Goal: Use online tool/utility: Utilize a website feature to perform a specific function

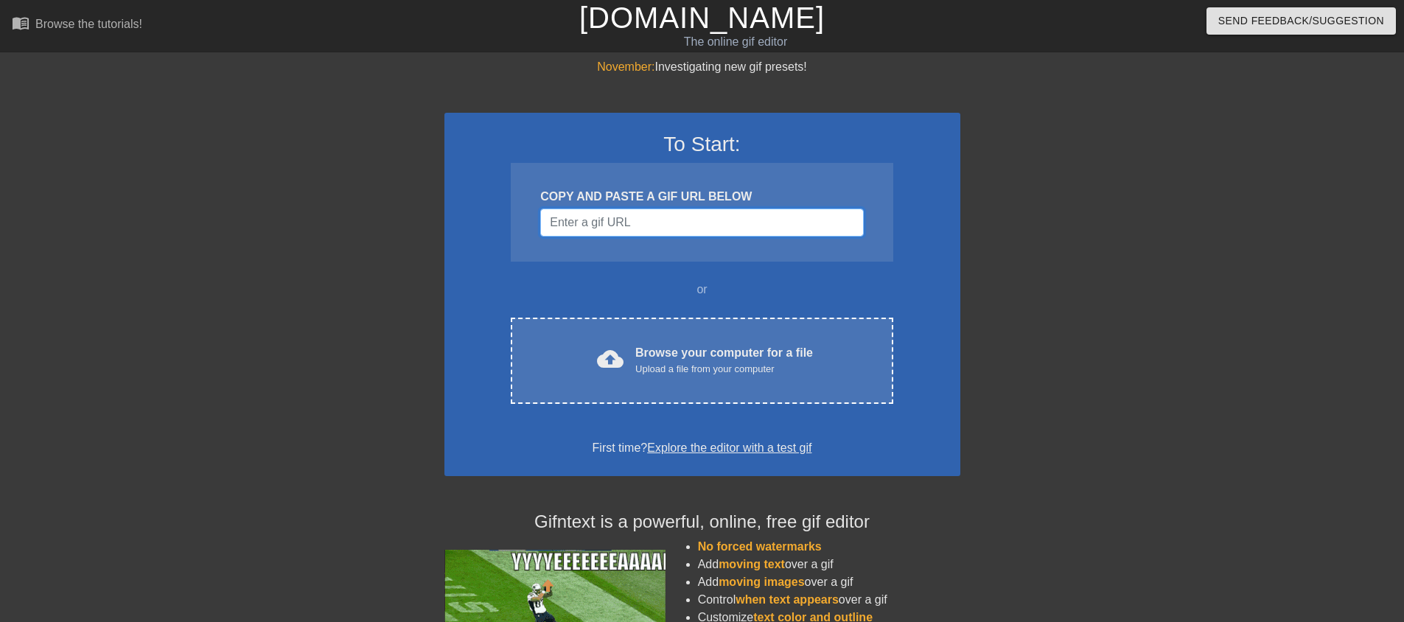
click at [681, 231] on input "Username" at bounding box center [701, 223] width 323 height 28
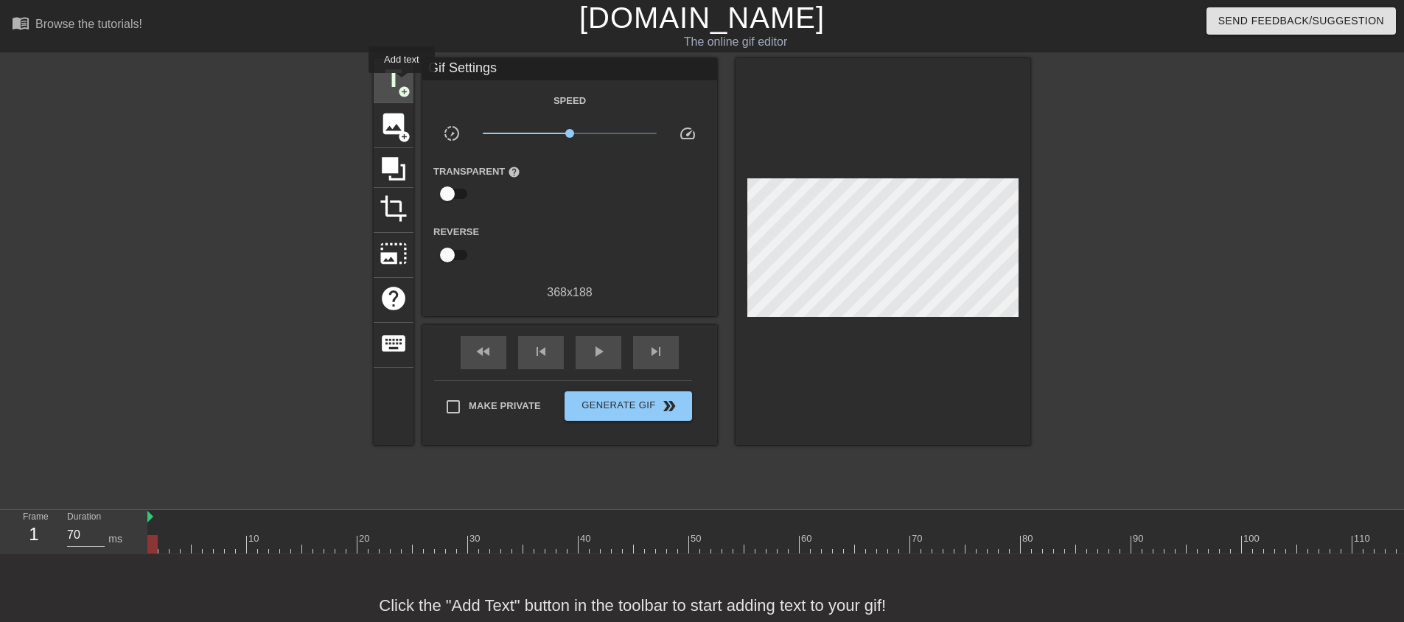
click at [402, 83] on span "title" at bounding box center [393, 79] width 28 height 28
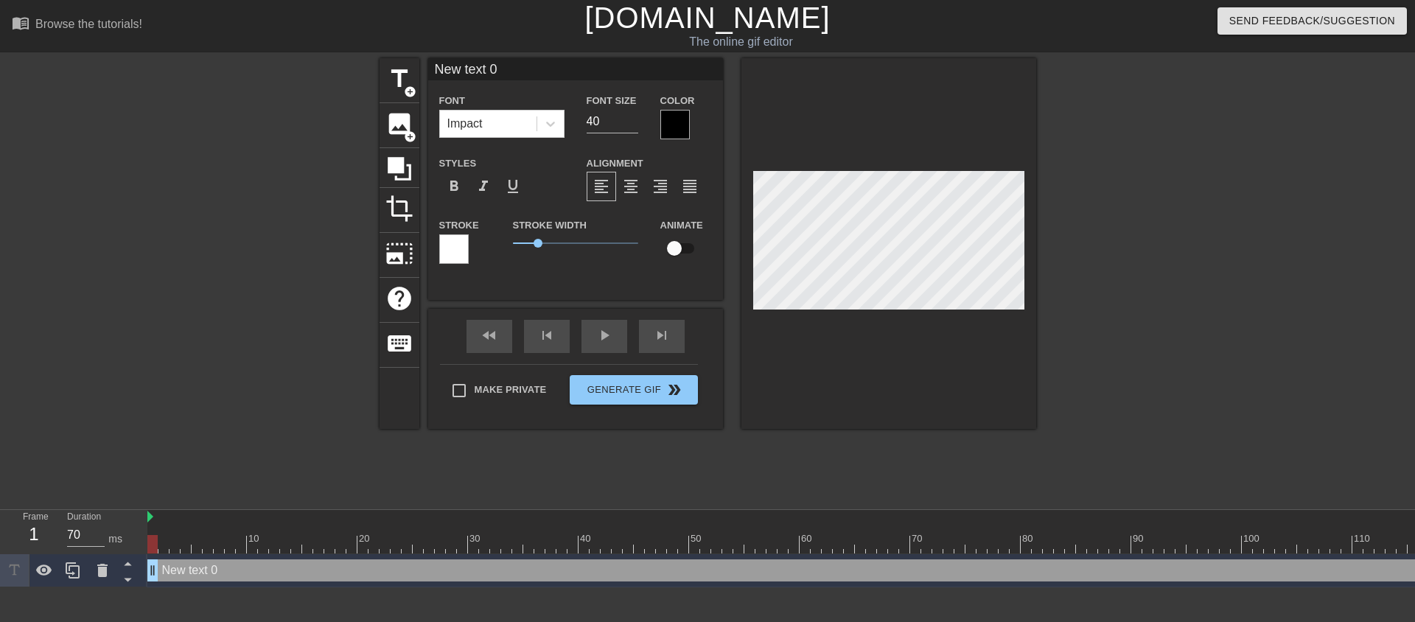
scroll to position [2, 4]
type input "S"
type textarea "S"
type input "Si"
type textarea "Si"
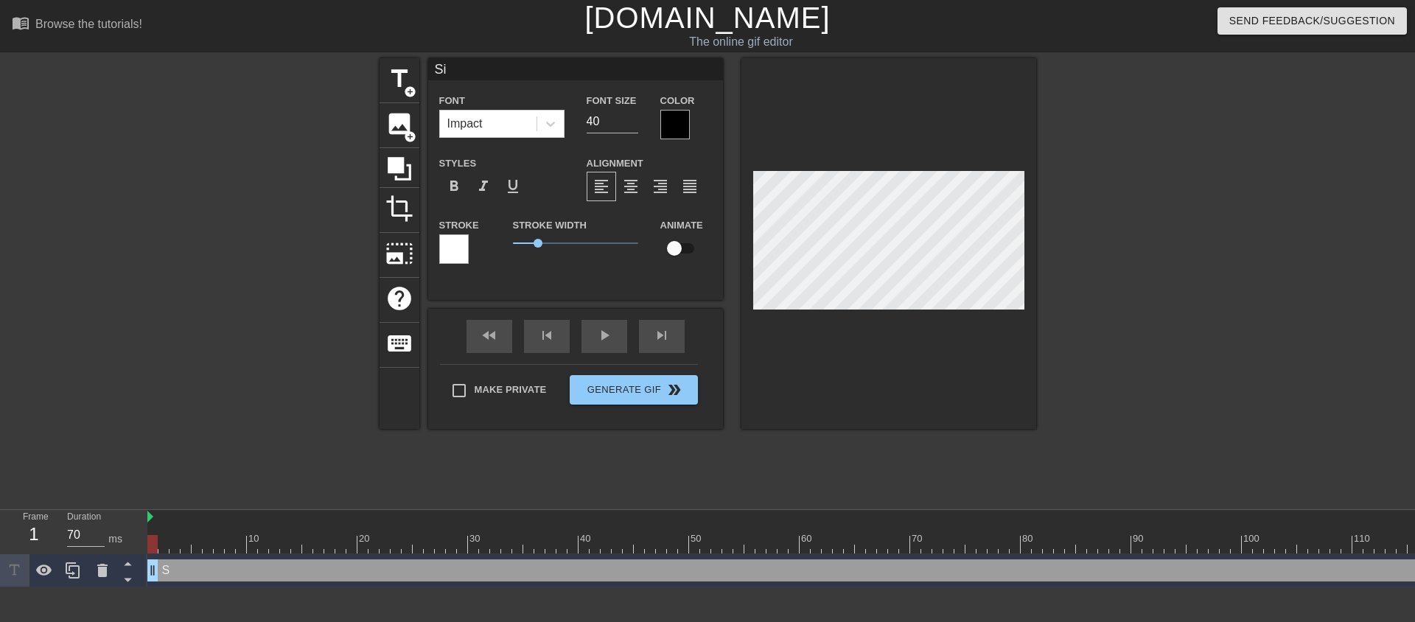
type input "Six"
type textarea "Six"
type input "Six"
type textarea "Six"
type input "Six m"
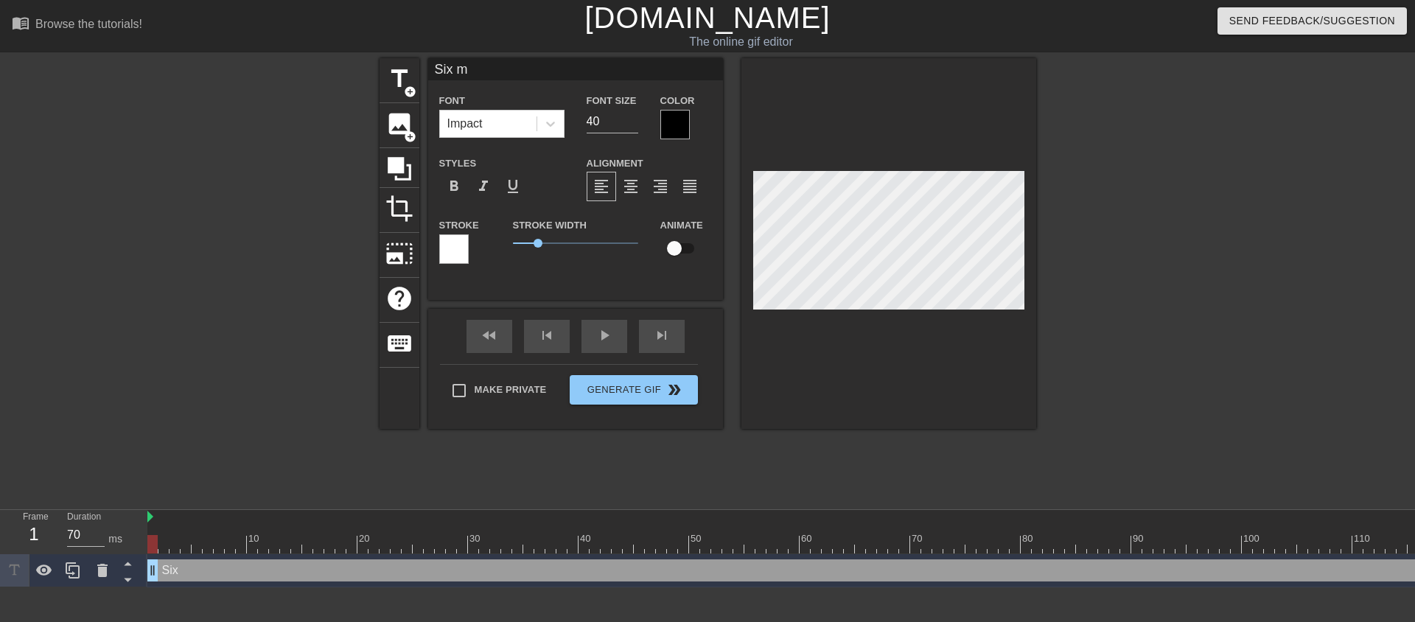
type textarea "Six m"
type input "Six mi"
type textarea "Six mi"
type input "Six mil"
type textarea "Six mil"
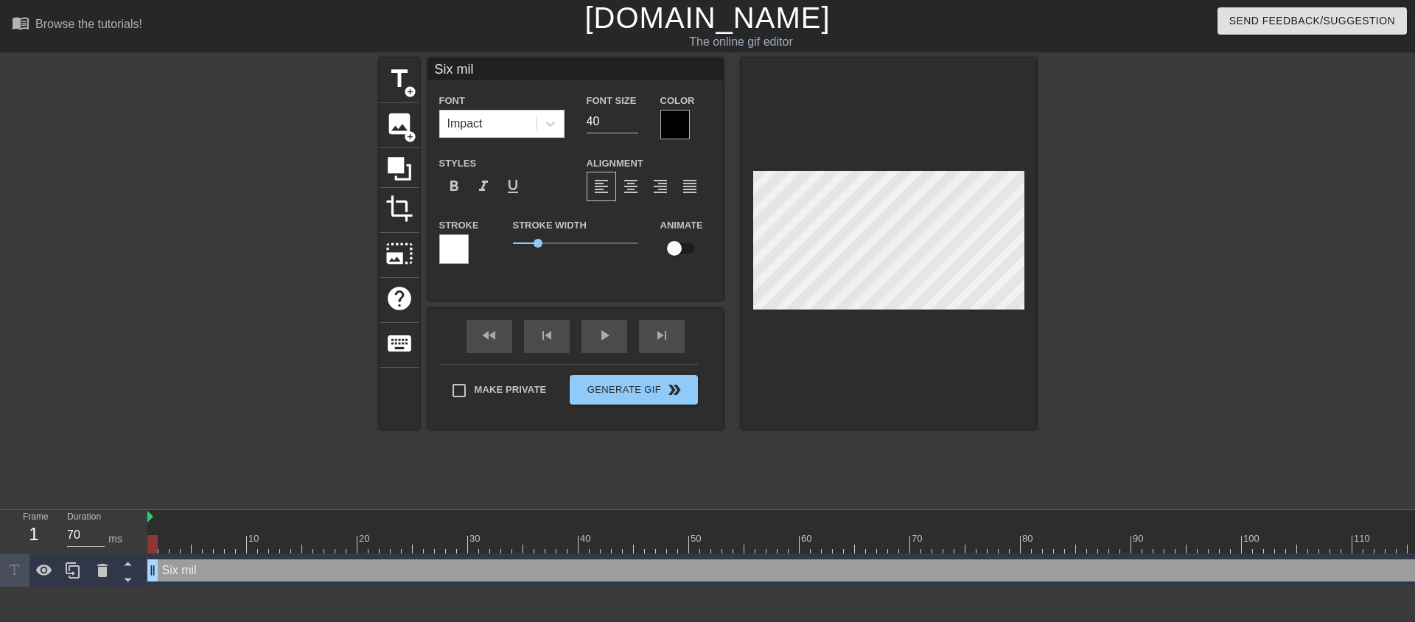
type input "Six mill"
type textarea "Six mill"
type input "Six milli"
type textarea "Six milli"
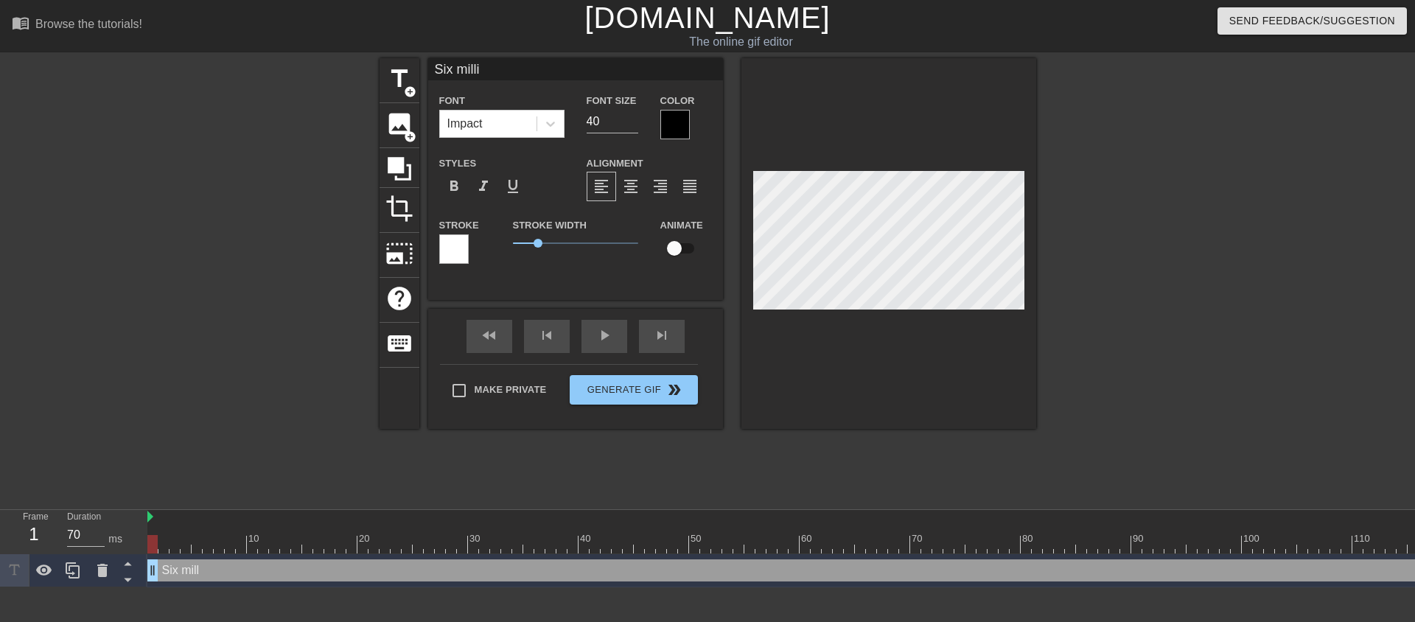
type input "Six millio"
type textarea "Six millio"
type input "Six million"
type textarea "Six million"
type input "Six million,"
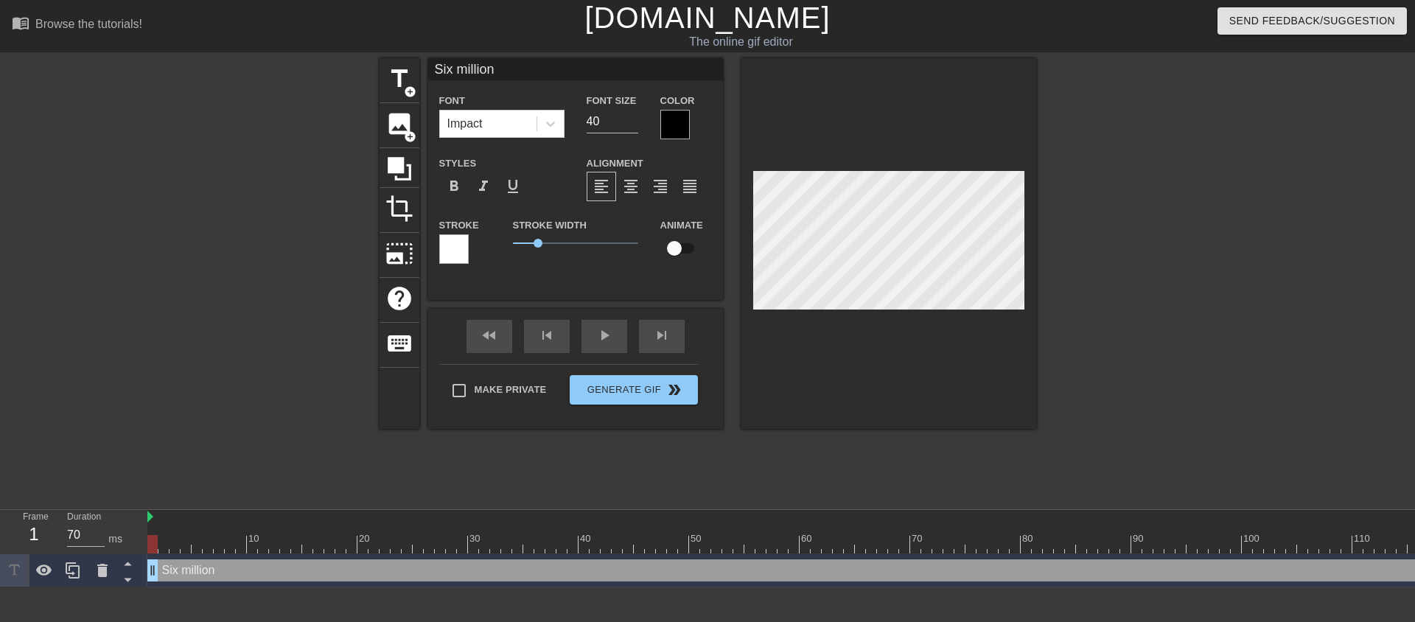
type textarea "Six million,"
type input "Six million,"
type textarea "Six million,"
type input "Six million, t"
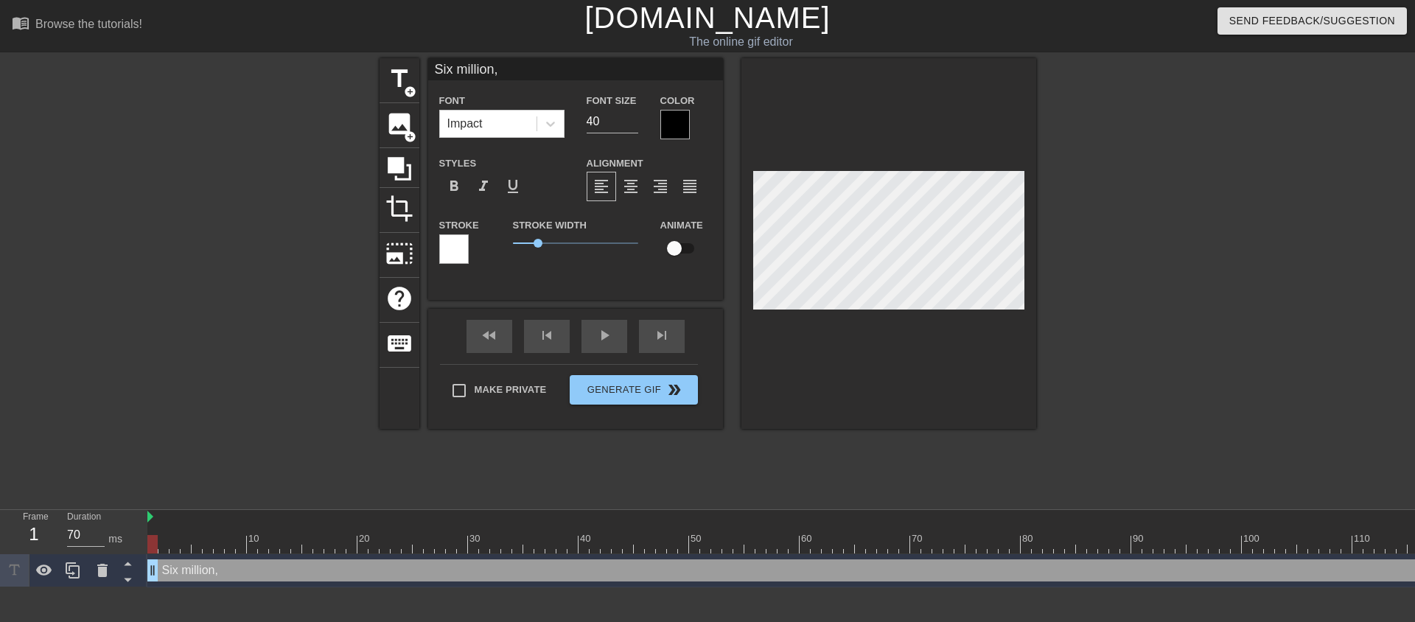
type textarea "Six million, t"
type input "Six million, th"
type textarea "Six million, th"
type input "Six million, thr"
type textarea "Six million, thr"
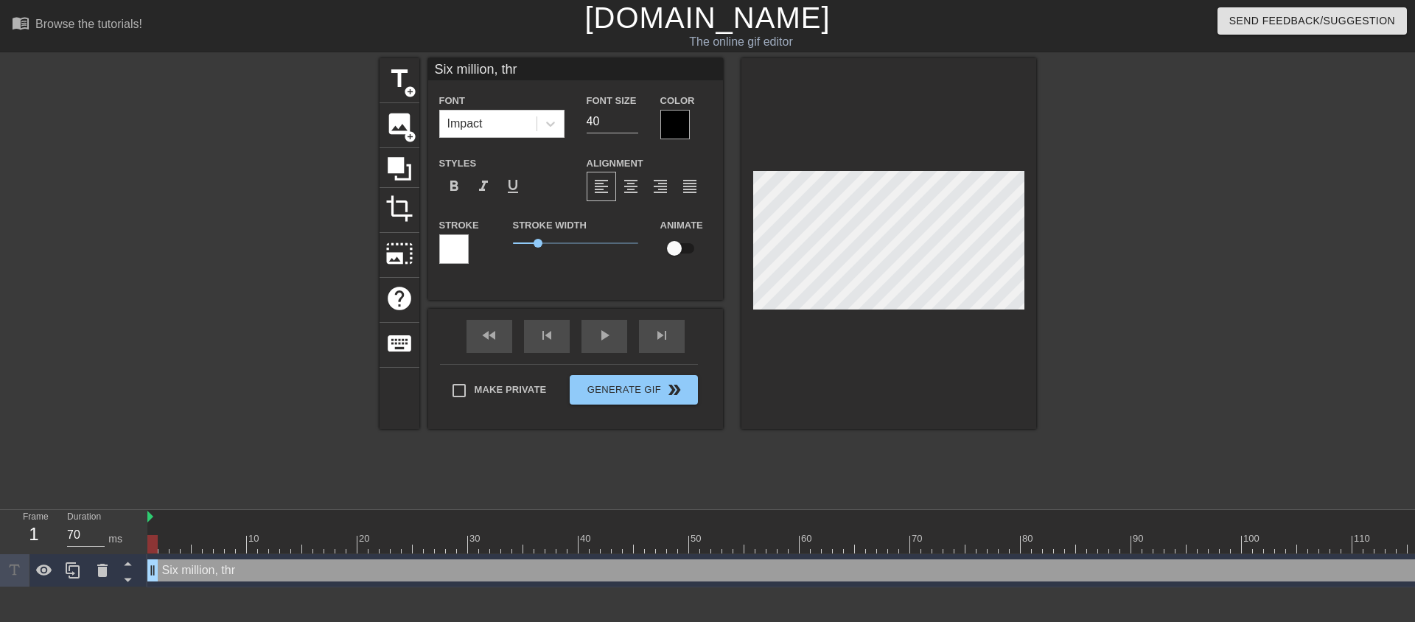
type input "Six million, thre"
type textarea "Six million, thre"
type input "Six million, three"
type textarea "Six million, three"
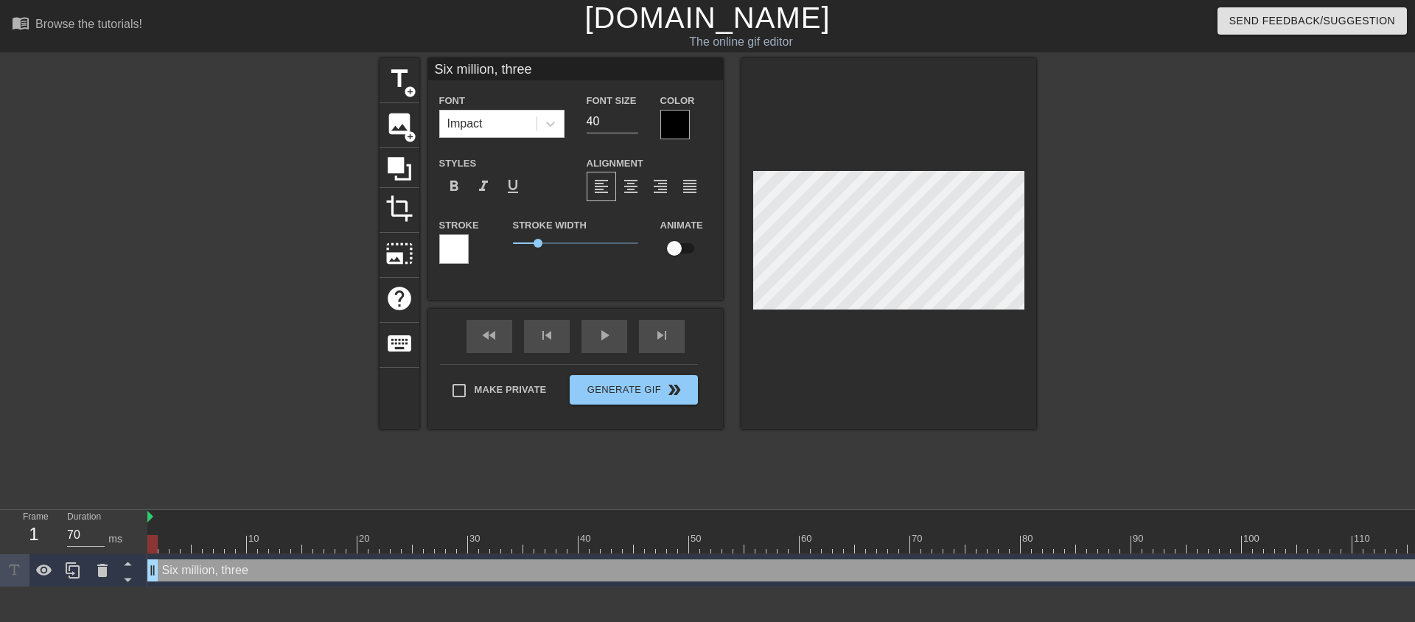
type input "Six million, three-"
type textarea "Six million, three-"
type input "Six million, three-h"
type textarea "Six million, three-h"
type input "Six million, three-hu"
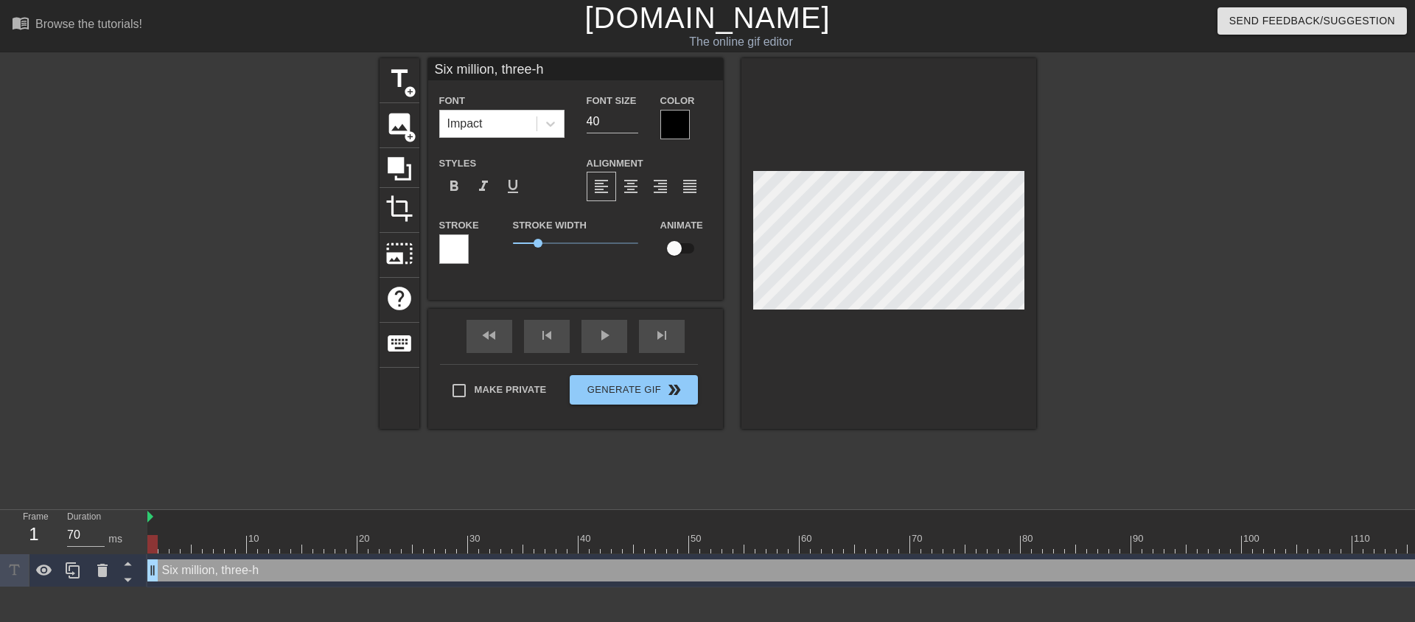
type textarea "Six million, three-hu"
type input "Six million, three-hun"
type textarea "Six million, three-hun"
type input "Six million, three-hund"
type textarea "Six million, three-hund"
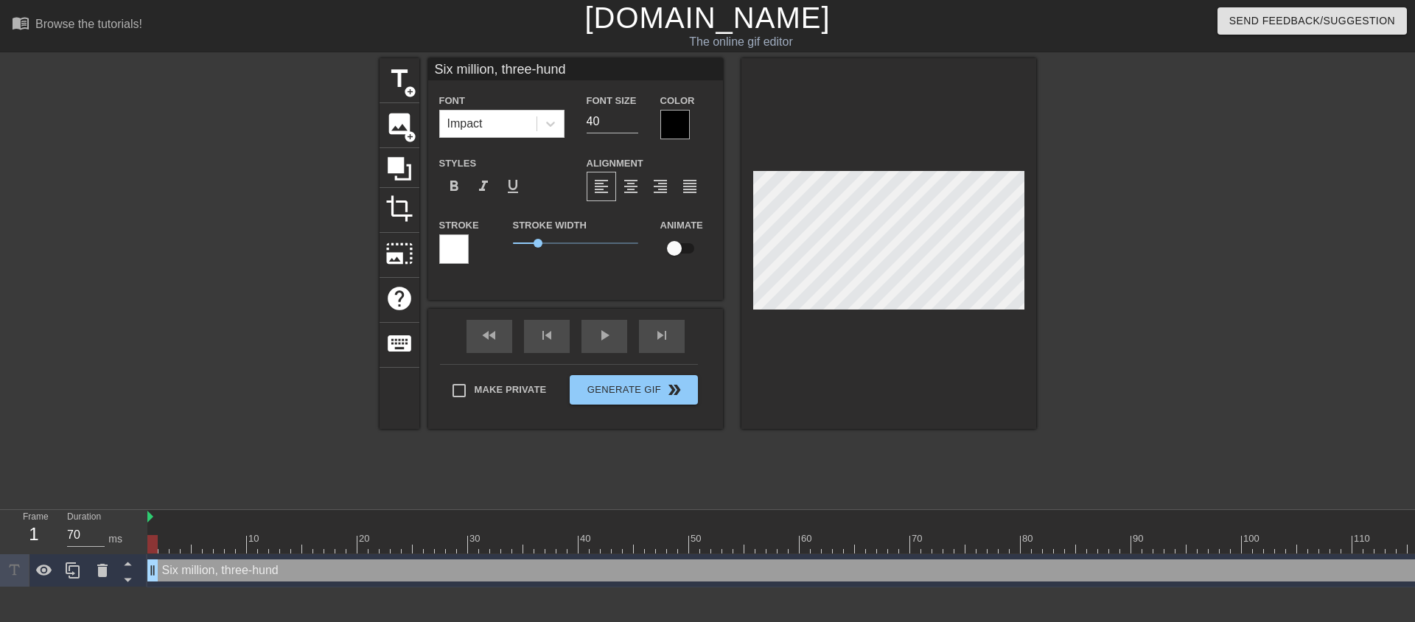
type input "Six million, three-hundr"
type textarea "Six million, three-hundr"
type input "Six million, three-[PERSON_NAME]"
type textarea "Six million, three-[PERSON_NAME]"
type input "Six million, three-hundred"
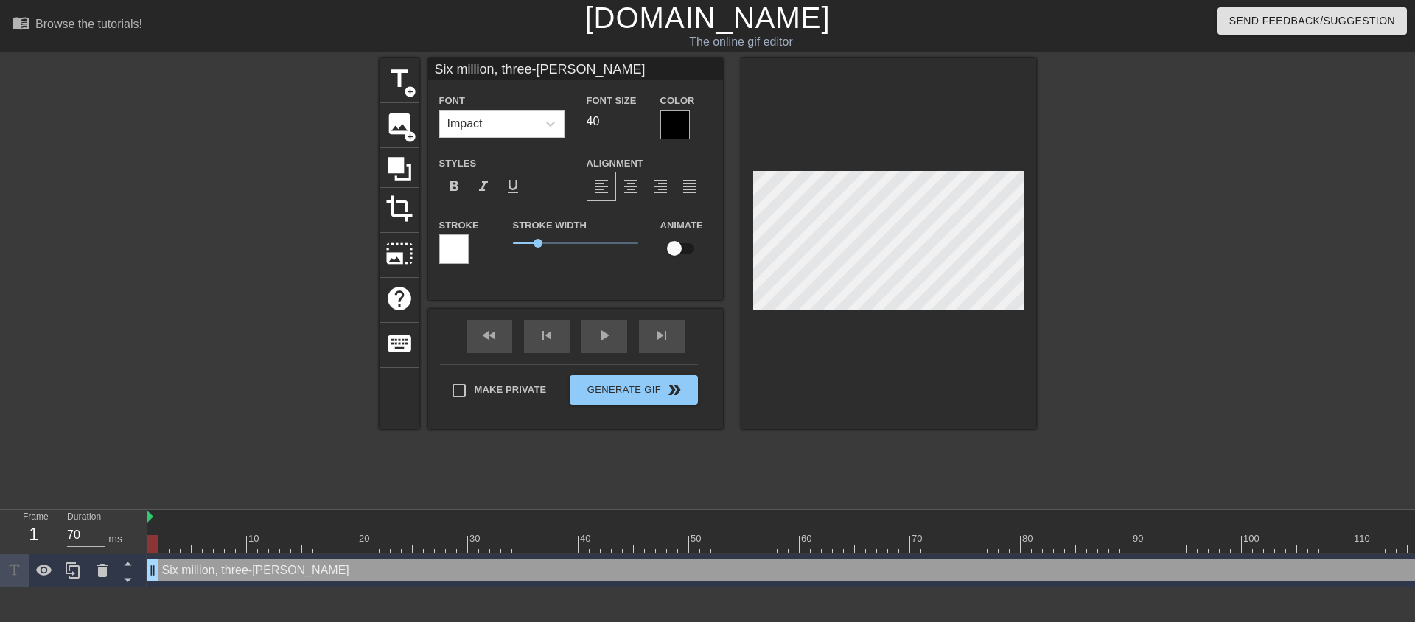
type textarea "Six million, three-hundred"
type input "Six million, three-hundred"
type textarea "Six million, three-hundred"
type input "Six million, three-hundred a"
type textarea "Six million, three-hundred a"
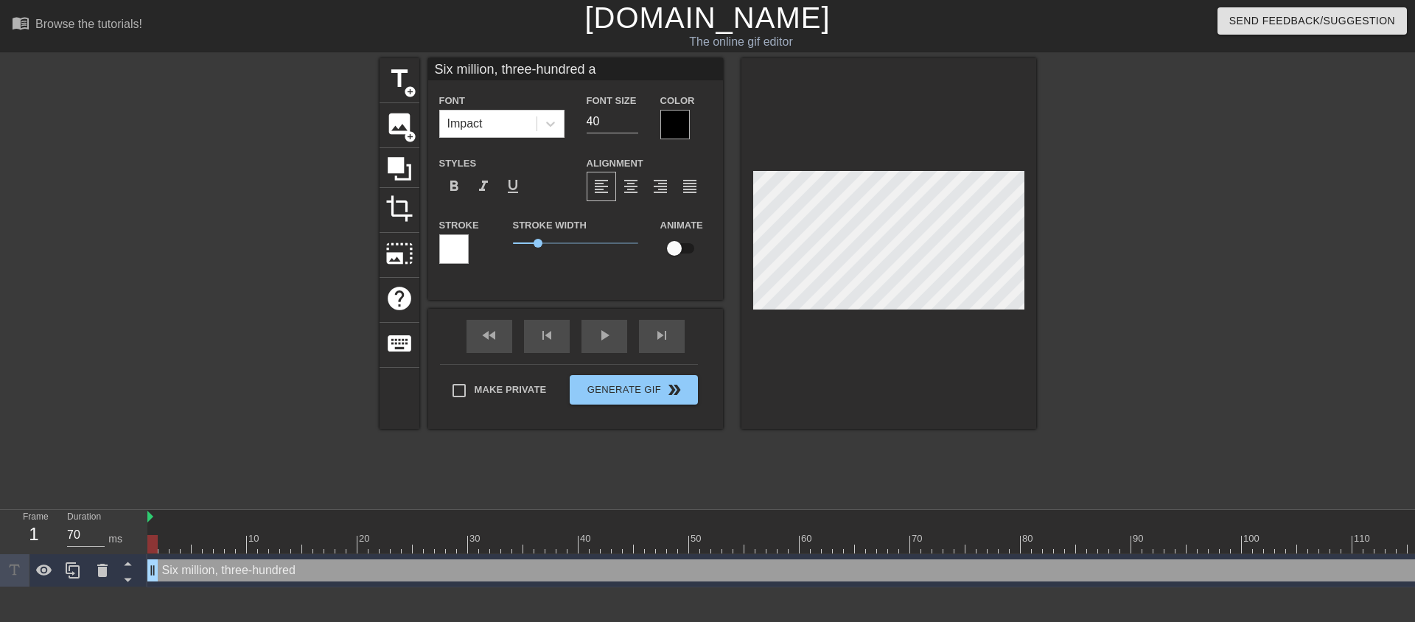
type input "Six million, three-hundred an"
type textarea "Six million, three-hundred an"
type input "Six million, three-hundred and"
type textarea "Six million, three-hundred and"
type input "Six million, three-hundred and"
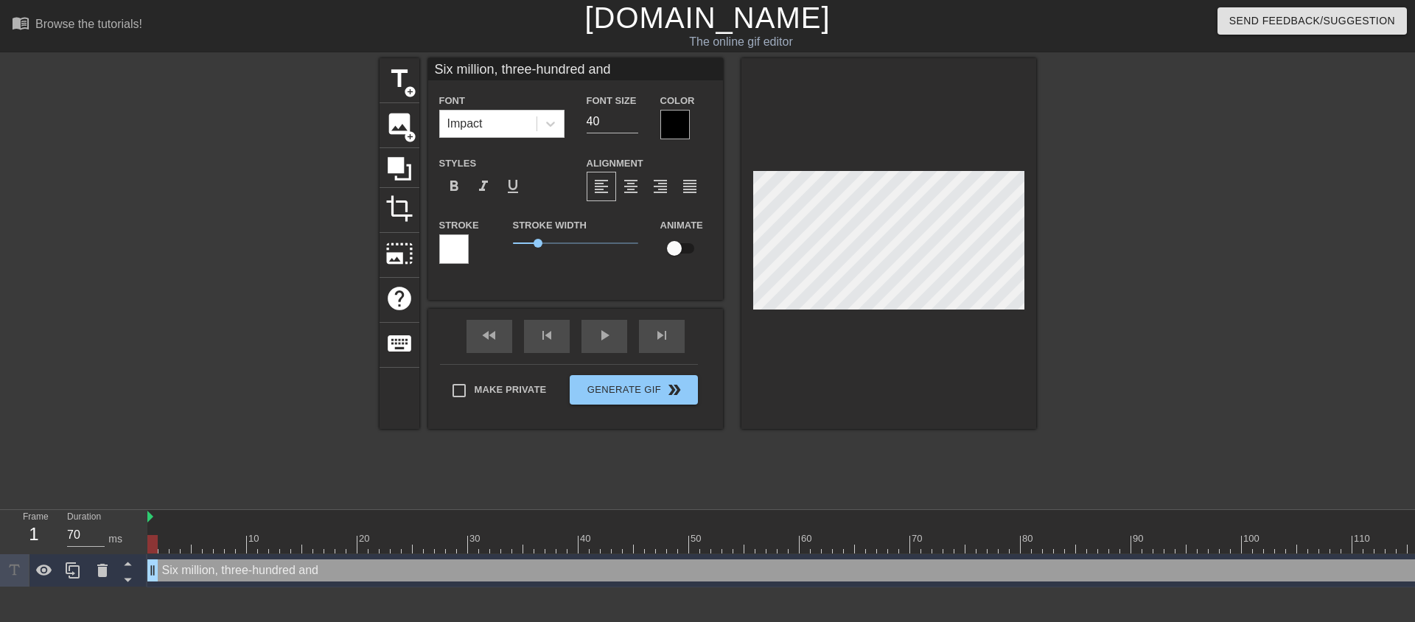
type textarea "Six million, three-hundred and"
type input "Six million, three-hundred and 1"
type textarea "Six million, three-hundred and 1"
type input "Six million, three-hundred and 11"
type textarea "Six million, three-hundred and 11"
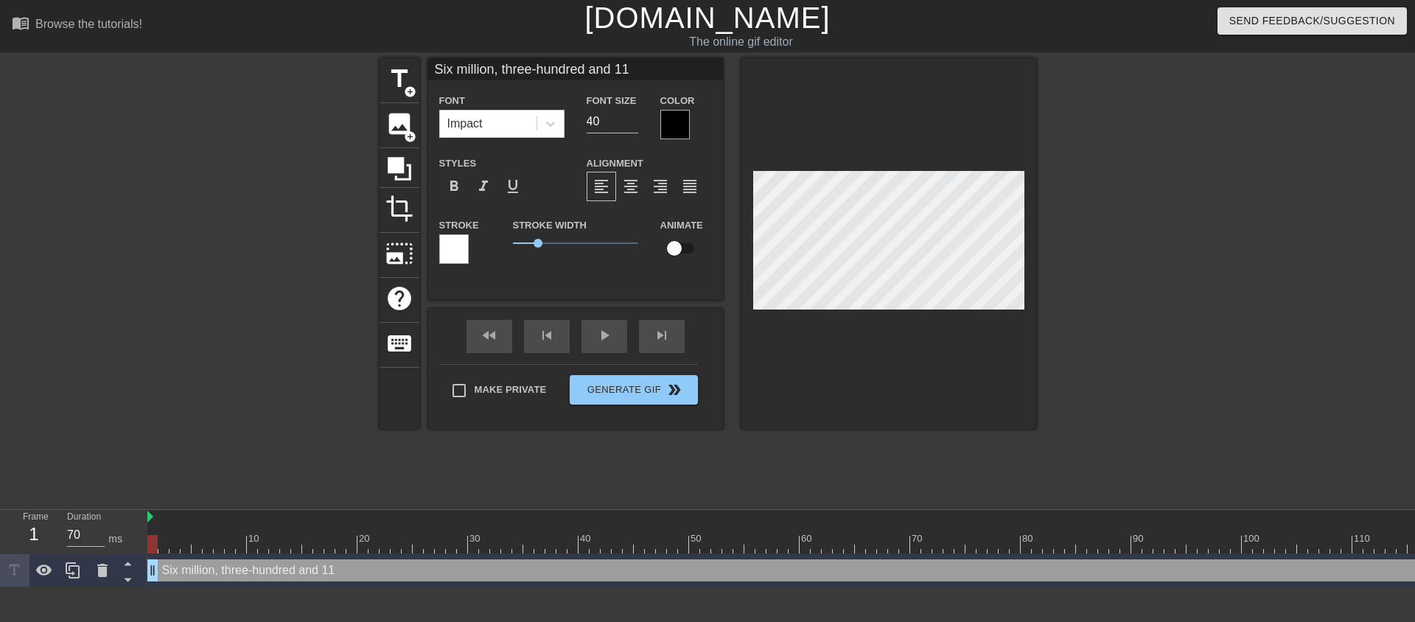
type input "Six million, three-hundred and 11"
type textarea "Six million, three-hundred and 11"
type input "Six million, three-hundred and 11 m"
type textarea "Six million, three-hundred and 11 m"
type input "Six million, three-hundred and 11 mi"
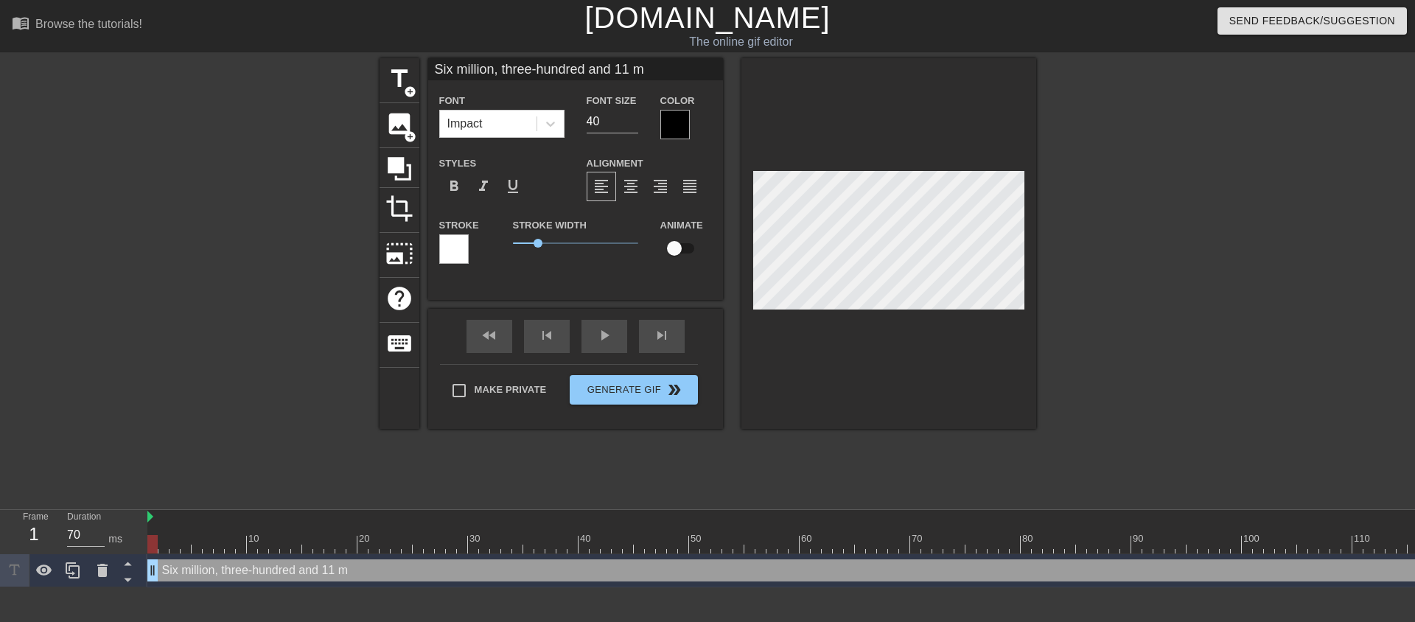
type textarea "Six million, three-hundred and 11 mi"
type input "Six million, three-hundred and 11 min"
type textarea "Six million, three-hundred and 11 min"
type input "Six million, three-hundred and 11 minu"
type textarea "Six million, three-hundred and 11 minu"
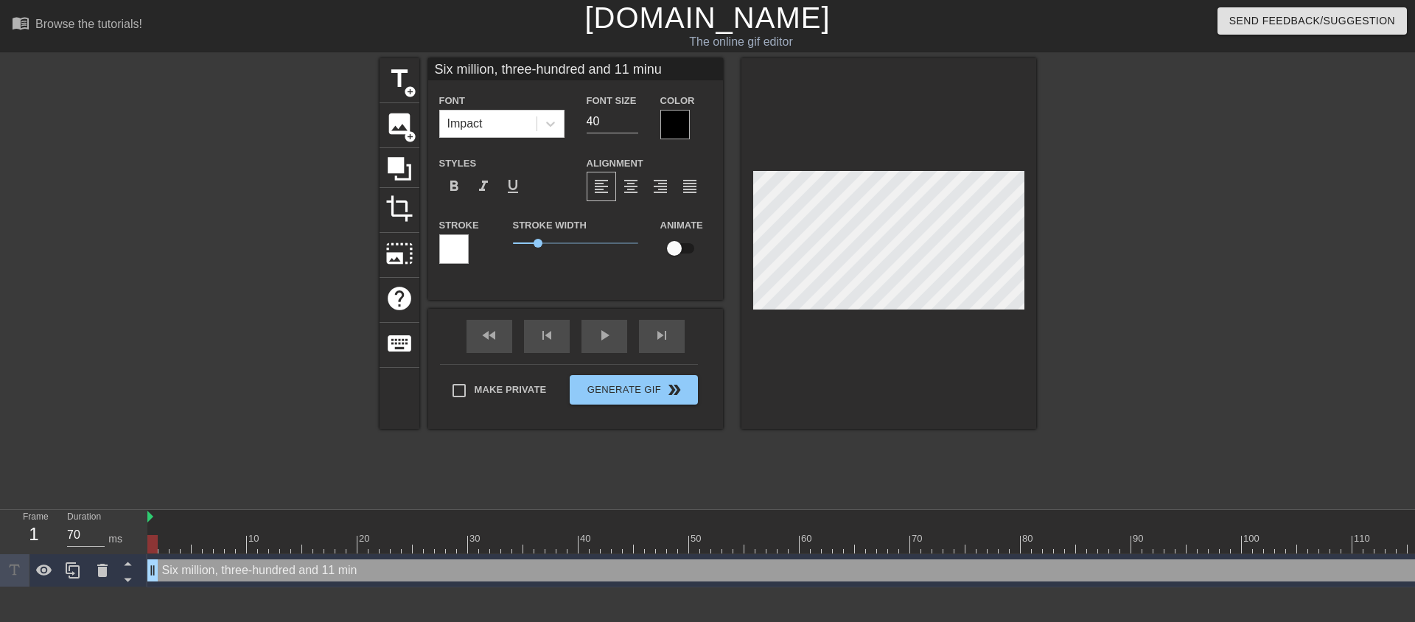
type input "Six million, three-hundred and 11 minut"
type textarea "Six million, three-hundred and 11 minut"
type input "Six million, three-hundred and 11 minute"
type textarea "Six million, three-hundred and 11 minute"
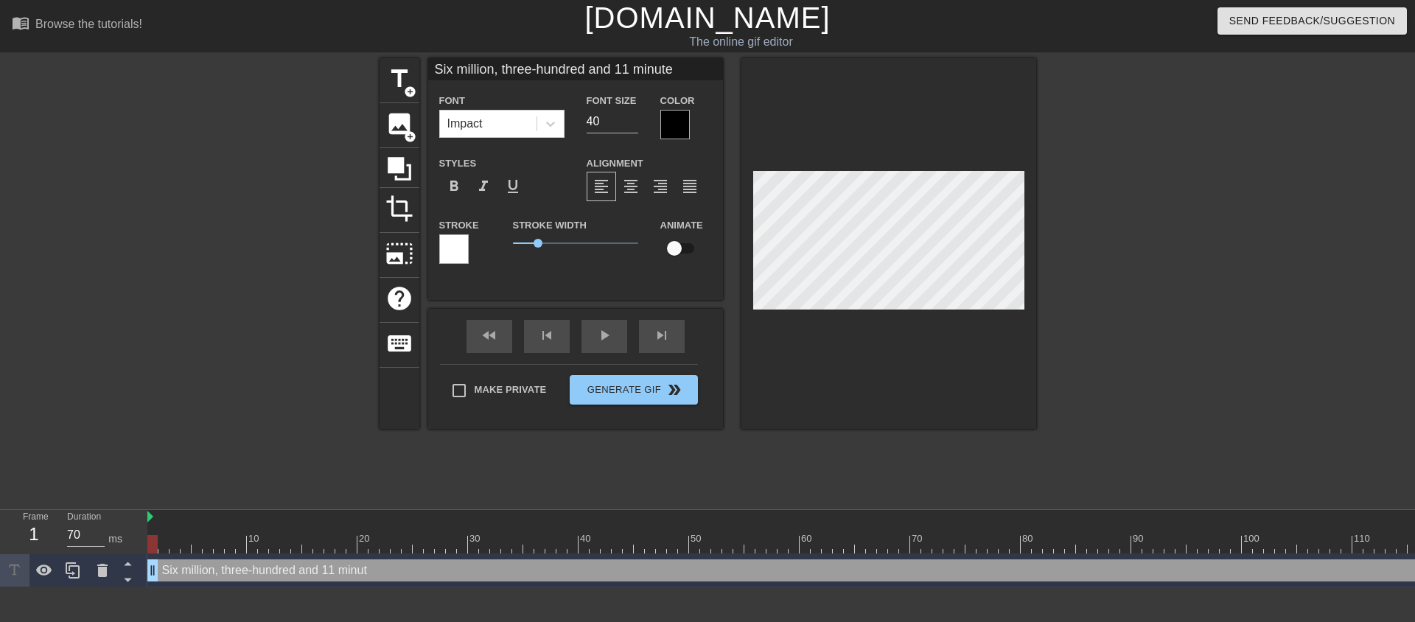
type input "Six million, three-hundred and 11 minutes"
type textarea "Six million, three-hundred and 11 minutes"
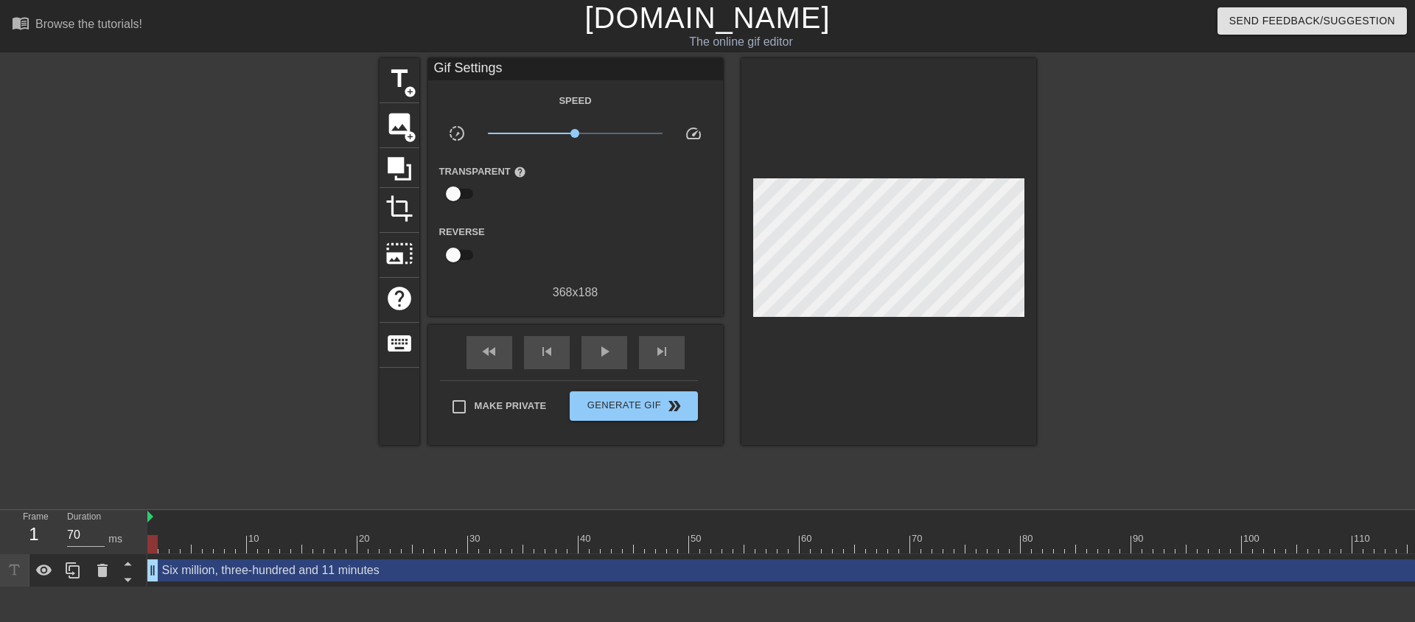
click at [856, 321] on div at bounding box center [888, 251] width 295 height 387
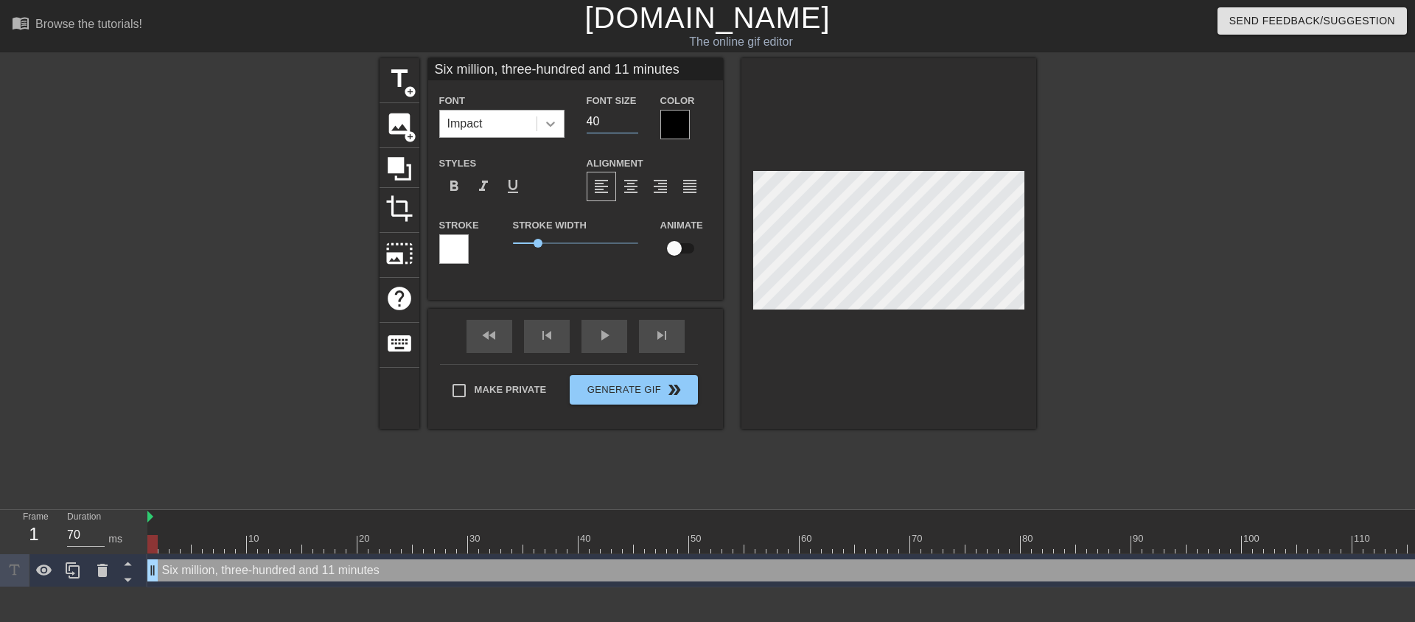
drag, startPoint x: 592, startPoint y: 119, endPoint x: 539, endPoint y: 119, distance: 53.8
click at [542, 119] on div "Font Impact Font Size 40 Color" at bounding box center [575, 115] width 295 height 48
type input "20"
drag, startPoint x: 859, startPoint y: 352, endPoint x: 865, endPoint y: 320, distance: 33.0
click at [860, 352] on div at bounding box center [888, 243] width 295 height 371
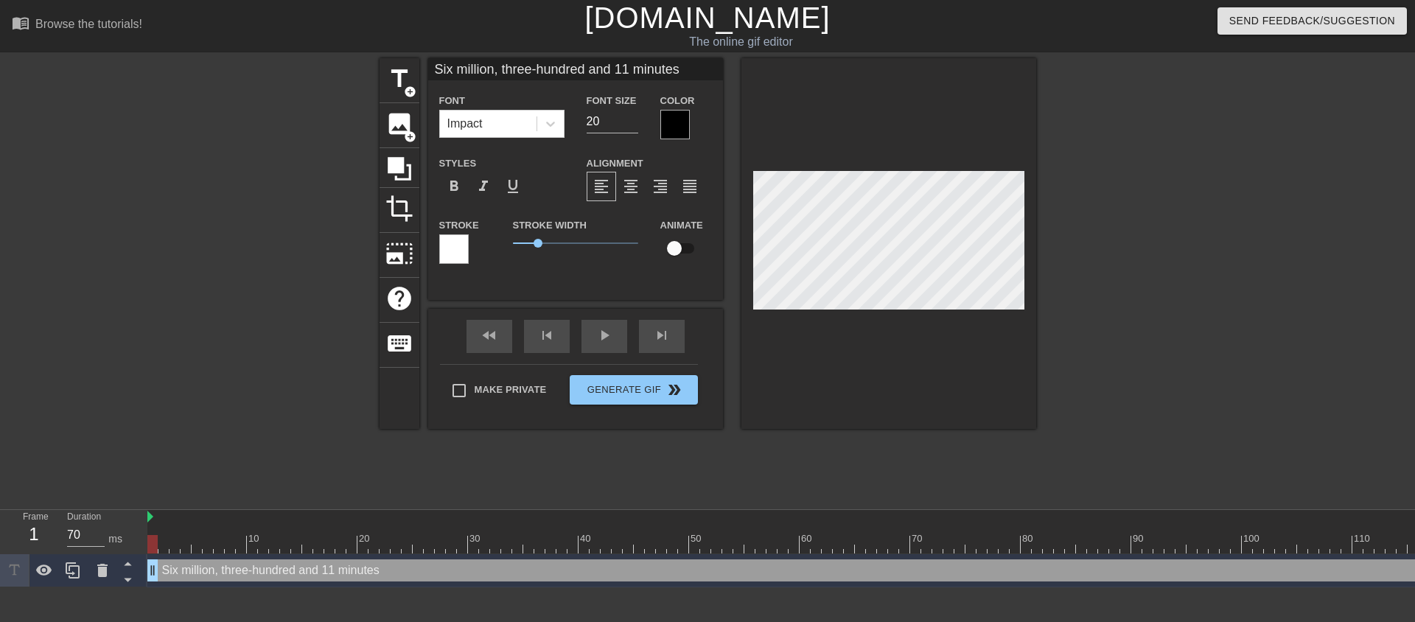
click at [684, 134] on div at bounding box center [674, 124] width 29 height 29
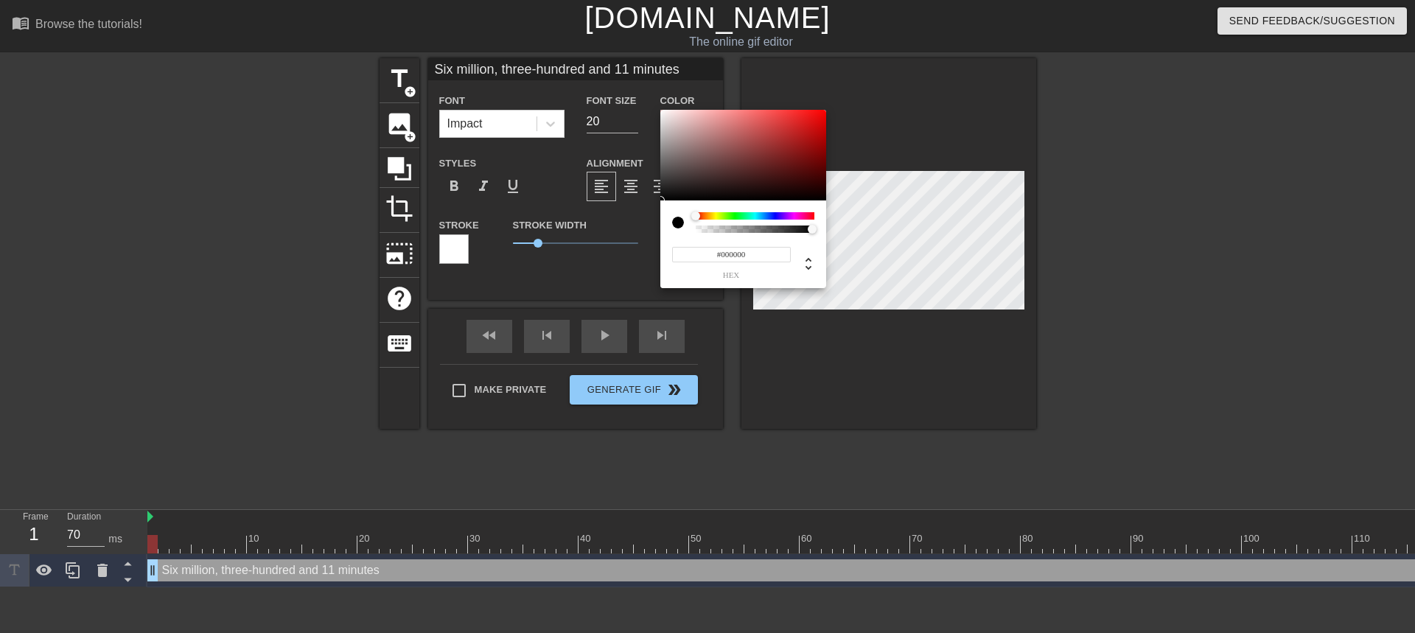
type input "#F6F1F1"
click at [663, 113] on div at bounding box center [743, 155] width 166 height 91
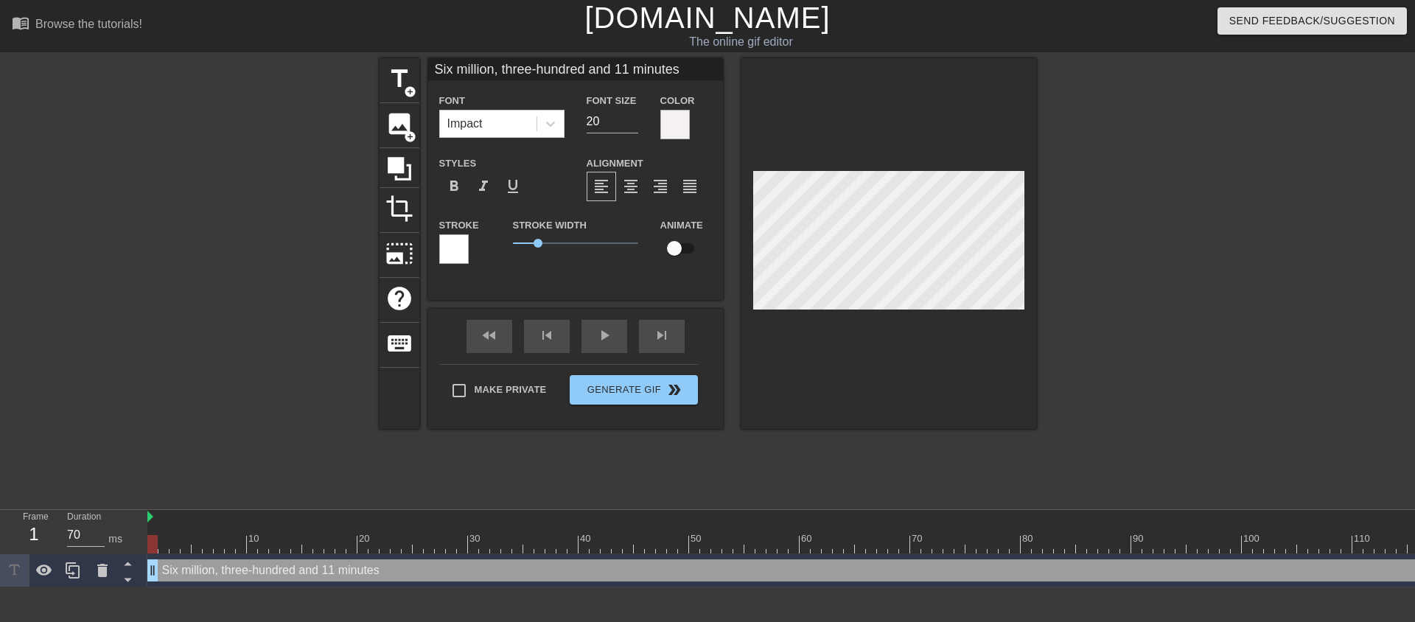
click at [463, 251] on div at bounding box center [453, 248] width 29 height 29
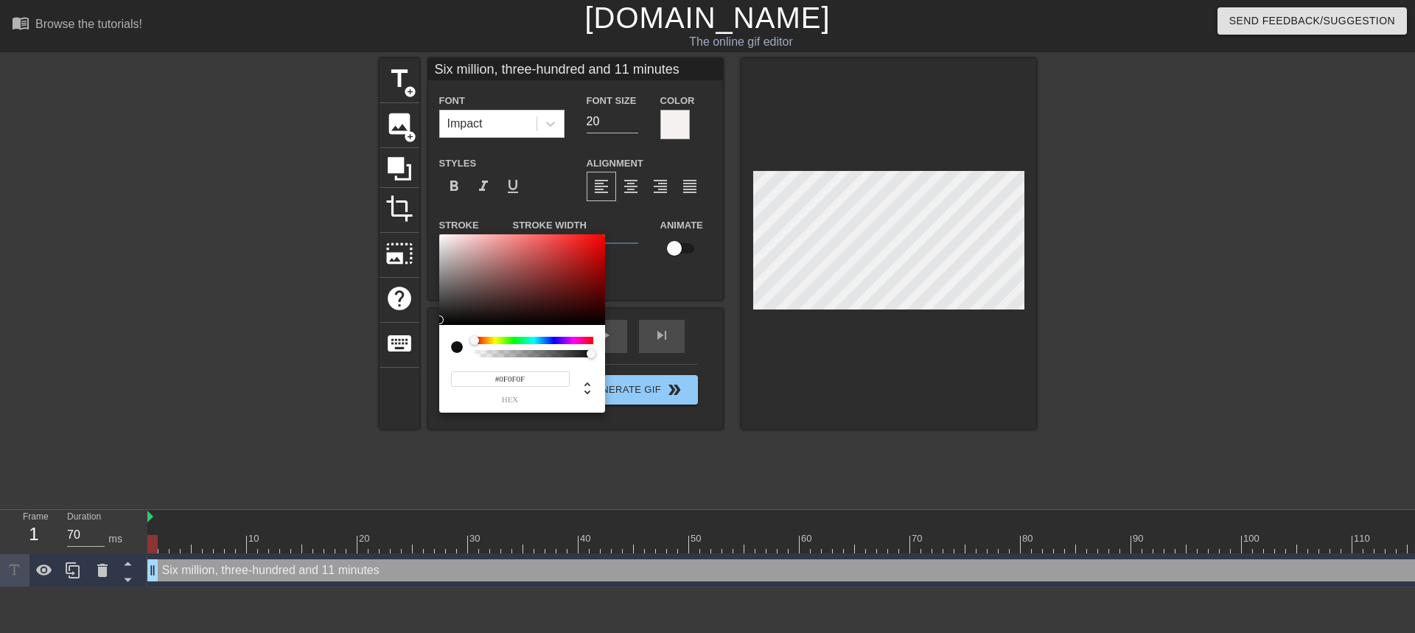
type input "#0D0D0D"
click at [441, 321] on div at bounding box center [522, 279] width 166 height 91
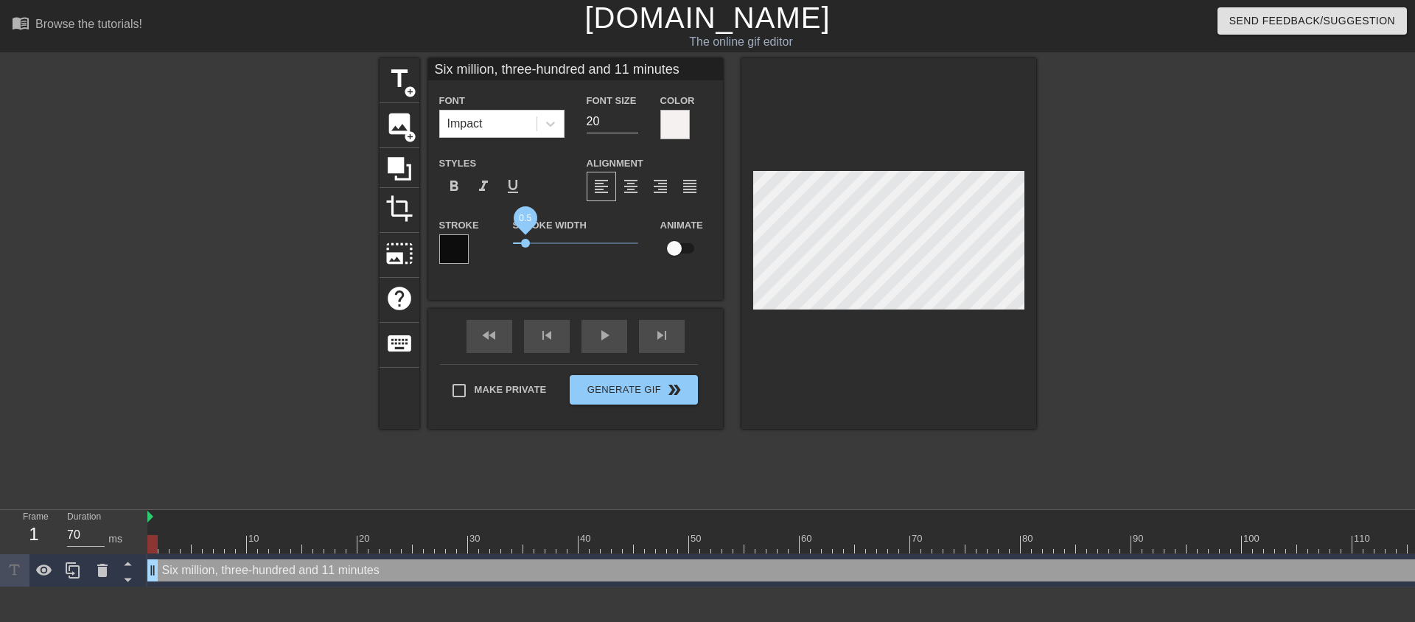
drag, startPoint x: 534, startPoint y: 244, endPoint x: 525, endPoint y: 244, distance: 8.8
click at [525, 244] on span "0.5" at bounding box center [525, 243] width 9 height 9
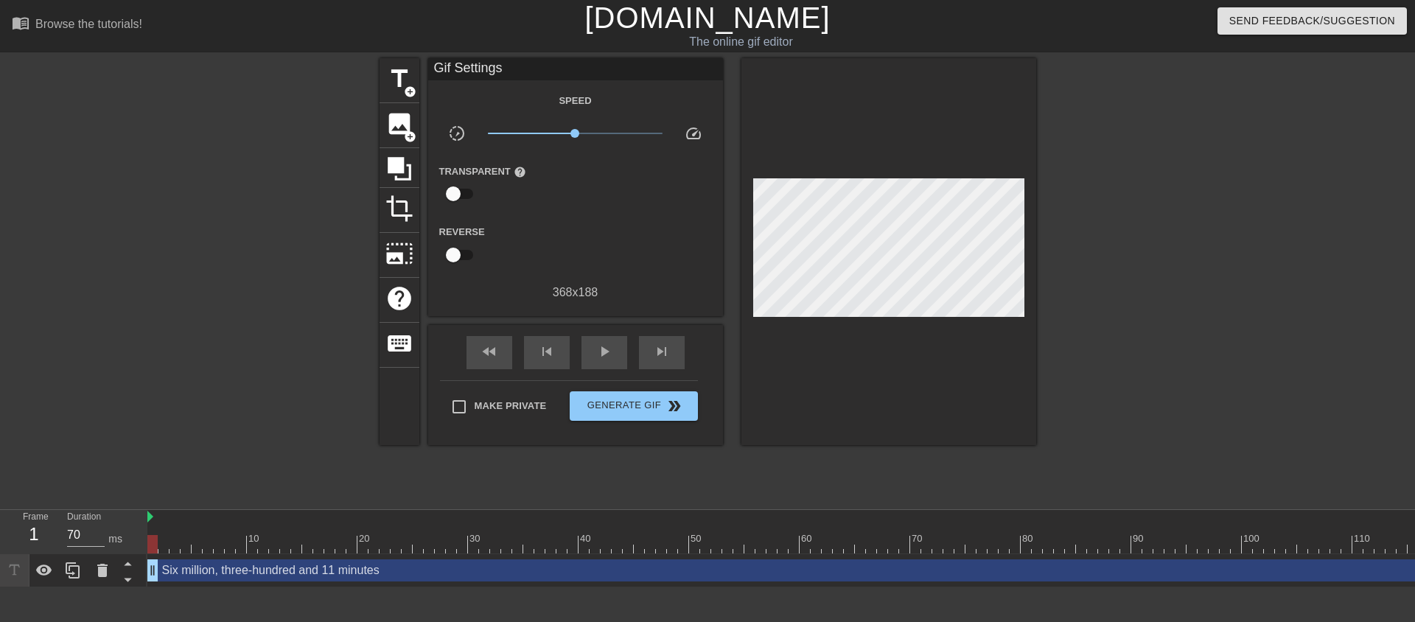
click at [850, 357] on div at bounding box center [888, 251] width 295 height 387
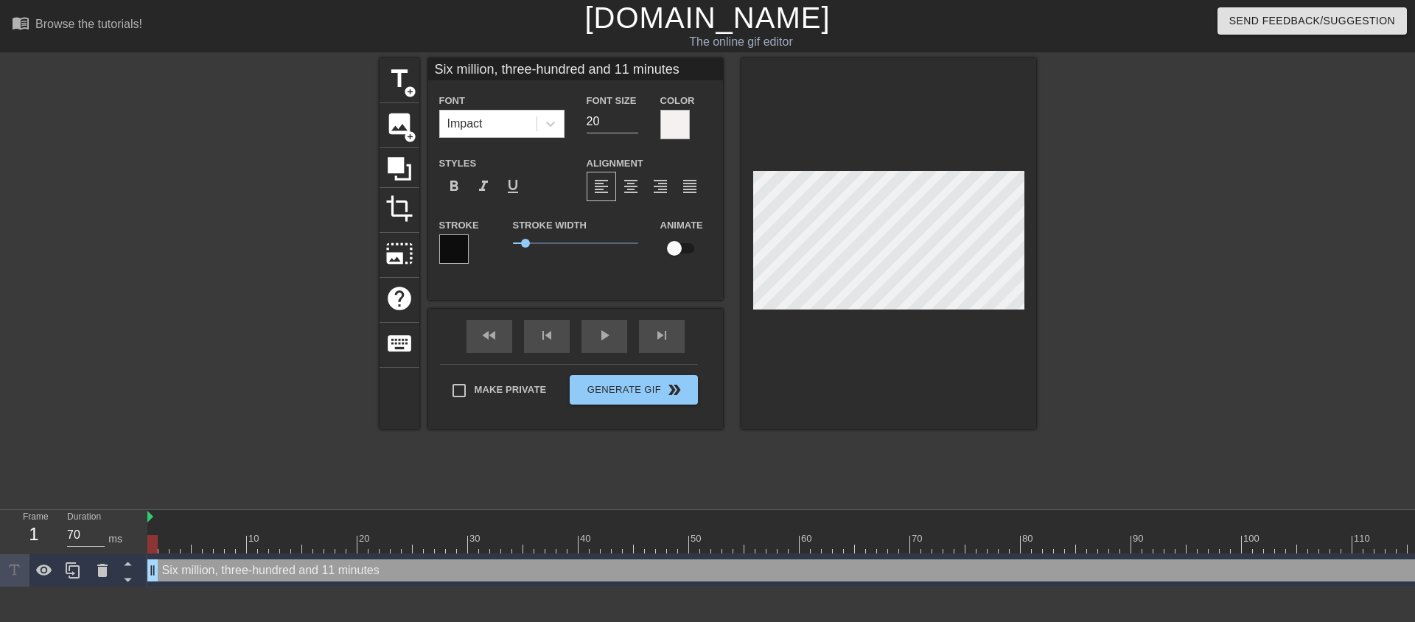
scroll to position [2, 2]
type input "Six million, three-hundred and 11 minutes."
type textarea "Six million, three-hundred and 11 minutes."
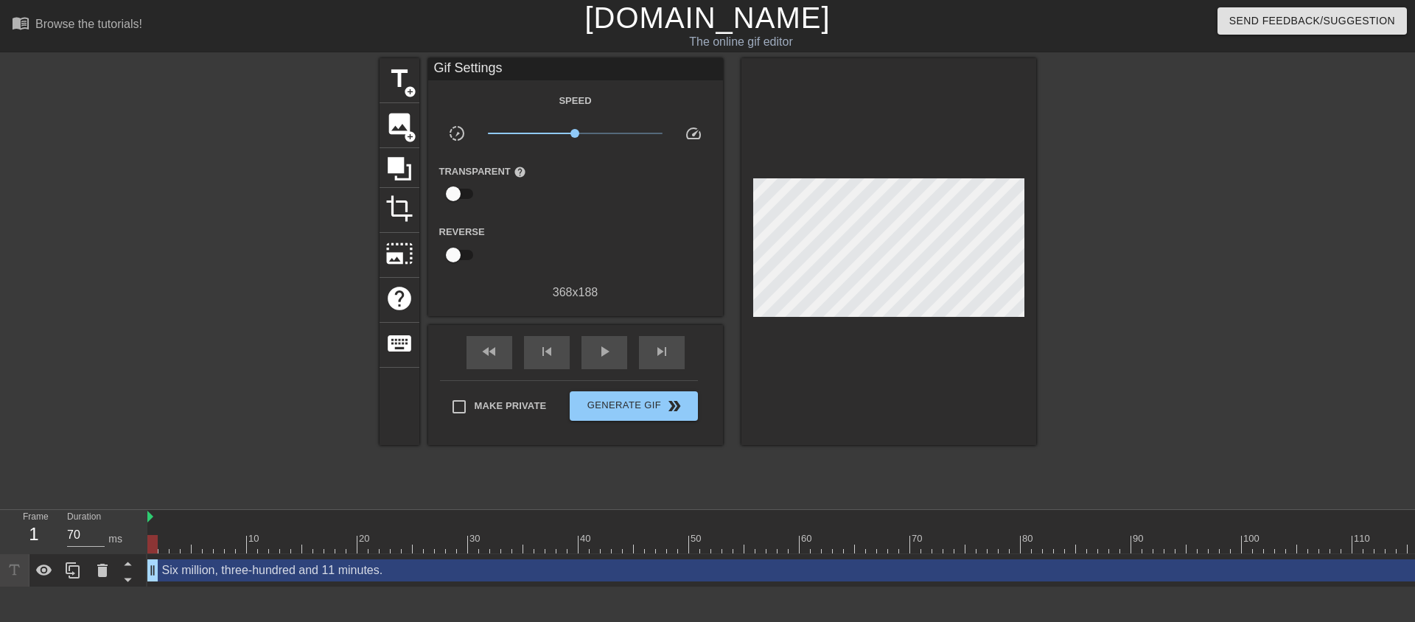
click at [1001, 338] on div at bounding box center [888, 251] width 295 height 387
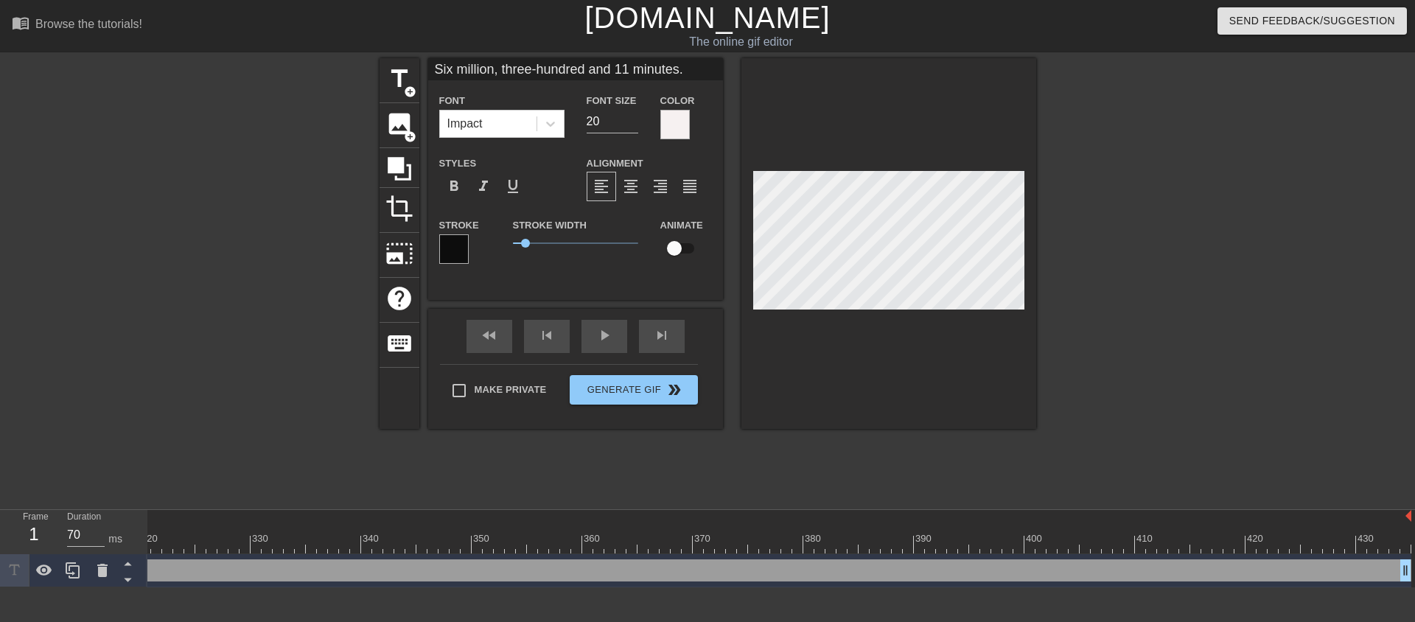
click at [846, 341] on div at bounding box center [888, 243] width 295 height 371
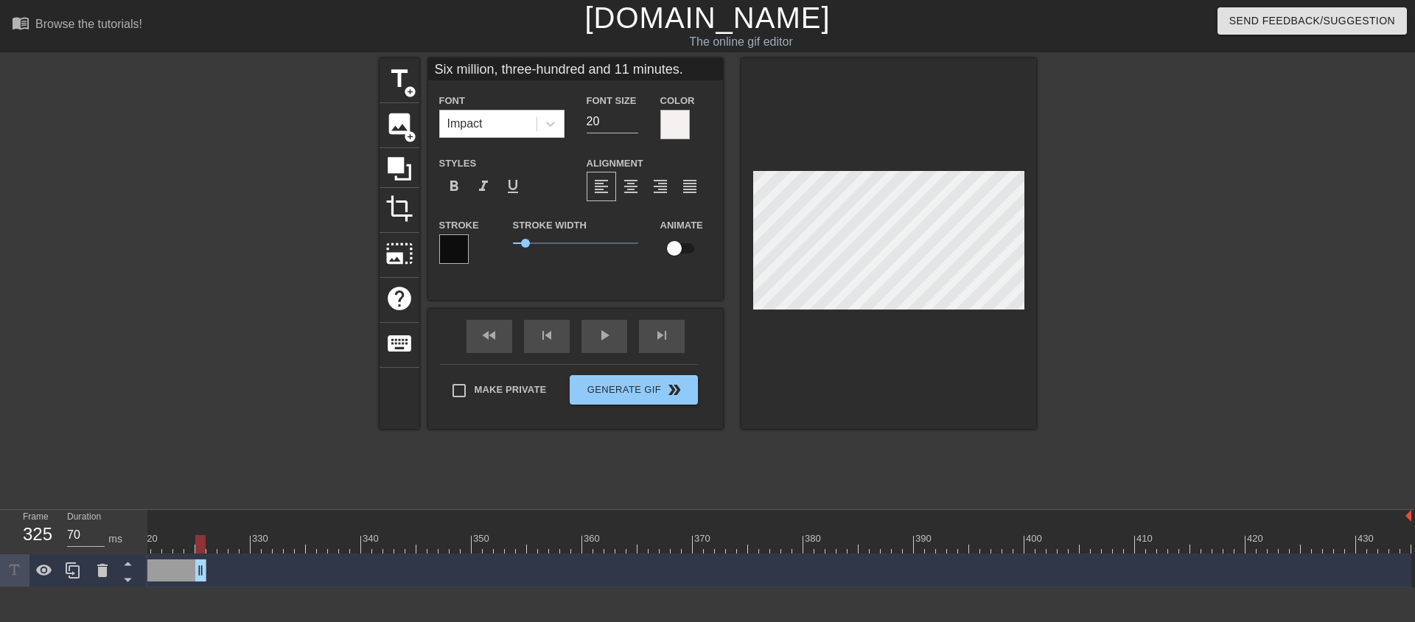
drag, startPoint x: 1403, startPoint y: 572, endPoint x: 203, endPoint y: 519, distance: 1201.4
click at [203, 519] on div "10 20 30 40 50 60 70 80 90 100 110 120 130 140 150 160" at bounding box center [780, 548] width 1267 height 77
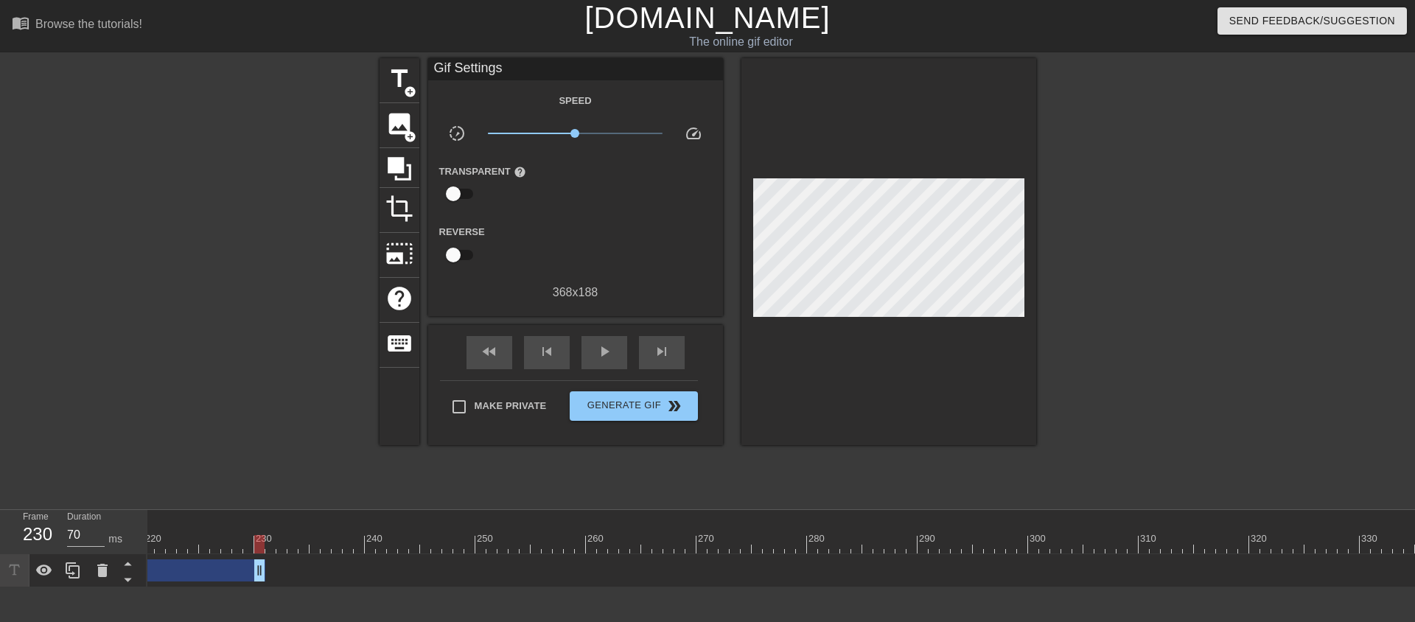
drag, startPoint x: 1311, startPoint y: 568, endPoint x: 189, endPoint y: 539, distance: 1121.8
click at [190, 539] on div "10 20 30 40 50 60 70 80 90 100 110 120 130 140 150 160" at bounding box center [780, 548] width 1267 height 77
drag, startPoint x: 1303, startPoint y: 570, endPoint x: 115, endPoint y: 552, distance: 1188.6
click at [114, 548] on div "Frame 117 Duration 70 ms 10 20 30 40 50 60 70 80 90 100 110 120 130 140 150" at bounding box center [707, 548] width 1415 height 77
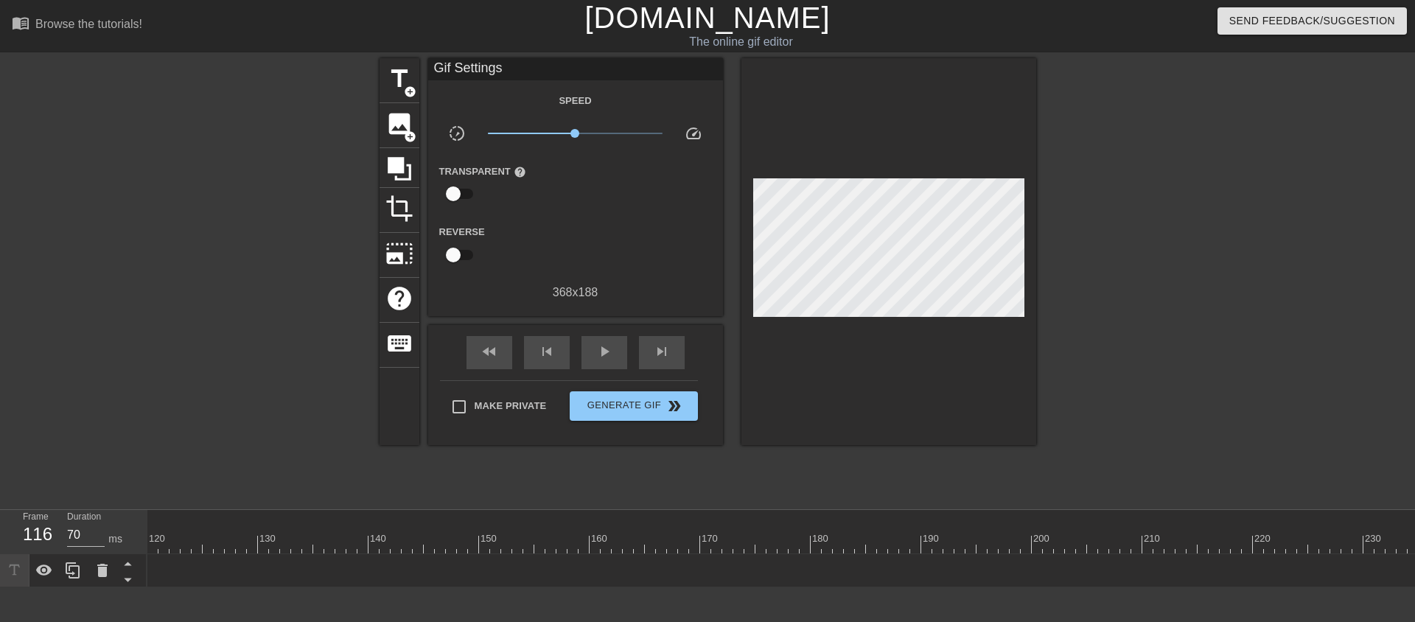
scroll to position [0, 206]
drag, startPoint x: 1218, startPoint y: 570, endPoint x: 228, endPoint y: 536, distance: 990.1
click at [229, 536] on div "10 20 30 40 50 60 70 80 90 100 110 120 130 140 150 160" at bounding box center [780, 548] width 1267 height 77
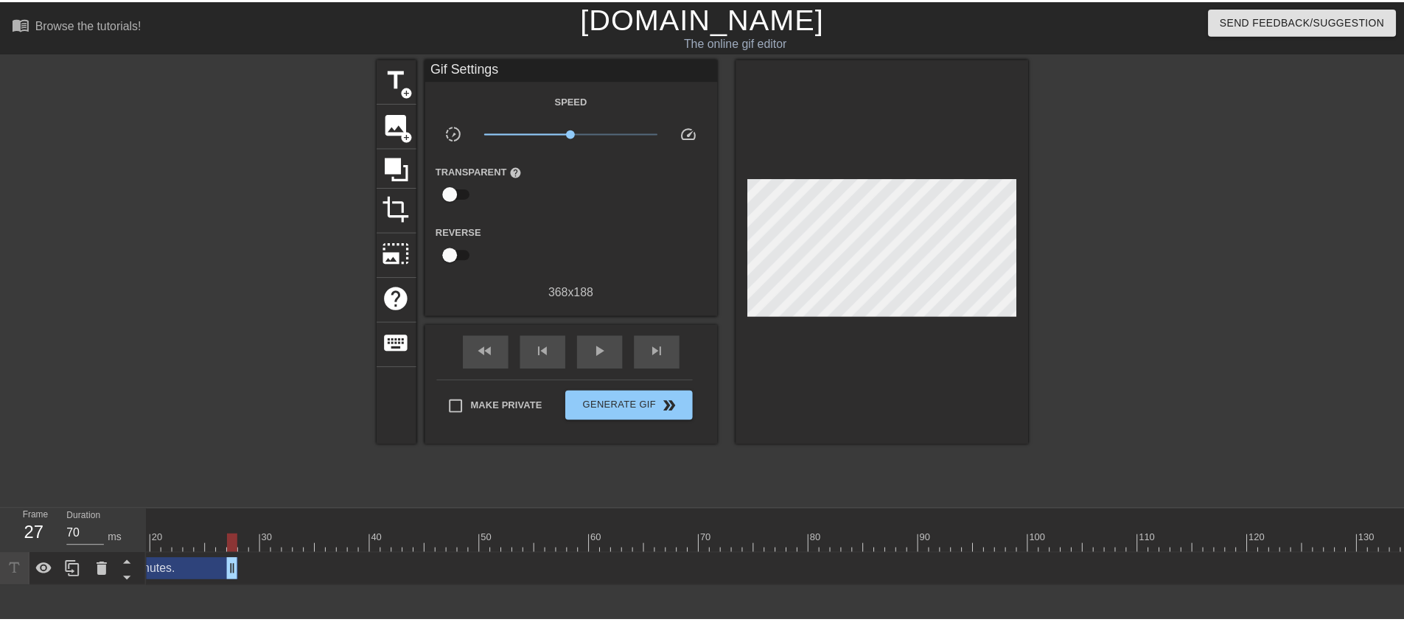
scroll to position [0, 0]
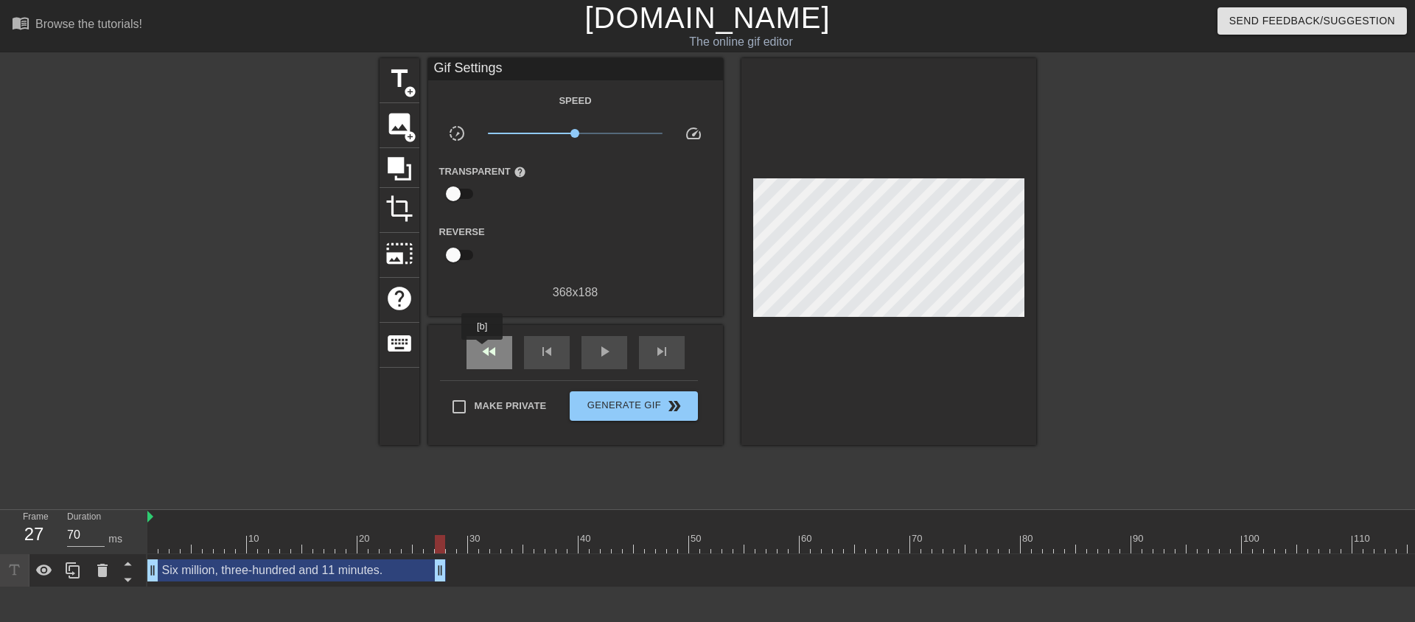
click at [483, 350] on span "fast_rewind" at bounding box center [489, 352] width 18 height 18
click at [601, 346] on span "play_arrow" at bounding box center [604, 352] width 18 height 18
click at [601, 346] on span "pause" at bounding box center [604, 352] width 18 height 18
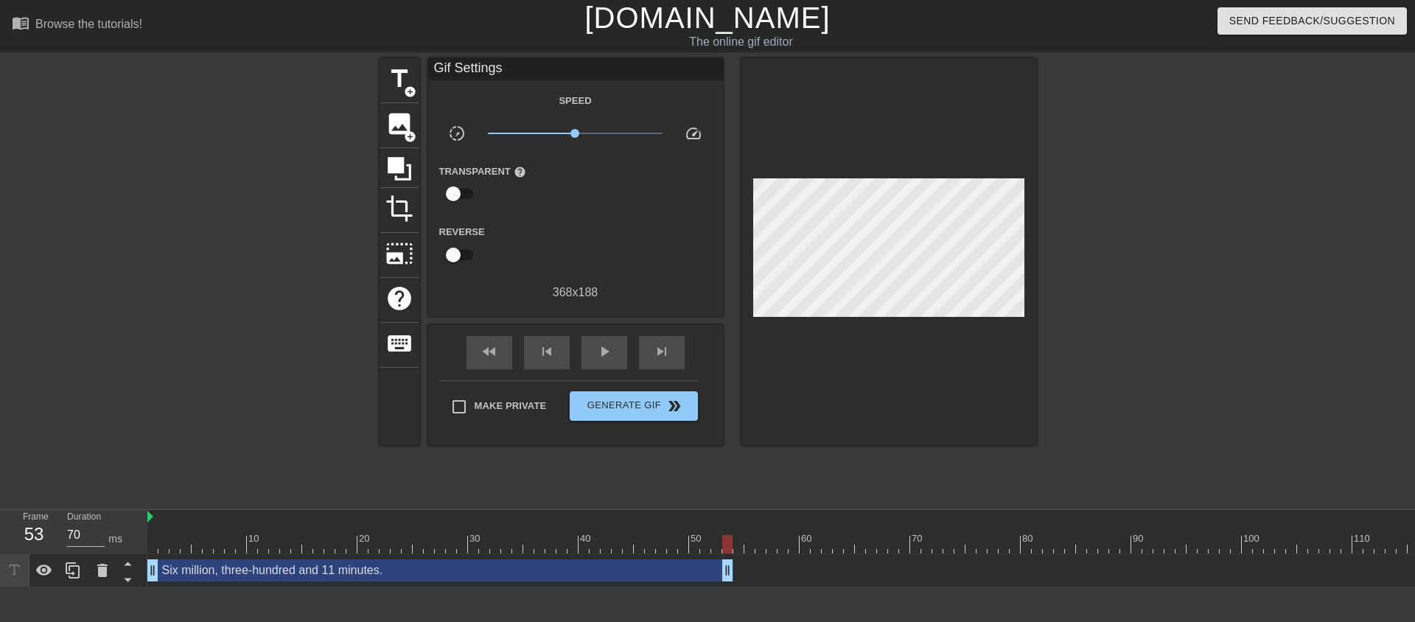
drag, startPoint x: 439, startPoint y: 572, endPoint x: 722, endPoint y: 570, distance: 282.9
click at [484, 345] on span "fast_rewind" at bounding box center [489, 352] width 18 height 18
click at [605, 350] on span "play_arrow" at bounding box center [604, 352] width 18 height 18
click at [605, 350] on span "pause" at bounding box center [604, 352] width 18 height 18
click at [662, 351] on span "skip_next" at bounding box center [662, 352] width 18 height 18
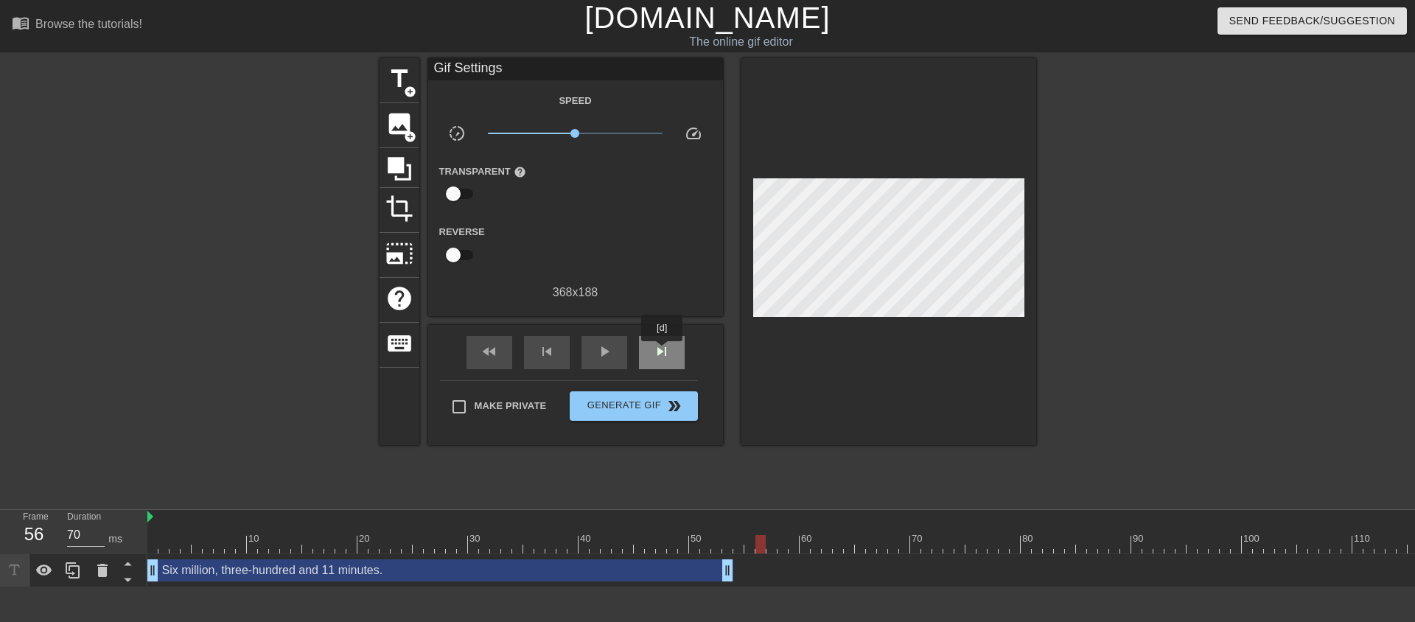
click at [662, 351] on span "skip_next" at bounding box center [662, 352] width 18 height 18
click at [662, 352] on span "skip_next" at bounding box center [662, 352] width 18 height 18
click at [662, 353] on span "skip_next" at bounding box center [662, 352] width 18 height 18
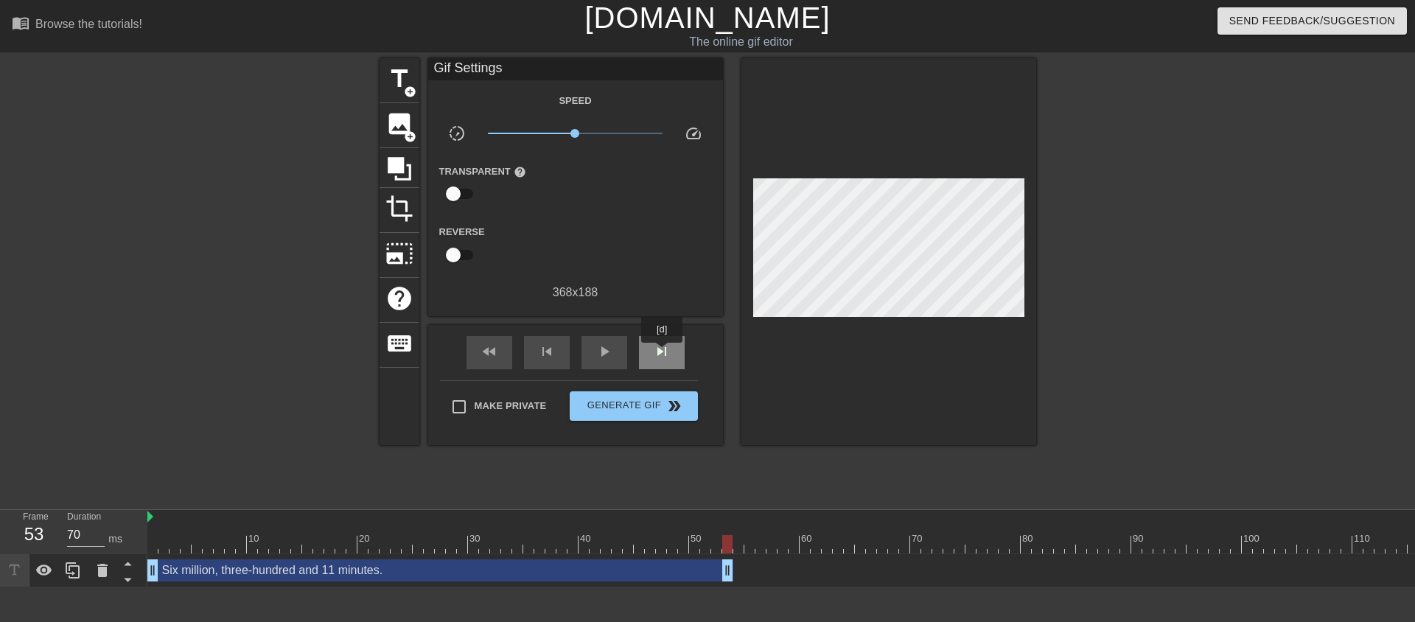
click at [662, 353] on span "skip_next" at bounding box center [662, 352] width 18 height 18
click at [663, 353] on span "skip_next" at bounding box center [662, 352] width 18 height 18
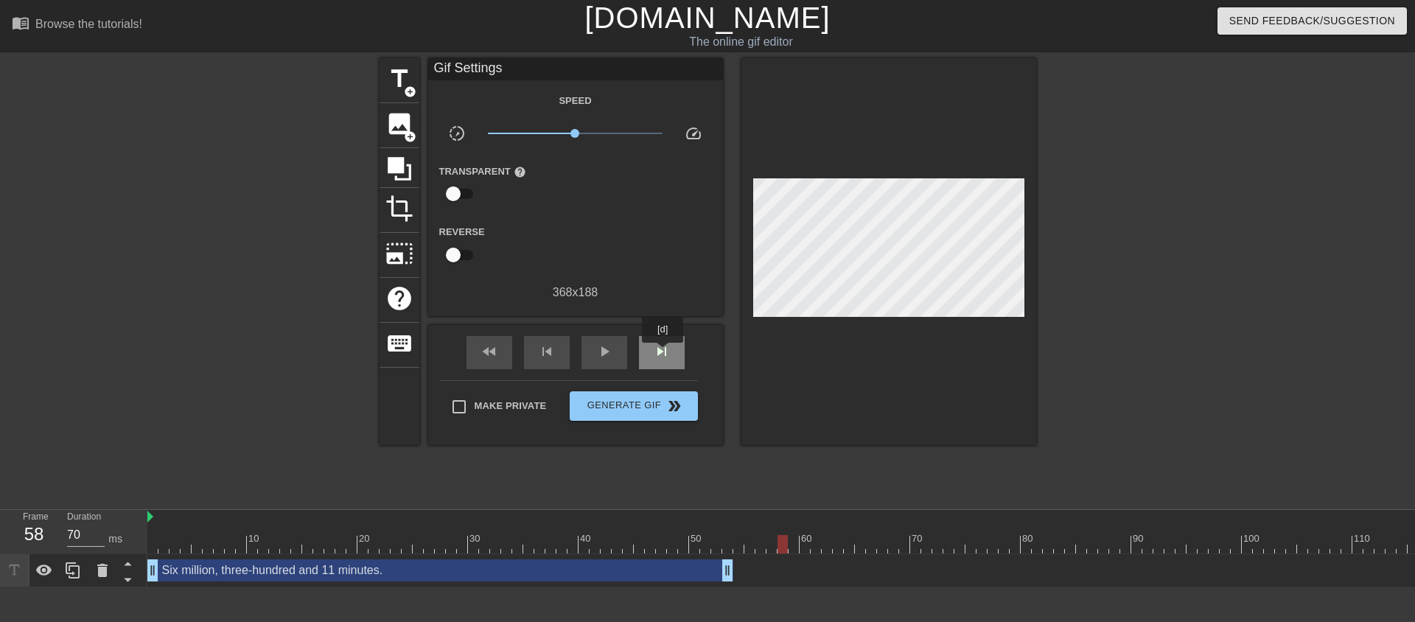
click at [663, 353] on span "skip_next" at bounding box center [662, 352] width 18 height 18
click at [664, 353] on span "skip_next" at bounding box center [662, 352] width 18 height 18
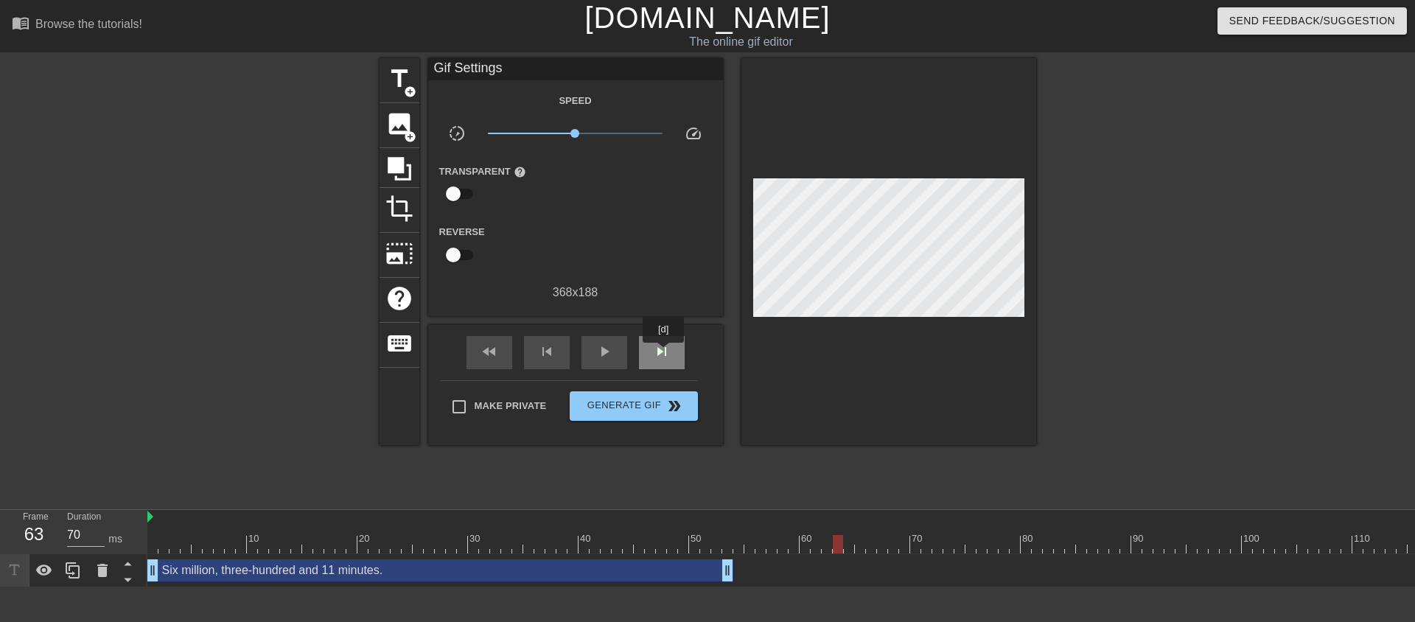
click at [664, 353] on span "skip_next" at bounding box center [662, 352] width 18 height 18
click at [665, 353] on span "skip_next" at bounding box center [662, 352] width 18 height 18
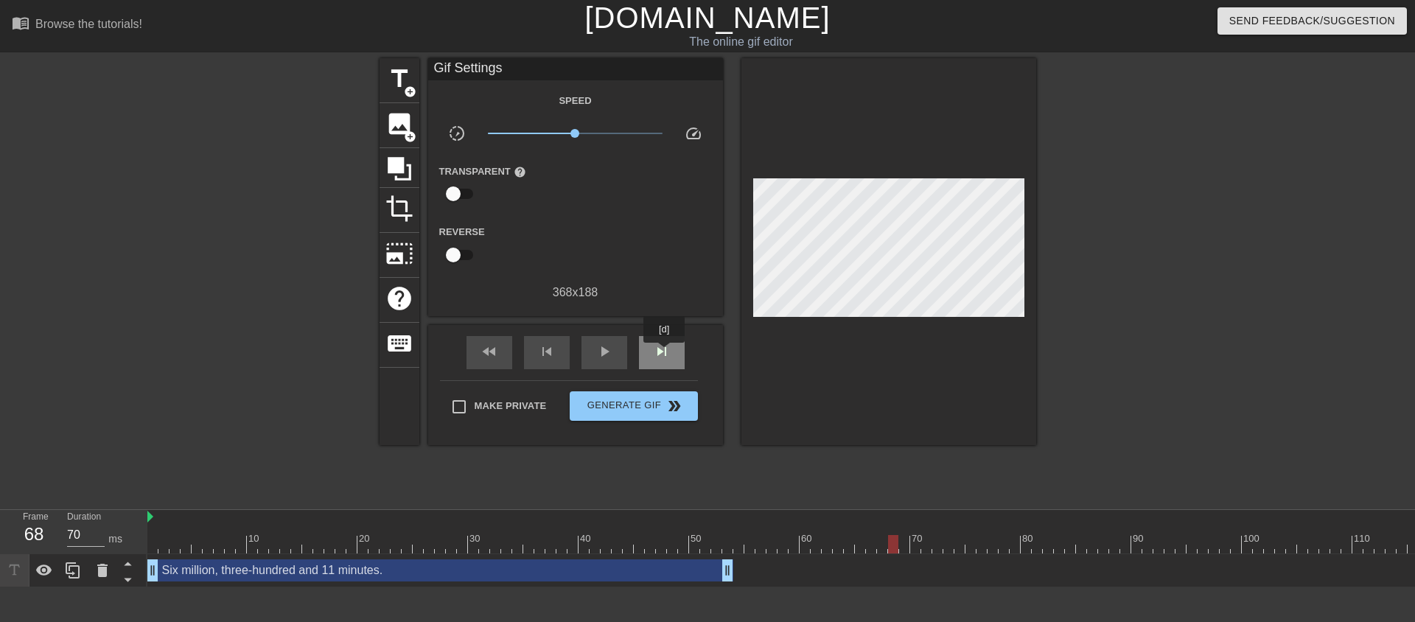
click at [665, 353] on span "skip_next" at bounding box center [662, 352] width 18 height 18
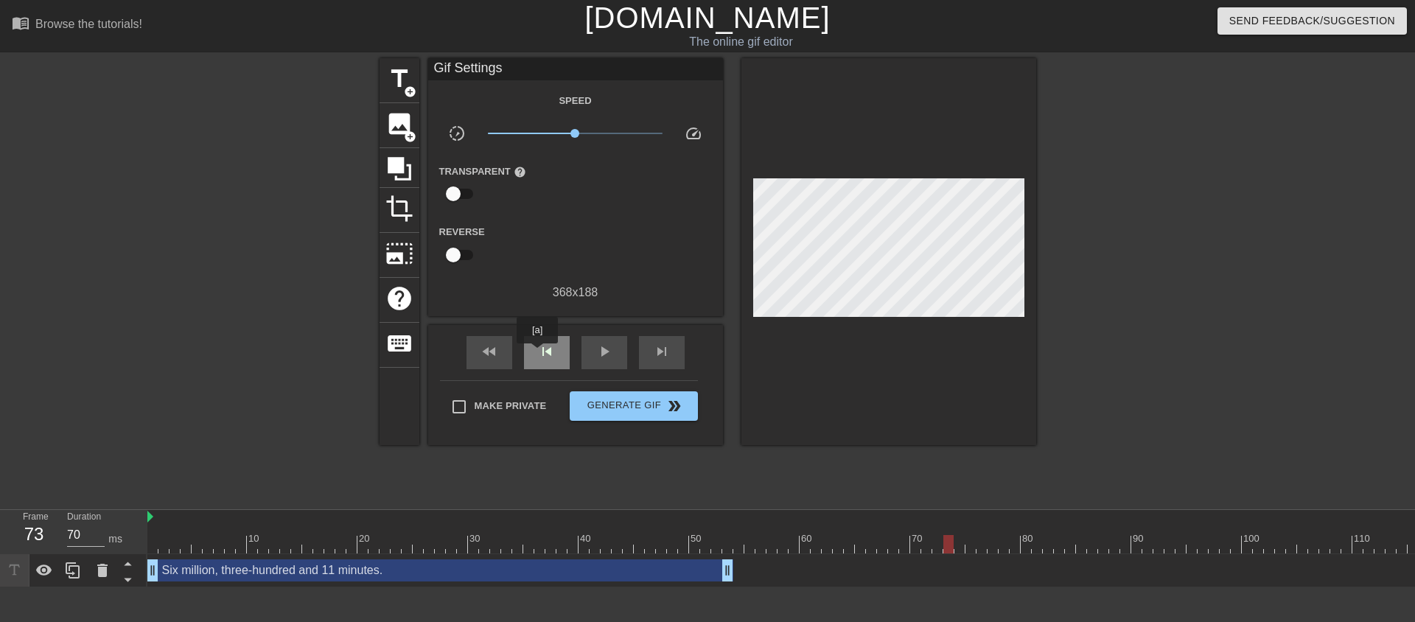
click at [538, 352] on span "skip_previous" at bounding box center [547, 352] width 18 height 18
click at [538, 351] on span "skip_previous" at bounding box center [547, 352] width 18 height 18
click at [542, 351] on span "skip_previous" at bounding box center [547, 352] width 18 height 18
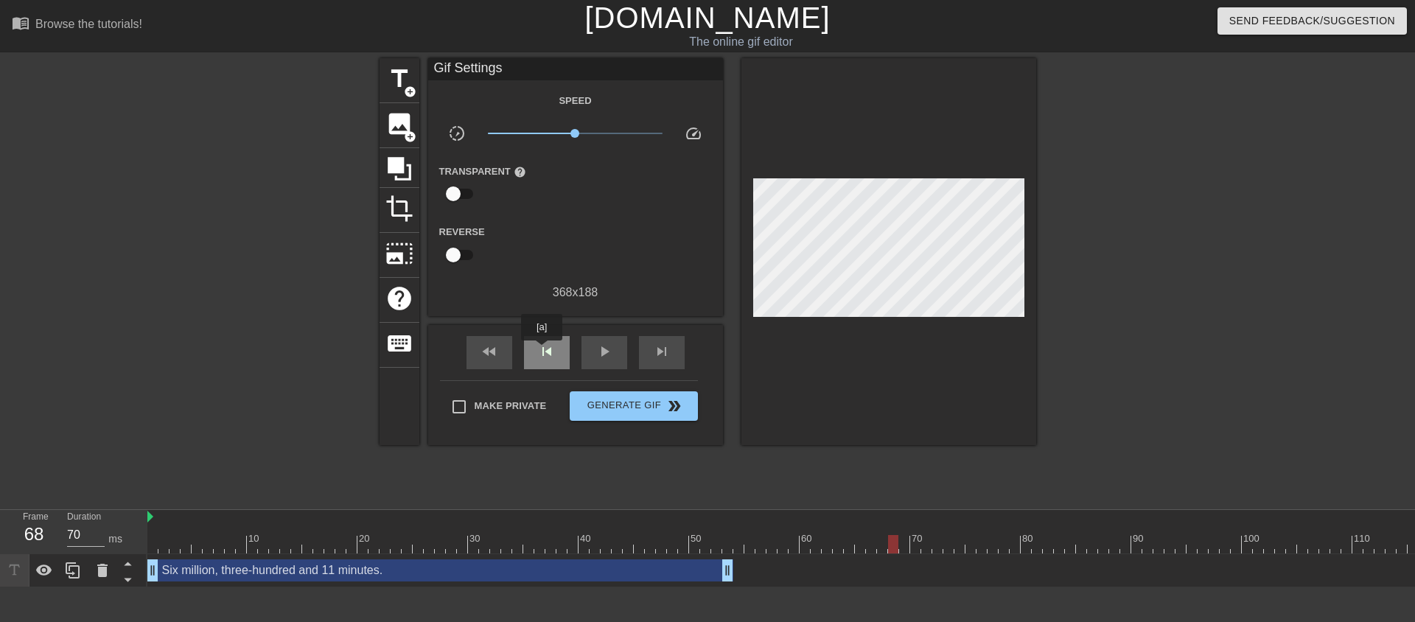
click at [542, 351] on span "skip_previous" at bounding box center [547, 352] width 18 height 18
click at [542, 352] on span "skip_previous" at bounding box center [547, 352] width 18 height 18
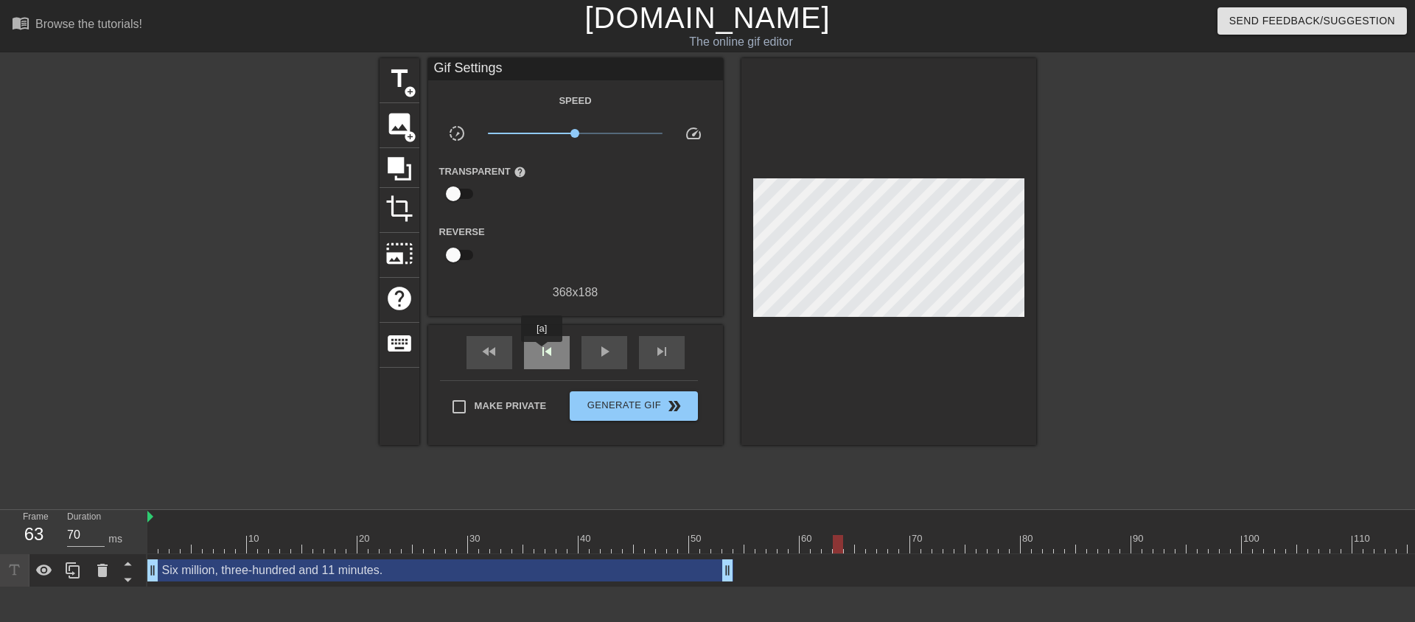
click at [542, 352] on span "skip_previous" at bounding box center [547, 352] width 18 height 18
click at [542, 353] on span "skip_previous" at bounding box center [547, 352] width 18 height 18
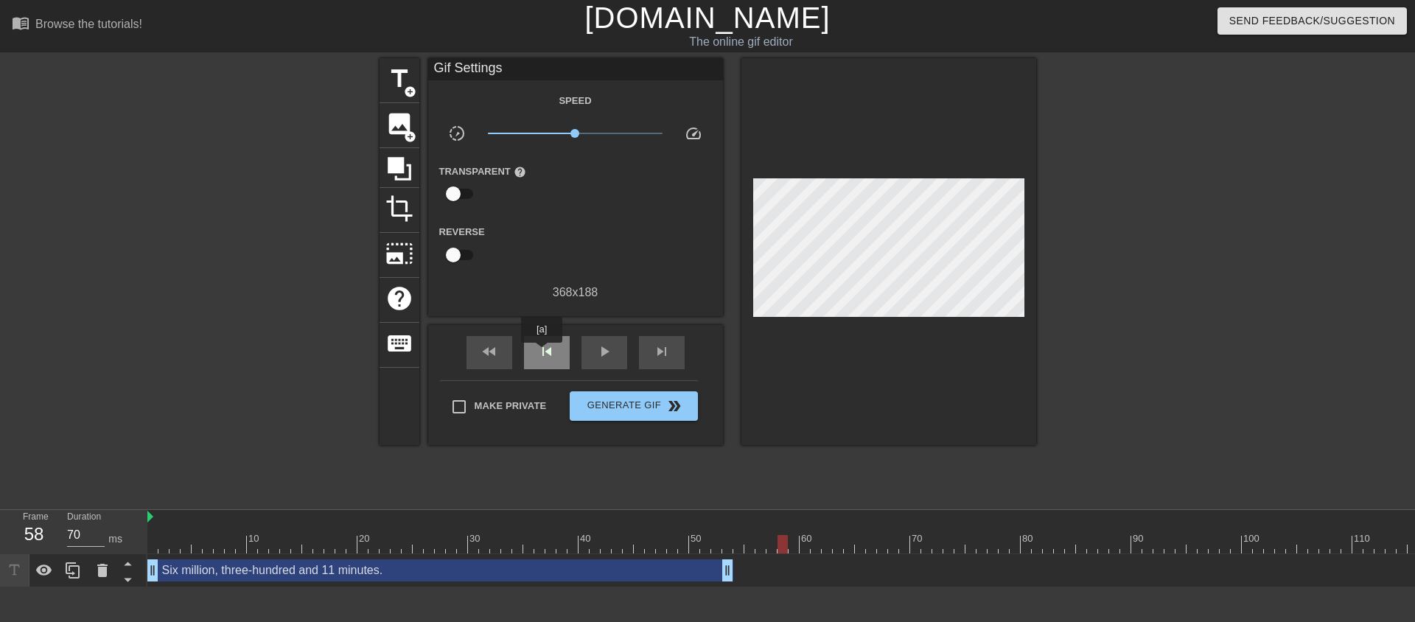
click at [542, 353] on span "skip_previous" at bounding box center [547, 352] width 18 height 18
click at [660, 351] on span "skip_next" at bounding box center [662, 352] width 18 height 18
click at [550, 355] on span "skip_previous" at bounding box center [547, 352] width 18 height 18
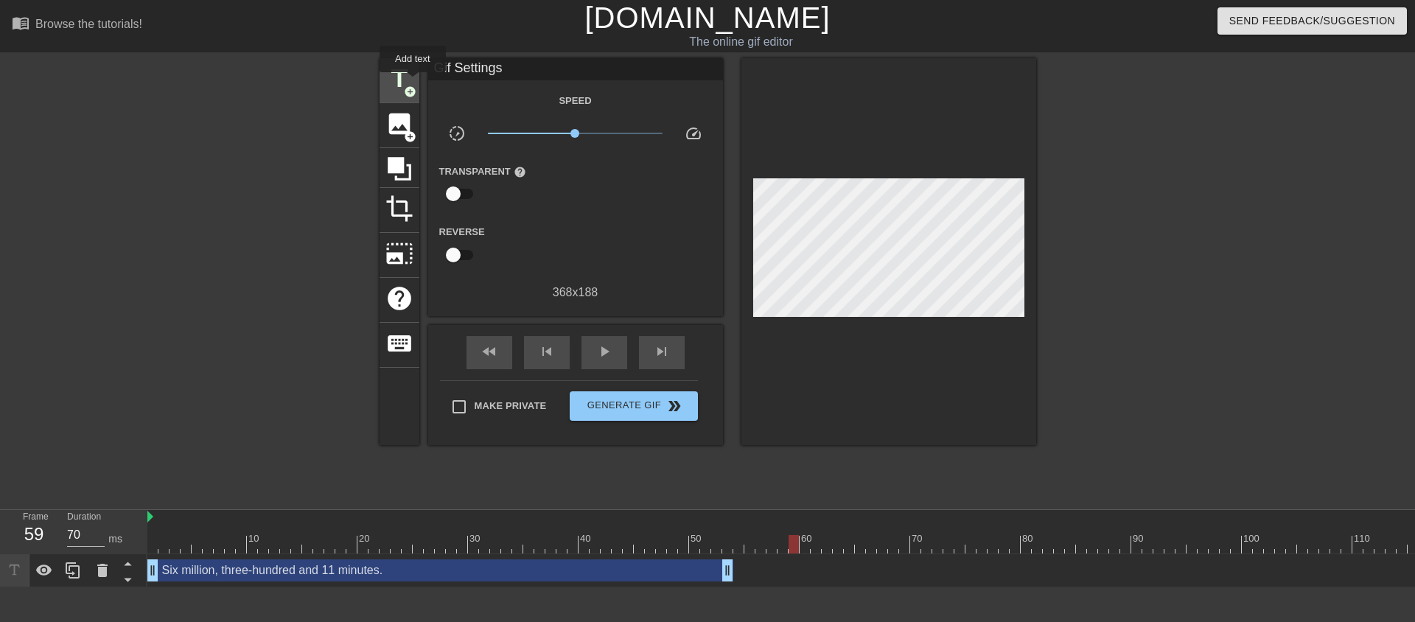
click at [412, 81] on span "title" at bounding box center [399, 79] width 28 height 28
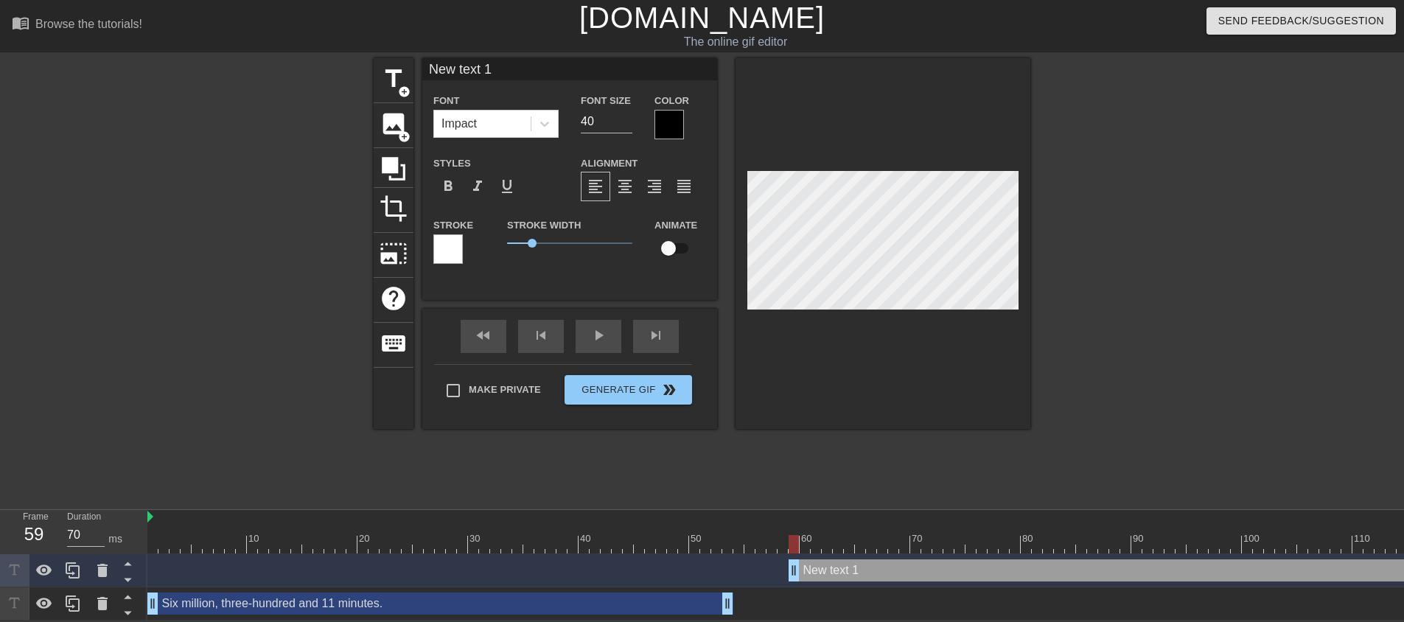
scroll to position [2, 3]
type input "T"
type textarea "T"
type input "Th"
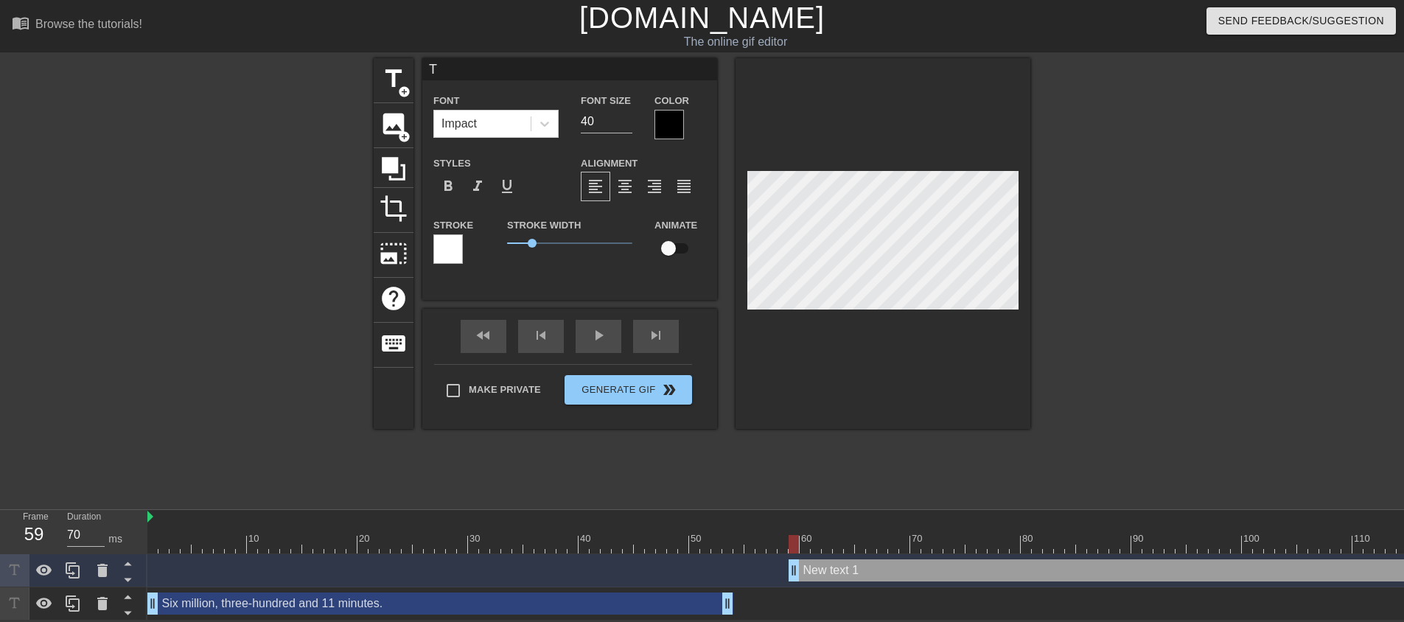
type textarea "Th"
type input "Tha"
type textarea "Tha"
type input "That"
type textarea "That'"
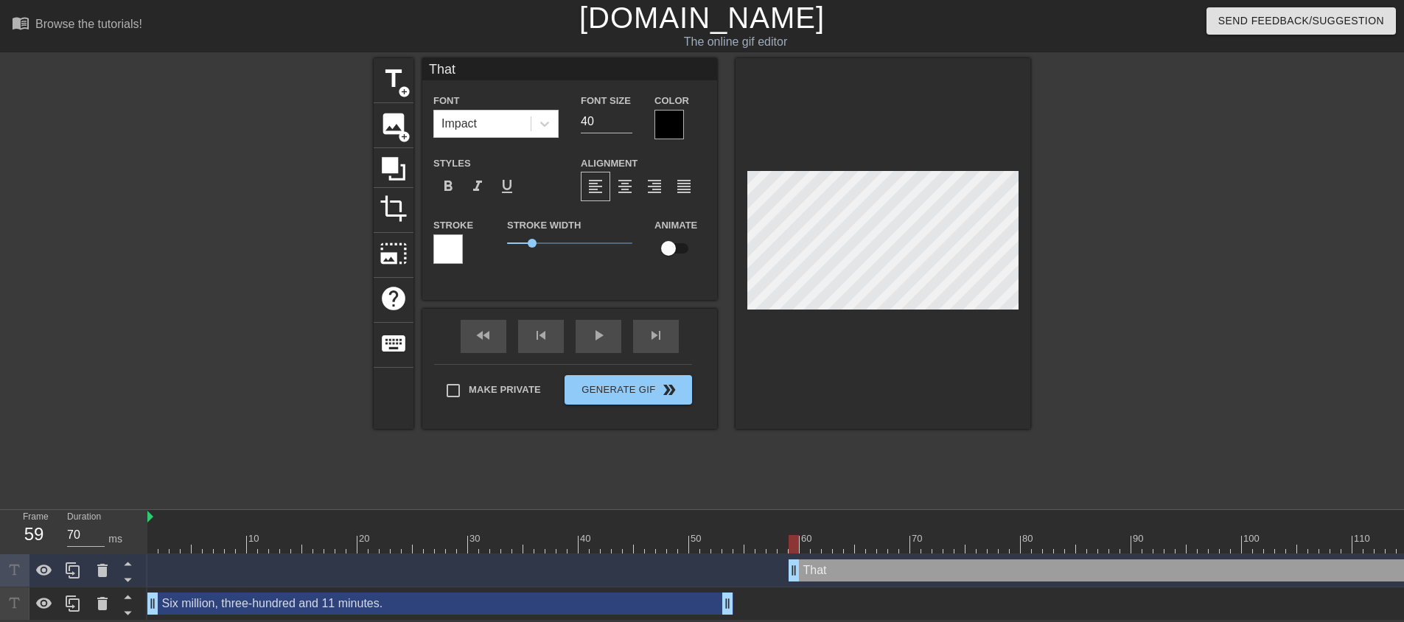
type input "That's"
type textarea "That's"
type input "That's"
type textarea "That's"
type input "That's h"
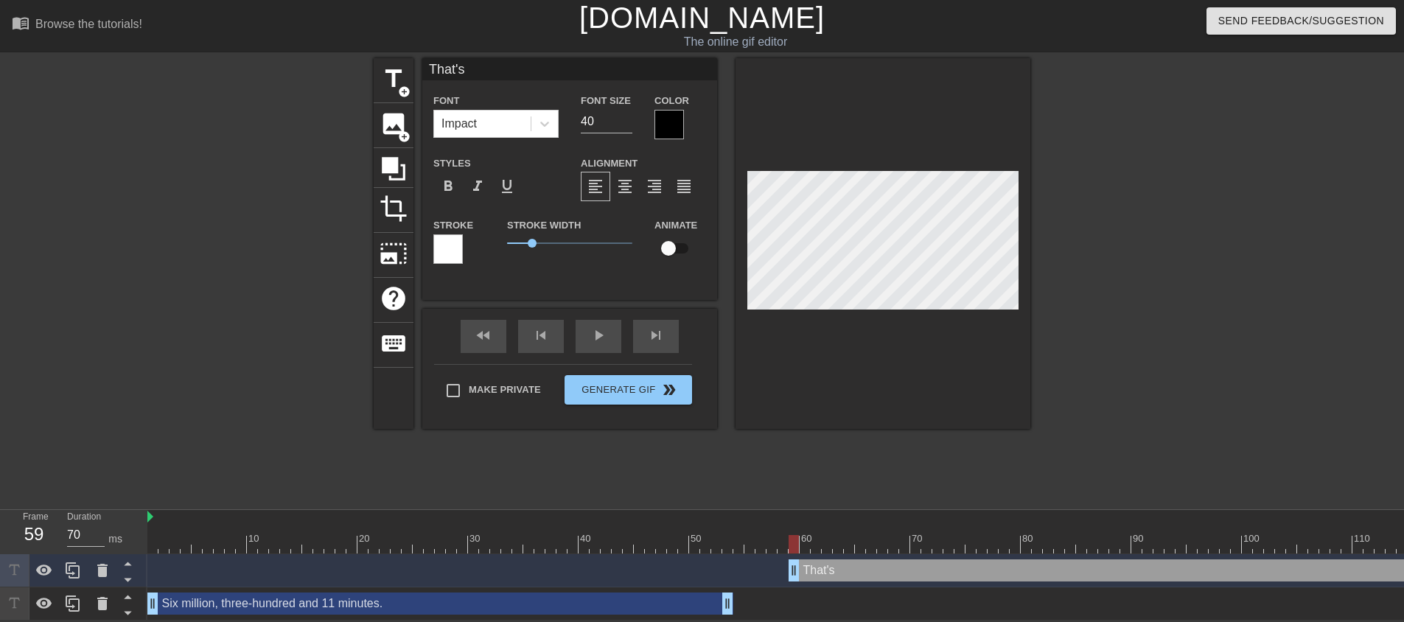
type textarea "That's h"
type input "That's ho"
type textarea "That's ho"
type input "That's how"
type textarea "That's how"
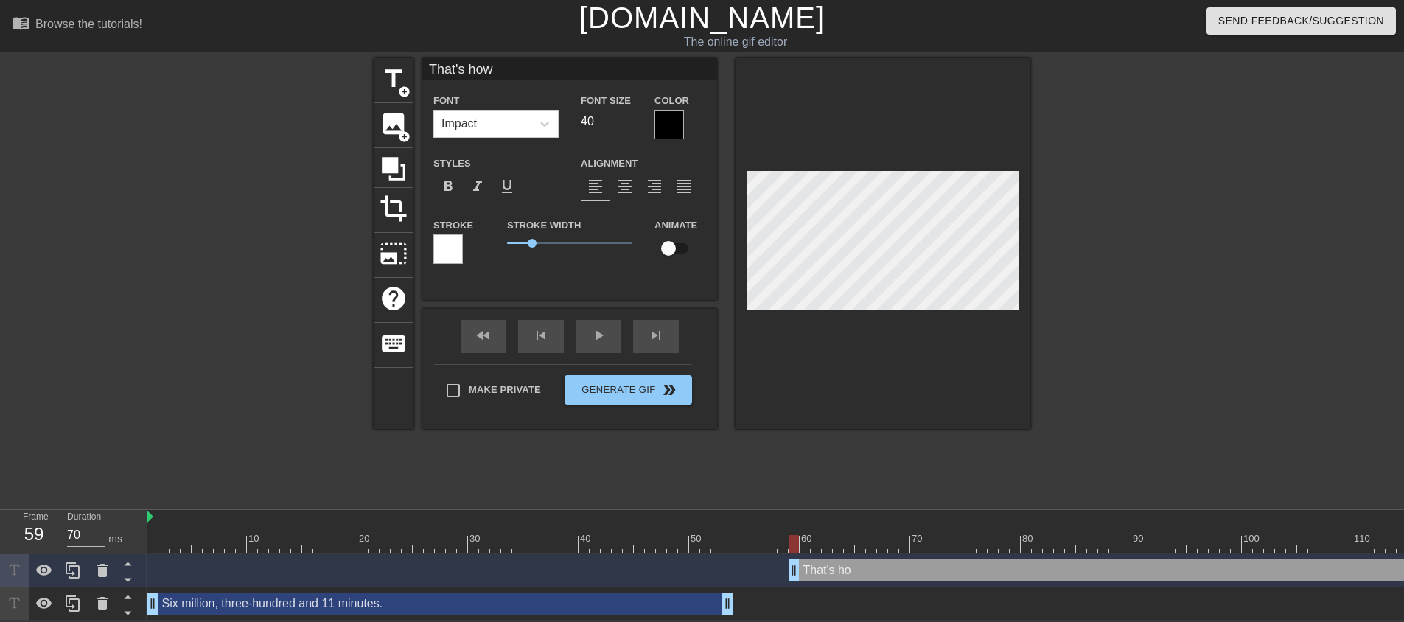
scroll to position [2, 4]
drag, startPoint x: 591, startPoint y: 118, endPoint x: 542, endPoint y: 130, distance: 50.2
click at [557, 125] on div "Font Impact Font Size 40 Color" at bounding box center [569, 115] width 295 height 48
type input "20"
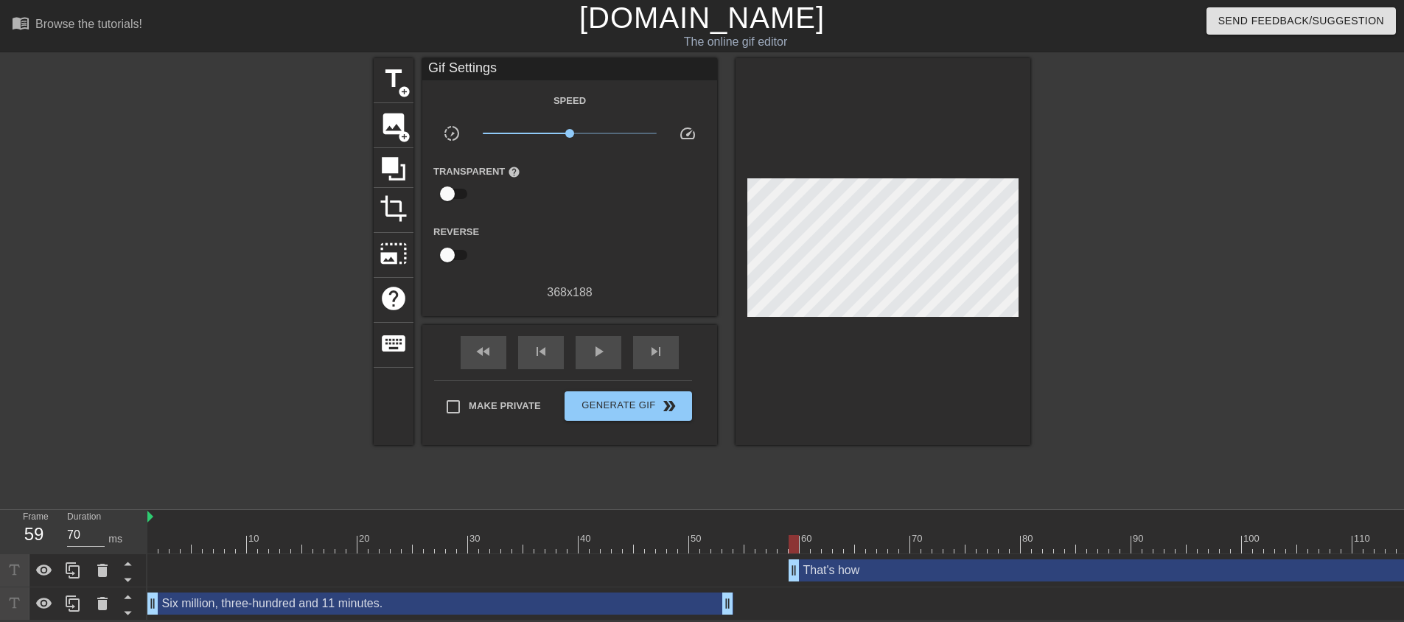
click at [892, 380] on div at bounding box center [882, 251] width 295 height 387
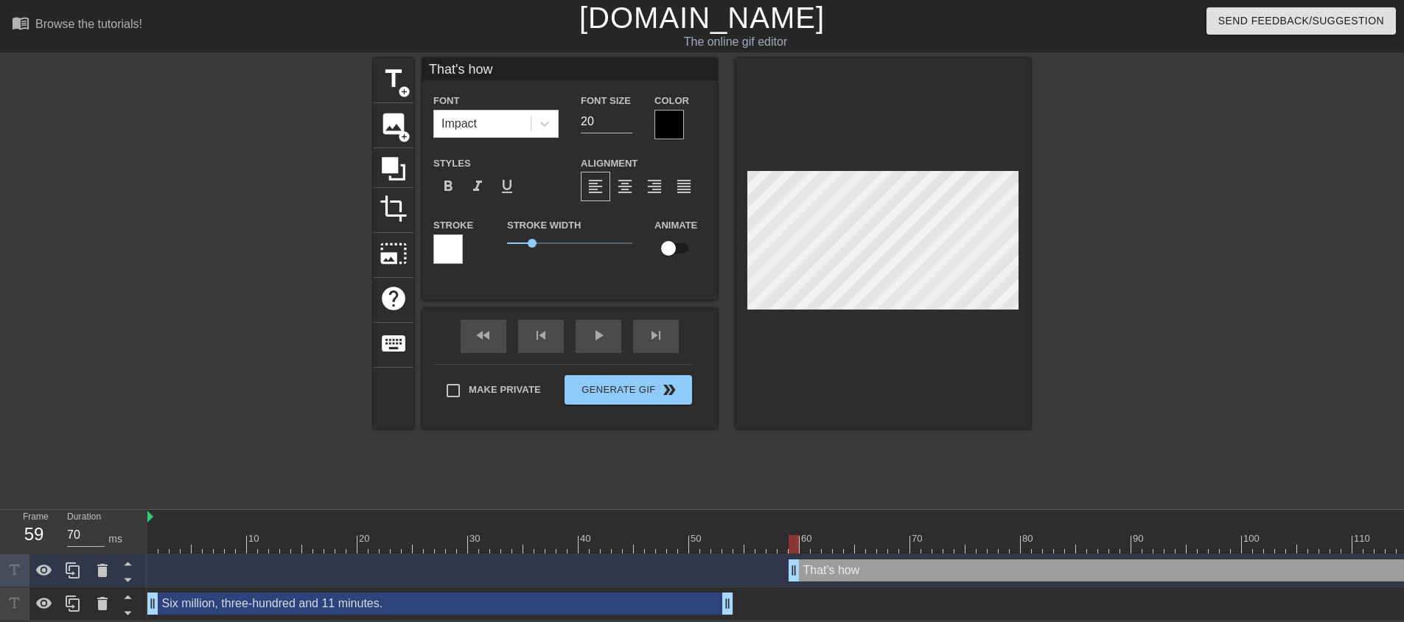
click at [668, 120] on div at bounding box center [668, 124] width 29 height 29
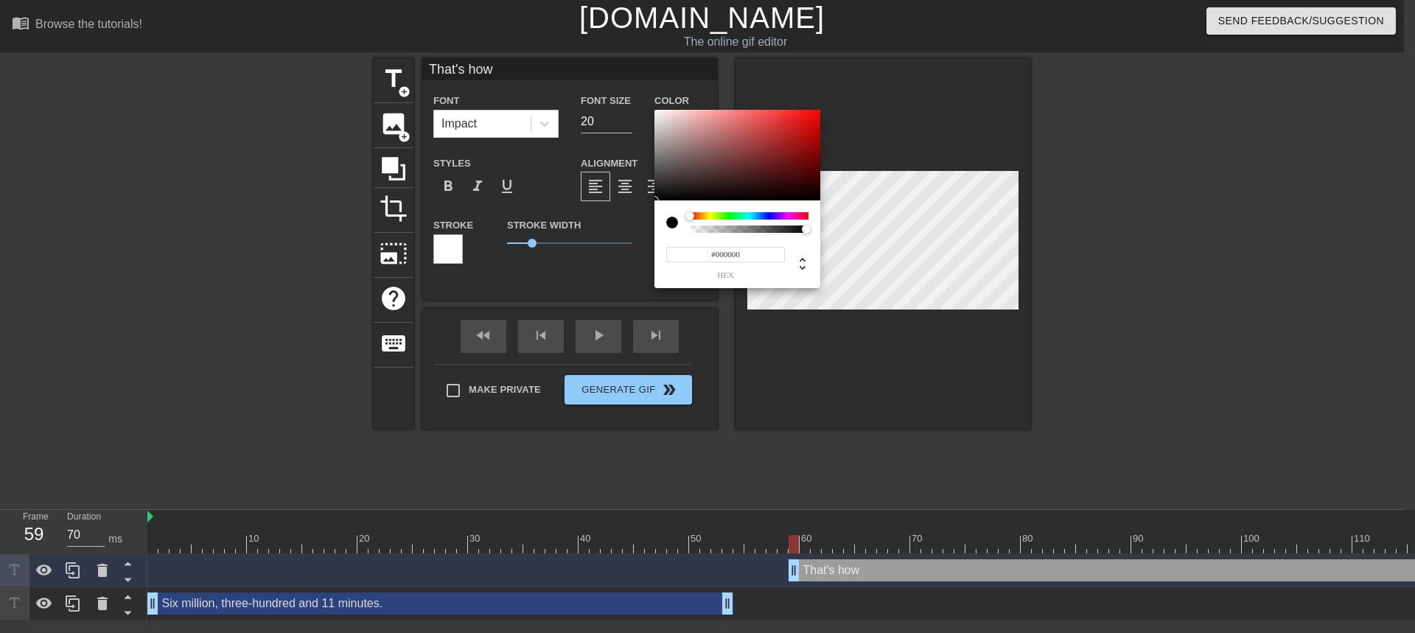
type input "#FAF7F7"
click at [657, 111] on div at bounding box center [737, 155] width 166 height 91
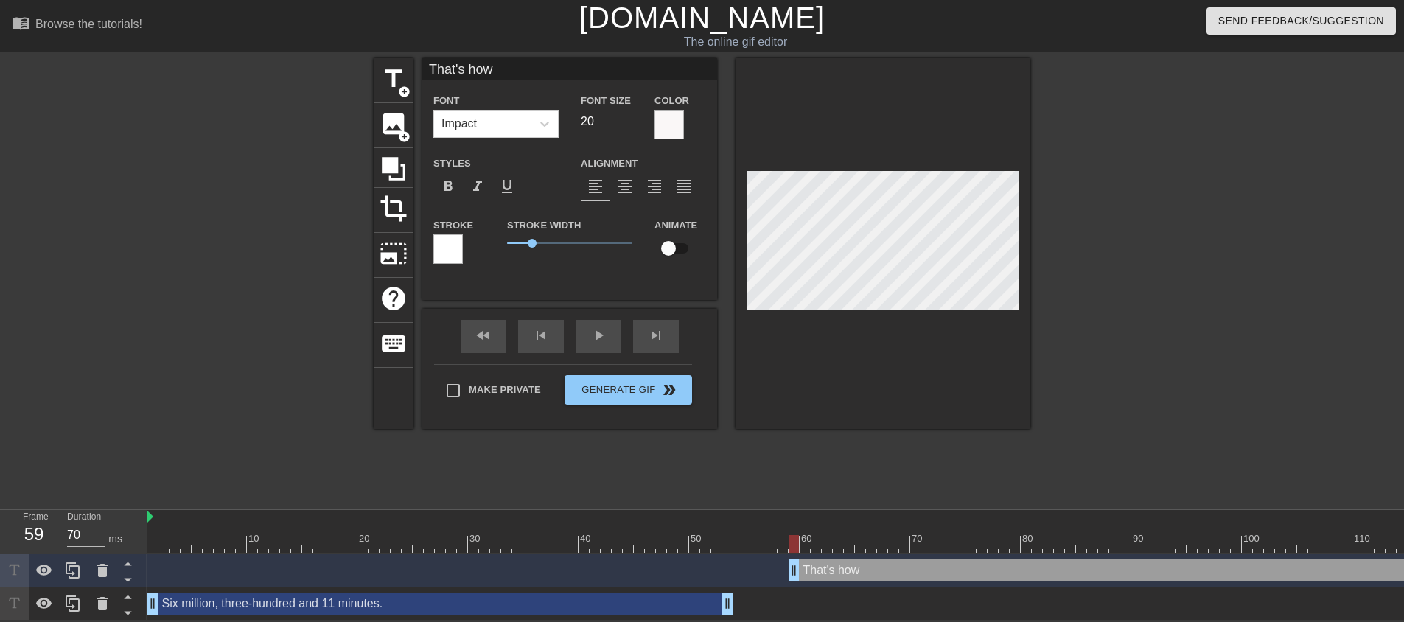
click at [451, 251] on div at bounding box center [447, 248] width 29 height 29
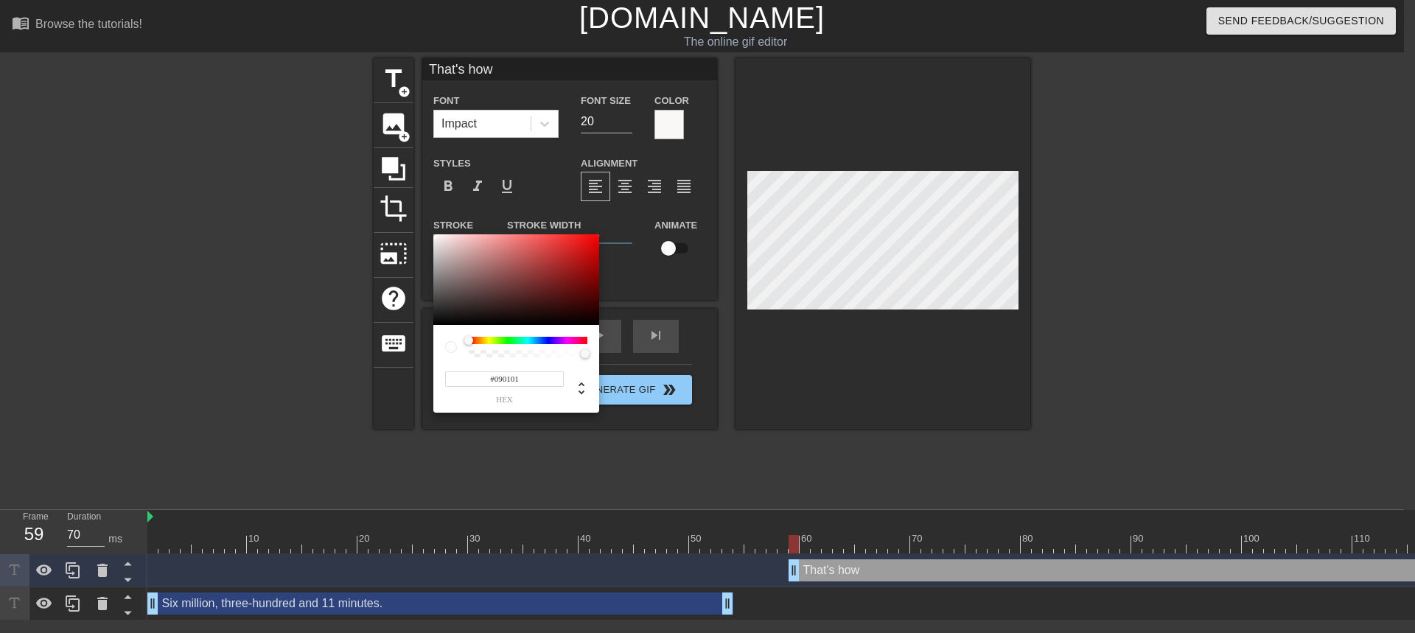
click at [435, 322] on div at bounding box center [516, 279] width 166 height 91
type input "#0B0B0B"
click at [436, 321] on div at bounding box center [516, 279] width 166 height 91
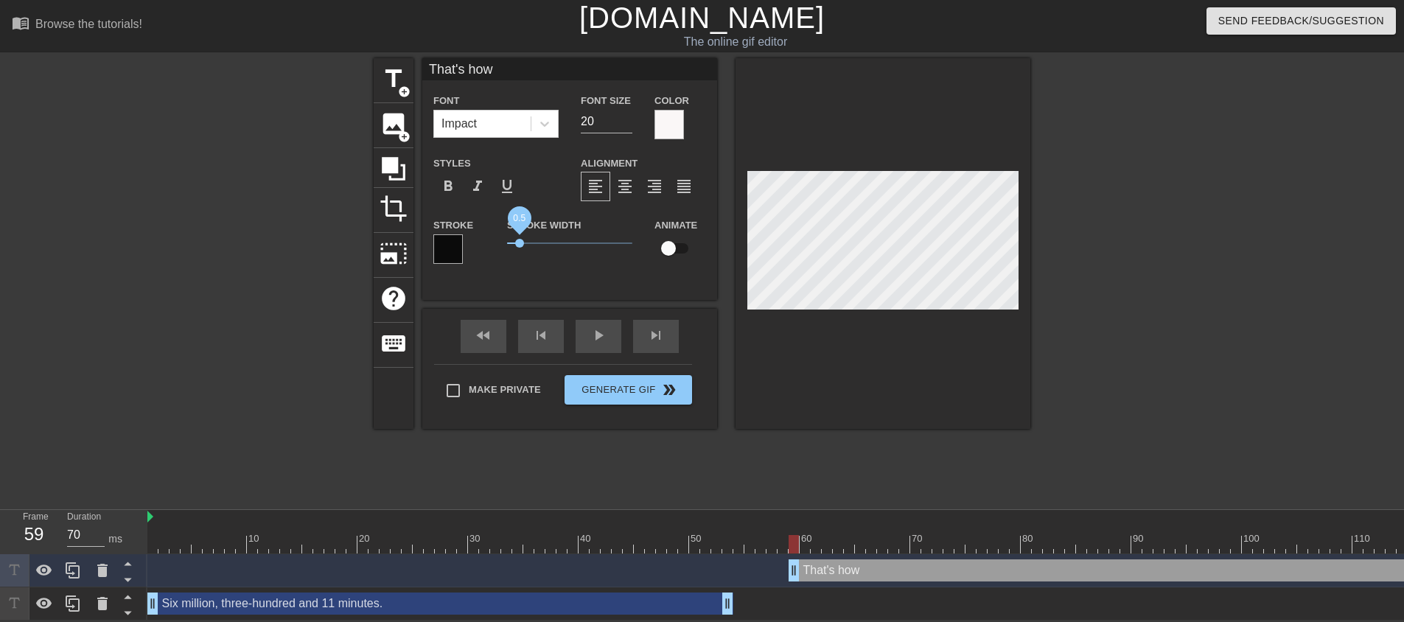
drag, startPoint x: 530, startPoint y: 245, endPoint x: 519, endPoint y: 245, distance: 10.3
click at [519, 245] on span "0.5" at bounding box center [519, 243] width 9 height 9
click at [934, 321] on div at bounding box center [882, 243] width 295 height 371
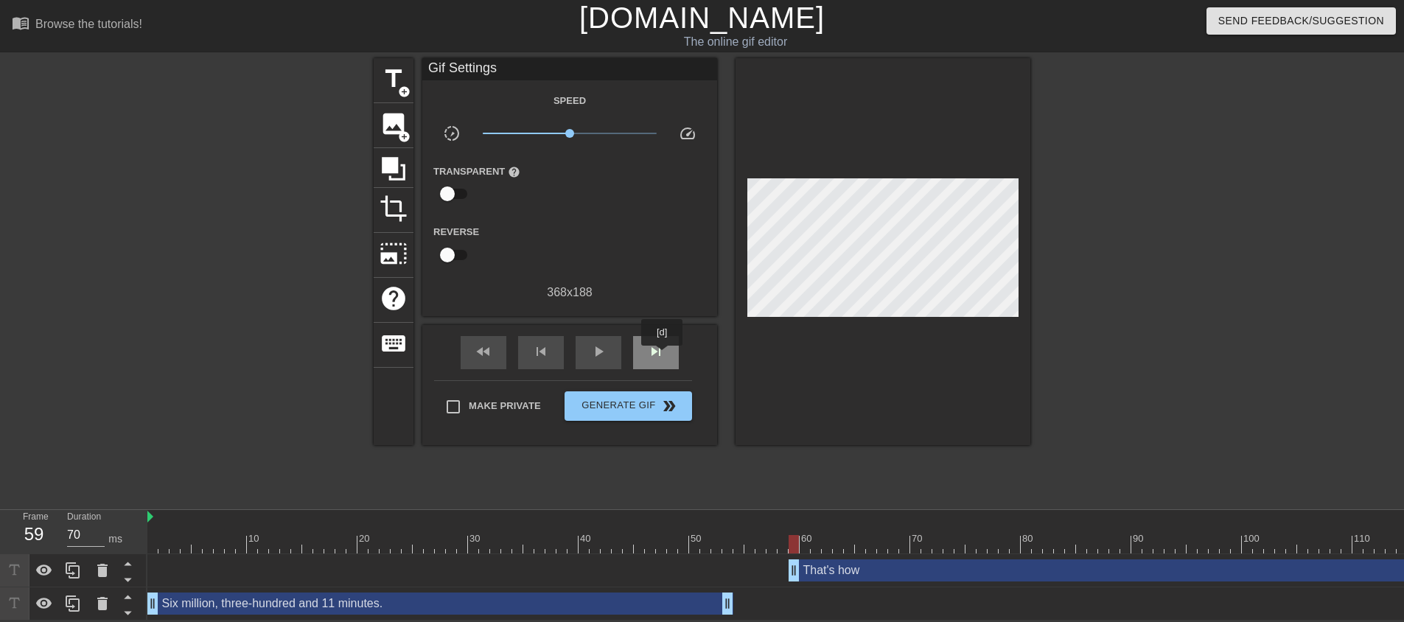
click at [662, 354] on span "skip_next" at bounding box center [656, 352] width 18 height 18
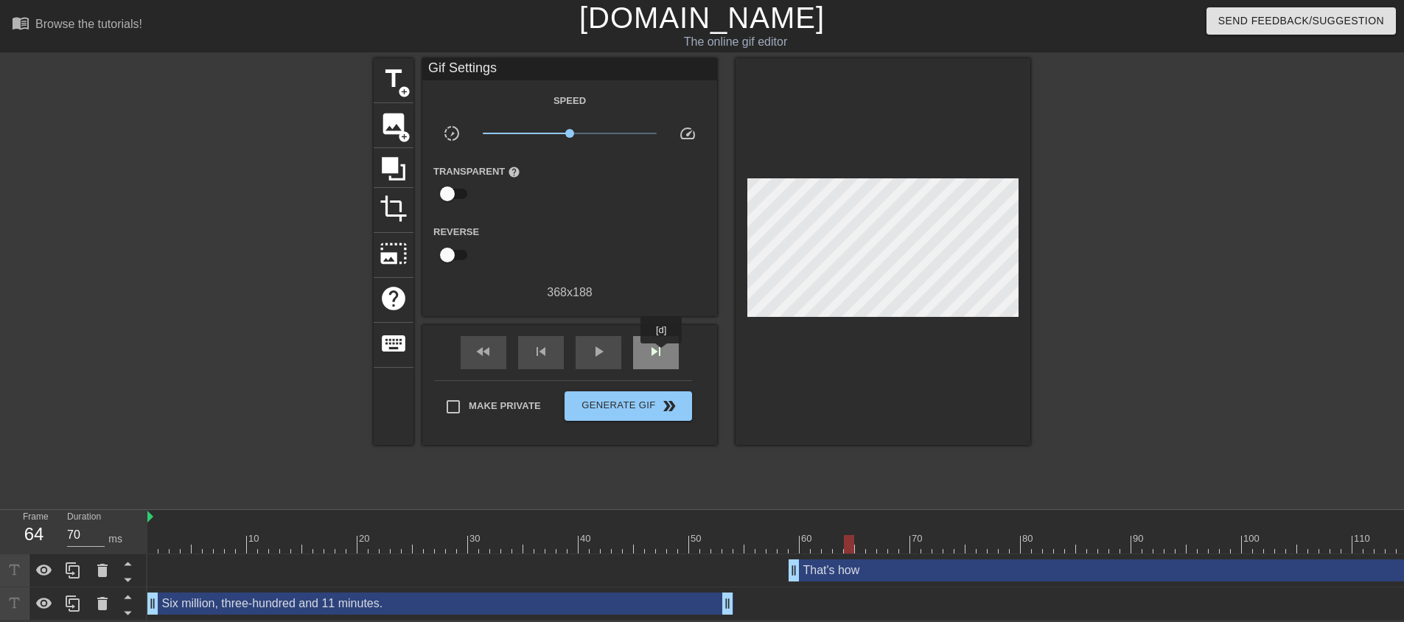
click at [662, 354] on span "skip_next" at bounding box center [656, 352] width 18 height 18
click at [662, 352] on span "skip_next" at bounding box center [656, 352] width 18 height 18
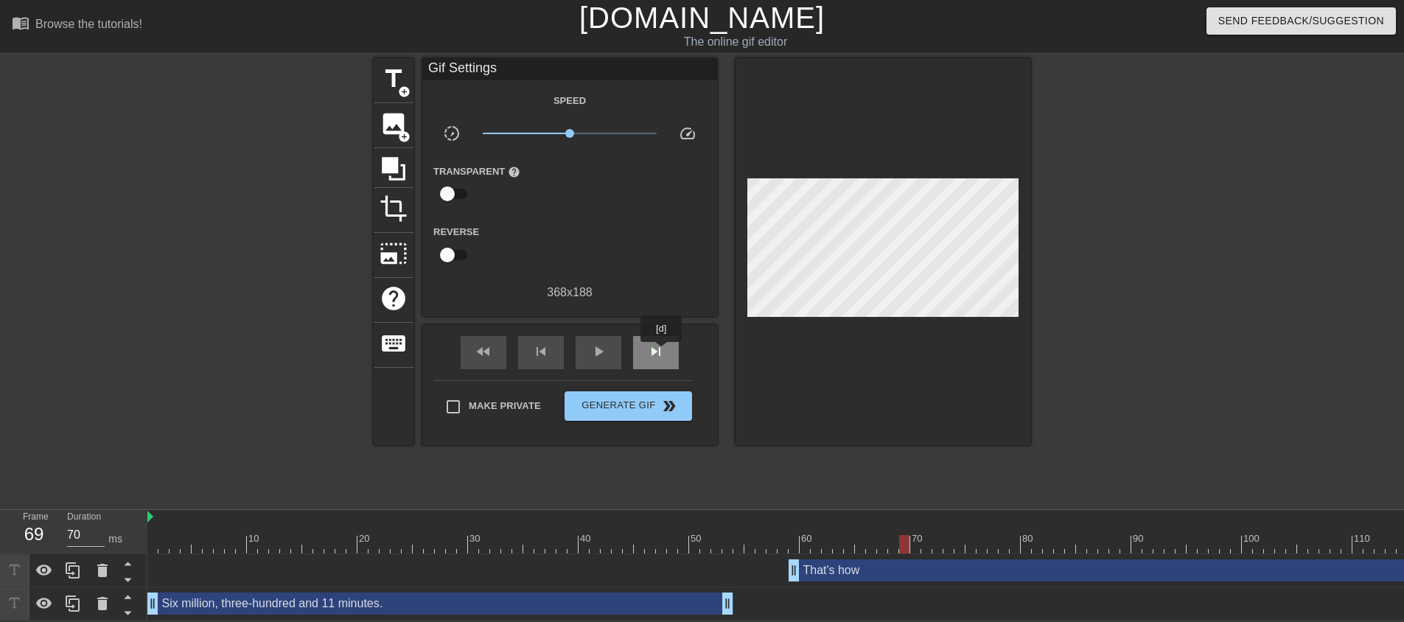
click at [662, 352] on span "skip_next" at bounding box center [656, 352] width 18 height 18
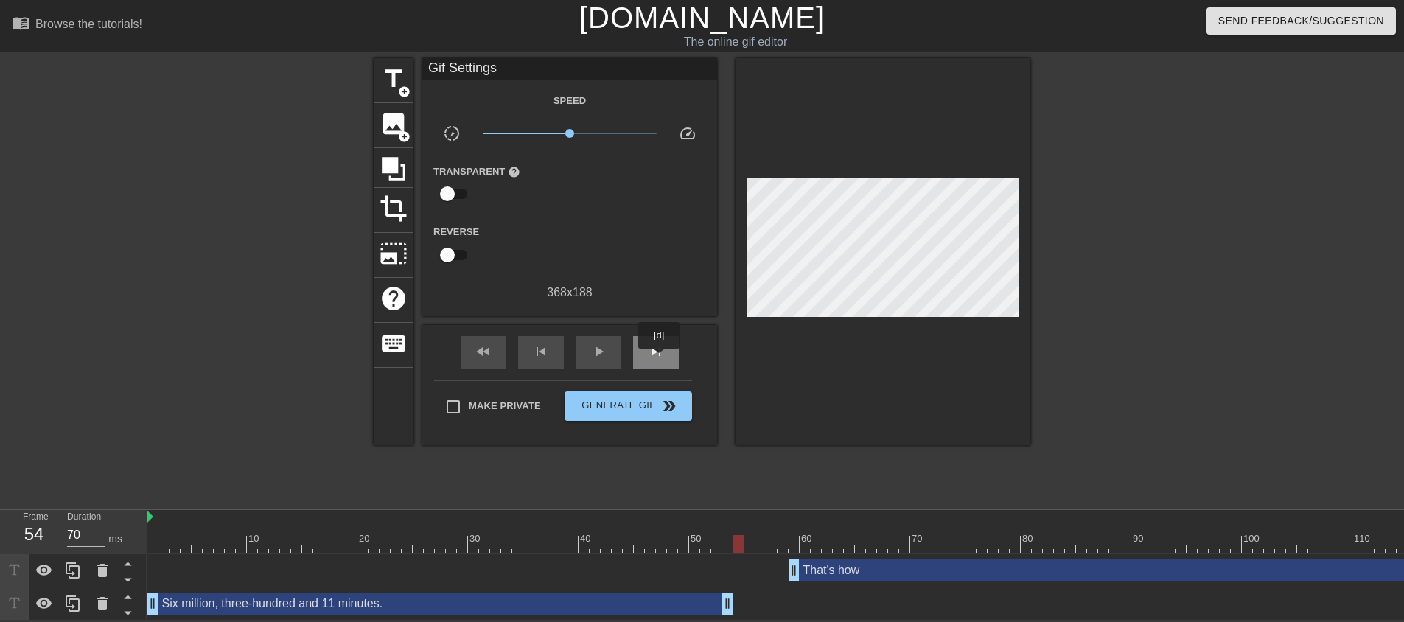
click at [659, 359] on span "skip_next" at bounding box center [656, 352] width 18 height 18
click at [659, 358] on span "skip_next" at bounding box center [656, 352] width 18 height 18
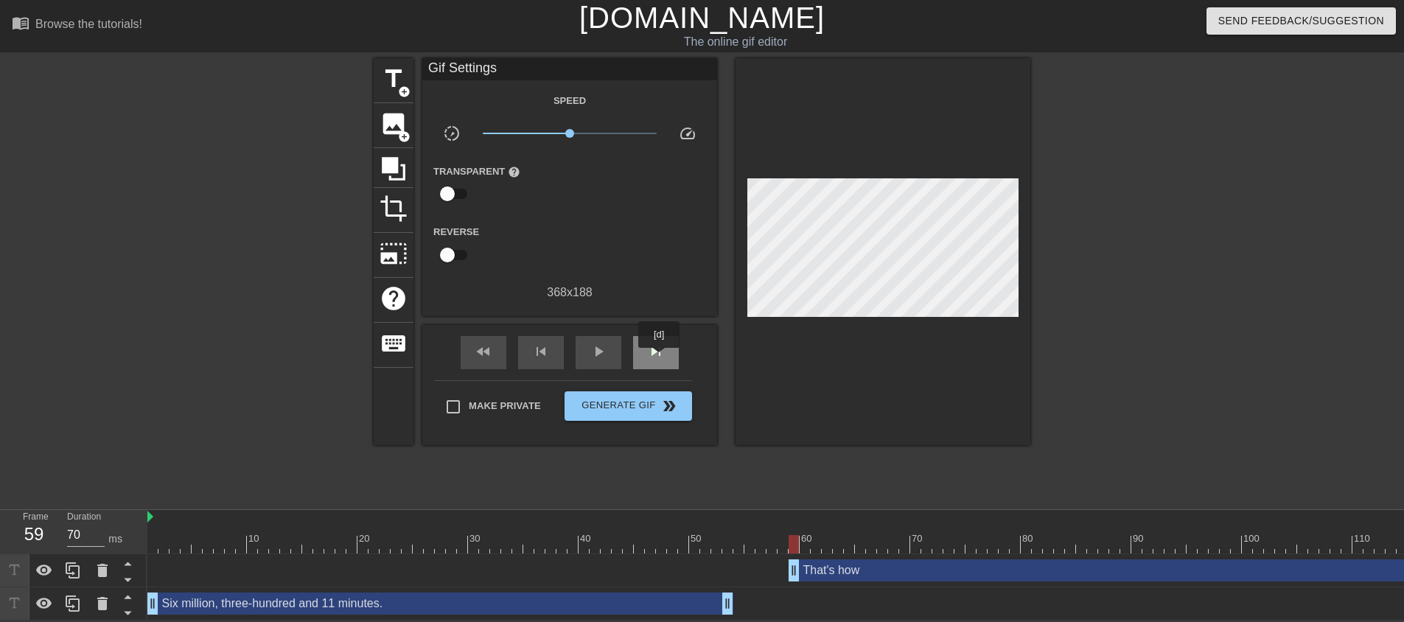
click at [659, 358] on span "skip_next" at bounding box center [656, 352] width 18 height 18
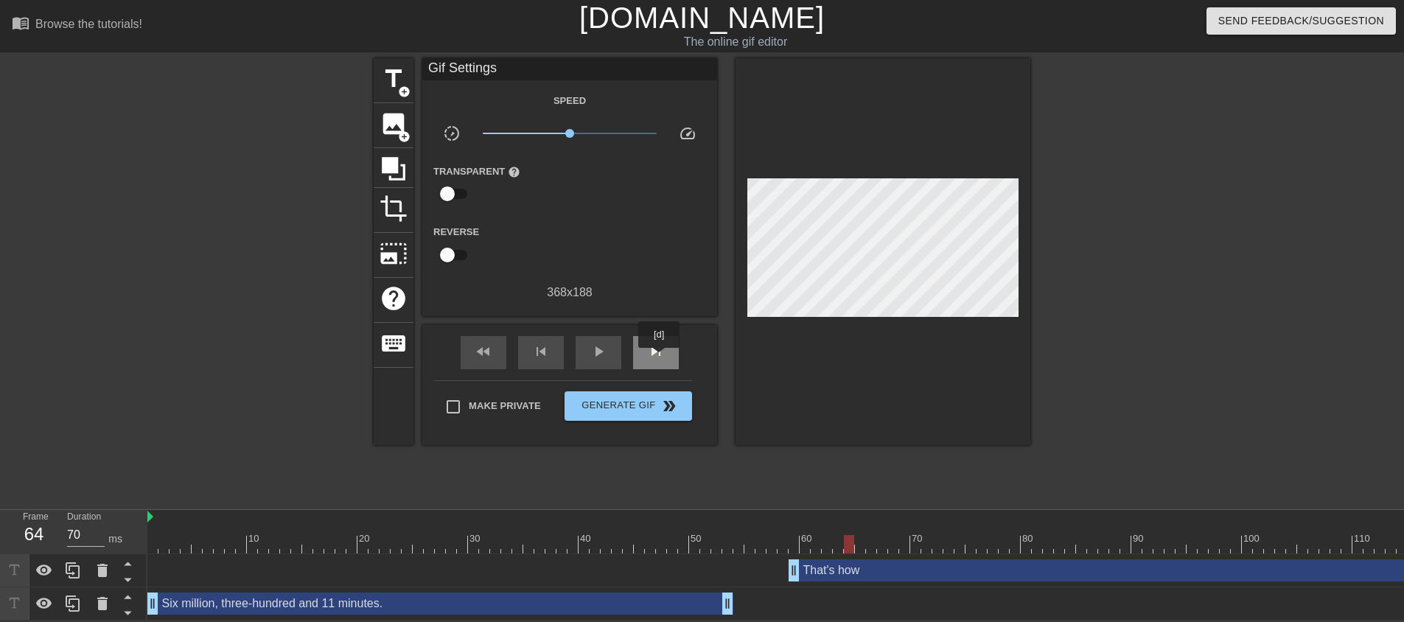
click at [659, 358] on span "skip_next" at bounding box center [656, 352] width 18 height 18
drag, startPoint x: 800, startPoint y: 570, endPoint x: 886, endPoint y: 570, distance: 86.2
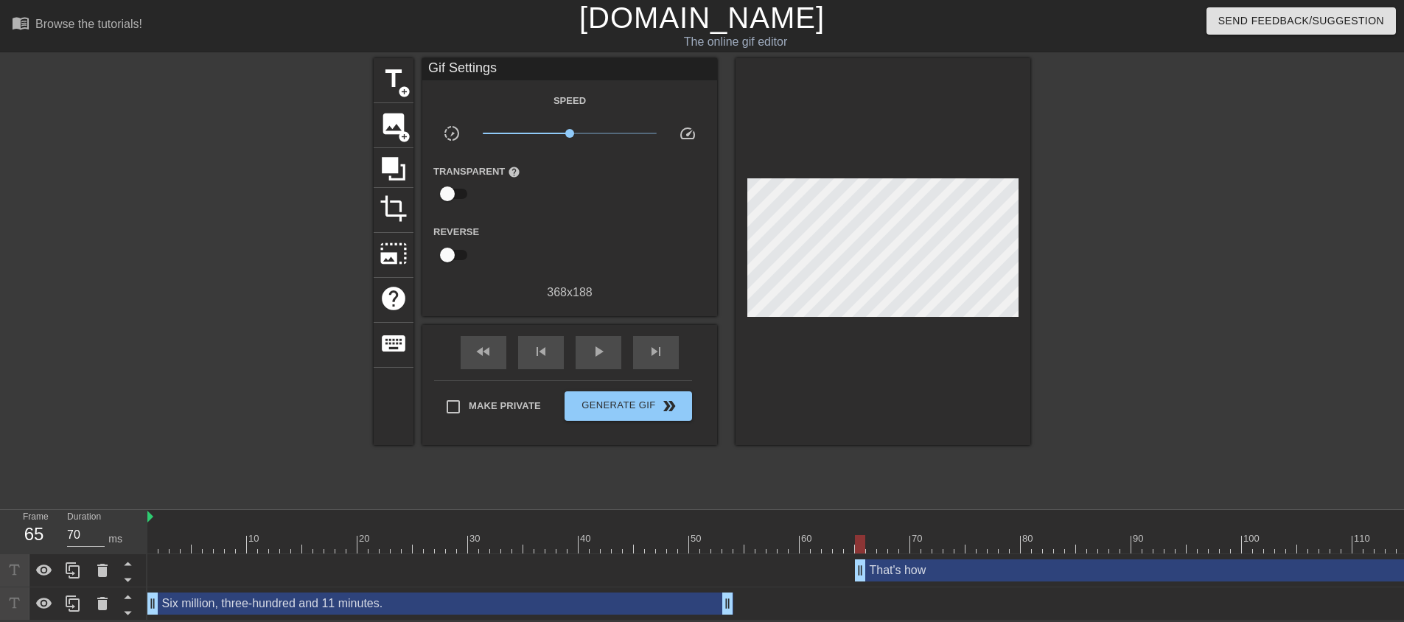
drag, startPoint x: 881, startPoint y: 580, endPoint x: 858, endPoint y: 580, distance: 23.6
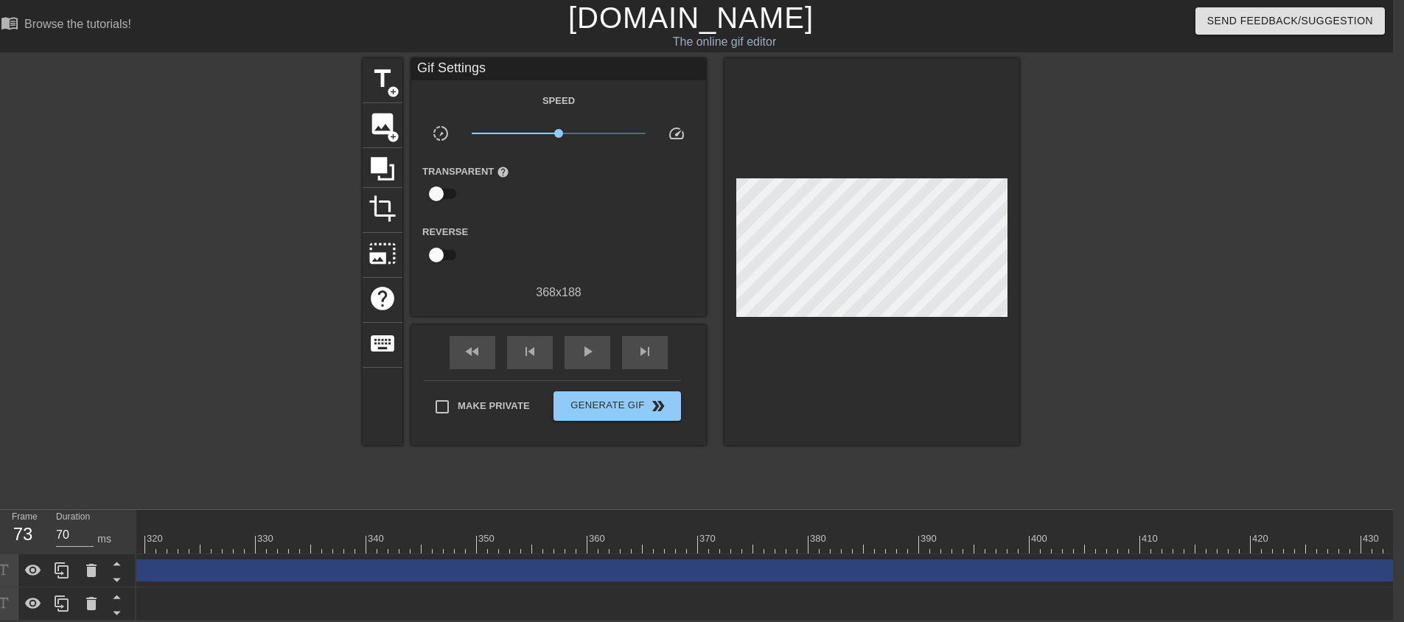
scroll to position [0, 3533]
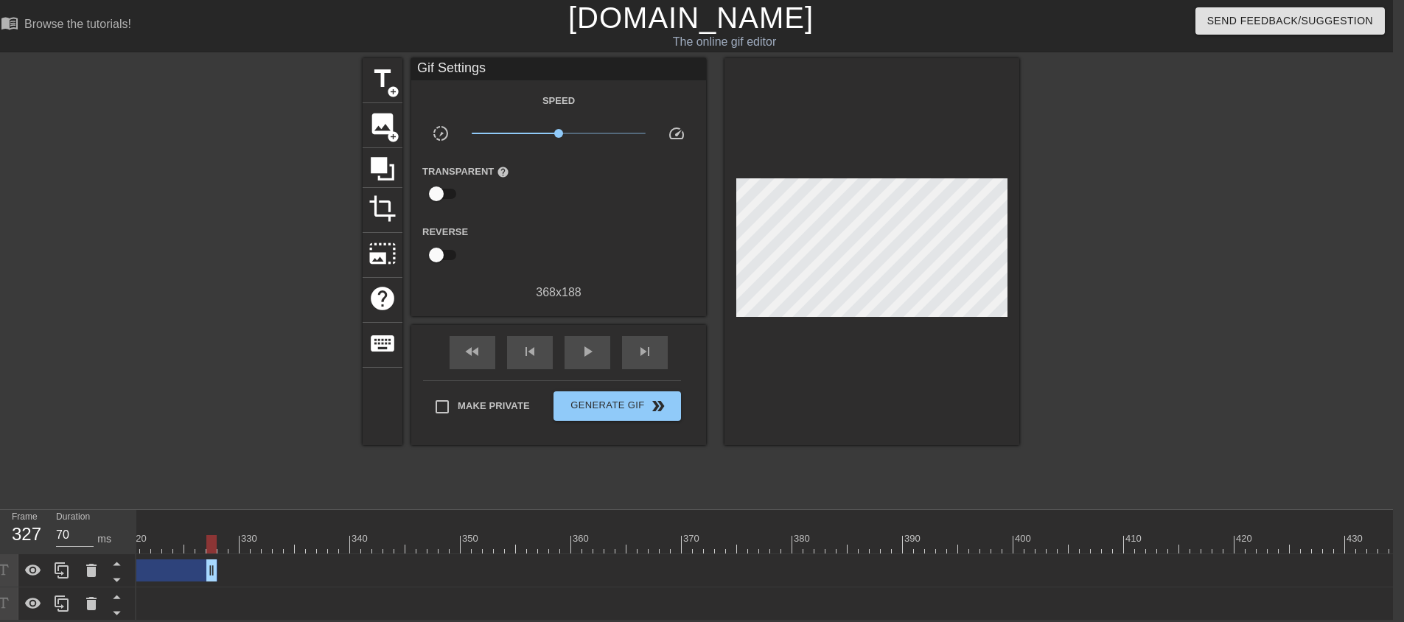
drag, startPoint x: 1395, startPoint y: 561, endPoint x: 140, endPoint y: 574, distance: 1254.9
drag, startPoint x: 1252, startPoint y: 561, endPoint x: 149, endPoint y: 609, distance: 1104.1
click at [162, 575] on div "That's how drag_handle drag_handle" at bounding box center [110, 570] width 4797 height 33
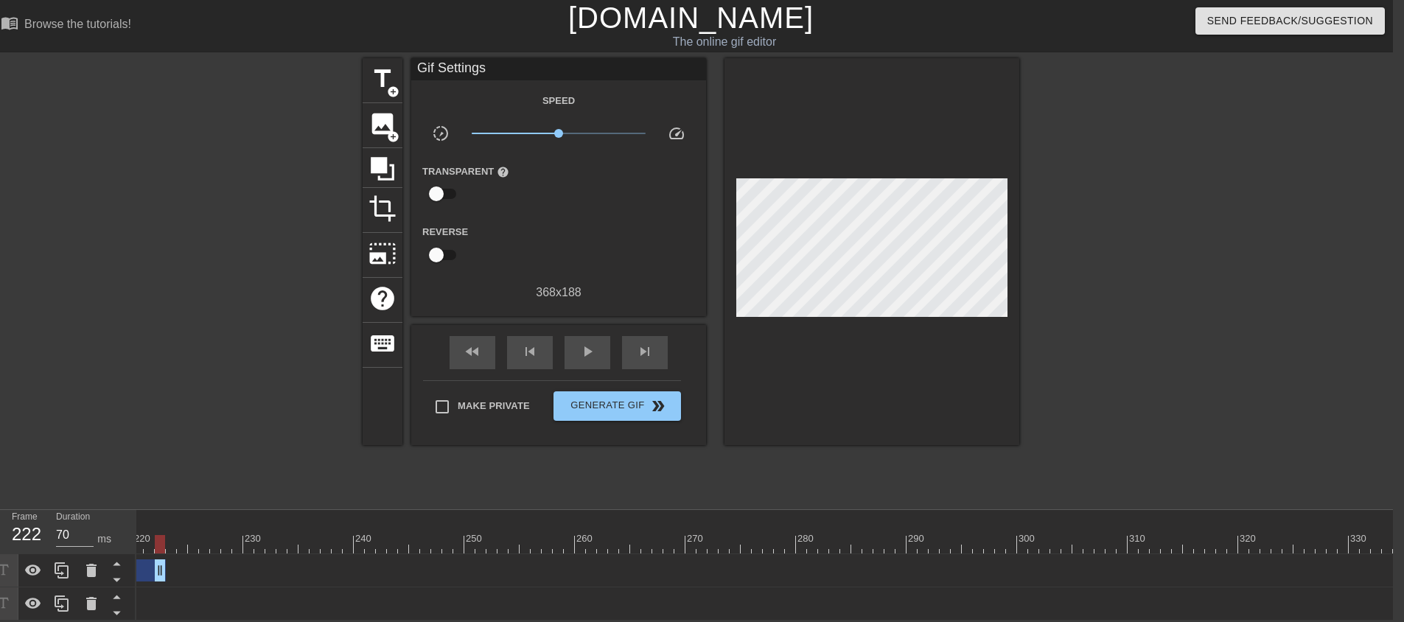
scroll to position [0, 1315]
drag, startPoint x: 1272, startPoint y: 566, endPoint x: 113, endPoint y: 551, distance: 1159.1
click at [113, 551] on div "Frame 117 Duration 70 ms 10 20 30 40 50 60 70 80 90 100 110 120 130 140 150" at bounding box center [691, 565] width 1404 height 111
click at [161, 611] on div "10 20 30 40 50 60 70 80 90 100 110 120 130 140 150 160" at bounding box center [764, 565] width 1256 height 111
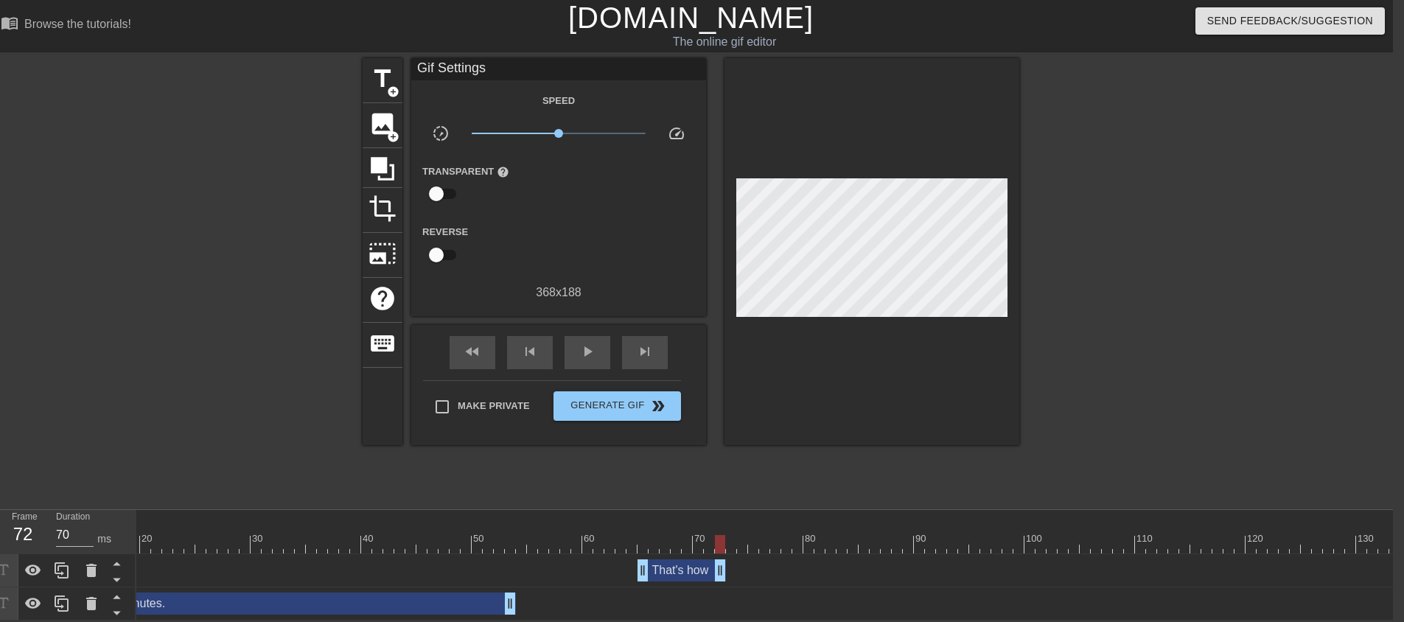
drag, startPoint x: 1216, startPoint y: 567, endPoint x: 721, endPoint y: 559, distance: 495.9
click at [422, 525] on div at bounding box center [421, 534] width 11 height 18
click at [581, 345] on span "play_arrow" at bounding box center [587, 352] width 18 height 18
click at [581, 345] on span "pause" at bounding box center [587, 352] width 18 height 18
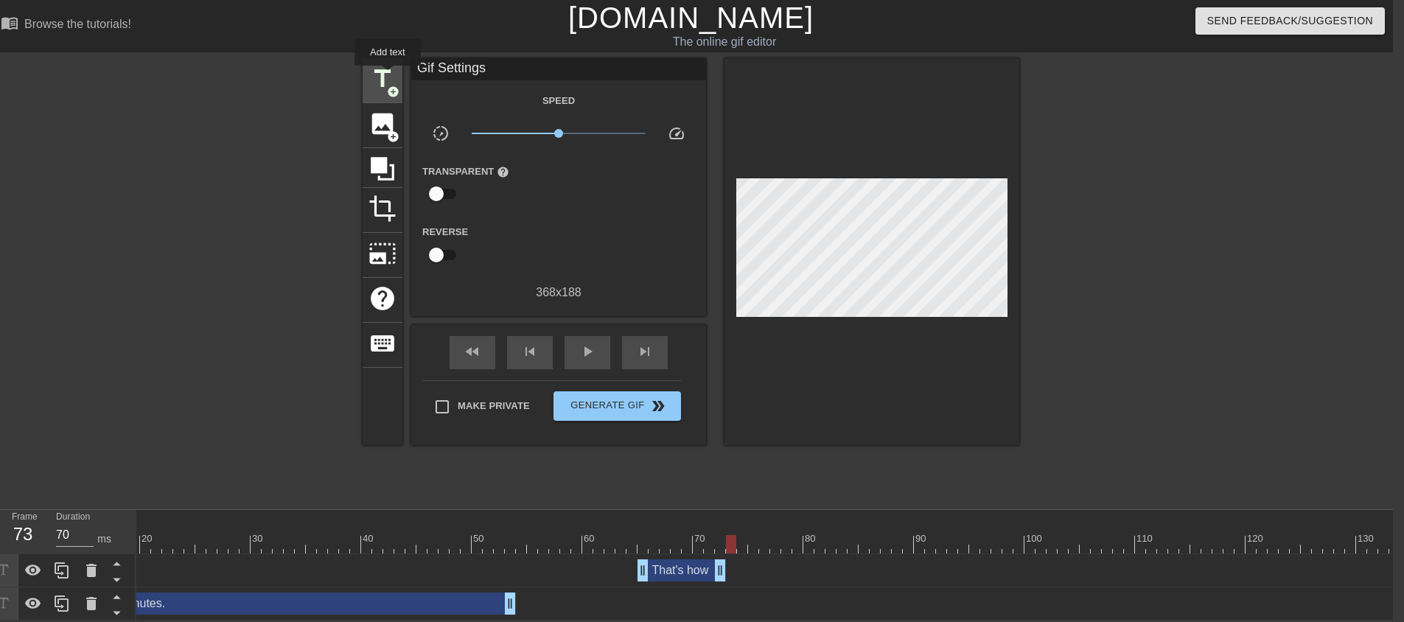
click at [388, 85] on span "add_circle" at bounding box center [393, 91] width 13 height 13
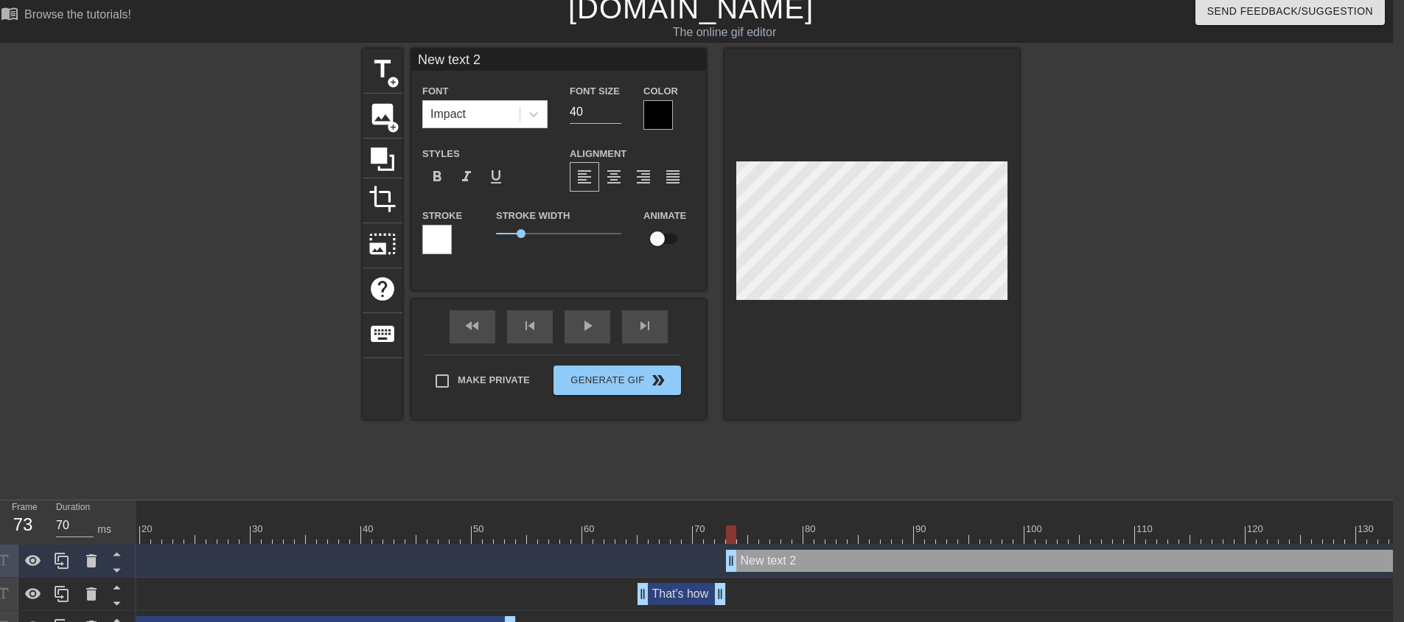
scroll to position [2, 4]
type input "m"
type textarea "m"
type input "ma"
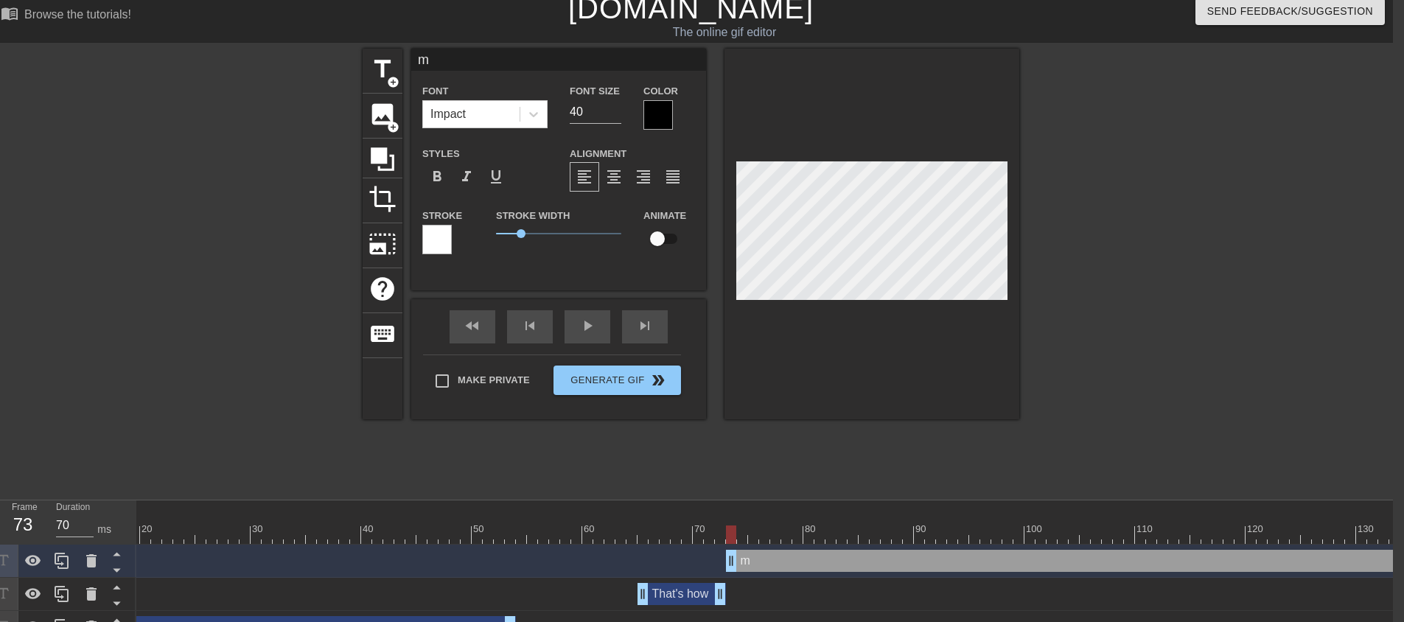
type textarea "ma"
type input "man"
type textarea "man"
type input "many"
type textarea "many"
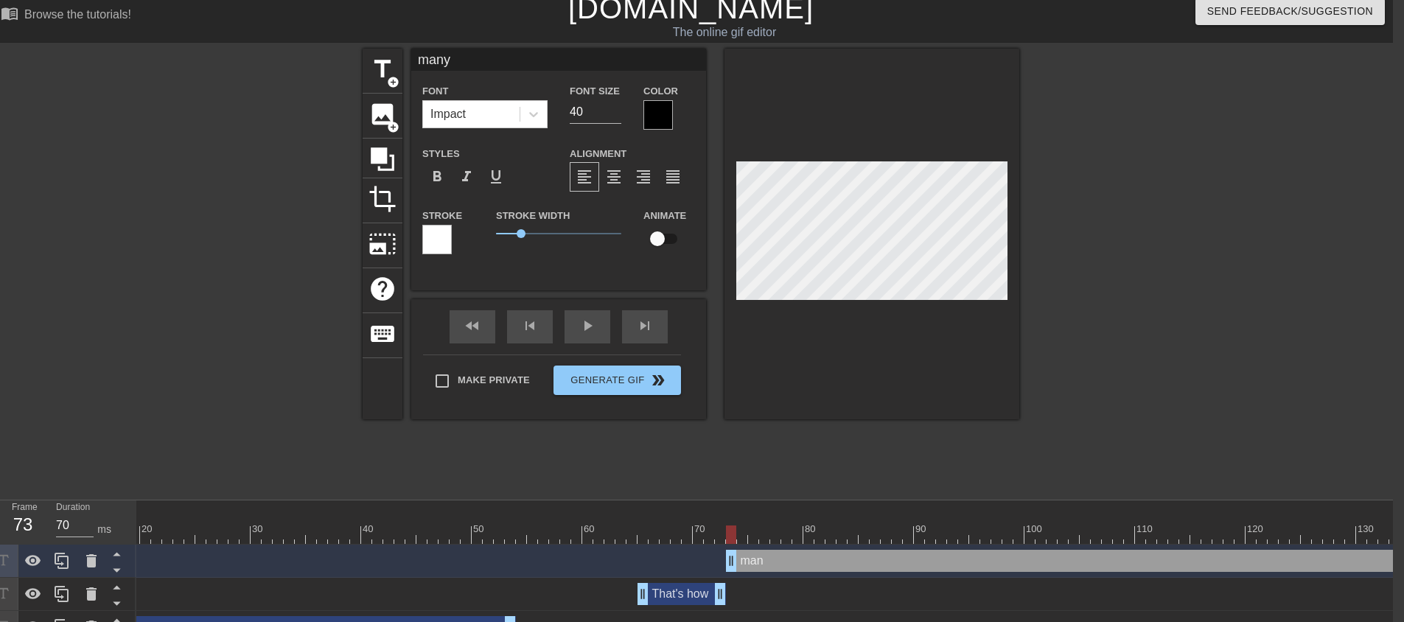
type input "many"
type textarea "many"
type input "many m"
type textarea "many m"
type input "many mi"
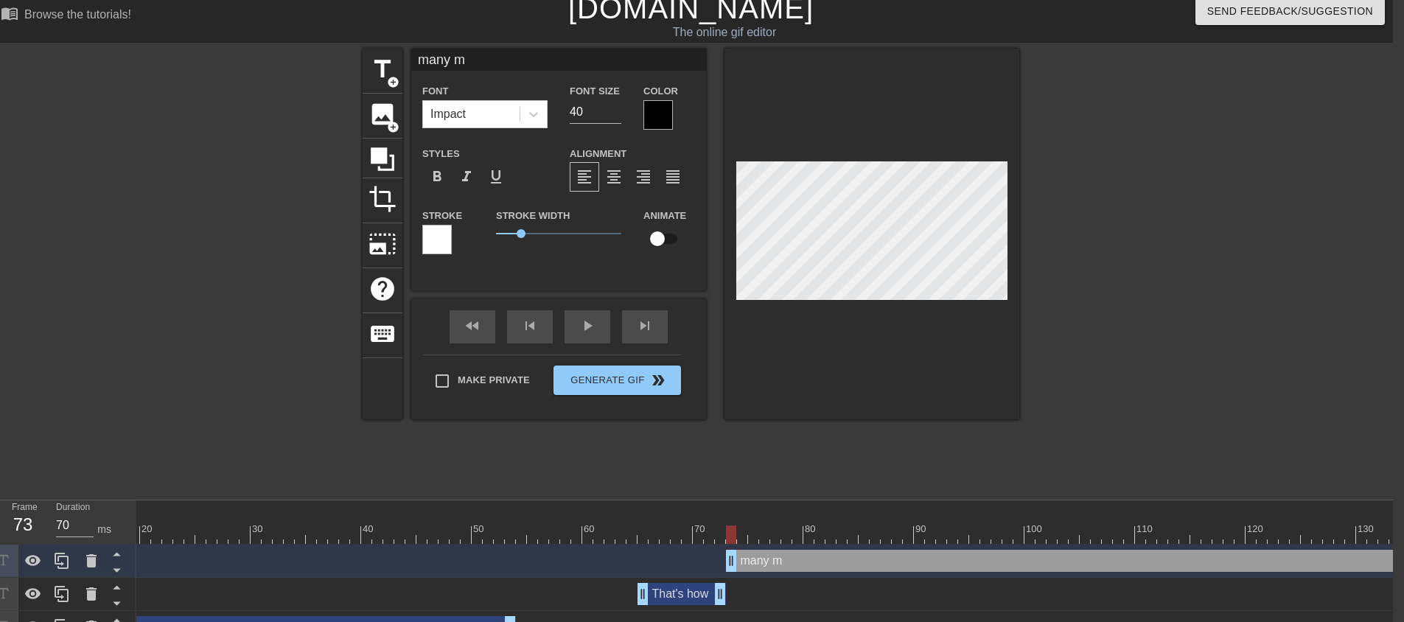
type textarea "many mi"
type input "many min"
type textarea "many min"
type input "many minu"
type textarea "many minu"
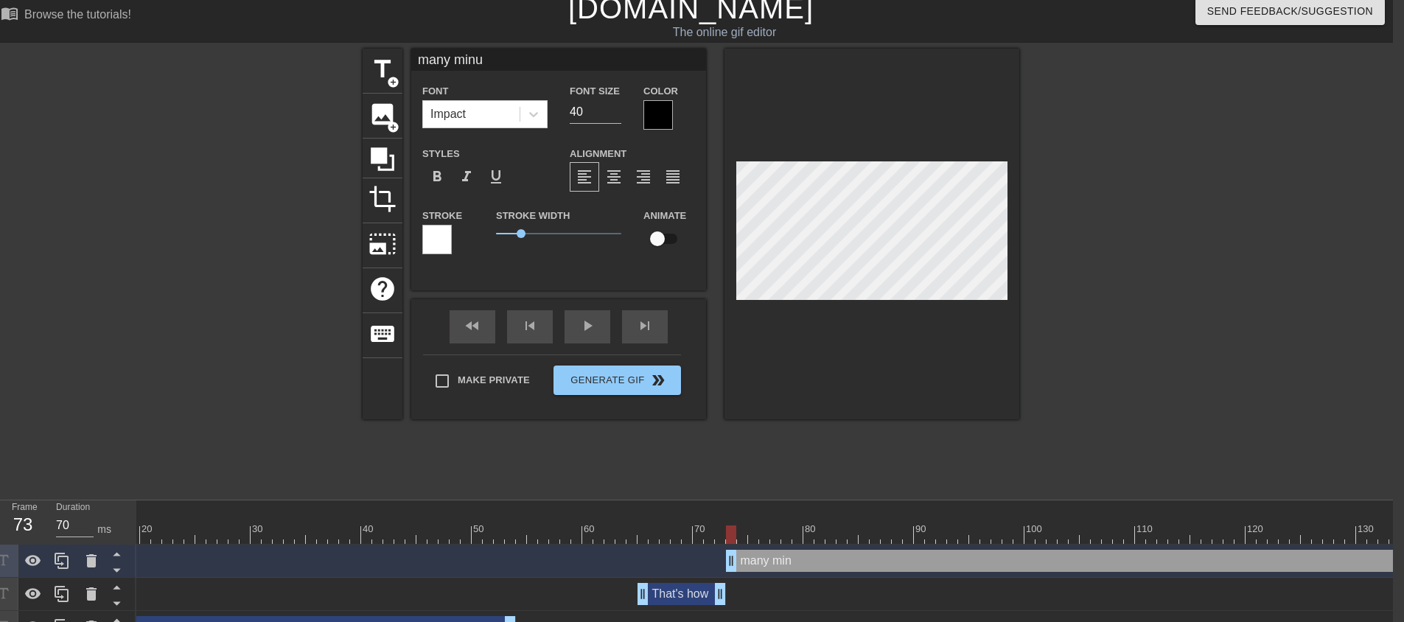
type input "many minut"
type textarea "many minut"
type input "many minute"
type textarea "many minute"
type input "many minutes"
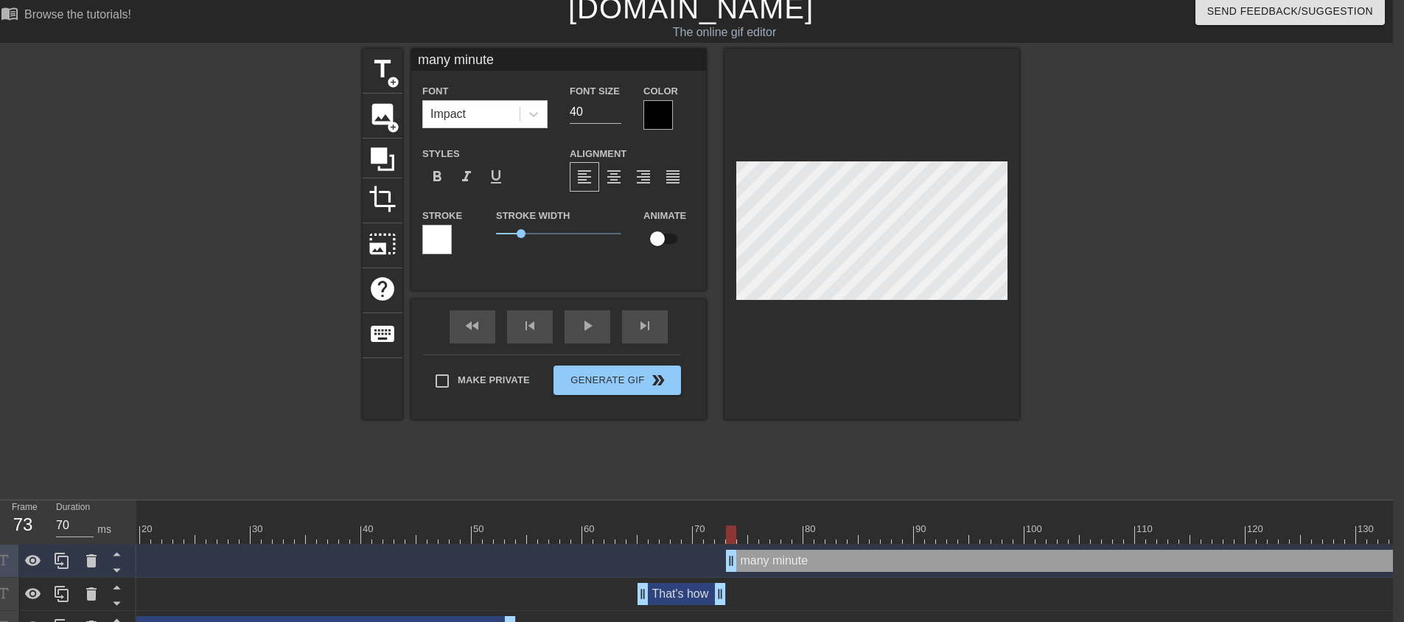
type textarea "many minutes"
type input "many minutes"
type textarea "many minutes"
type input "many minutes t"
type textarea "many minutes t"
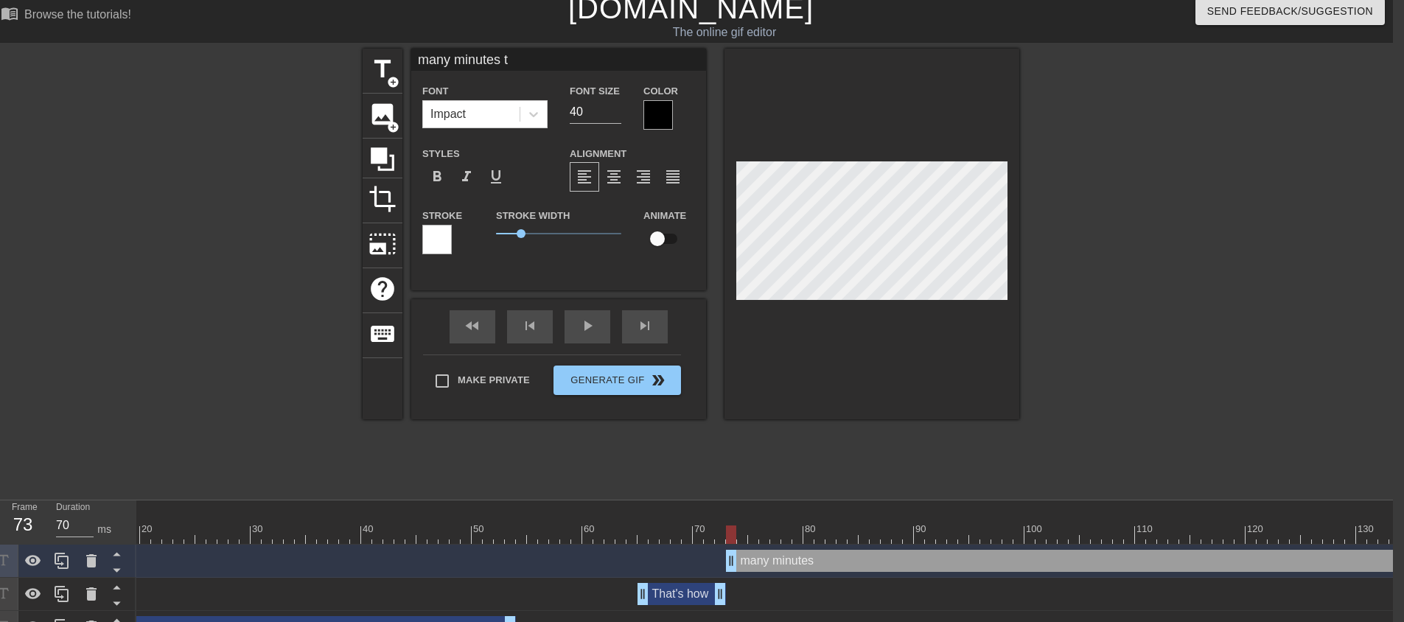
type input "many minutes th"
type textarea "many minutes th"
type input "many minutes tha"
type textarea "many minutes that"
type input "many minutes that"
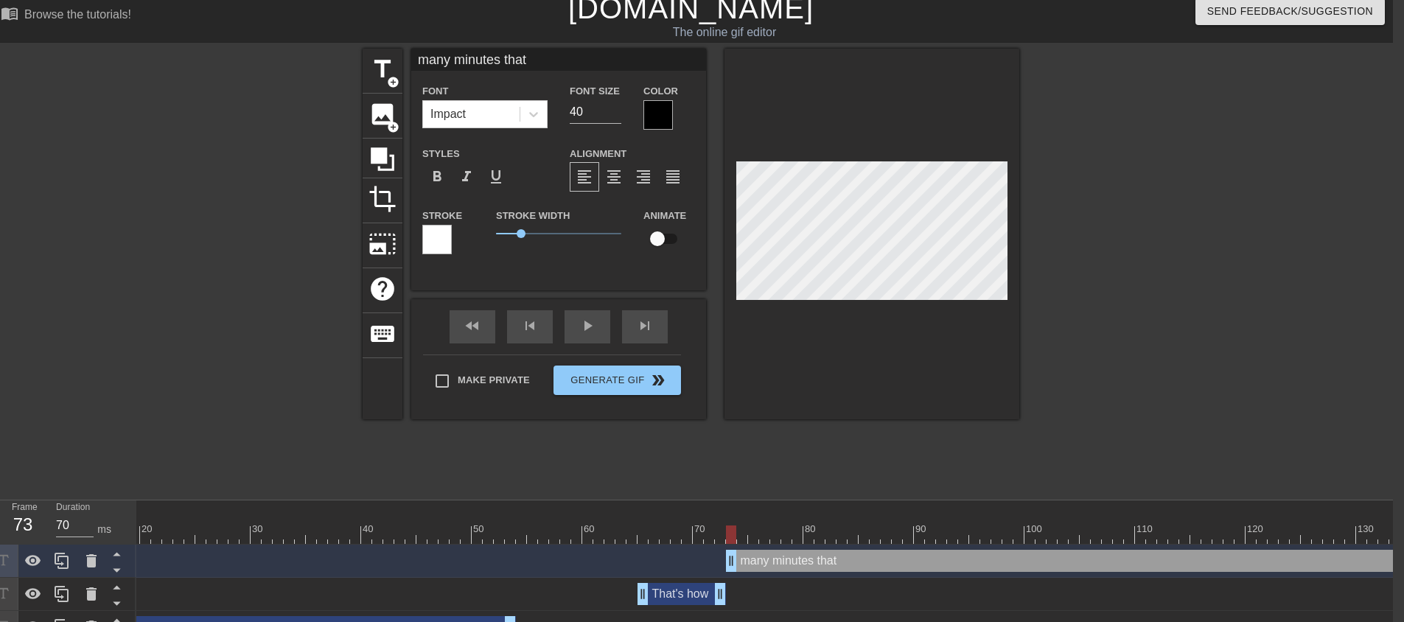
type textarea "many minutes that"
type input "many minutes that y"
type textarea "many minutes that y"
type input "many minutes that yo"
type textarea "many minutes that yo"
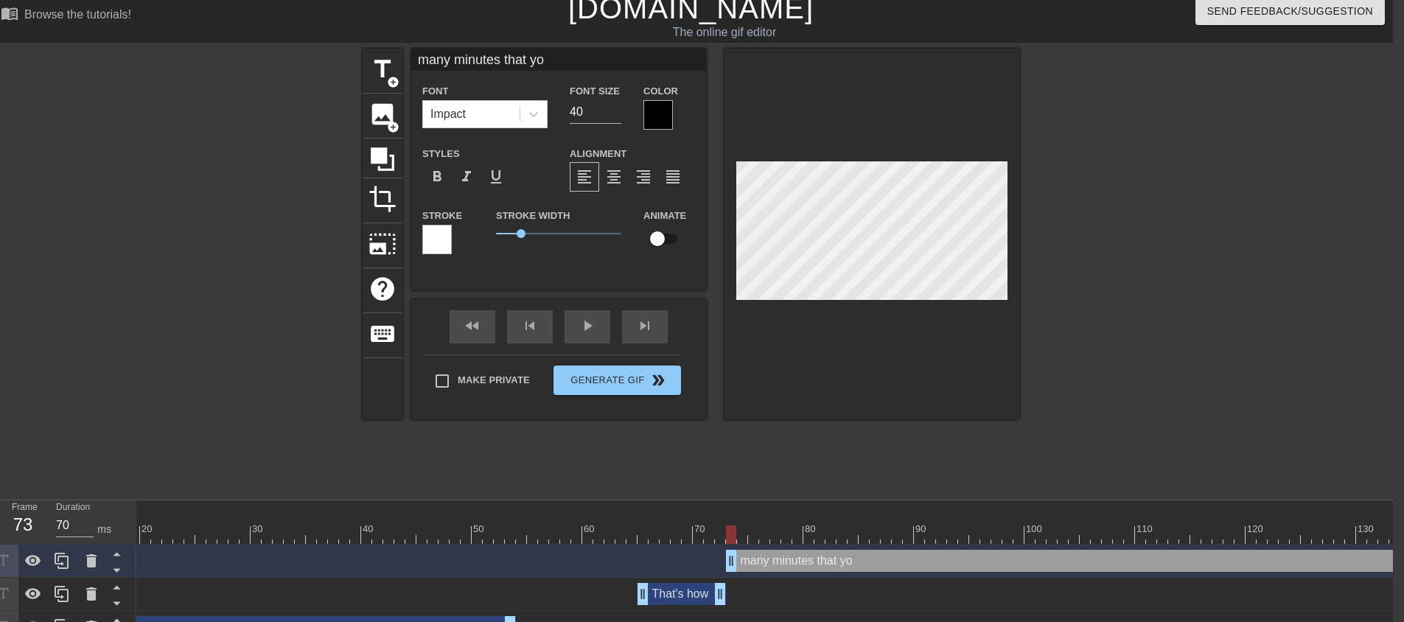
type input "many minutes that you"
type textarea "many minutes that you"
type input "many minutes that you"
type textarea "many minutes that you"
type input "many minutes that you w"
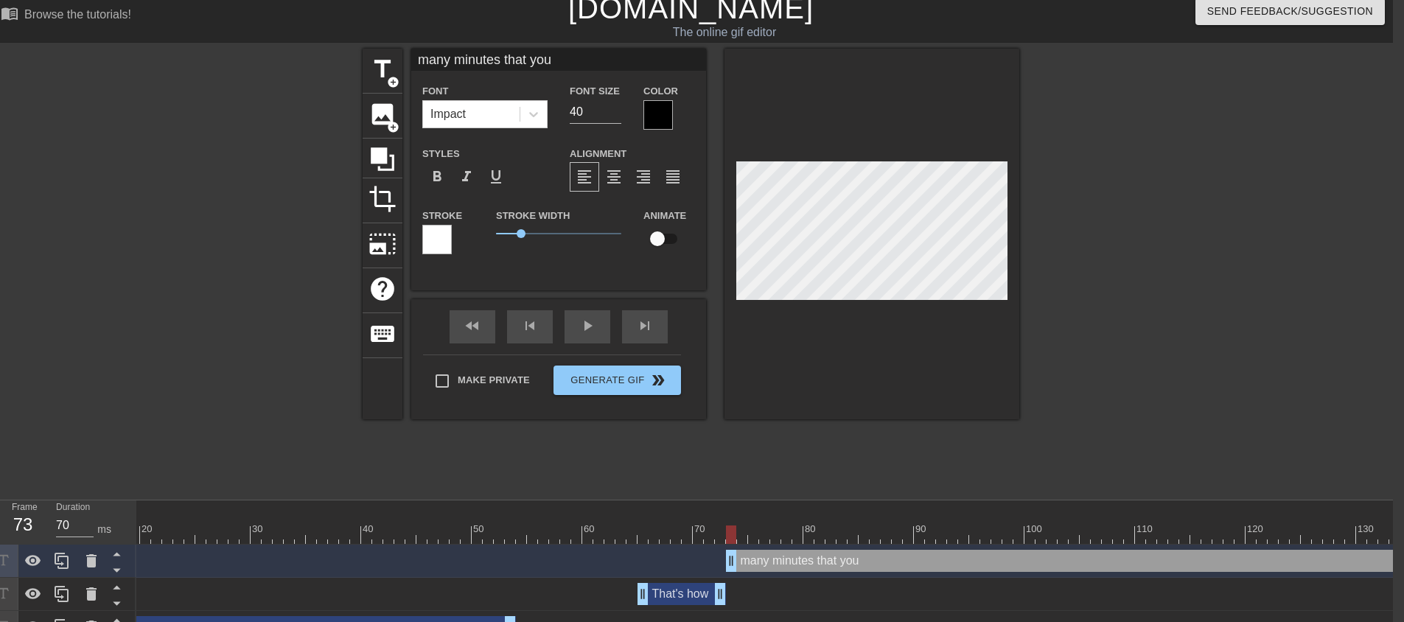
type textarea "many minutes that you w"
type input "many minutes that you wo"
type textarea "many minutes that you wo"
type input "many minutes that you wor"
type textarea "many minutes that you wor"
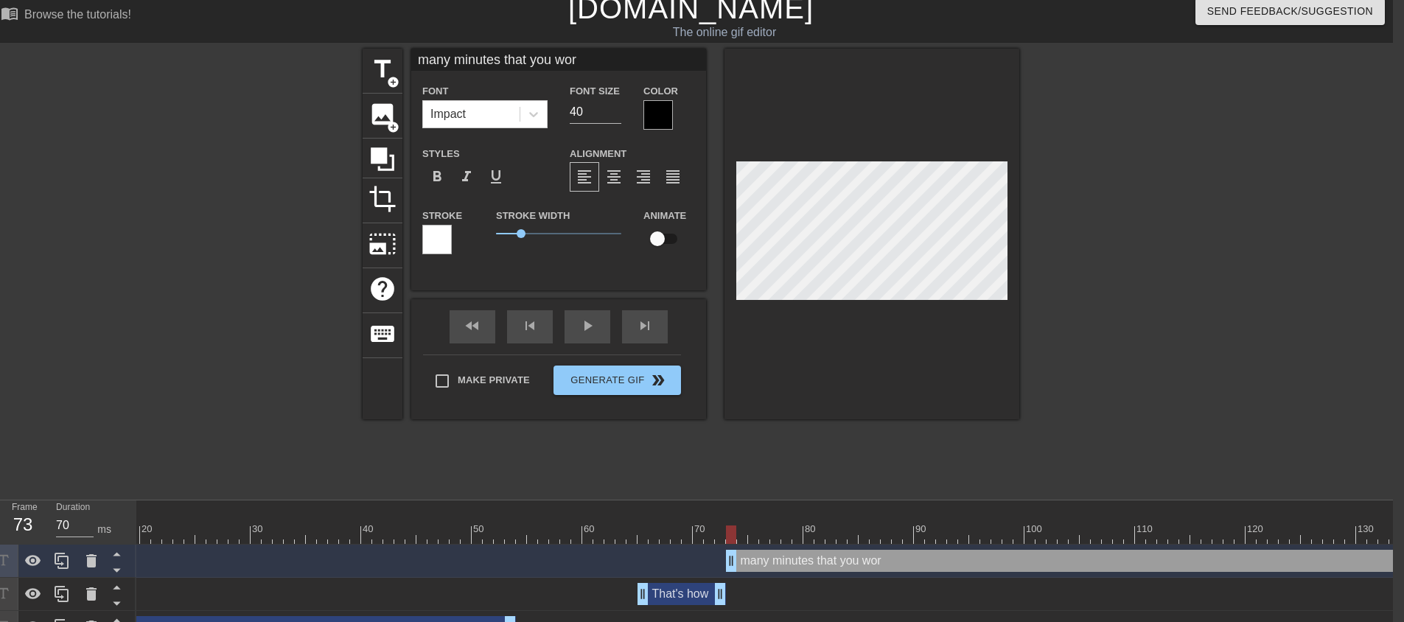
type input "many minutes that you work"
type textarea "many minutes that you work"
type input "many minutes that you worke"
type textarea "many minutes that you worke"
type input "many minutes that you worked"
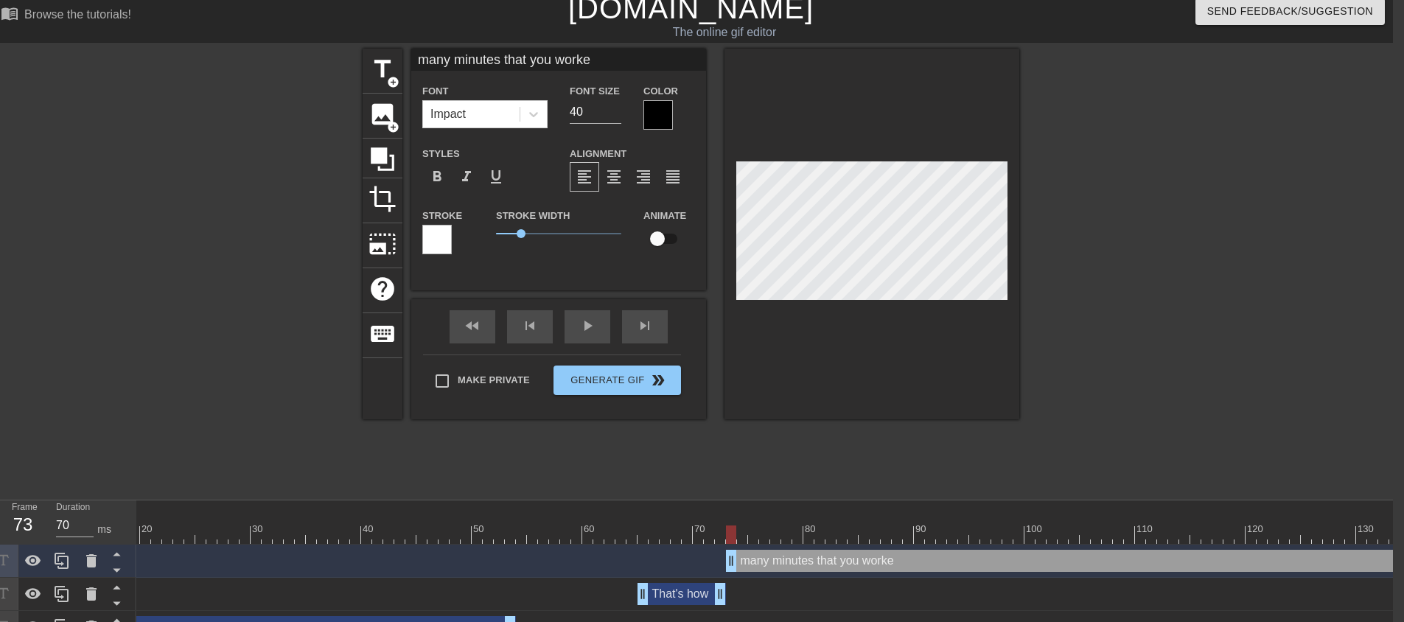
type textarea "many minutes that you worked"
type input "many minutes that you worked"
type textarea "many minutes that you worked"
type input "many minutes that you worked h"
type textarea "many minutes that you worked h"
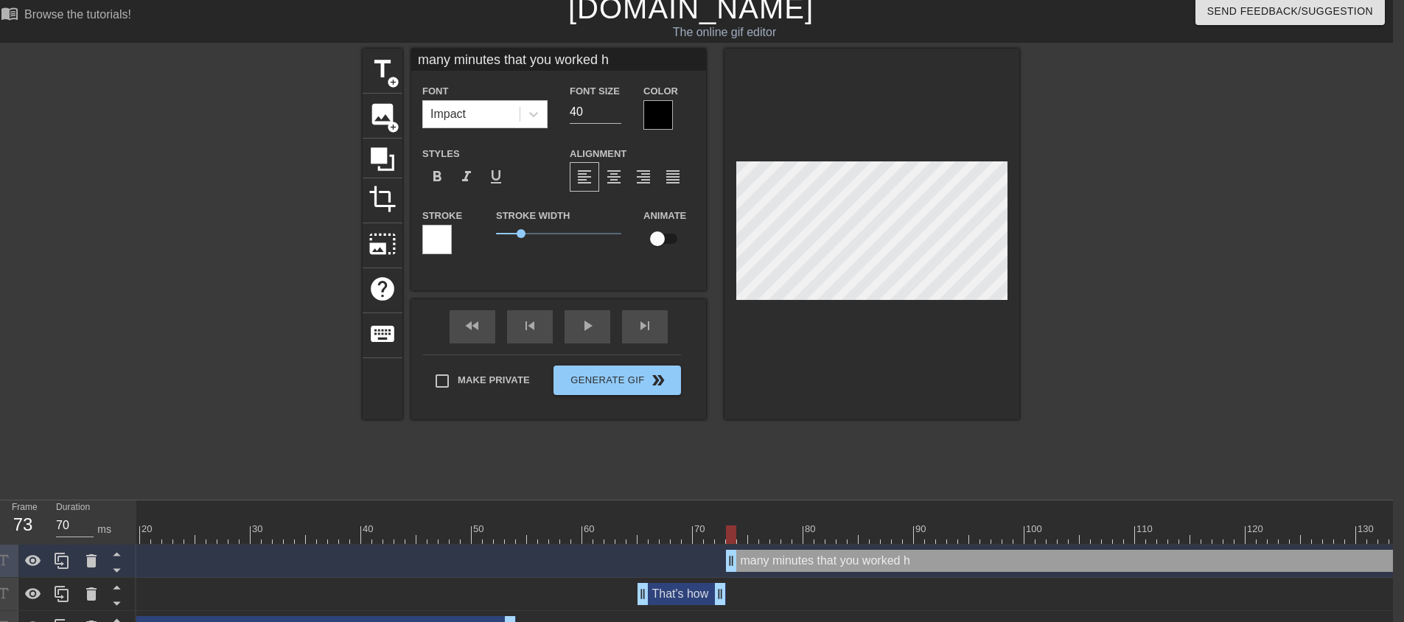
type input "many minutes that you worked he"
type textarea "many minutes that you worked he"
type input "many minutes that you worked her"
type textarea "many minutes that you worked her"
type input "many minutes that you worked here"
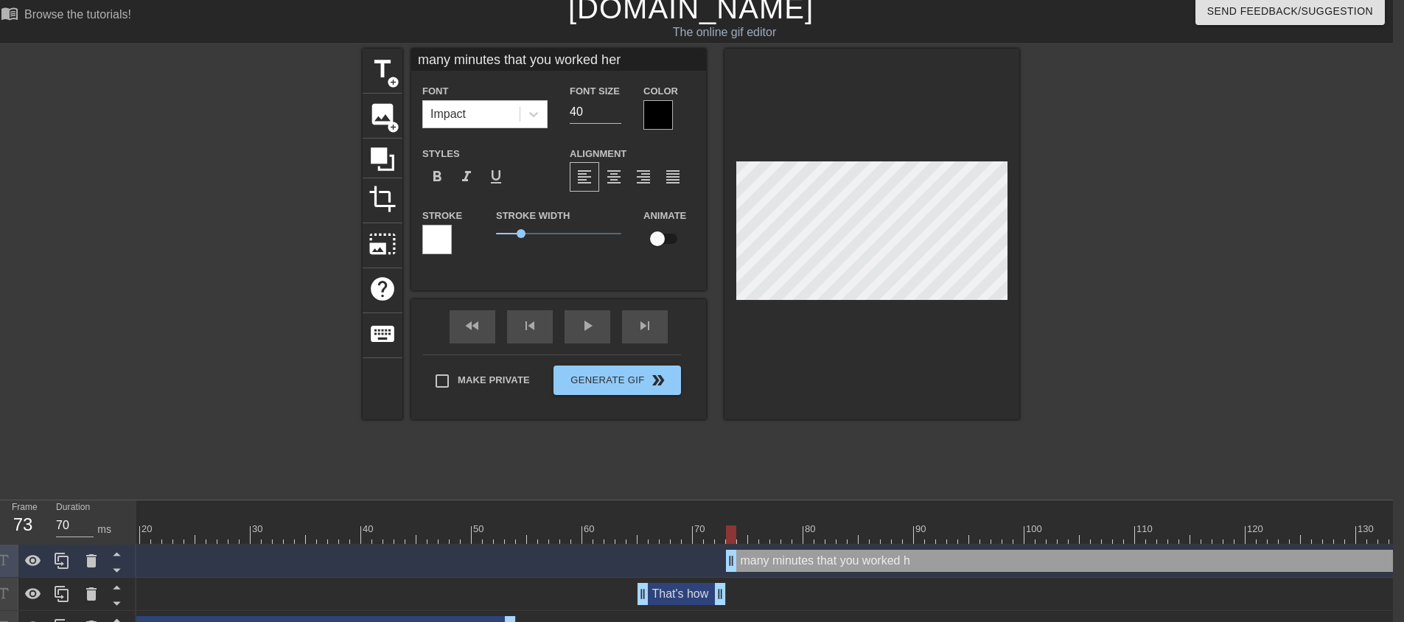
type textarea "many minutes that you worked here"
type input "many minutes that you worked here."
type textarea "many minutes that you worked here."
drag, startPoint x: 574, startPoint y: 112, endPoint x: 553, endPoint y: 115, distance: 20.8
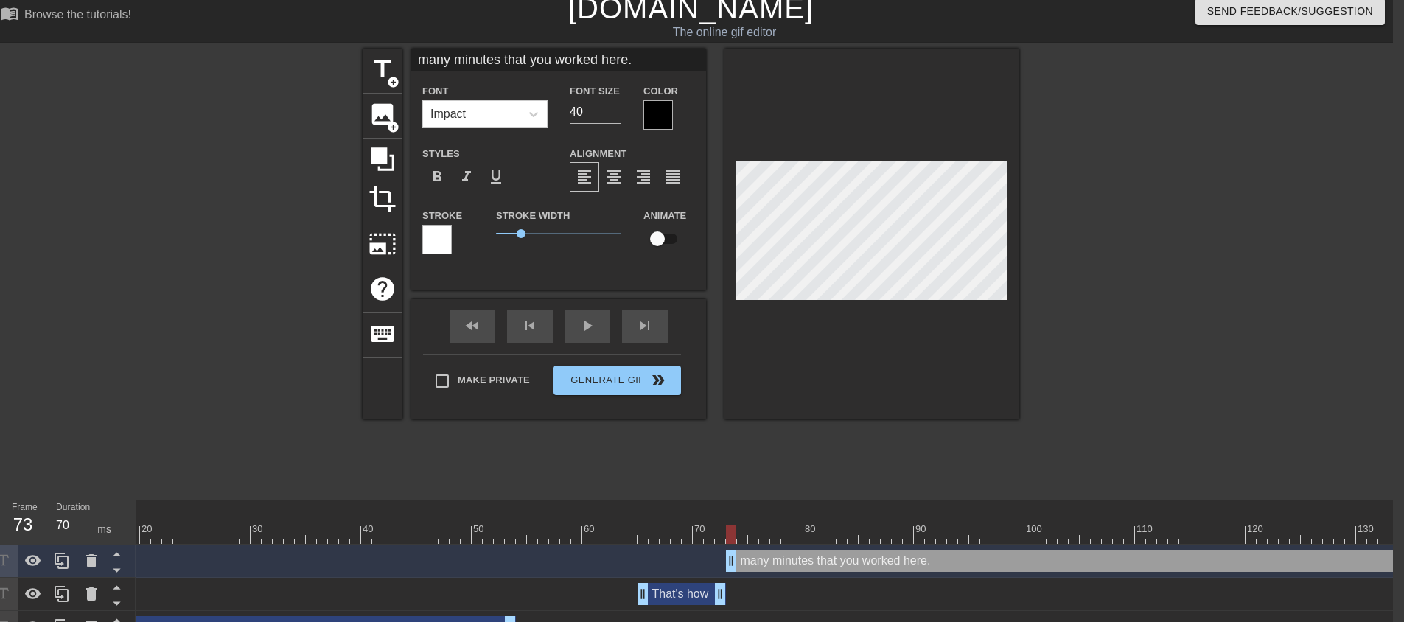
click at [553, 115] on div "Font Impact Font Size 40 Color" at bounding box center [558, 106] width 295 height 48
type input "20"
click at [848, 341] on div at bounding box center [871, 234] width 295 height 371
click at [662, 125] on div at bounding box center [657, 114] width 29 height 29
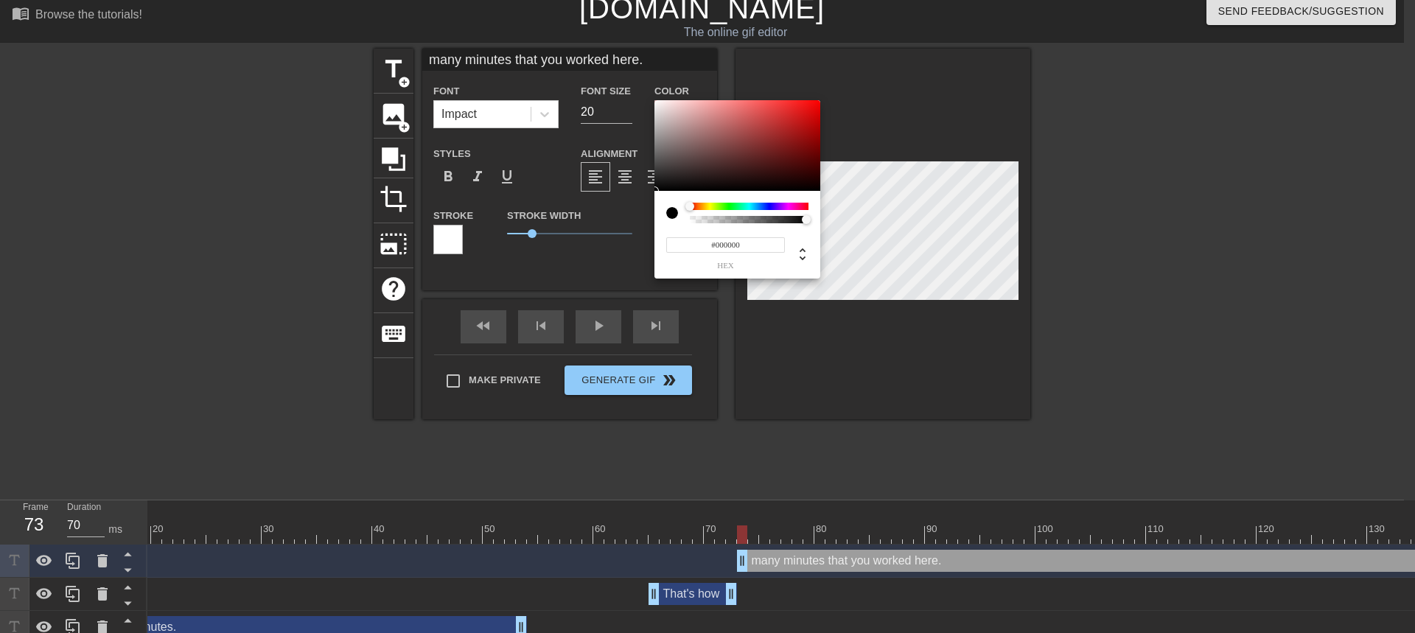
type input "#F4EEEE"
click at [658, 104] on div at bounding box center [737, 145] width 166 height 91
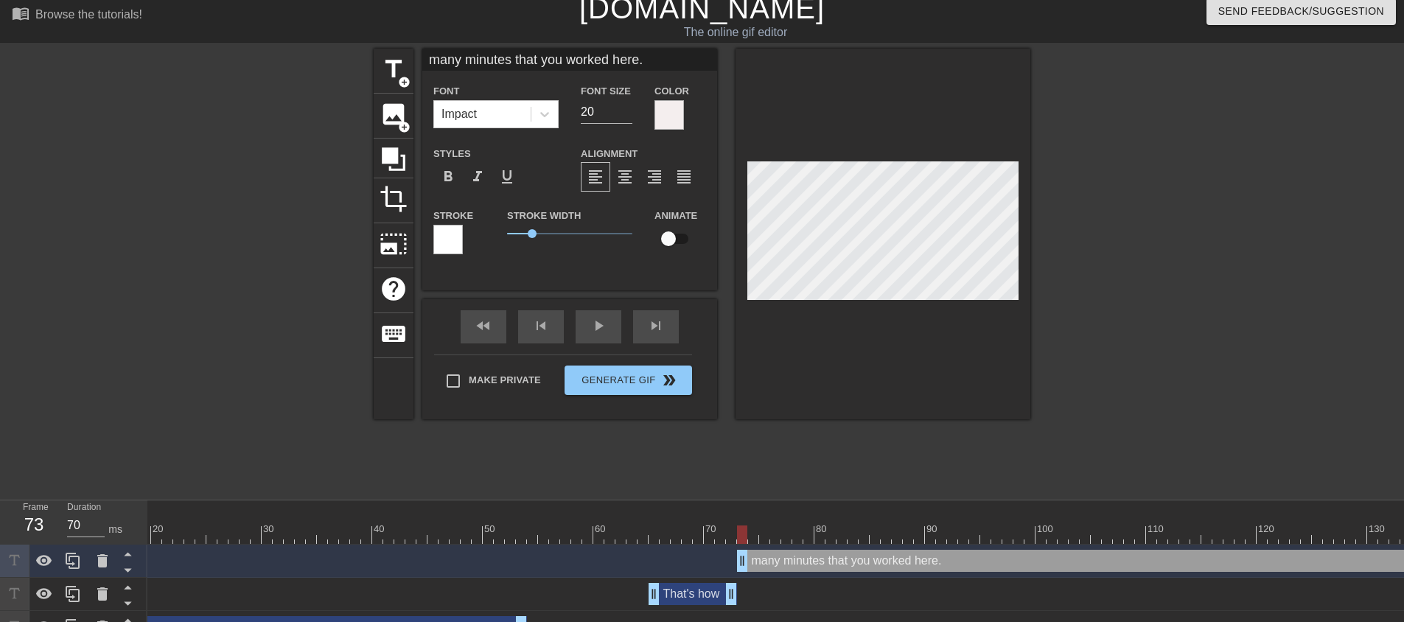
click at [445, 239] on div at bounding box center [447, 239] width 29 height 29
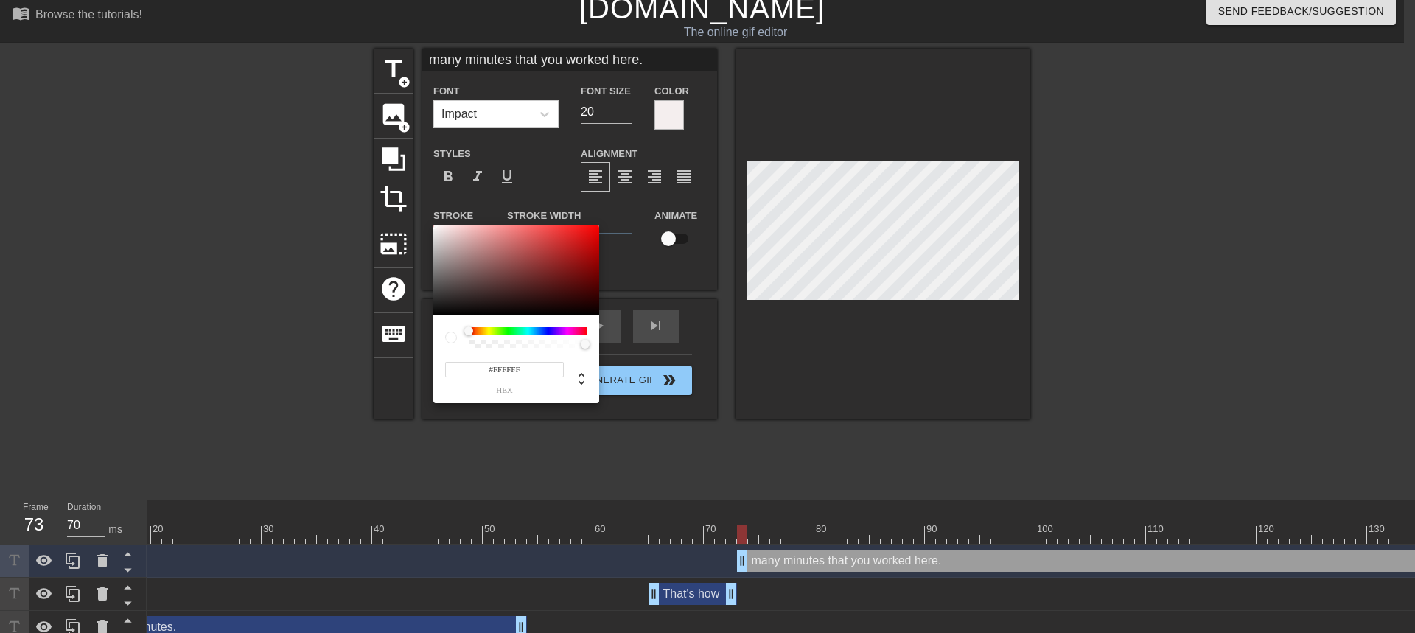
type input "#0B0B0B"
click at [437, 312] on div at bounding box center [516, 270] width 166 height 91
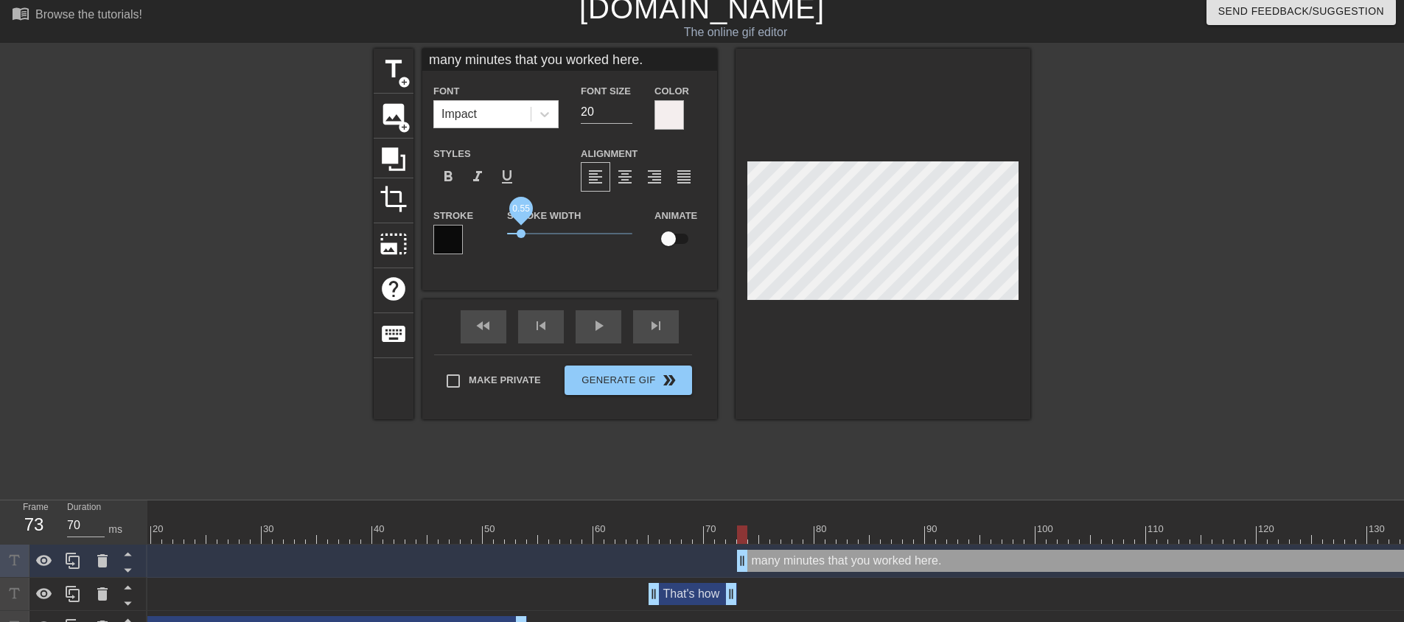
drag, startPoint x: 531, startPoint y: 236, endPoint x: 520, endPoint y: 234, distance: 10.4
click at [520, 234] on span "0.55" at bounding box center [521, 233] width 9 height 9
click at [519, 234] on span "0.45" at bounding box center [518, 233] width 9 height 9
click at [519, 232] on span "0.5" at bounding box center [519, 233] width 9 height 9
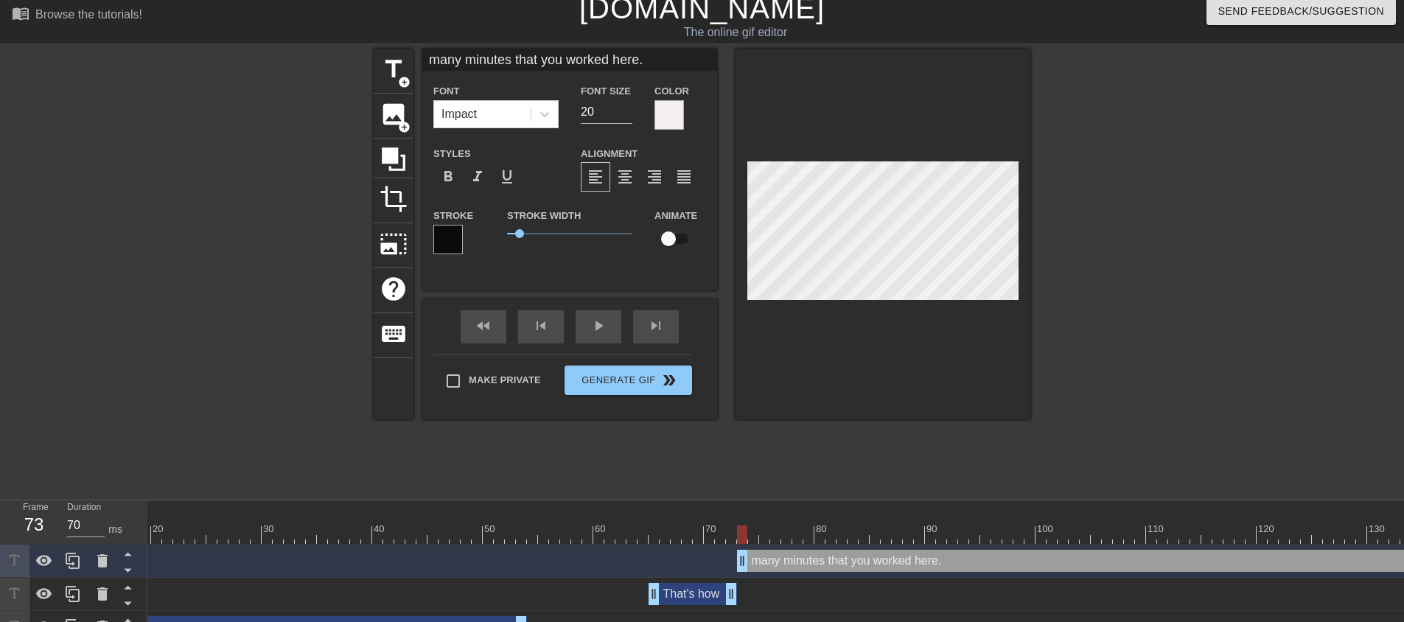
click at [999, 324] on div at bounding box center [882, 234] width 295 height 371
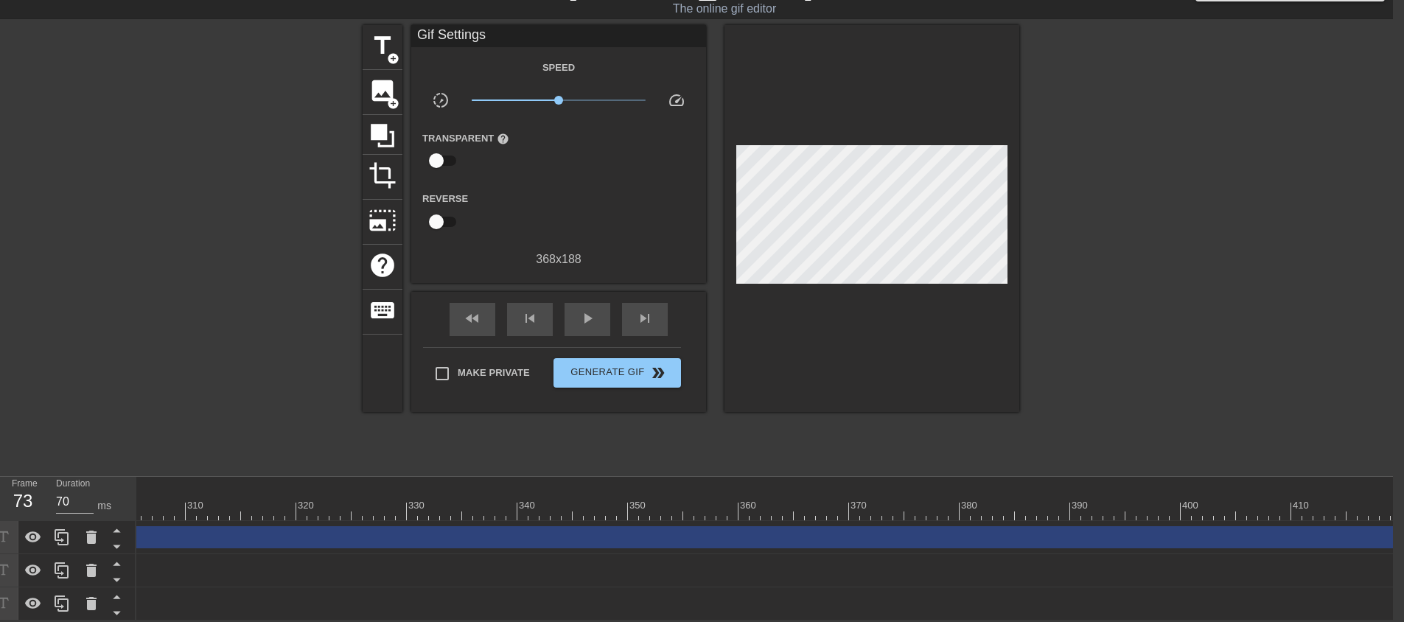
scroll to position [0, 3533]
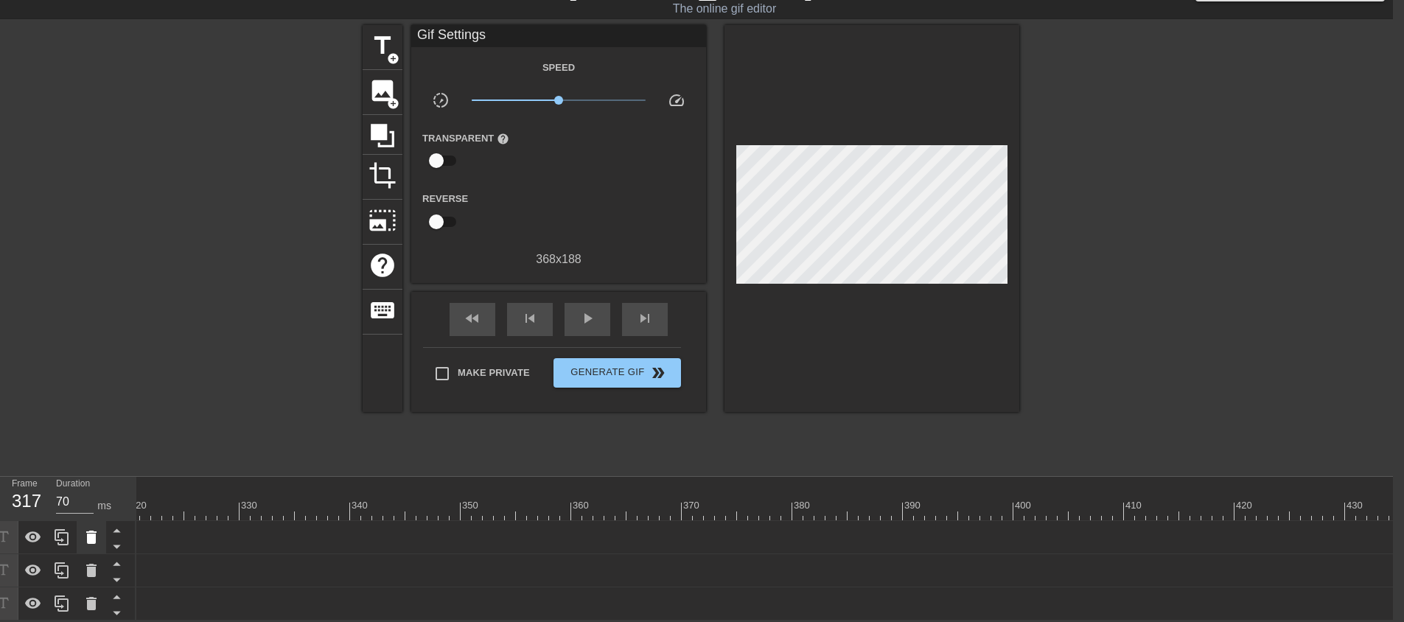
drag, startPoint x: 1392, startPoint y: 528, endPoint x: 94, endPoint y: 525, distance: 1297.5
click at [92, 522] on div "Frame 317 Duration 70 ms 10 20 30 40 50 60 70 80 90 100 110 120 130 140 150" at bounding box center [691, 549] width 1404 height 144
drag, startPoint x: 1191, startPoint y: 530, endPoint x: 66, endPoint y: 546, distance: 1125.2
click at [66, 546] on div "Frame 1 Duration 70 ms 10 20 30 40 50 60 70 80 90 100 110 120 130 140 150" at bounding box center [691, 549] width 1404 height 144
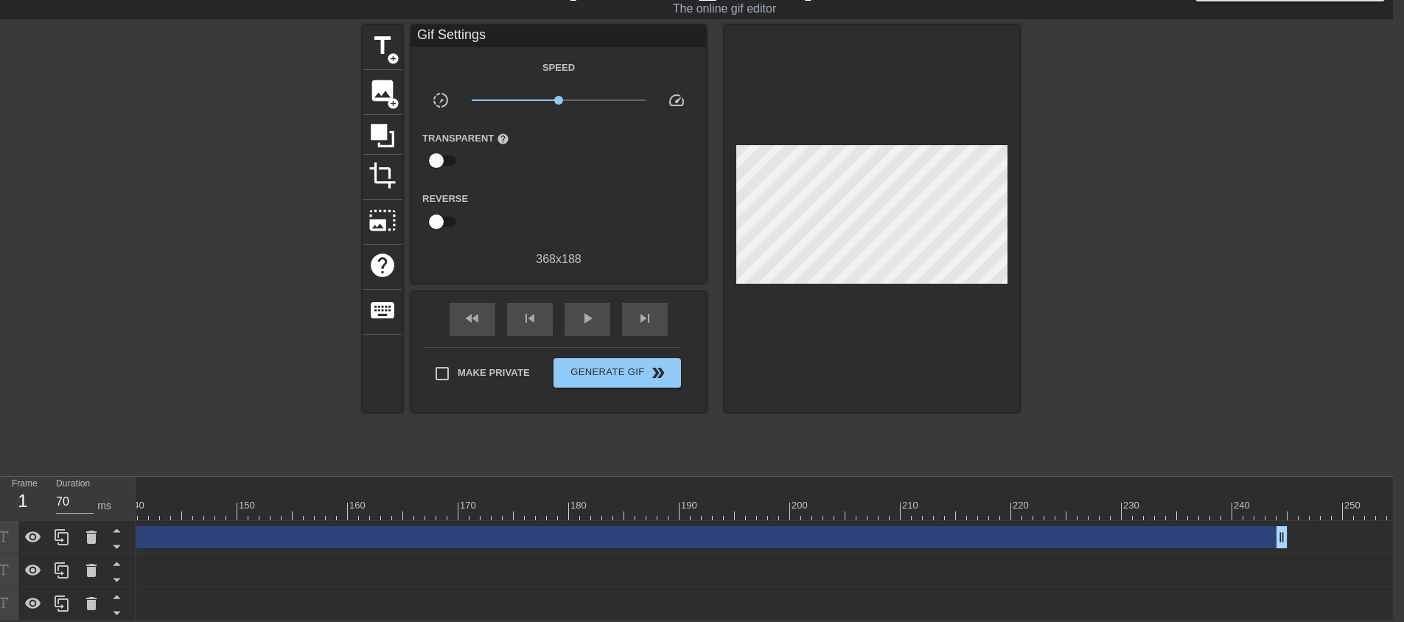
scroll to position [0, 1655]
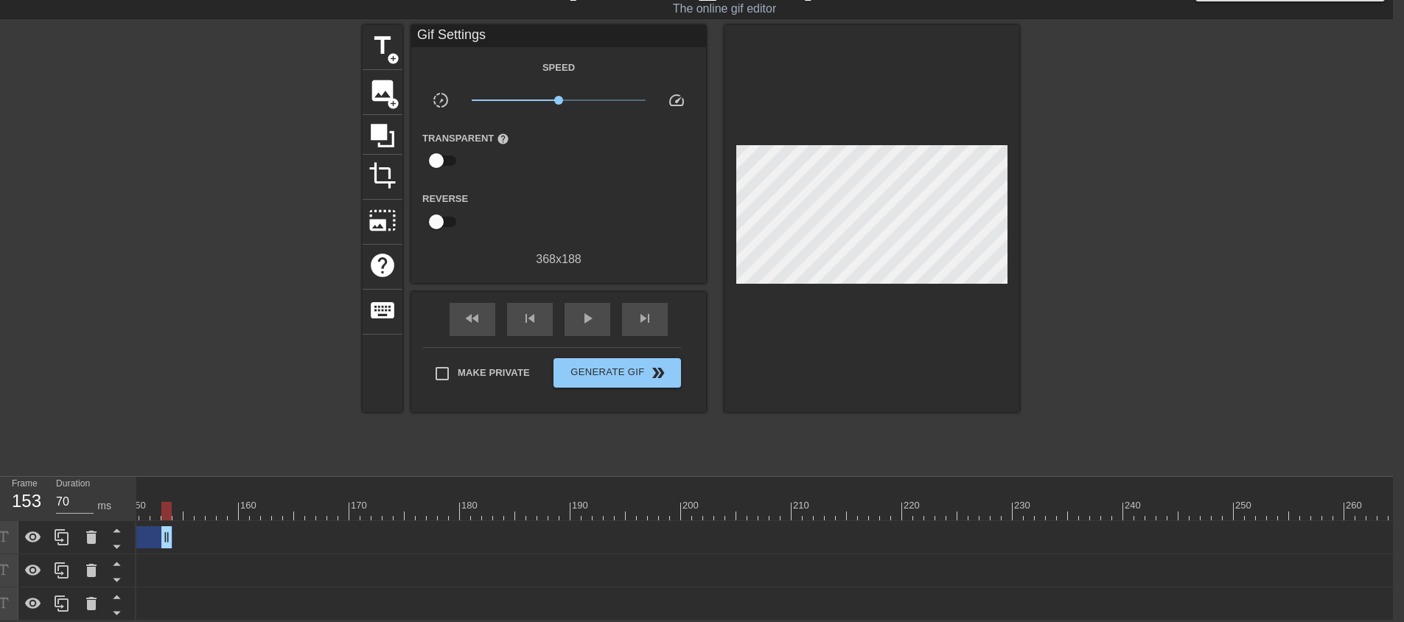
drag, startPoint x: 1175, startPoint y: 523, endPoint x: 137, endPoint y: 545, distance: 1038.4
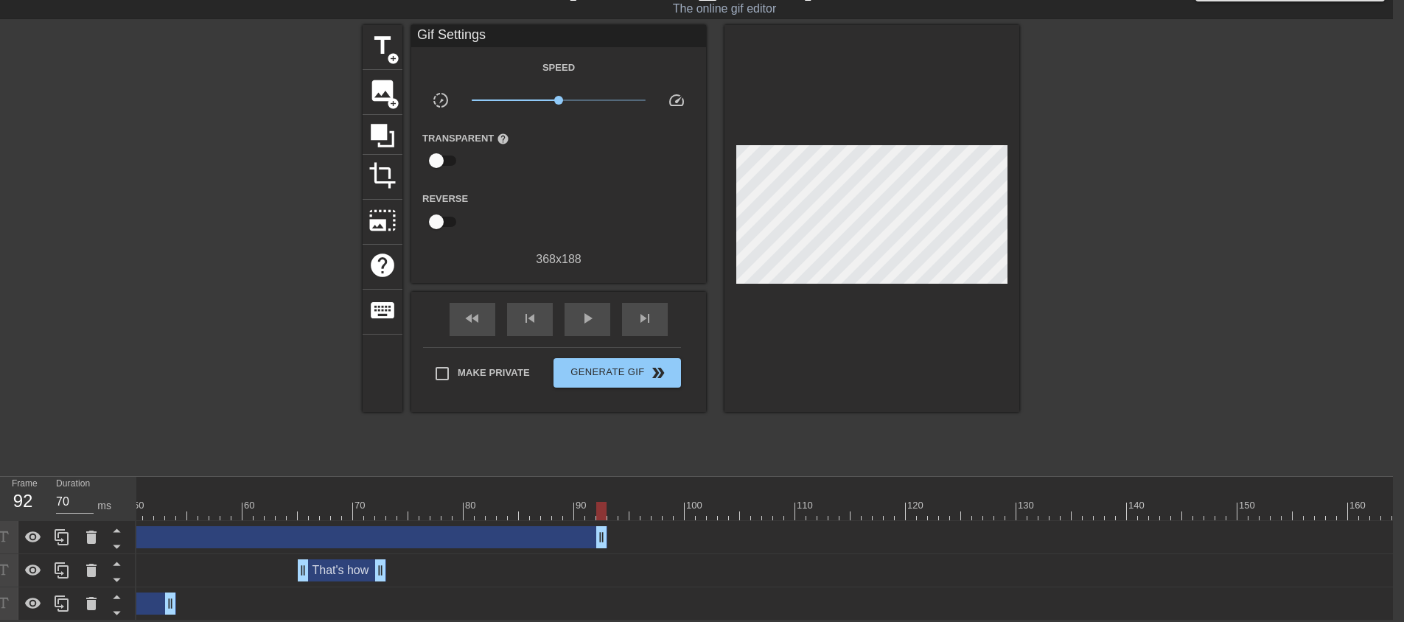
drag, startPoint x: 1256, startPoint y: 524, endPoint x: 651, endPoint y: 547, distance: 605.4
click at [651, 547] on div "many minutes that you worked here. drag_handle drag_handle That's how drag_hand…" at bounding box center [218, 570] width 1256 height 99
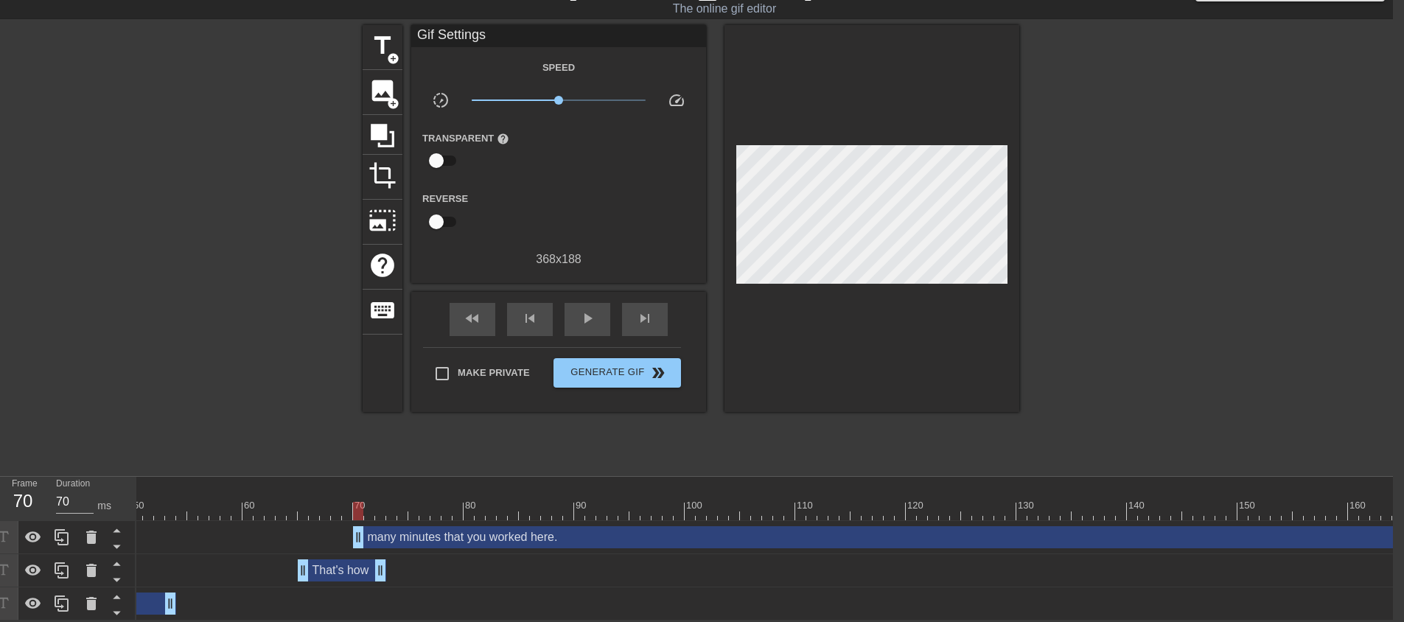
drag, startPoint x: 464, startPoint y: 528, endPoint x: 1228, endPoint y: 547, distance: 763.6
click at [847, 547] on div "many minutes that you worked here. drag_handle drag_handle That's how drag_hand…" at bounding box center [218, 570] width 1256 height 99
drag, startPoint x: 788, startPoint y: 530, endPoint x: 821, endPoint y: 530, distance: 32.4
click at [821, 530] on div "many minutes that you worked here. drag_handle drag_handle" at bounding box center [916, 537] width 1061 height 22
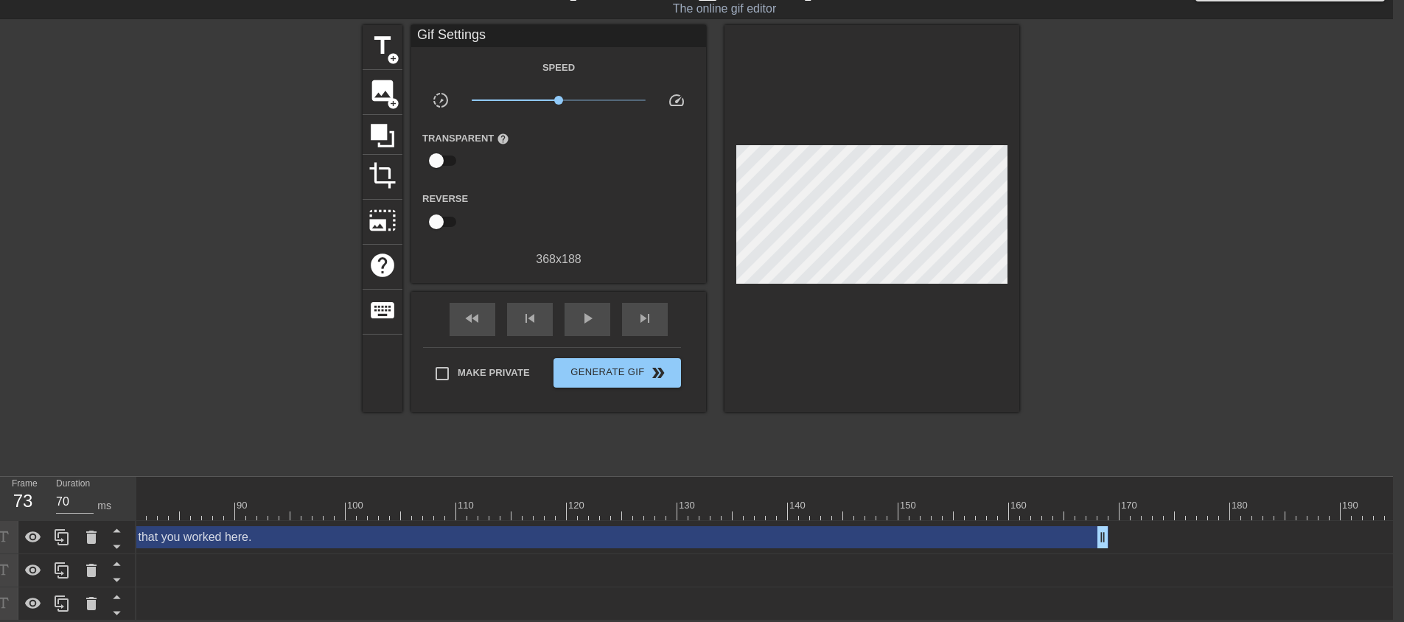
scroll to position [0, 824]
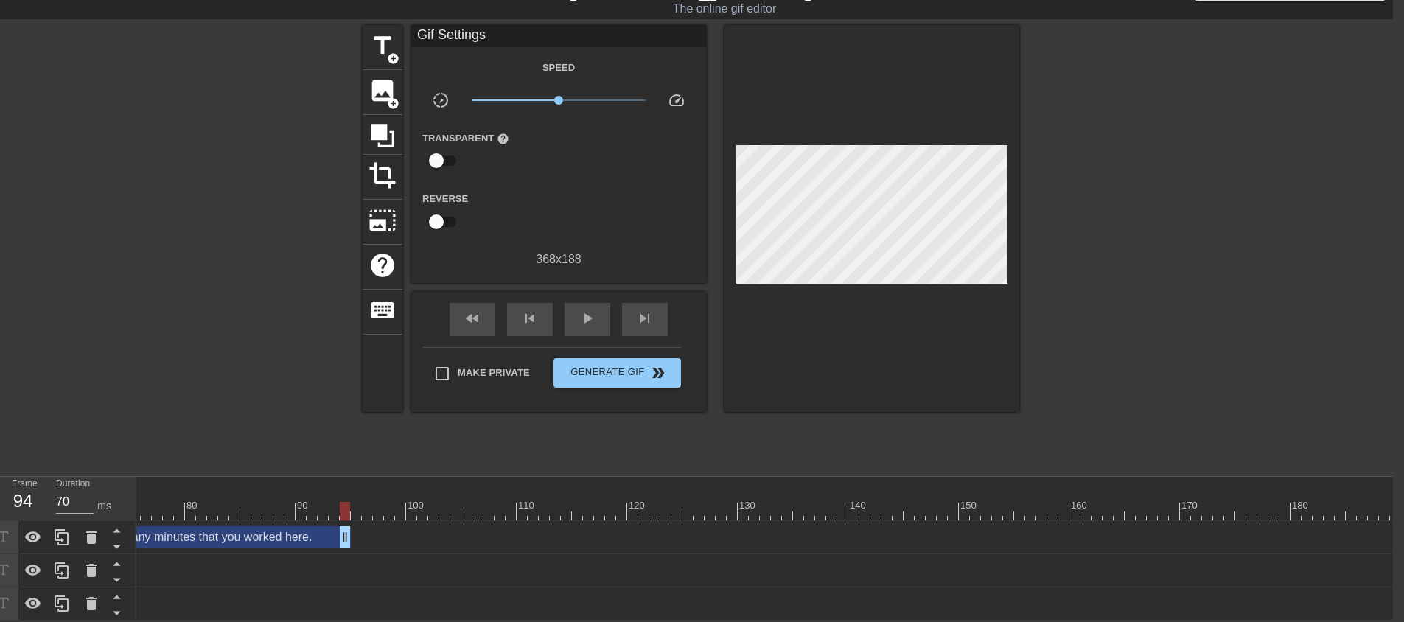
drag, startPoint x: 1163, startPoint y: 524, endPoint x: 340, endPoint y: 499, distance: 823.4
click at [340, 499] on div "10 20 30 40 50 60 70 80 90 100 110 120 130 140 150 160" at bounding box center [764, 549] width 1256 height 144
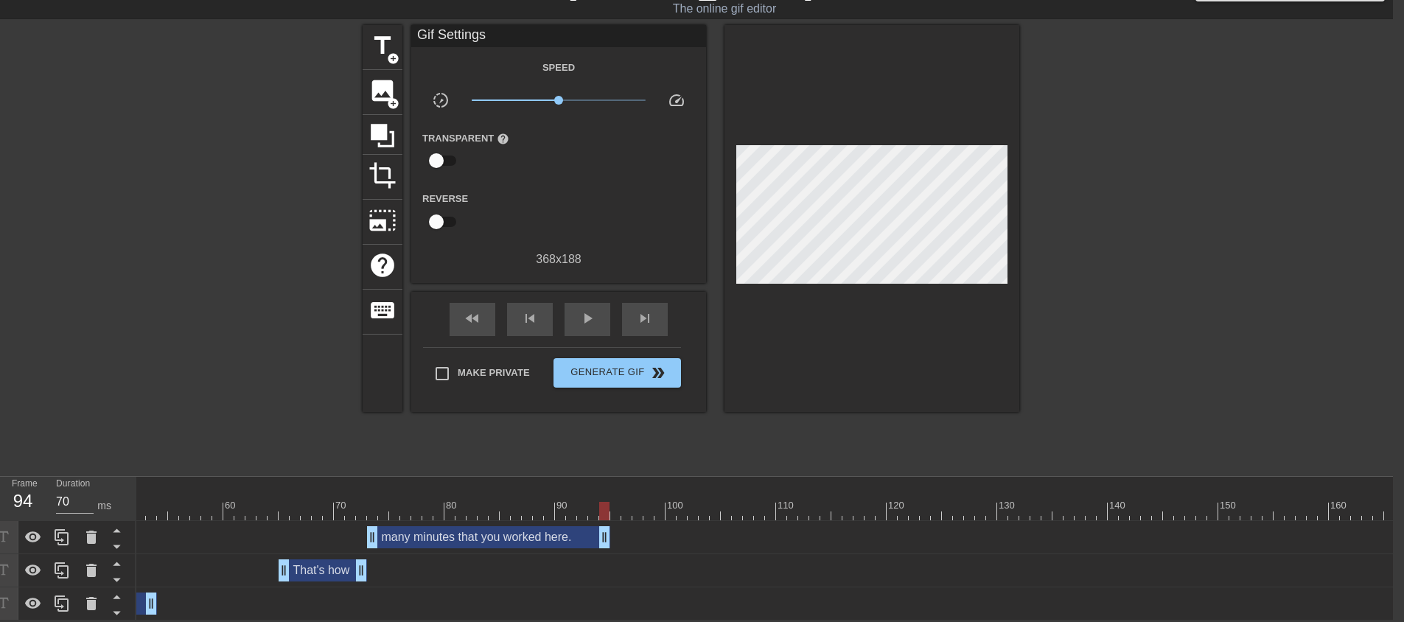
scroll to position [0, 517]
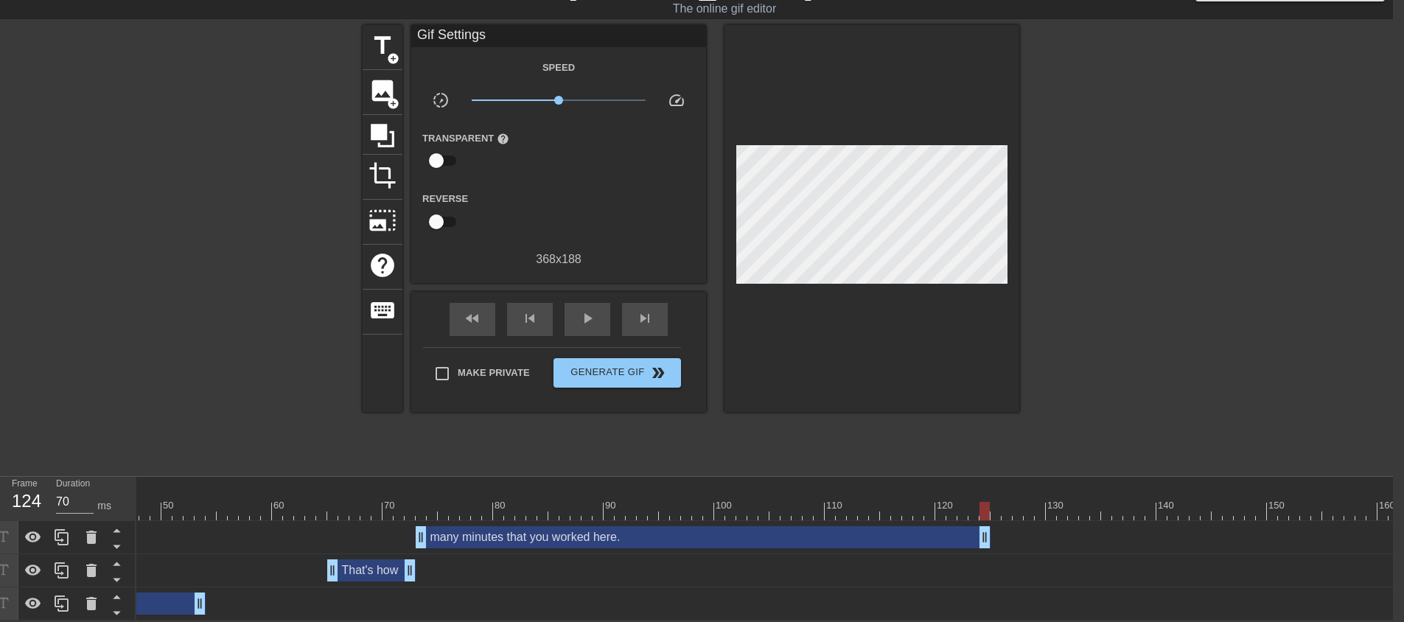
drag, startPoint x: 651, startPoint y: 525, endPoint x: 987, endPoint y: 535, distance: 336.1
click at [361, 491] on div at bounding box center [365, 500] width 11 height 18
click at [591, 312] on span "play_arrow" at bounding box center [587, 318] width 18 height 18
click at [591, 312] on span "pause" at bounding box center [587, 318] width 18 height 18
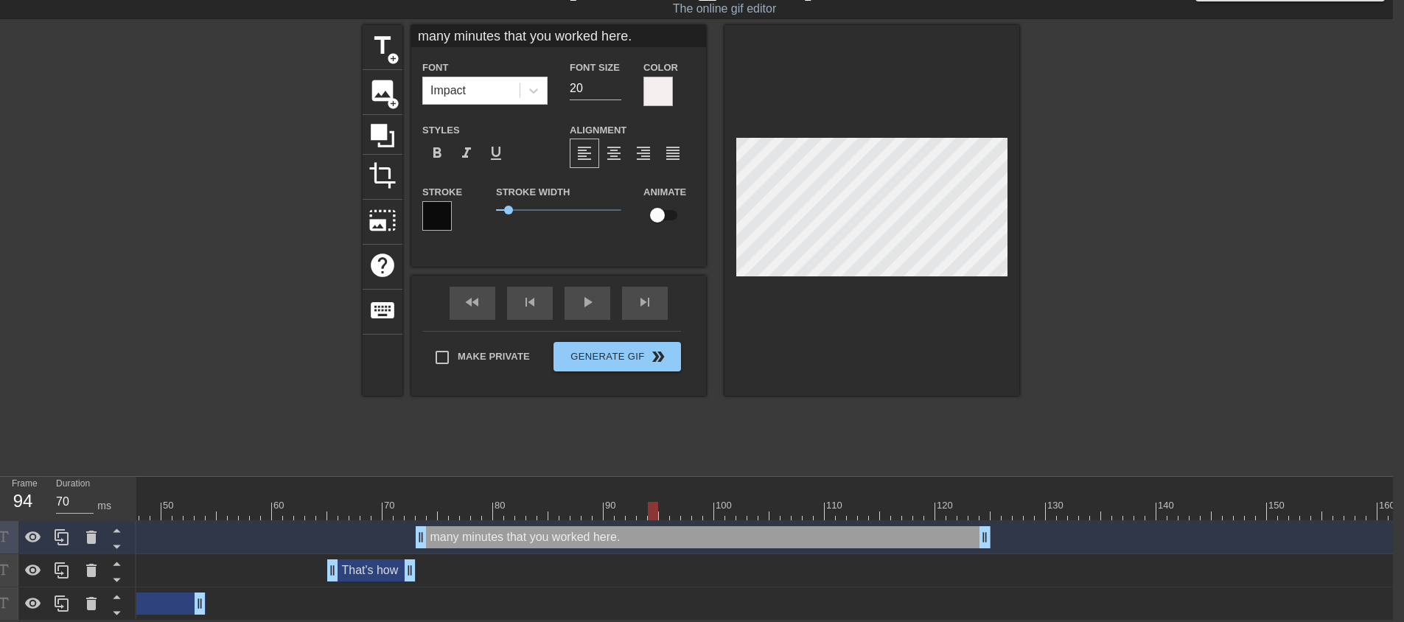
scroll to position [2, 1]
type input "many minutes"
type textarea "many minutes"
type input "many minutes"
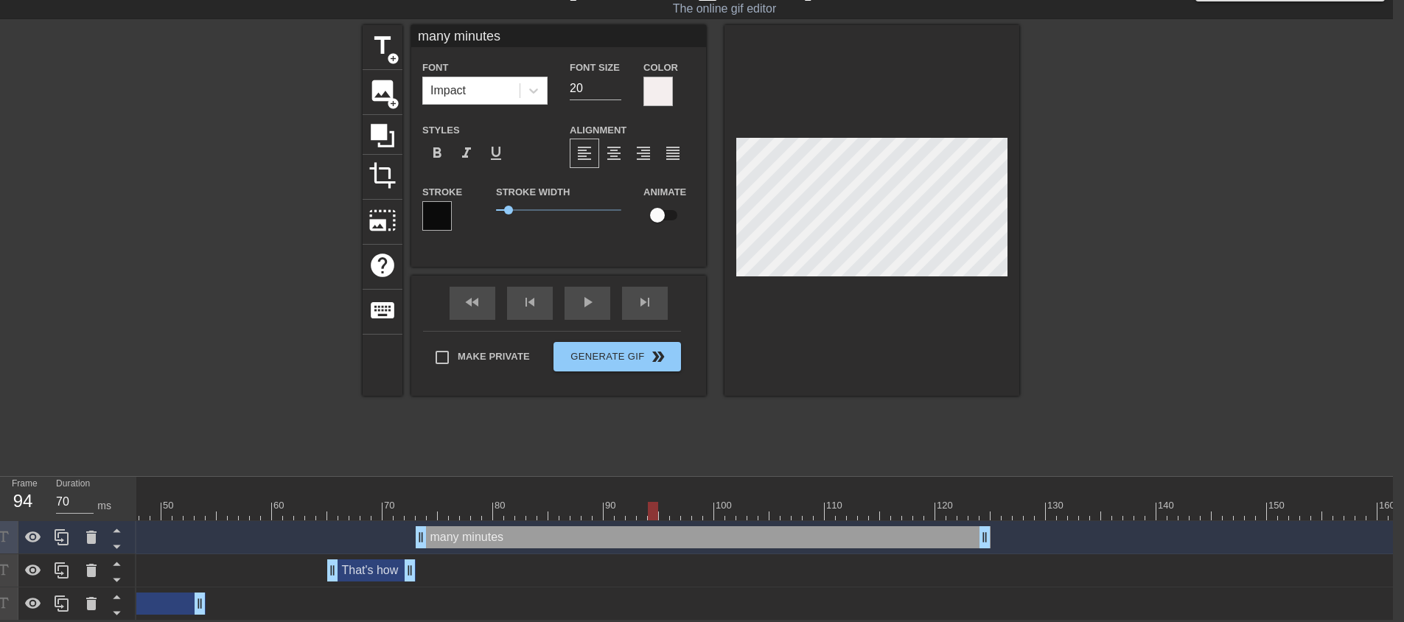
type textarea "many minutes"
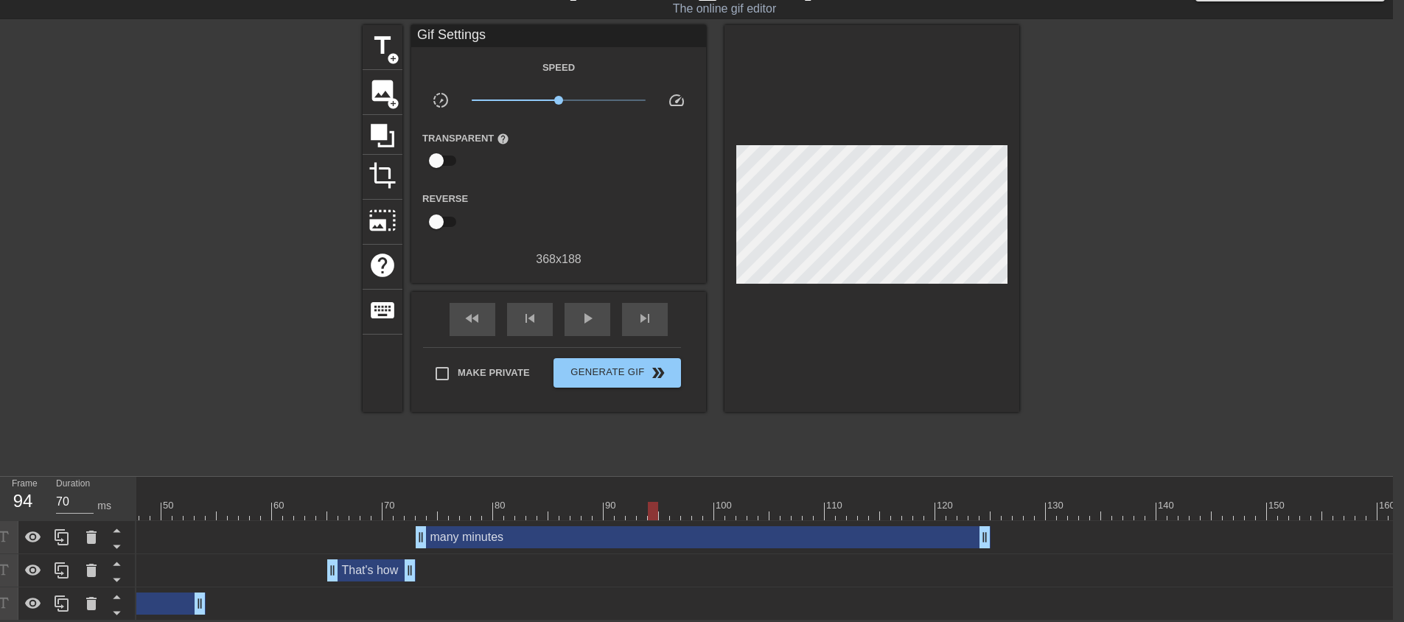
click at [852, 306] on div at bounding box center [871, 218] width 295 height 387
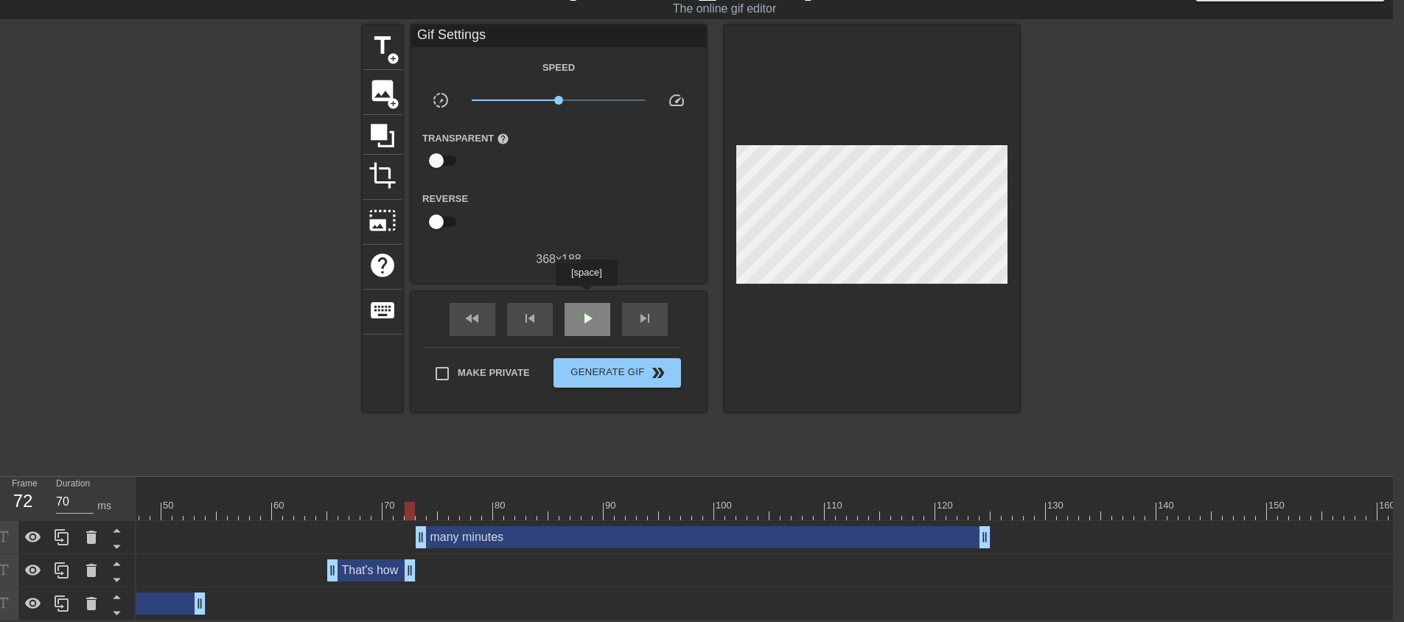
click at [586, 303] on div "play_arrow" at bounding box center [587, 319] width 46 height 33
click at [586, 303] on div "pause" at bounding box center [587, 319] width 46 height 33
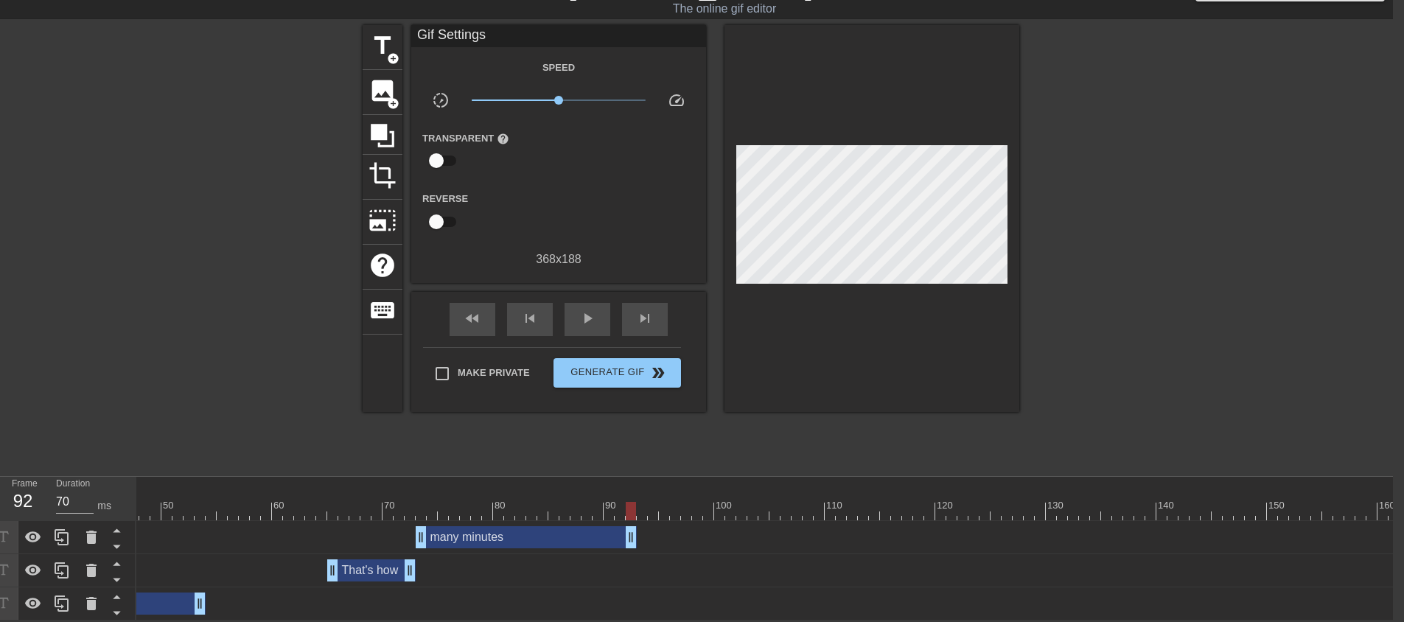
drag, startPoint x: 985, startPoint y: 530, endPoint x: 631, endPoint y: 522, distance: 354.5
click at [650, 312] on span "skip_next" at bounding box center [645, 318] width 18 height 18
click at [378, 48] on span "title" at bounding box center [382, 46] width 28 height 28
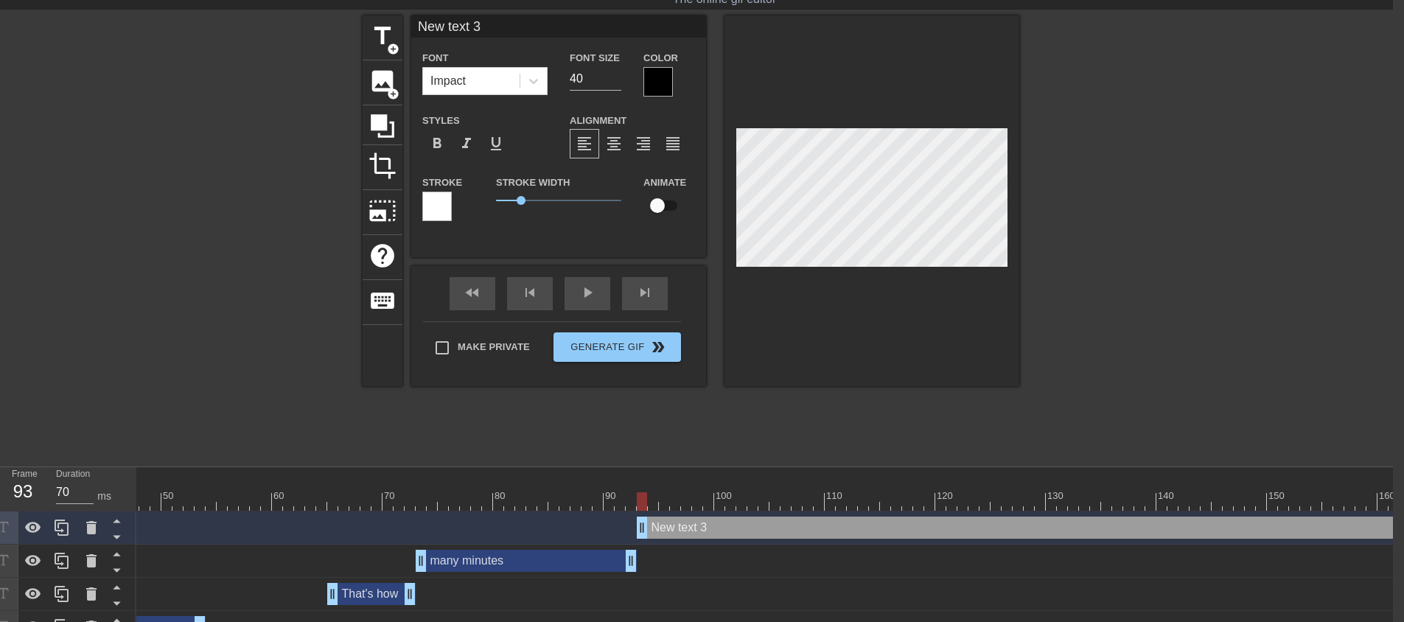
scroll to position [2, 3]
type input "t"
type textarea "t"
type input "th"
type textarea "th"
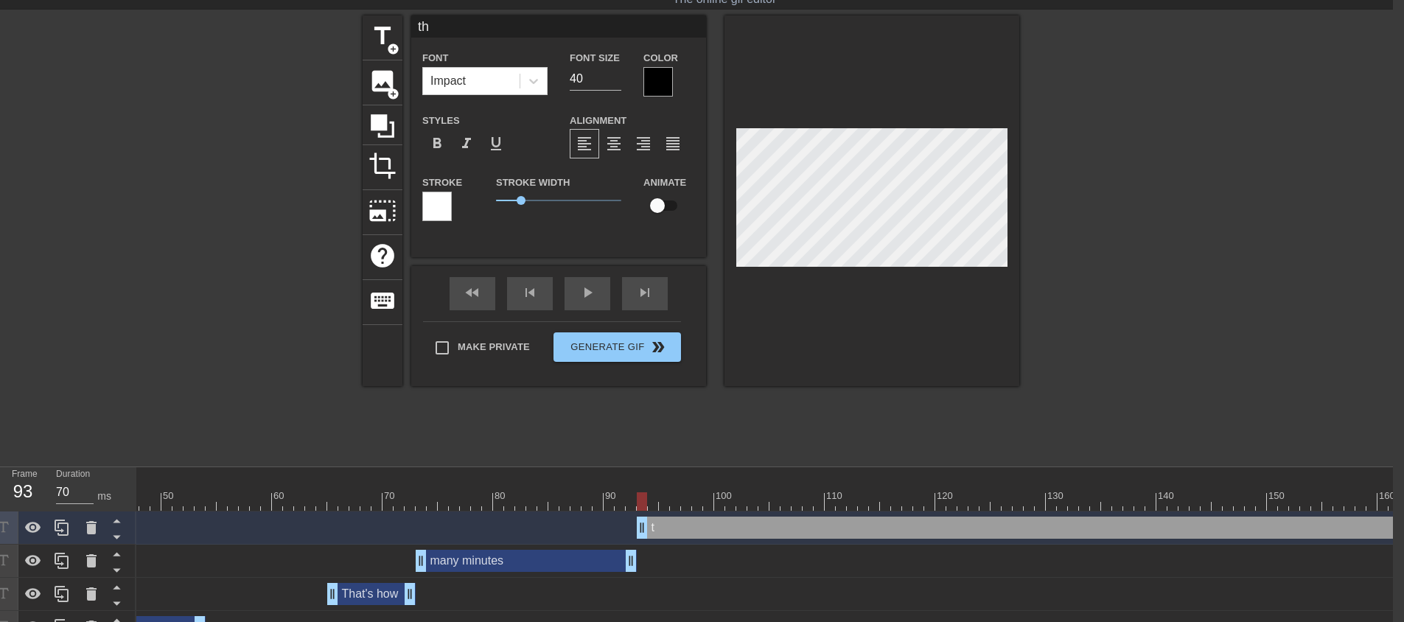
type input "tha"
type textarea "tha"
type input "that"
type textarea "that"
type input "that"
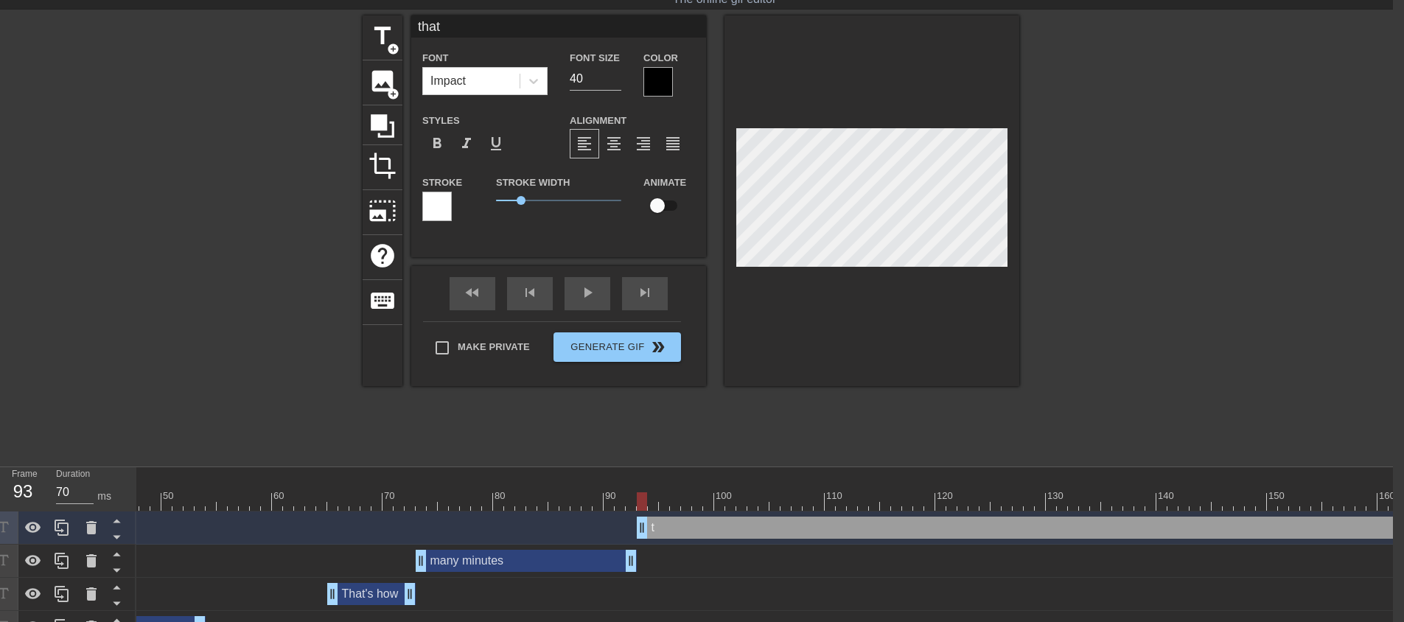
type textarea "that"
type input "that y"
type textarea "that y"
type input "that yo"
type textarea "that yo"
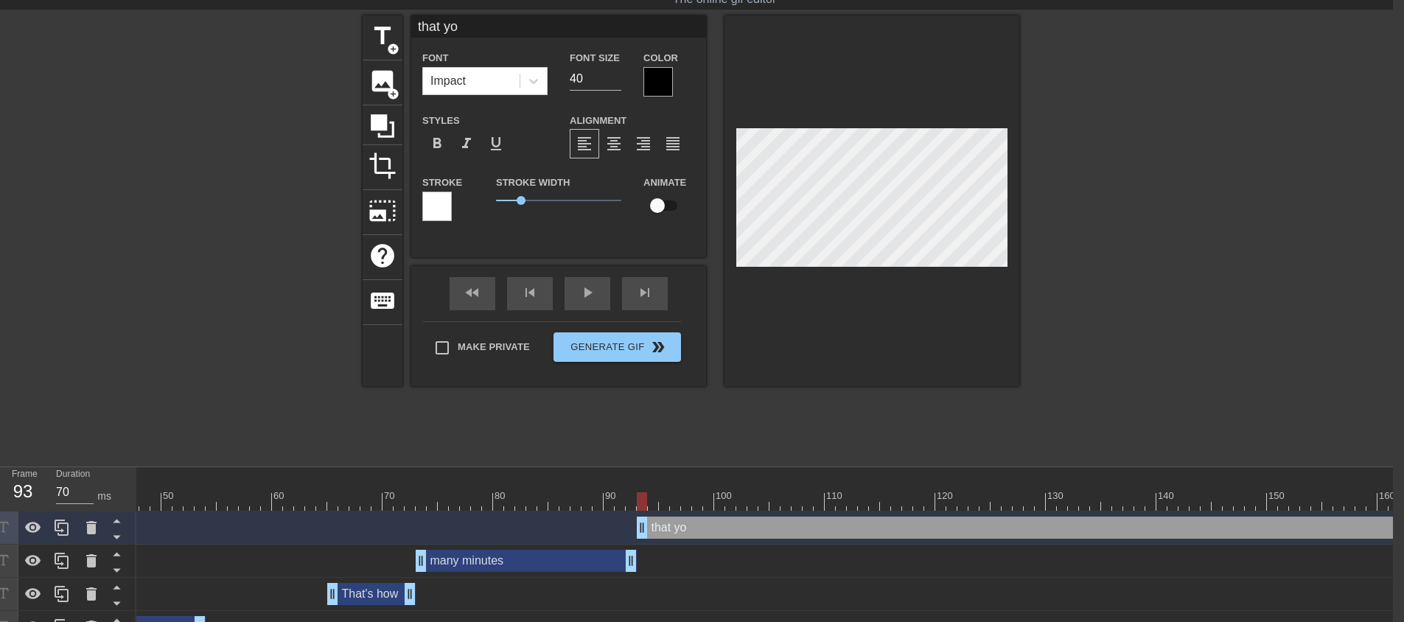
type input "that you"
type textarea "that you"
type input "that you"
type textarea "that you"
type input "that you w"
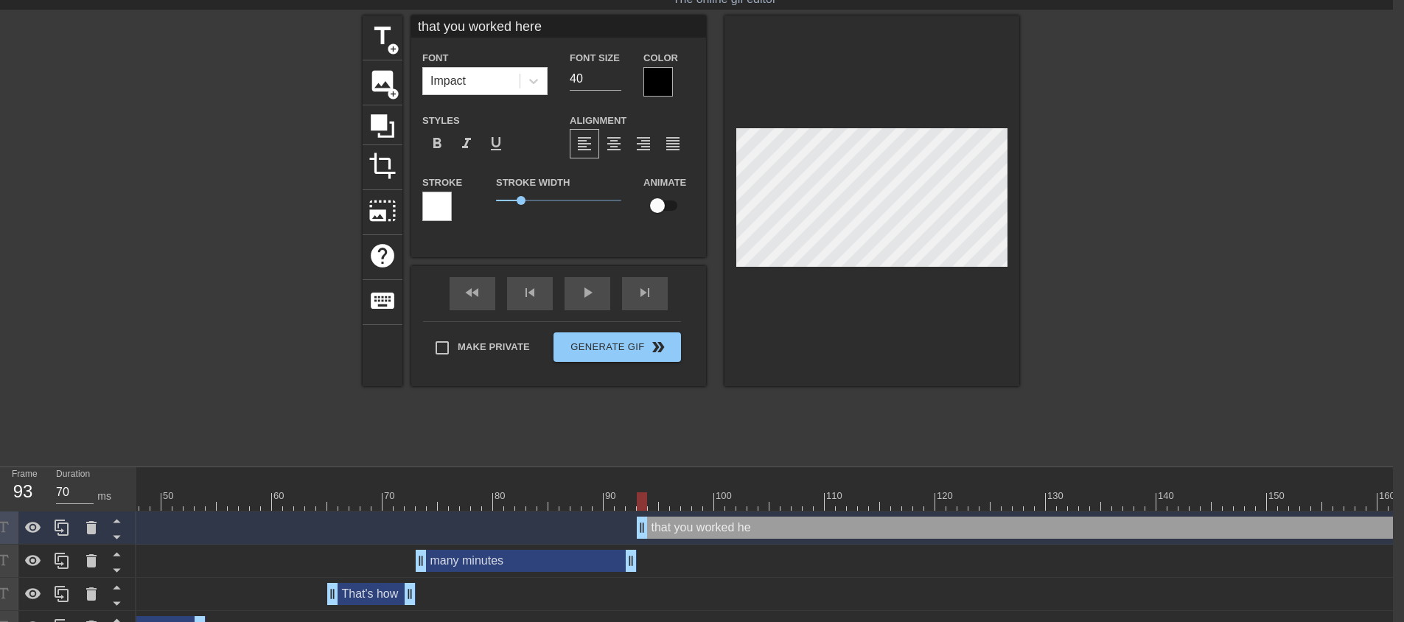
scroll to position [2, 7]
click at [866, 267] on div at bounding box center [871, 200] width 295 height 371
drag, startPoint x: 574, startPoint y: 81, endPoint x: 531, endPoint y: 88, distance: 44.1
click at [553, 84] on div "Font Impact Font Size 40 Color" at bounding box center [558, 73] width 295 height 48
click at [664, 83] on div at bounding box center [657, 81] width 29 height 29
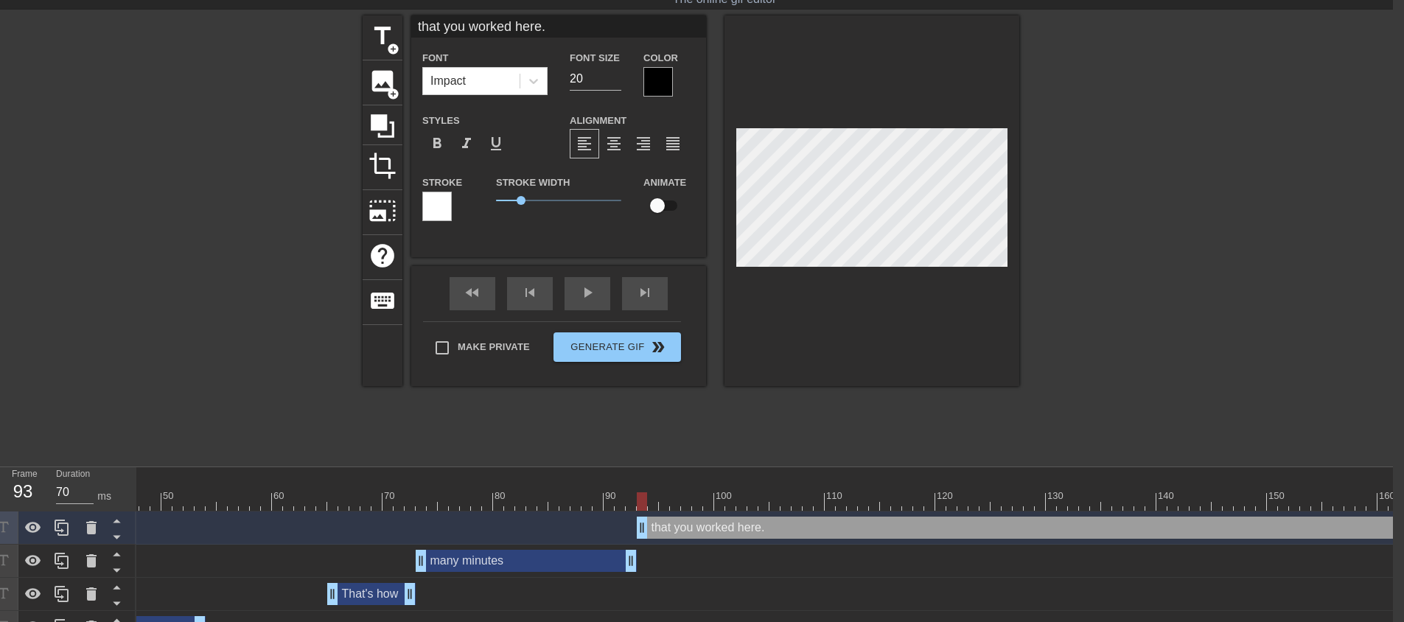
scroll to position [43, 0]
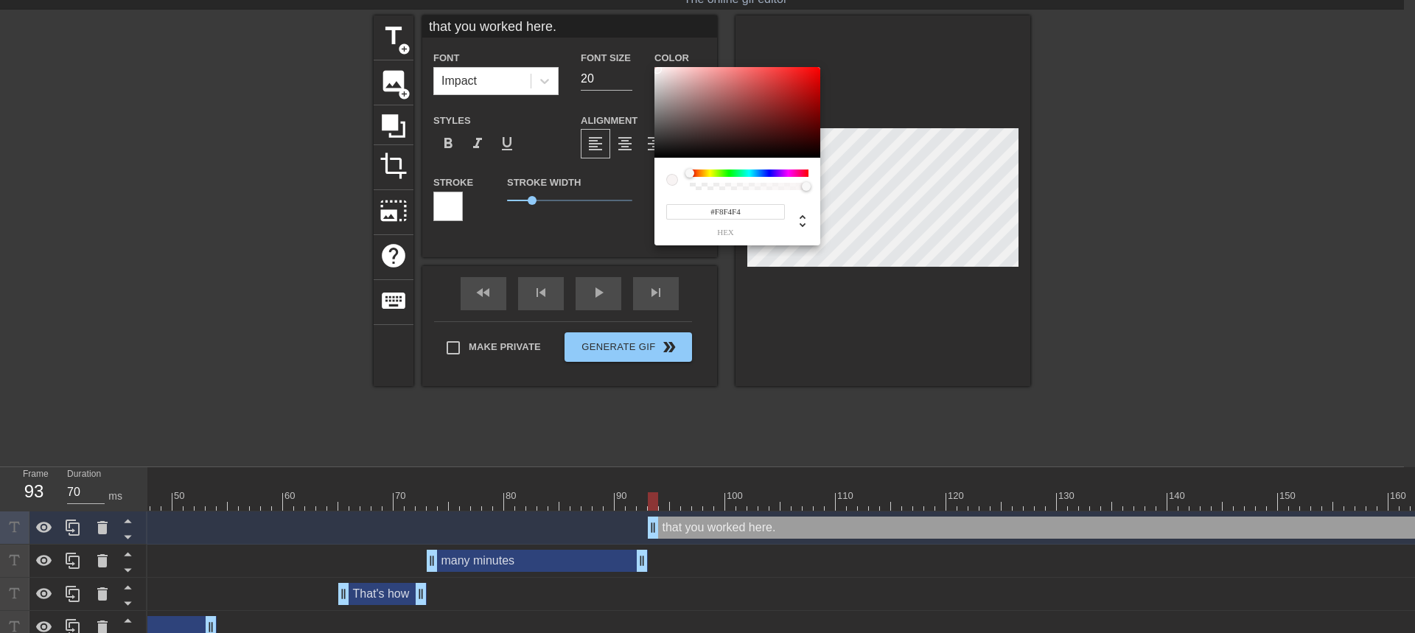
click at [657, 69] on div at bounding box center [737, 112] width 166 height 91
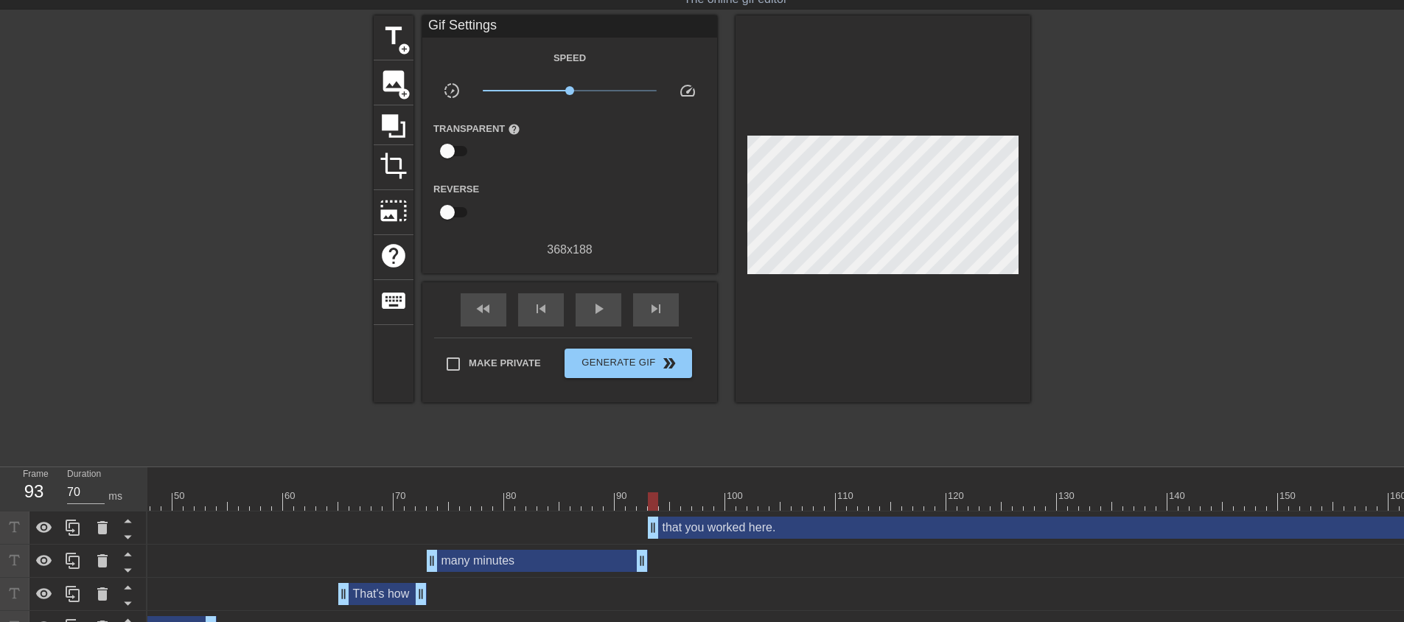
drag, startPoint x: 853, startPoint y: 352, endPoint x: 861, endPoint y: 322, distance: 31.1
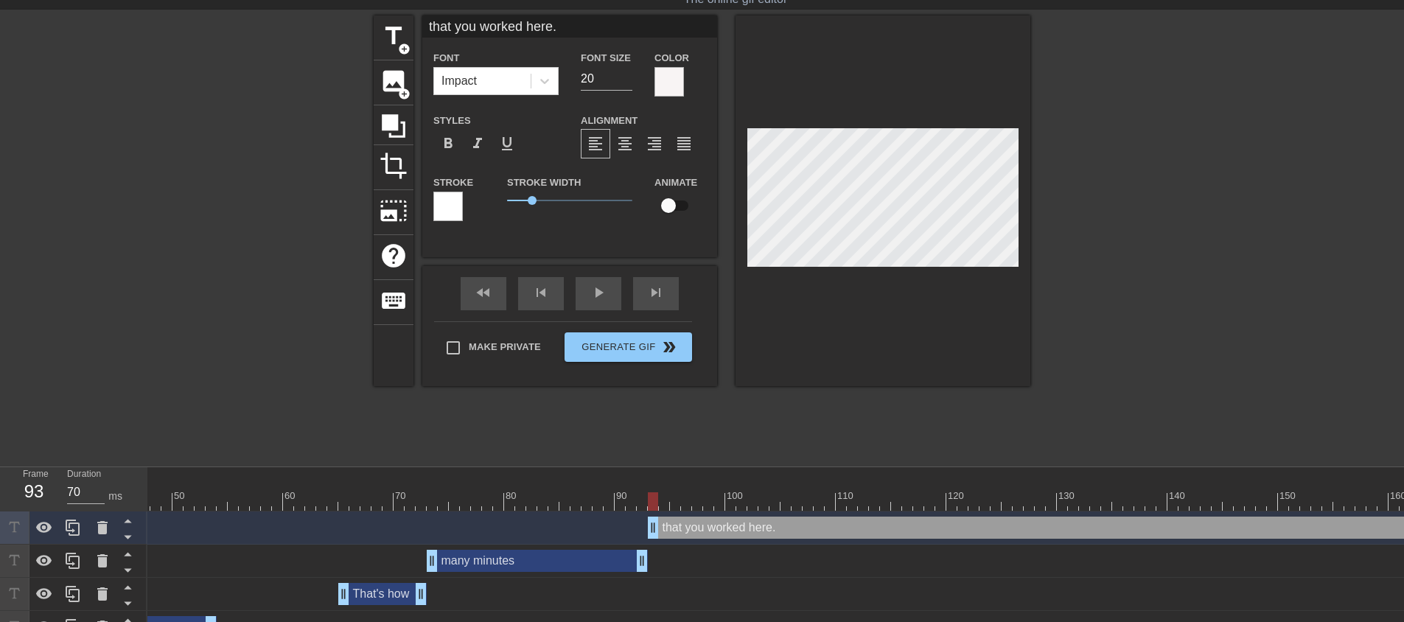
click at [870, 268] on div at bounding box center [882, 200] width 295 height 371
click at [458, 201] on div at bounding box center [447, 206] width 29 height 29
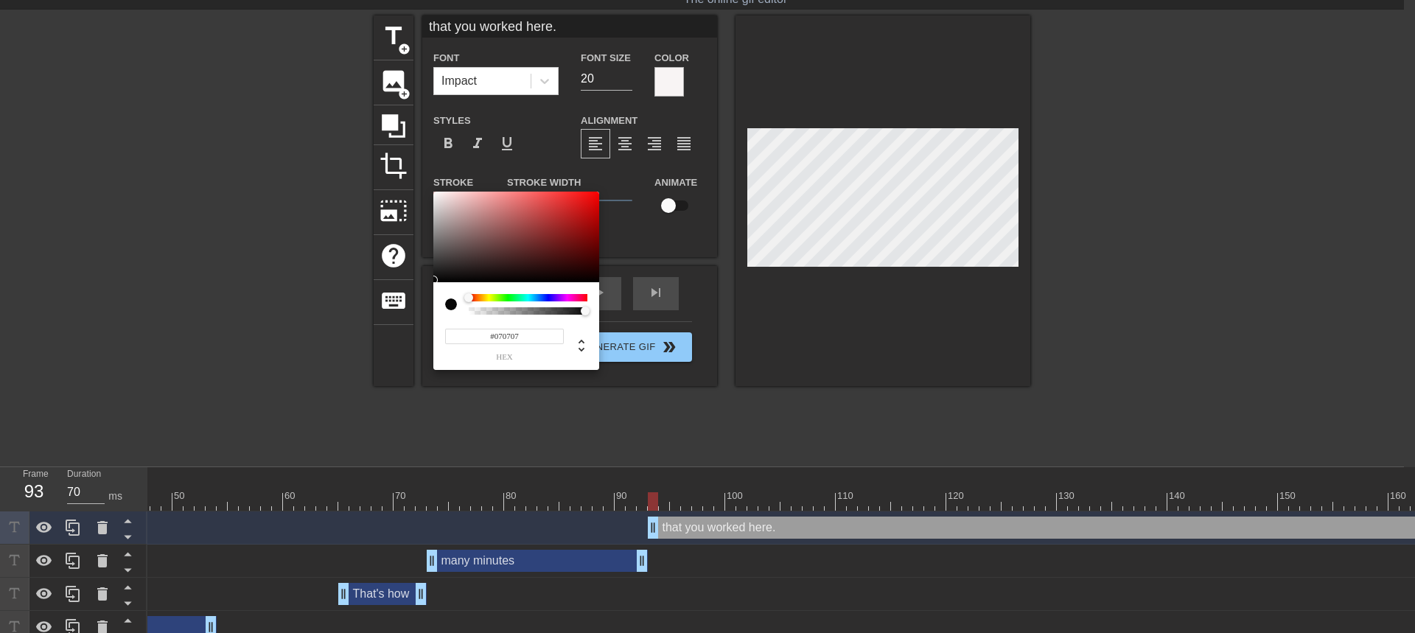
click at [437, 280] on div at bounding box center [516, 237] width 166 height 91
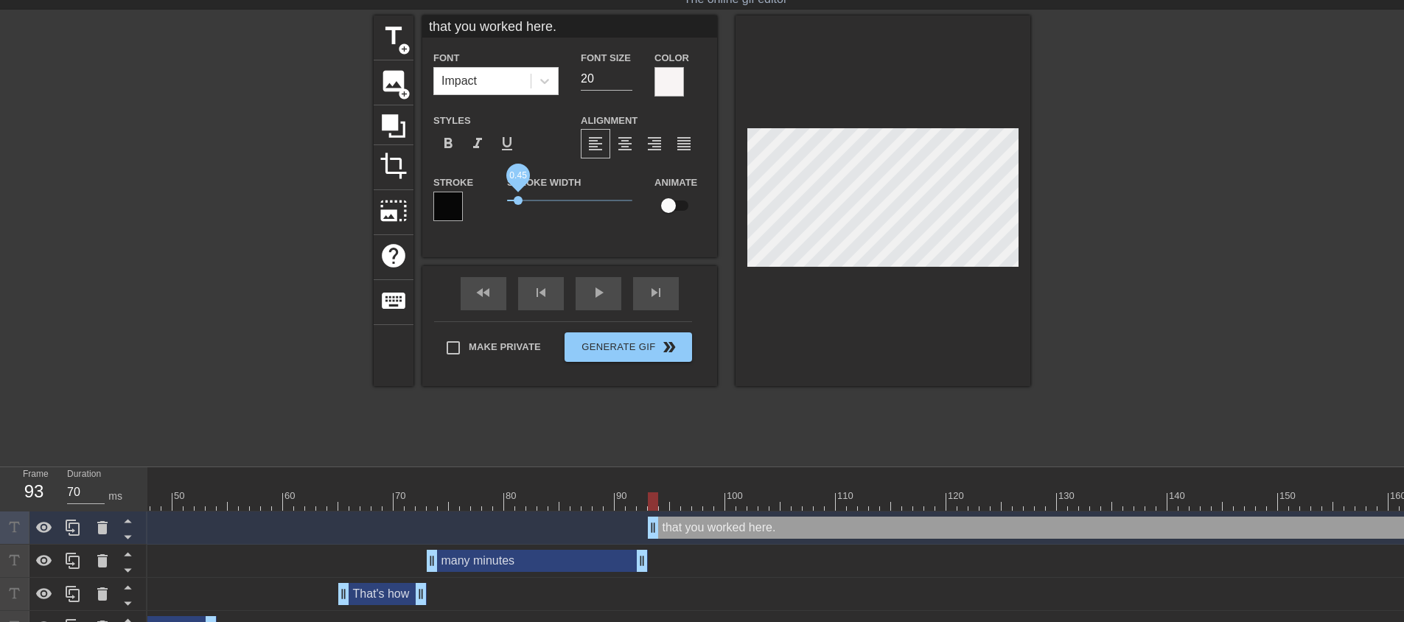
drag, startPoint x: 532, startPoint y: 198, endPoint x: 519, endPoint y: 200, distance: 13.3
click at [519, 200] on span "0.45" at bounding box center [518, 200] width 9 height 9
click at [519, 200] on span "0.5" at bounding box center [519, 200] width 9 height 9
drag, startPoint x: 878, startPoint y: 290, endPoint x: 883, endPoint y: 284, distance: 8.4
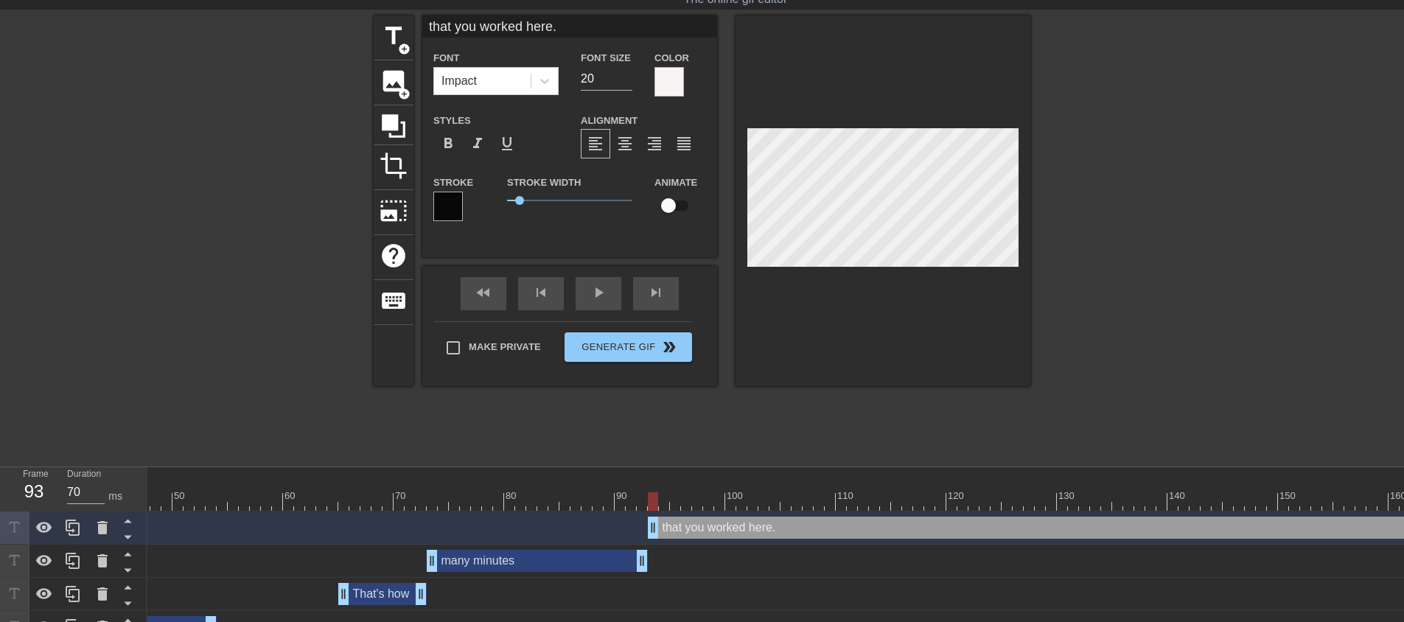
click at [879, 290] on div at bounding box center [882, 200] width 295 height 371
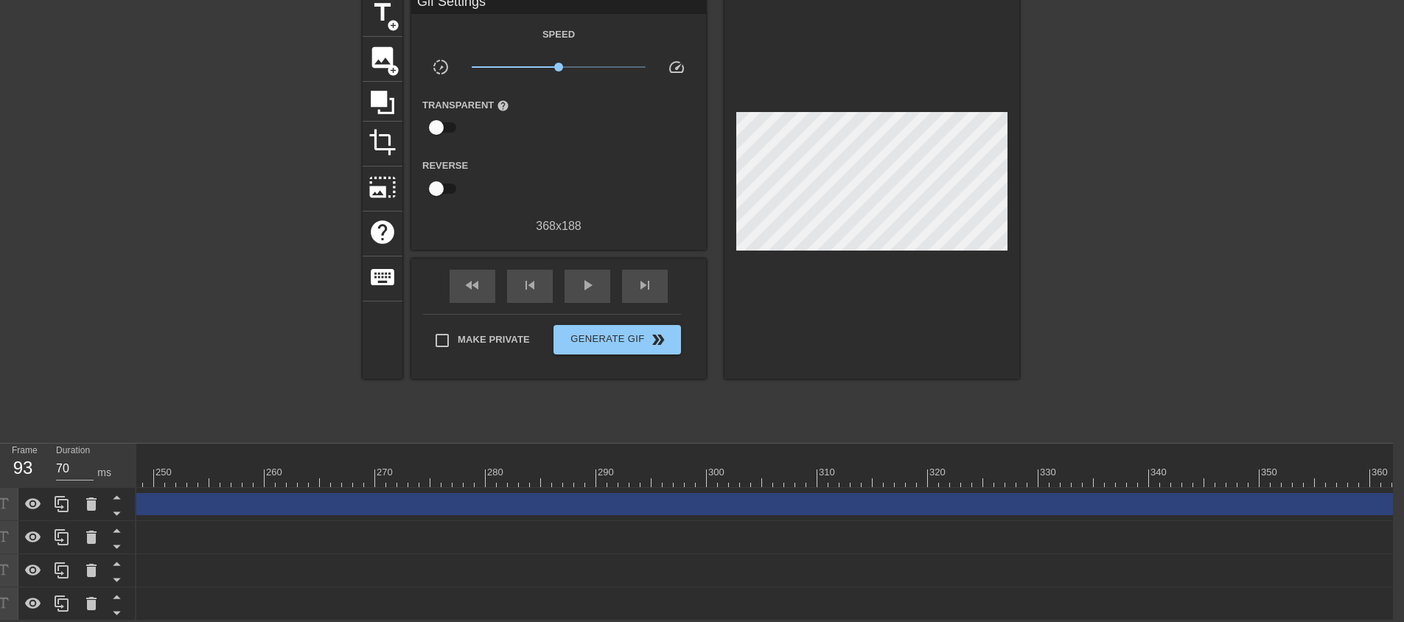
scroll to position [0, 3533]
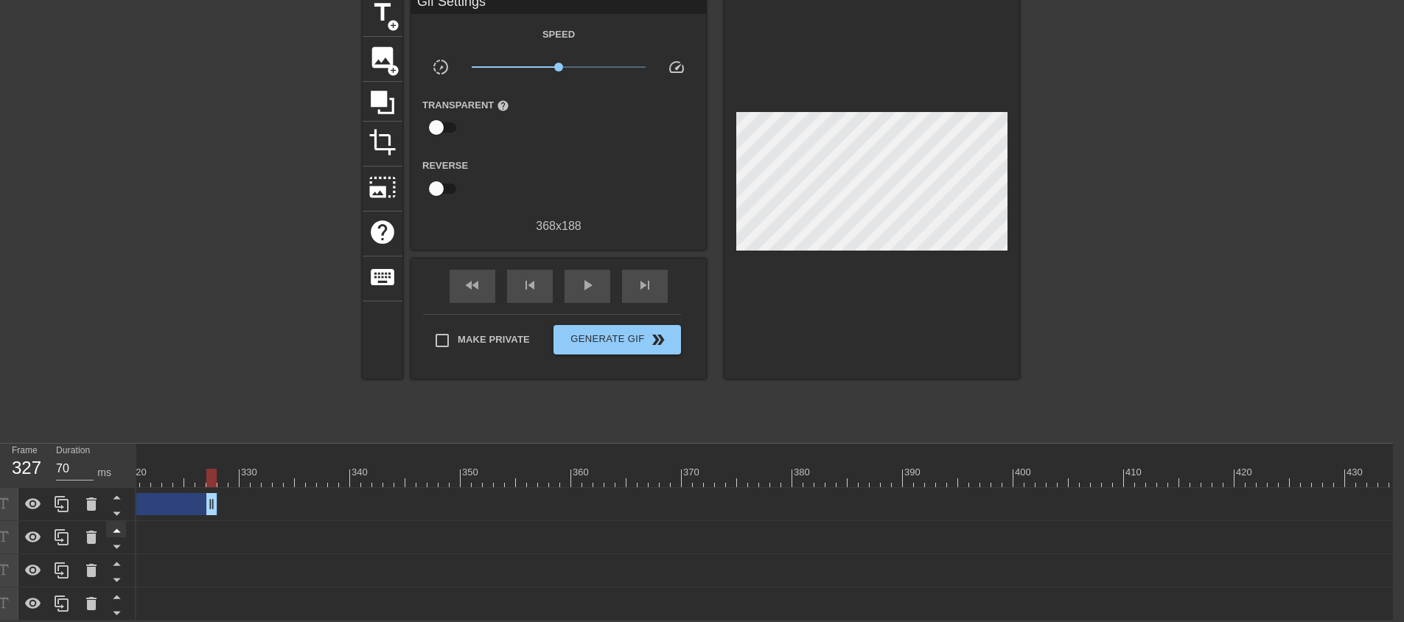
drag, startPoint x: 1393, startPoint y: 495, endPoint x: 124, endPoint y: 514, distance: 1269.7
click at [133, 508] on div "Frame 327 Duration 70 ms 10 20 30 40 50 60 70 80 90 100 110 120 130 140 150" at bounding box center [691, 532] width 1404 height 177
drag, startPoint x: 1244, startPoint y: 489, endPoint x: 162, endPoint y: 492, distance: 1081.7
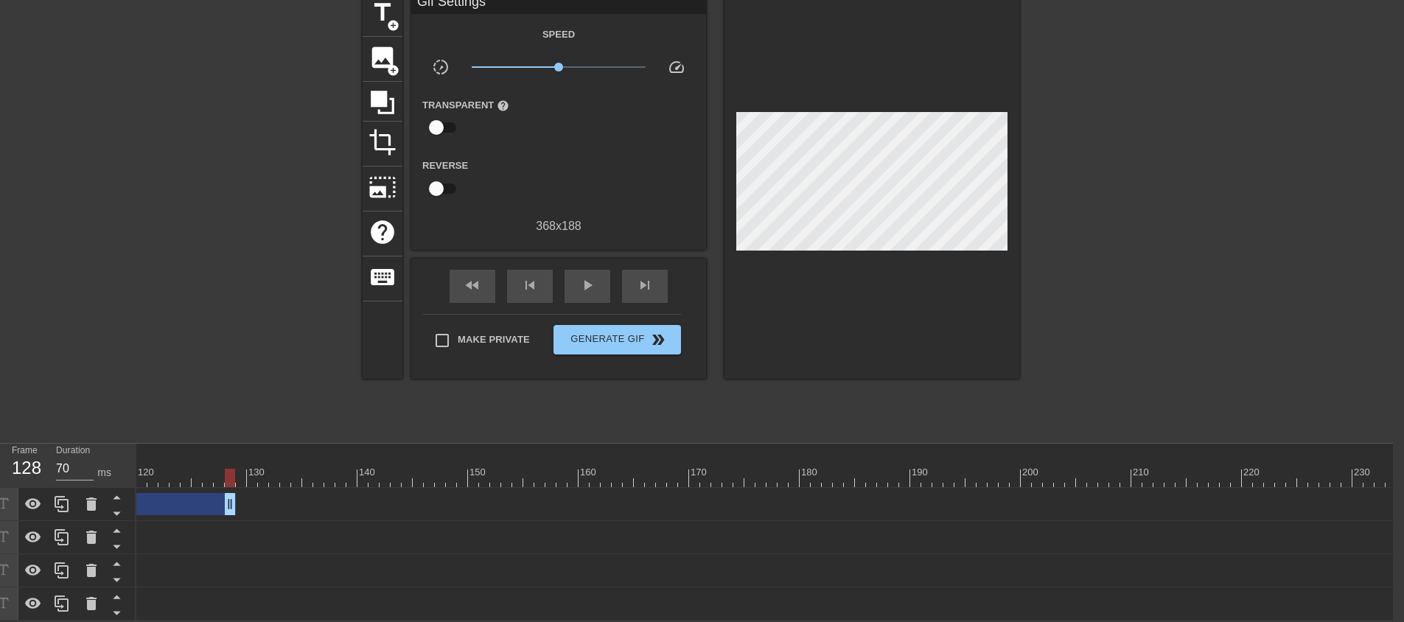
drag, startPoint x: 1279, startPoint y: 496, endPoint x: 134, endPoint y: 491, distance: 1145.0
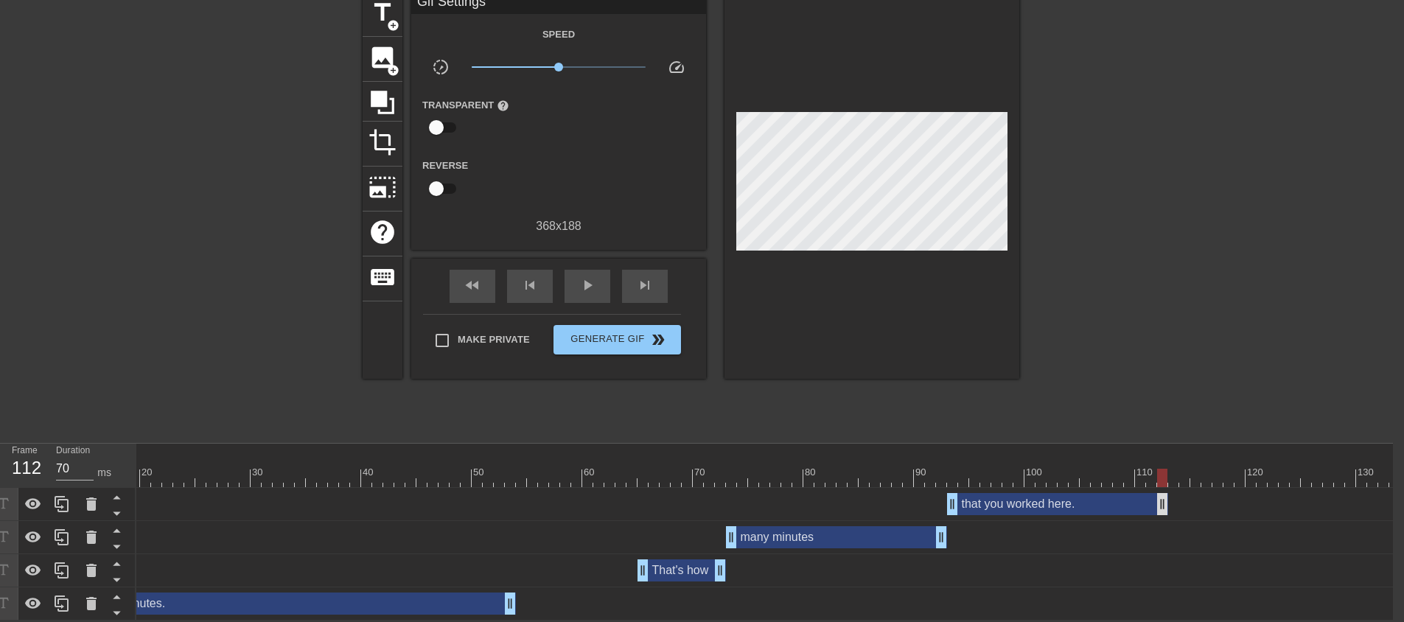
drag, startPoint x: 1248, startPoint y: 497, endPoint x: 1158, endPoint y: 492, distance: 90.0
click at [596, 465] on div at bounding box center [596, 472] width 3 height 15
click at [596, 275] on div "play_arrow" at bounding box center [587, 286] width 46 height 33
click at [595, 276] on span "pause" at bounding box center [587, 285] width 18 height 18
drag, startPoint x: 939, startPoint y: 524, endPoint x: 922, endPoint y: 513, distance: 20.2
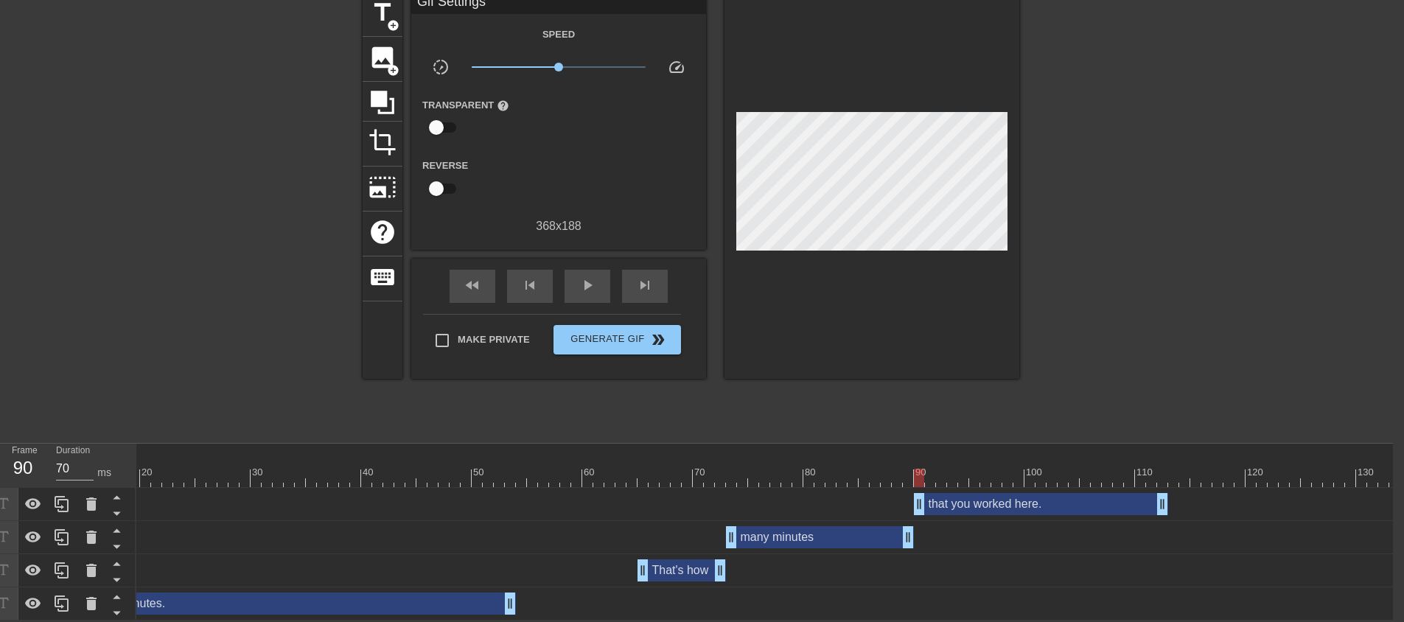
drag, startPoint x: 952, startPoint y: 498, endPoint x: 917, endPoint y: 498, distance: 35.4
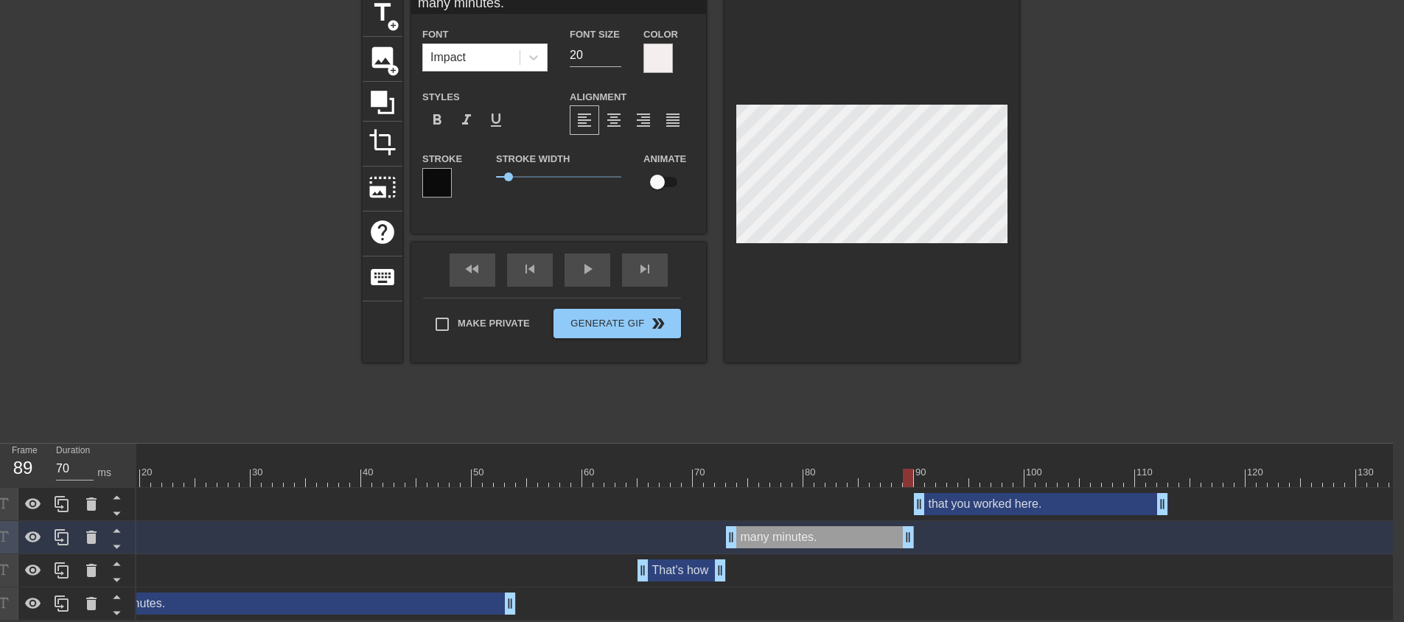
scroll to position [2, 4]
click at [908, 261] on div at bounding box center [871, 177] width 295 height 371
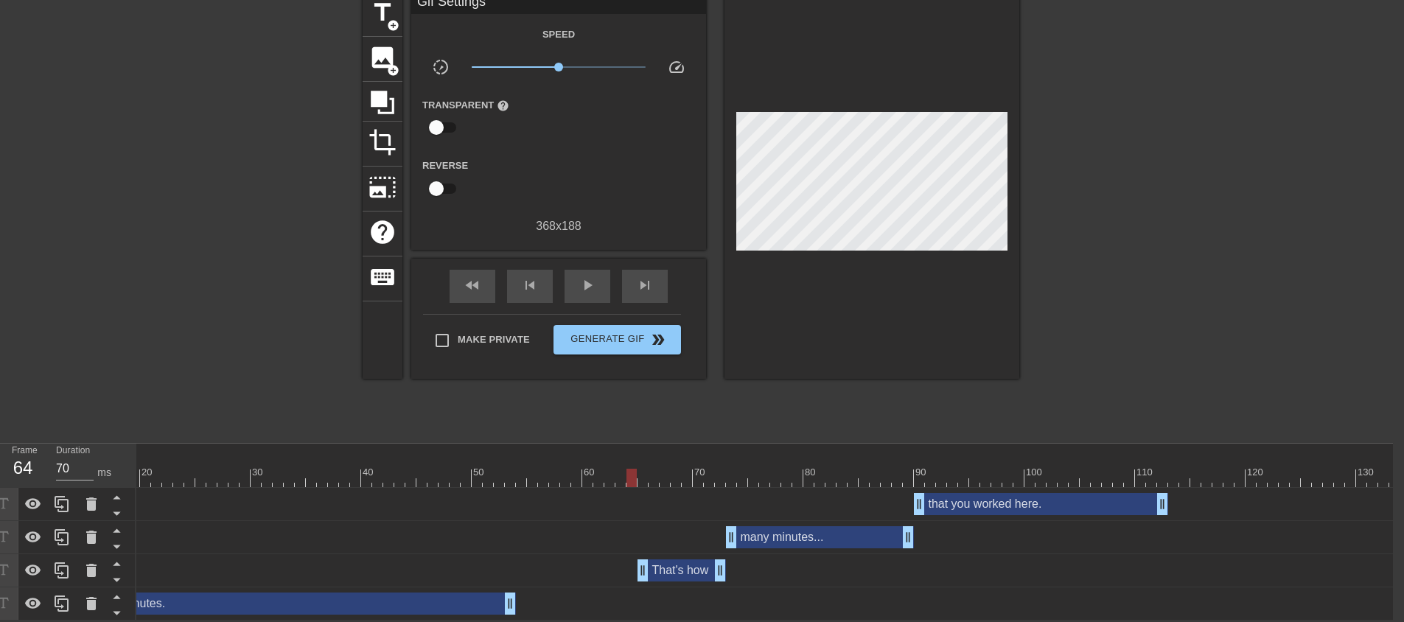
click at [592, 284] on div "play_arrow" at bounding box center [587, 286] width 46 height 33
click at [591, 283] on span "pause" at bounding box center [587, 285] width 18 height 18
click at [596, 270] on div "play_arrow" at bounding box center [587, 286] width 46 height 33
click at [596, 270] on div "pause" at bounding box center [587, 286] width 46 height 33
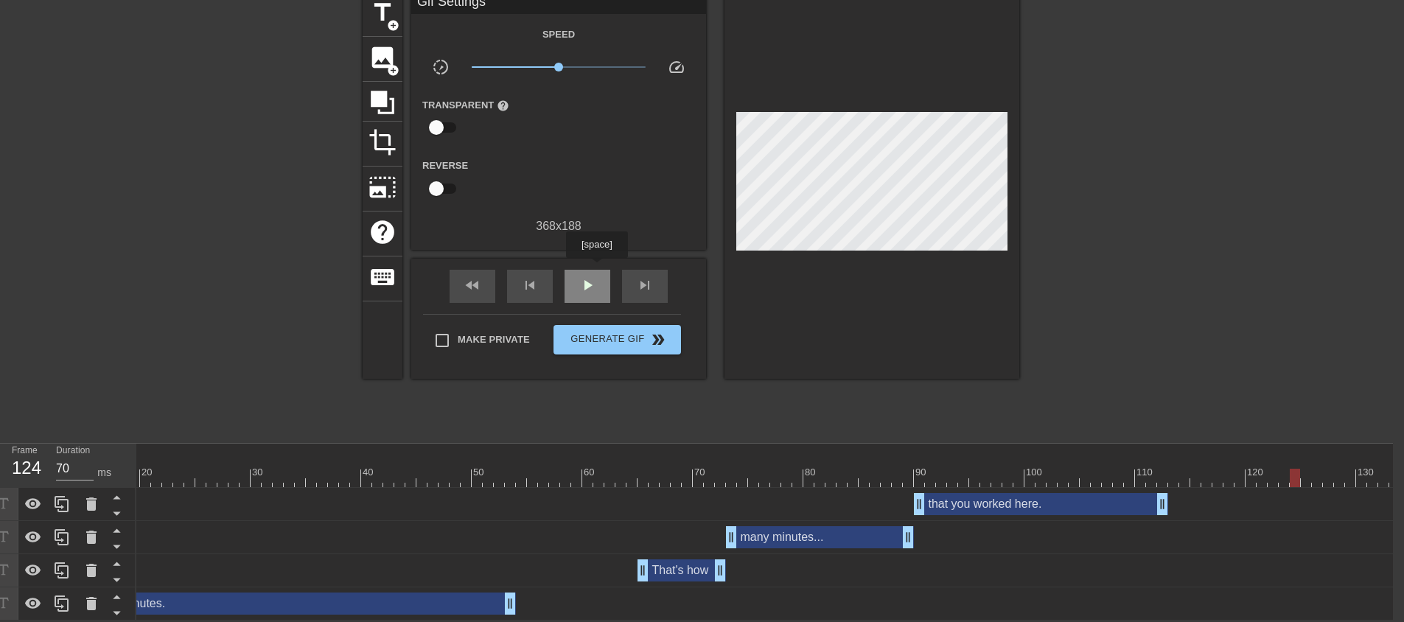
click at [596, 270] on div "play_arrow" at bounding box center [587, 286] width 46 height 33
click at [596, 270] on div "pause" at bounding box center [587, 286] width 46 height 33
click at [542, 270] on div "skip_previous" at bounding box center [530, 286] width 46 height 33
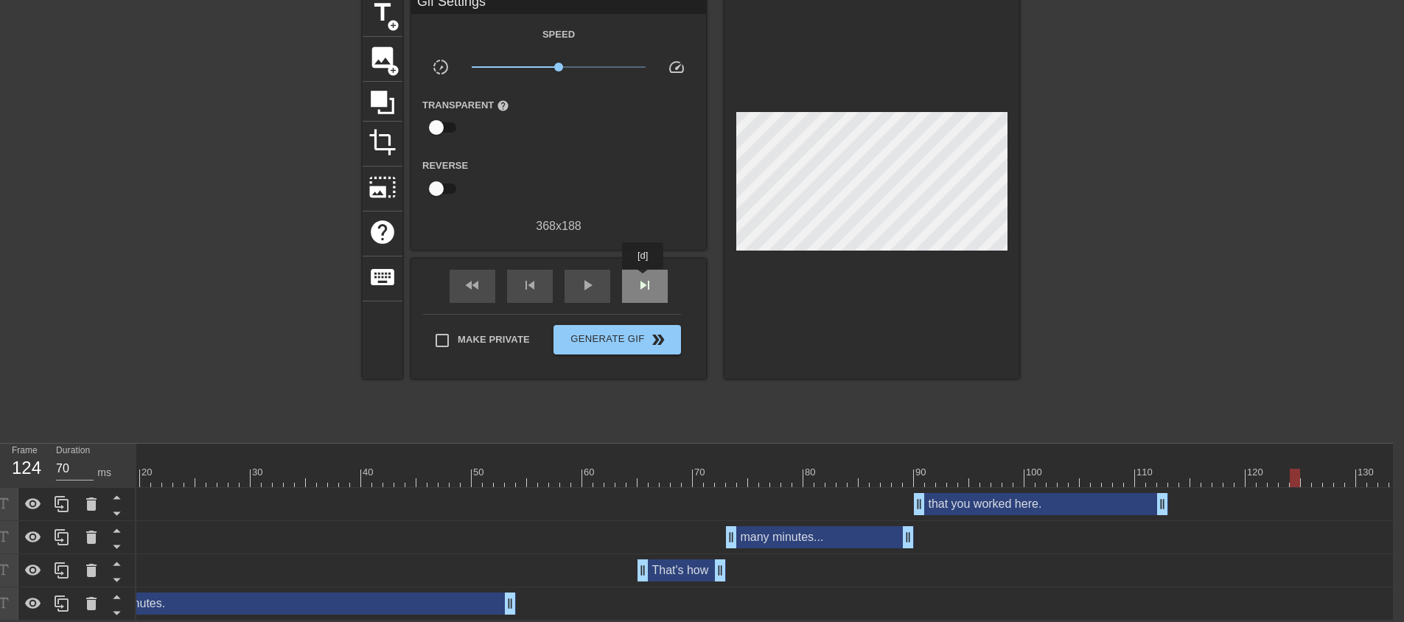
click at [644, 279] on span "skip_next" at bounding box center [645, 285] width 18 height 18
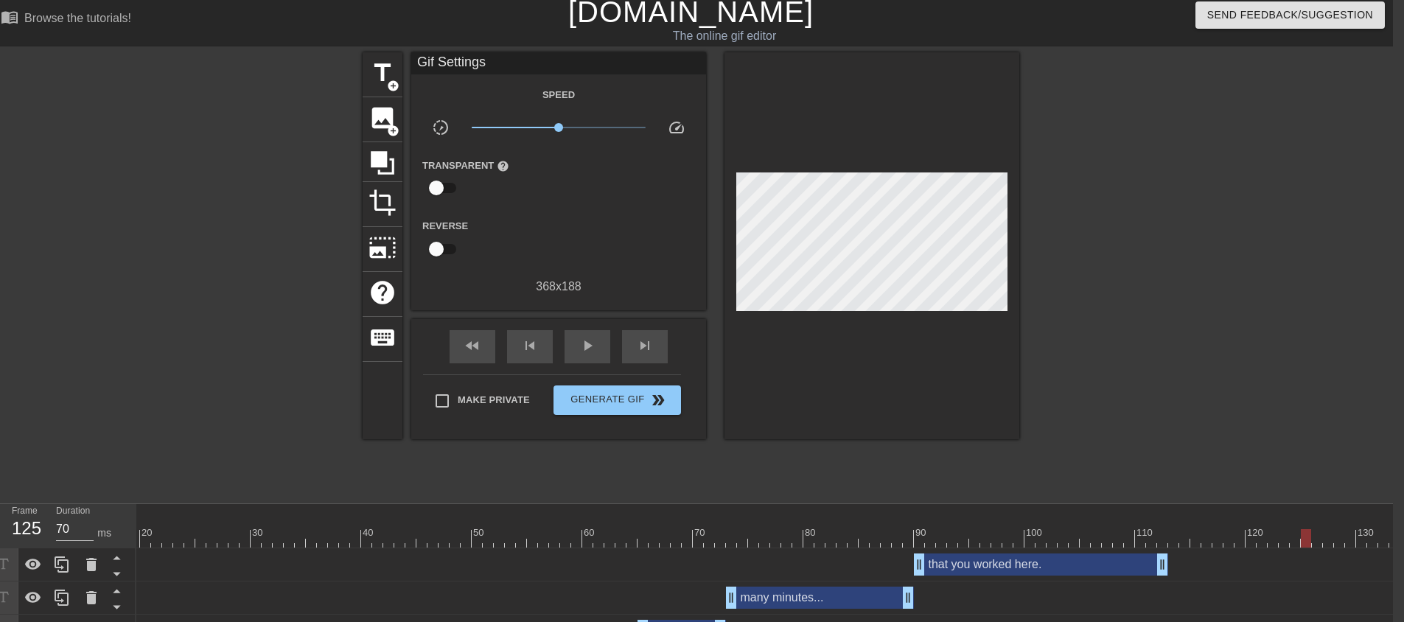
scroll to position [2, 11]
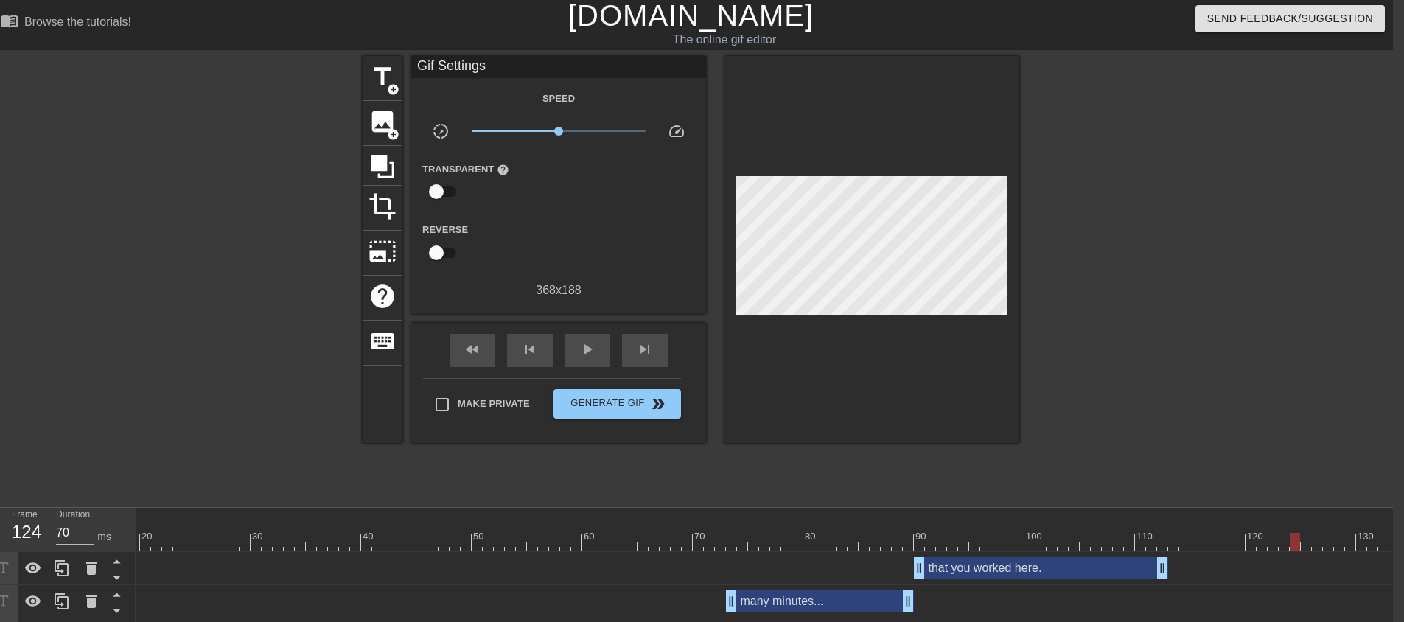
click at [383, 71] on span "title" at bounding box center [382, 77] width 28 height 28
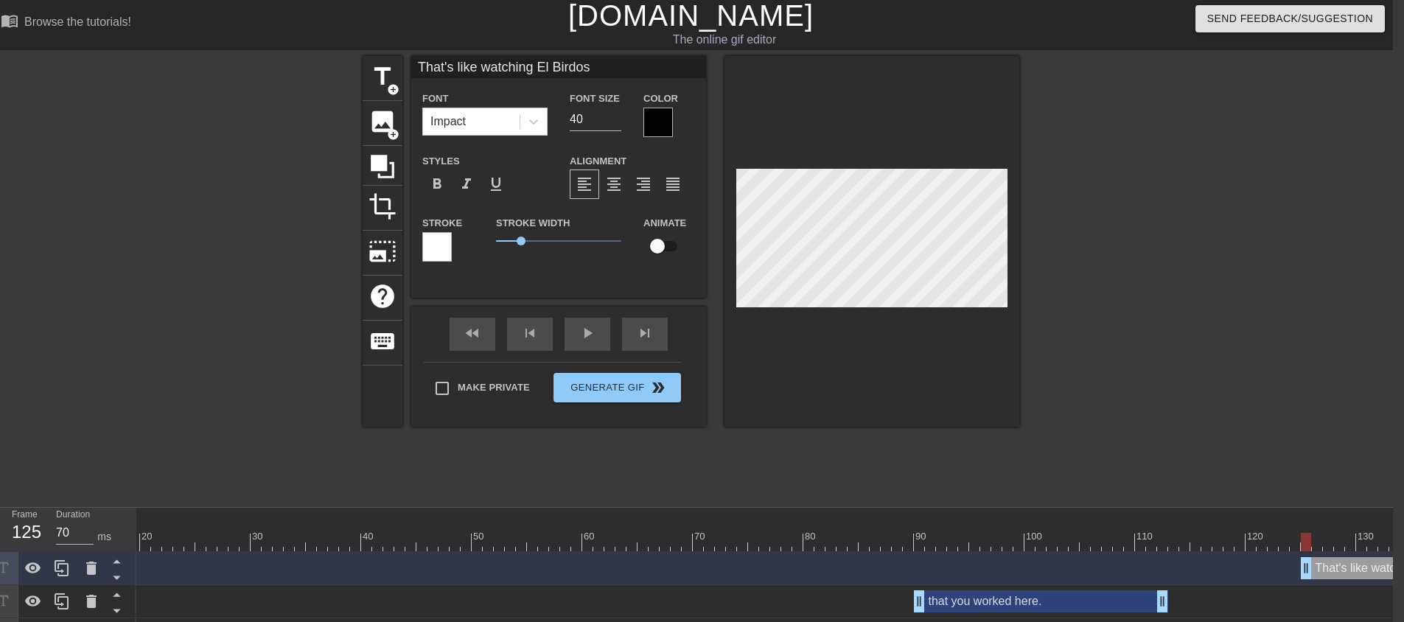
scroll to position [2, 9]
click at [852, 325] on div at bounding box center [871, 241] width 295 height 371
drag, startPoint x: 575, startPoint y: 118, endPoint x: 565, endPoint y: 118, distance: 10.3
click at [566, 118] on div "Font Size 40" at bounding box center [596, 113] width 74 height 48
click at [848, 318] on div at bounding box center [871, 241] width 295 height 371
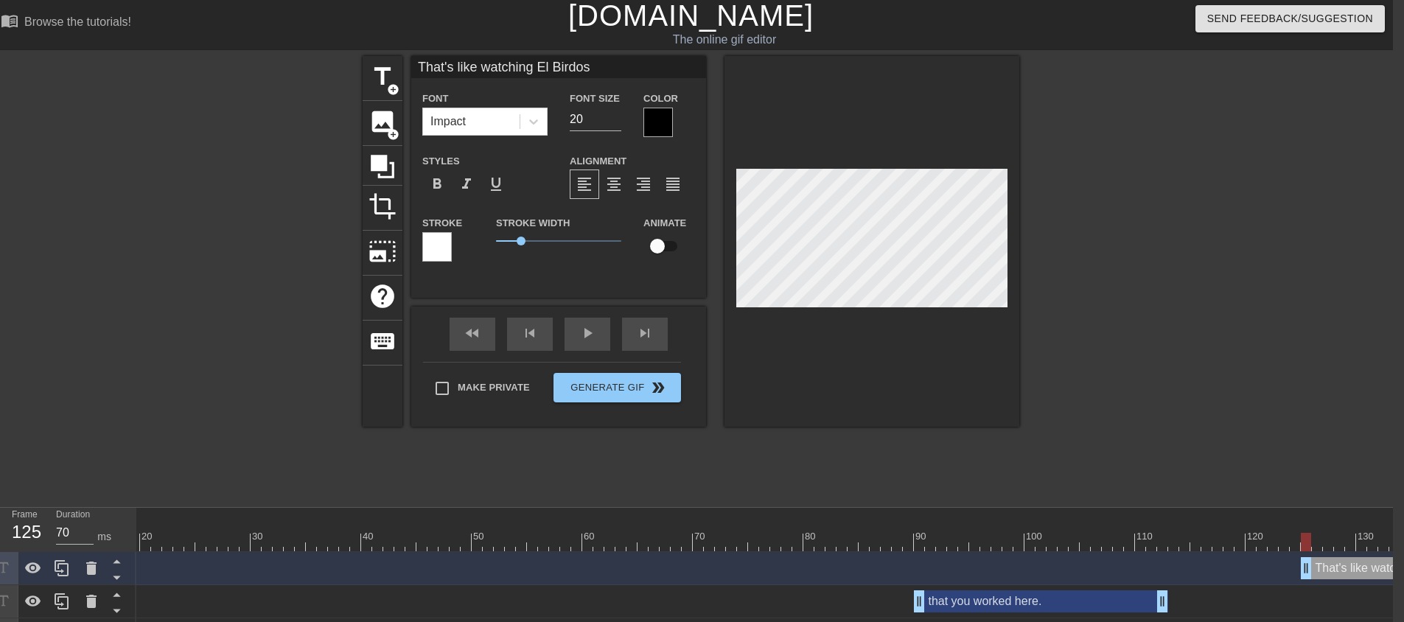
click at [664, 124] on div at bounding box center [657, 122] width 29 height 29
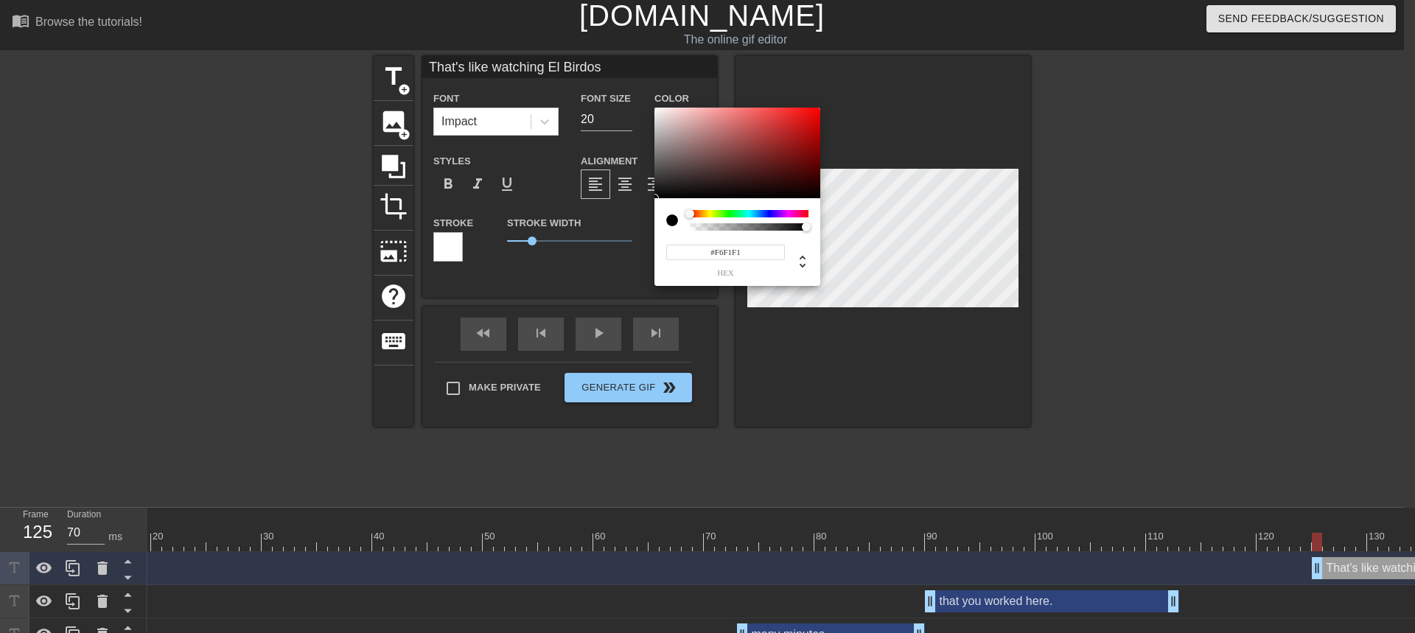
click at [657, 111] on div at bounding box center [737, 153] width 166 height 91
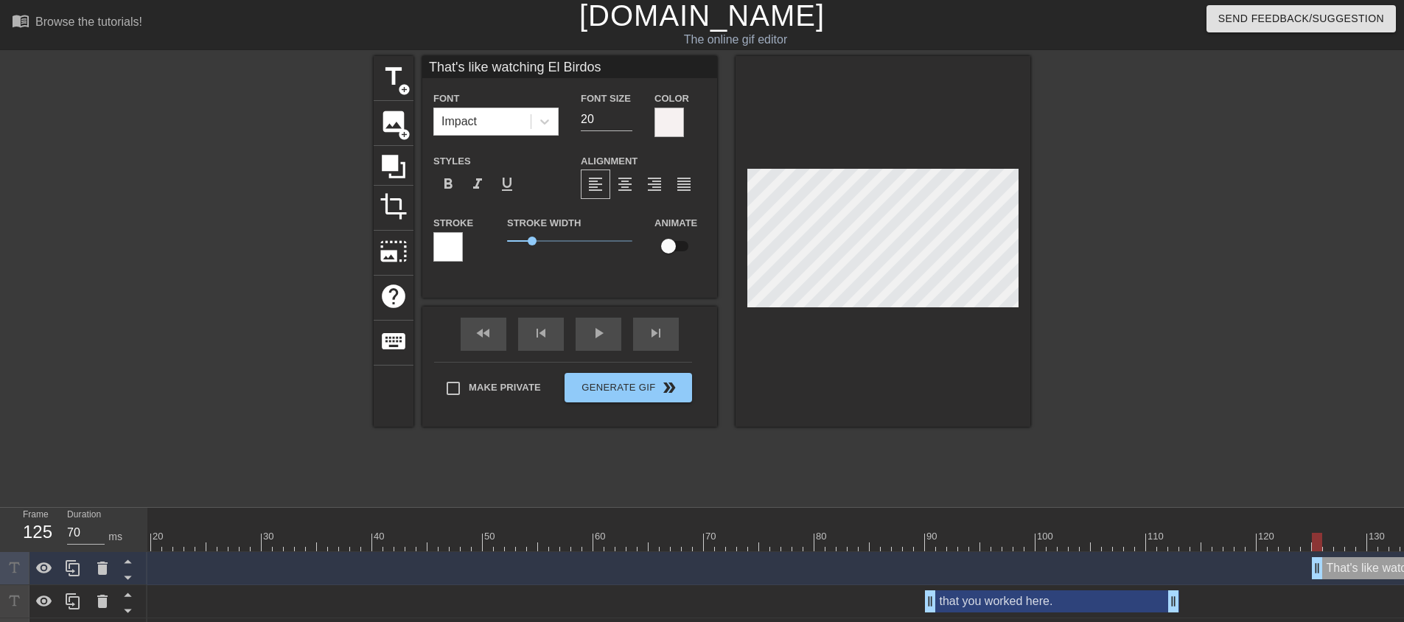
click at [452, 234] on div at bounding box center [447, 246] width 29 height 29
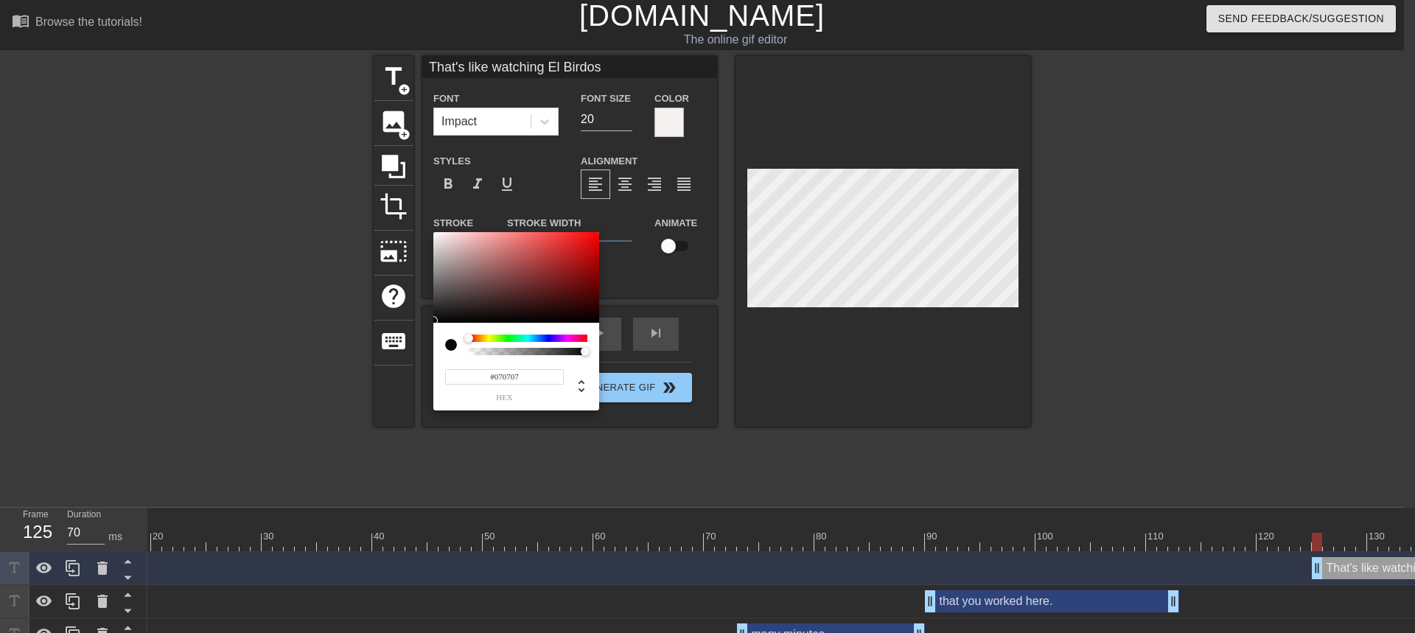
click at [436, 321] on div at bounding box center [516, 277] width 166 height 91
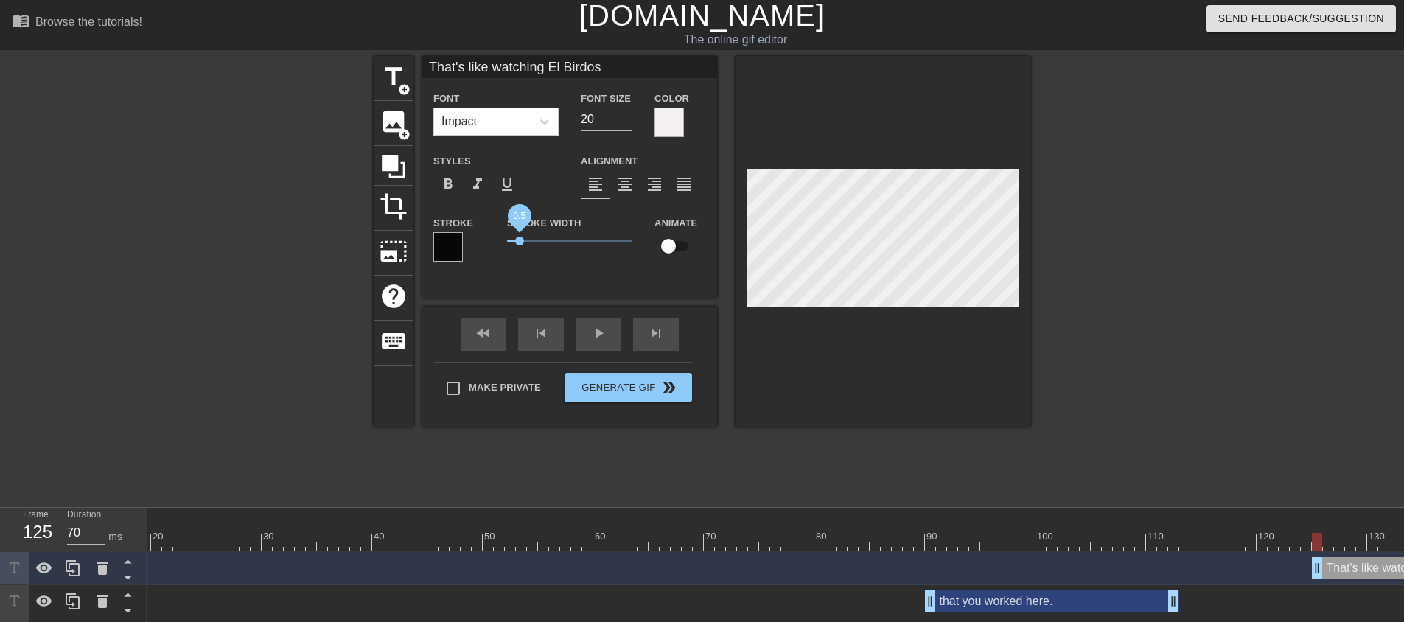
drag, startPoint x: 530, startPoint y: 237, endPoint x: 519, endPoint y: 239, distance: 10.4
click at [519, 239] on span "0.5" at bounding box center [519, 241] width 9 height 9
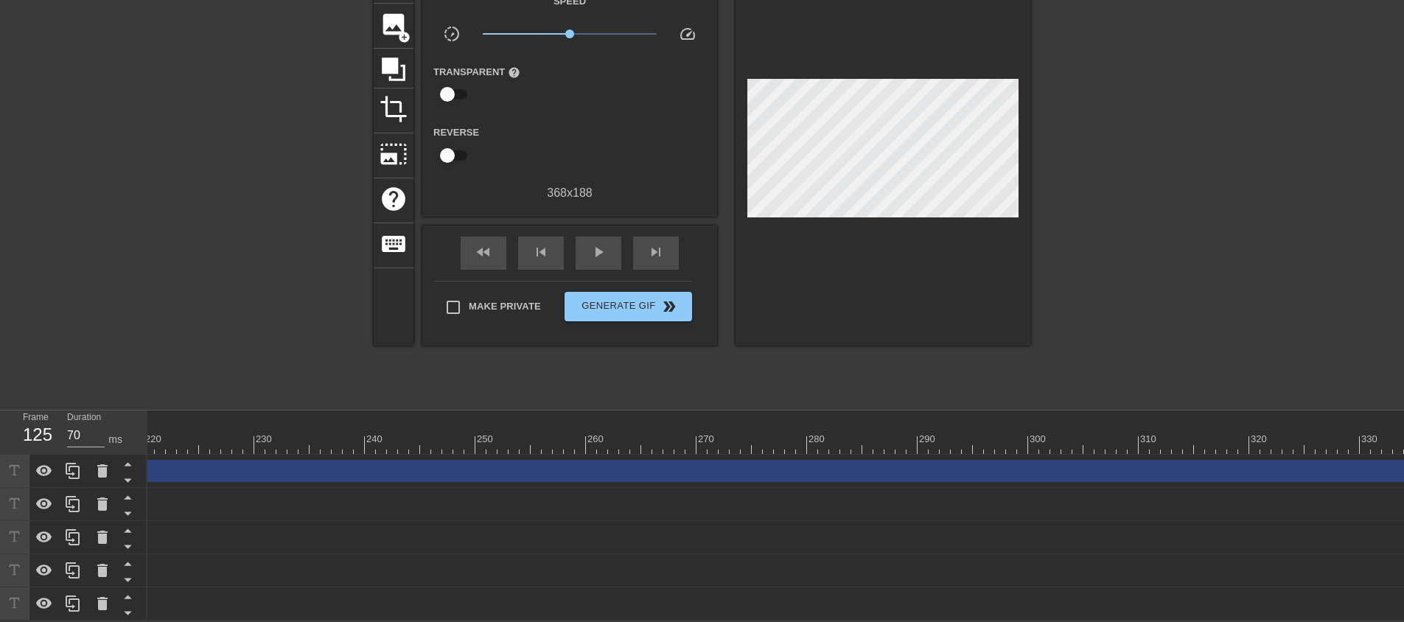
scroll to position [0, 3533]
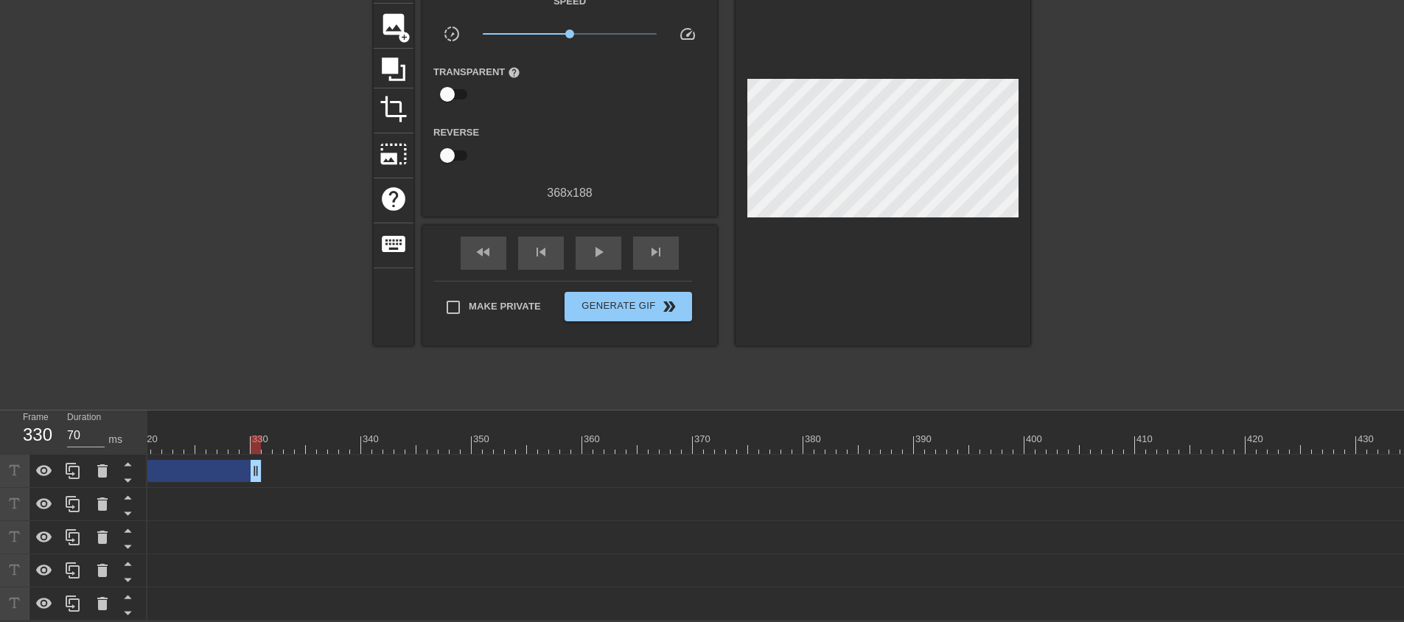
drag, startPoint x: 1399, startPoint y: 464, endPoint x: 248, endPoint y: 473, distance: 1151.7
drag, startPoint x: 1367, startPoint y: 461, endPoint x: 151, endPoint y: 461, distance: 1215.7
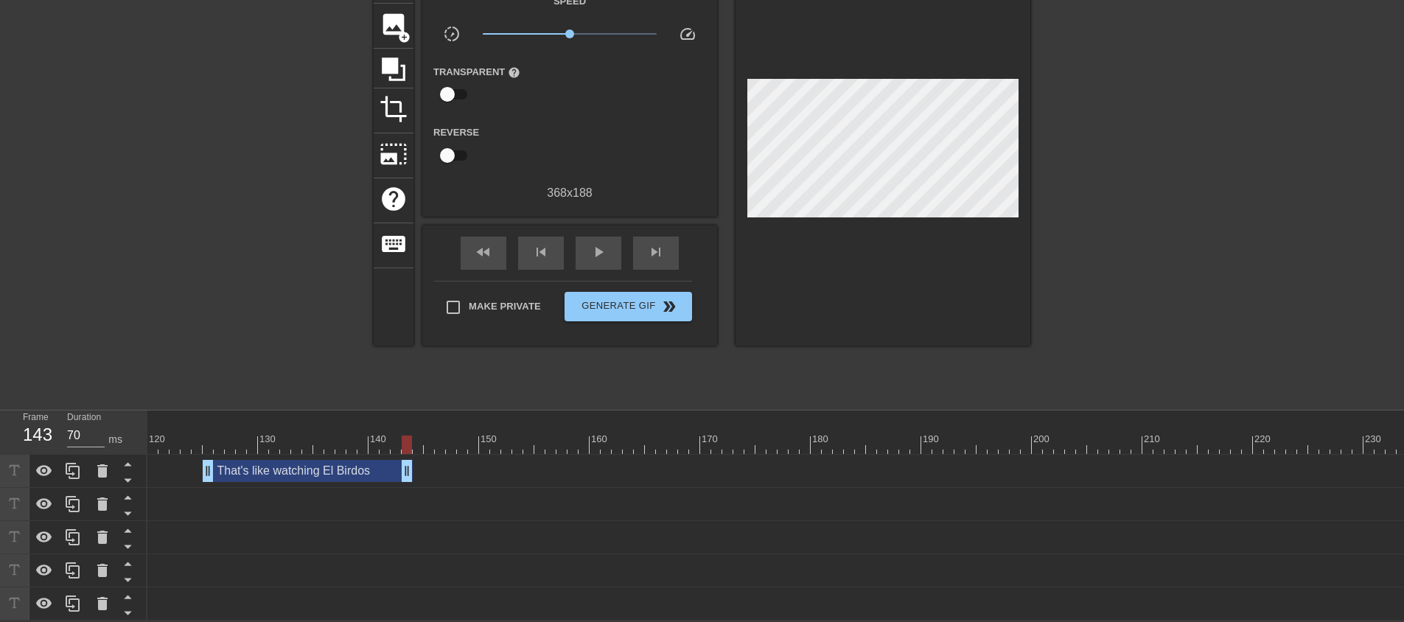
drag, startPoint x: 1262, startPoint y: 458, endPoint x: 412, endPoint y: 444, distance: 850.4
click at [412, 444] on div "10 20 30 40 50 60 70 80 90 100 110 120 130 140 150 160" at bounding box center [775, 515] width 1256 height 210
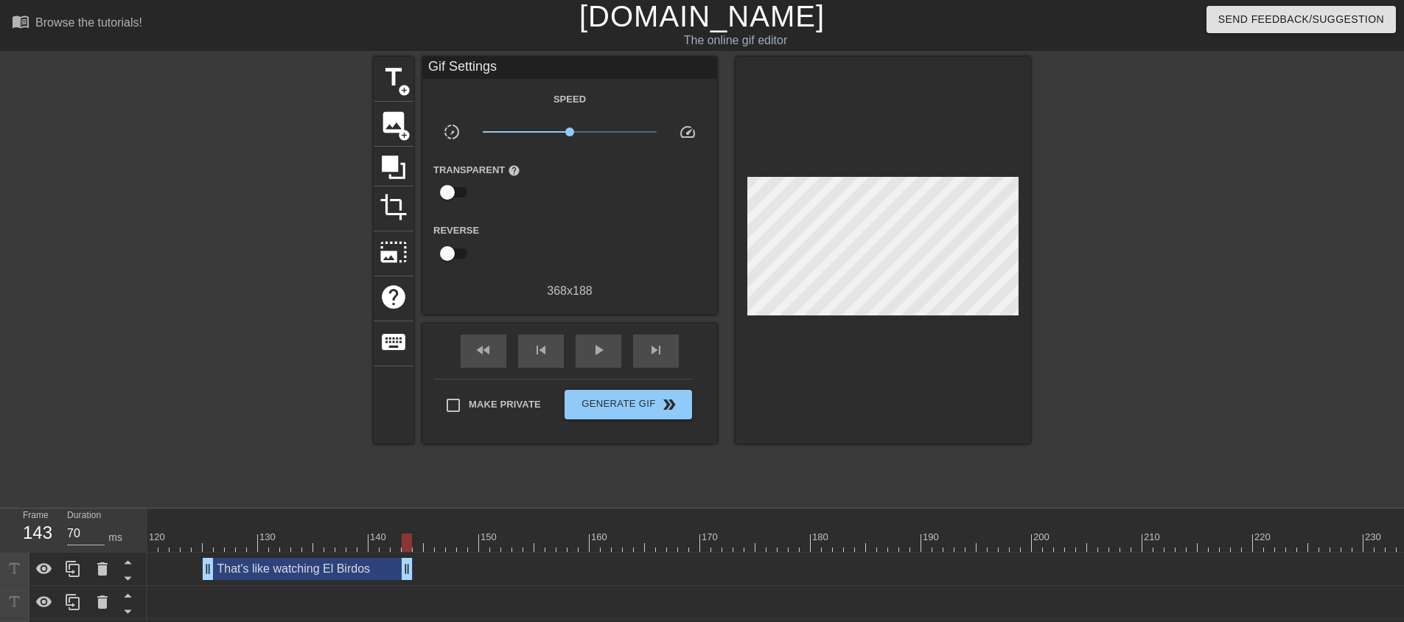
scroll to position [0, 0]
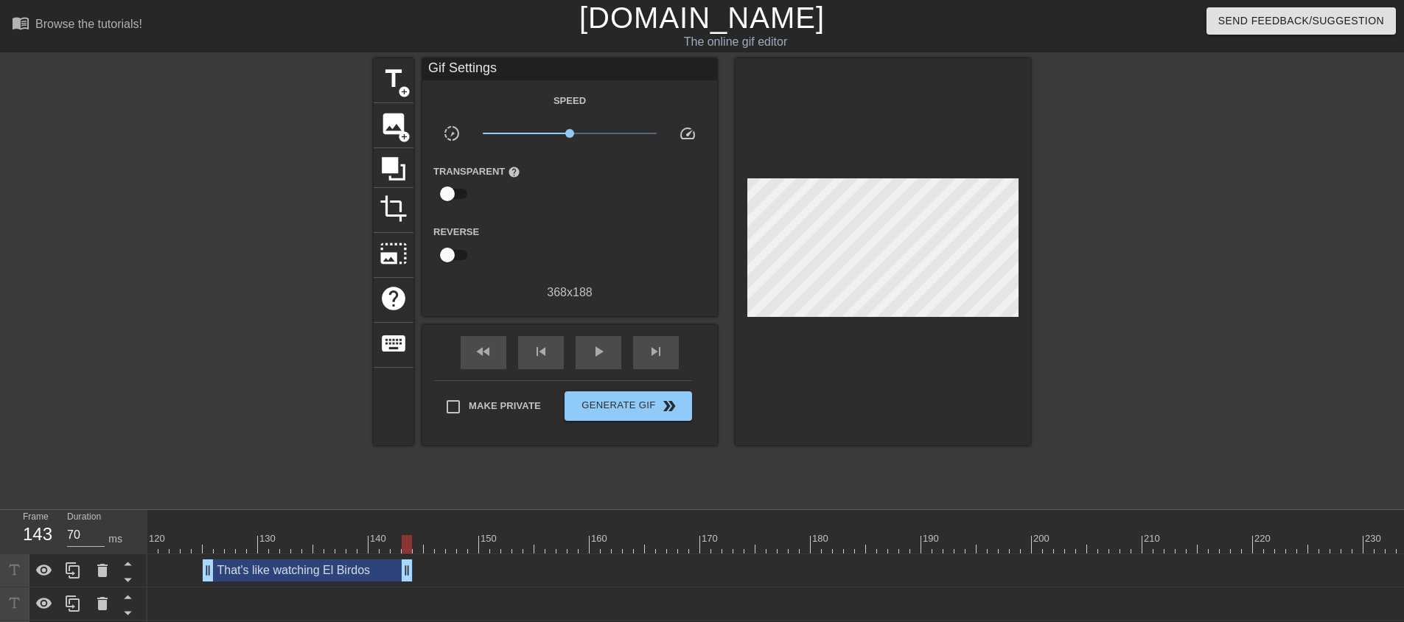
click at [184, 537] on div at bounding box center [1230, 544] width 4797 height 18
click at [399, 76] on span "title" at bounding box center [393, 79] width 28 height 28
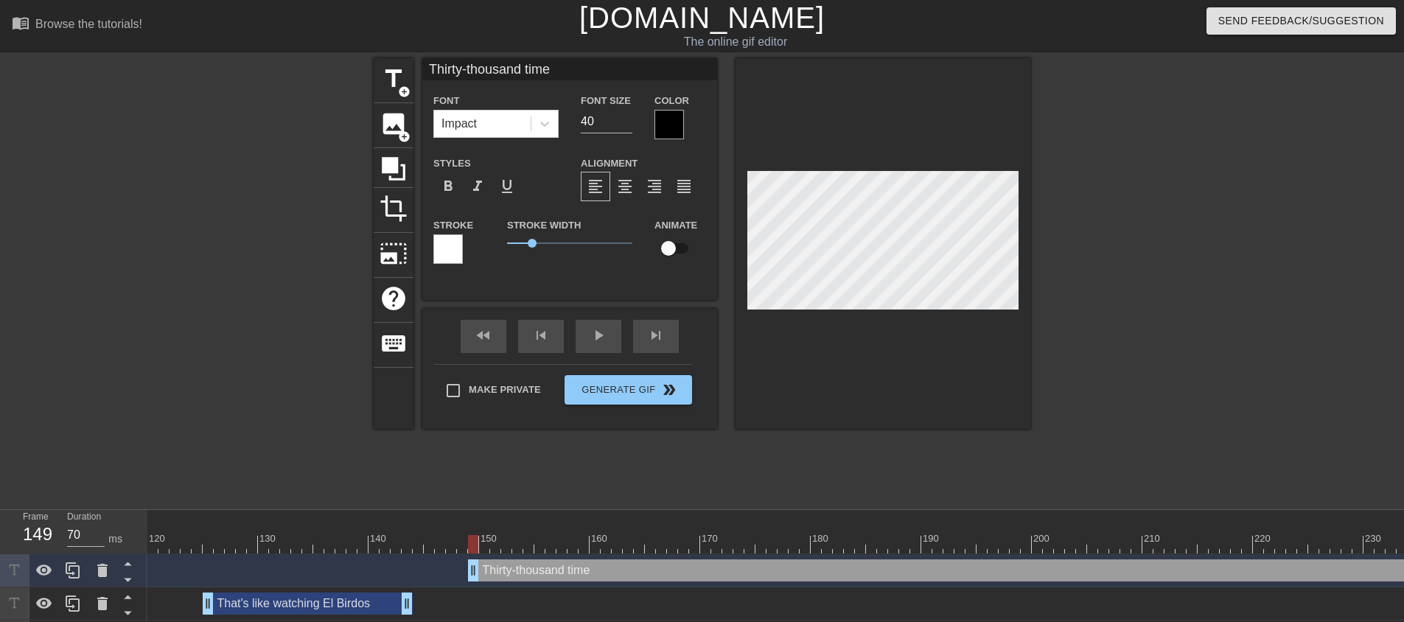
scroll to position [2, 7]
click at [873, 328] on div at bounding box center [882, 243] width 295 height 371
drag, startPoint x: 589, startPoint y: 120, endPoint x: 495, endPoint y: 121, distance: 94.3
click at [529, 120] on div "Font Impact Font Size 40 Color" at bounding box center [569, 115] width 295 height 48
click at [675, 139] on div at bounding box center [668, 124] width 29 height 29
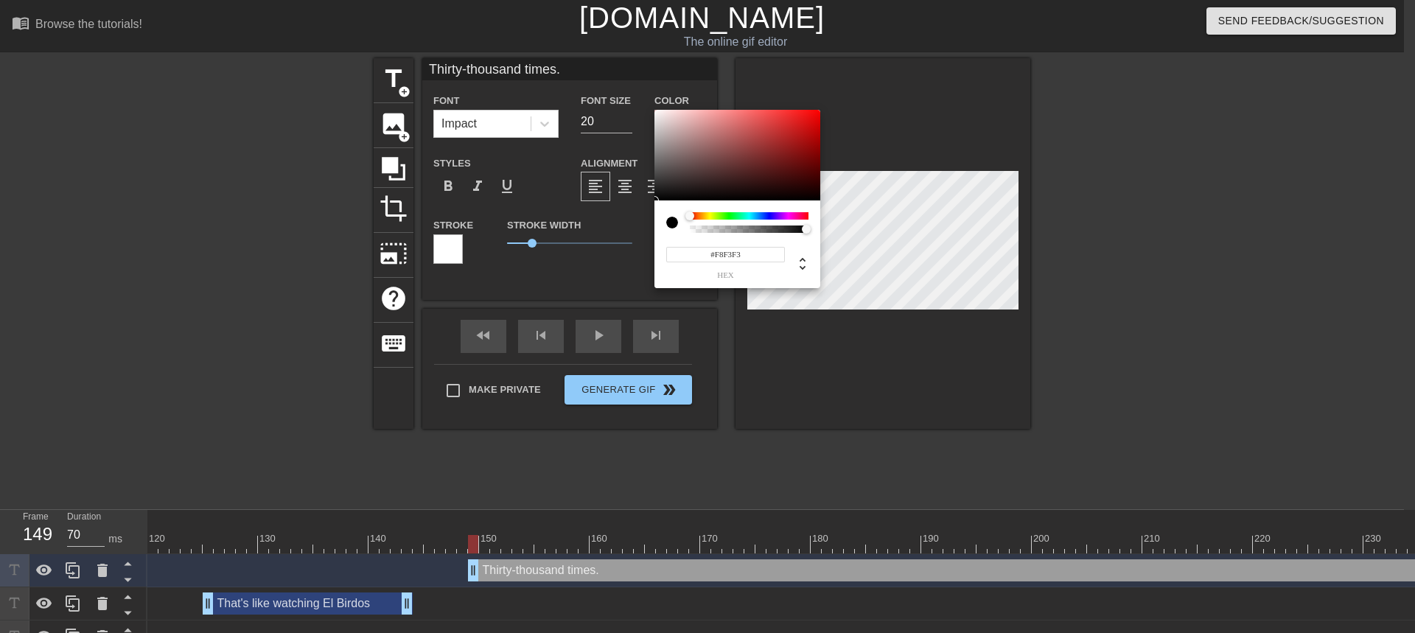
click at [657, 112] on div at bounding box center [737, 155] width 166 height 91
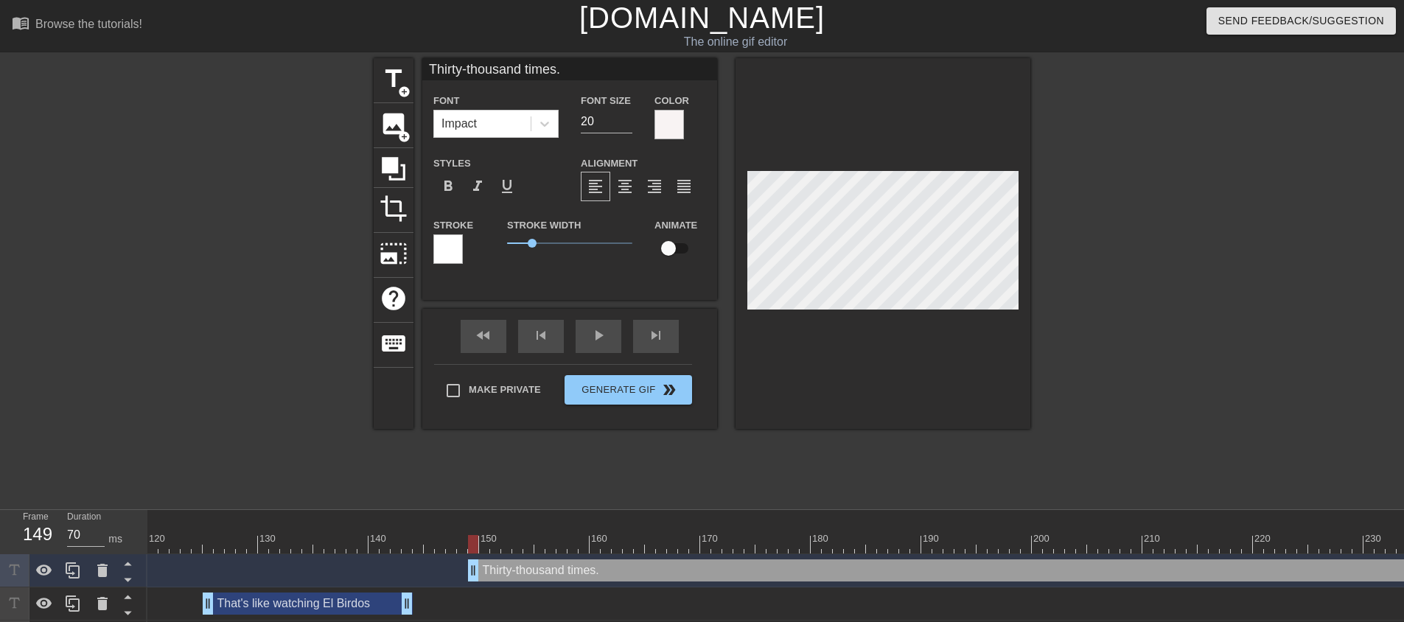
click at [451, 247] on div at bounding box center [447, 248] width 29 height 29
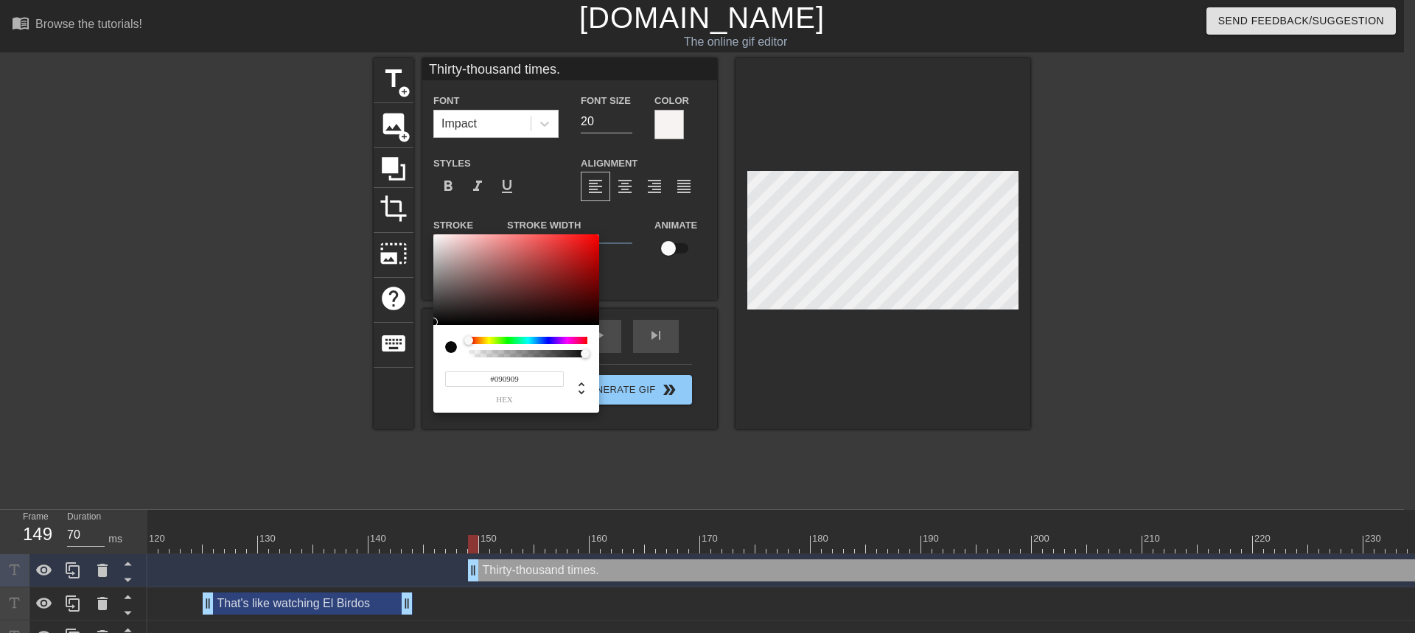
click at [436, 322] on div at bounding box center [516, 279] width 166 height 91
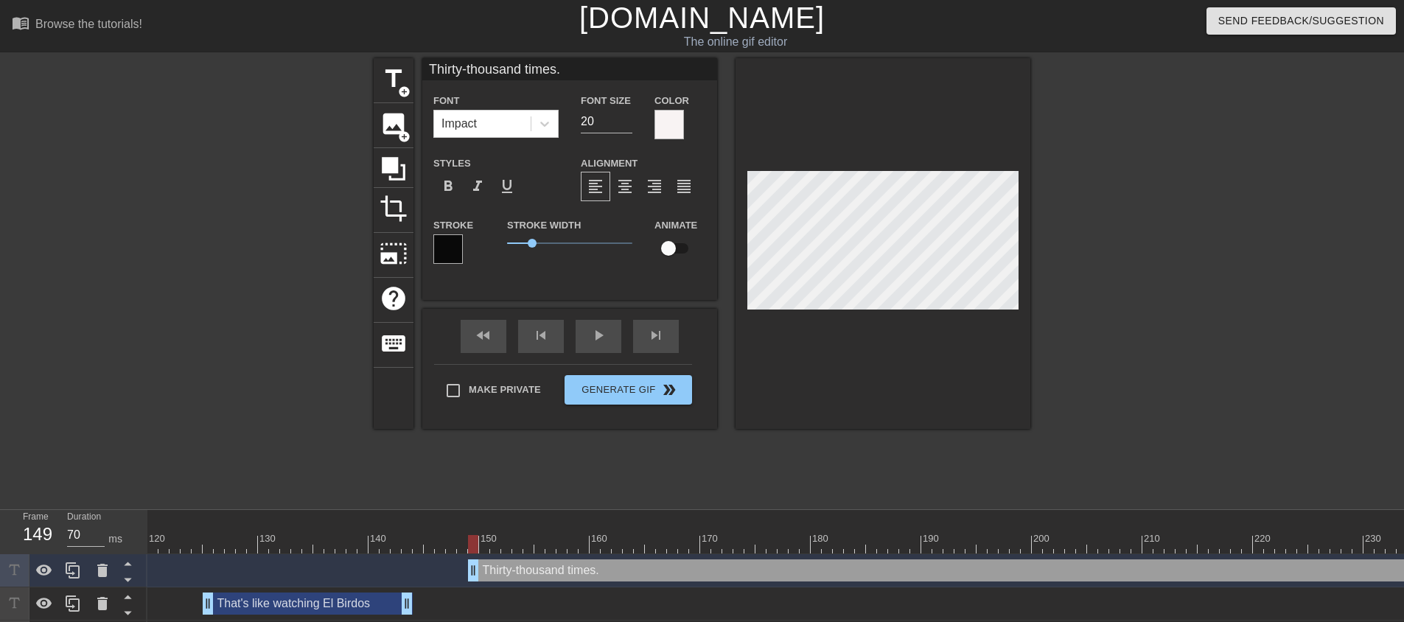
click at [928, 310] on div at bounding box center [882, 243] width 295 height 371
drag, startPoint x: 531, startPoint y: 243, endPoint x: 519, endPoint y: 243, distance: 11.1
click at [519, 243] on span "0.5" at bounding box center [519, 243] width 9 height 9
click at [938, 338] on div at bounding box center [882, 243] width 295 height 371
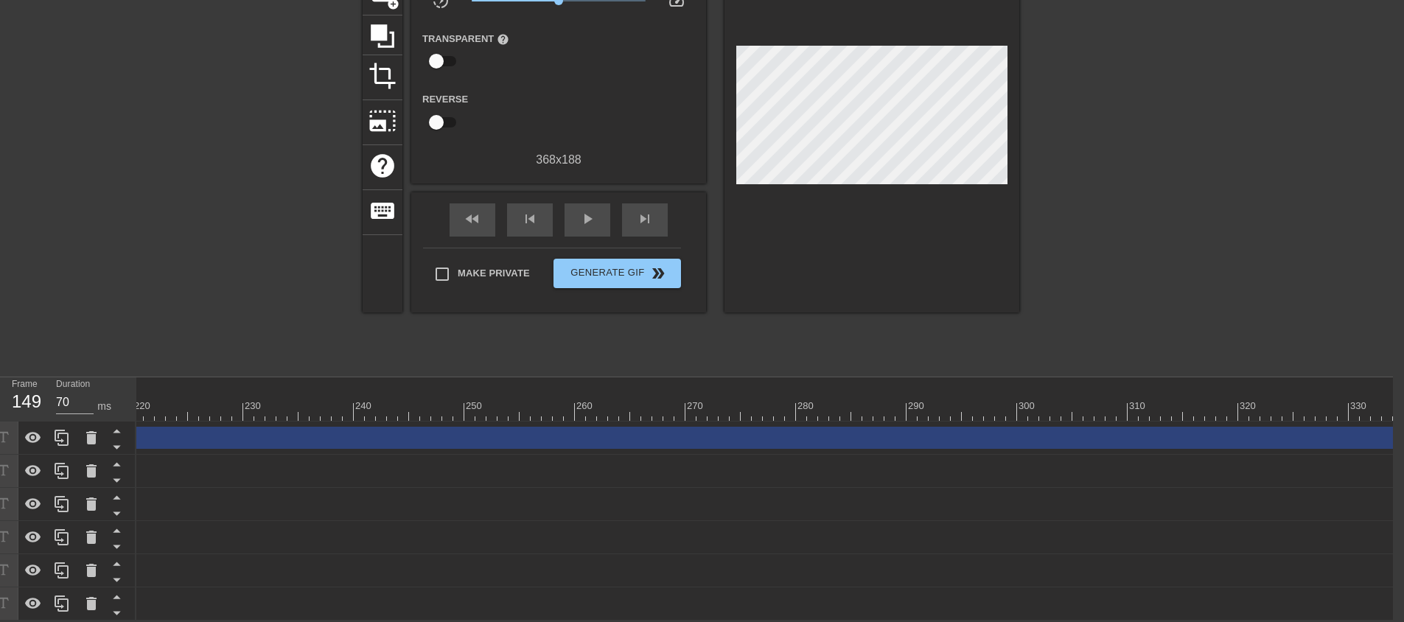
scroll to position [0, 3533]
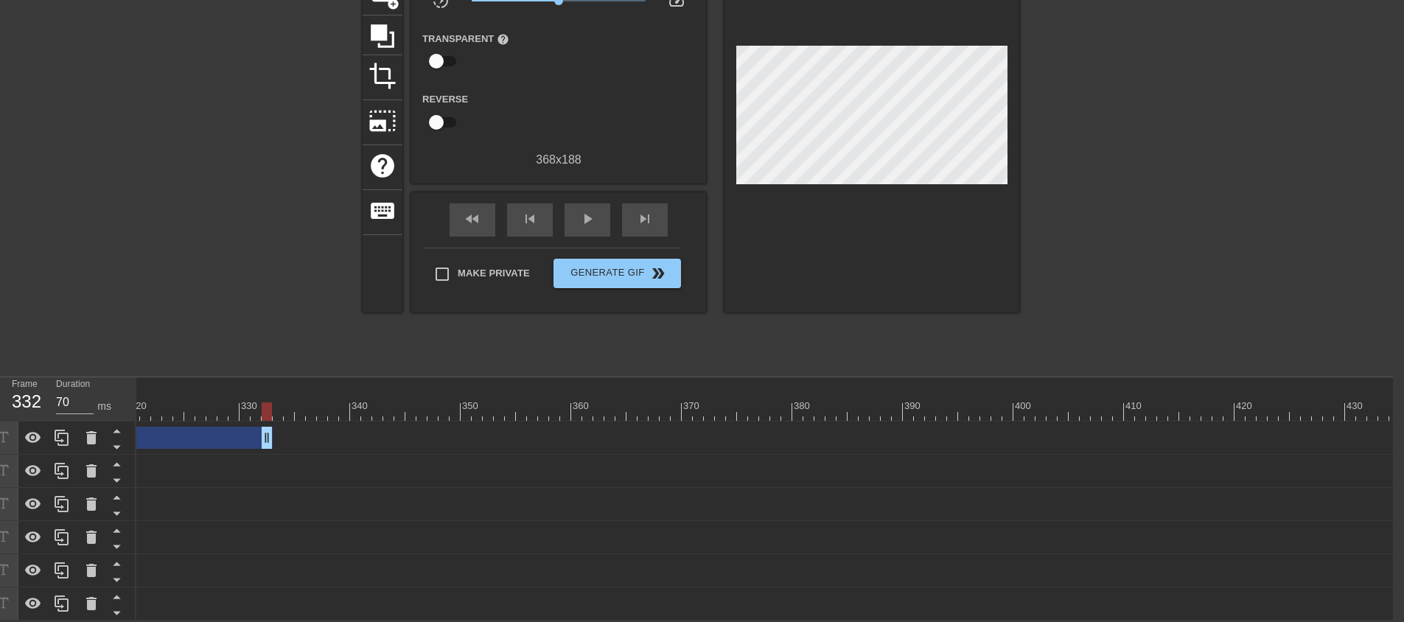
drag, startPoint x: 1390, startPoint y: 420, endPoint x: 175, endPoint y: 415, distance: 1215.8
drag, startPoint x: 1286, startPoint y: 430, endPoint x: 154, endPoint y: 419, distance: 1132.5
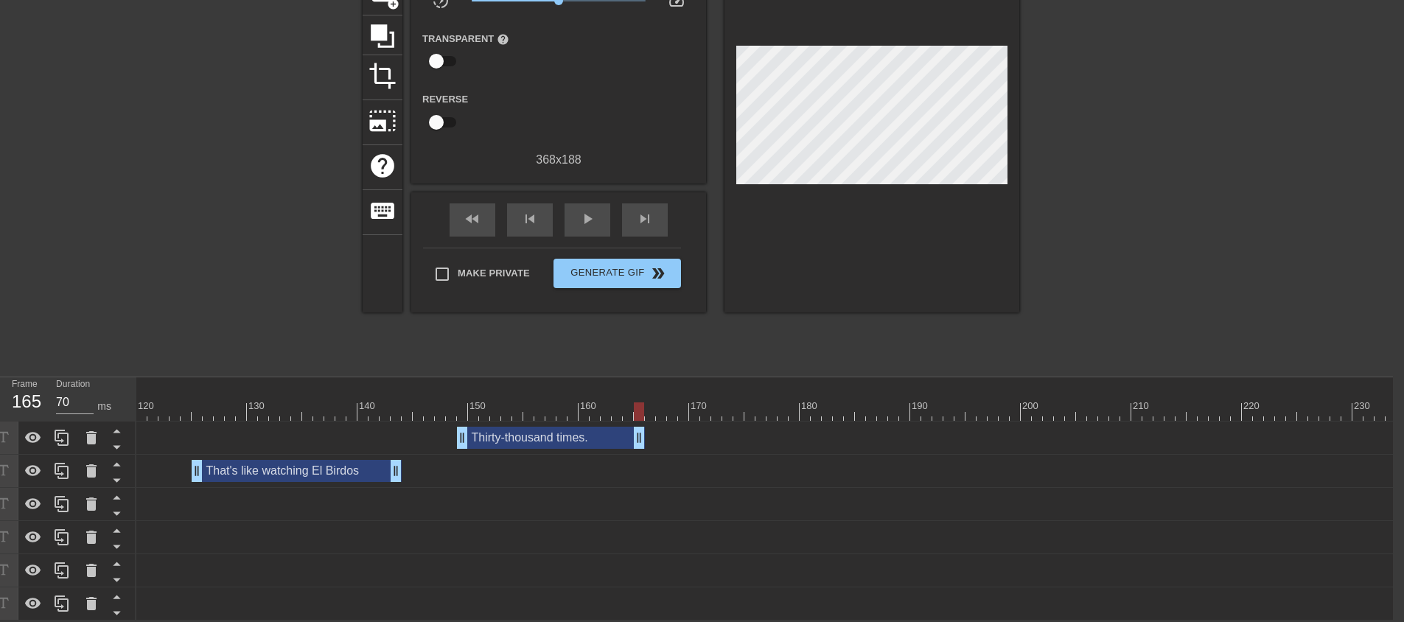
drag, startPoint x: 1269, startPoint y: 421, endPoint x: 638, endPoint y: 411, distance: 630.8
click at [639, 411] on div "10 20 30 40 50 60 70 80 90 100 110 120 130 140 150 160" at bounding box center [764, 498] width 1256 height 243
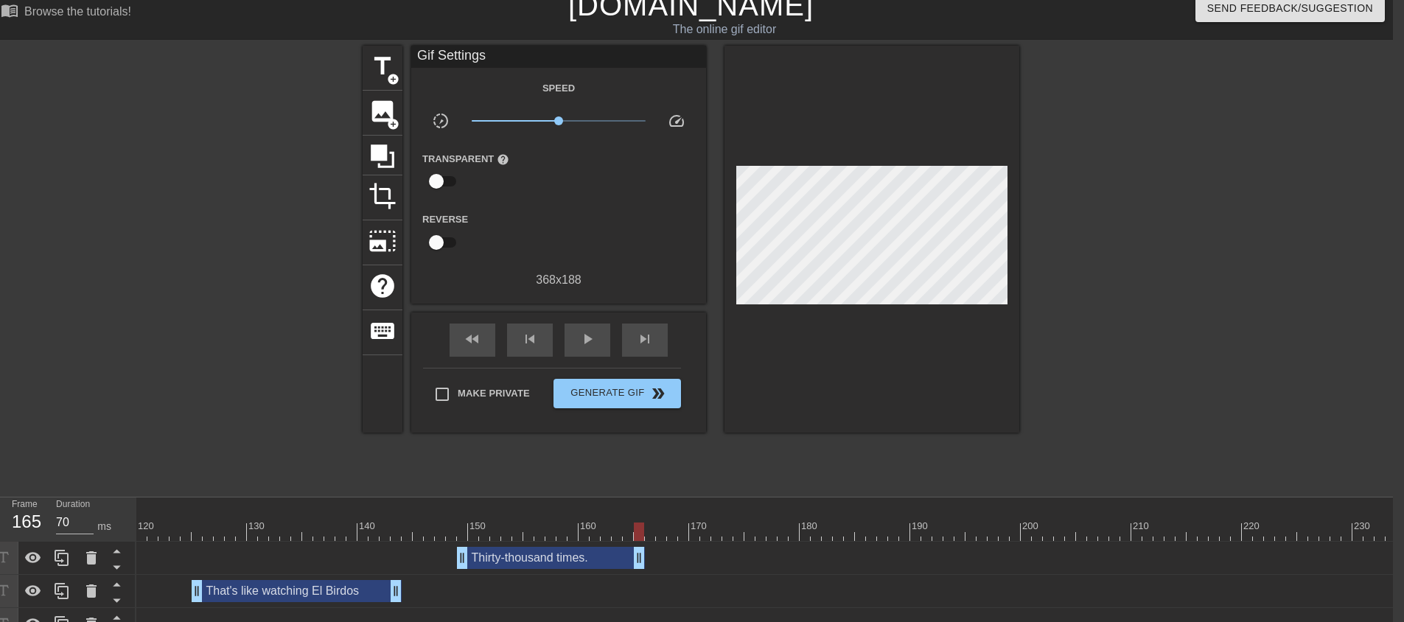
scroll to position [0, 11]
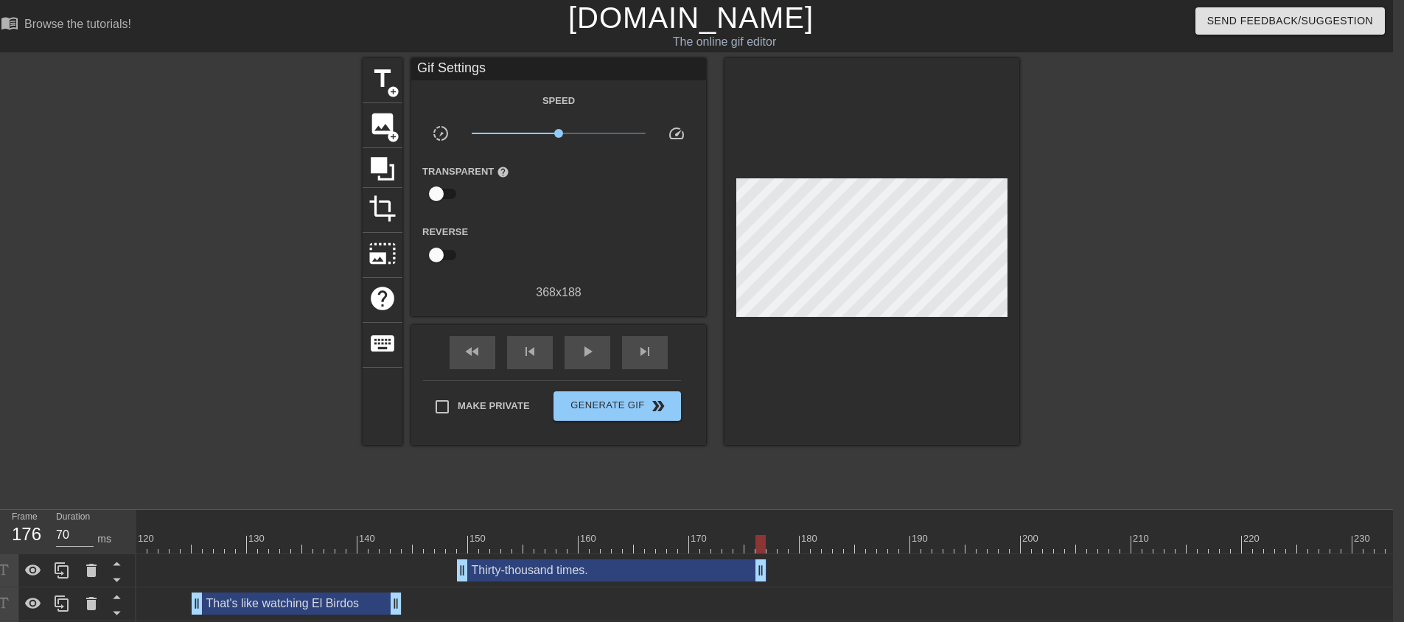
drag, startPoint x: 637, startPoint y: 568, endPoint x: 761, endPoint y: 573, distance: 123.9
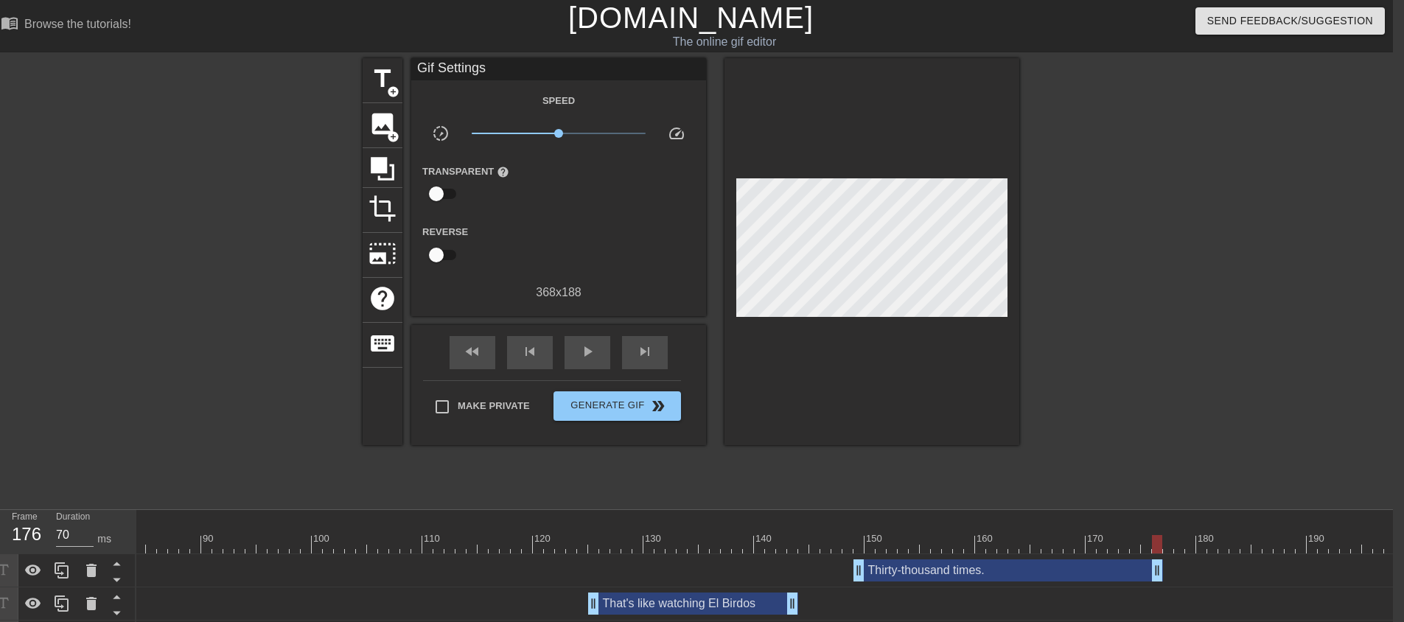
click at [594, 360] on div "play_arrow" at bounding box center [587, 352] width 46 height 33
click at [592, 360] on div "pause" at bounding box center [587, 352] width 46 height 33
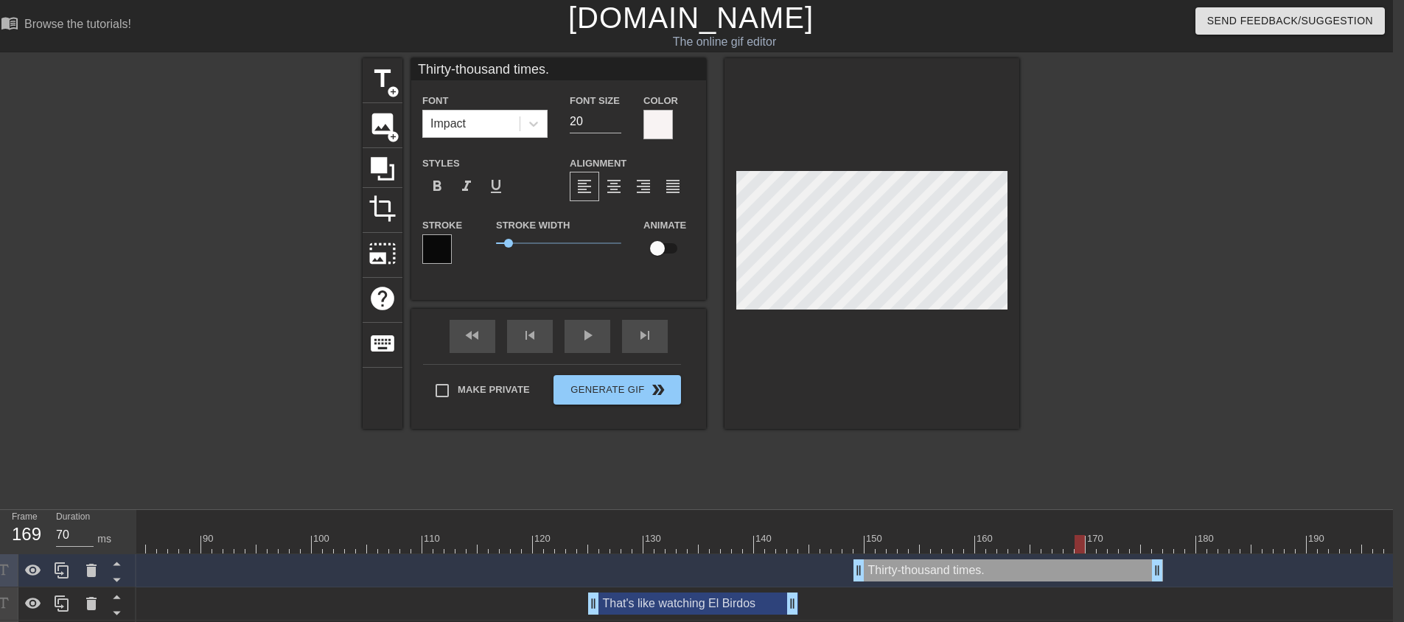
scroll to position [2, 2]
click at [836, 338] on div at bounding box center [871, 243] width 295 height 371
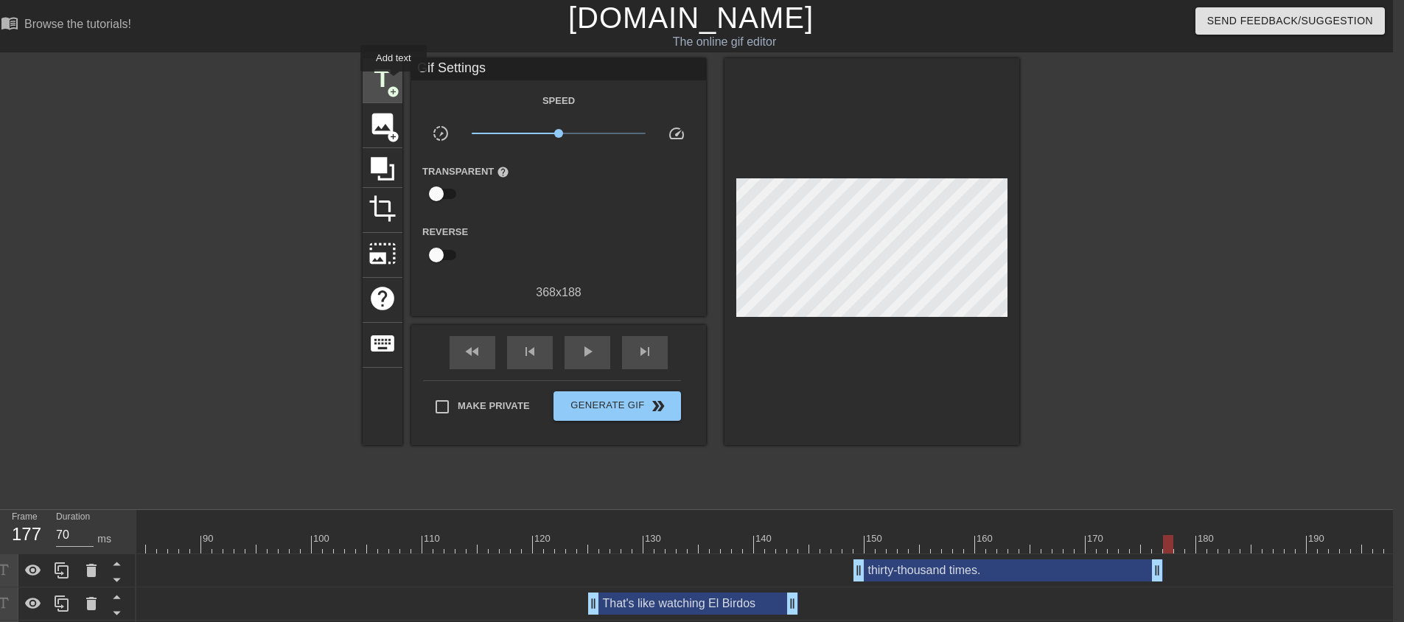
click at [393, 82] on span "title" at bounding box center [382, 79] width 28 height 28
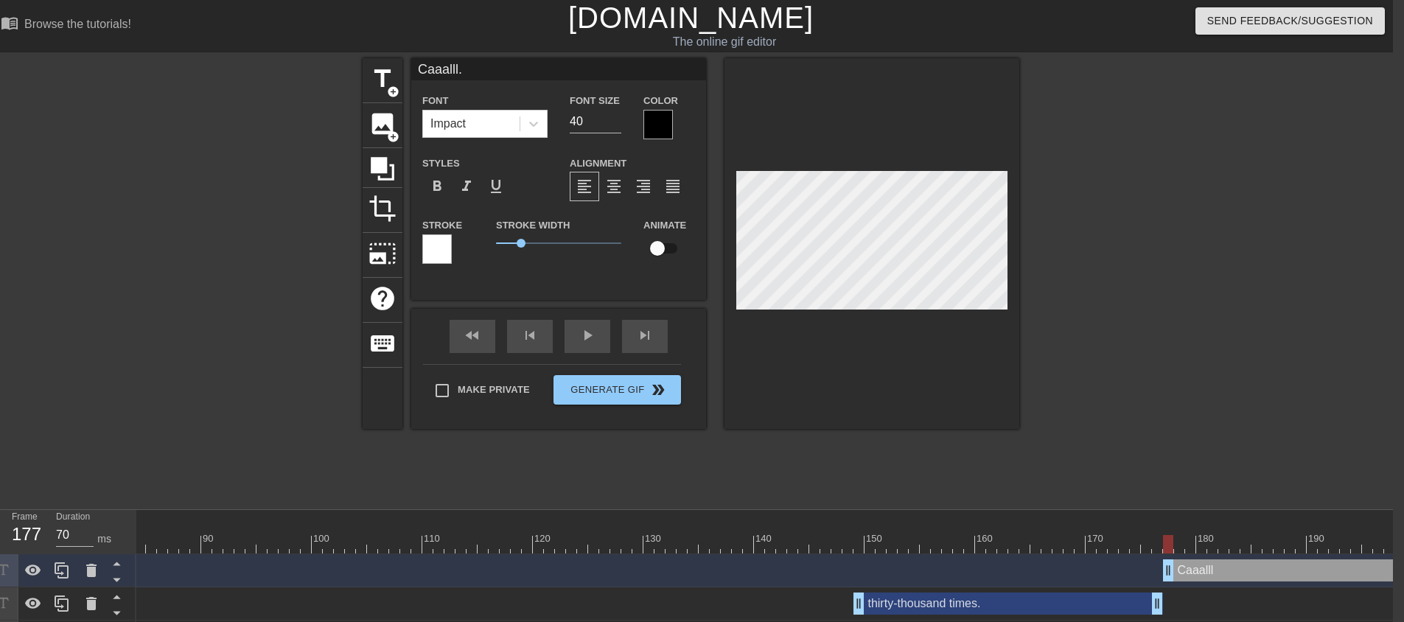
scroll to position [2, 3]
click at [937, 357] on div at bounding box center [871, 243] width 295 height 371
drag, startPoint x: 578, startPoint y: 122, endPoint x: 539, endPoint y: 128, distance: 39.5
click at [545, 127] on div "Font Impact Font Size 40 Color" at bounding box center [558, 115] width 295 height 48
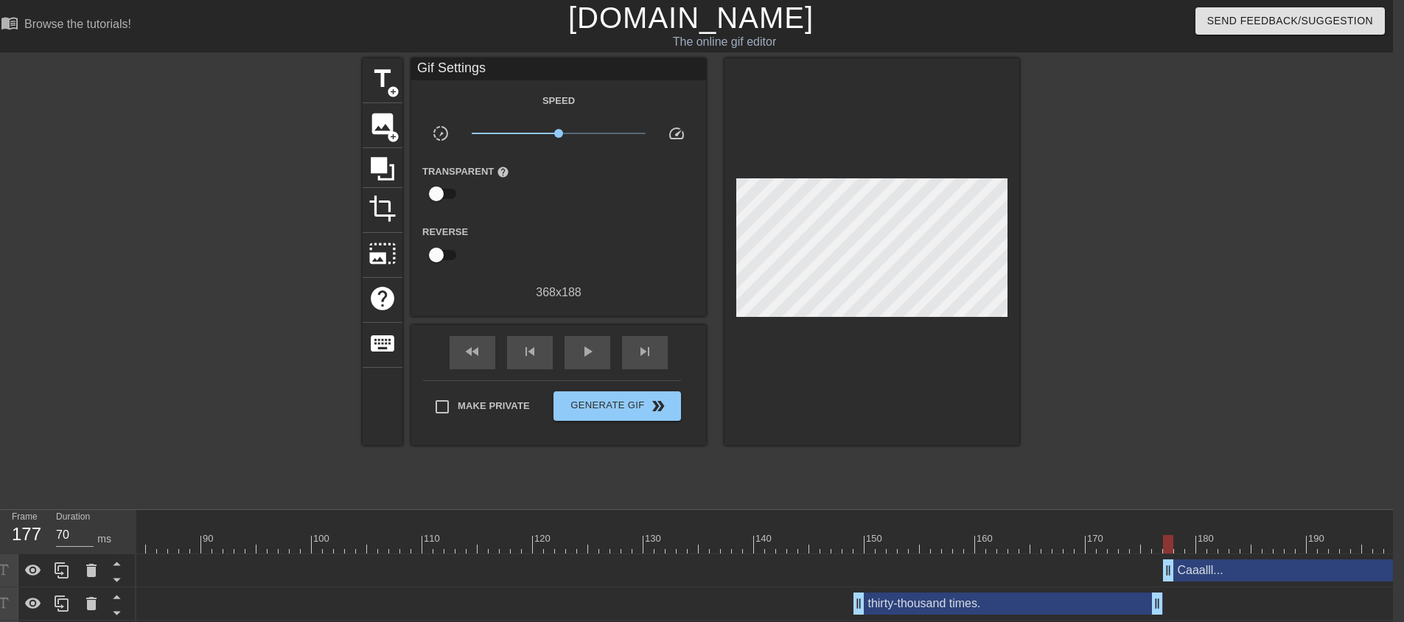
drag, startPoint x: 903, startPoint y: 350, endPoint x: 907, endPoint y: 320, distance: 30.5
click at [904, 350] on div at bounding box center [871, 251] width 295 height 387
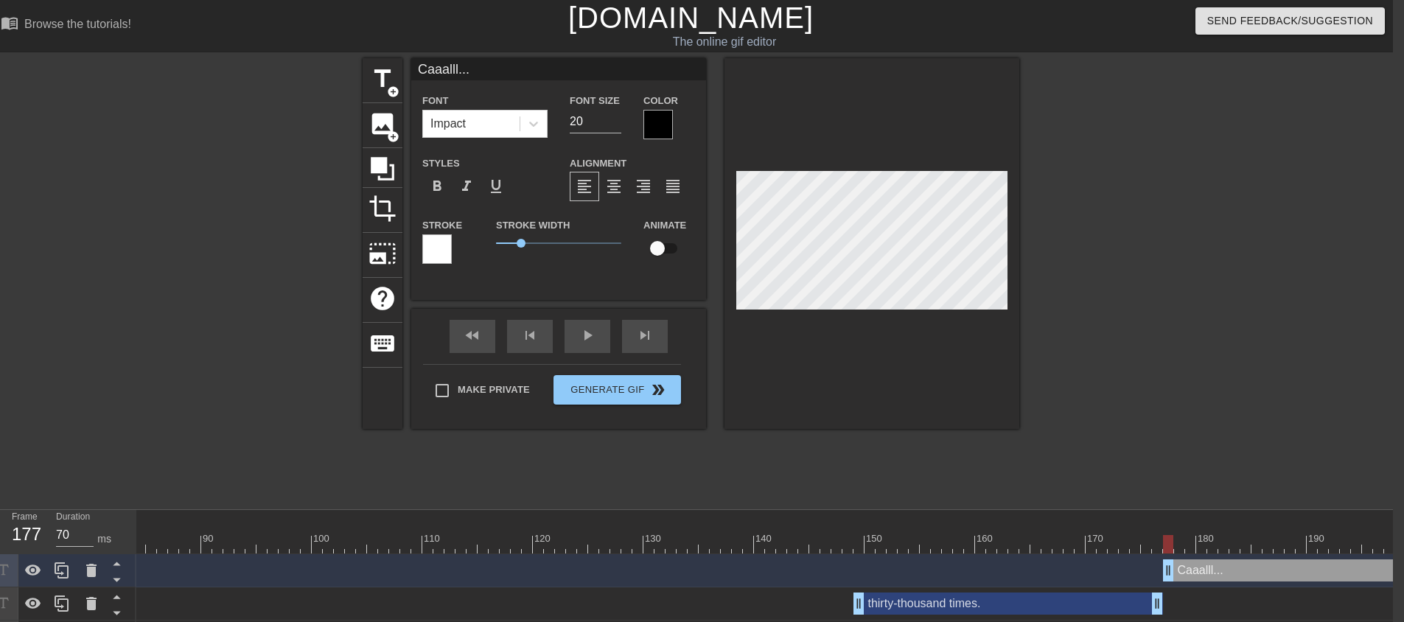
click at [671, 124] on div at bounding box center [657, 124] width 29 height 29
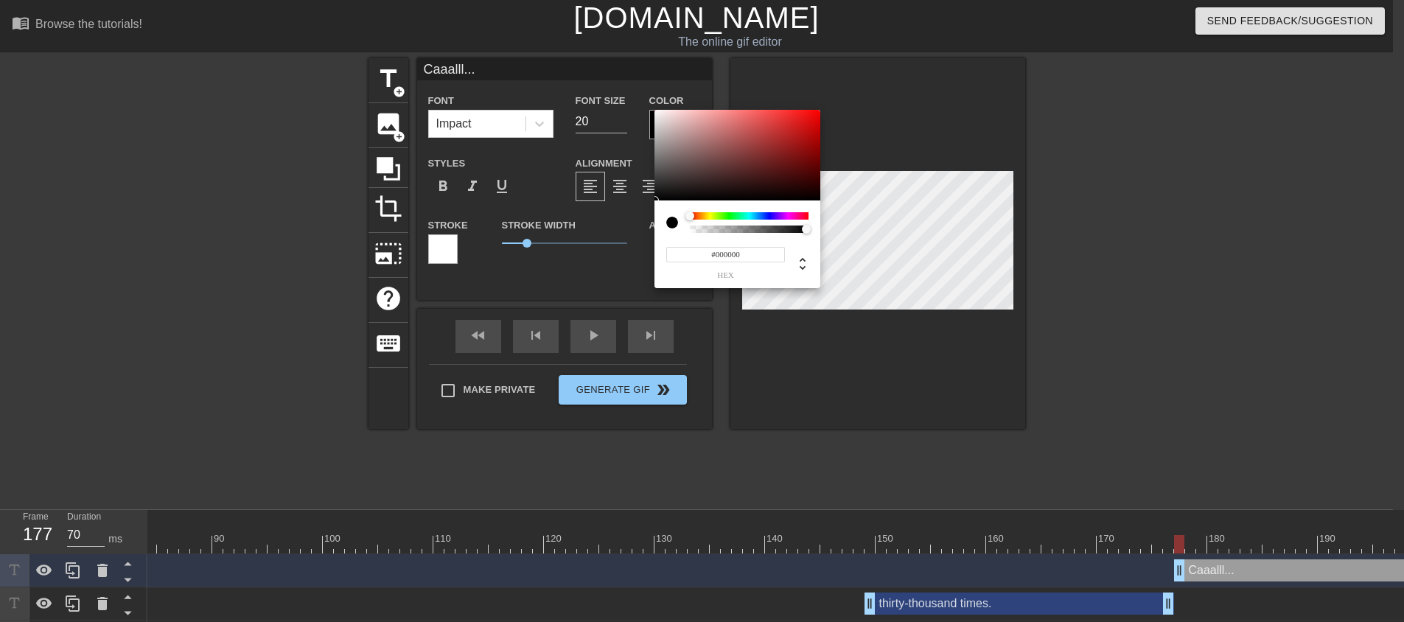
scroll to position [0, 0]
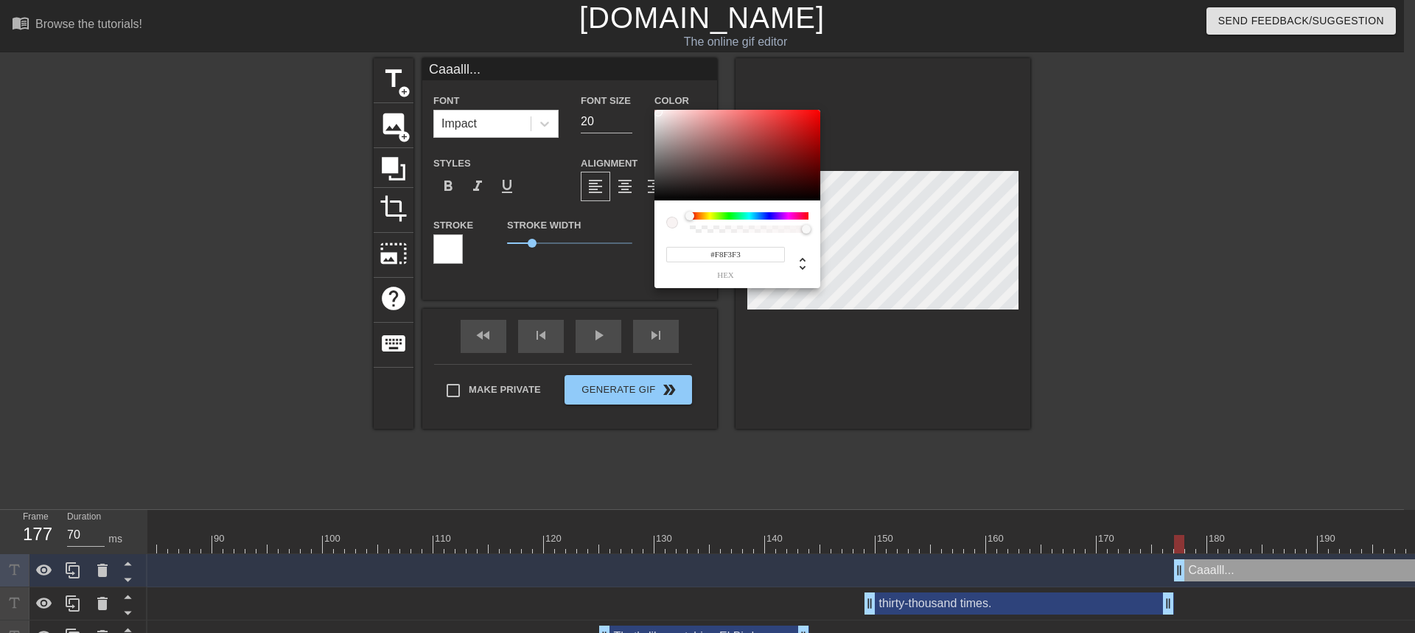
click at [657, 112] on div at bounding box center [737, 155] width 166 height 91
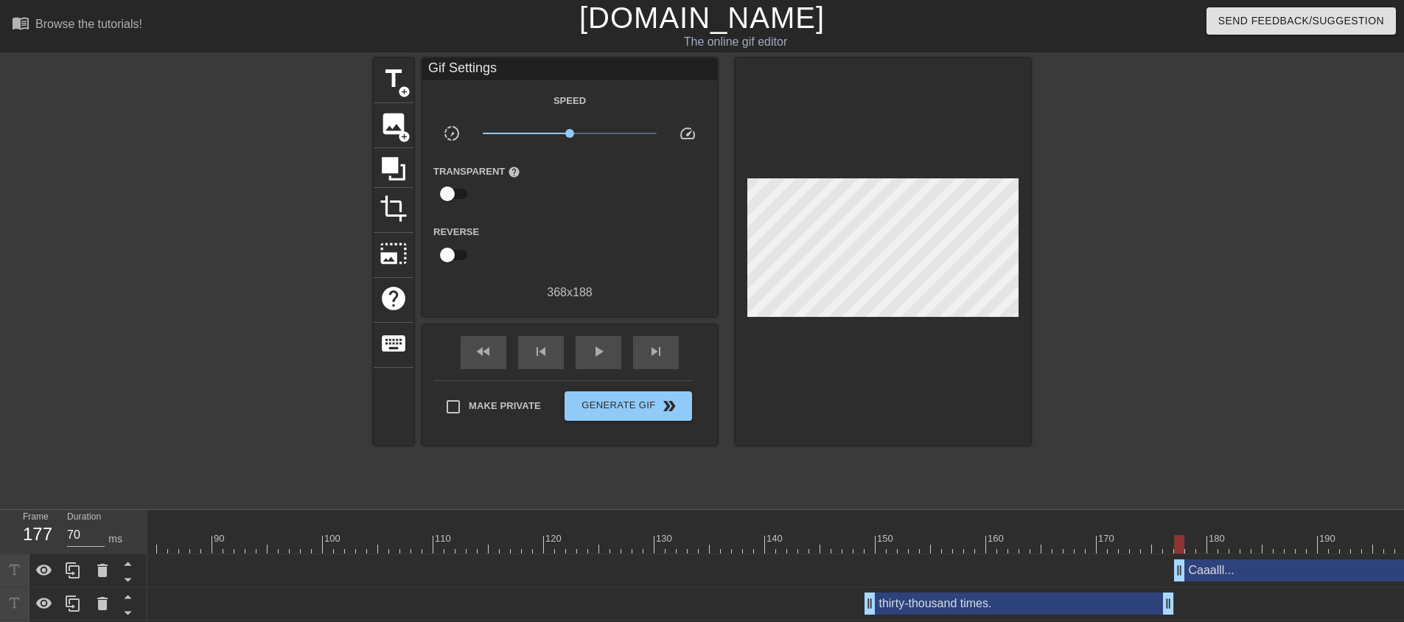
drag, startPoint x: 819, startPoint y: 365, endPoint x: 873, endPoint y: 337, distance: 61.3
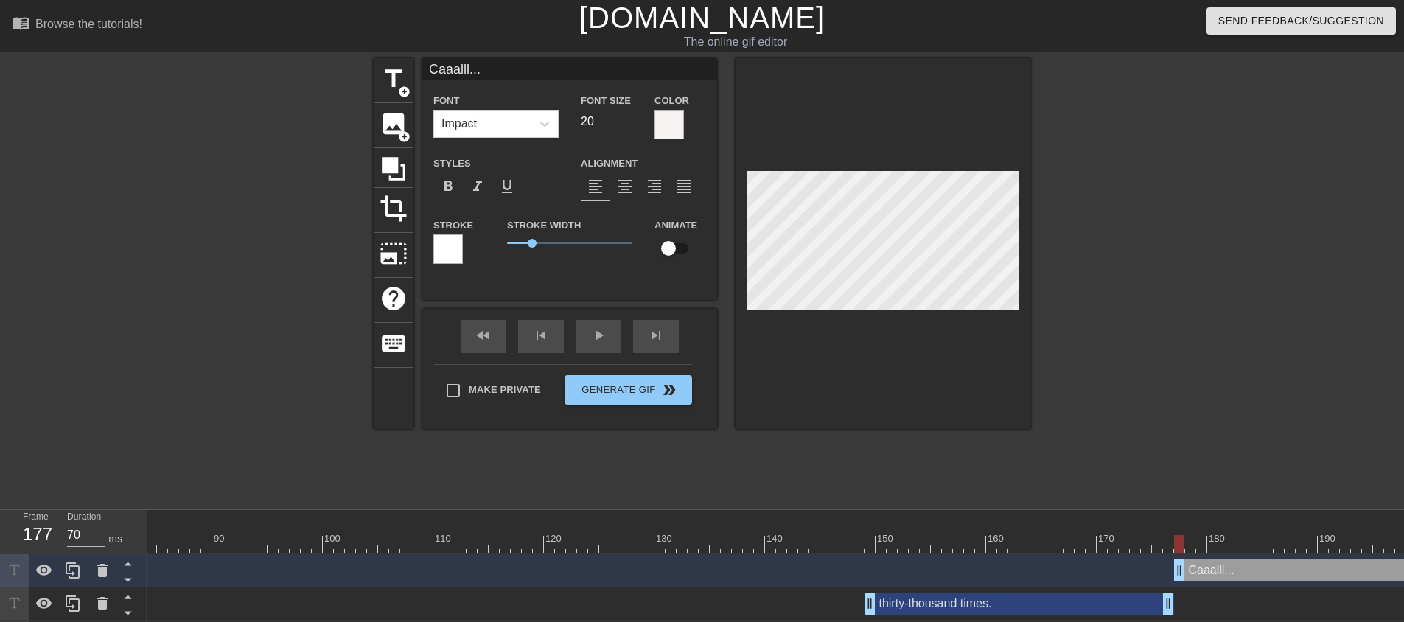
click at [460, 249] on div at bounding box center [447, 248] width 29 height 29
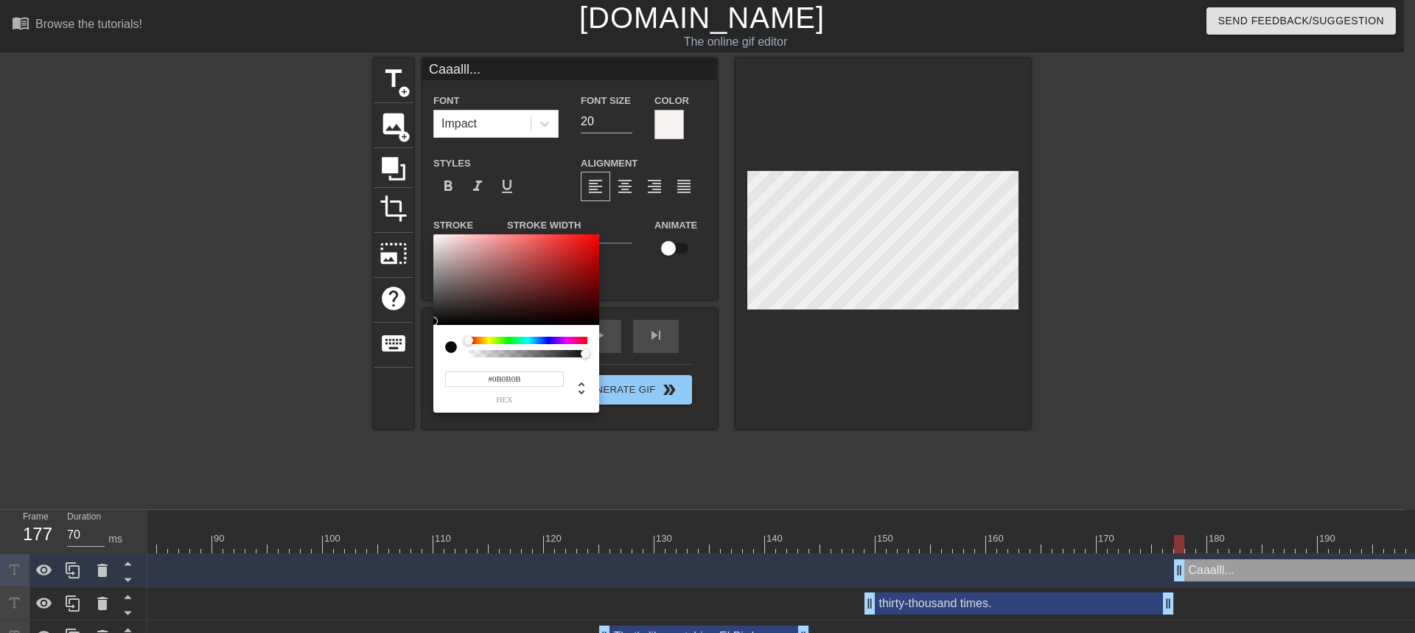
click at [437, 321] on div at bounding box center [516, 279] width 166 height 91
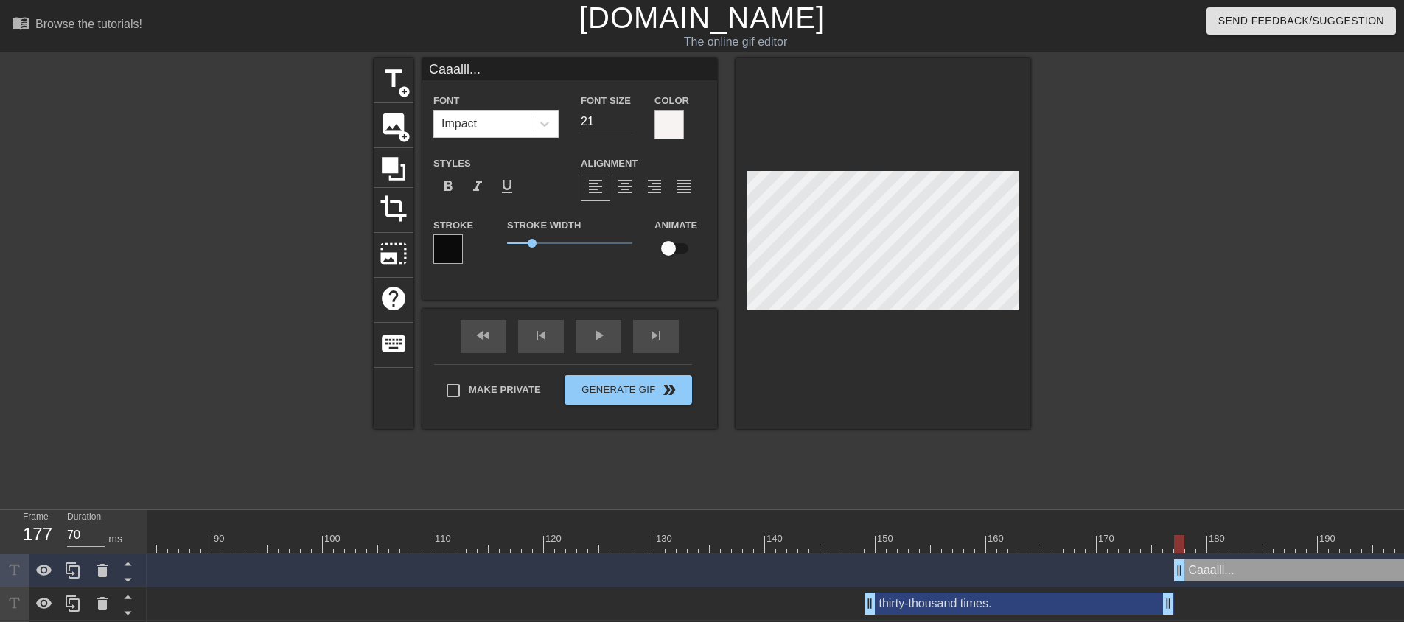
click at [629, 118] on input "21" at bounding box center [607, 122] width 52 height 24
click at [629, 118] on input "22" at bounding box center [607, 122] width 52 height 24
click at [629, 118] on input "23" at bounding box center [607, 122] width 52 height 24
click at [629, 118] on input "24" at bounding box center [607, 122] width 52 height 24
click at [629, 118] on input "25" at bounding box center [607, 122] width 52 height 24
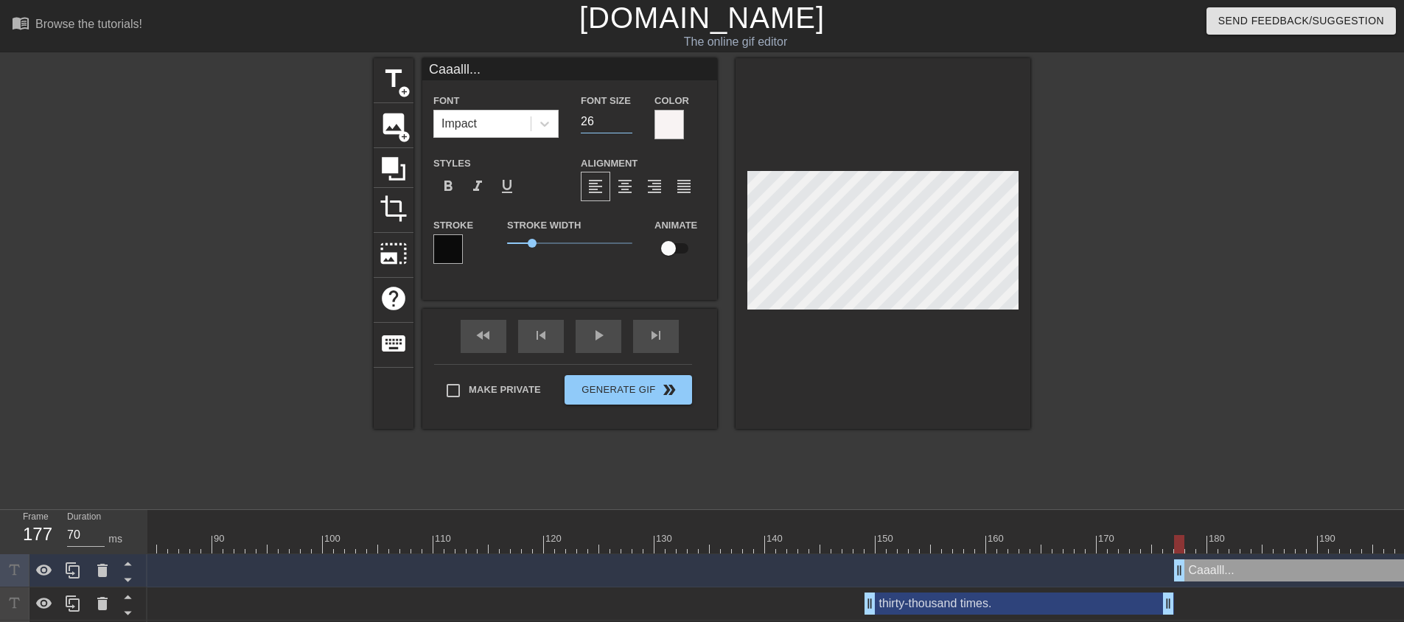
click at [629, 118] on input "26" at bounding box center [607, 122] width 52 height 24
click at [629, 118] on input "27" at bounding box center [607, 122] width 52 height 24
click at [629, 118] on input "28" at bounding box center [607, 122] width 52 height 24
click at [629, 118] on input "29" at bounding box center [607, 122] width 52 height 24
click at [629, 118] on input "30" at bounding box center [607, 122] width 52 height 24
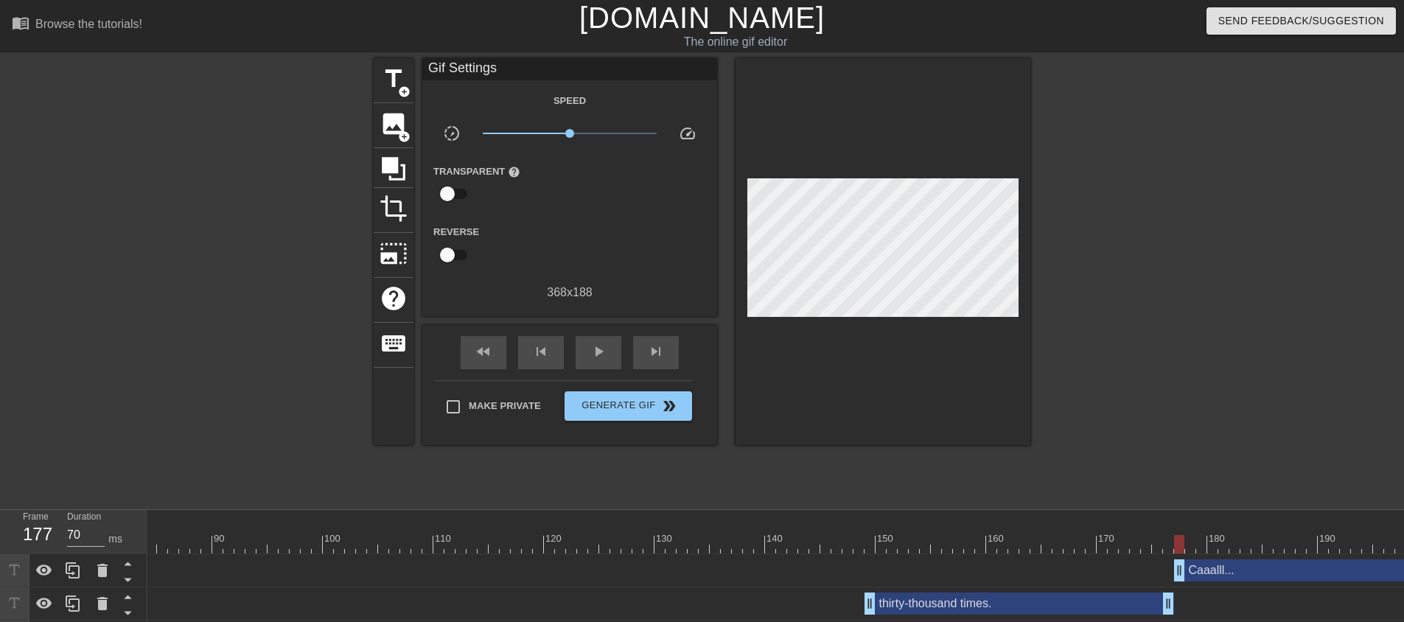
drag, startPoint x: 827, startPoint y: 324, endPoint x: 848, endPoint y: 317, distance: 22.6
click at [827, 325] on div at bounding box center [882, 251] width 295 height 387
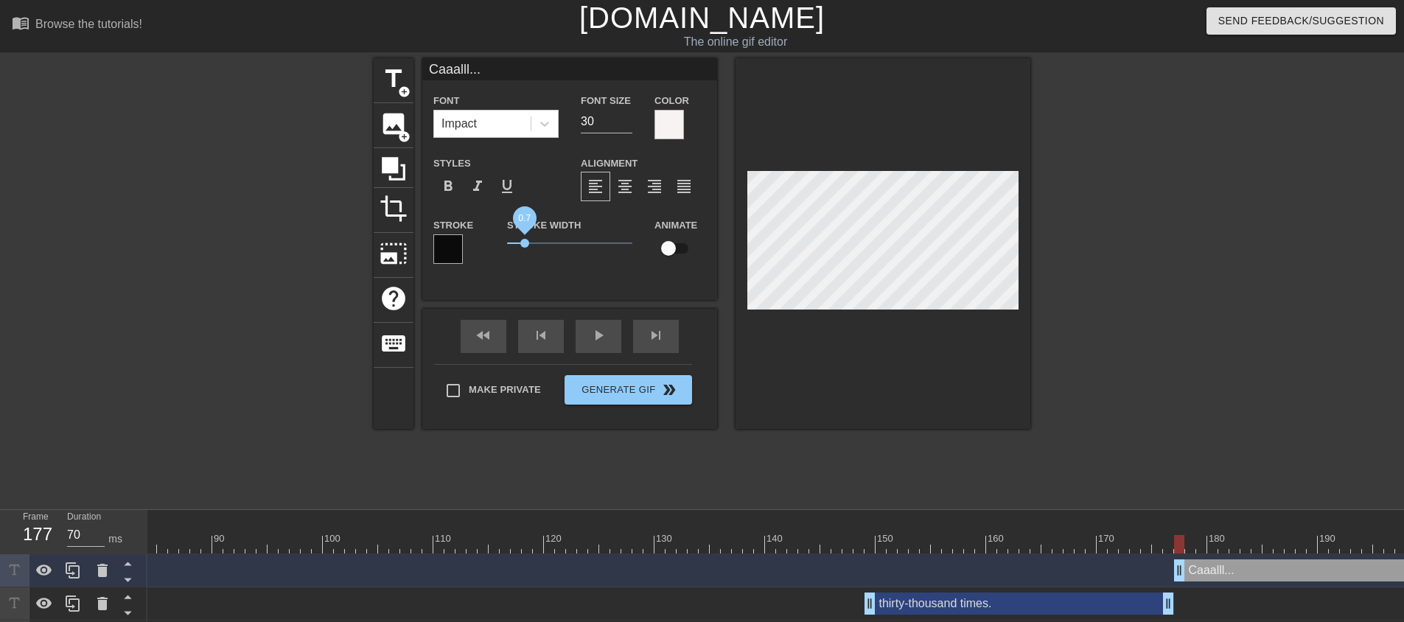
click at [524, 240] on span "0.7" at bounding box center [524, 243] width 9 height 9
click at [790, 331] on div at bounding box center [882, 243] width 295 height 371
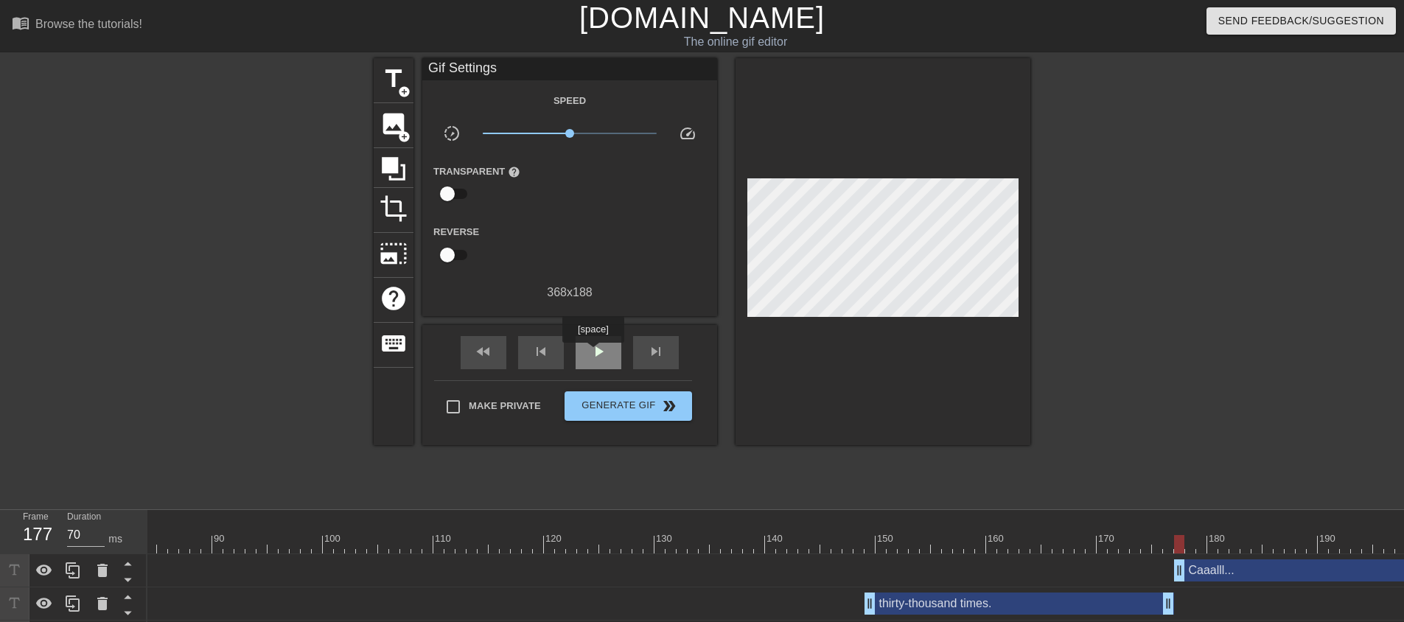
click at [592, 353] on span "play_arrow" at bounding box center [598, 352] width 18 height 18
click at [592, 353] on span "pause" at bounding box center [598, 352] width 18 height 18
click at [592, 353] on span "play_arrow" at bounding box center [598, 352] width 18 height 18
click at [592, 353] on span "pause" at bounding box center [598, 352] width 18 height 18
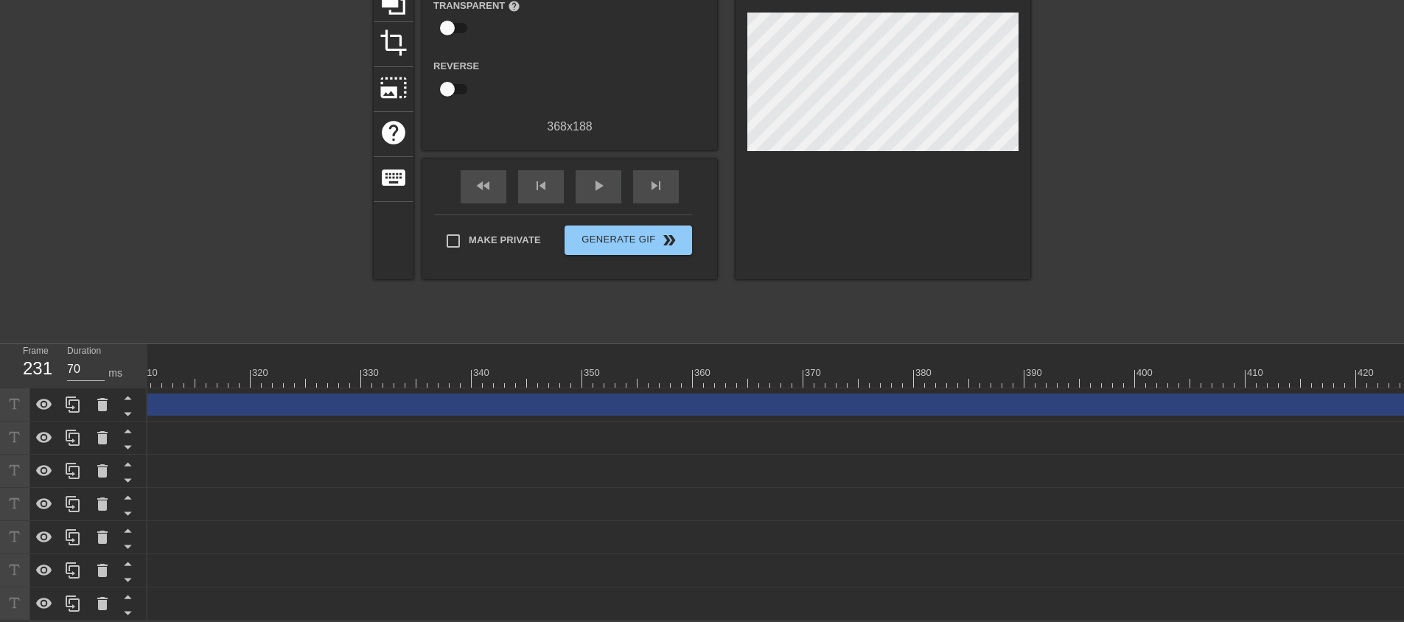
scroll to position [0, 3533]
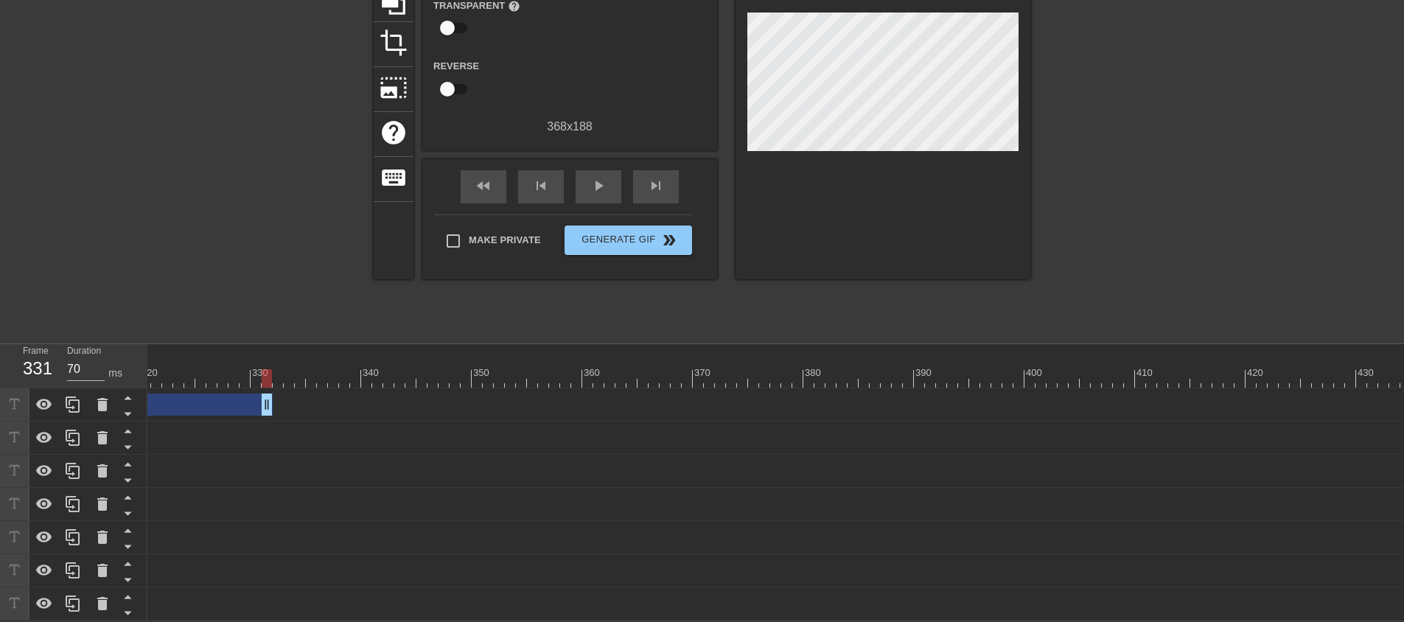
drag, startPoint x: 1401, startPoint y: 397, endPoint x: 179, endPoint y: 402, distance: 1221.6
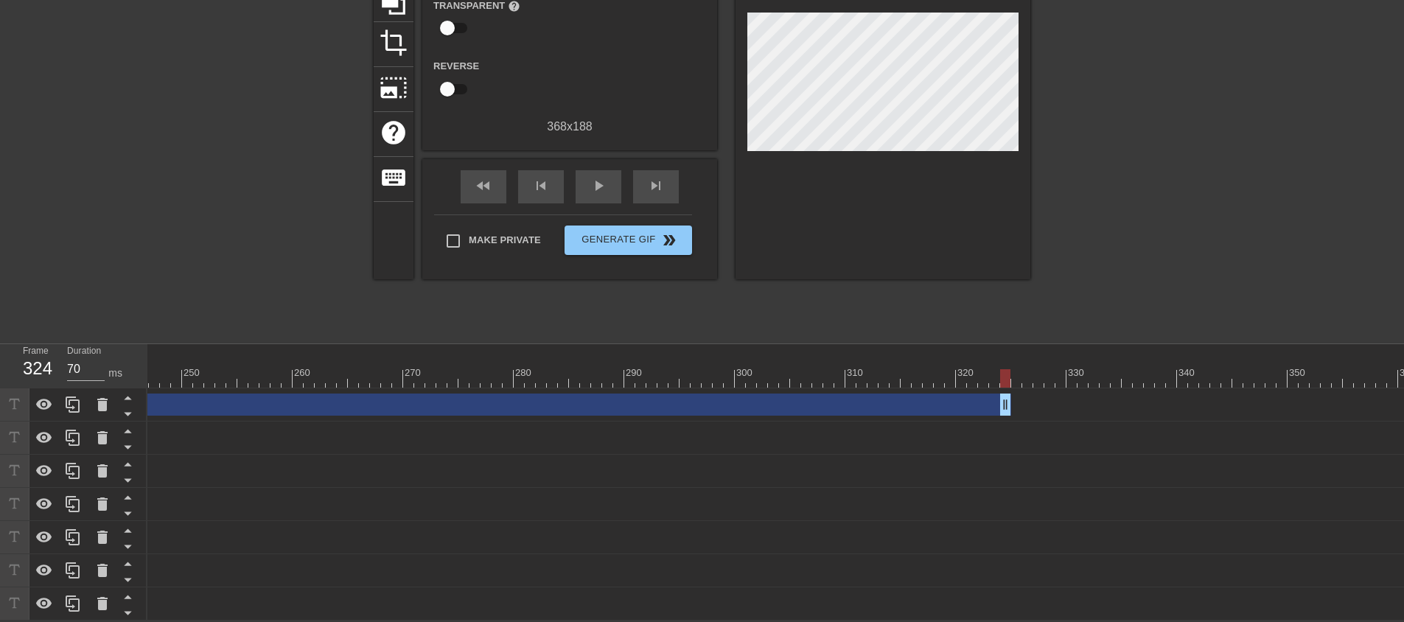
scroll to position [0, 2646]
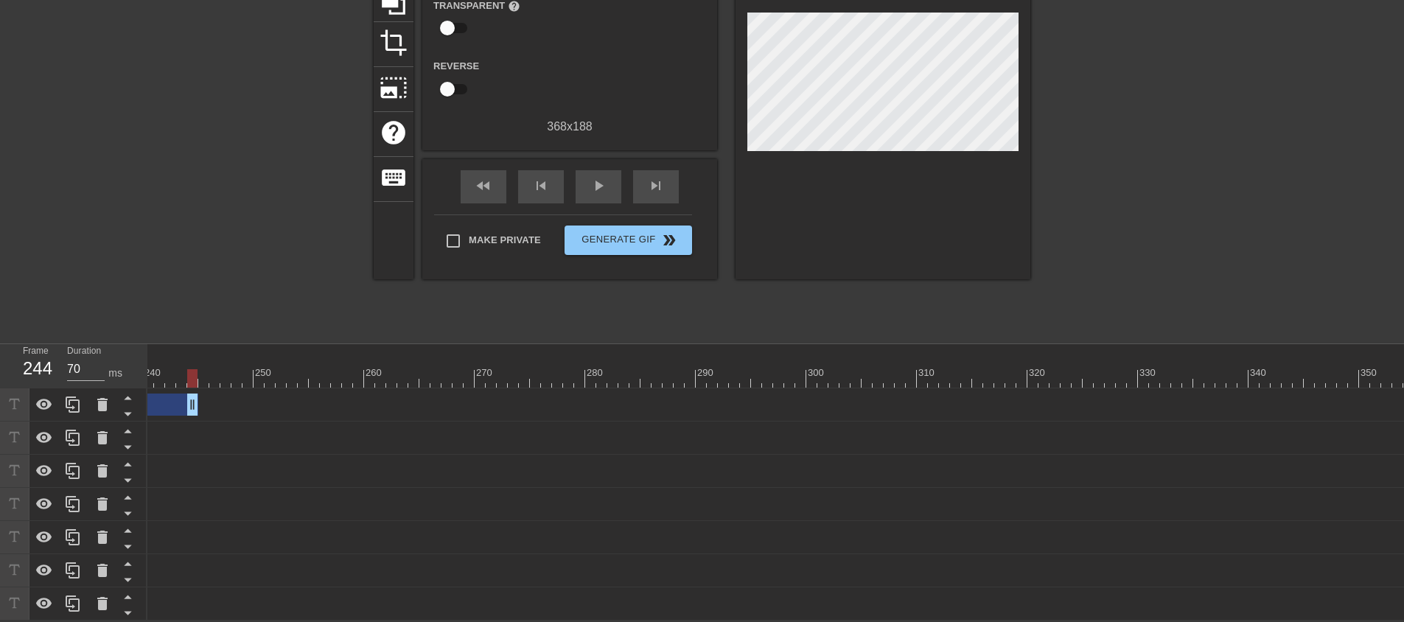
drag, startPoint x: 1075, startPoint y: 396, endPoint x: 147, endPoint y: 401, distance: 927.7
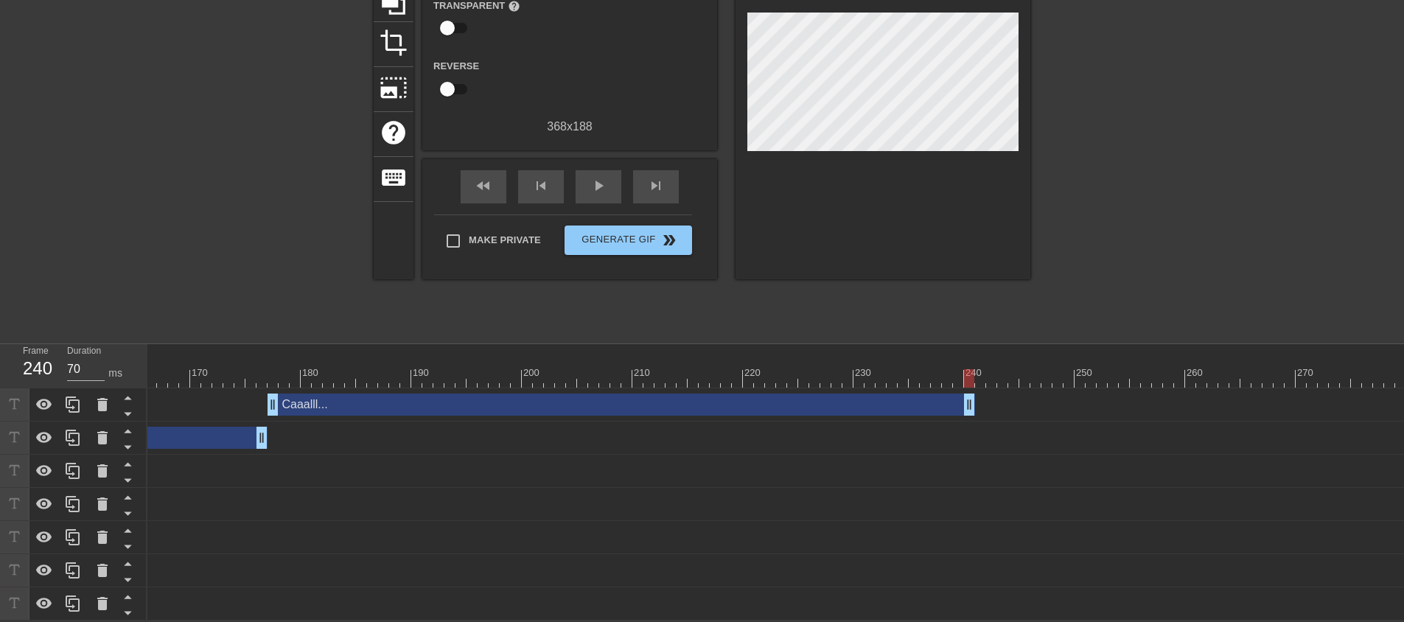
scroll to position [0, 1723]
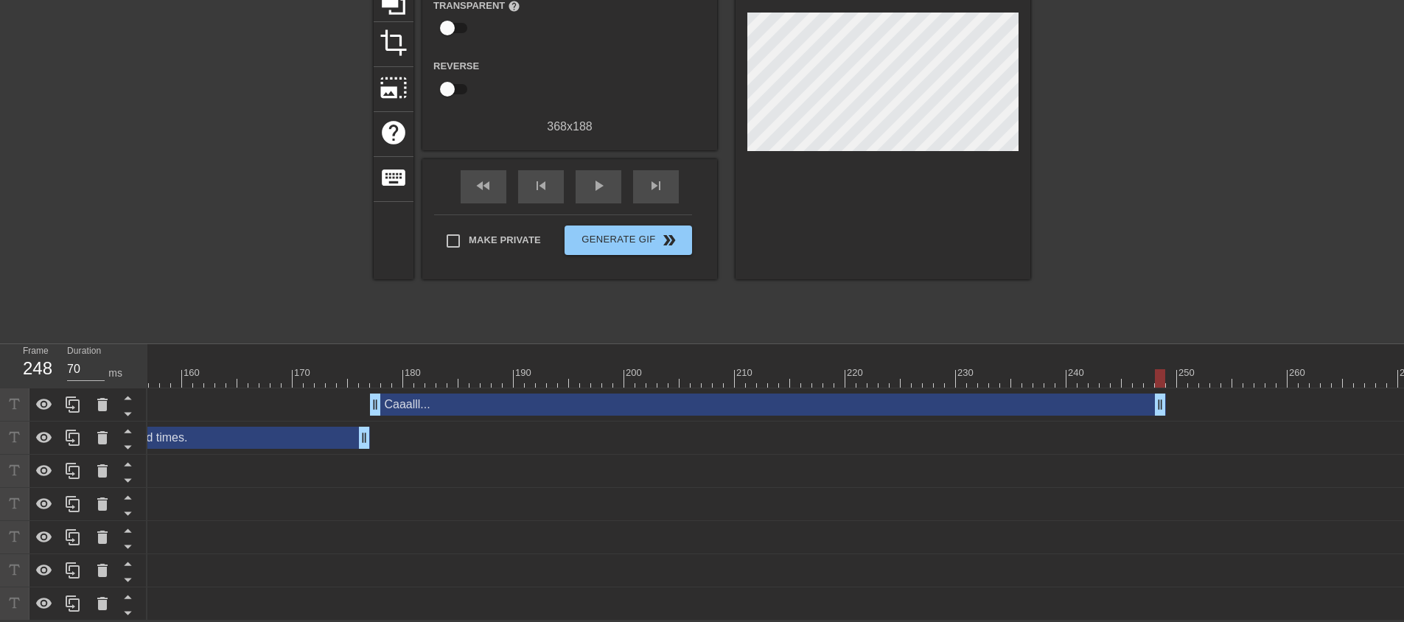
drag, startPoint x: 1070, startPoint y: 395, endPoint x: 1159, endPoint y: 408, distance: 90.1
click at [1159, 408] on div "Caaalll... drag_handle drag_handle" at bounding box center [823, 404] width 4797 height 33
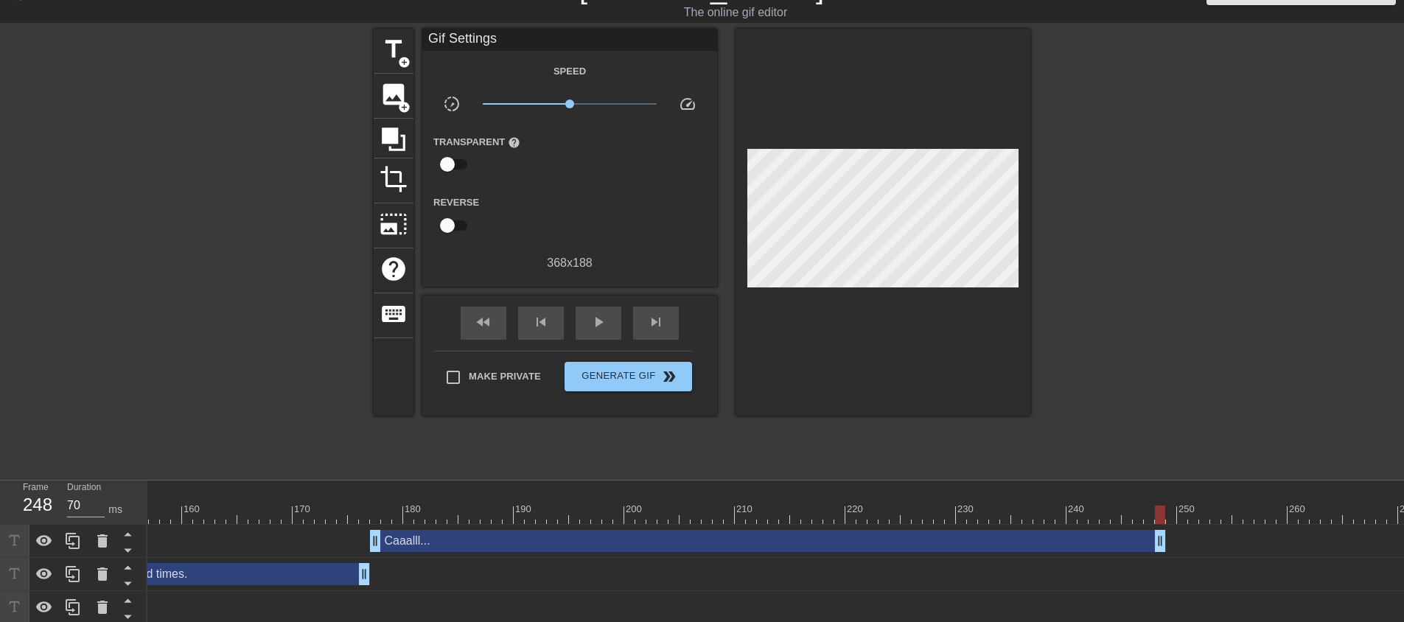
scroll to position [28, 0]
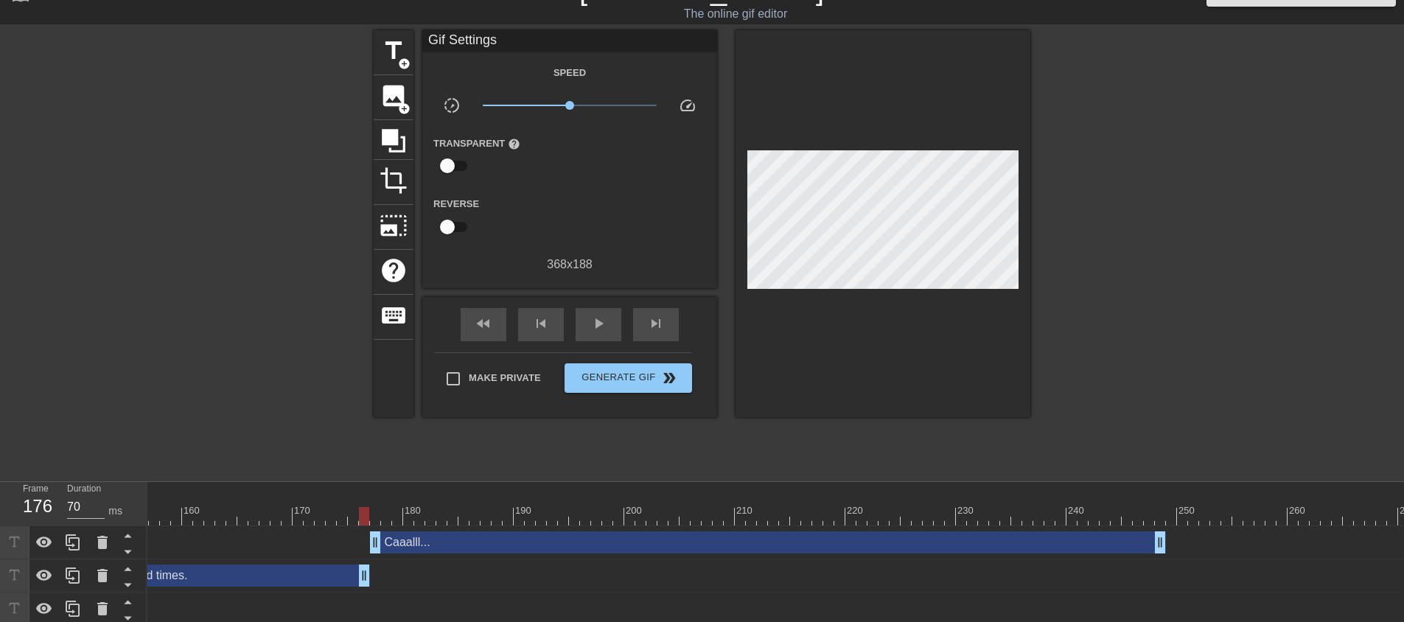
click at [363, 511] on div at bounding box center [823, 516] width 4797 height 18
click at [597, 326] on span "play_arrow" at bounding box center [598, 324] width 18 height 18
click at [597, 326] on span "pause" at bounding box center [598, 324] width 18 height 18
drag, startPoint x: 373, startPoint y: 539, endPoint x: 460, endPoint y: 540, distance: 86.9
click at [598, 329] on span "play_arrow" at bounding box center [598, 324] width 18 height 18
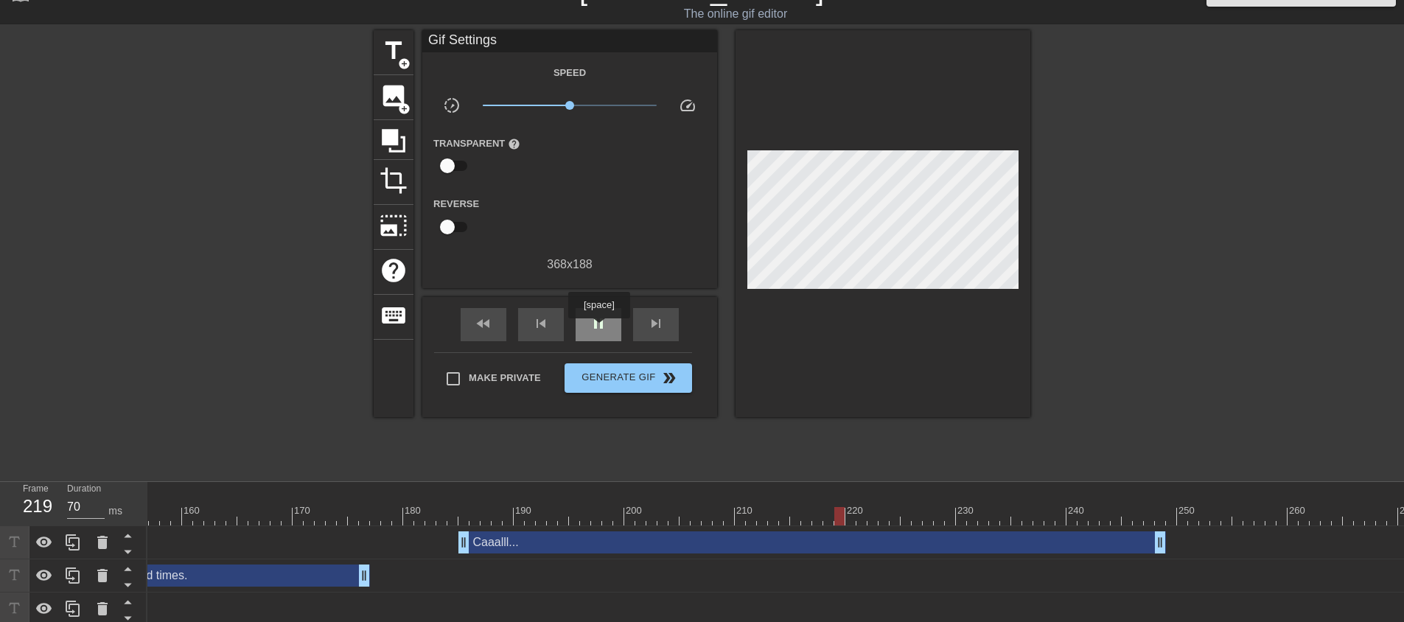
click at [598, 329] on span "pause" at bounding box center [598, 324] width 18 height 18
click at [542, 329] on span "skip_previous" at bounding box center [541, 324] width 18 height 18
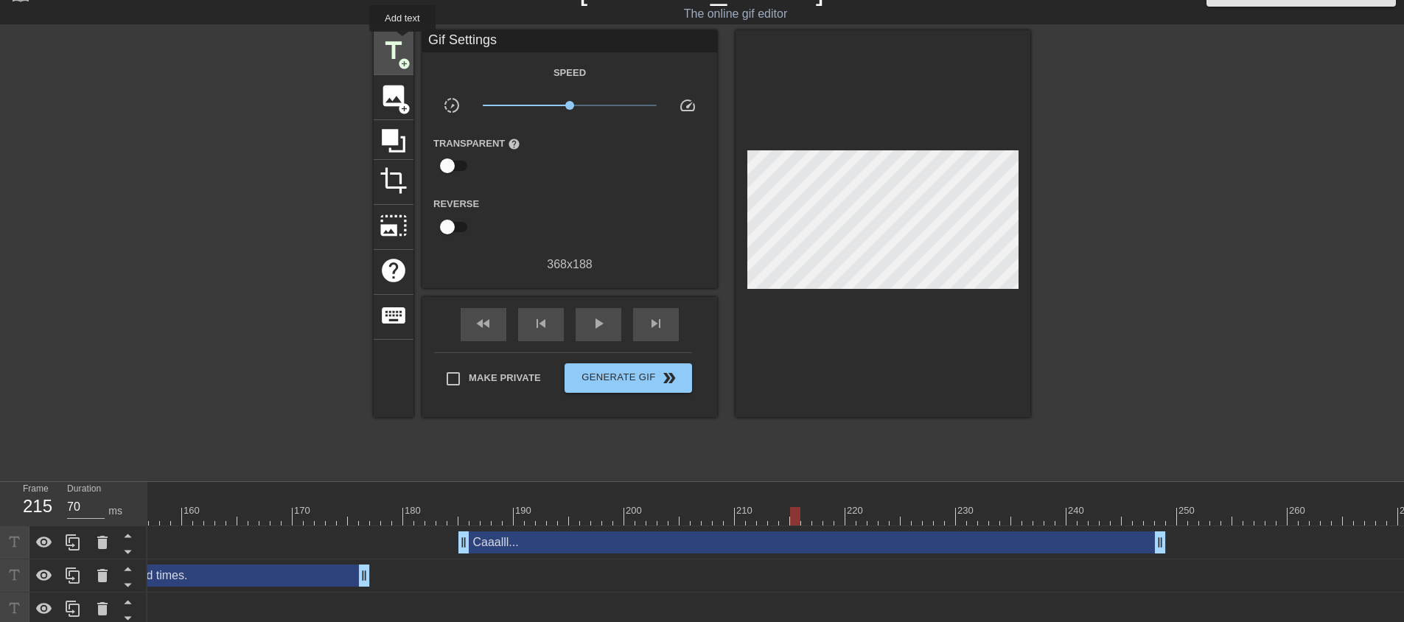
click at [402, 42] on span "title" at bounding box center [393, 51] width 28 height 28
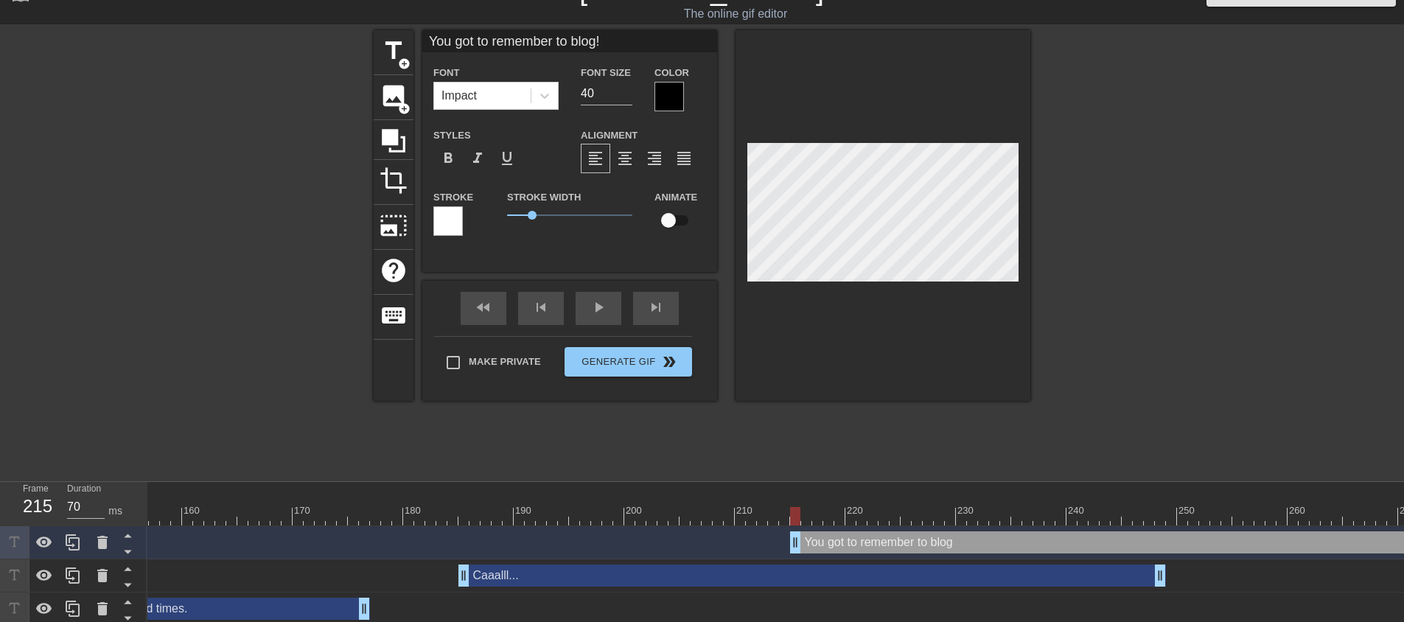
scroll to position [2, 10]
click at [869, 323] on div at bounding box center [882, 215] width 295 height 371
drag, startPoint x: 587, startPoint y: 98, endPoint x: 539, endPoint y: 99, distance: 47.9
click at [556, 99] on div "Font Impact Font Size 40 Color" at bounding box center [569, 87] width 295 height 48
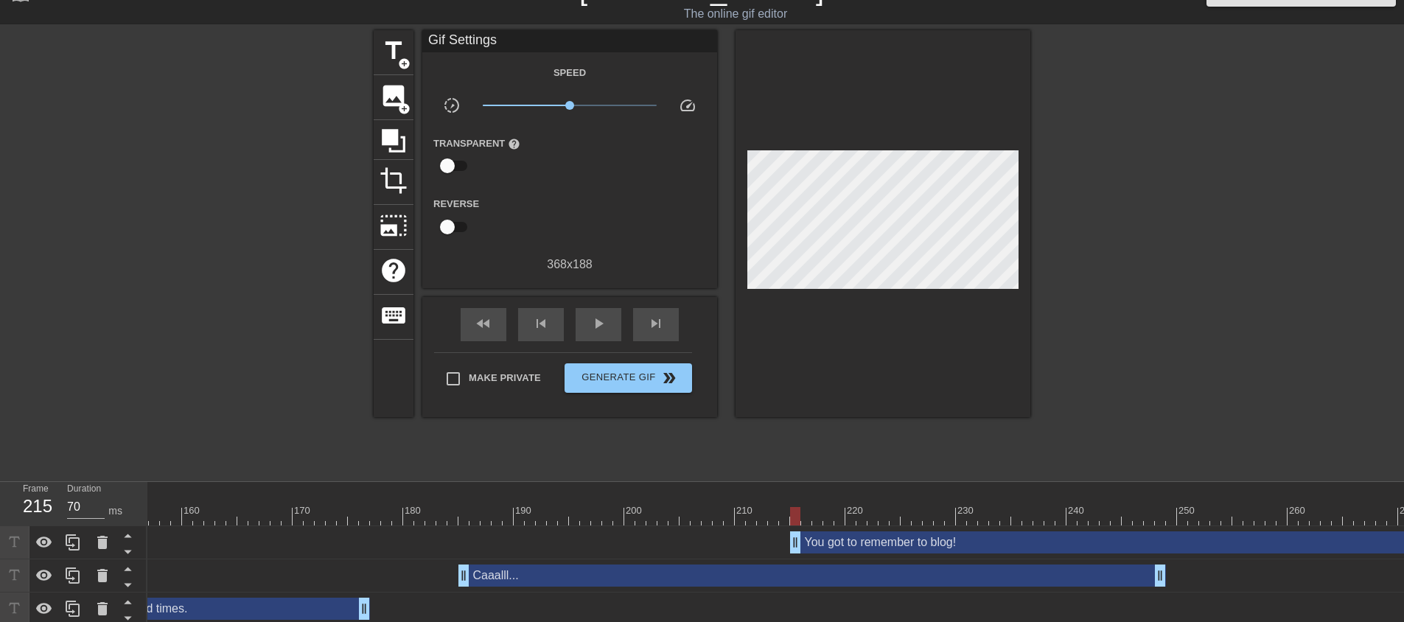
click at [806, 292] on div at bounding box center [882, 223] width 295 height 387
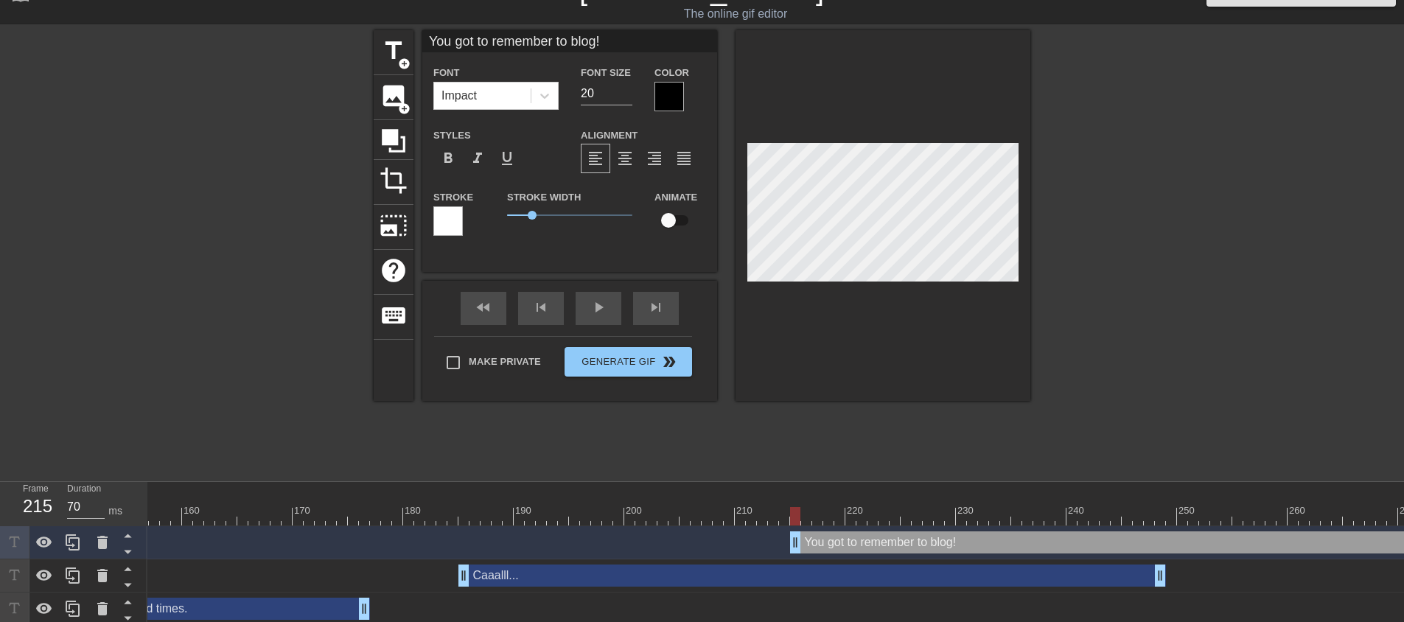
scroll to position [2, 2]
click at [666, 96] on div at bounding box center [668, 96] width 29 height 29
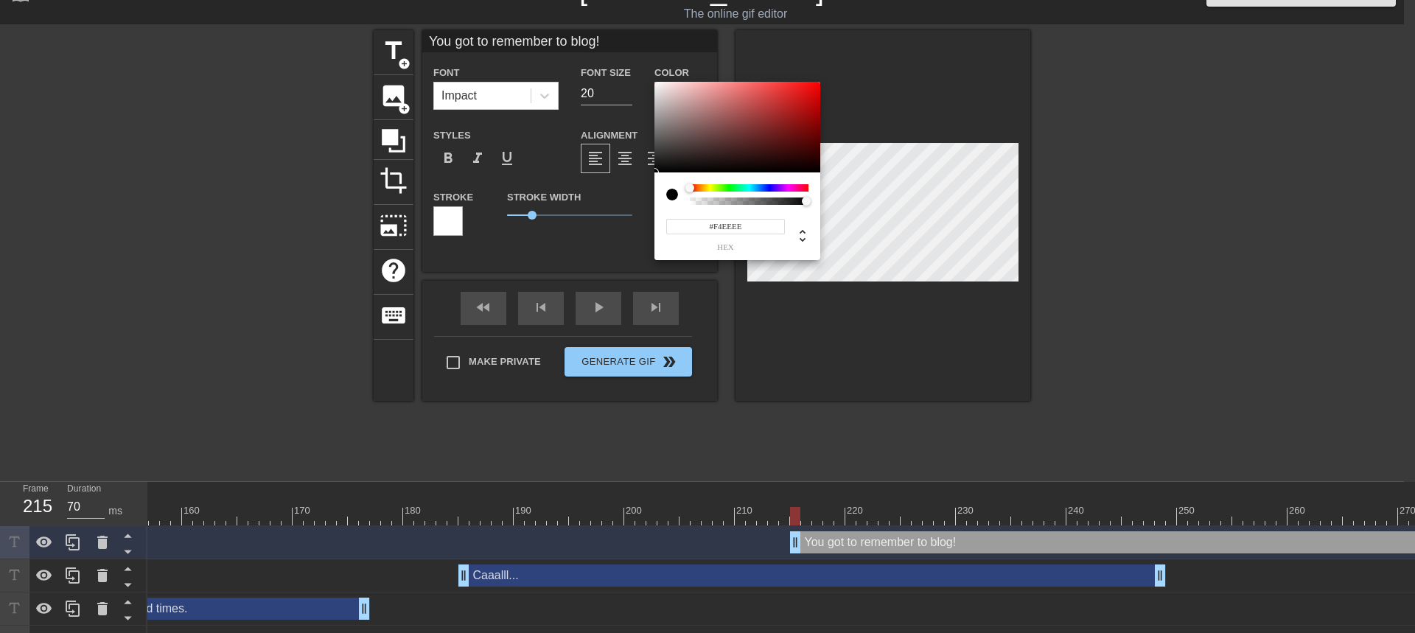
click at [658, 85] on div at bounding box center [737, 127] width 166 height 91
drag, startPoint x: 1028, startPoint y: 212, endPoint x: 1019, endPoint y: 209, distance: 9.6
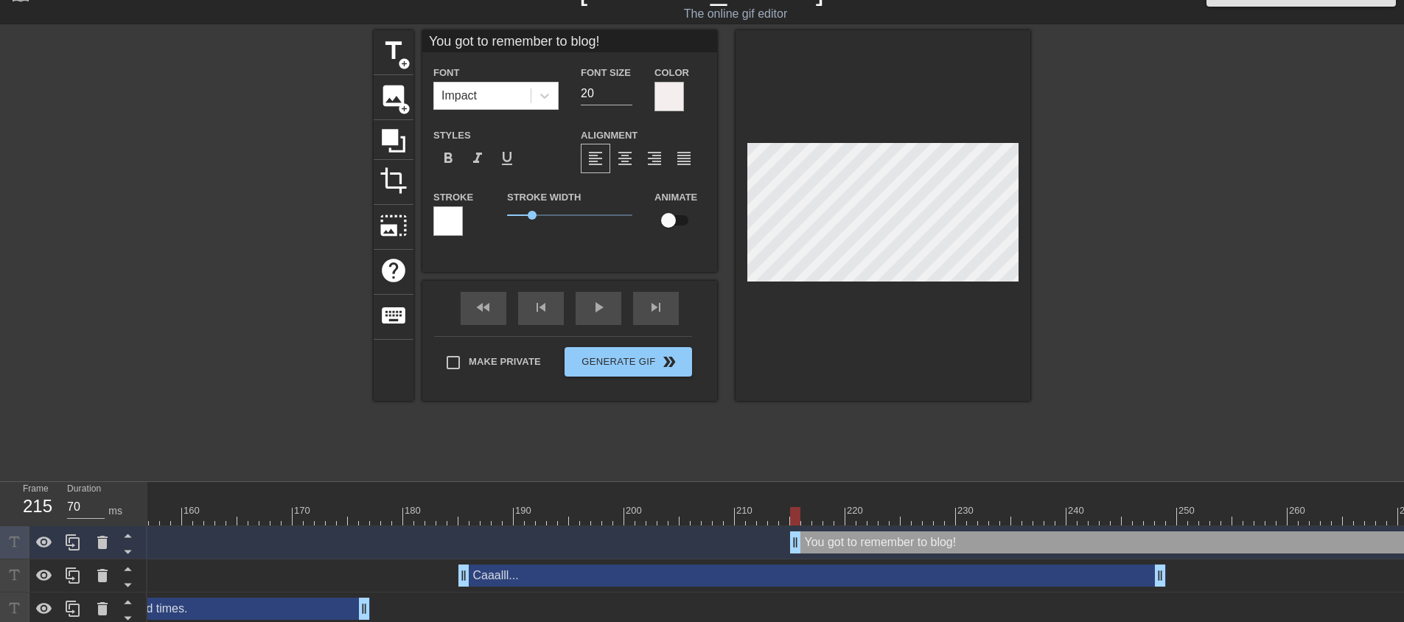
click at [450, 217] on div at bounding box center [447, 220] width 29 height 29
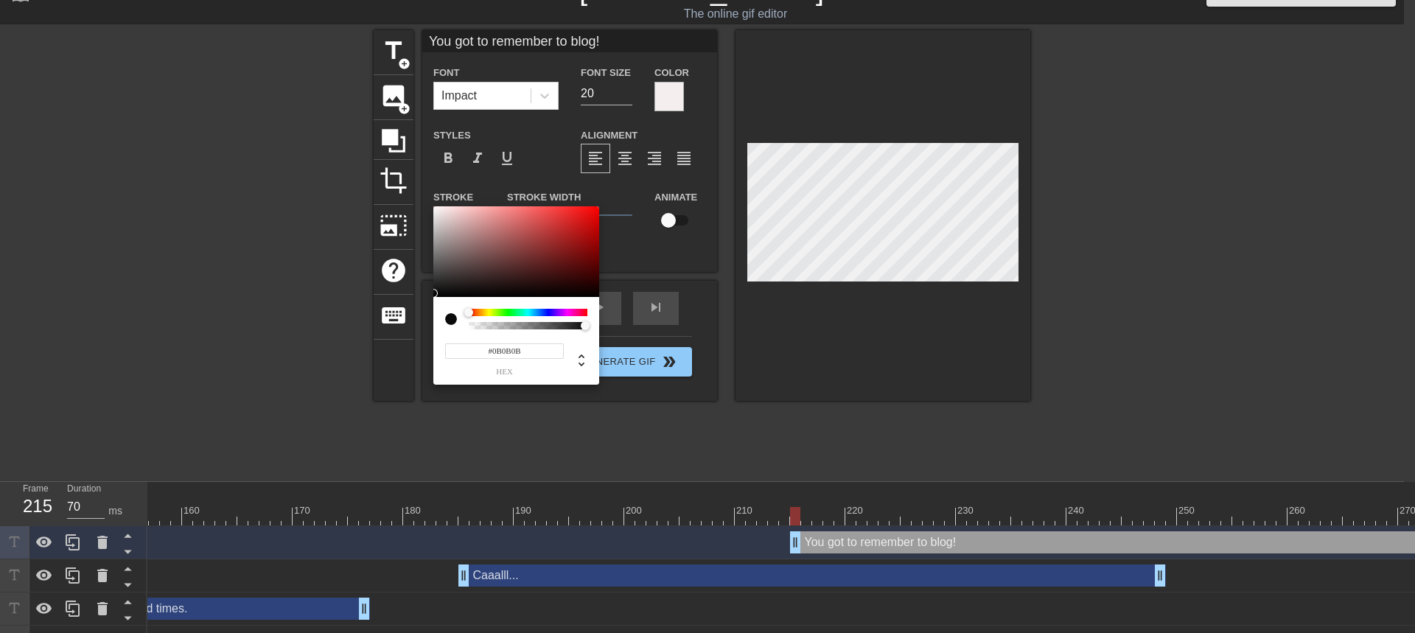
click at [438, 293] on div at bounding box center [516, 251] width 166 height 91
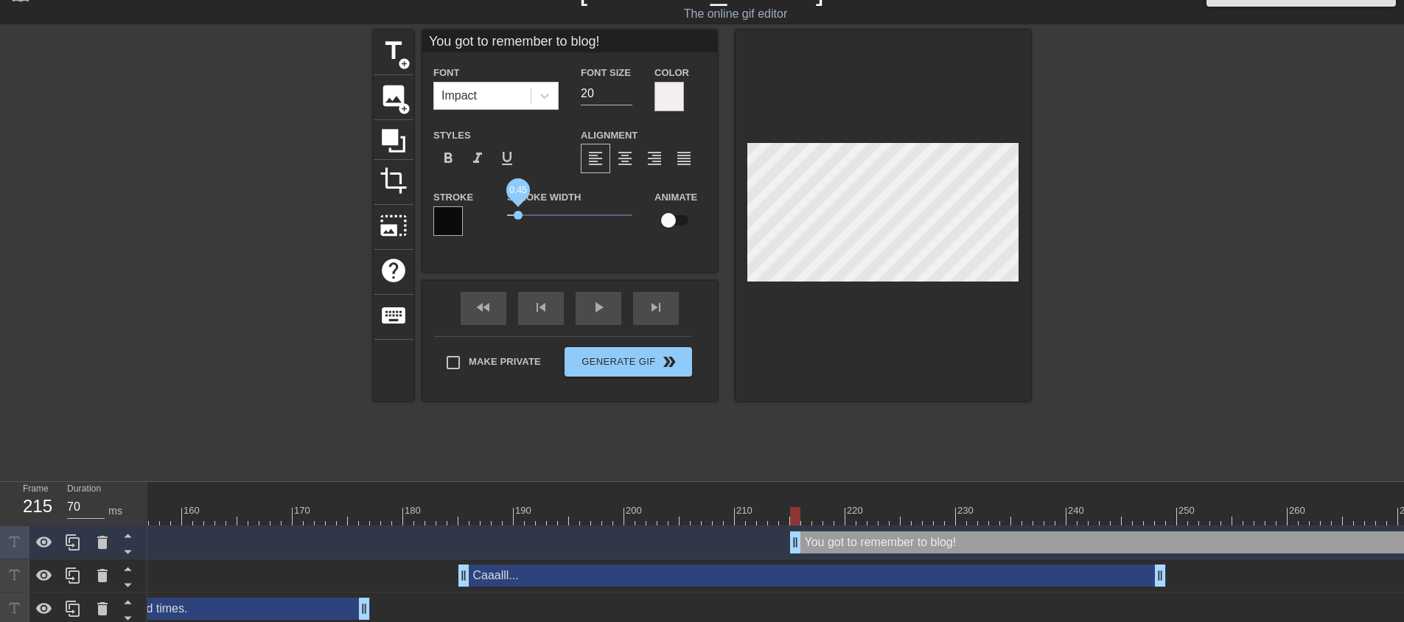
drag, startPoint x: 533, startPoint y: 218, endPoint x: 518, endPoint y: 218, distance: 14.7
click at [518, 218] on span "0.45" at bounding box center [518, 215] width 9 height 9
click at [519, 217] on span "0.45" at bounding box center [518, 215] width 9 height 9
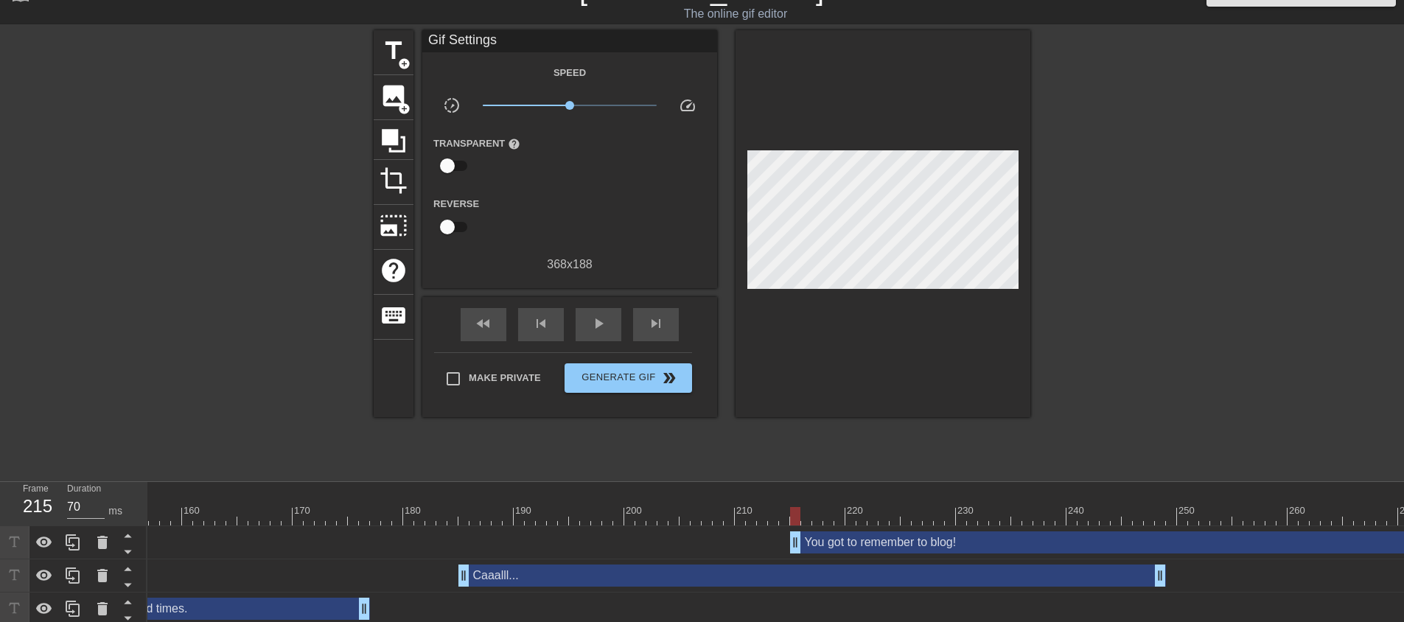
click at [858, 318] on div at bounding box center [882, 223] width 295 height 387
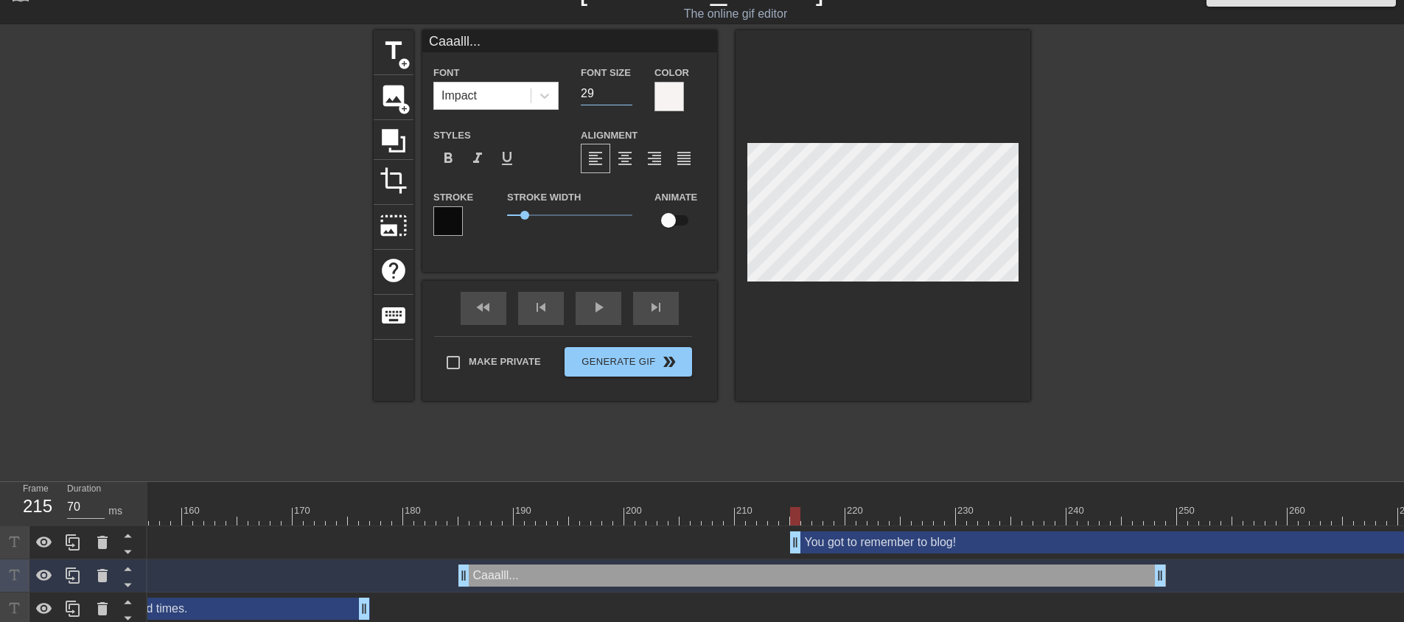
click at [625, 96] on input "29" at bounding box center [607, 94] width 52 height 24
click at [625, 96] on input "28" at bounding box center [607, 94] width 52 height 24
click at [625, 96] on input "27" at bounding box center [607, 94] width 52 height 24
click at [625, 96] on input "26" at bounding box center [607, 94] width 52 height 24
click at [625, 96] on input "25" at bounding box center [607, 94] width 52 height 24
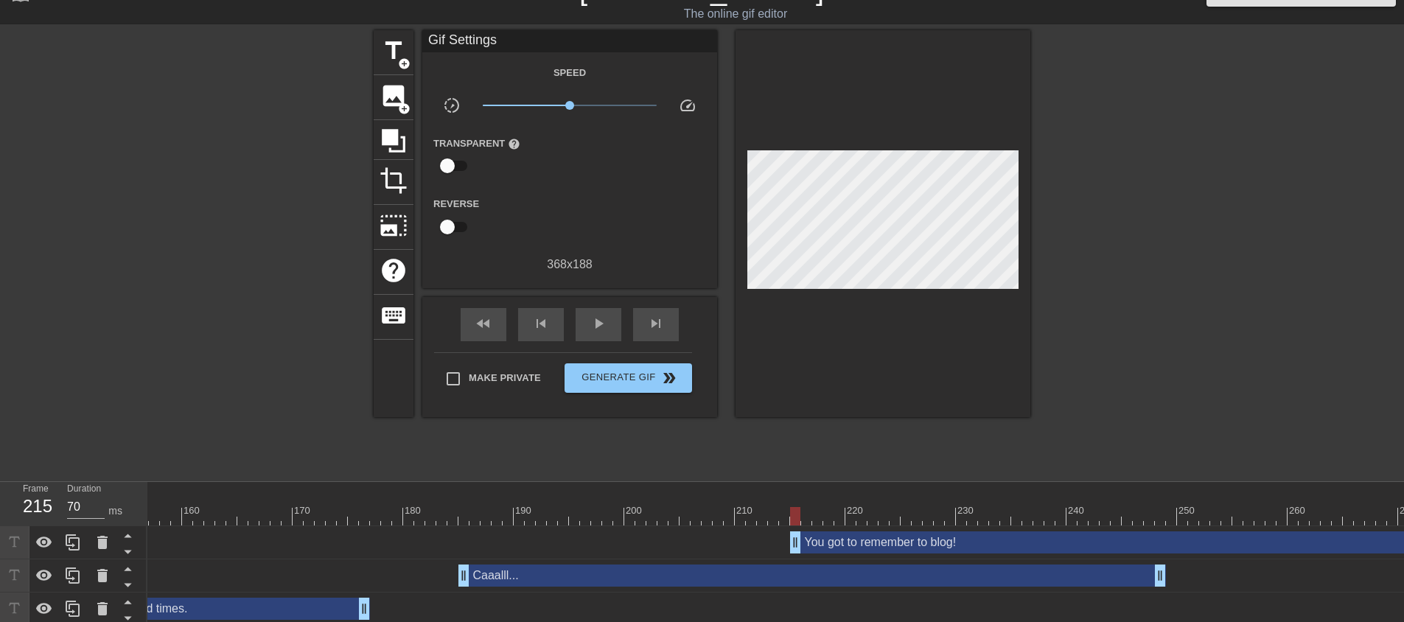
click at [762, 307] on div at bounding box center [882, 223] width 295 height 387
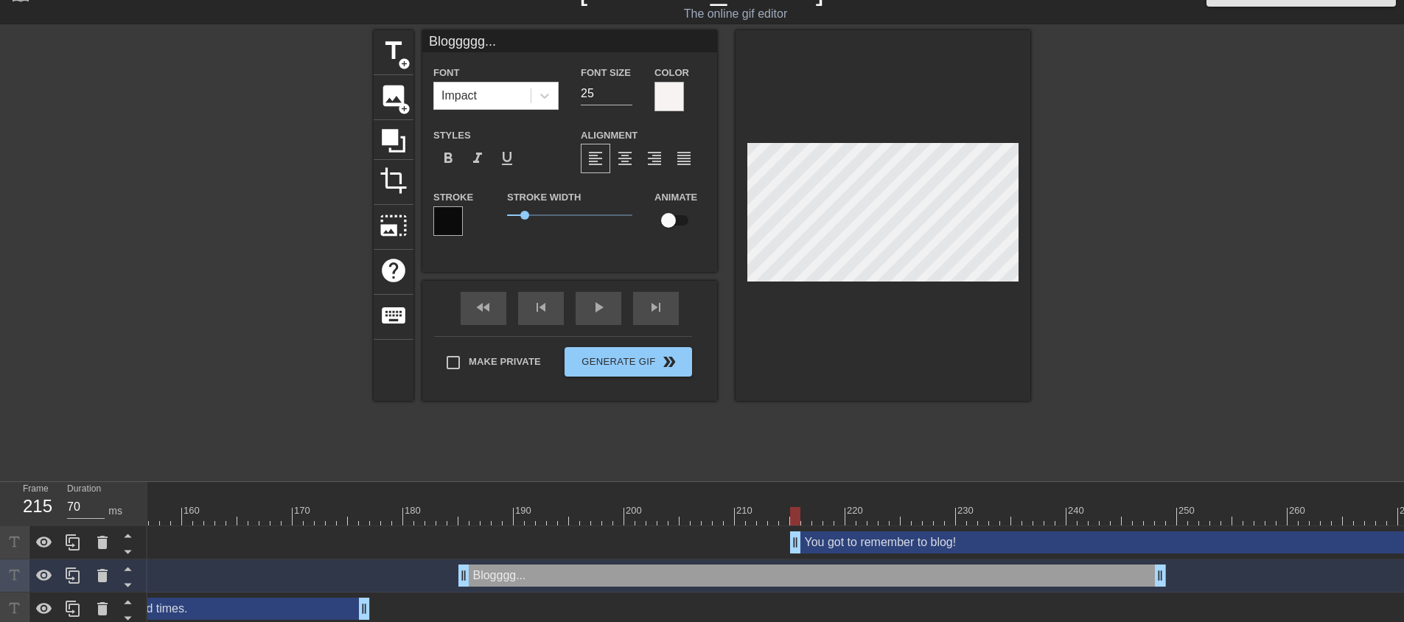
scroll to position [1, 4]
click at [854, 290] on div at bounding box center [882, 215] width 295 height 371
click at [455, 510] on div at bounding box center [823, 516] width 4797 height 18
click at [596, 312] on div "play_arrow" at bounding box center [598, 308] width 46 height 33
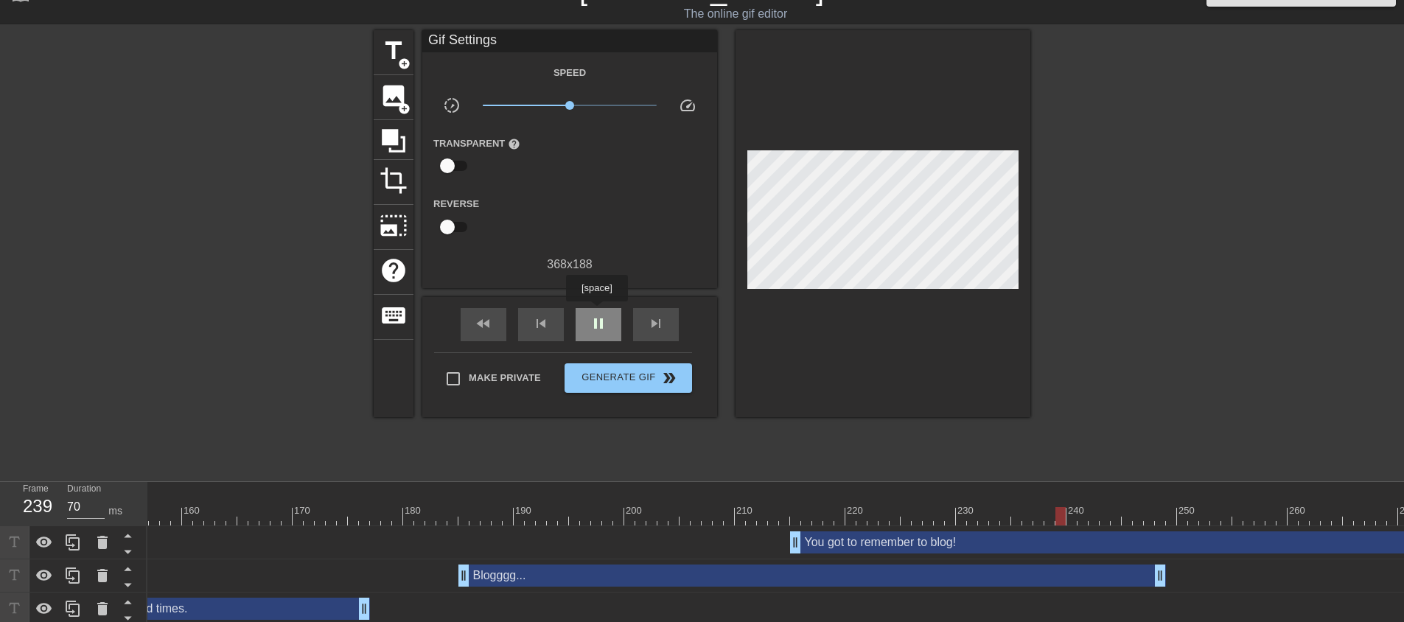
click at [596, 312] on div "pause" at bounding box center [598, 324] width 46 height 33
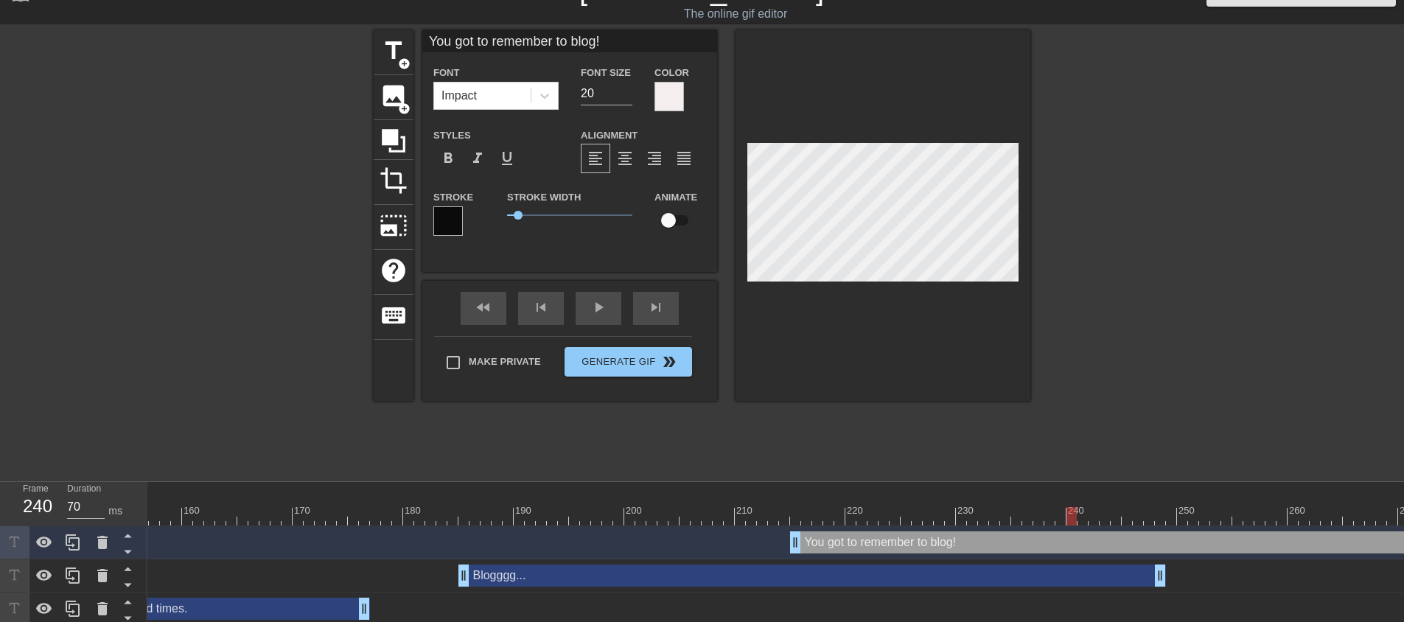
scroll to position [2, 1]
click at [762, 507] on div at bounding box center [823, 516] width 4797 height 18
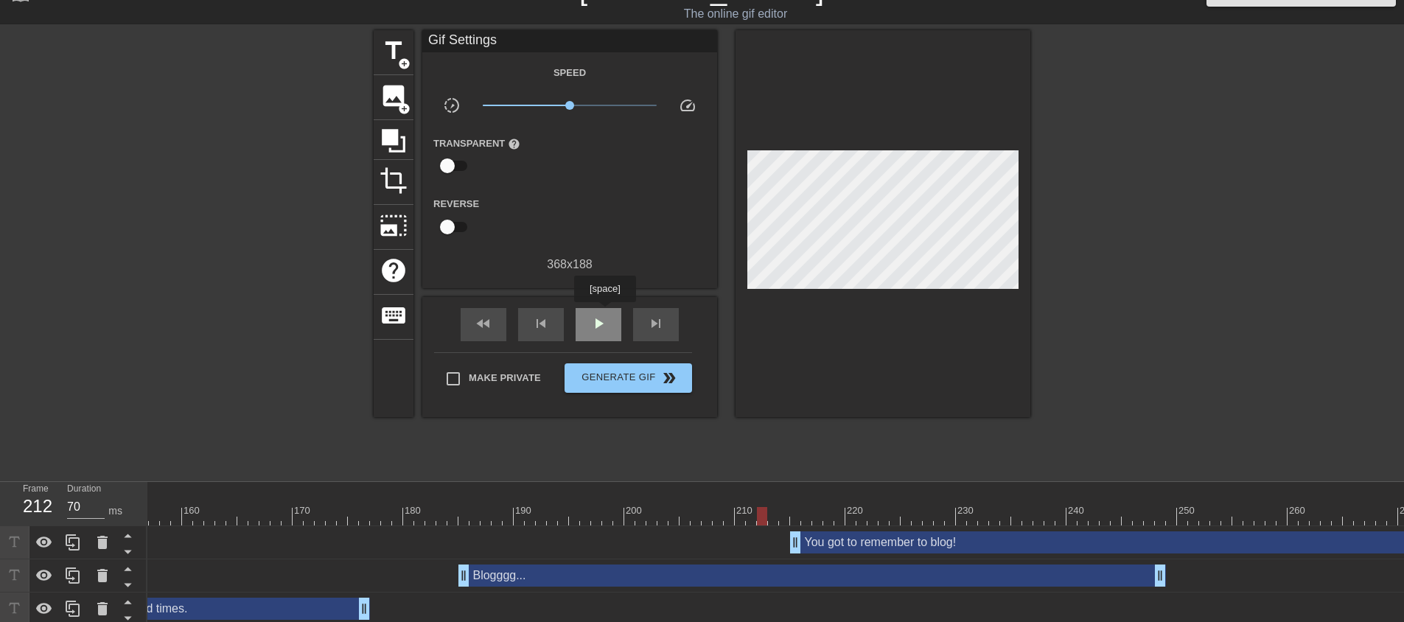
click at [604, 312] on div "play_arrow" at bounding box center [598, 324] width 46 height 33
click at [604, 312] on div "pause" at bounding box center [598, 324] width 46 height 33
click at [724, 511] on div at bounding box center [823, 516] width 4797 height 18
click at [668, 326] on div "skip_next" at bounding box center [656, 324] width 46 height 33
click at [667, 326] on div "skip_next" at bounding box center [656, 324] width 46 height 33
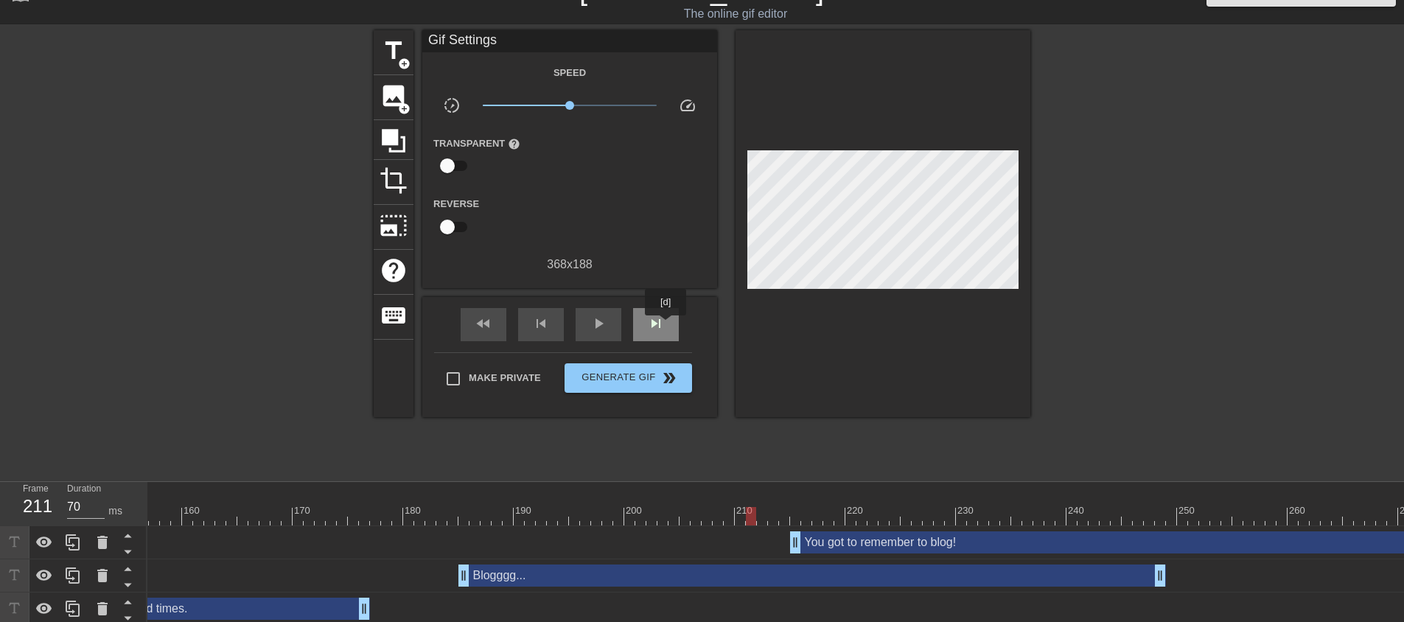
click at [666, 326] on div "skip_next" at bounding box center [656, 324] width 46 height 33
drag, startPoint x: 798, startPoint y: 543, endPoint x: 760, endPoint y: 539, distance: 37.8
click at [610, 313] on div "play_arrow" at bounding box center [598, 324] width 46 height 33
click at [610, 313] on div "pause" at bounding box center [598, 324] width 46 height 33
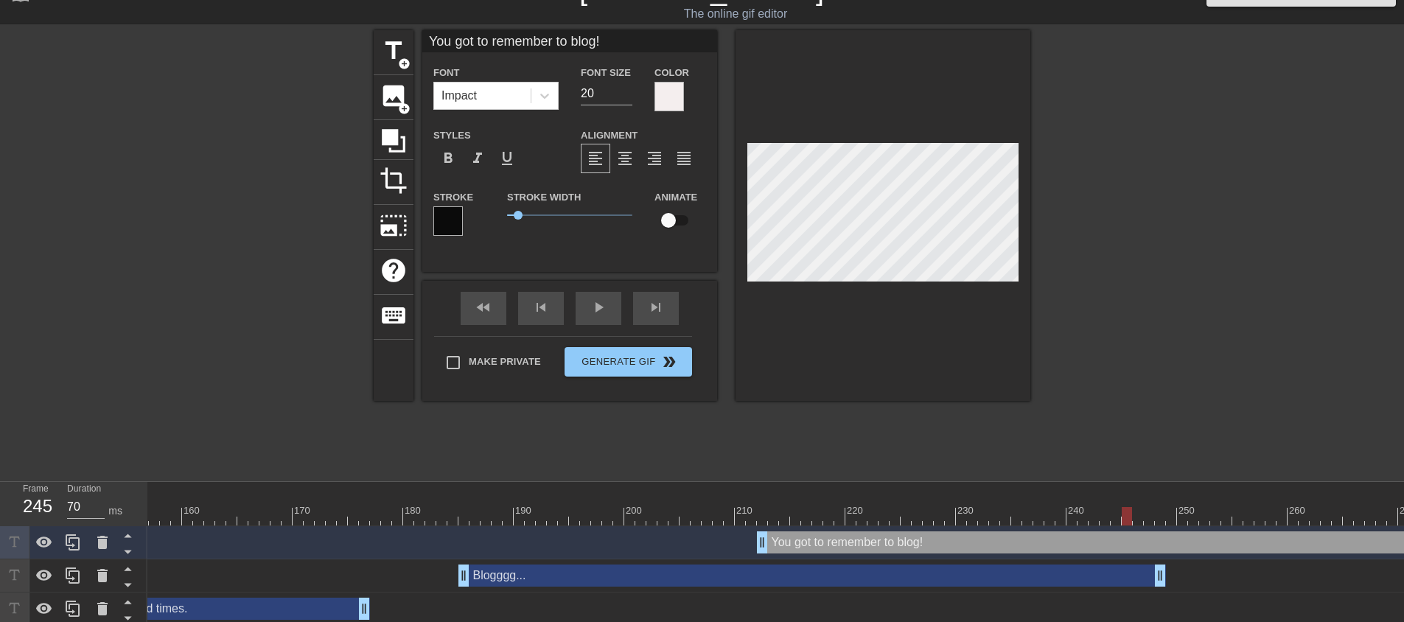
scroll to position [2, 5]
click at [749, 515] on div at bounding box center [823, 516] width 4797 height 18
click at [592, 307] on div "play_arrow" at bounding box center [598, 308] width 46 height 33
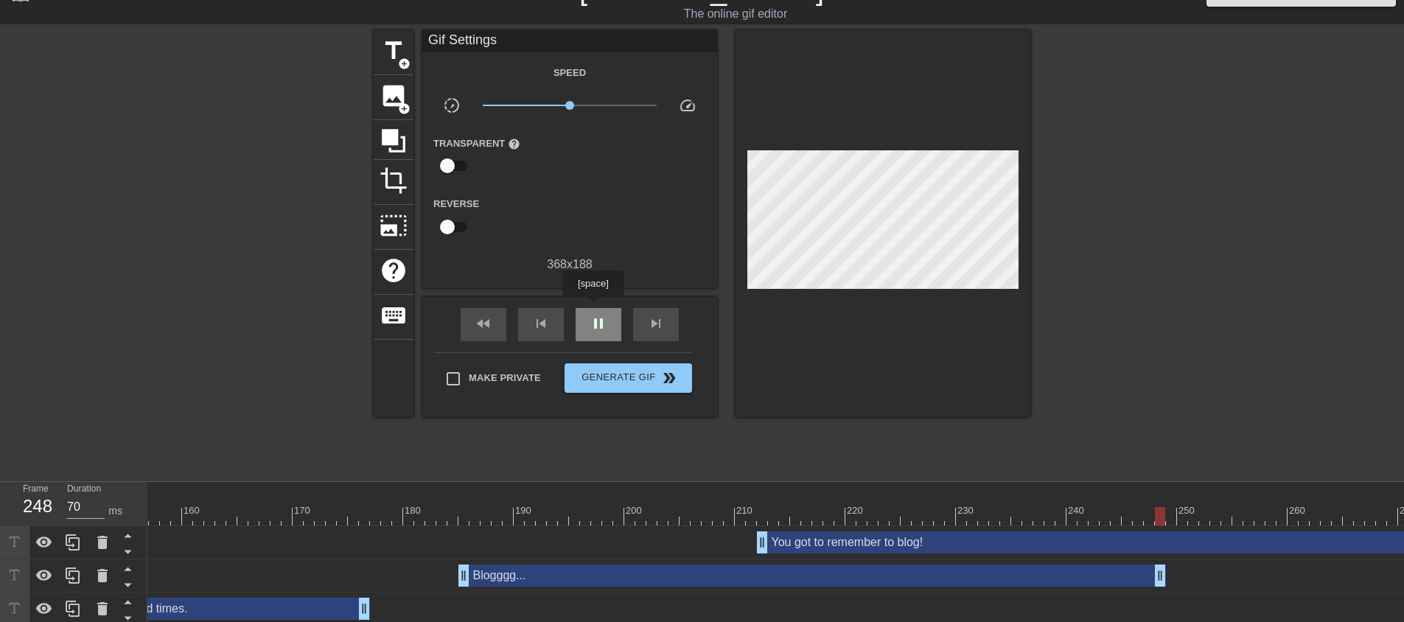
click at [592, 308] on div "pause" at bounding box center [598, 324] width 46 height 33
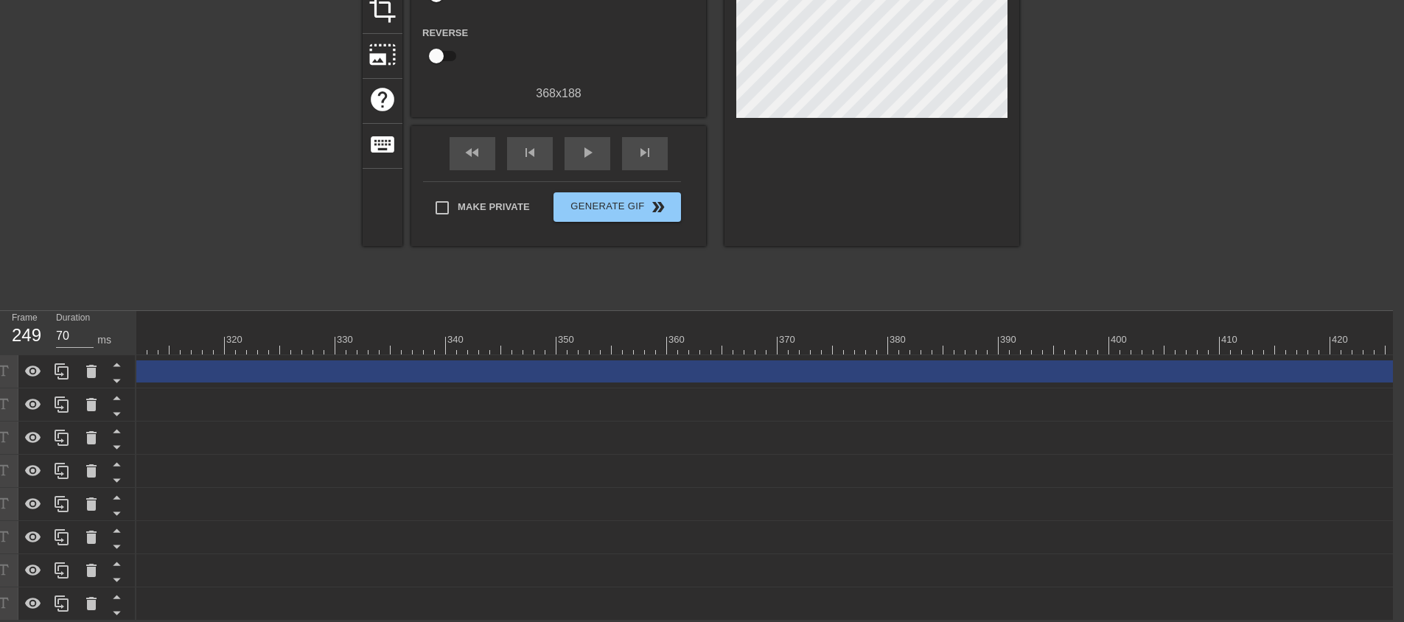
scroll to position [0, 3533]
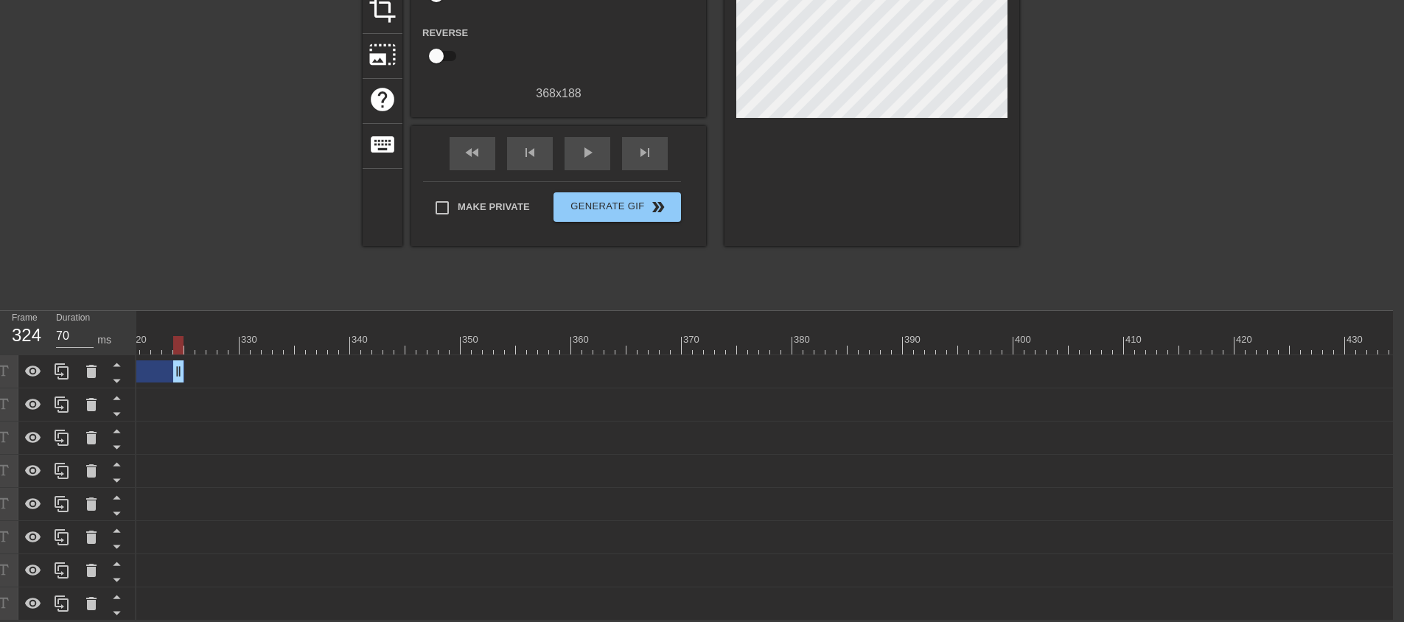
drag, startPoint x: 1396, startPoint y: 362, endPoint x: 152, endPoint y: 375, distance: 1243.8
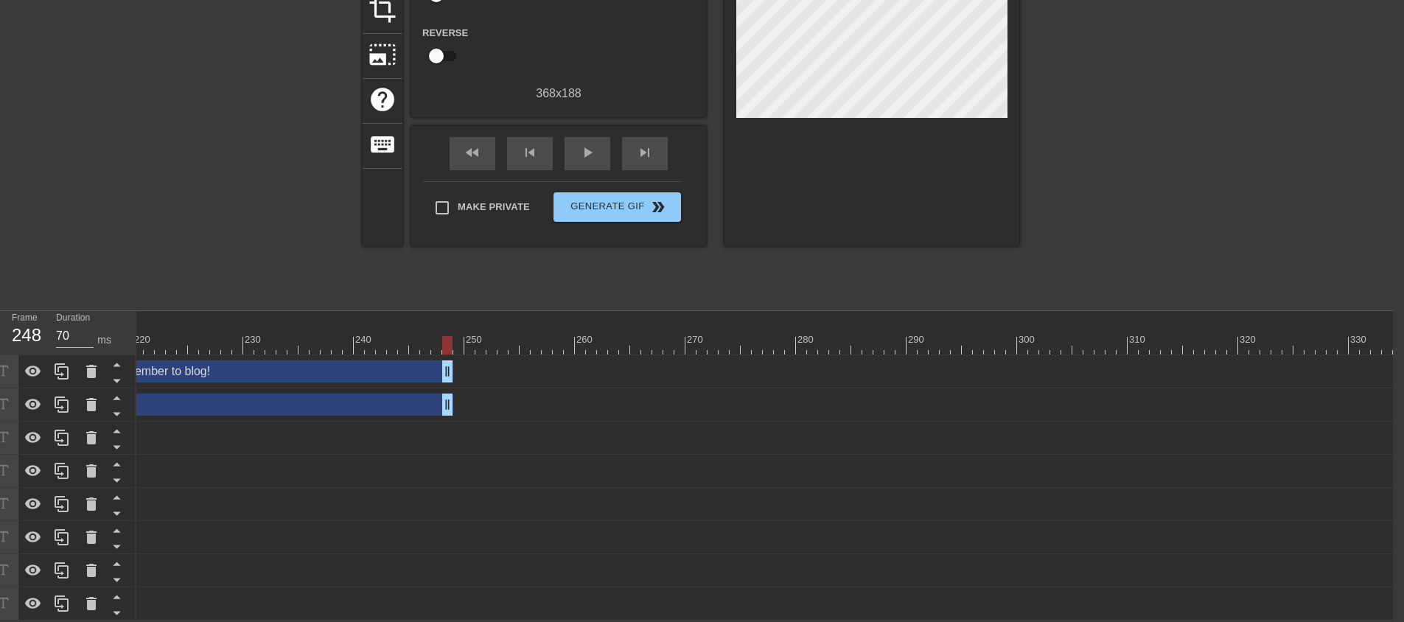
drag, startPoint x: 1254, startPoint y: 360, endPoint x: 452, endPoint y: 348, distance: 802.5
click at [452, 355] on div "You got to remember to blog! drag_handle drag_handle" at bounding box center [110, 371] width 4797 height 33
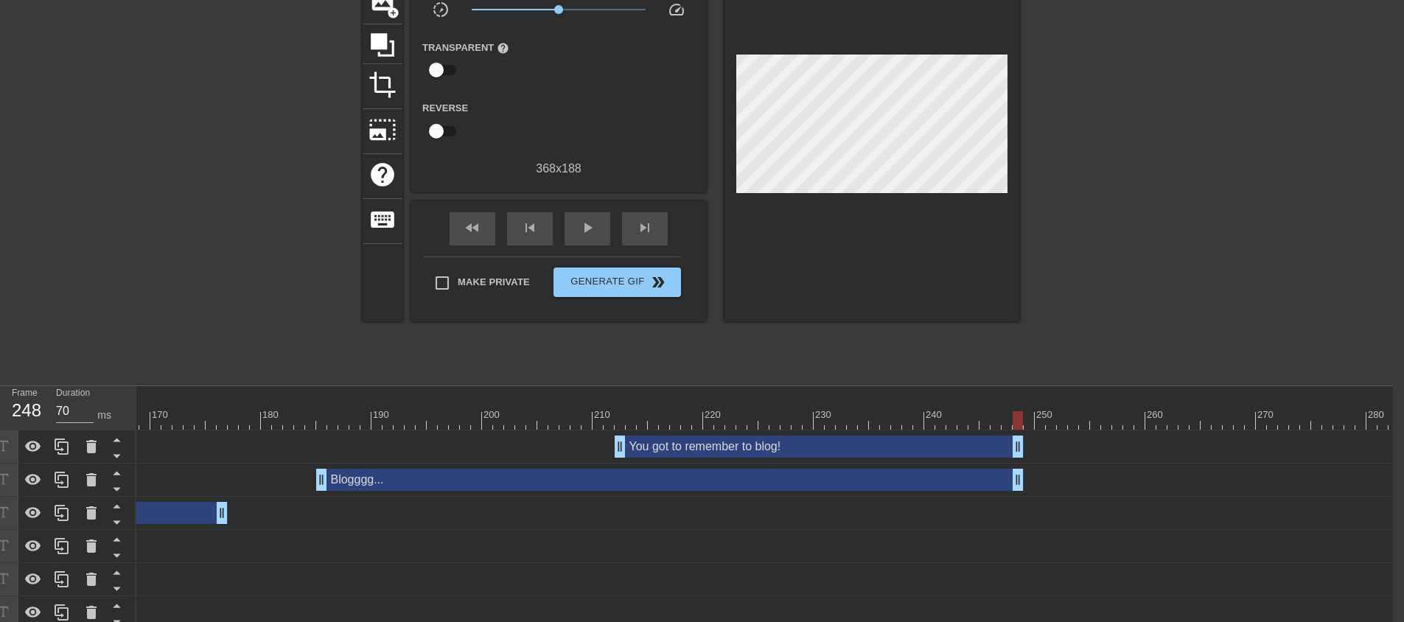
scroll to position [0, 11]
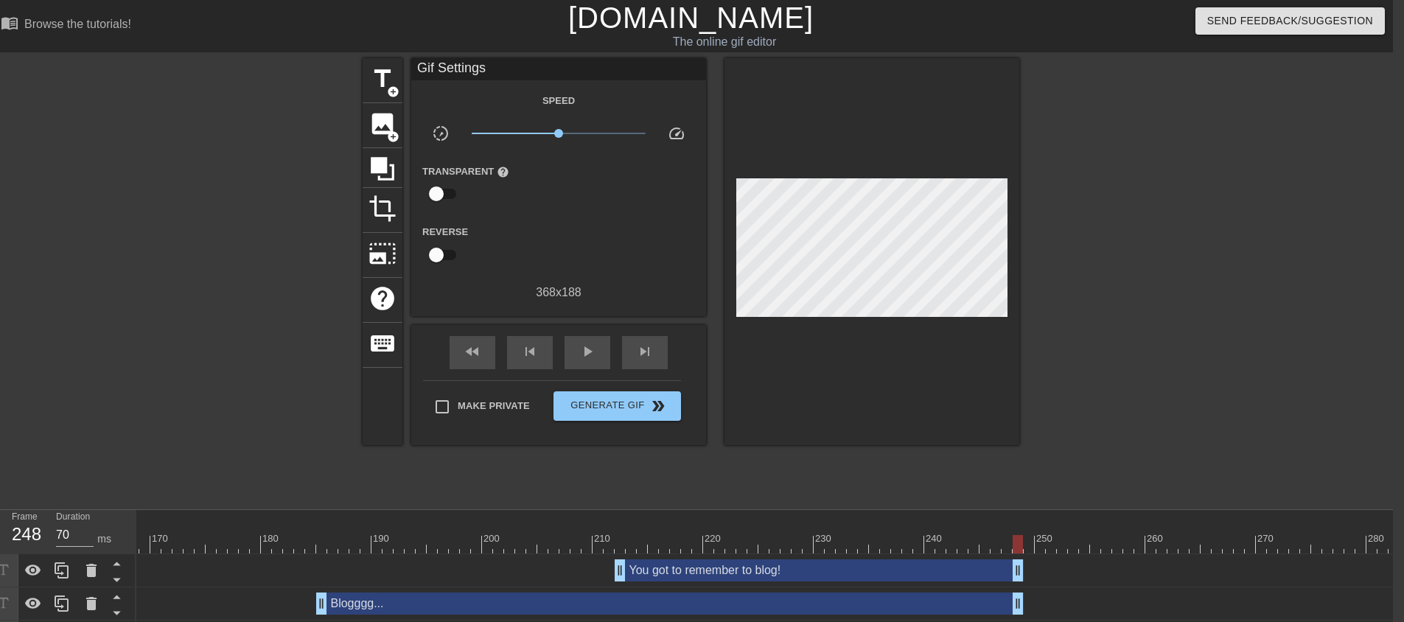
click at [587, 544] on div at bounding box center [680, 544] width 4797 height 18
click at [595, 353] on span "play_arrow" at bounding box center [587, 352] width 18 height 18
click at [595, 353] on span "pause" at bounding box center [587, 352] width 18 height 18
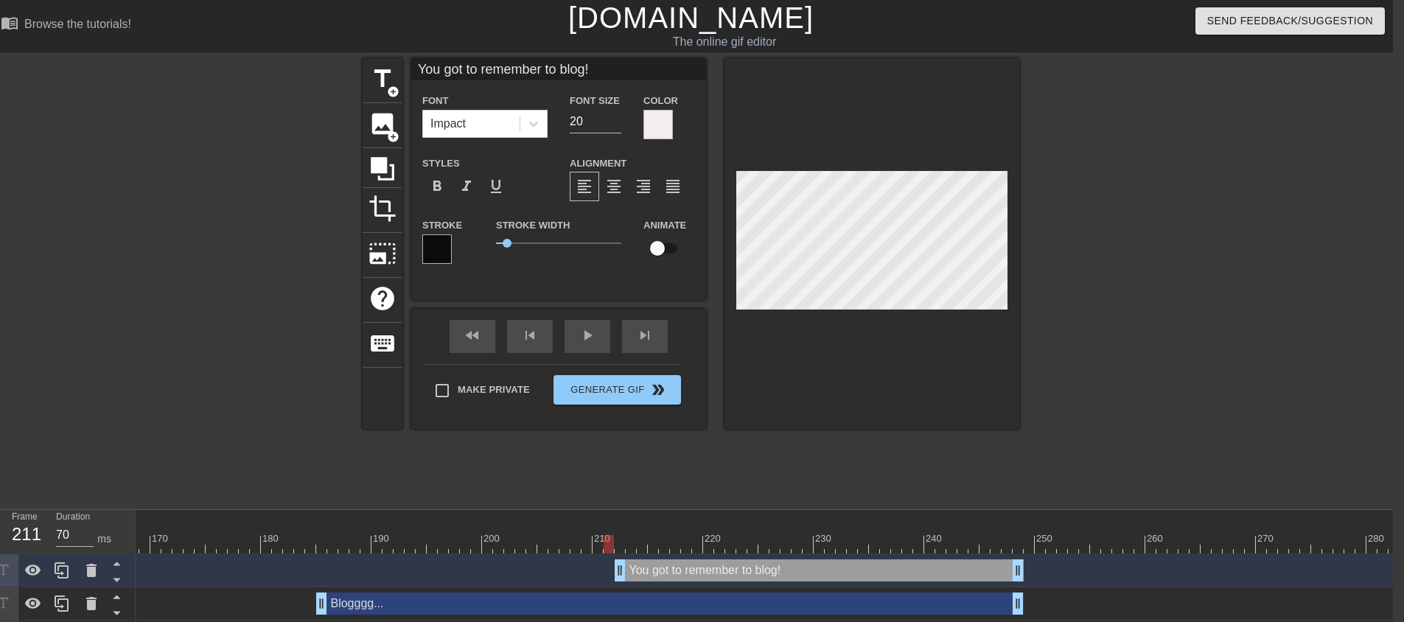
click at [612, 534] on div at bounding box center [608, 534] width 11 height 18
click at [591, 340] on div "play_arrow" at bounding box center [587, 336] width 46 height 33
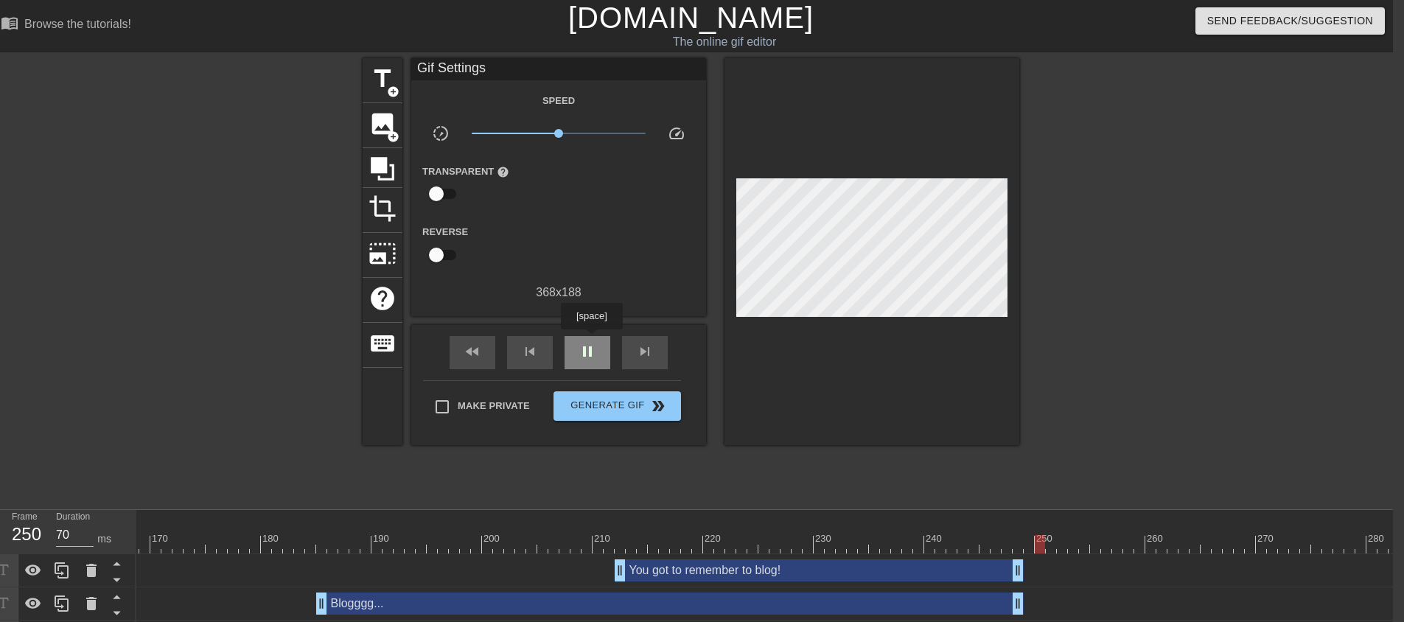
click at [591, 340] on div "pause" at bounding box center [587, 352] width 46 height 33
click at [542, 353] on div "skip_previous" at bounding box center [530, 352] width 46 height 33
click at [541, 352] on div "skip_previous" at bounding box center [530, 352] width 46 height 33
click at [648, 351] on span "skip_next" at bounding box center [645, 352] width 18 height 18
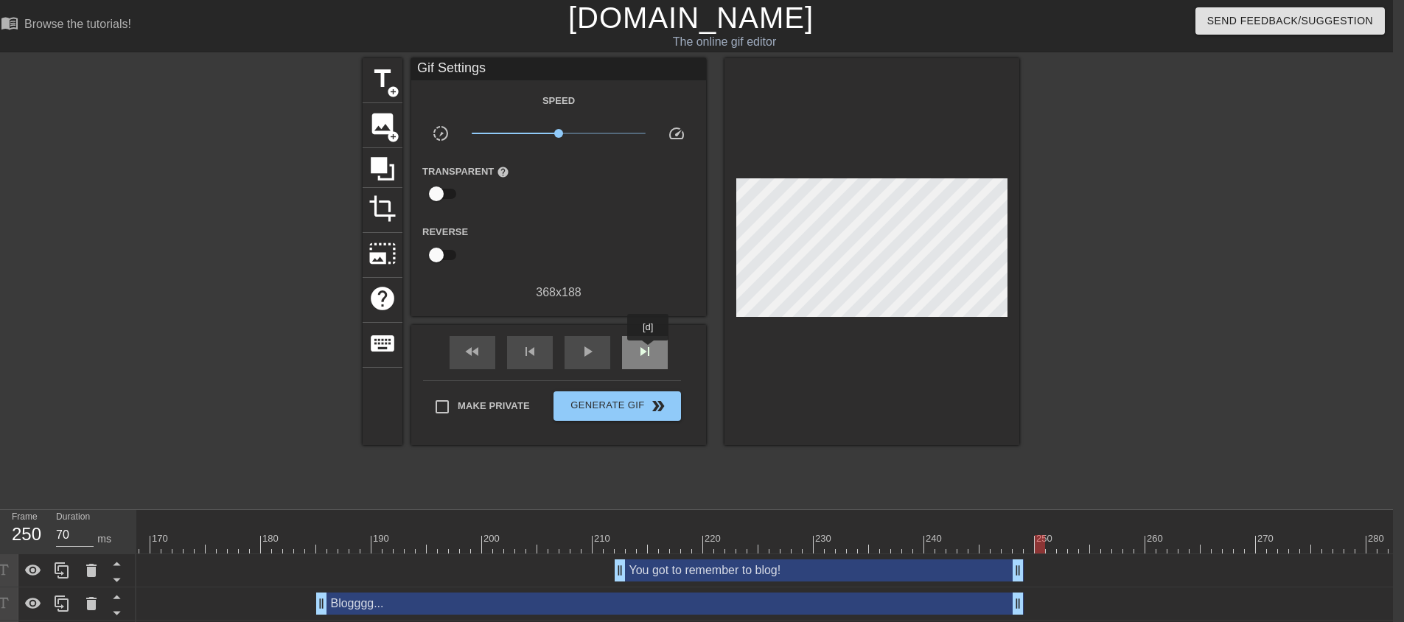
click at [648, 351] on span "skip_next" at bounding box center [645, 352] width 18 height 18
click at [390, 77] on span "title" at bounding box center [382, 79] width 28 height 28
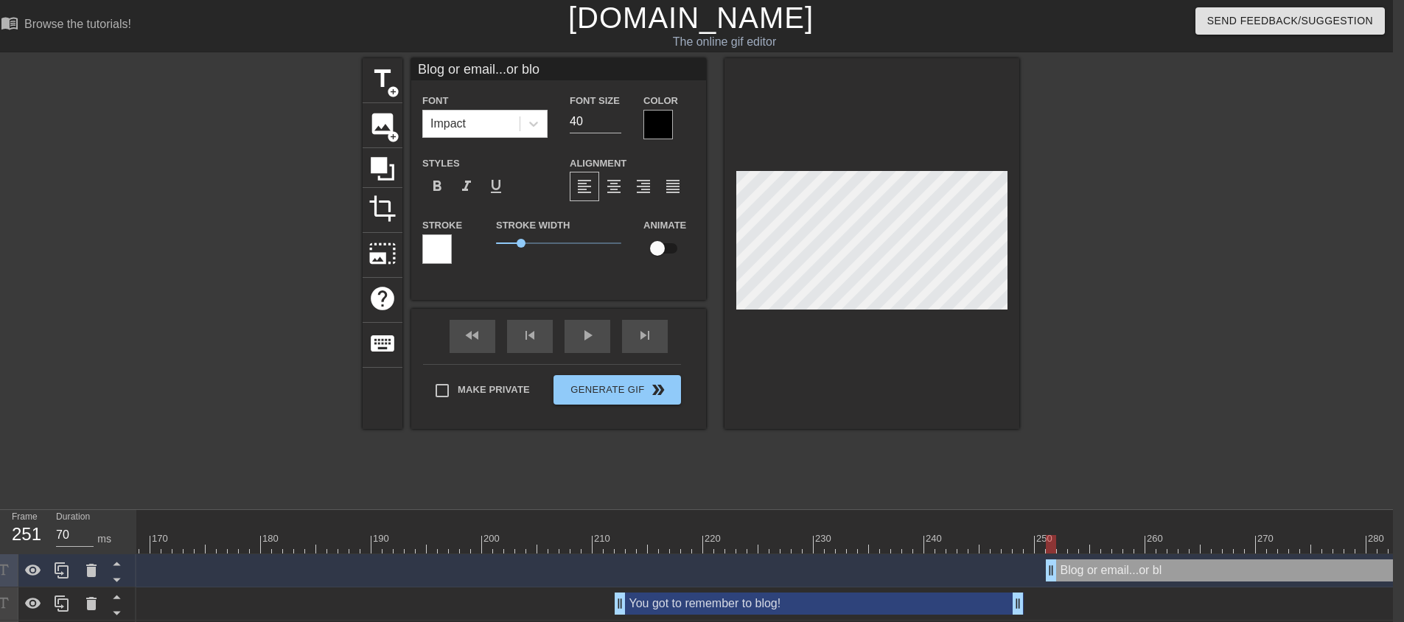
scroll to position [2, 7]
drag, startPoint x: 575, startPoint y: 122, endPoint x: 542, endPoint y: 127, distance: 34.3
click at [547, 127] on div "Font Impact Font Size 40 Color" at bounding box center [558, 115] width 295 height 48
click at [665, 125] on div at bounding box center [657, 124] width 29 height 29
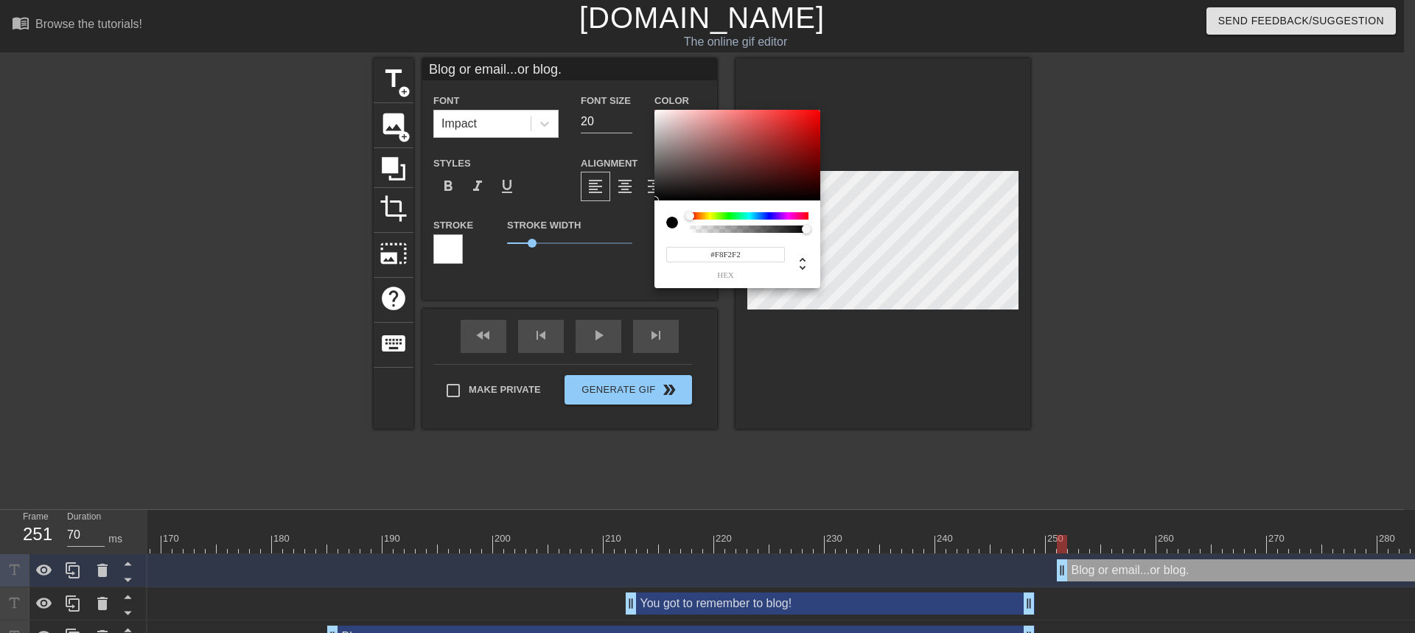
click at [658, 112] on div at bounding box center [737, 155] width 166 height 91
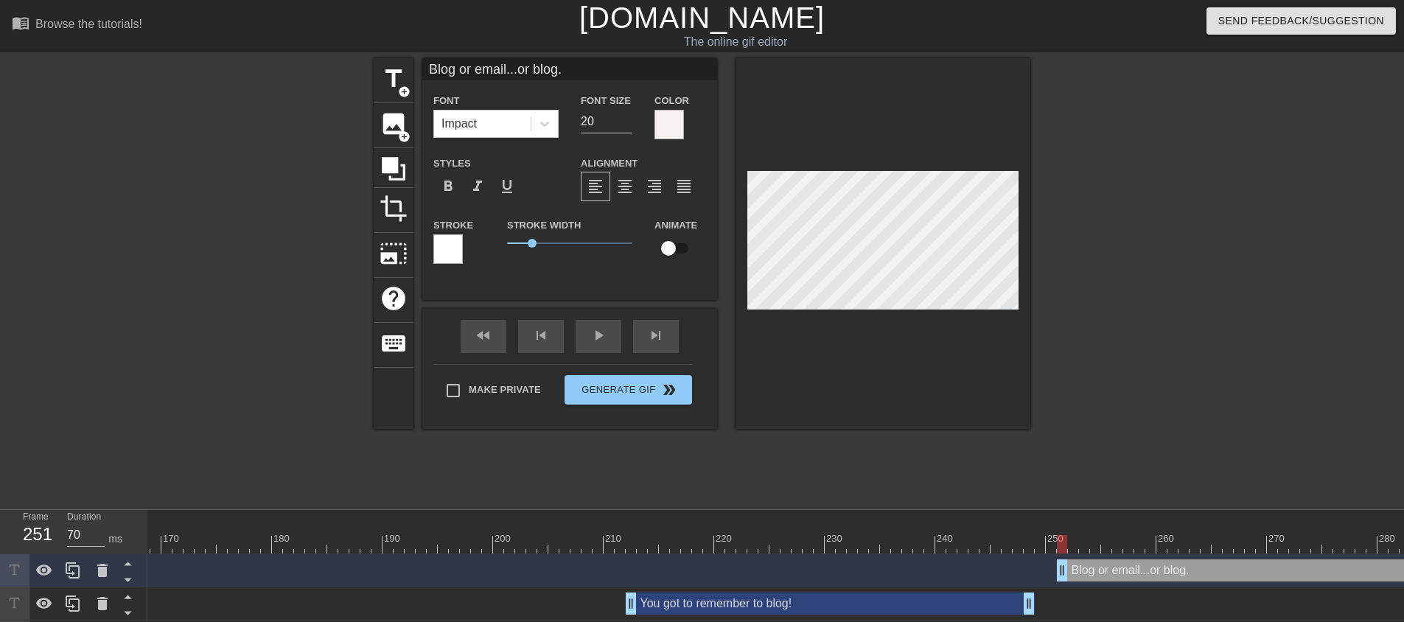
click at [463, 240] on div "Stroke" at bounding box center [459, 240] width 52 height 48
click at [450, 252] on div at bounding box center [447, 248] width 29 height 29
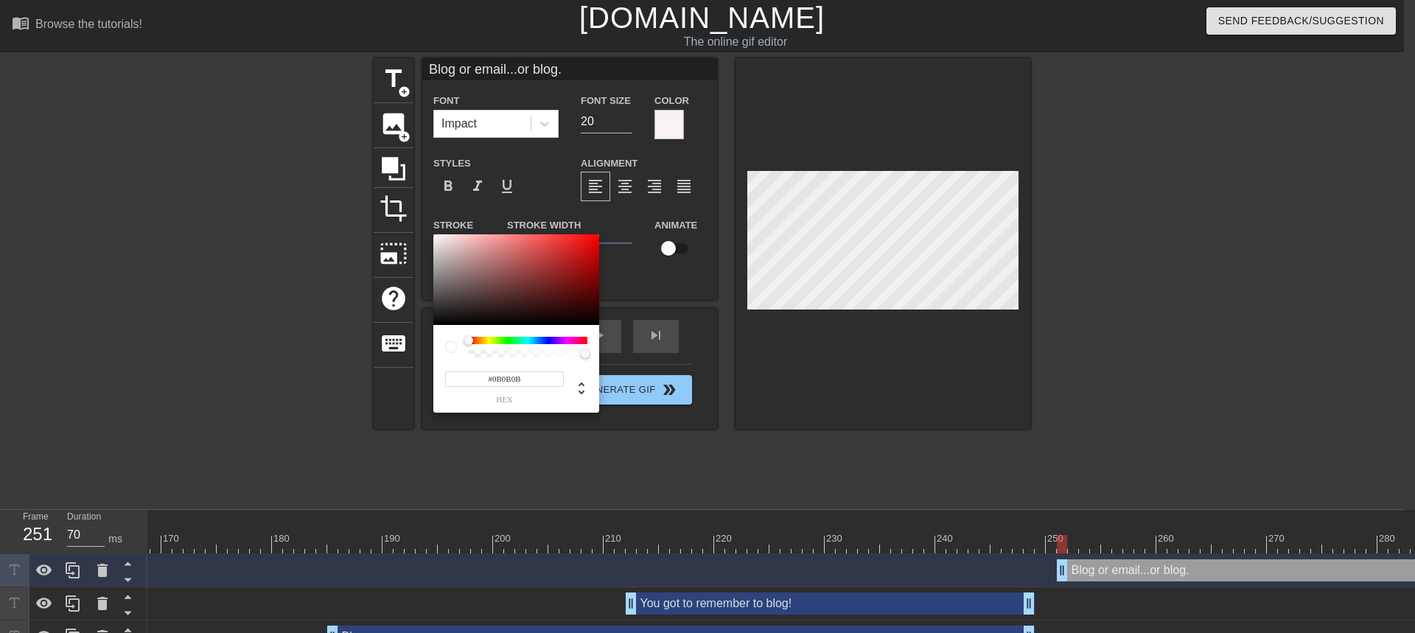
click at [438, 321] on div at bounding box center [516, 279] width 166 height 91
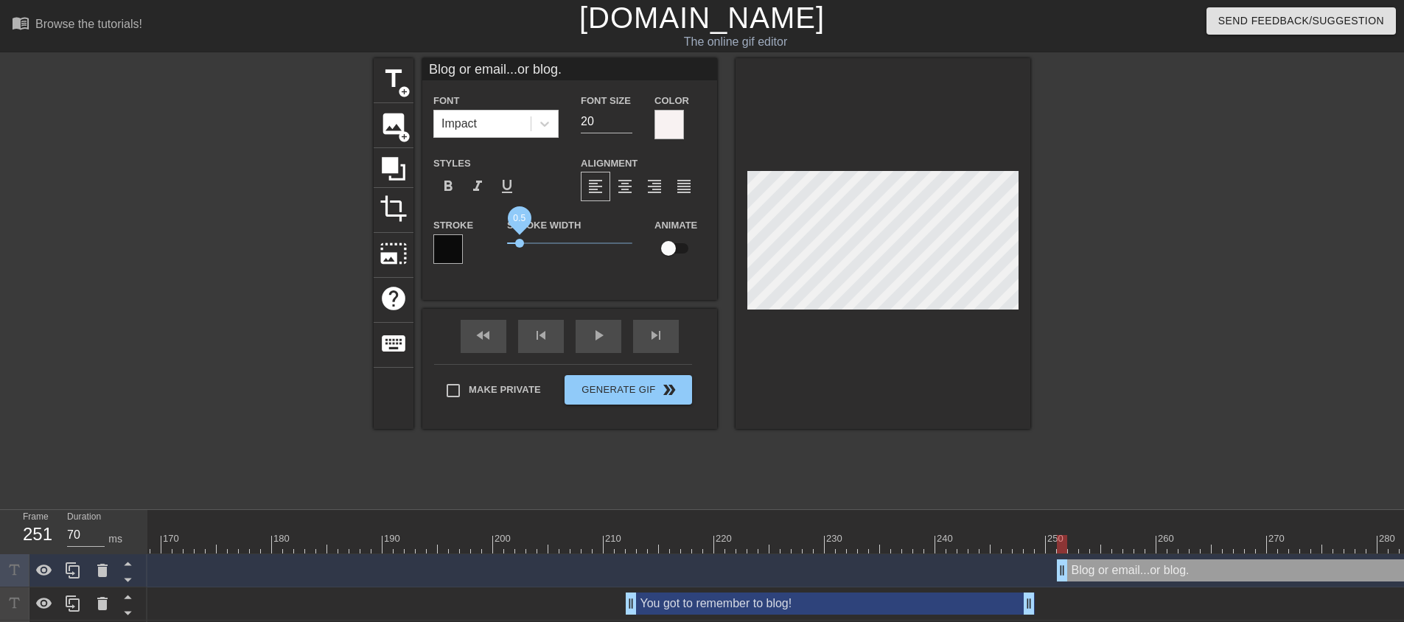
drag, startPoint x: 529, startPoint y: 239, endPoint x: 519, endPoint y: 239, distance: 9.6
click at [519, 239] on span "0.5" at bounding box center [519, 243] width 9 height 9
click at [593, 344] on div "play_arrow" at bounding box center [598, 336] width 46 height 33
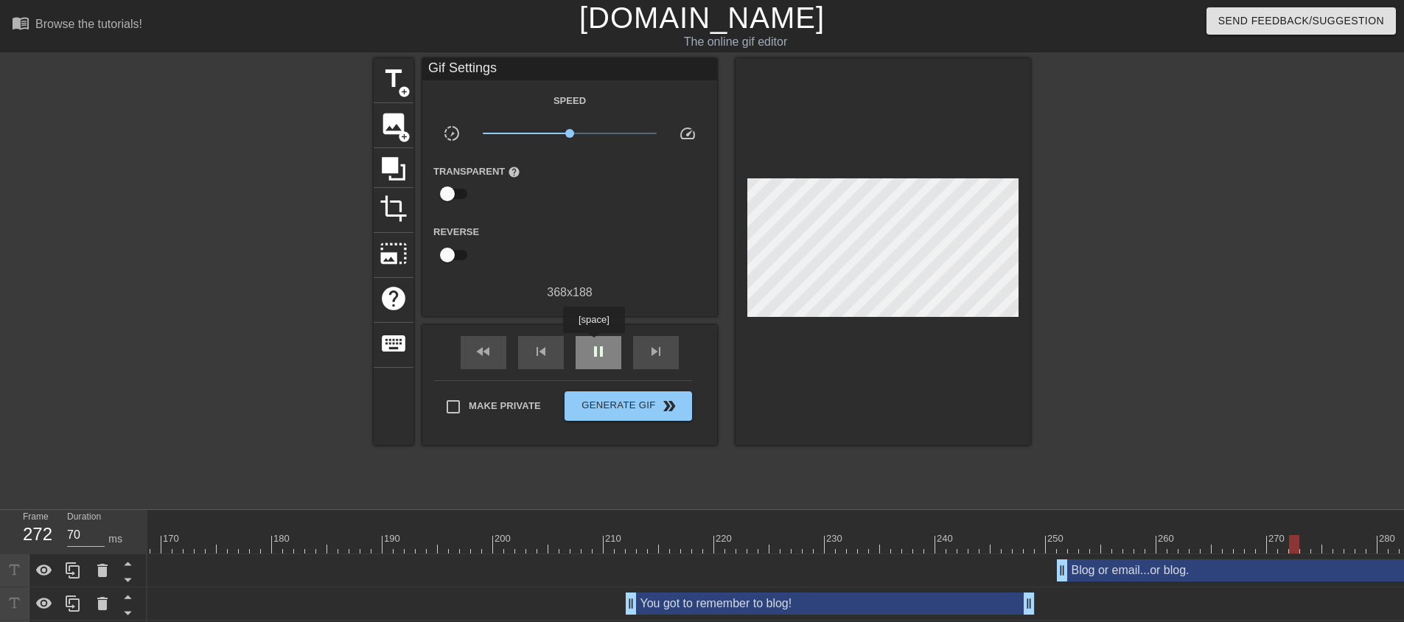
click at [593, 343] on span "pause" at bounding box center [598, 352] width 18 height 18
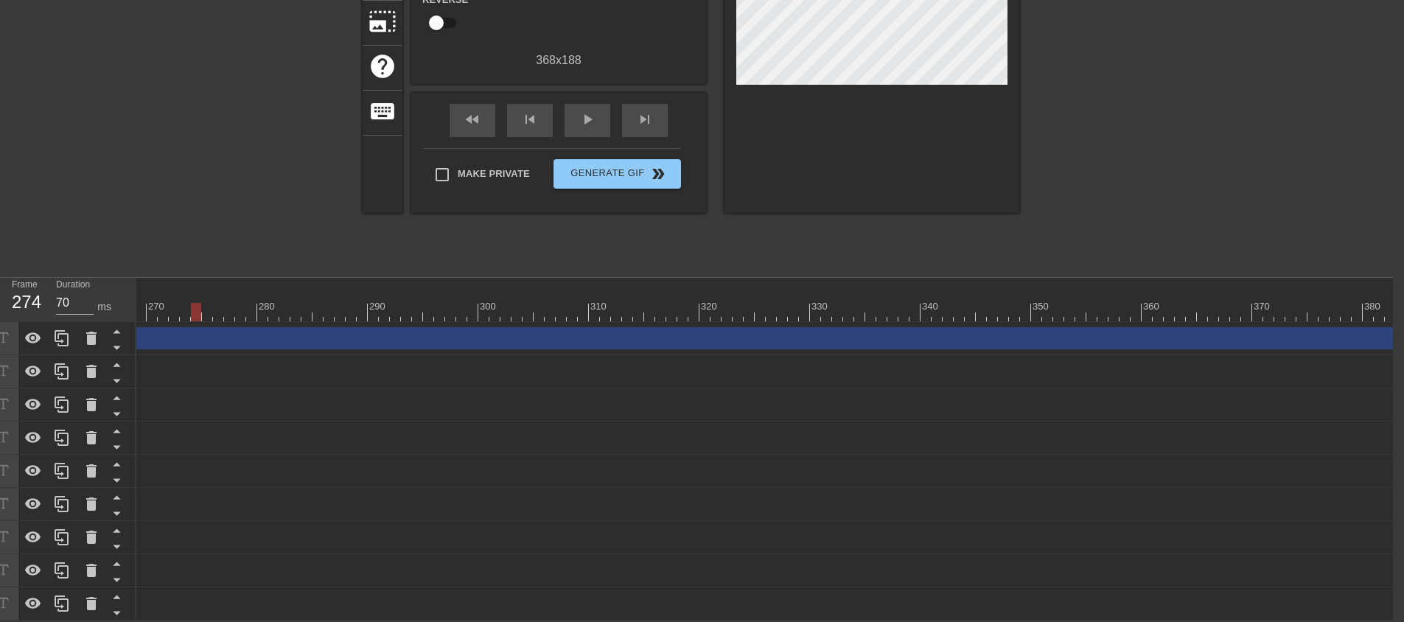
scroll to position [0, 3533]
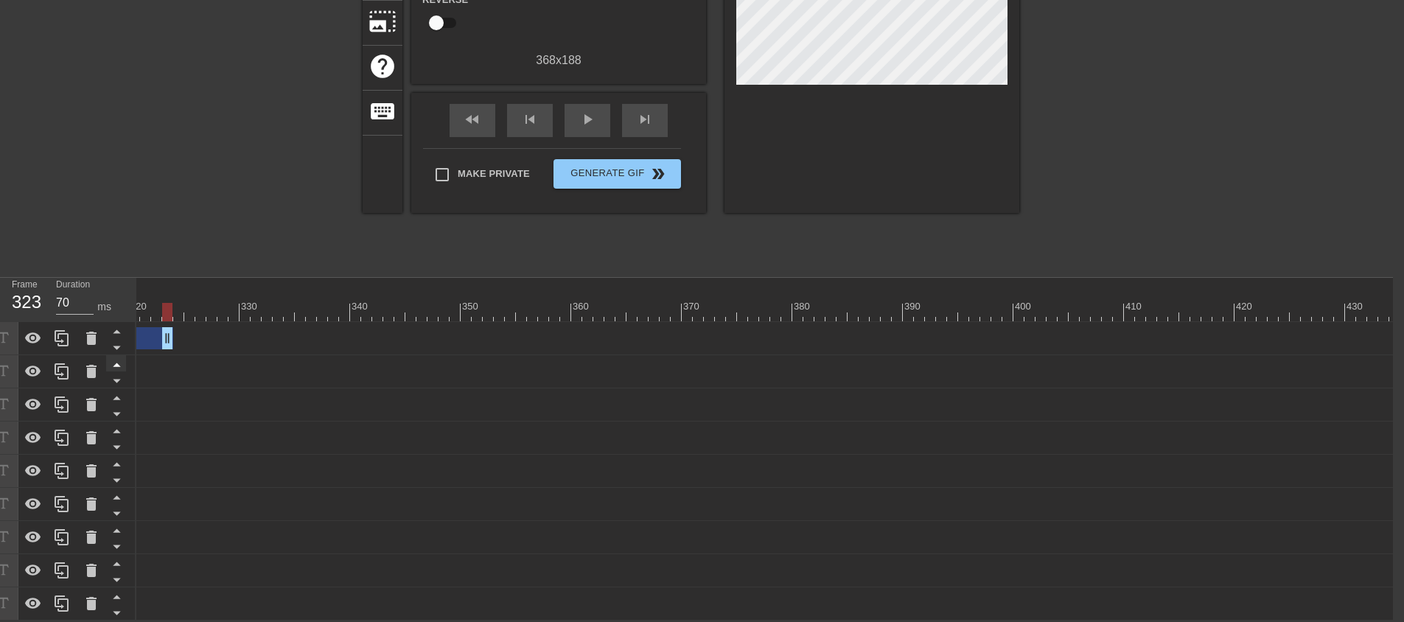
drag, startPoint x: 1393, startPoint y: 329, endPoint x: 111, endPoint y: 348, distance: 1282.9
click at [111, 348] on div "Frame 323 Duration 70 ms 10 20 30 40 50 60 70 80 90 100 110 120 130 140 150" at bounding box center [691, 449] width 1404 height 343
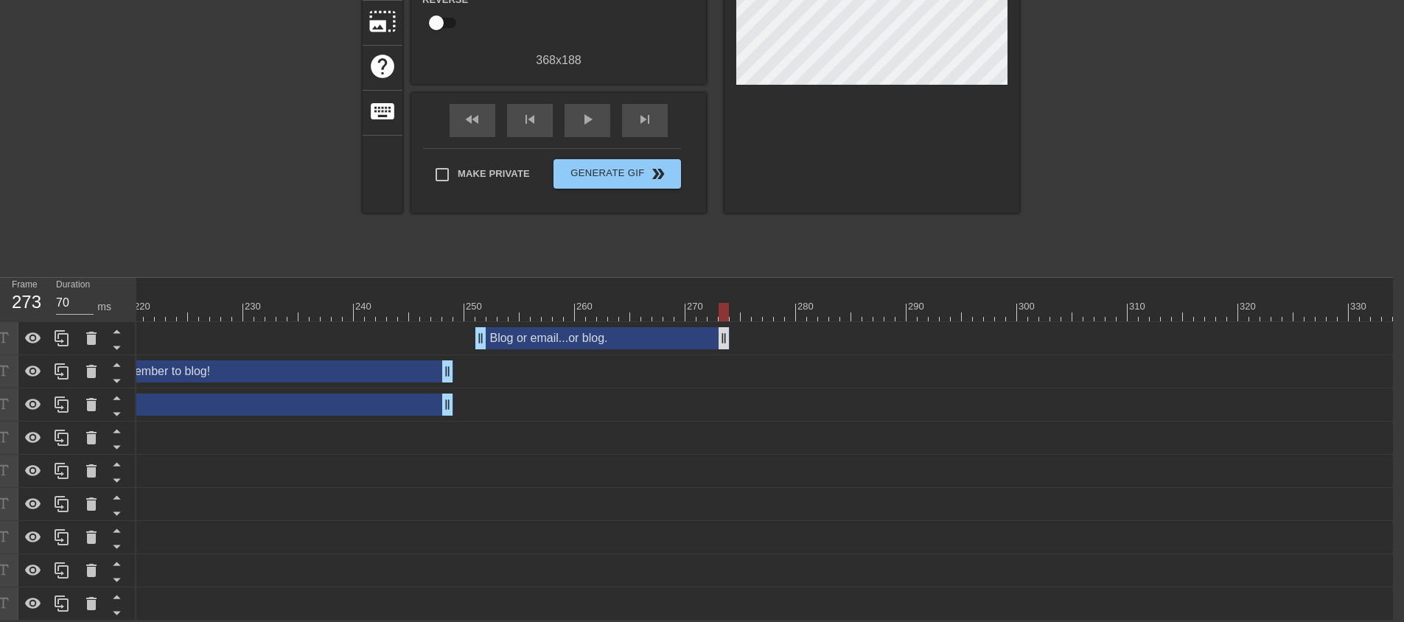
drag, startPoint x: 1223, startPoint y: 330, endPoint x: 716, endPoint y: 323, distance: 507.0
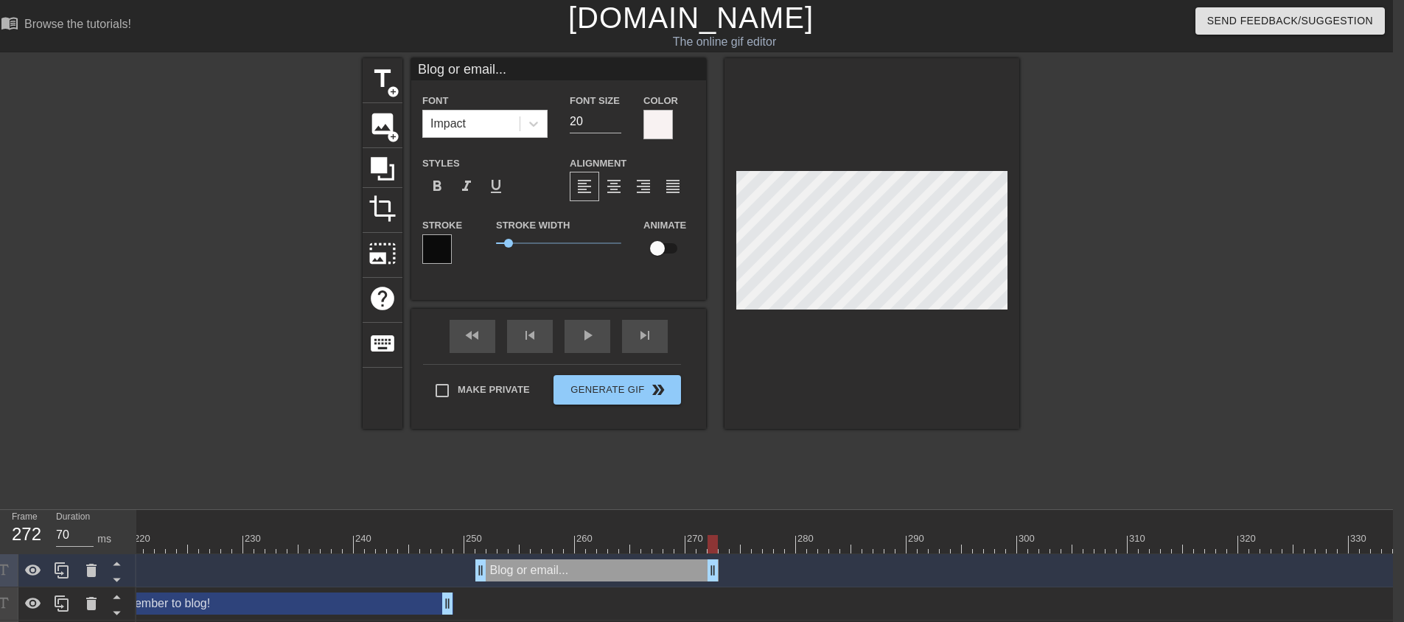
scroll to position [2, 6]
click at [900, 336] on div at bounding box center [871, 243] width 295 height 371
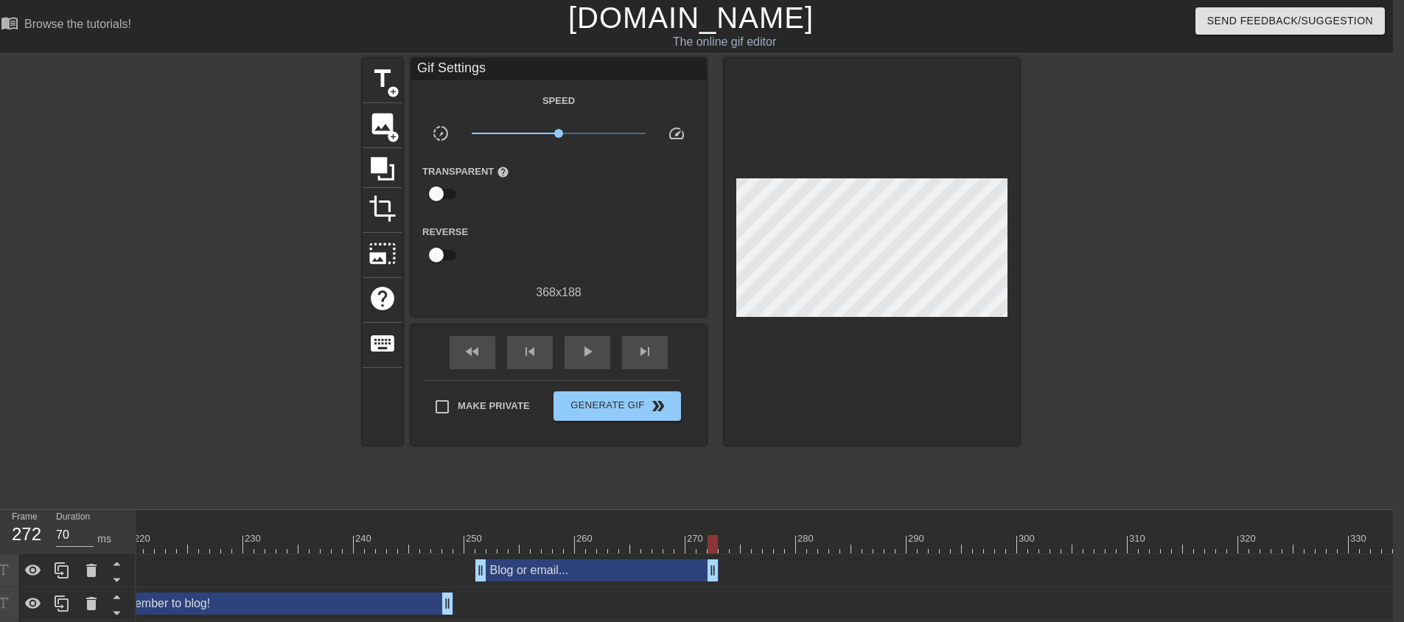
drag, startPoint x: 710, startPoint y: 568, endPoint x: 708, endPoint y: 551, distance: 17.0
click at [655, 358] on div "skip_next" at bounding box center [645, 352] width 46 height 33
click at [395, 86] on span "add_circle" at bounding box center [393, 91] width 13 height 13
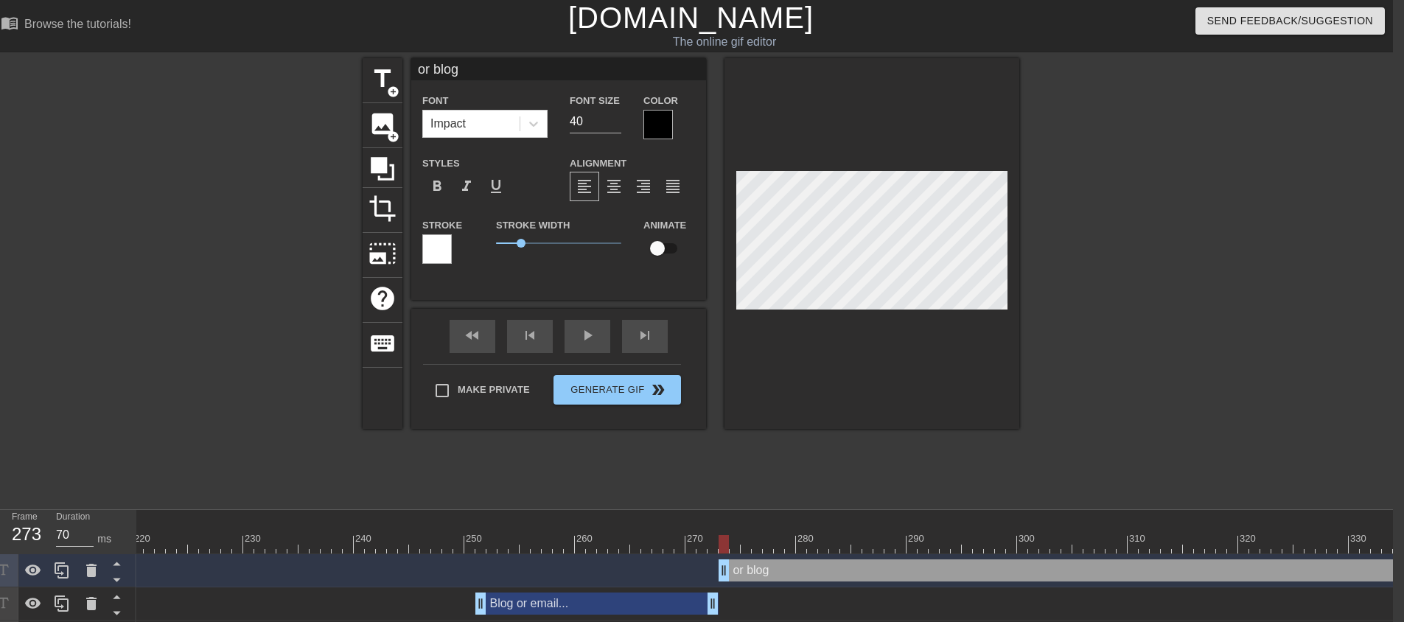
scroll to position [2, 3]
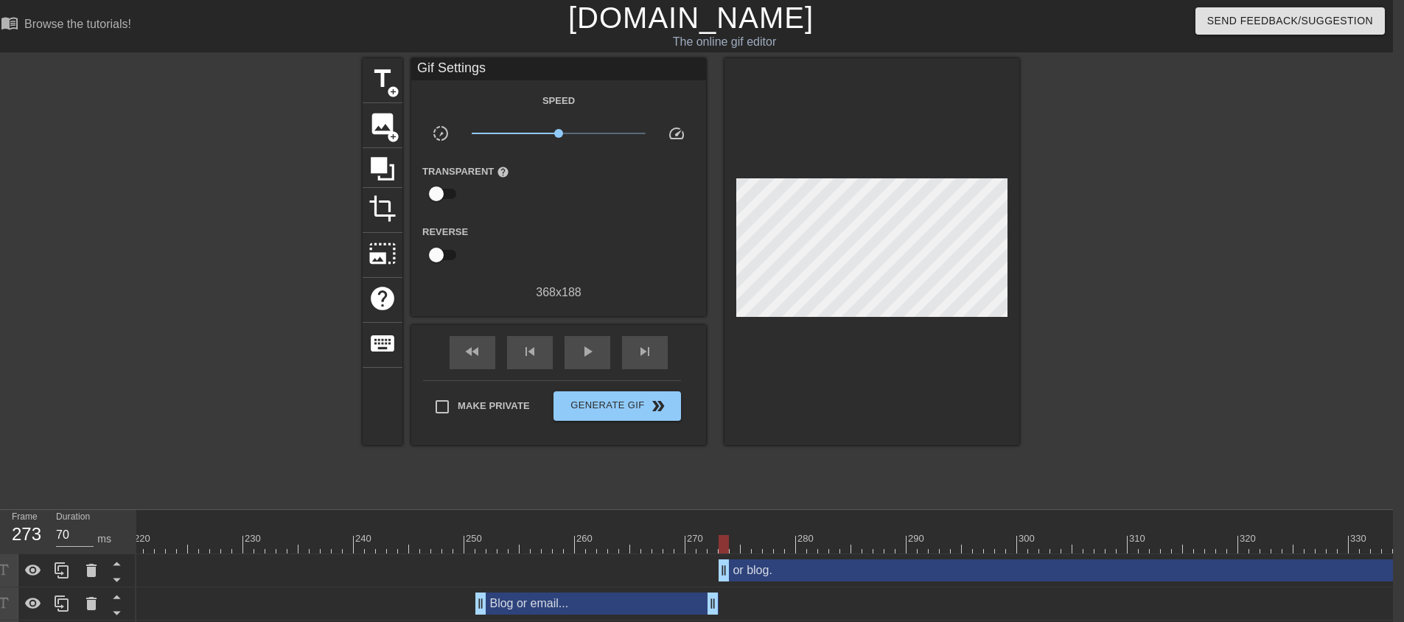
click at [836, 317] on div at bounding box center [871, 251] width 295 height 387
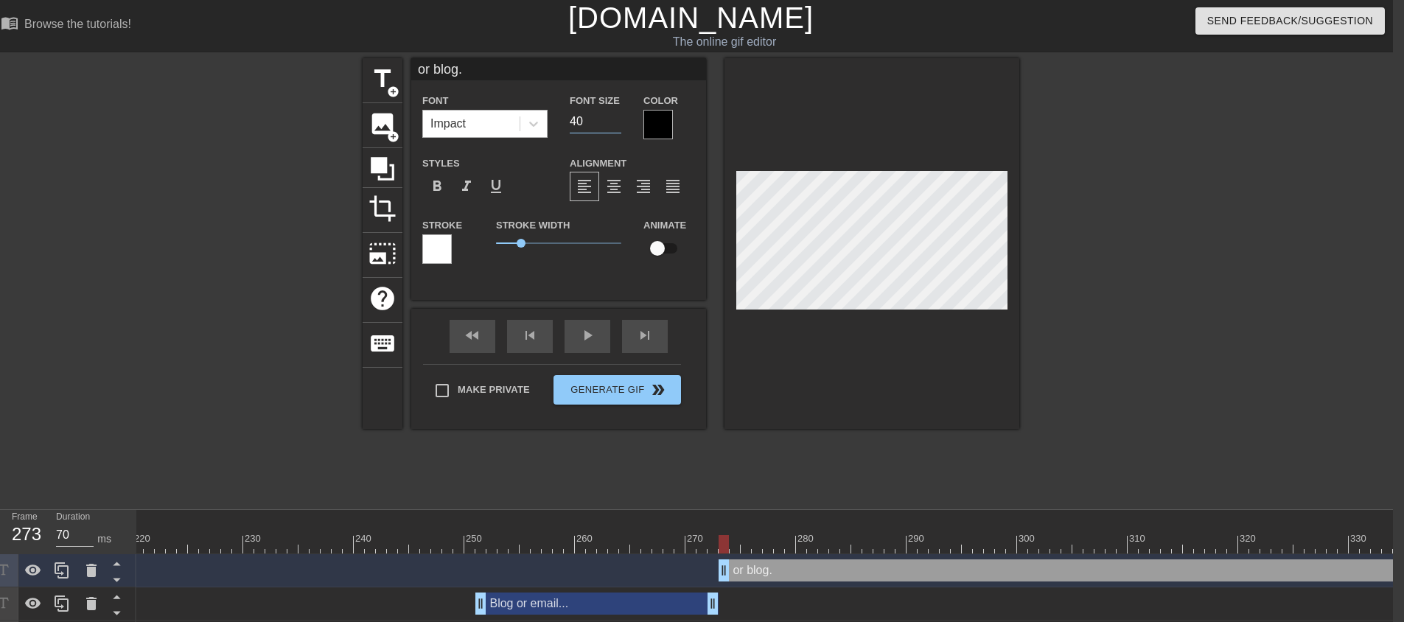
drag, startPoint x: 539, startPoint y: 125, endPoint x: 519, endPoint y: 128, distance: 19.4
click at [522, 125] on div "Font Impact Font Size 40 Color" at bounding box center [558, 115] width 295 height 48
click at [662, 130] on div at bounding box center [657, 124] width 29 height 29
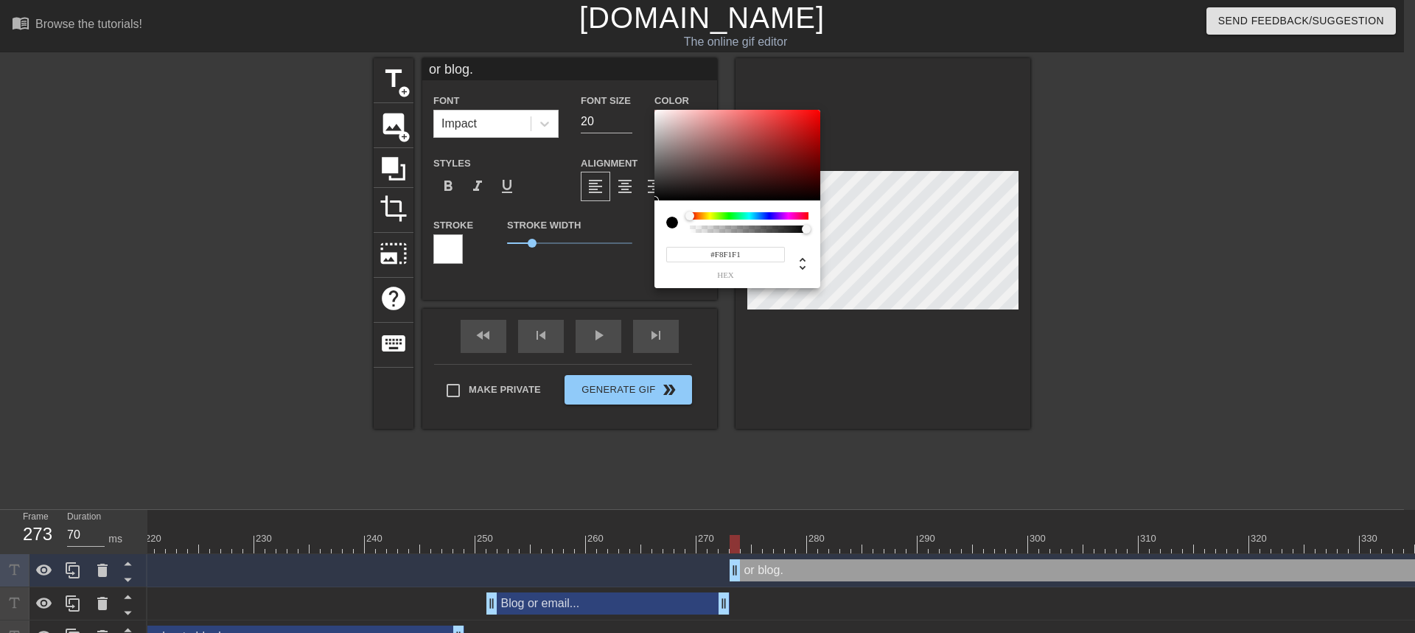
click at [659, 112] on div at bounding box center [737, 155] width 166 height 91
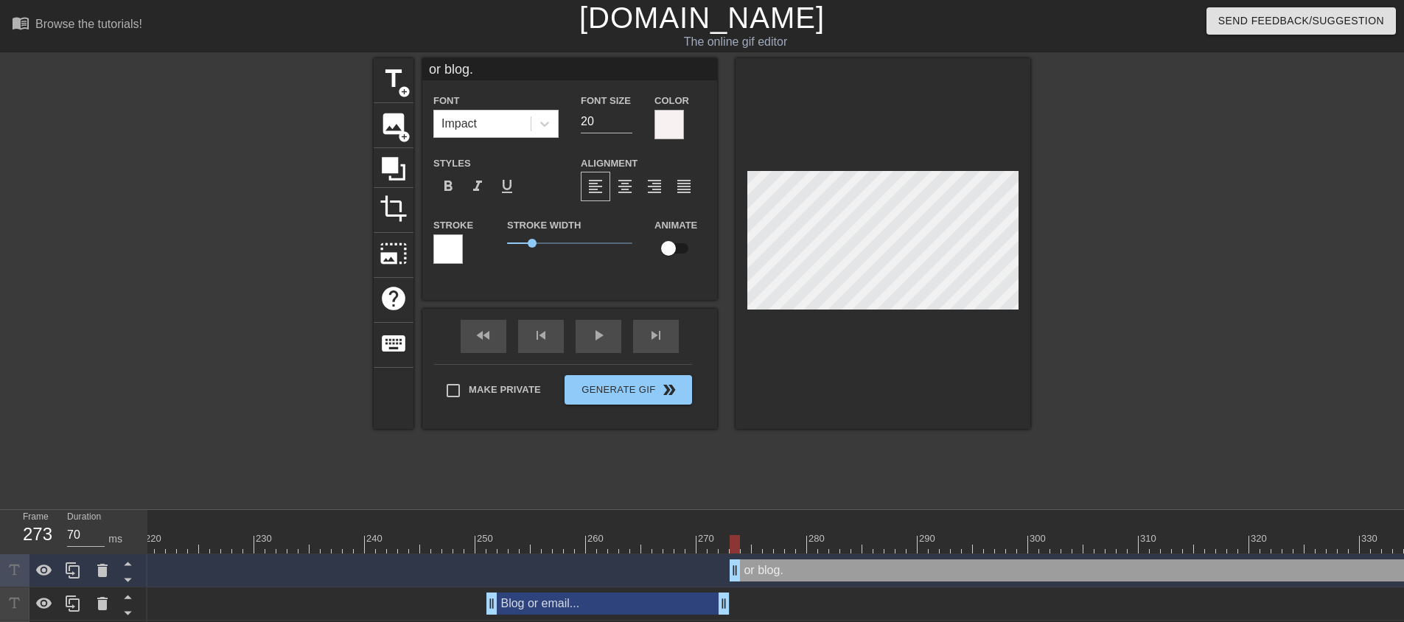
click at [457, 246] on div at bounding box center [447, 248] width 29 height 29
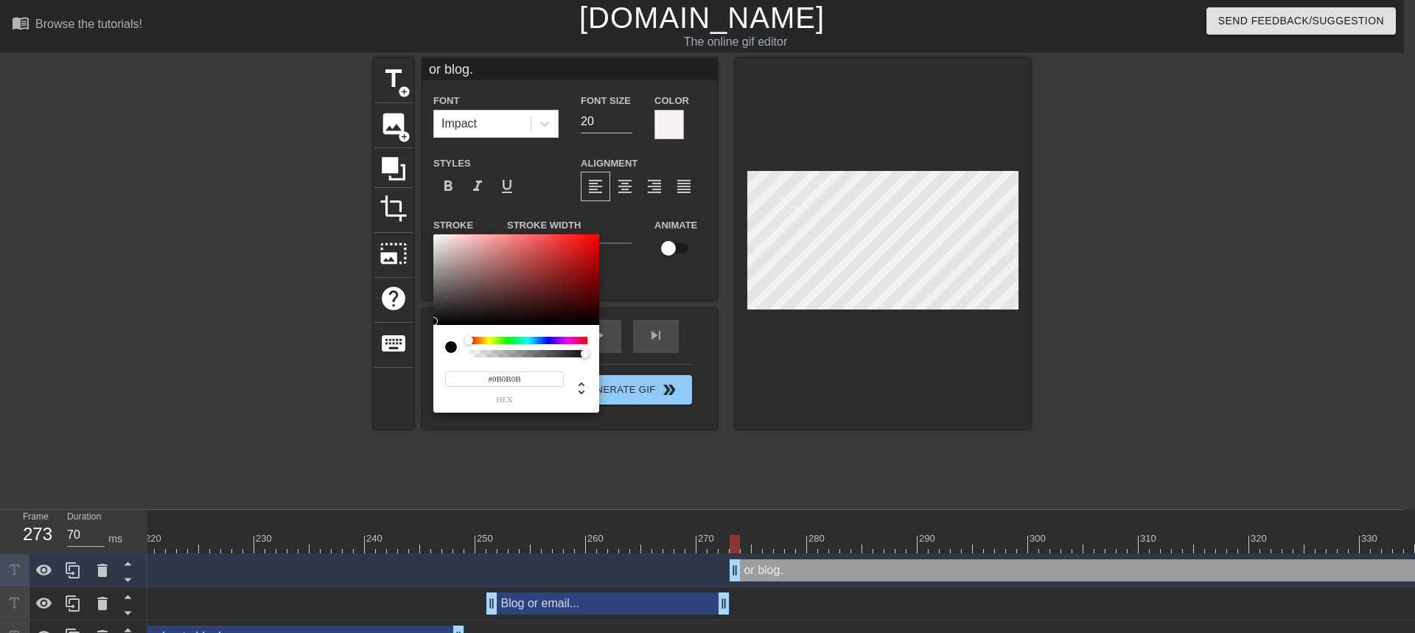
click at [435, 321] on div at bounding box center [516, 279] width 166 height 91
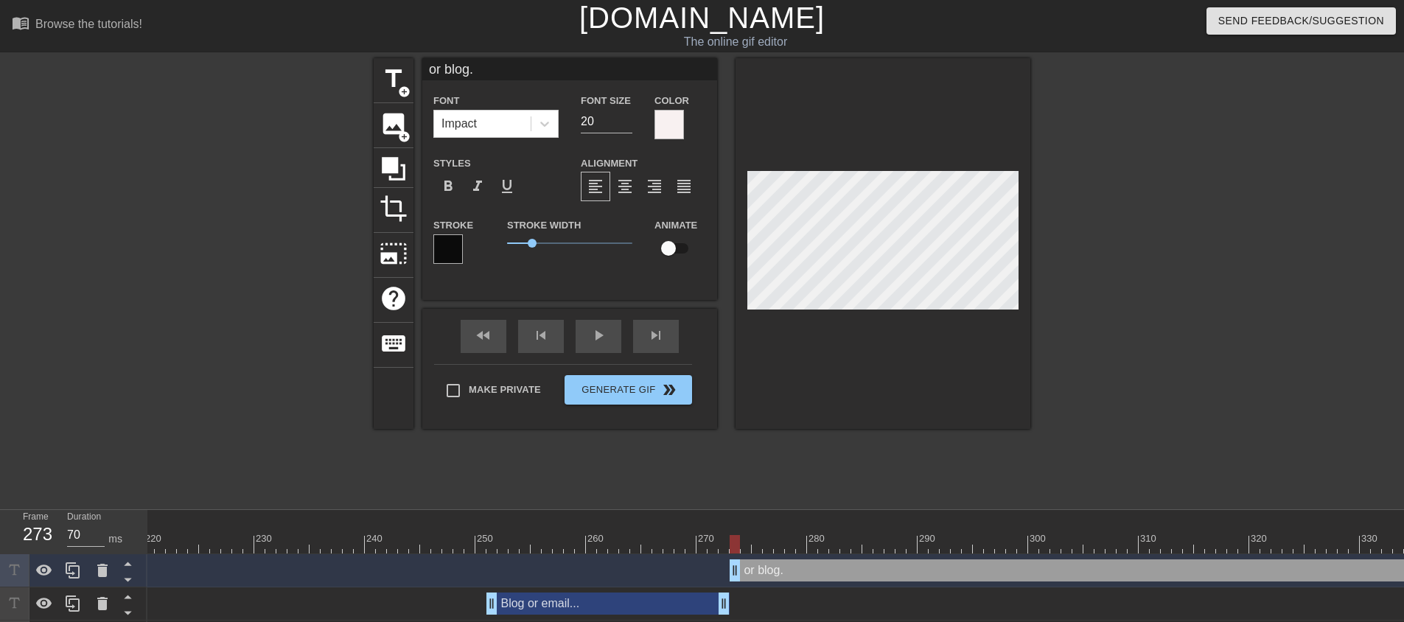
click at [892, 330] on div at bounding box center [882, 243] width 295 height 371
drag, startPoint x: 530, startPoint y: 241, endPoint x: 519, endPoint y: 242, distance: 10.4
click at [519, 242] on span "0.5" at bounding box center [519, 243] width 9 height 9
click at [1127, 601] on div "Blog or email... drag_handle drag_handle" at bounding box center [121, 603] width 4797 height 22
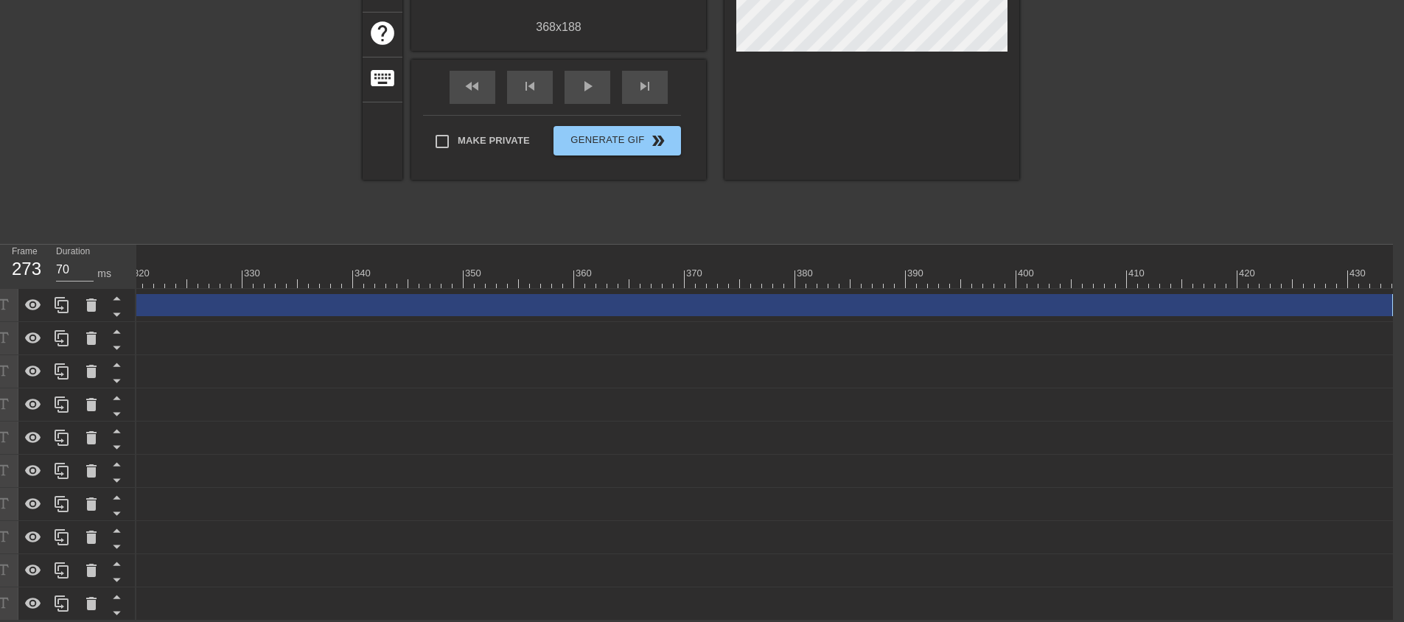
scroll to position [0, 3533]
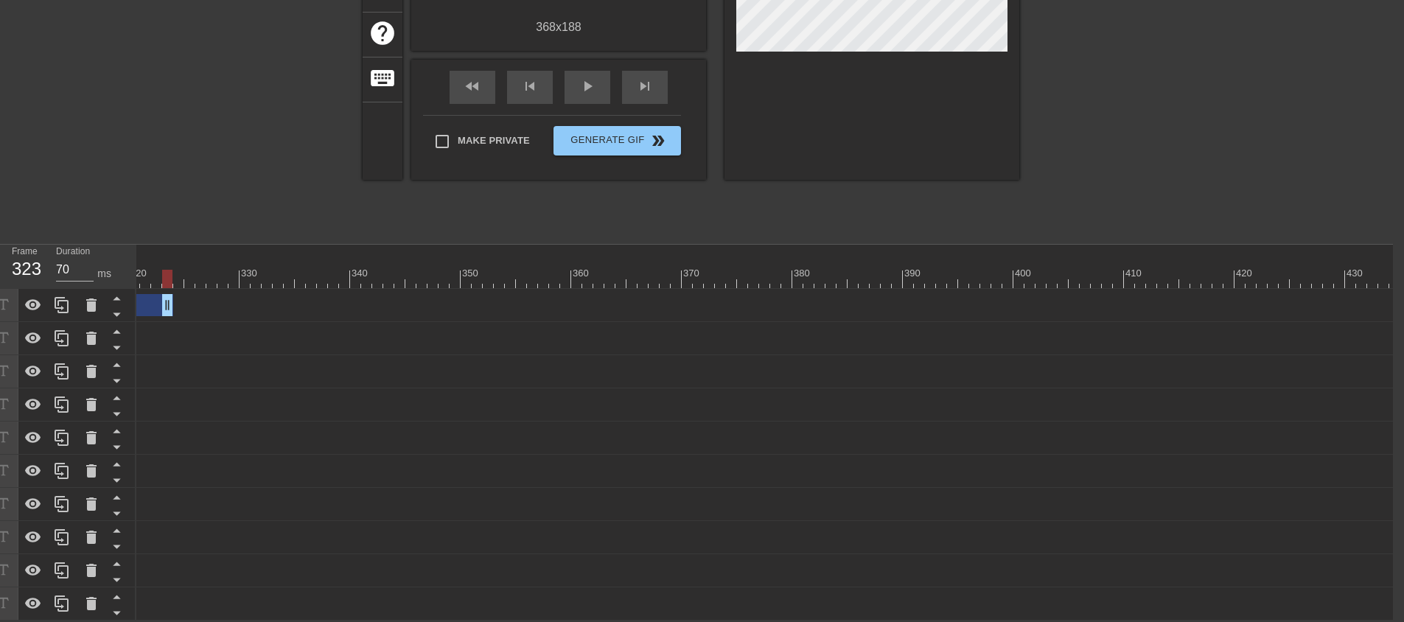
drag, startPoint x: 1391, startPoint y: 293, endPoint x: 226, endPoint y: 337, distance: 1165.7
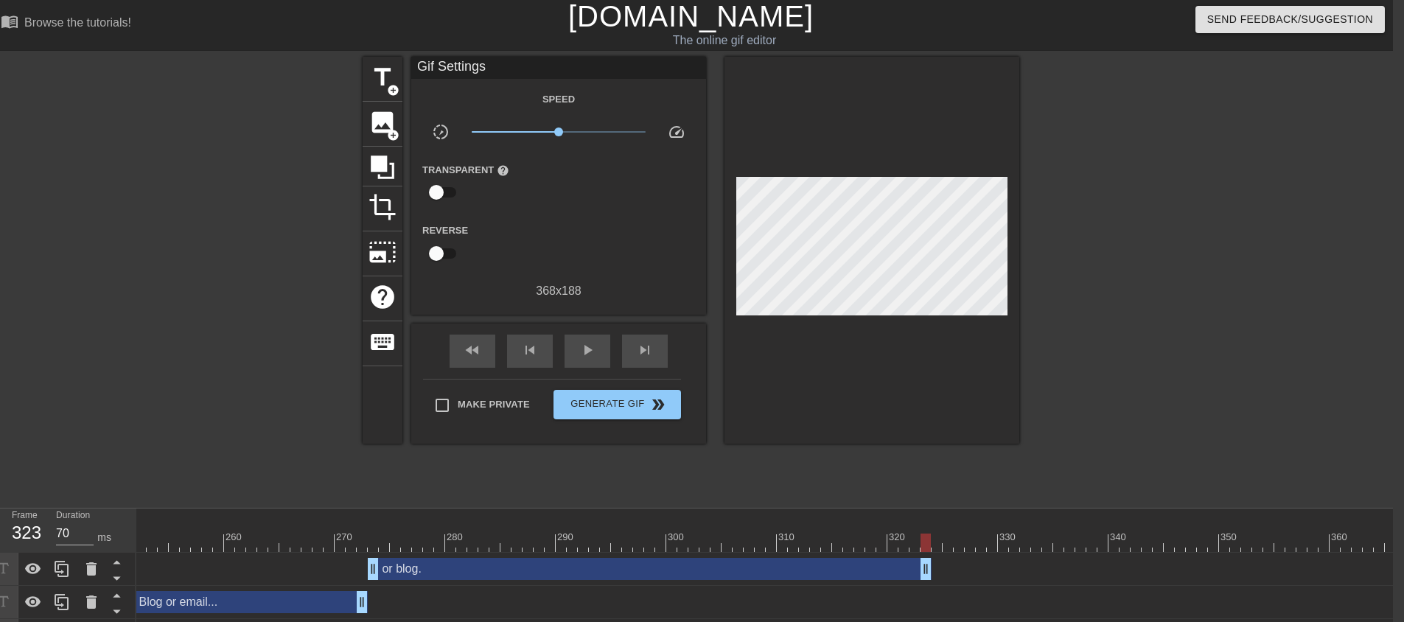
scroll to position [0, 11]
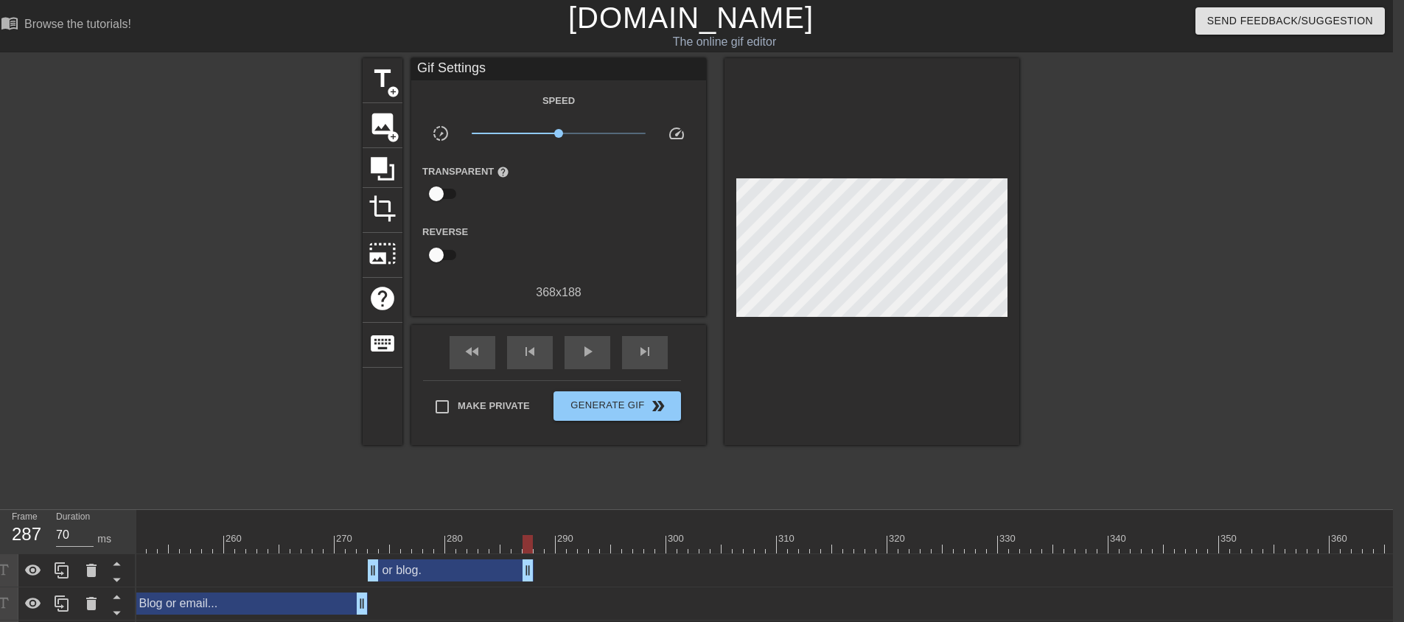
drag, startPoint x: 923, startPoint y: 568, endPoint x: 523, endPoint y: 526, distance: 402.3
click at [912, 444] on div at bounding box center [871, 251] width 295 height 387
drag, startPoint x: 869, startPoint y: 621, endPoint x: 784, endPoint y: 625, distance: 84.8
click at [784, 621] on html "menu_book Browse the tutorials! [DOMAIN_NAME] The online gif editor Send Feedba…" at bounding box center [691, 443] width 1404 height 886
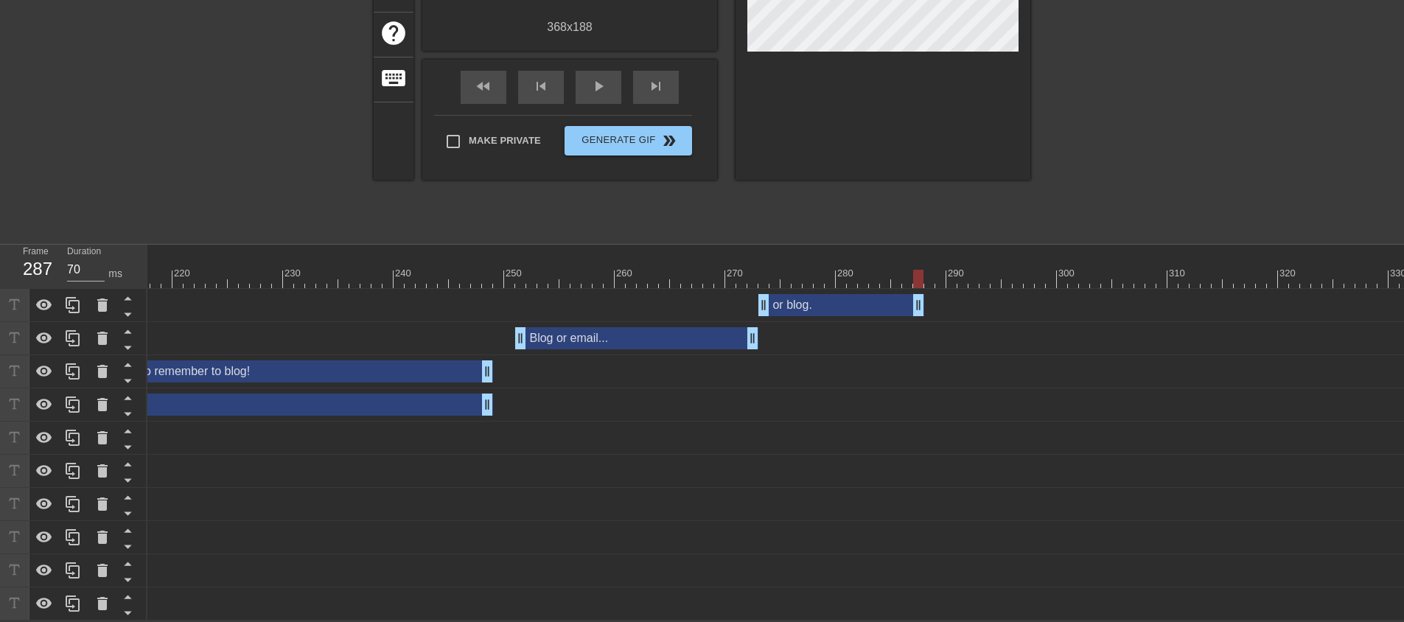
scroll to position [0, 2387]
click at [511, 259] on div at bounding box center [507, 268] width 11 height 18
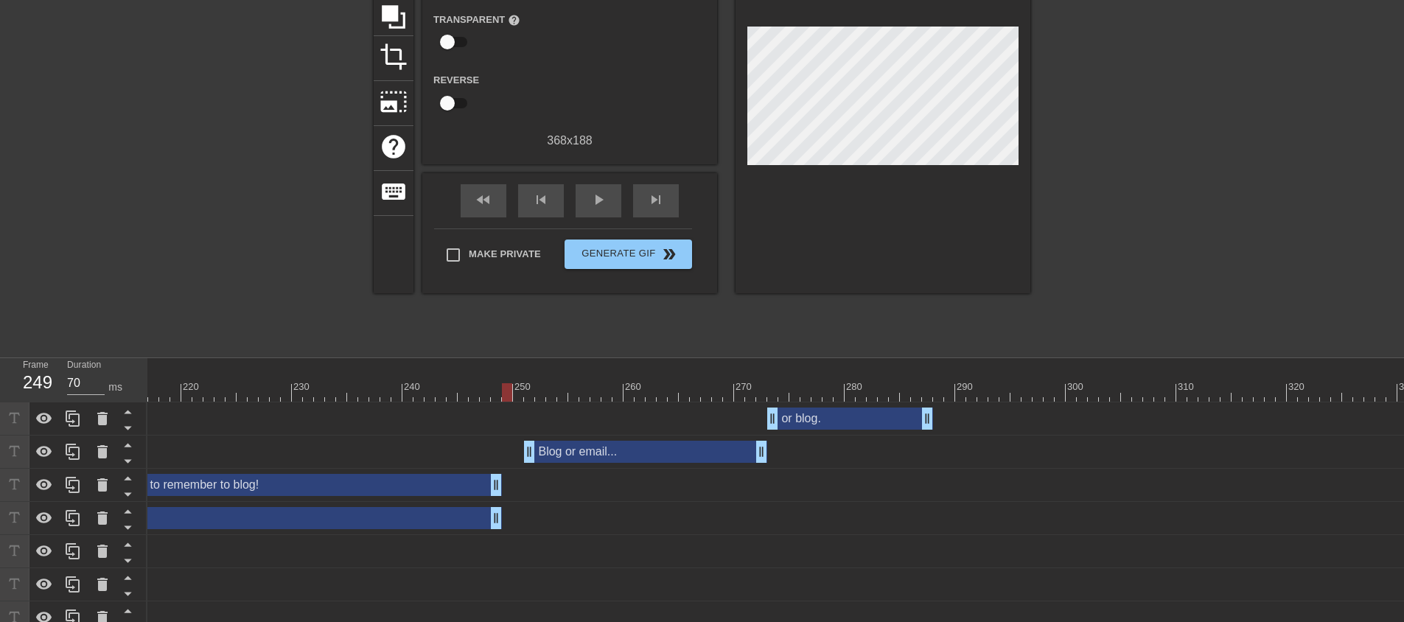
scroll to position [0, 0]
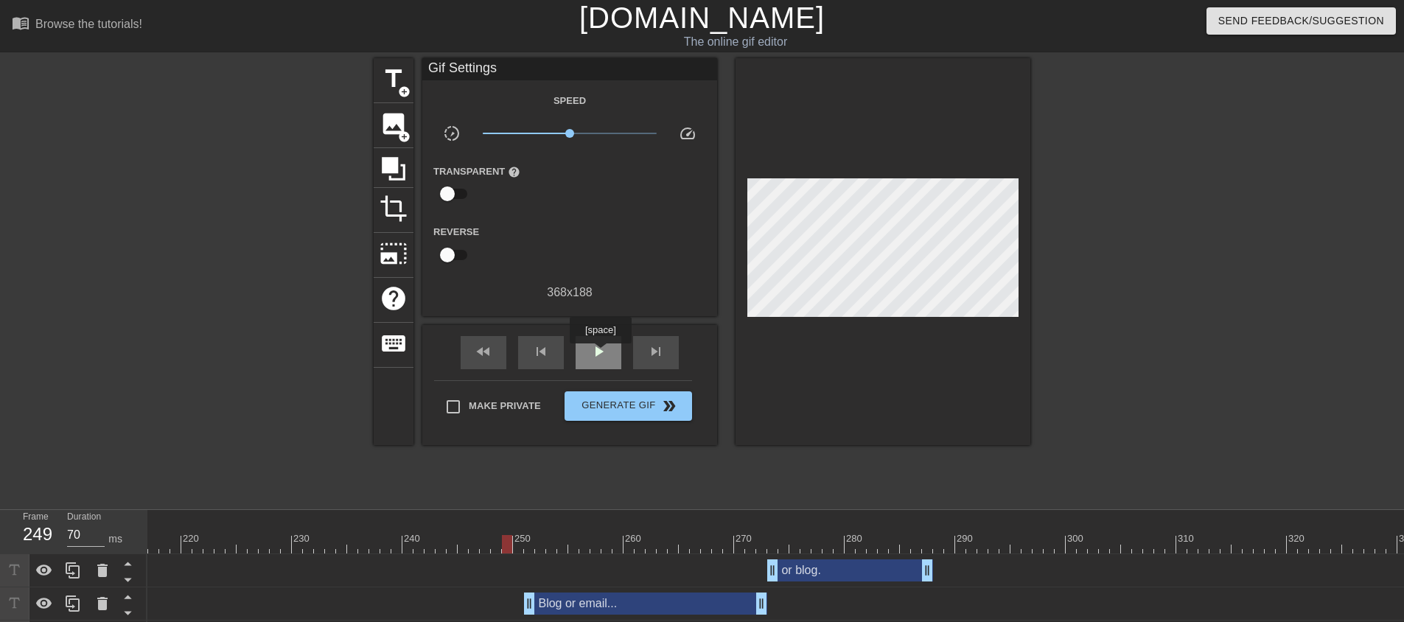
click at [600, 354] on span "play_arrow" at bounding box center [598, 352] width 18 height 18
click at [600, 354] on span "pause" at bounding box center [598, 352] width 18 height 18
click at [600, 354] on span "play_arrow" at bounding box center [598, 352] width 18 height 18
click at [600, 354] on span "pause" at bounding box center [598, 352] width 18 height 18
click at [405, 88] on span "add_circle" at bounding box center [404, 91] width 13 height 13
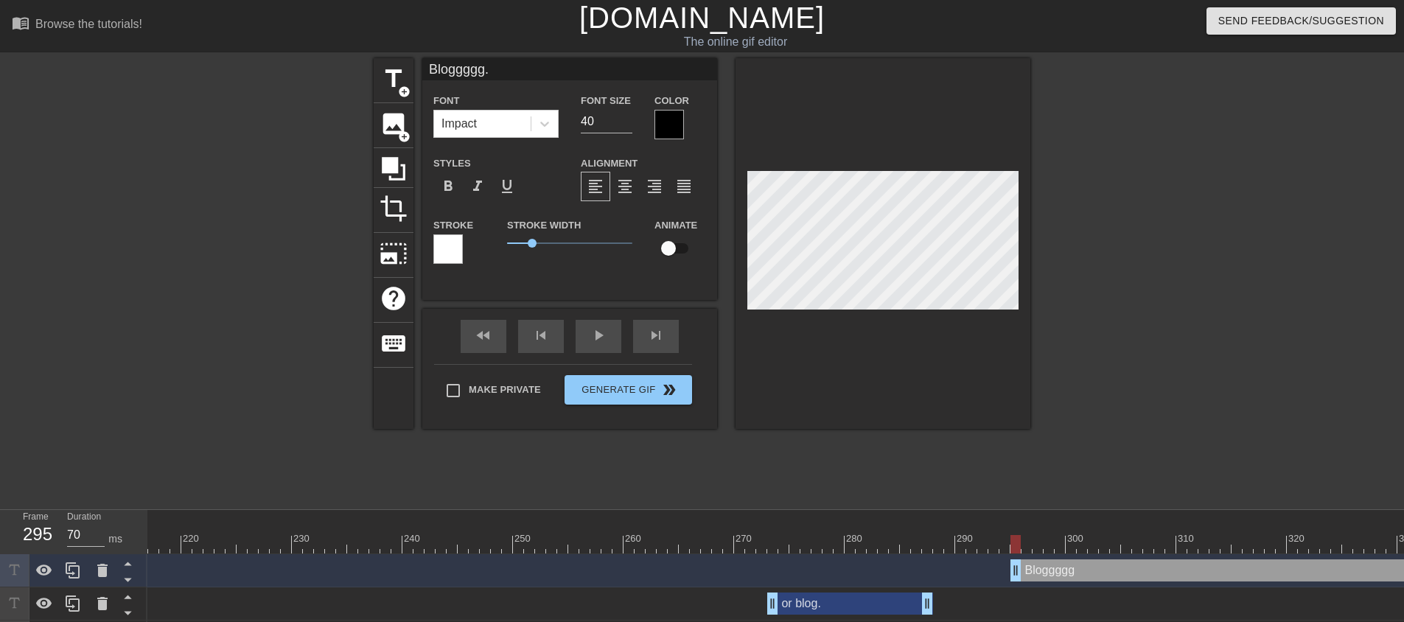
scroll to position [2, 4]
click at [871, 318] on div at bounding box center [882, 243] width 295 height 371
drag, startPoint x: 587, startPoint y: 126, endPoint x: 551, endPoint y: 133, distance: 36.8
click at [554, 133] on div "Font Impact Font Size 40 Color" at bounding box center [569, 115] width 295 height 48
drag, startPoint x: 699, startPoint y: 251, endPoint x: 738, endPoint y: 257, distance: 39.6
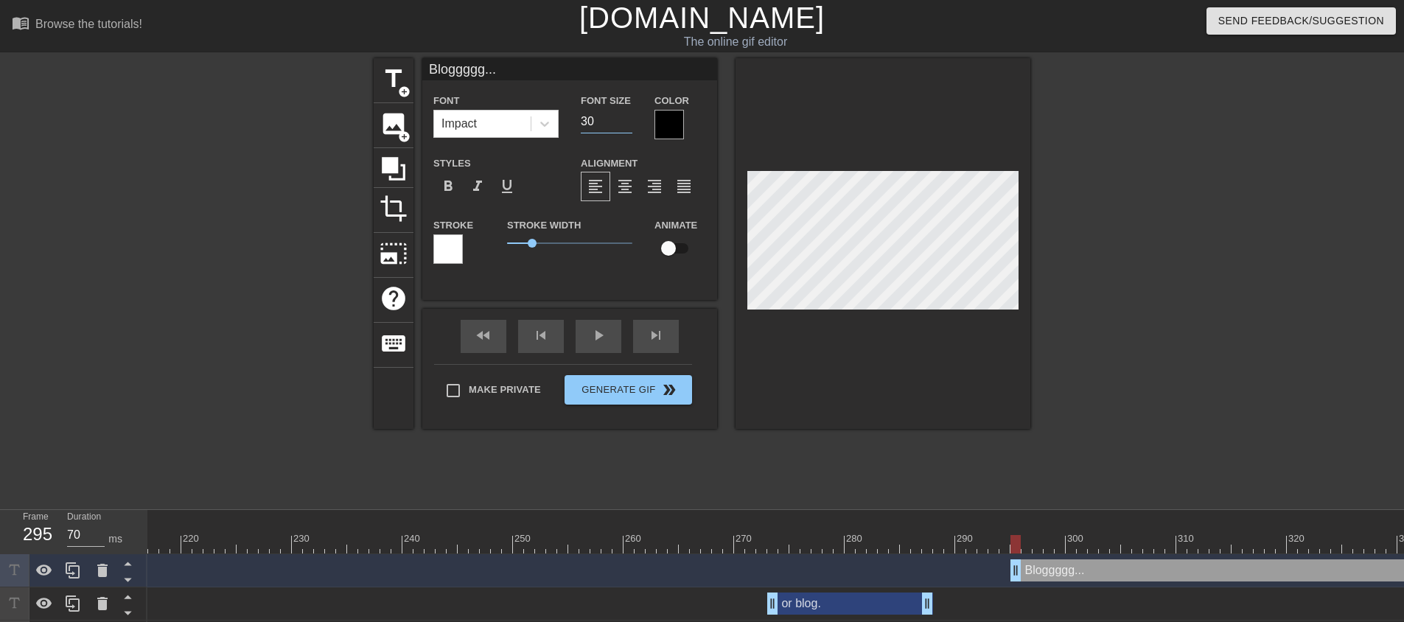
click at [700, 251] on div "Animate" at bounding box center [680, 239] width 74 height 46
click at [883, 337] on div at bounding box center [882, 243] width 295 height 371
click at [674, 126] on div at bounding box center [668, 124] width 29 height 29
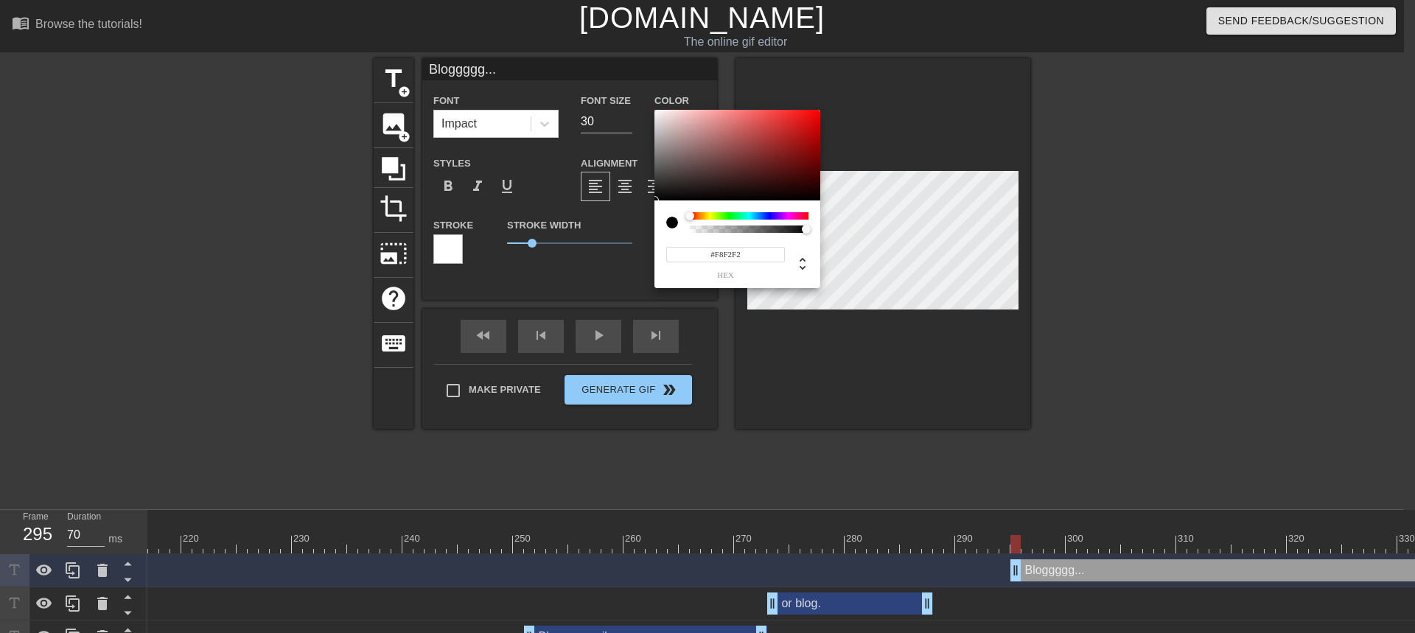
click at [658, 112] on div at bounding box center [737, 155] width 166 height 91
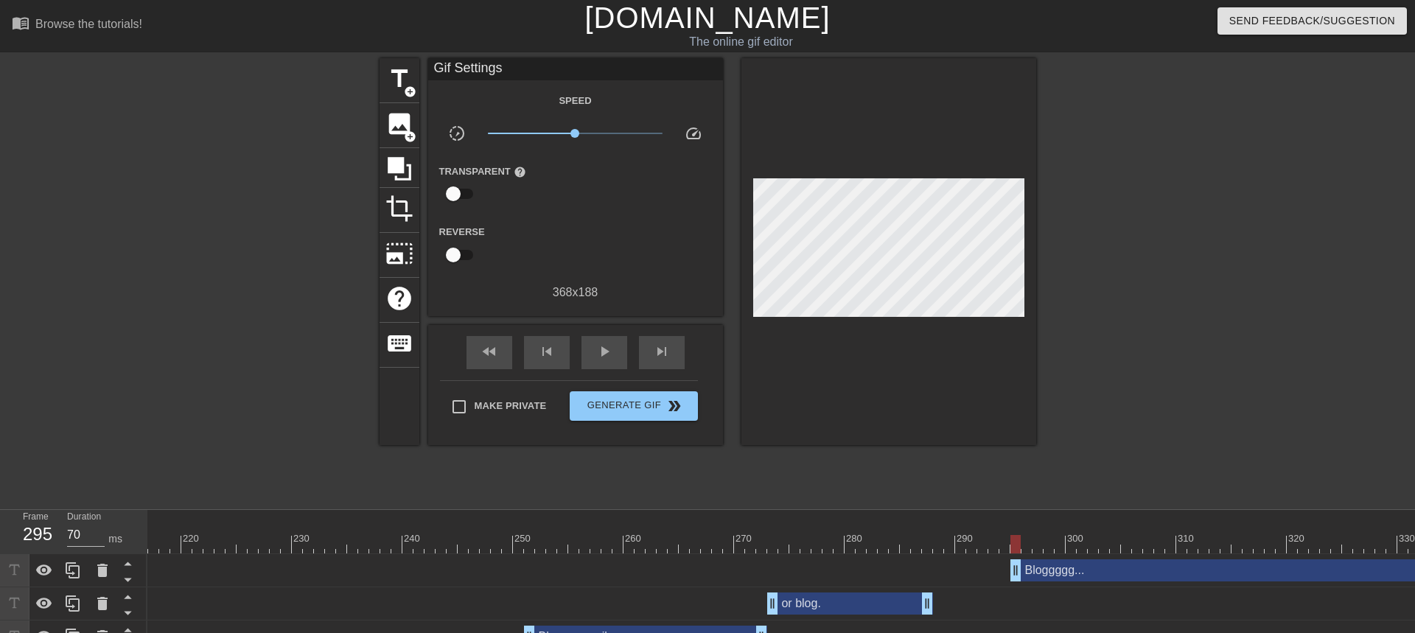
drag, startPoint x: 833, startPoint y: 351, endPoint x: 889, endPoint y: 322, distance: 63.6
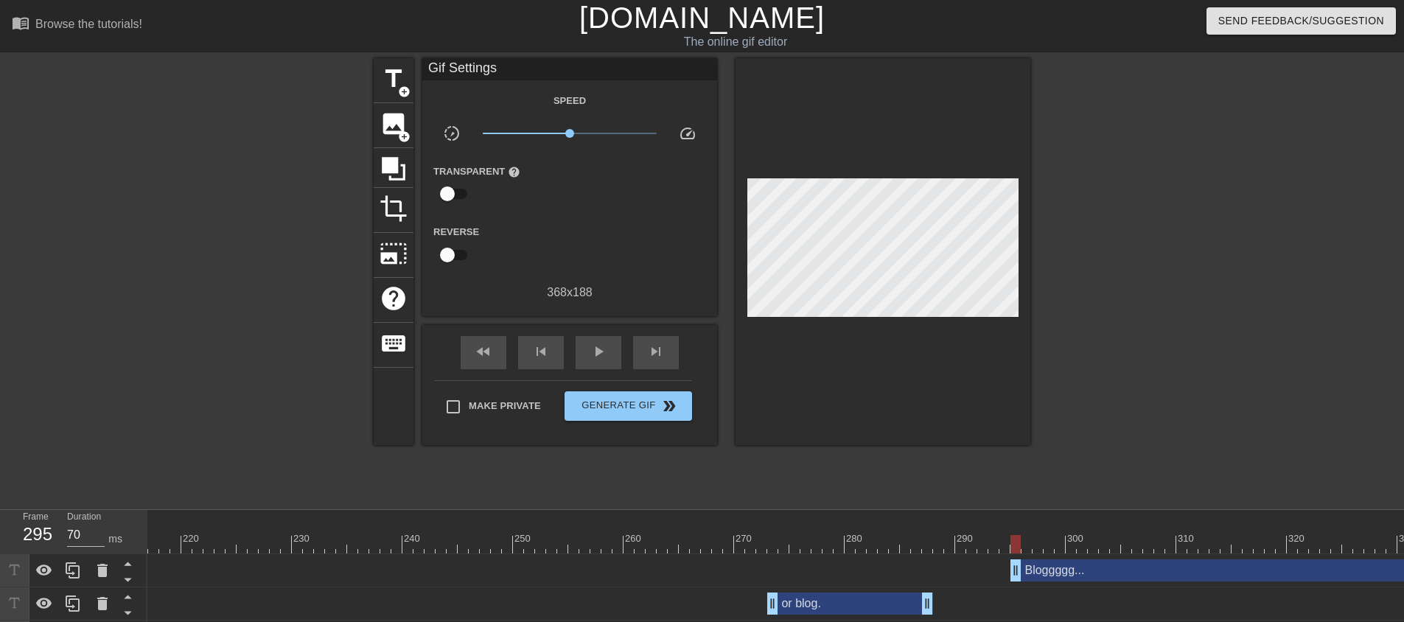
click at [889, 309] on div at bounding box center [882, 251] width 295 height 387
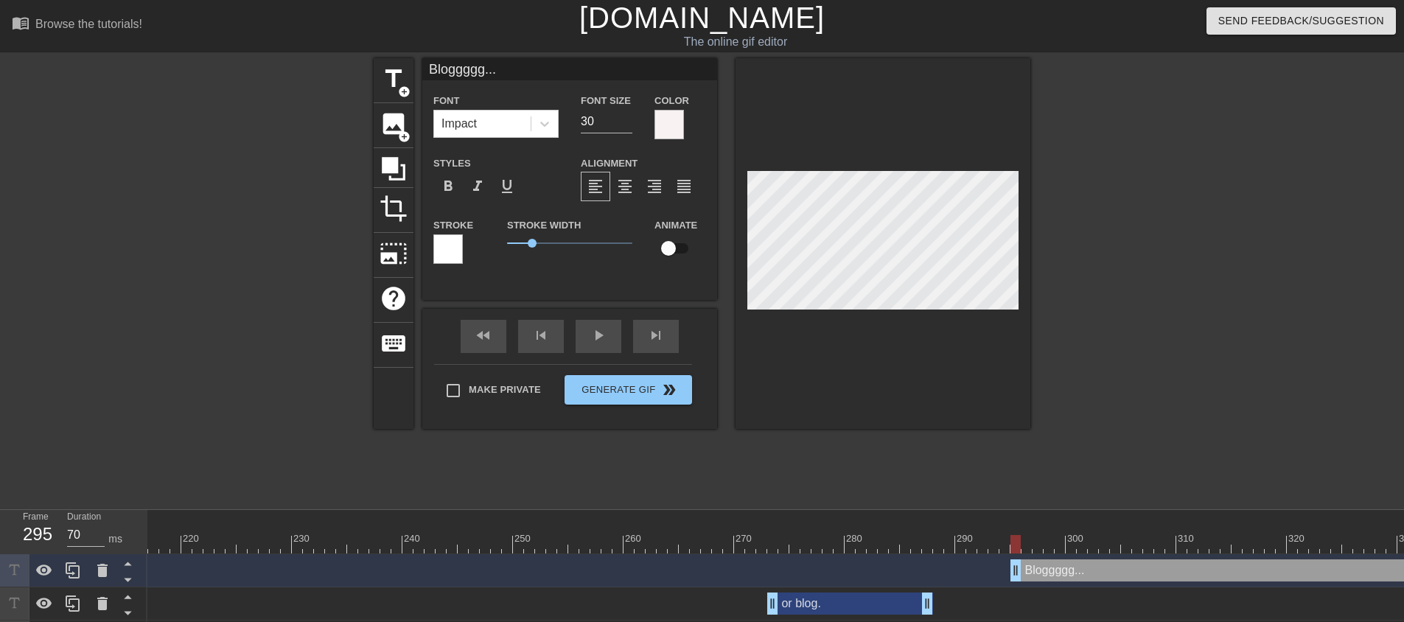
click at [449, 252] on div at bounding box center [447, 248] width 29 height 29
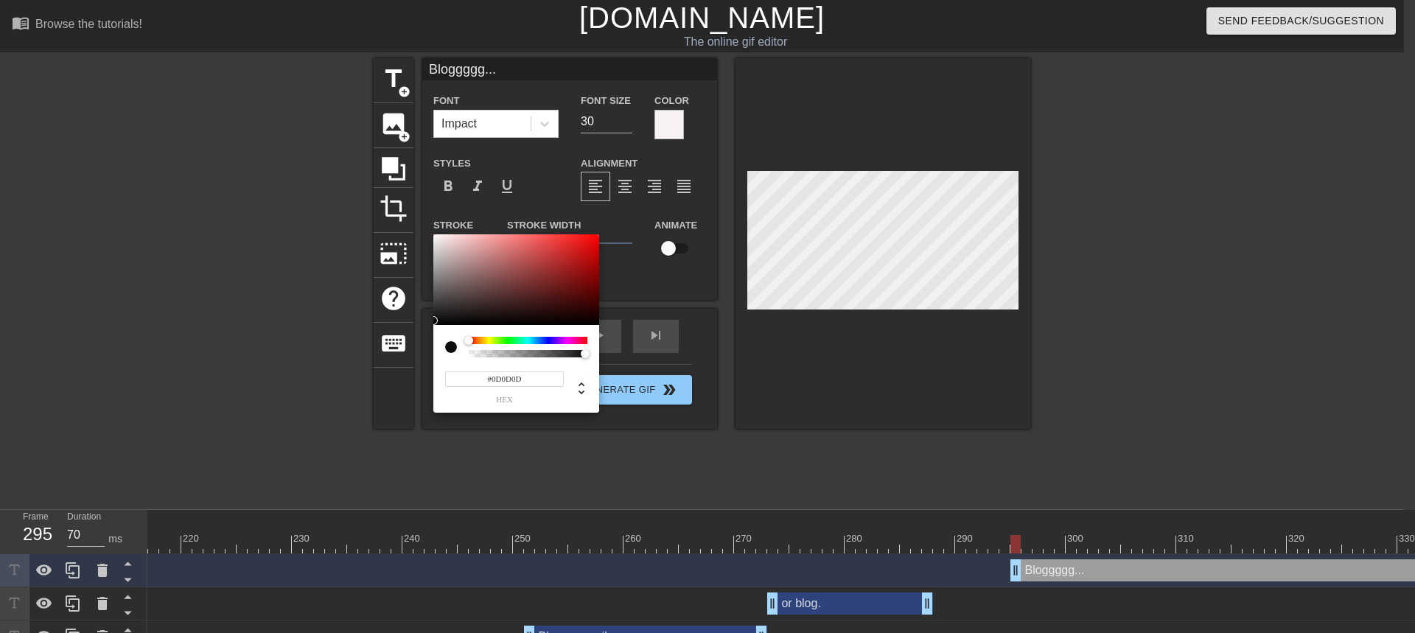
click at [436, 321] on div at bounding box center [516, 279] width 166 height 91
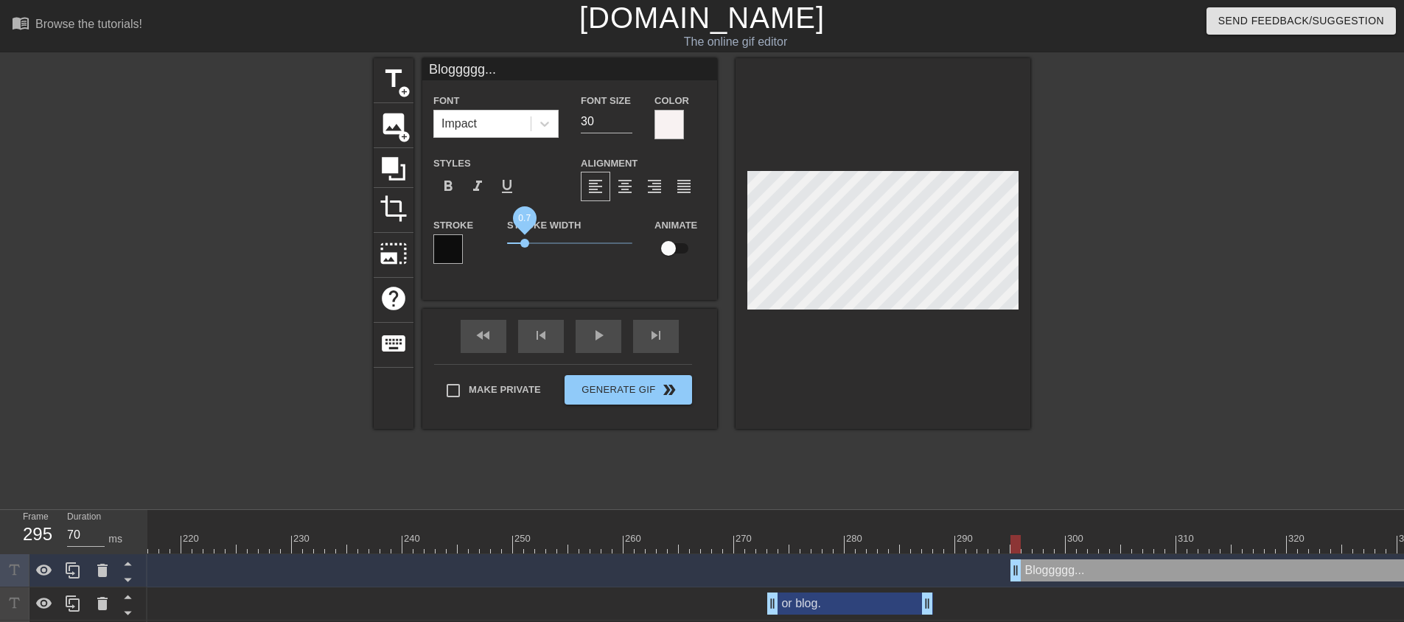
click at [525, 239] on span "0.7" at bounding box center [569, 243] width 125 height 18
click at [846, 347] on div at bounding box center [882, 243] width 295 height 371
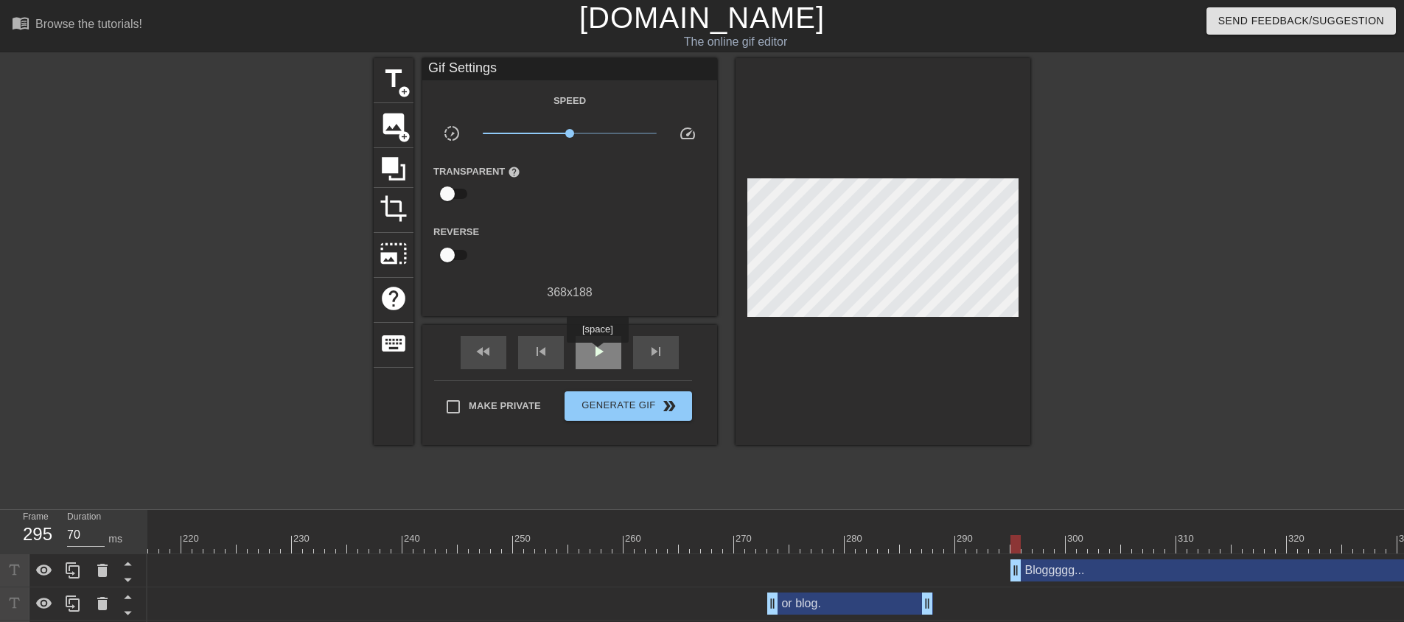
click at [597, 353] on span "play_arrow" at bounding box center [598, 352] width 18 height 18
click at [597, 353] on span "pause" at bounding box center [598, 352] width 18 height 18
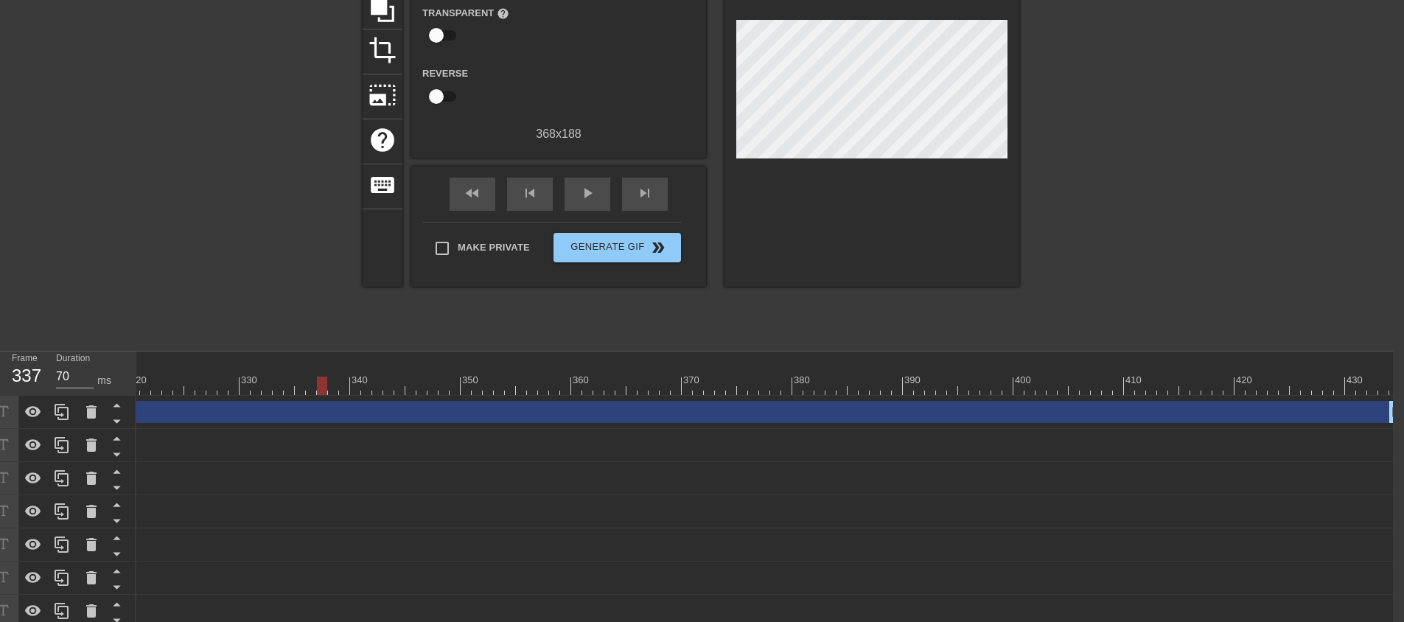
scroll to position [0, 11]
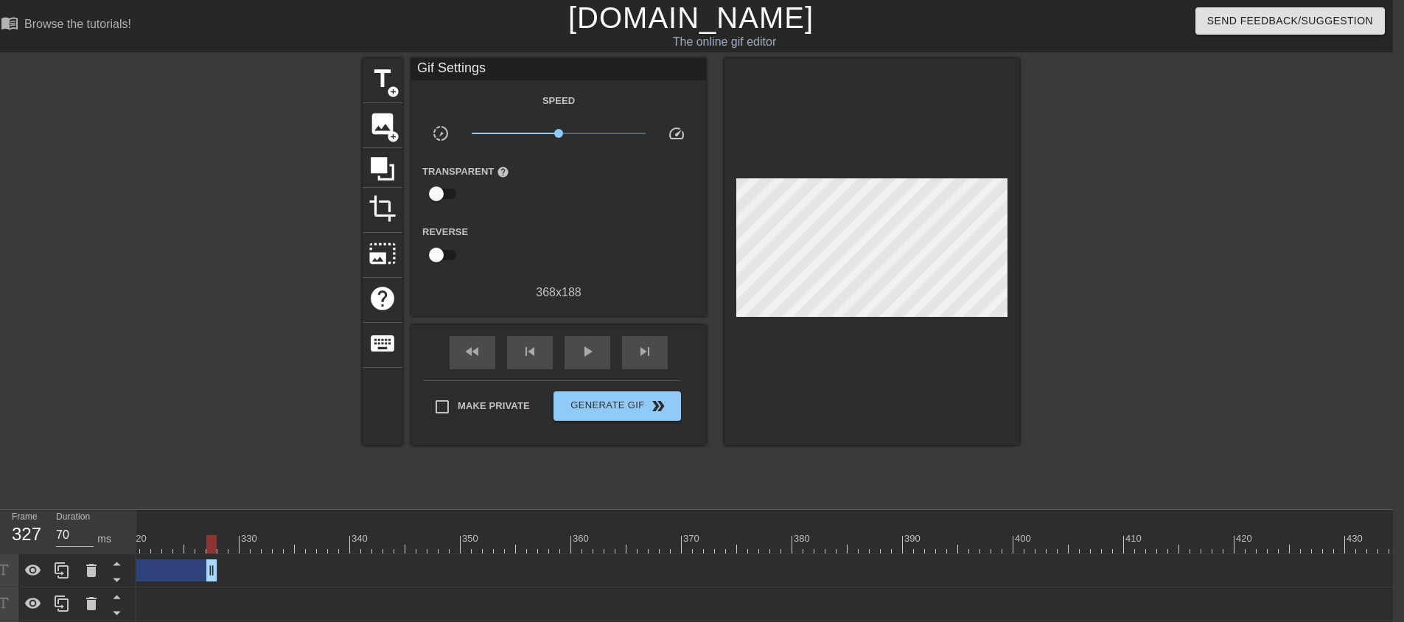
drag, startPoint x: 1394, startPoint y: 572, endPoint x: 409, endPoint y: 533, distance: 985.9
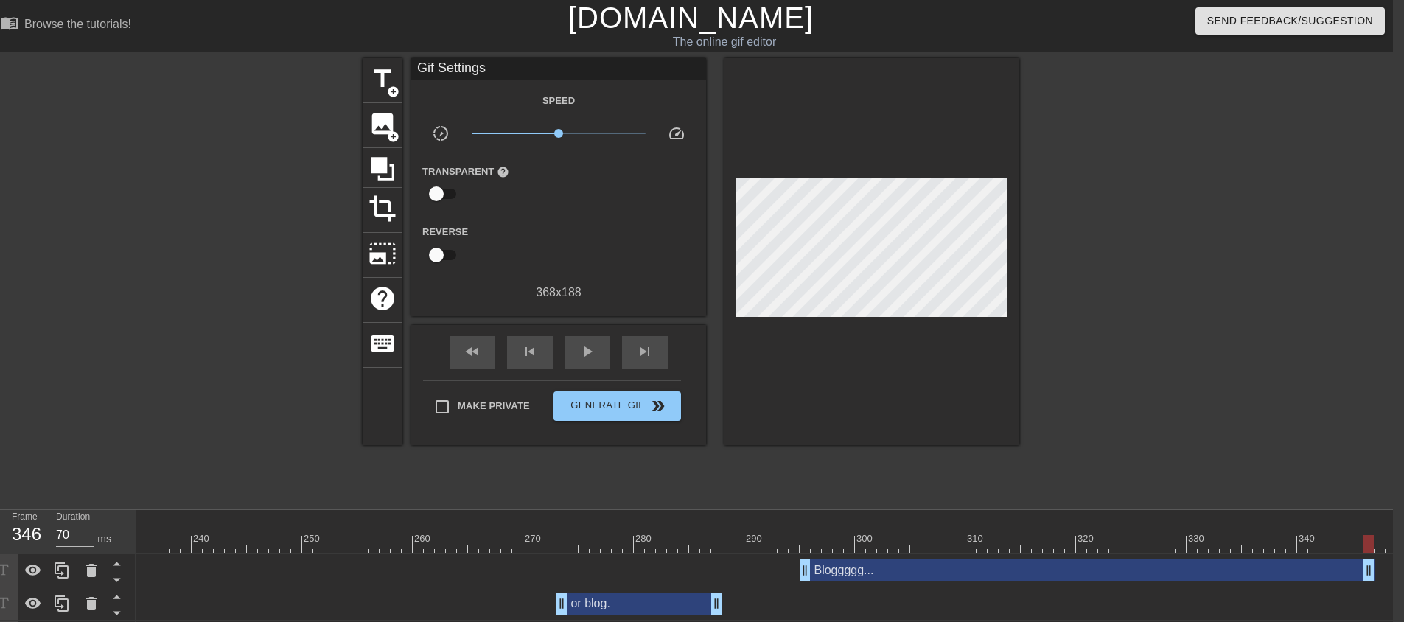
drag, startPoint x: 1135, startPoint y: 565, endPoint x: 1364, endPoint y: 543, distance: 229.5
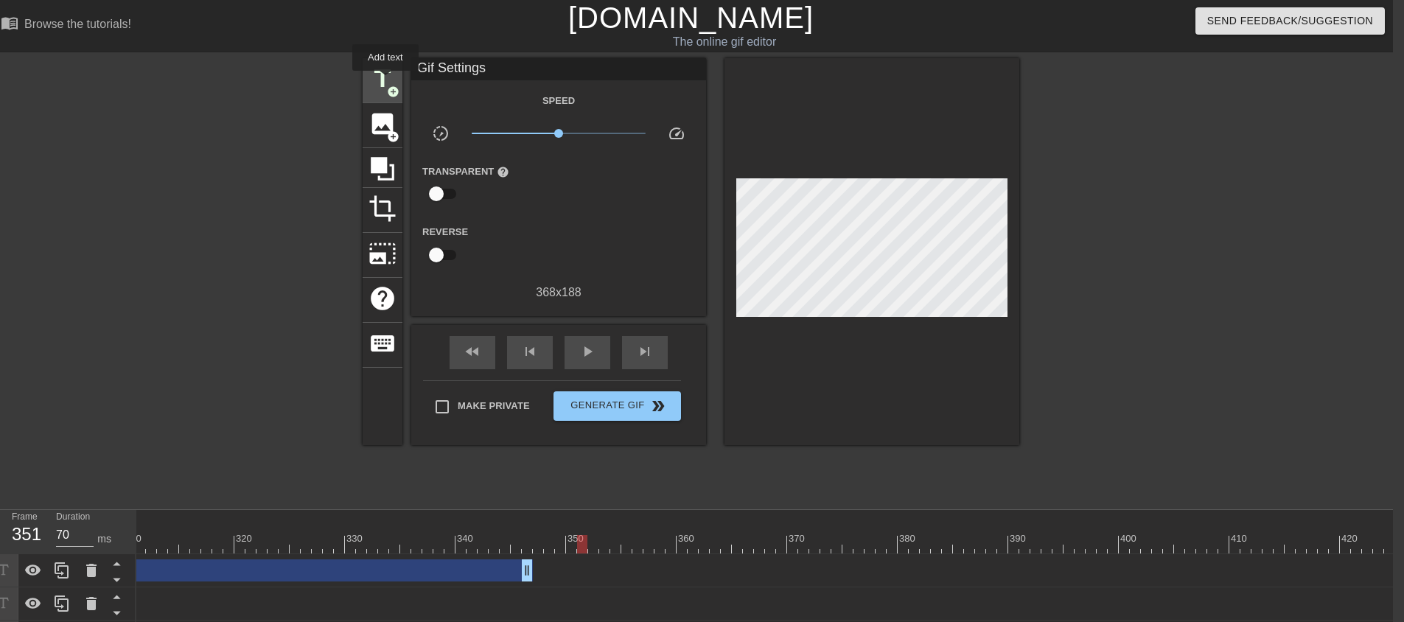
click at [385, 81] on span "title" at bounding box center [382, 79] width 28 height 28
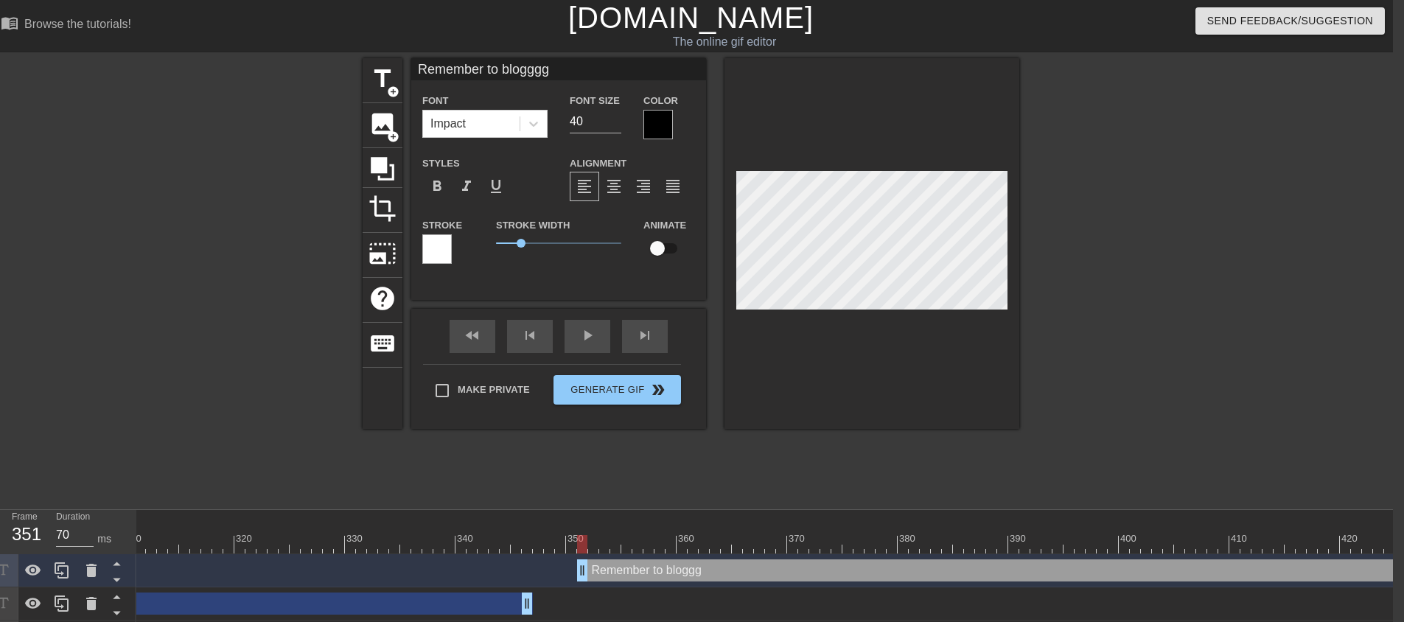
scroll to position [2, 7]
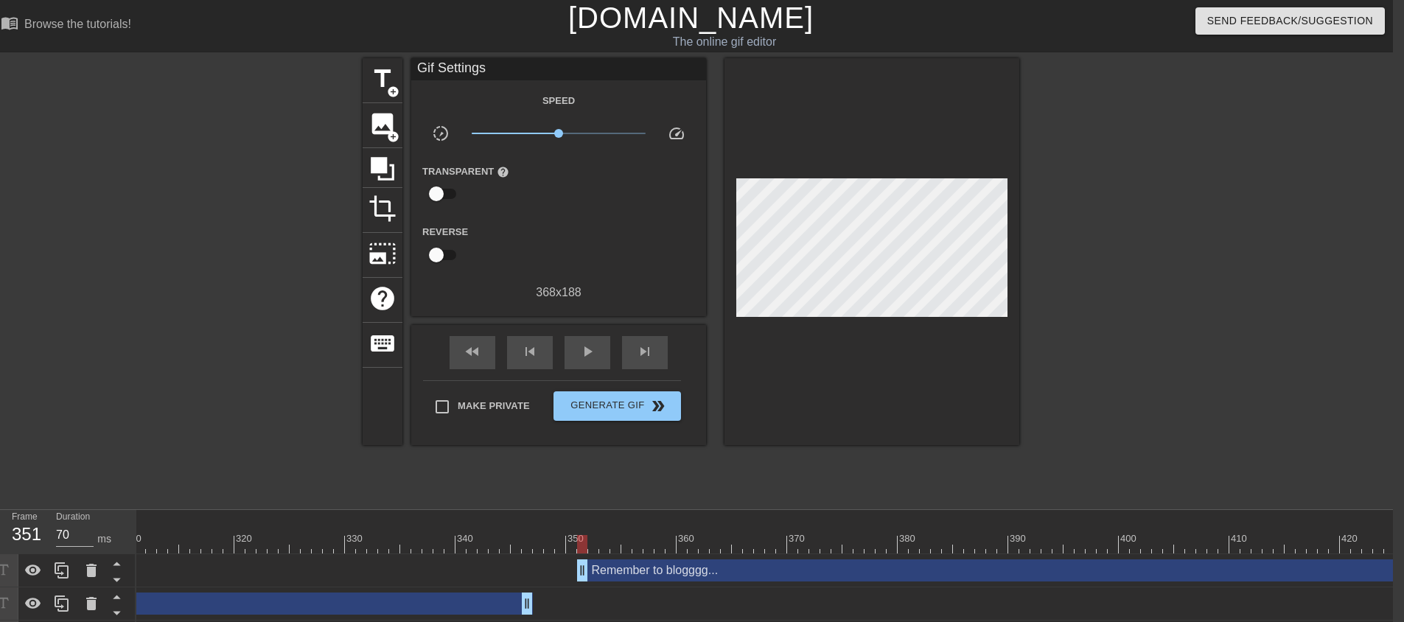
click at [894, 320] on div at bounding box center [871, 251] width 295 height 387
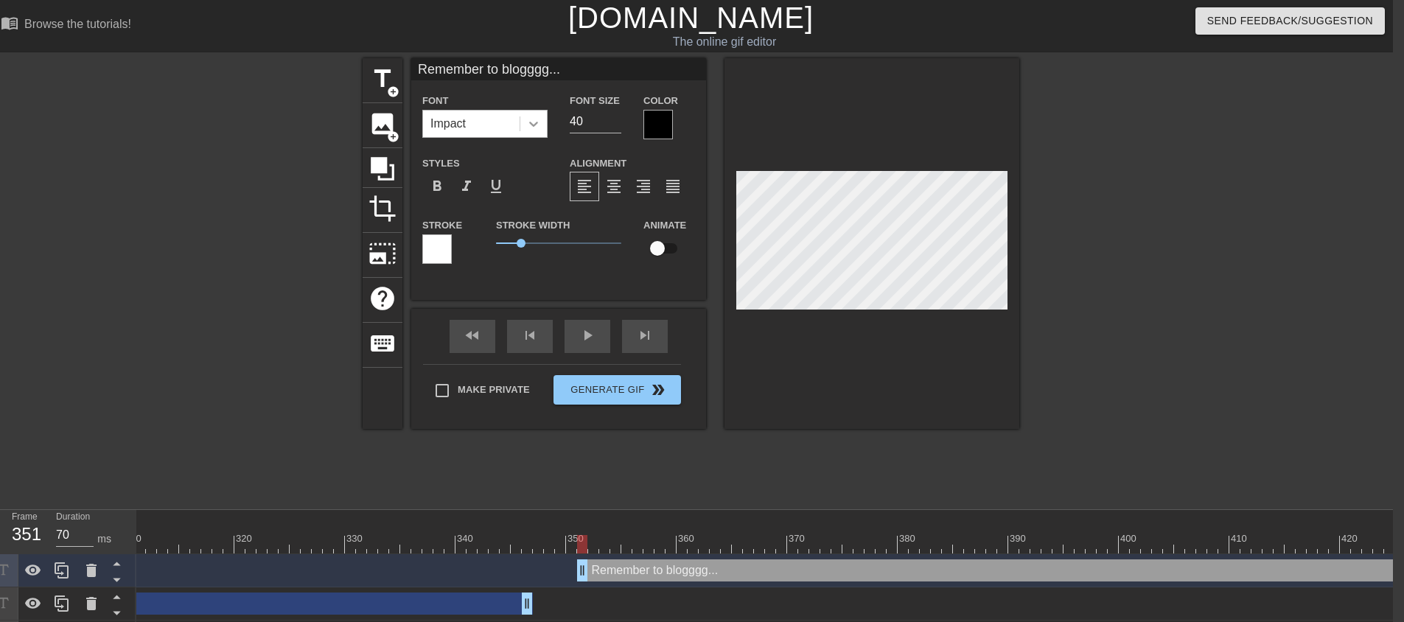
drag, startPoint x: 576, startPoint y: 122, endPoint x: 542, endPoint y: 122, distance: 34.6
click at [543, 122] on div "Font Impact Font Size 40 Color" at bounding box center [558, 115] width 295 height 48
click at [708, 259] on div "title add_circle image add_circle crop photo_size_select_large help keyboard Re…" at bounding box center [691, 243] width 657 height 371
click at [665, 128] on div at bounding box center [657, 124] width 29 height 29
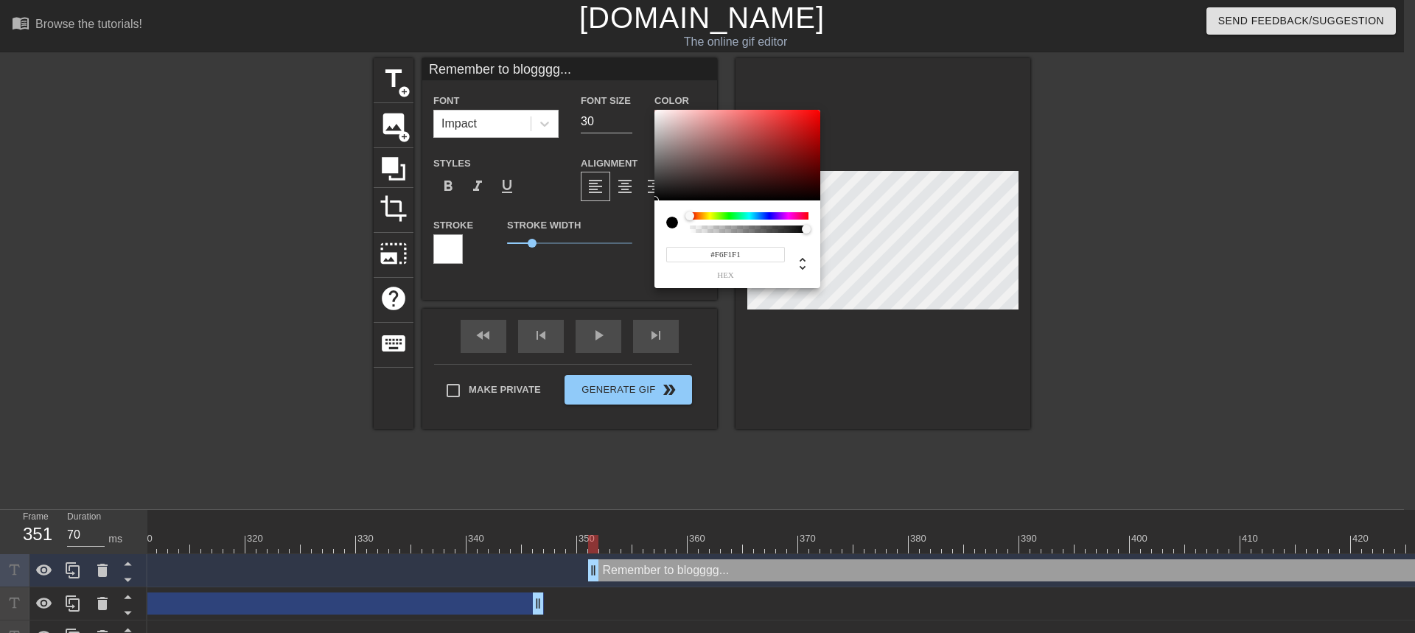
click at [657, 113] on div at bounding box center [737, 155] width 166 height 91
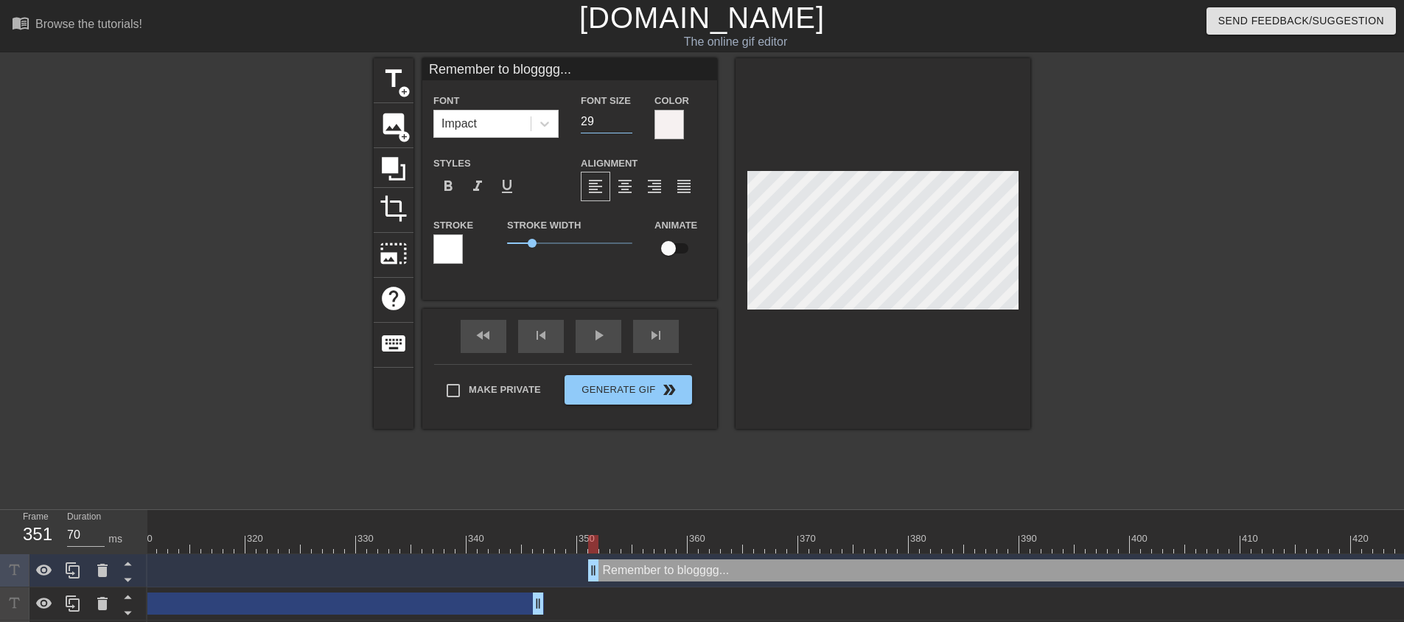
click at [629, 127] on input "29" at bounding box center [607, 122] width 52 height 24
click at [629, 127] on input "28" at bounding box center [607, 122] width 52 height 24
click at [629, 127] on input "27" at bounding box center [607, 122] width 52 height 24
click at [629, 127] on input "26" at bounding box center [607, 122] width 52 height 24
click at [629, 127] on input "25" at bounding box center [607, 122] width 52 height 24
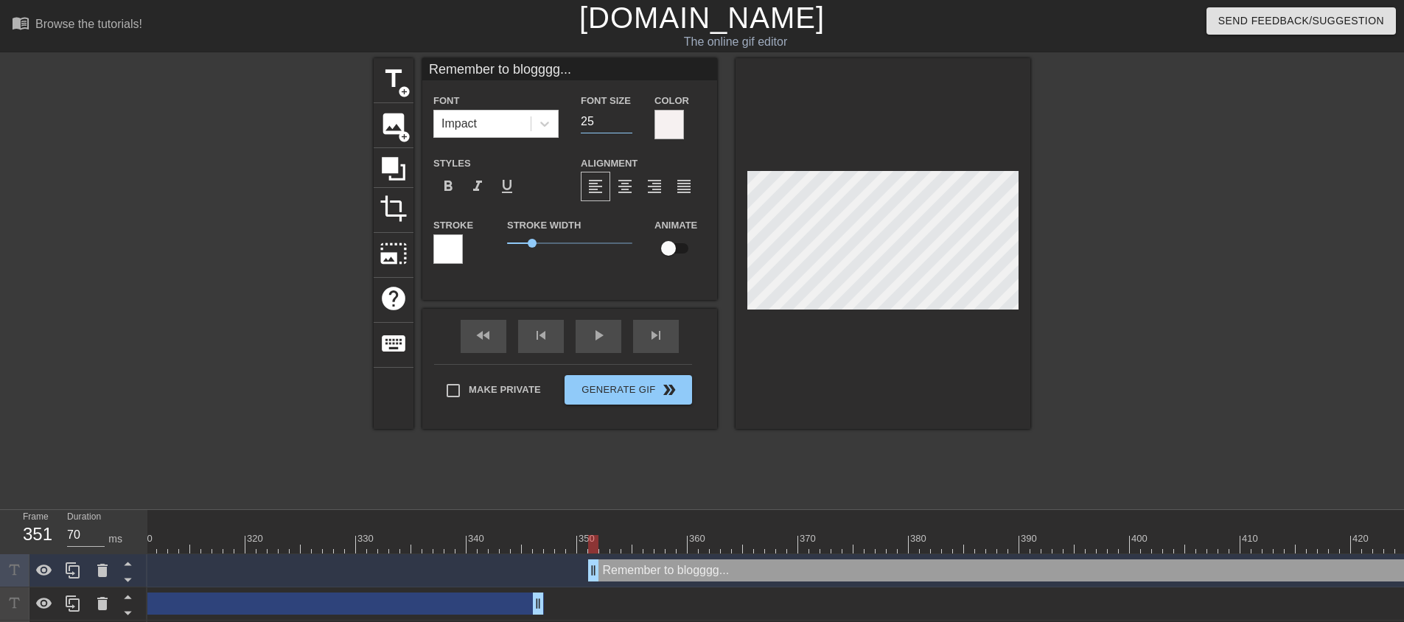
click at [835, 342] on div at bounding box center [882, 243] width 295 height 371
click at [447, 248] on div at bounding box center [447, 248] width 29 height 29
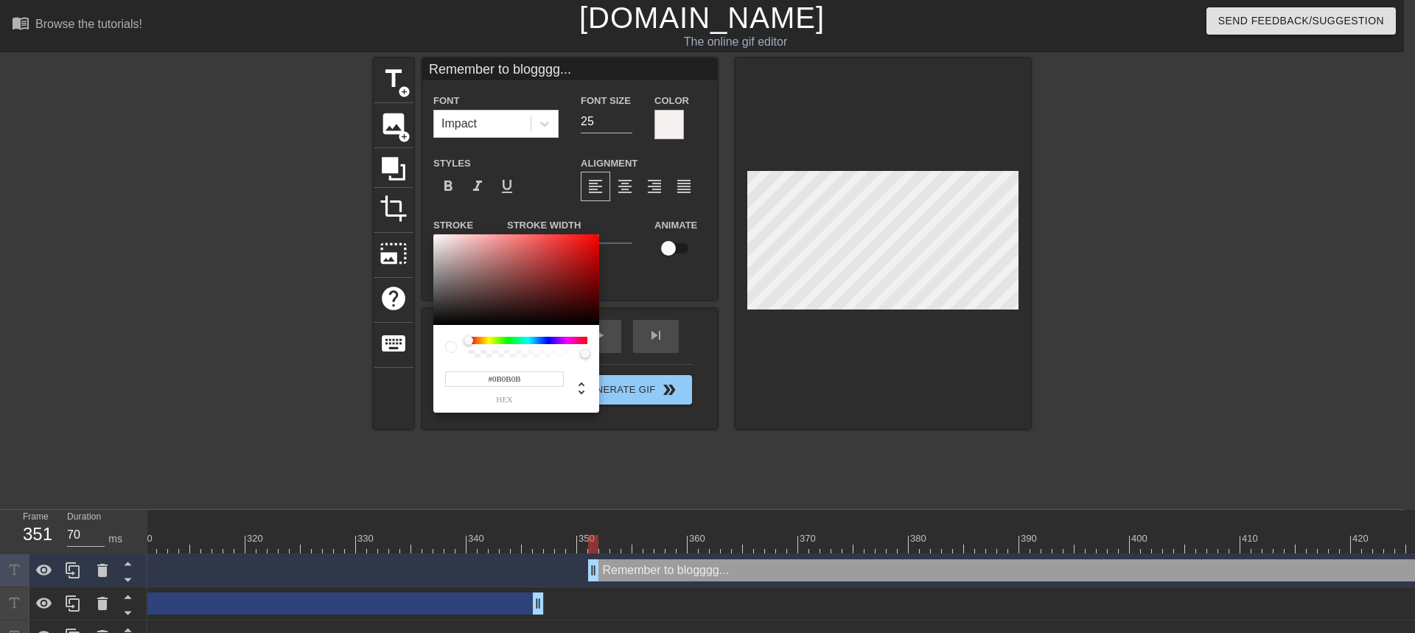
click at [437, 321] on div at bounding box center [516, 279] width 166 height 91
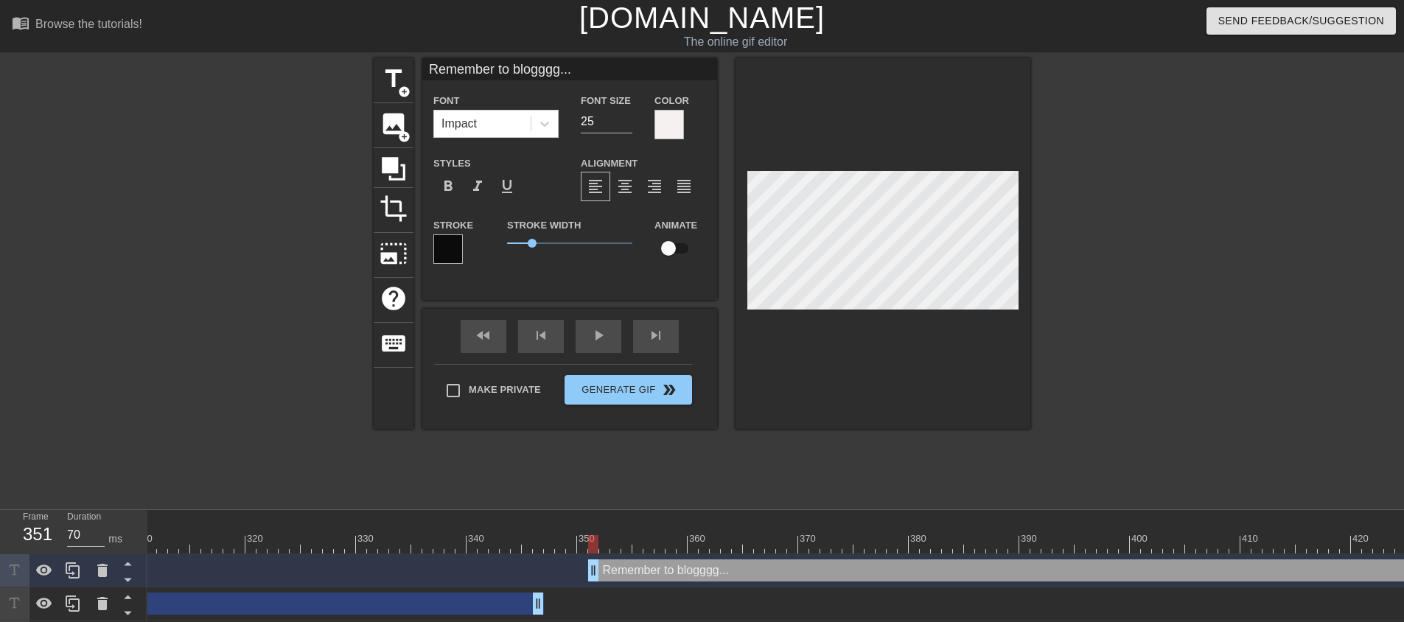
click at [931, 310] on div at bounding box center [882, 243] width 295 height 371
drag, startPoint x: 533, startPoint y: 240, endPoint x: 525, endPoint y: 239, distance: 8.9
click at [525, 239] on span "0.7" at bounding box center [524, 243] width 9 height 9
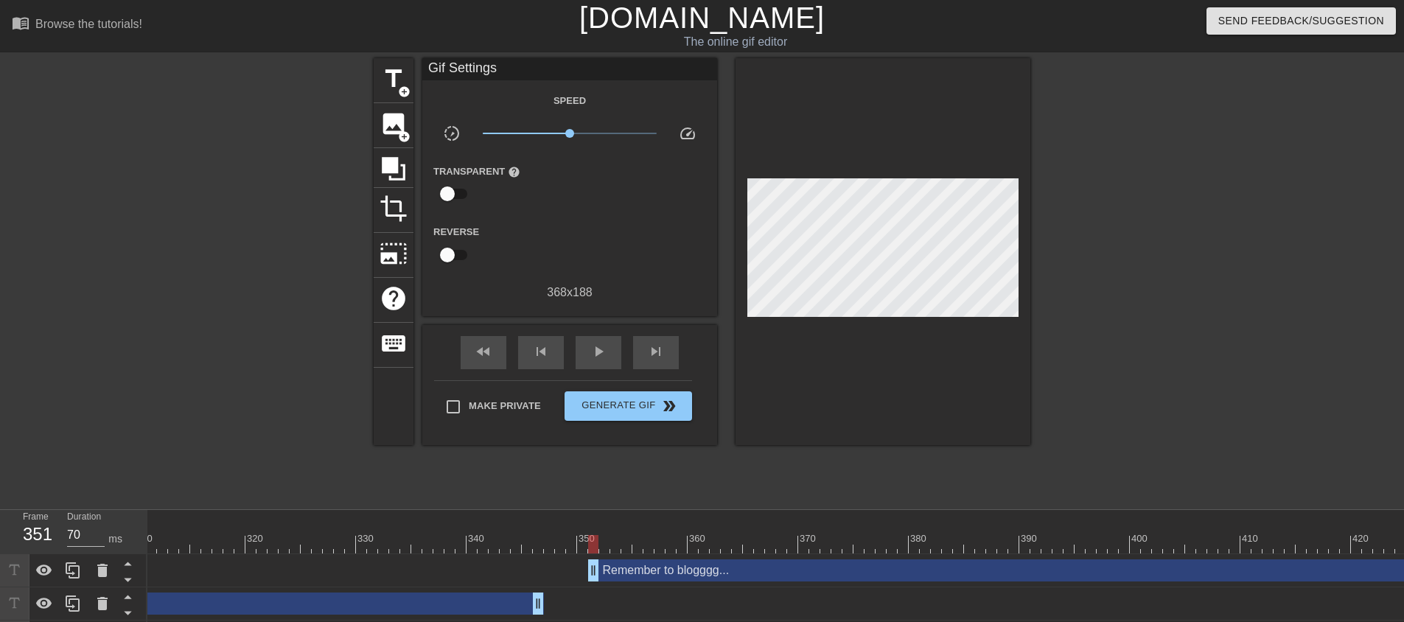
click at [836, 333] on div at bounding box center [882, 251] width 295 height 387
click at [798, 413] on div at bounding box center [882, 251] width 295 height 387
click at [879, 311] on div at bounding box center [882, 251] width 295 height 387
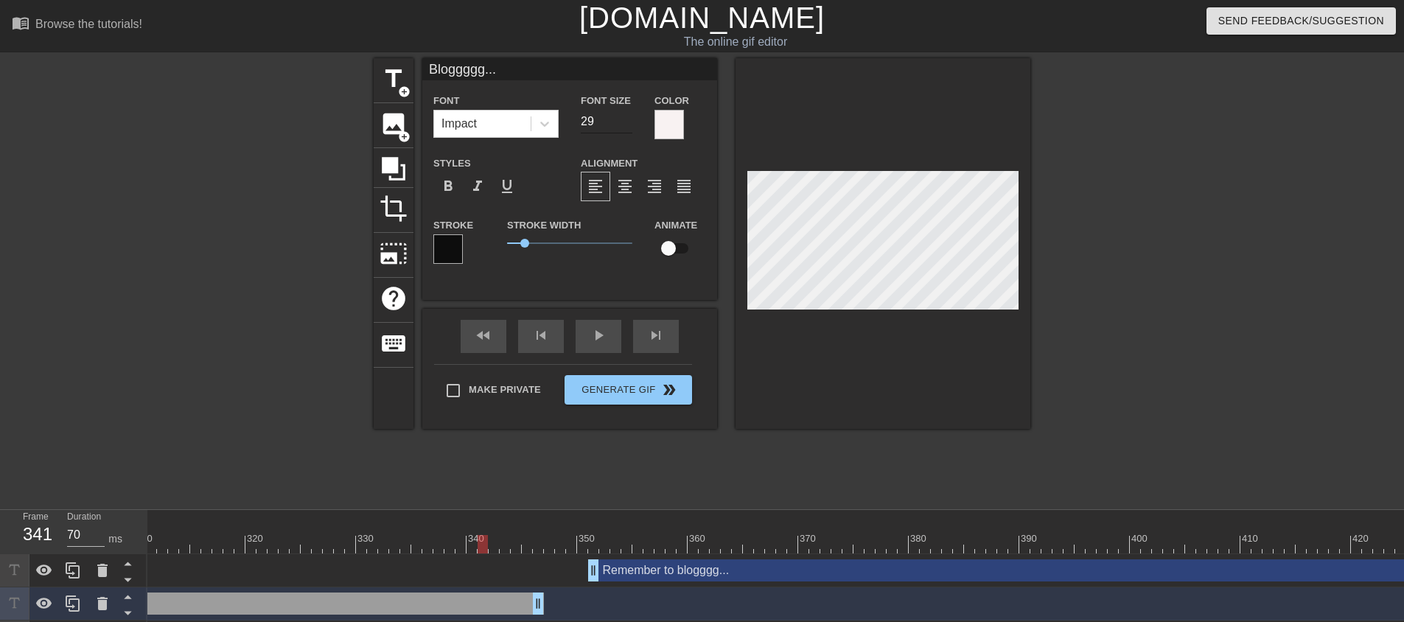
click at [628, 124] on input "29" at bounding box center [607, 122] width 52 height 24
click at [628, 124] on input "28" at bounding box center [607, 122] width 52 height 24
click at [628, 124] on input "27" at bounding box center [607, 122] width 52 height 24
click at [628, 124] on input "26" at bounding box center [607, 122] width 52 height 24
click at [628, 124] on input "25" at bounding box center [607, 122] width 52 height 24
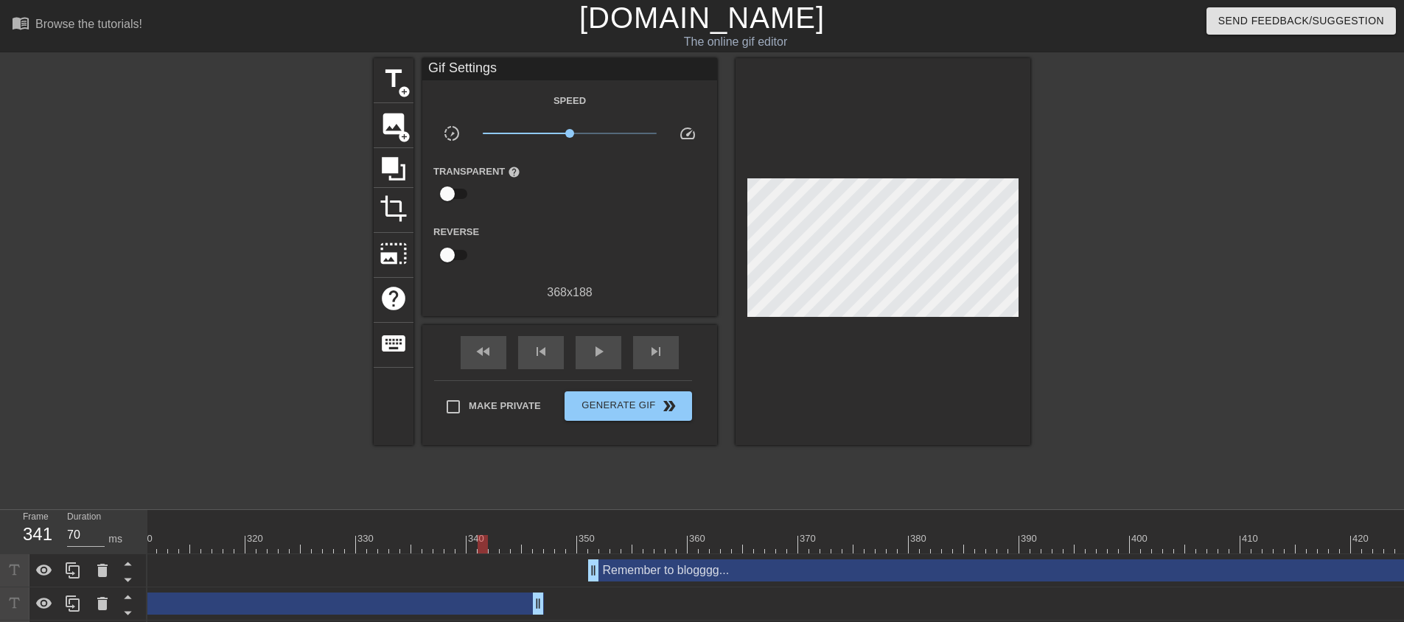
click at [894, 334] on div at bounding box center [882, 251] width 295 height 387
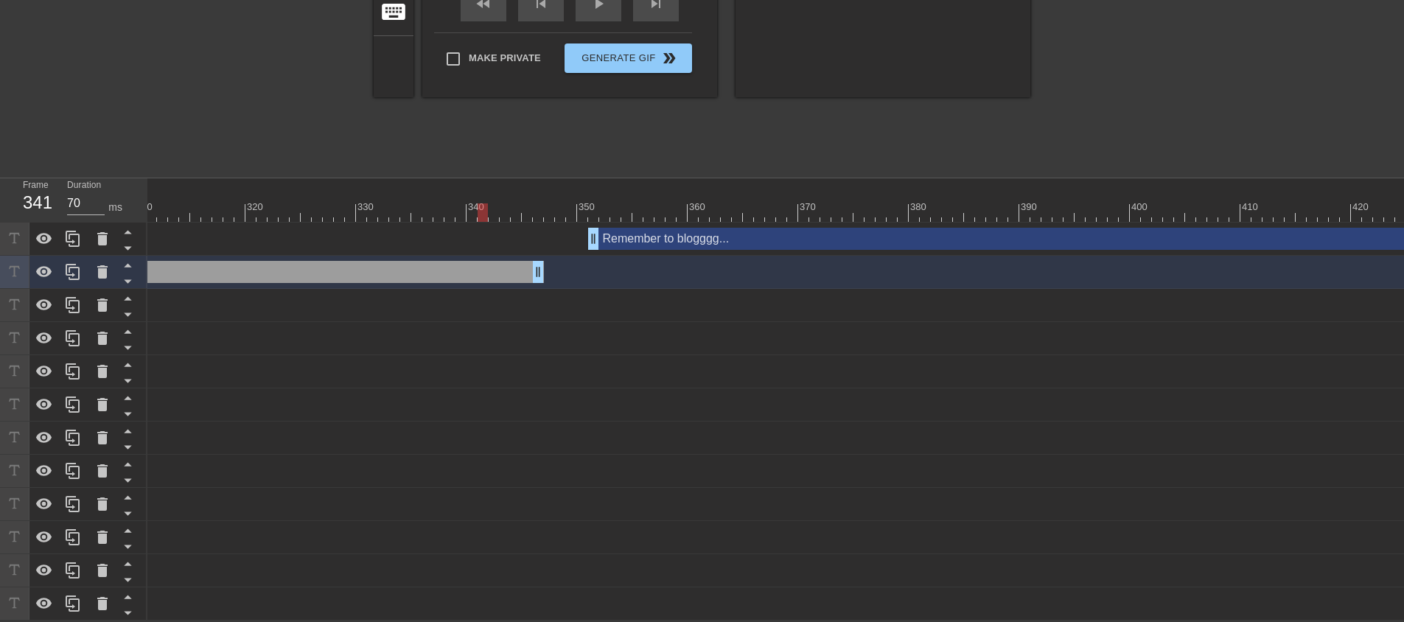
scroll to position [0, 2319]
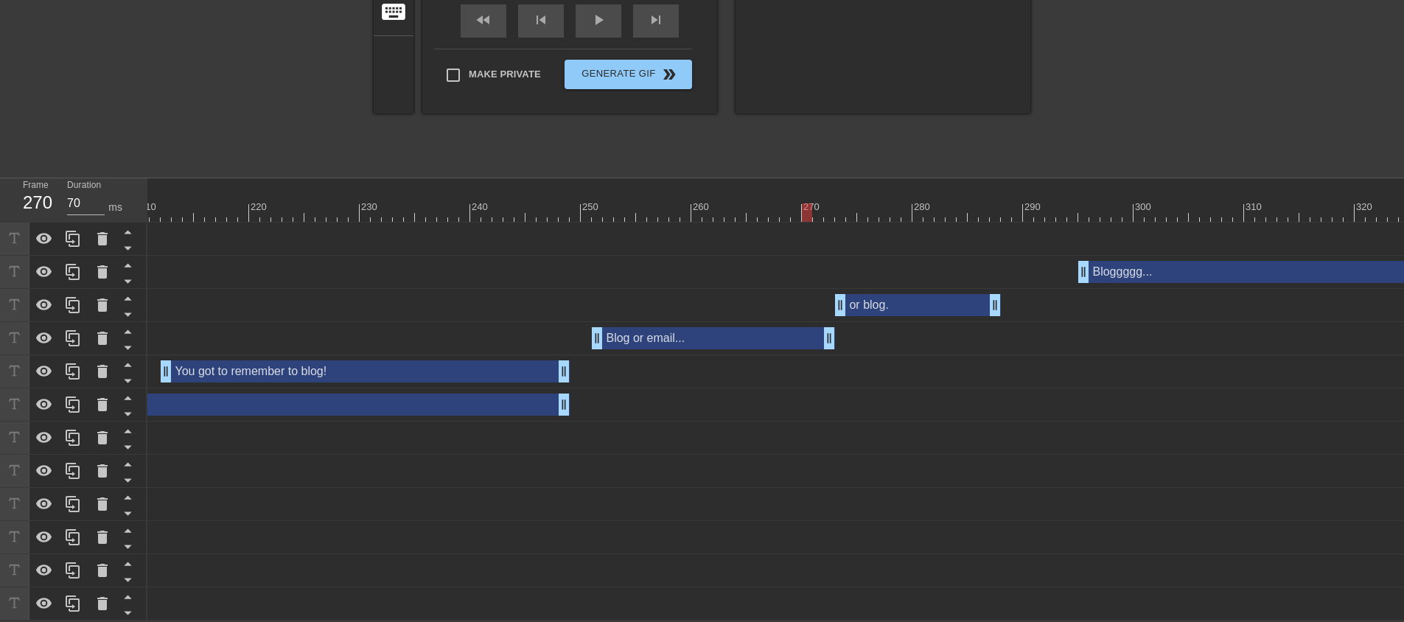
click at [812, 203] on div at bounding box center [227, 212] width 4797 height 18
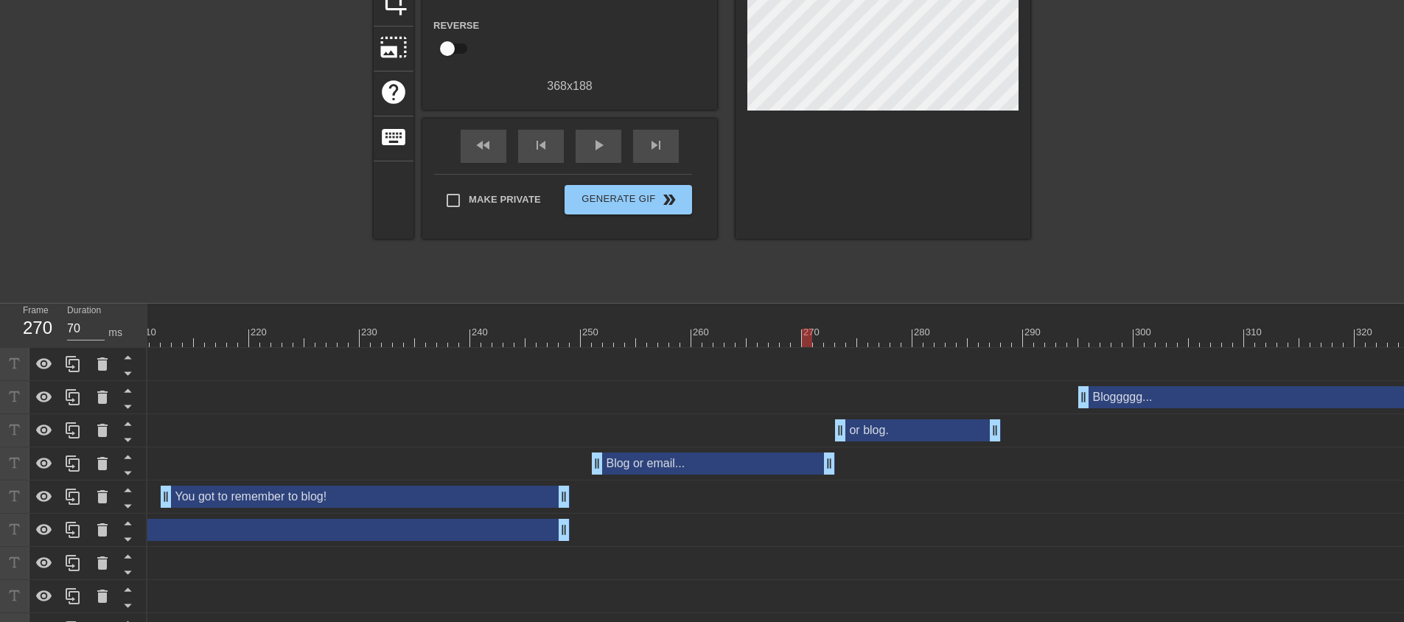
scroll to position [0, 0]
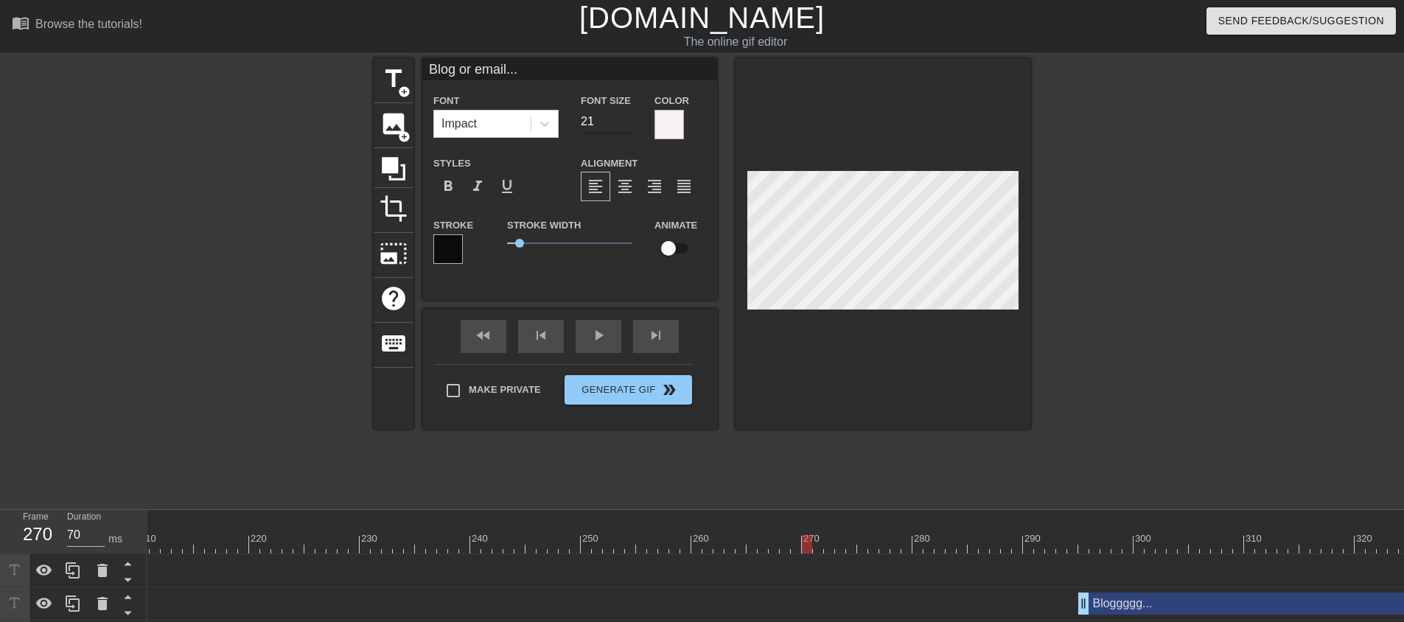
click at [631, 116] on input "21" at bounding box center [607, 122] width 52 height 24
click at [631, 116] on input "22" at bounding box center [607, 122] width 52 height 24
click at [631, 116] on input "23" at bounding box center [607, 122] width 52 height 24
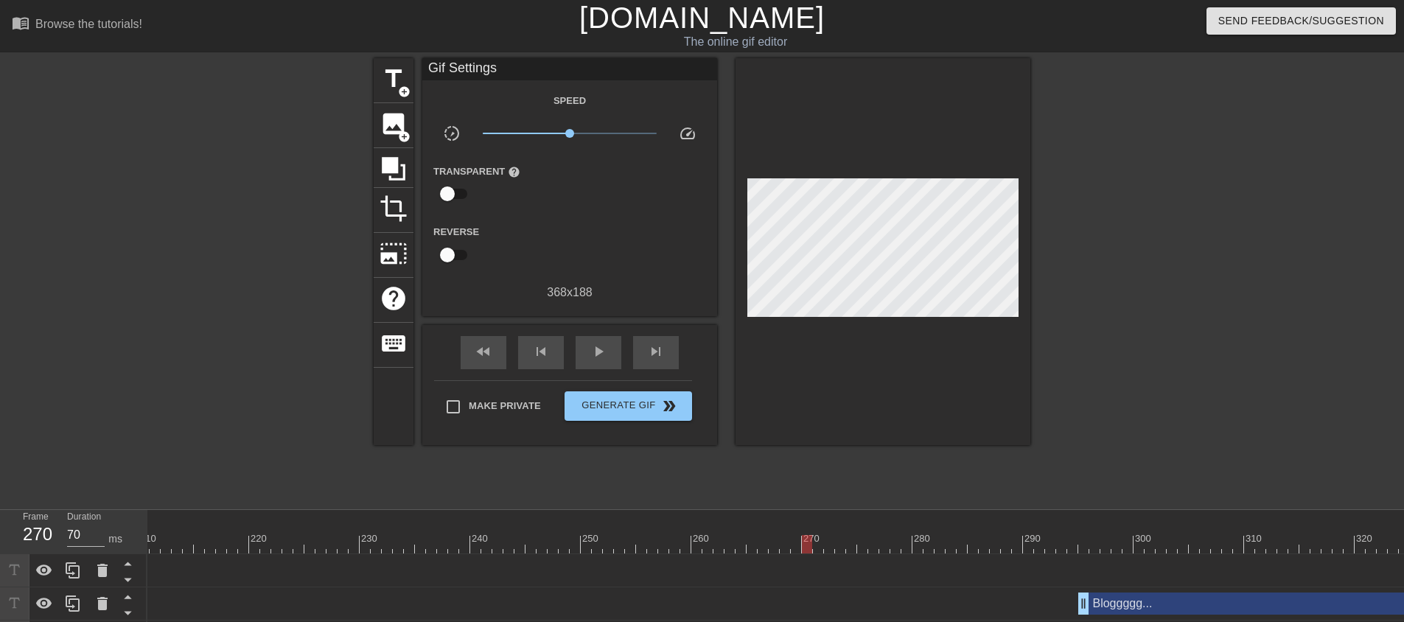
click at [842, 358] on div at bounding box center [882, 251] width 295 height 387
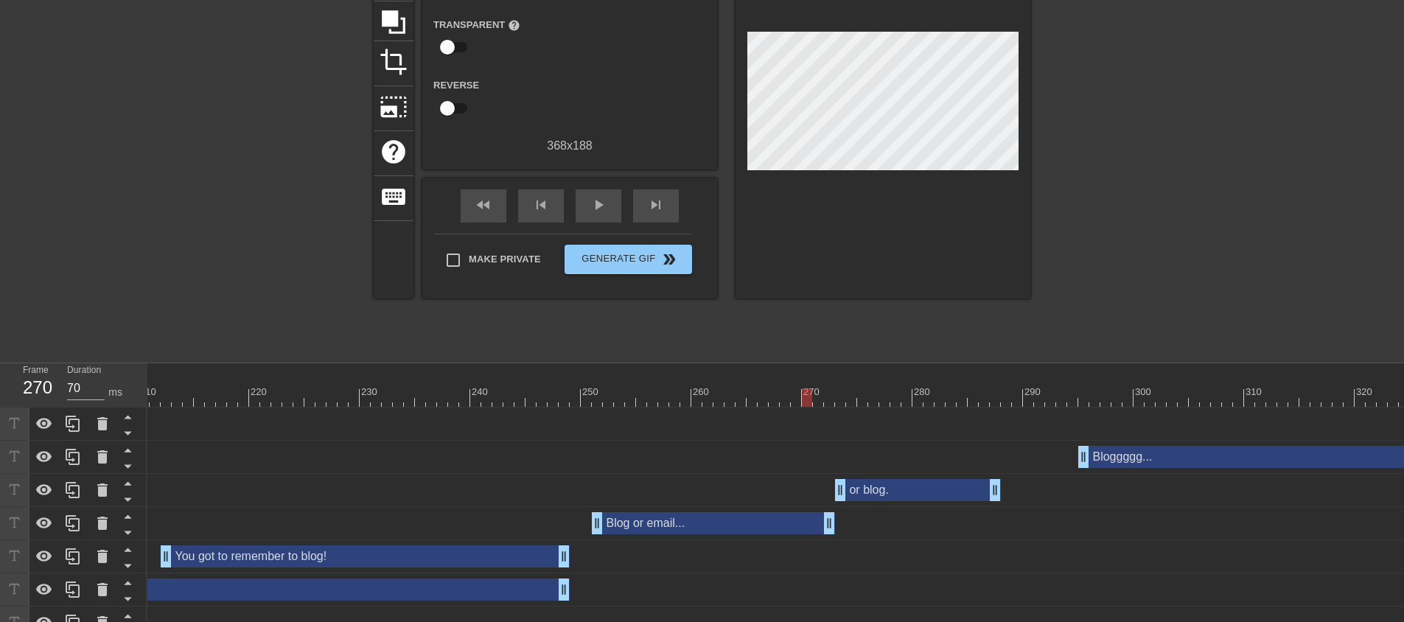
scroll to position [147, 0]
click at [930, 398] on div at bounding box center [227, 397] width 4797 height 18
click at [895, 166] on div at bounding box center [882, 104] width 295 height 387
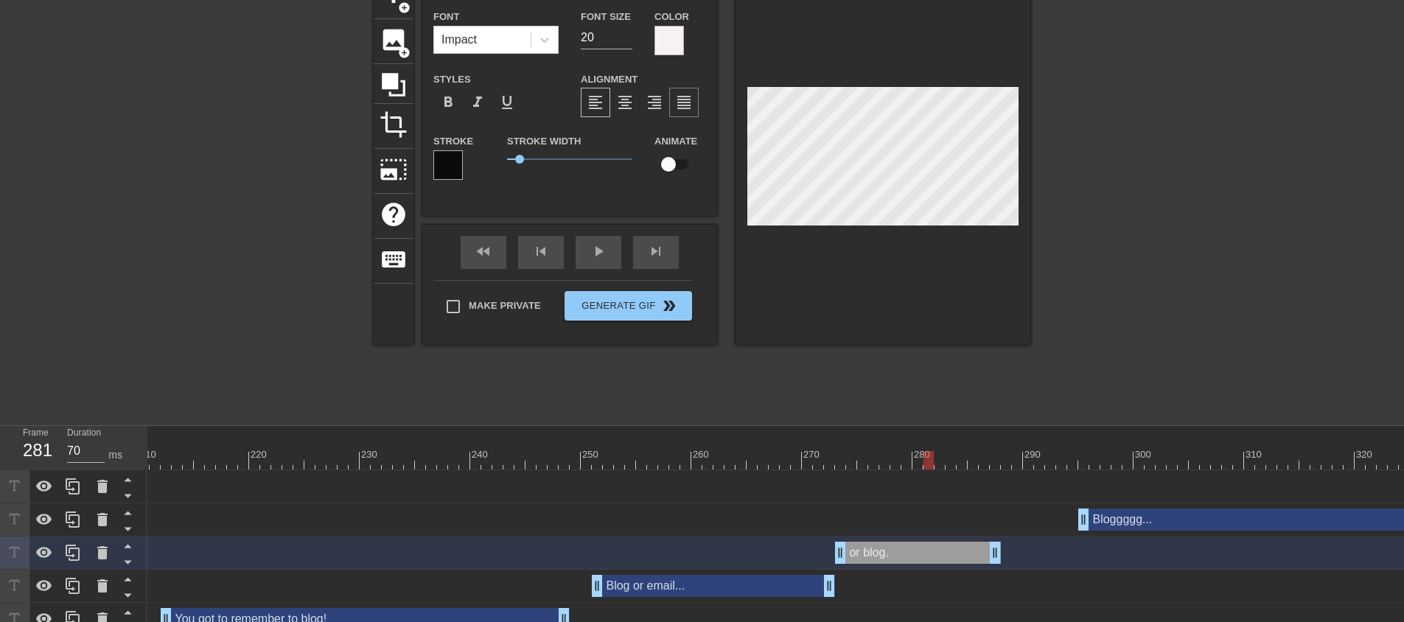
scroll to position [0, 0]
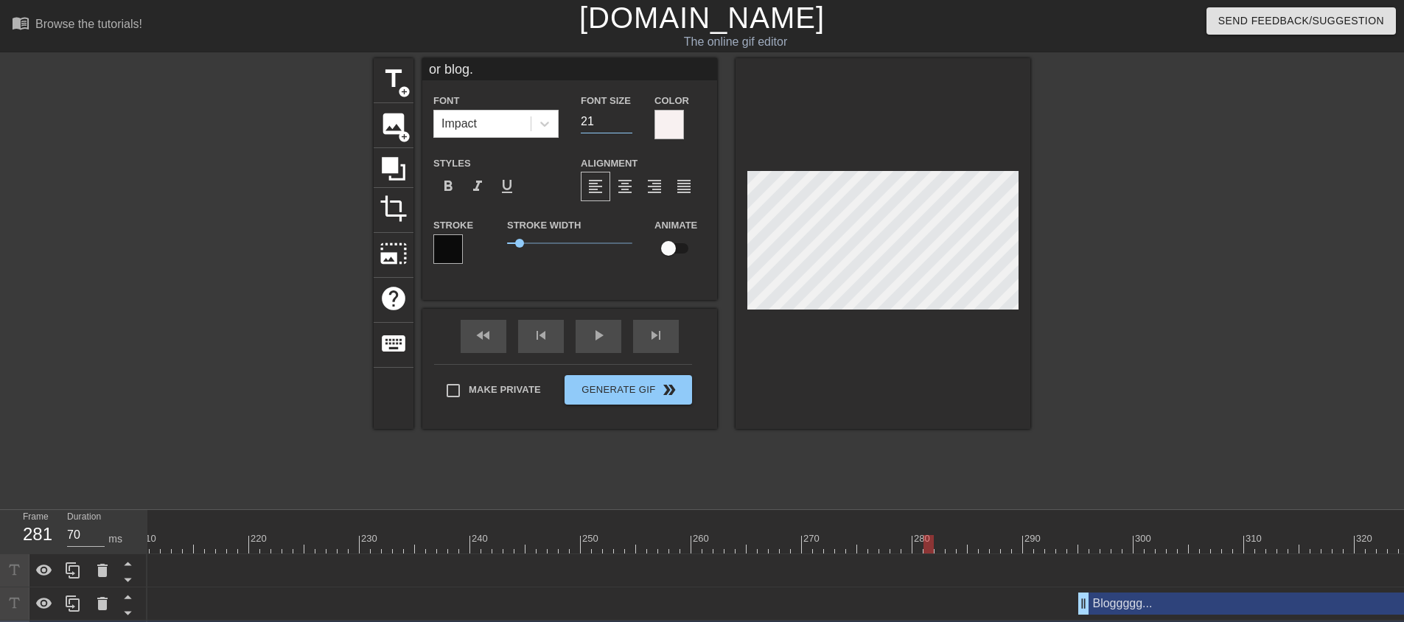
click at [626, 117] on input "21" at bounding box center [607, 122] width 52 height 24
click at [626, 117] on input "22" at bounding box center [607, 122] width 52 height 24
click at [626, 117] on input "23" at bounding box center [607, 122] width 52 height 24
click at [838, 359] on div at bounding box center [882, 243] width 295 height 371
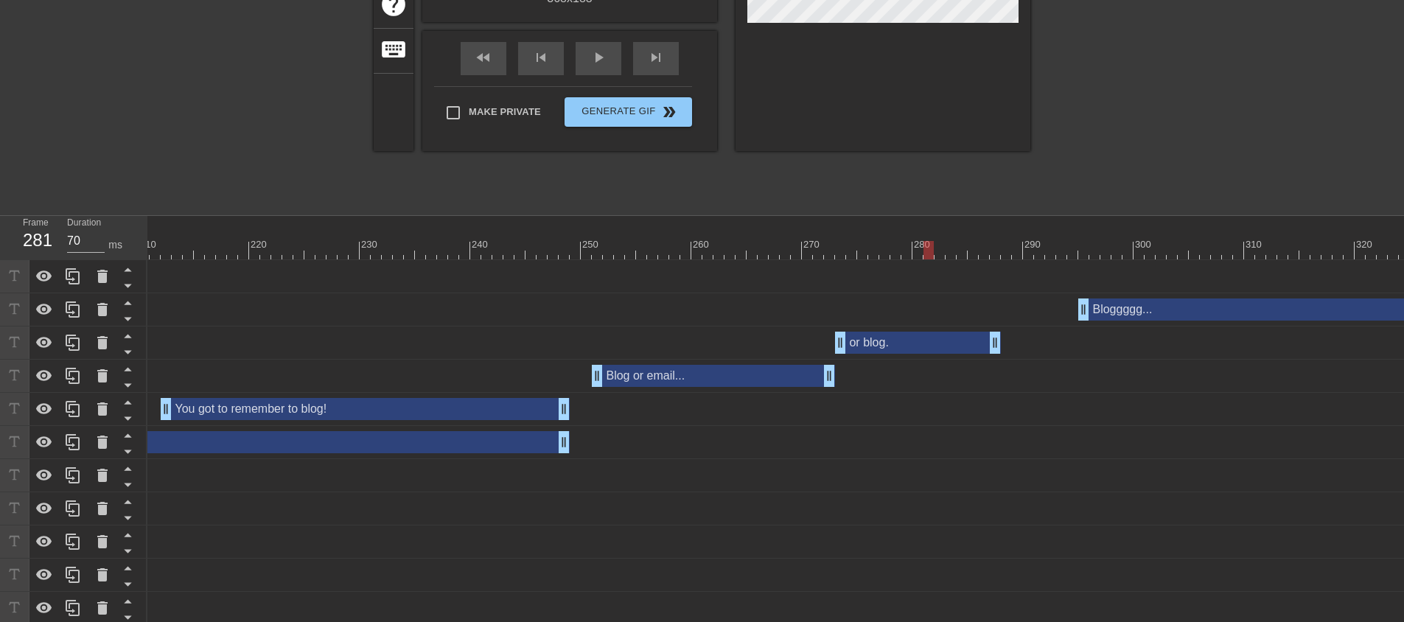
scroll to position [295, 0]
click at [476, 242] on div at bounding box center [227, 249] width 4797 height 18
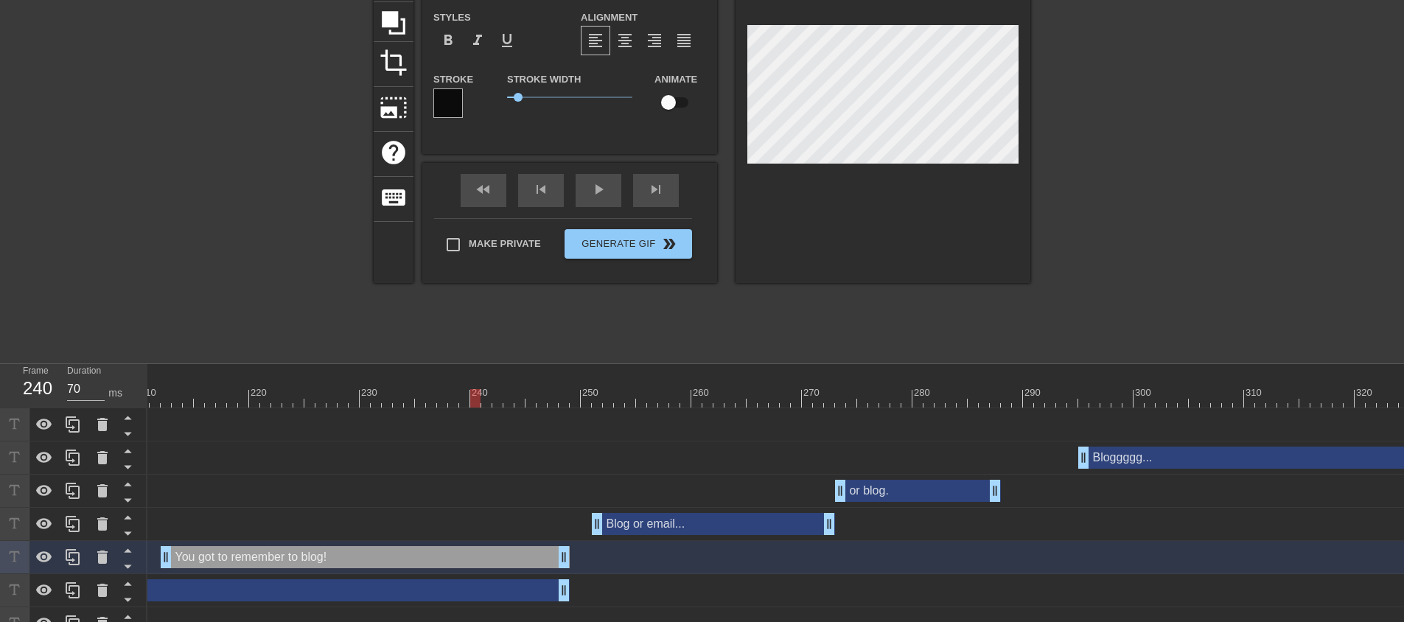
scroll to position [147, 0]
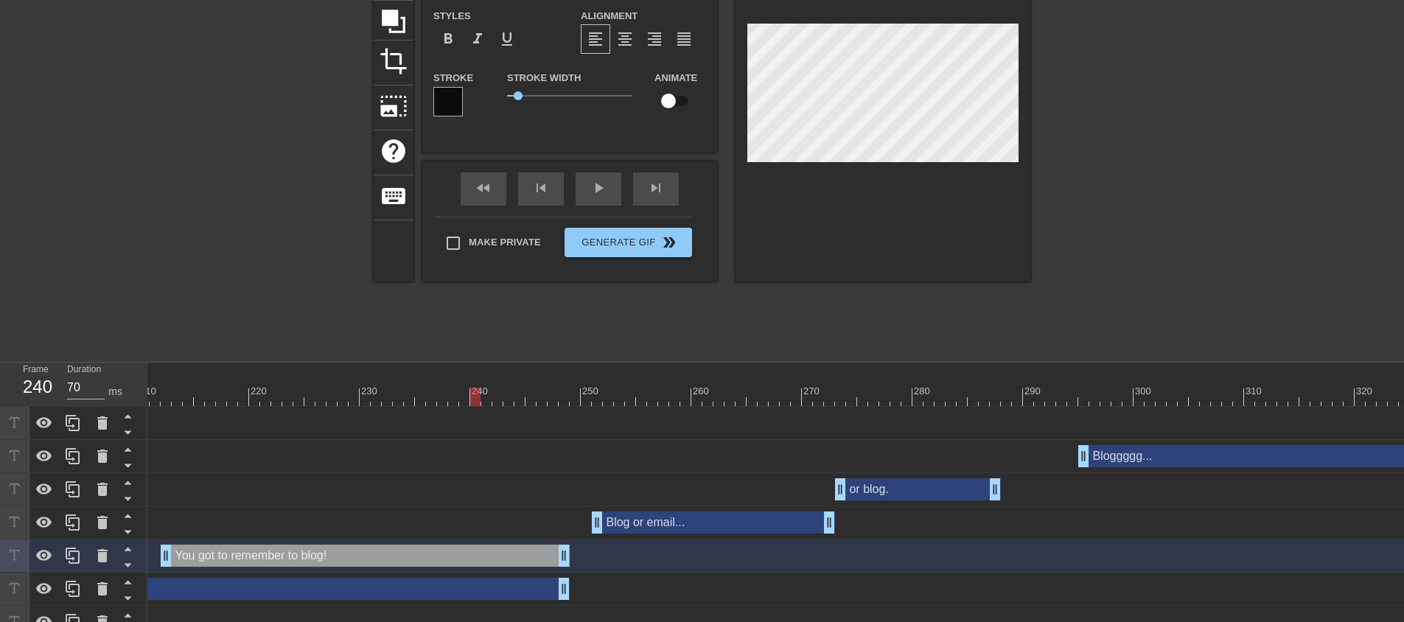
click at [171, 386] on div at bounding box center [166, 386] width 11 height 18
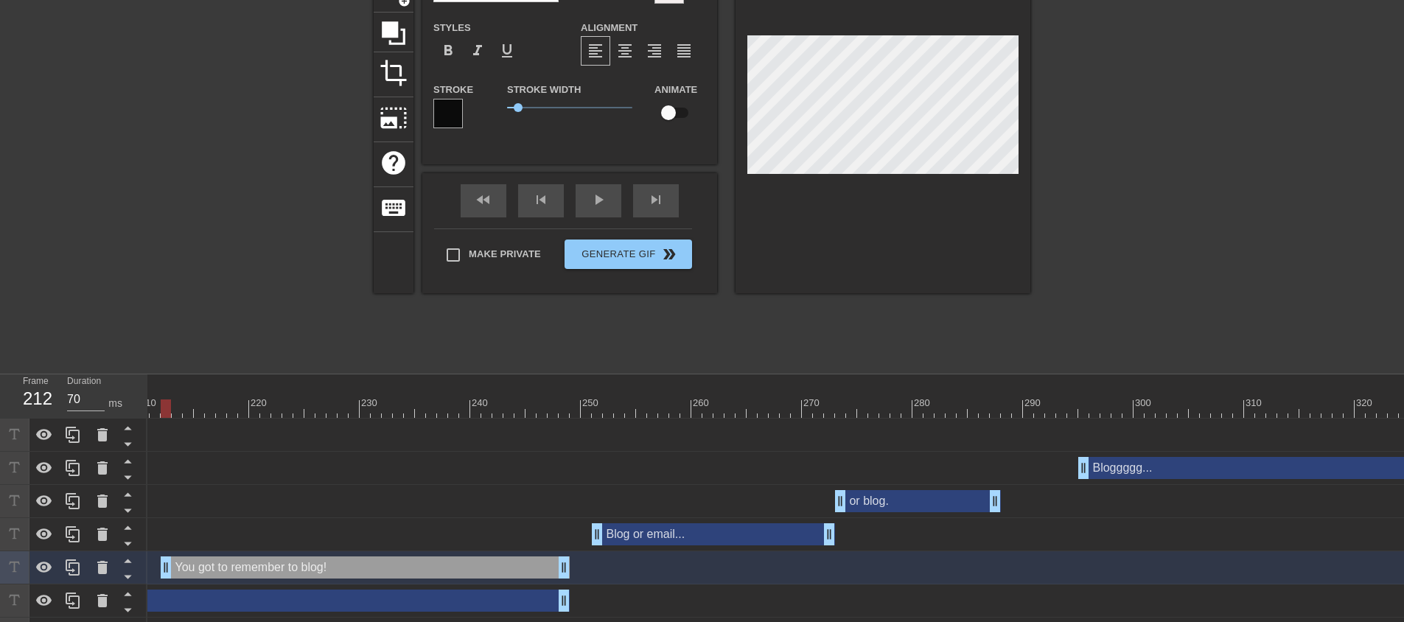
scroll to position [0, 0]
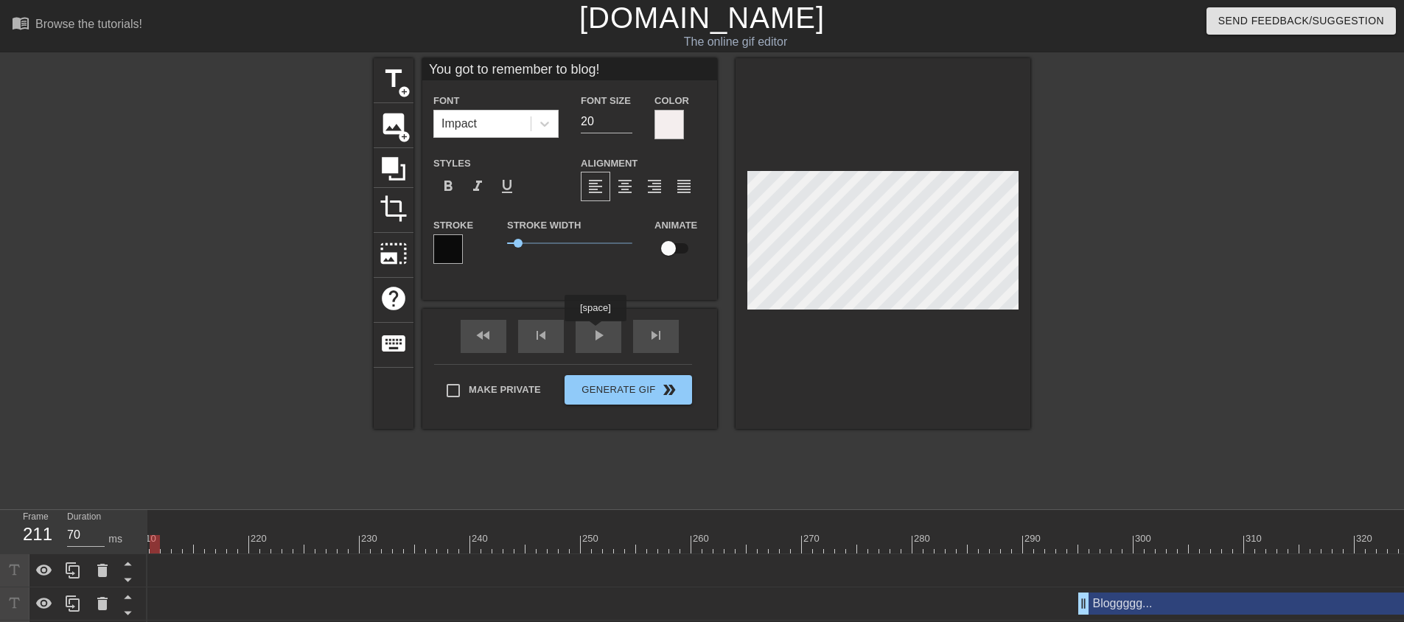
click at [596, 332] on div "fast_rewind skip_previous play_arrow skip_next" at bounding box center [569, 336] width 240 height 55
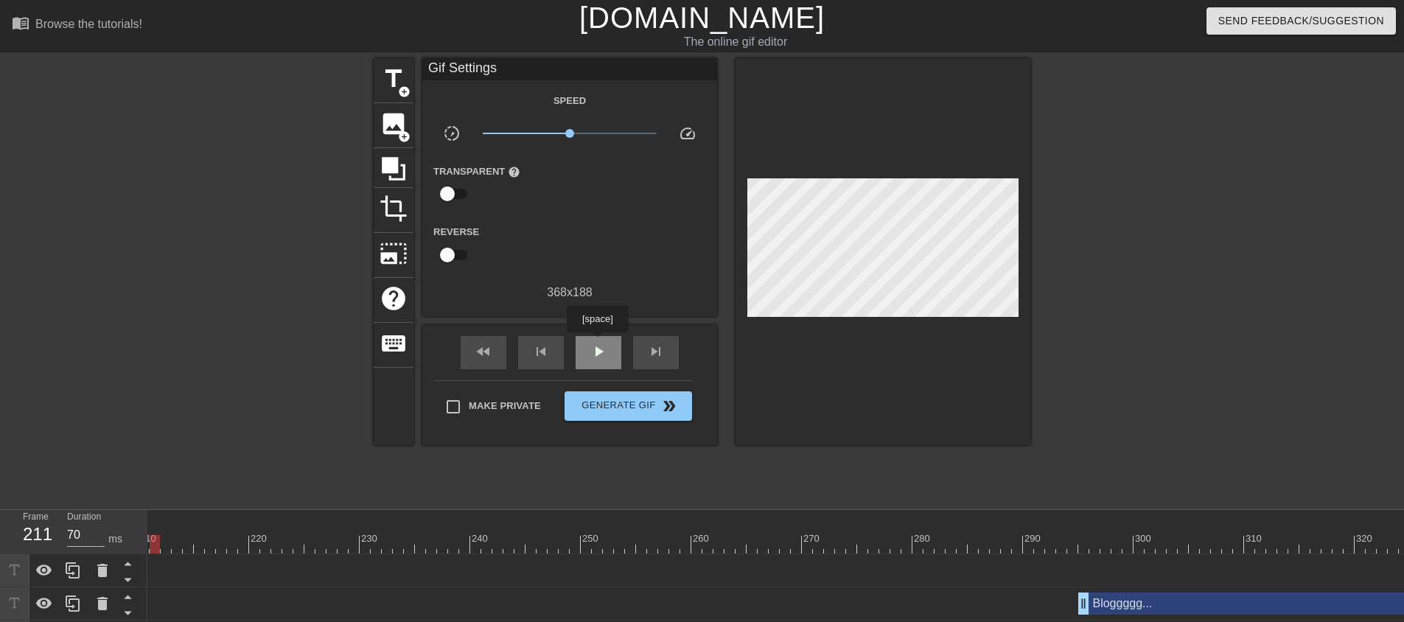
click at [597, 343] on span "play_arrow" at bounding box center [598, 352] width 18 height 18
click at [597, 344] on span "pause" at bounding box center [598, 352] width 18 height 18
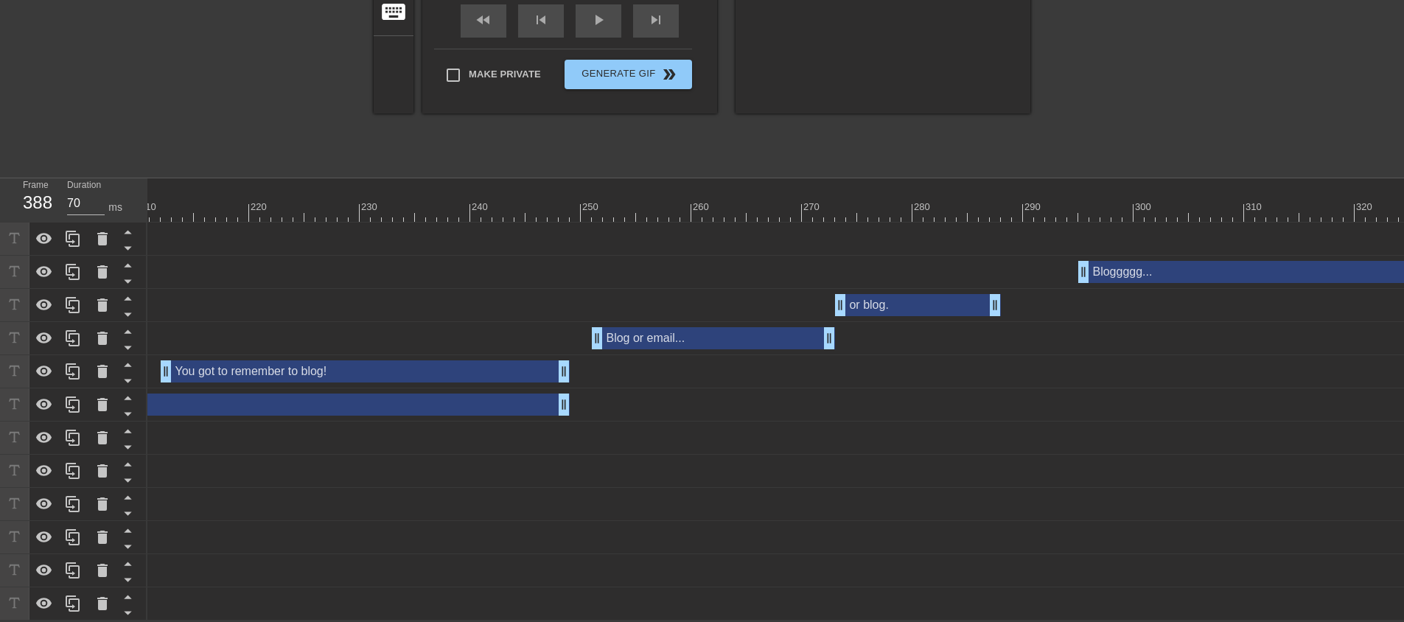
scroll to position [0, 3428]
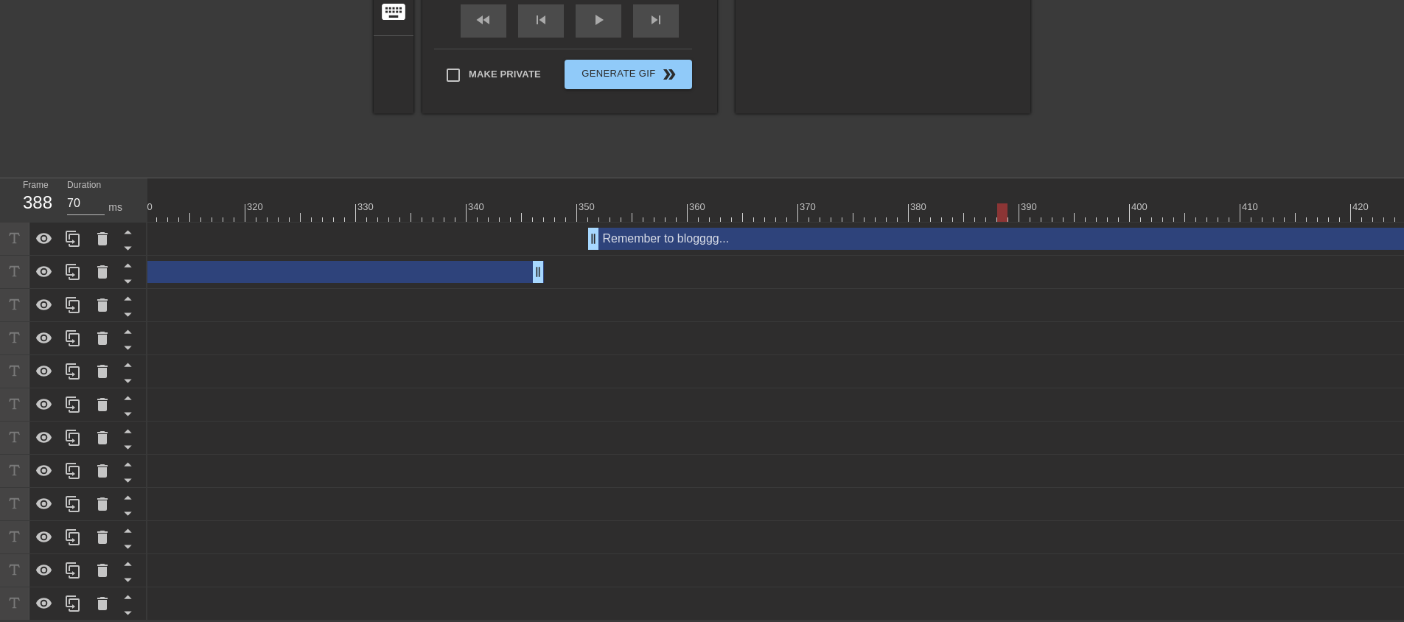
drag, startPoint x: 1377, startPoint y: 609, endPoint x: 1390, endPoint y: 616, distance: 14.2
click at [1390, 616] on div "10 20 30 40 50 60 70 80 90 100 110 120 130 140 150 160" at bounding box center [775, 399] width 1256 height 442
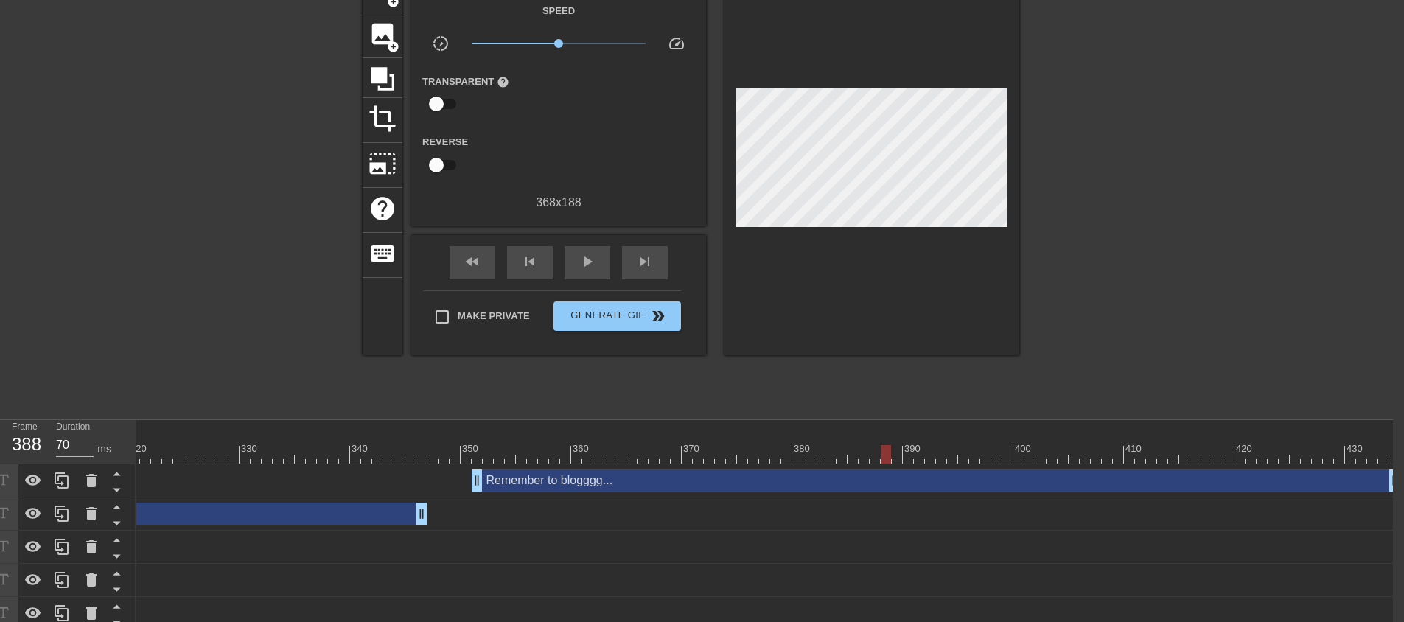
scroll to position [46, 11]
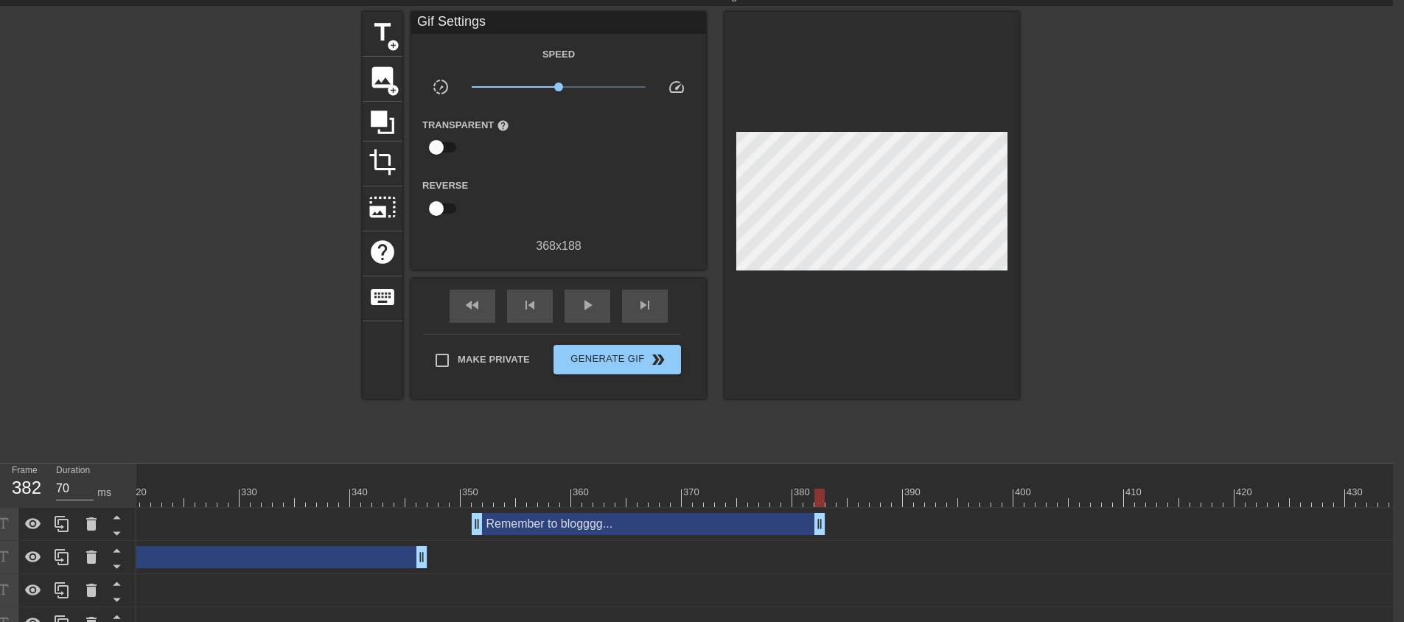
drag, startPoint x: 1396, startPoint y: 520, endPoint x: 822, endPoint y: 499, distance: 574.4
click at [597, 307] on div "play_arrow" at bounding box center [587, 306] width 46 height 33
click at [596, 307] on div "pause" at bounding box center [587, 306] width 46 height 33
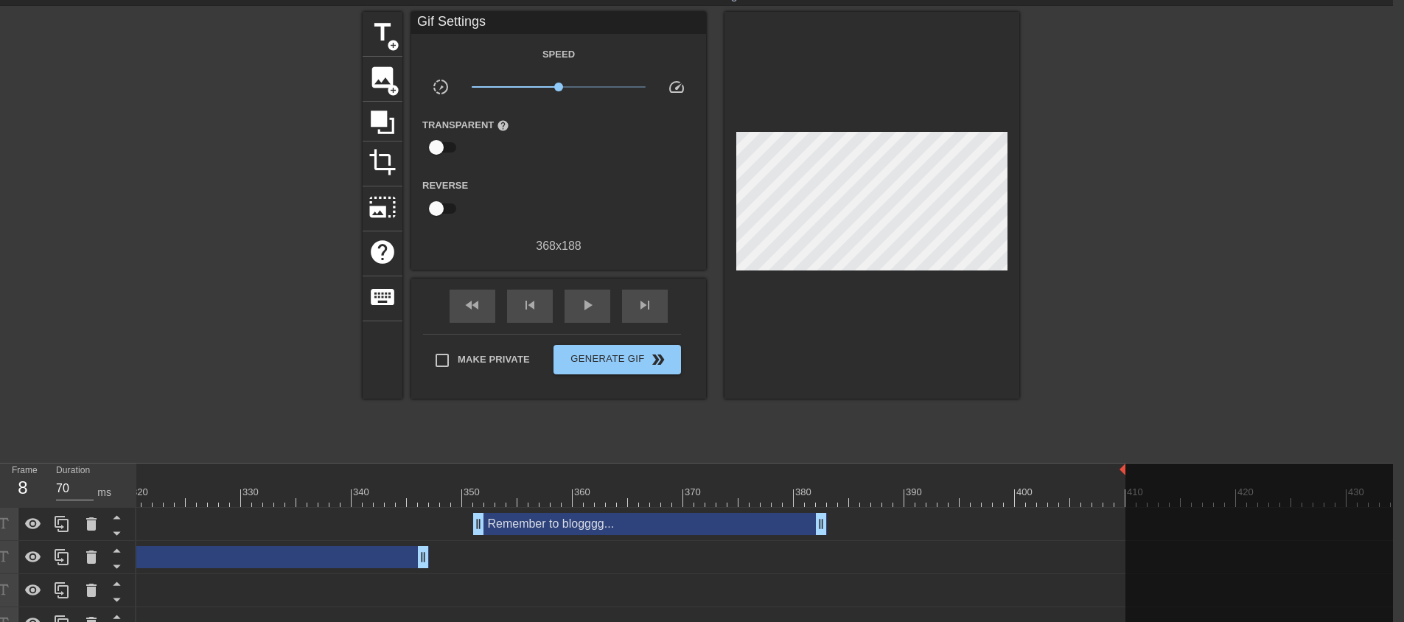
drag, startPoint x: 1398, startPoint y: 467, endPoint x: 1121, endPoint y: 447, distance: 277.1
click at [1121, 447] on div "menu_book Browse the tutorials! [DOMAIN_NAME] The online gif editor Send Feedba…" at bounding box center [691, 430] width 1404 height 952
click at [775, 479] on div at bounding box center [776, 487] width 11 height 18
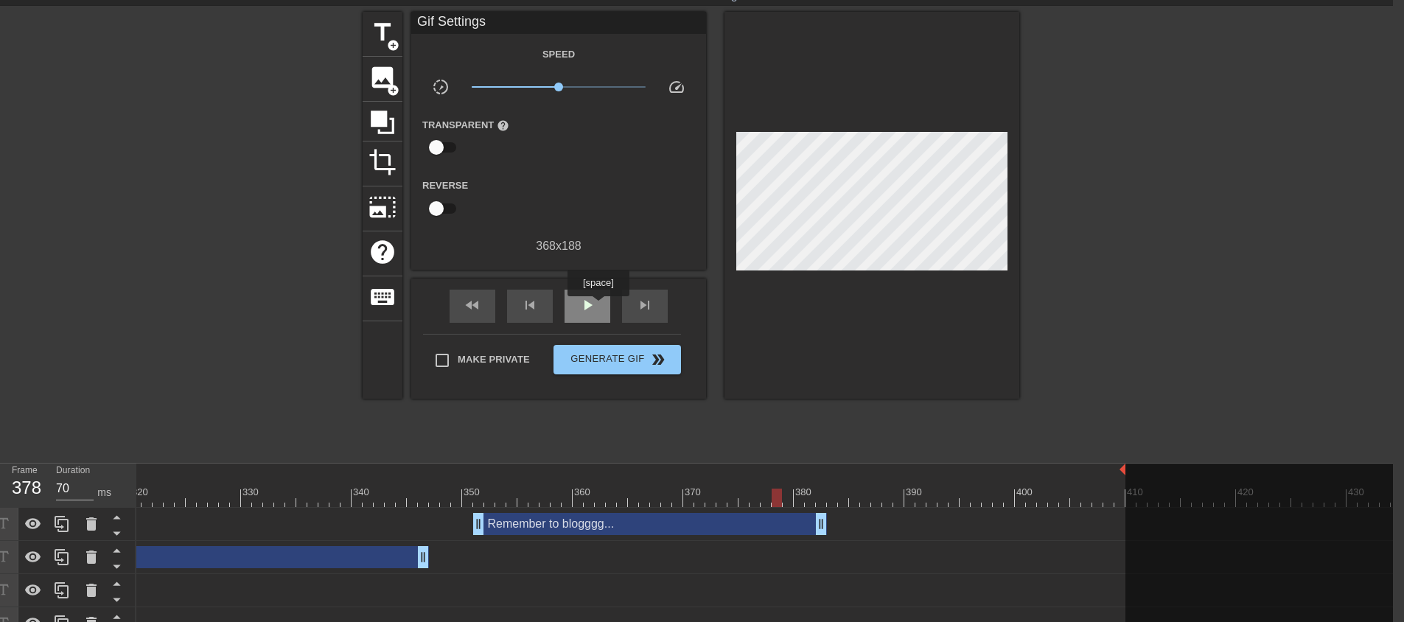
click at [598, 307] on div "play_arrow" at bounding box center [587, 306] width 46 height 33
click at [598, 307] on div "pause" at bounding box center [587, 306] width 46 height 33
click at [1119, 475] on img at bounding box center [1122, 469] width 6 height 12
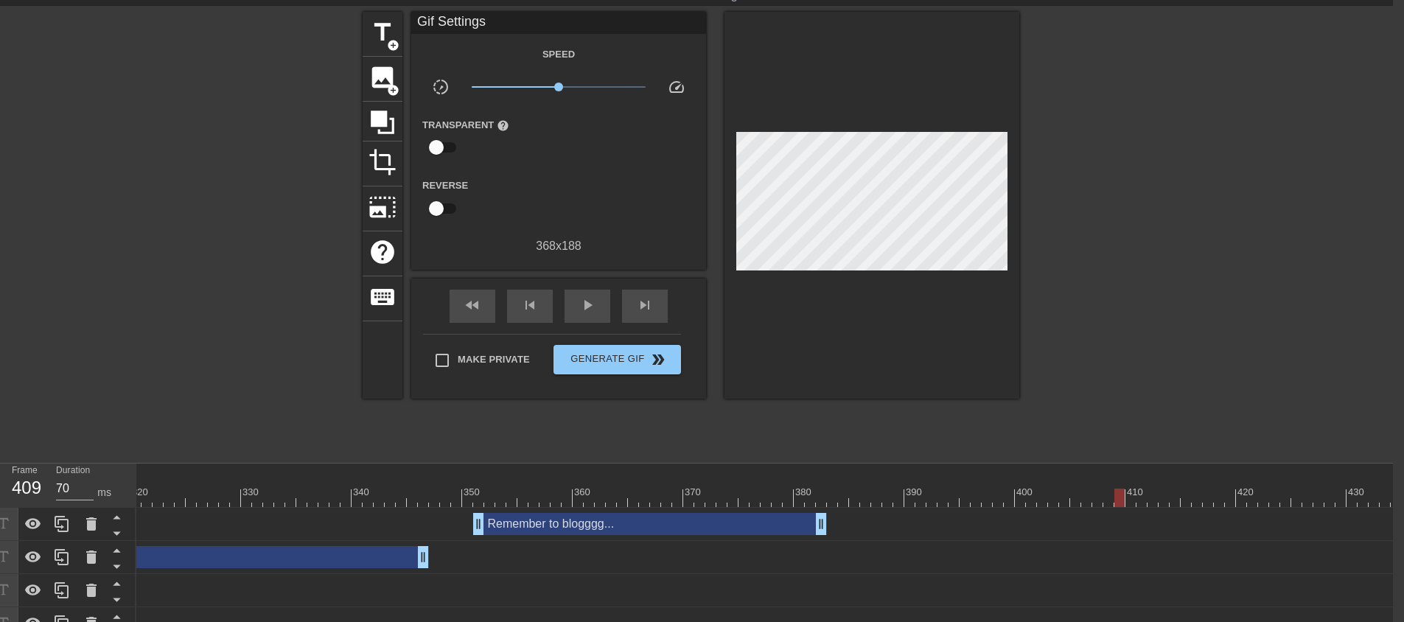
drag, startPoint x: 1124, startPoint y: 468, endPoint x: 1414, endPoint y: 508, distance: 292.3
click at [1393, 508] on html "menu_book Browse the tutorials! [DOMAIN_NAME] The online gif editor Send Feedba…" at bounding box center [691, 430] width 1404 height 952
click at [472, 305] on span "fast_rewind" at bounding box center [472, 305] width 18 height 18
click at [594, 311] on span "play_arrow" at bounding box center [587, 305] width 18 height 18
click at [594, 310] on span "pause" at bounding box center [587, 305] width 18 height 18
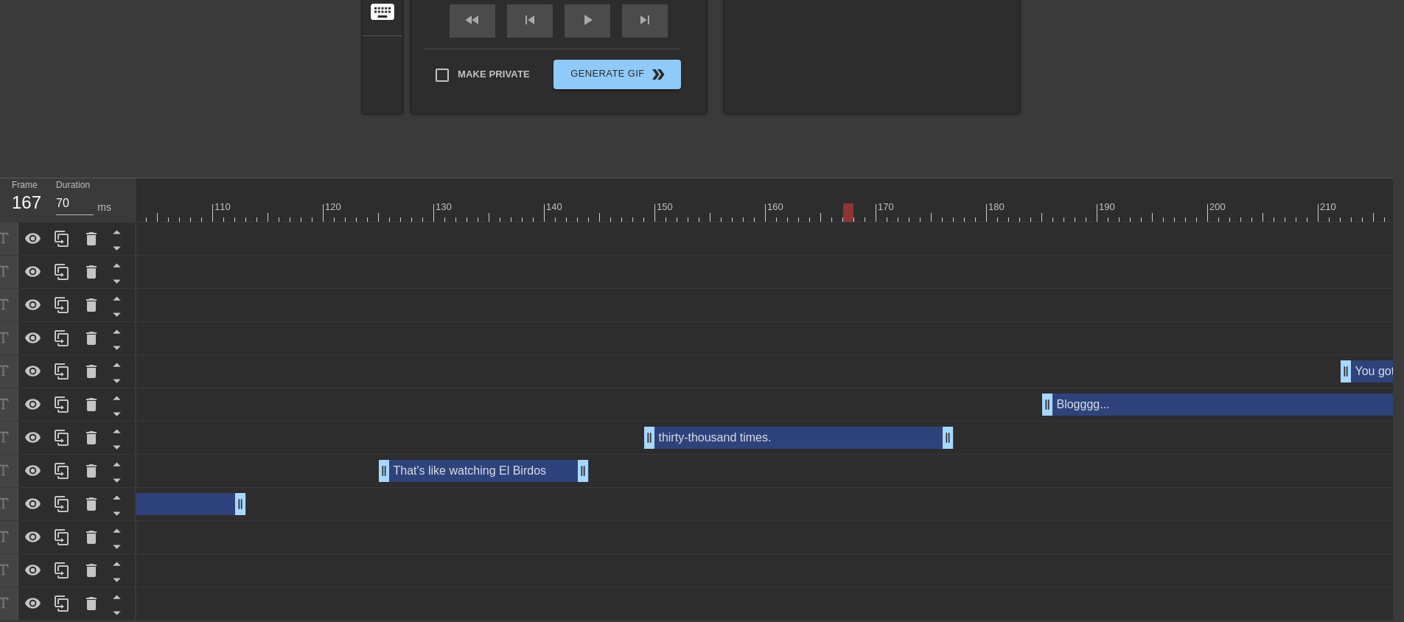
scroll to position [0, 1071]
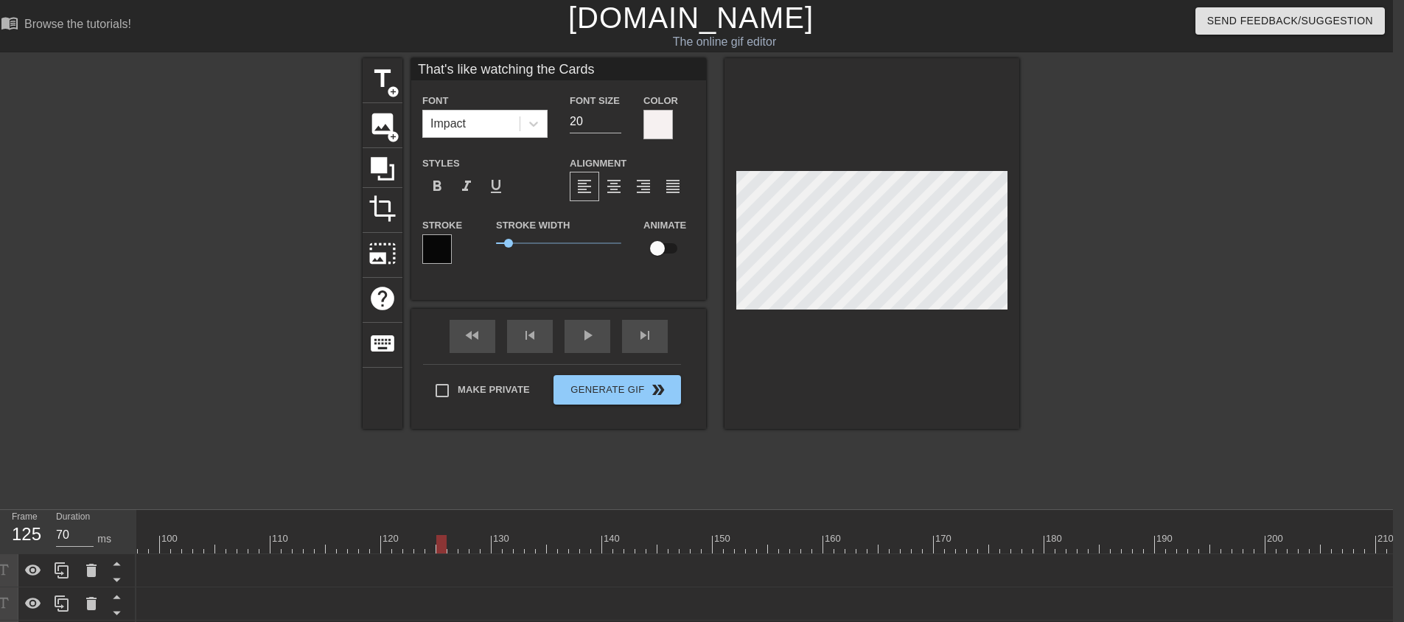
scroll to position [2, 10]
click at [903, 348] on div at bounding box center [871, 243] width 295 height 371
click at [469, 334] on div "fast_rewind skip_previous play_arrow skip_next" at bounding box center [558, 336] width 240 height 55
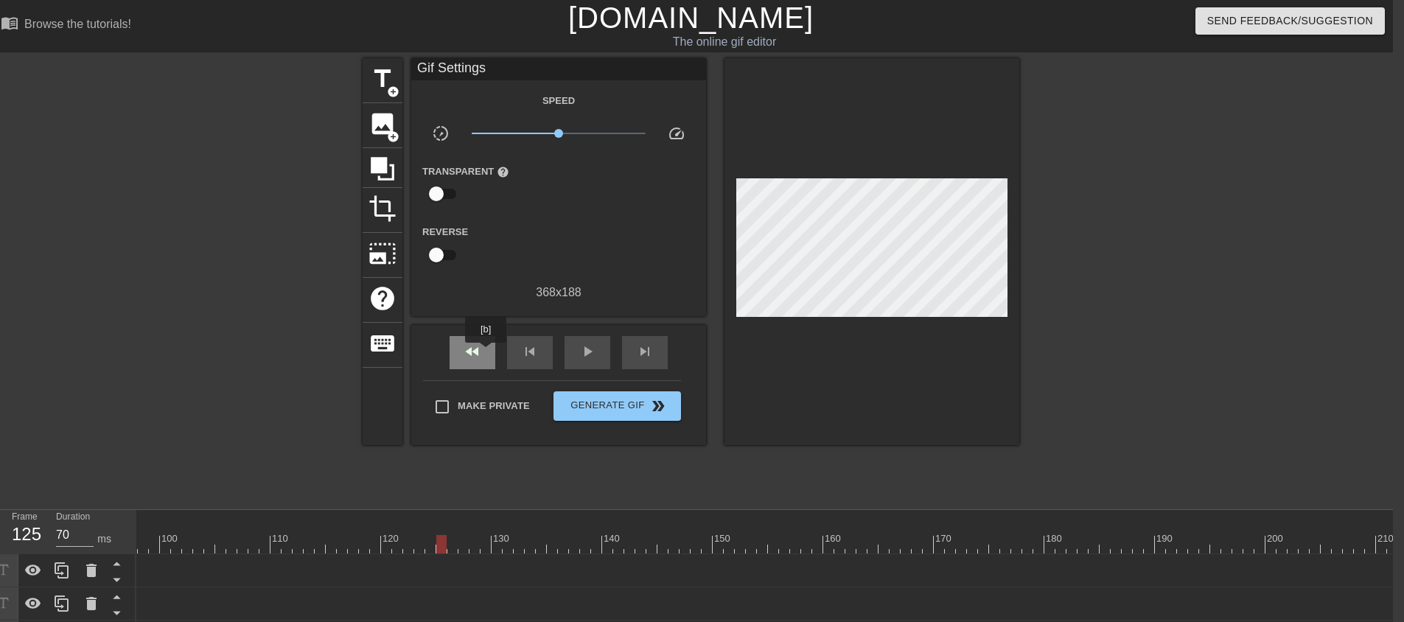
click at [486, 353] on div "fast_rewind" at bounding box center [472, 352] width 46 height 33
click at [582, 355] on span "play_arrow" at bounding box center [587, 352] width 18 height 18
click at [582, 355] on span "pause" at bounding box center [587, 352] width 18 height 18
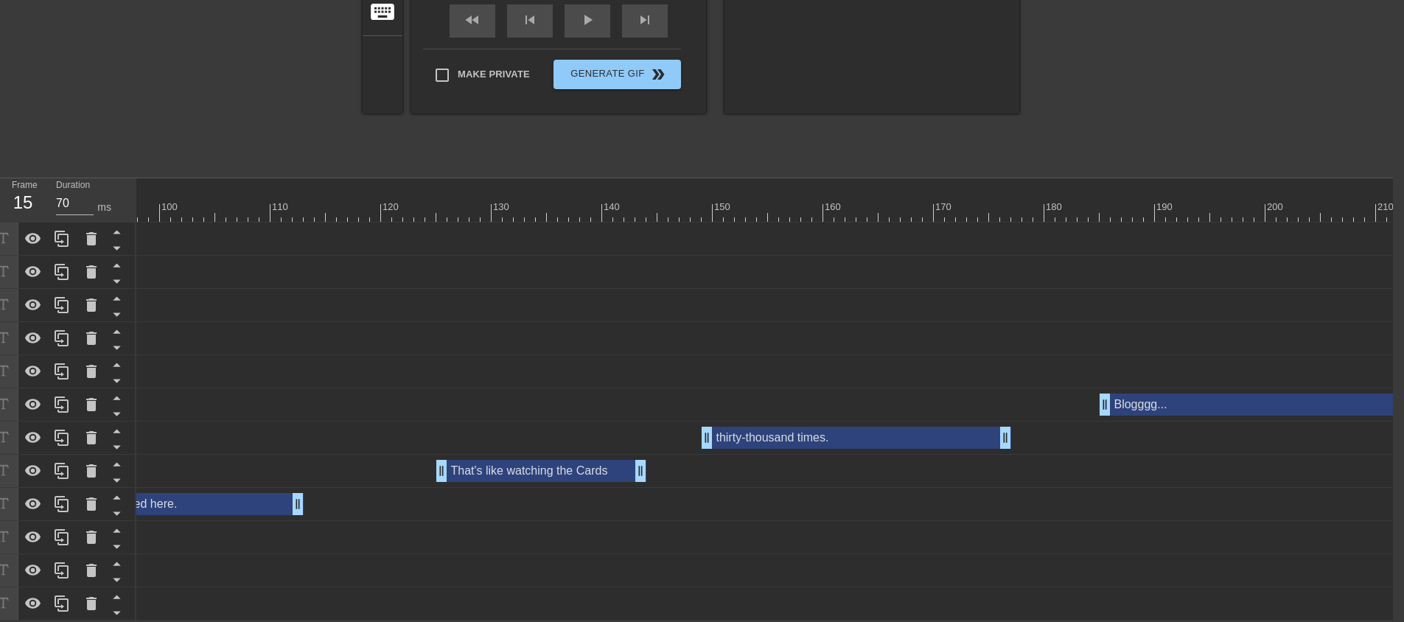
scroll to position [0, 0]
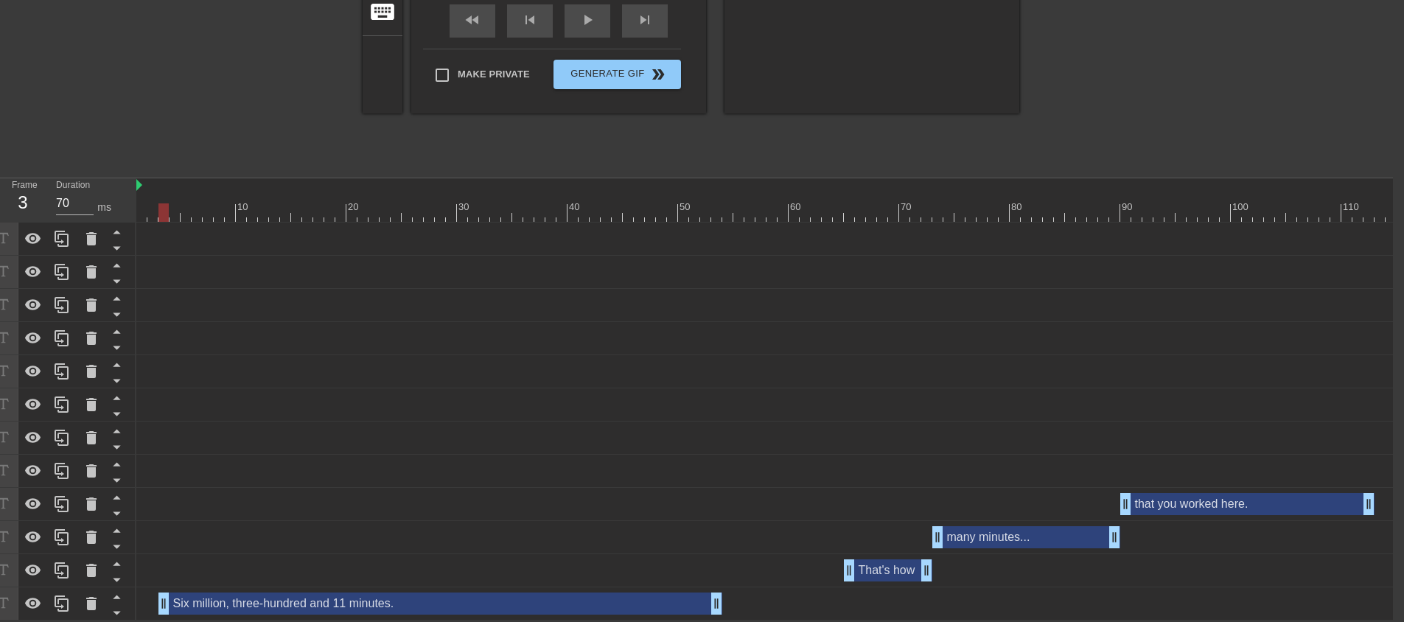
drag, startPoint x: 144, startPoint y: 595, endPoint x: 163, endPoint y: 598, distance: 18.6
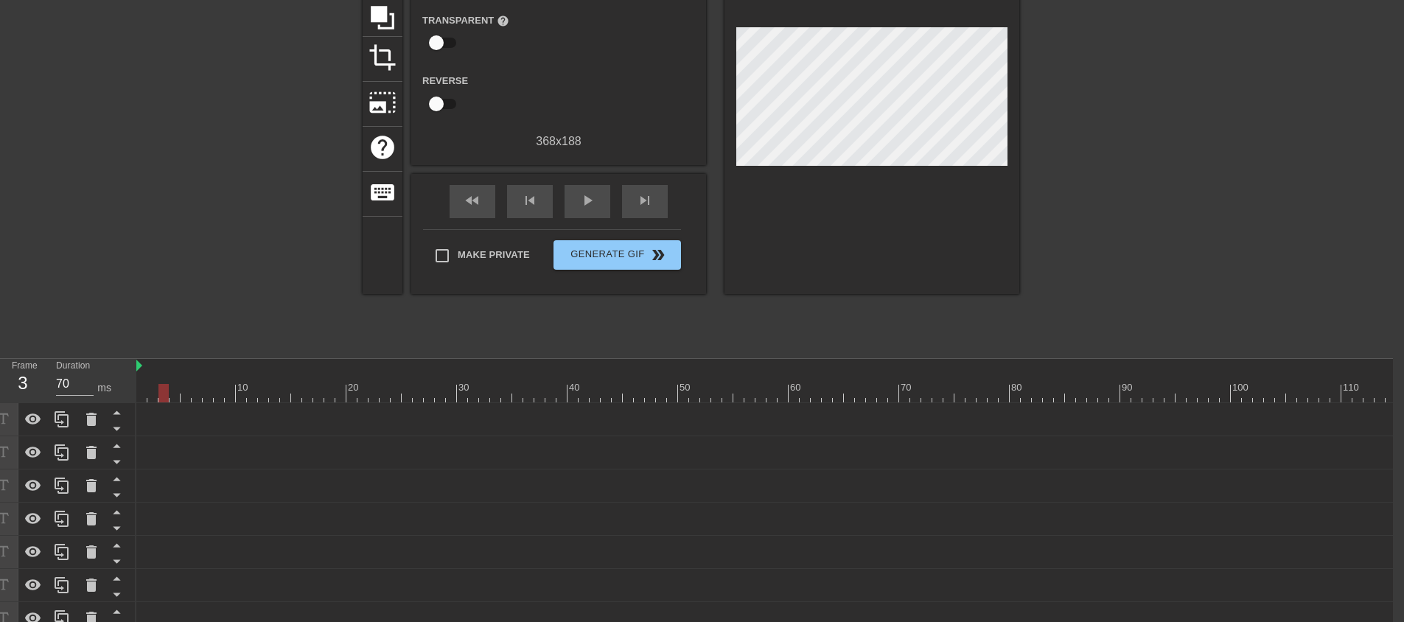
scroll to position [0, 11]
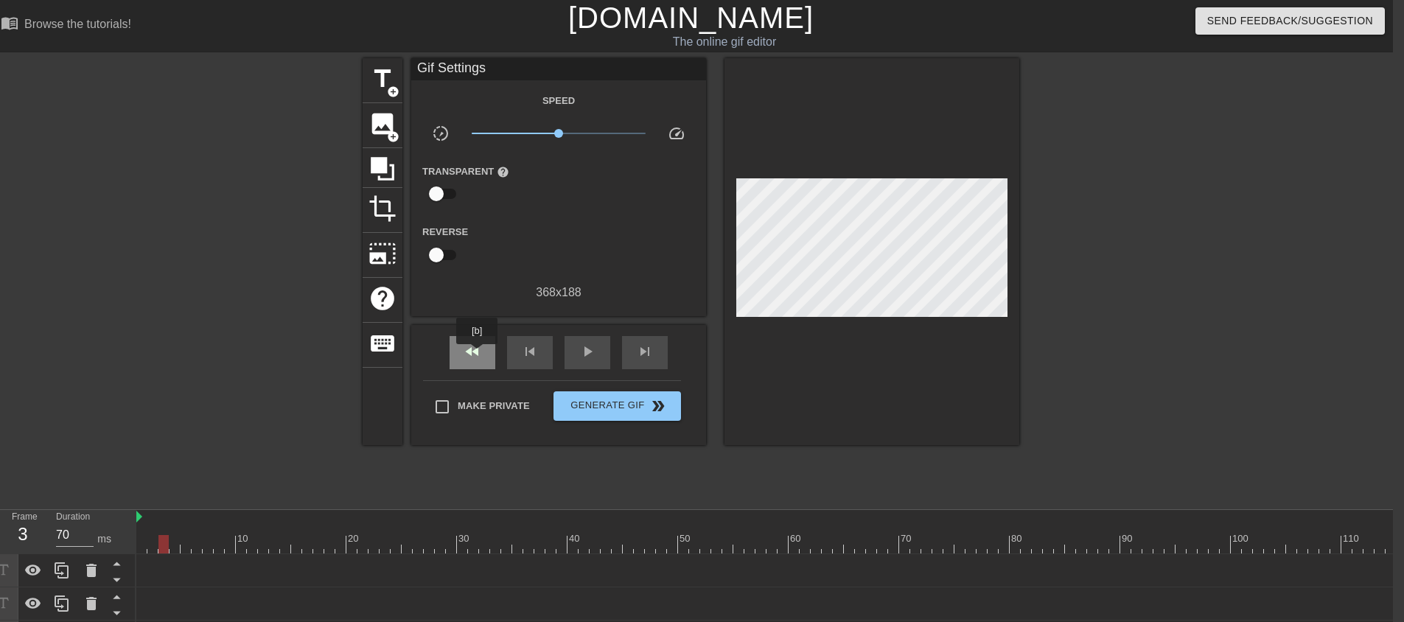
click at [477, 354] on span "fast_rewind" at bounding box center [472, 352] width 18 height 18
click at [575, 353] on div "play_arrow" at bounding box center [587, 352] width 46 height 33
click at [575, 353] on div "pause" at bounding box center [587, 352] width 46 height 33
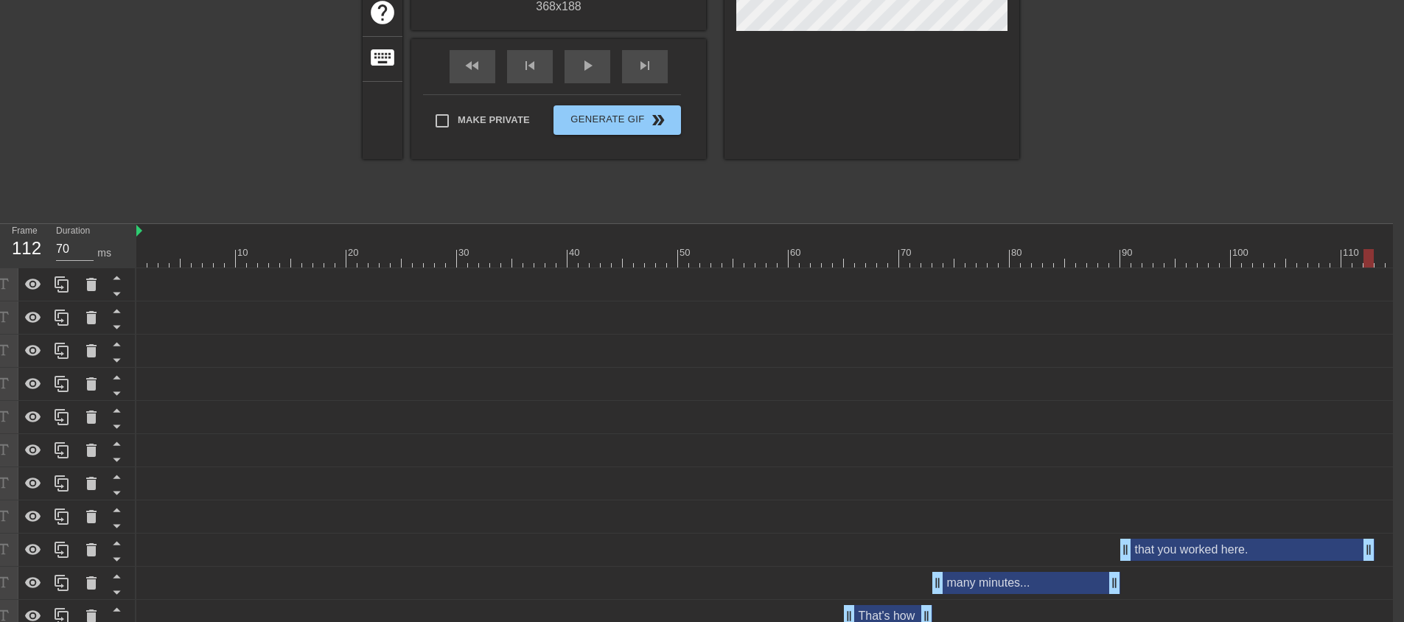
scroll to position [341, 11]
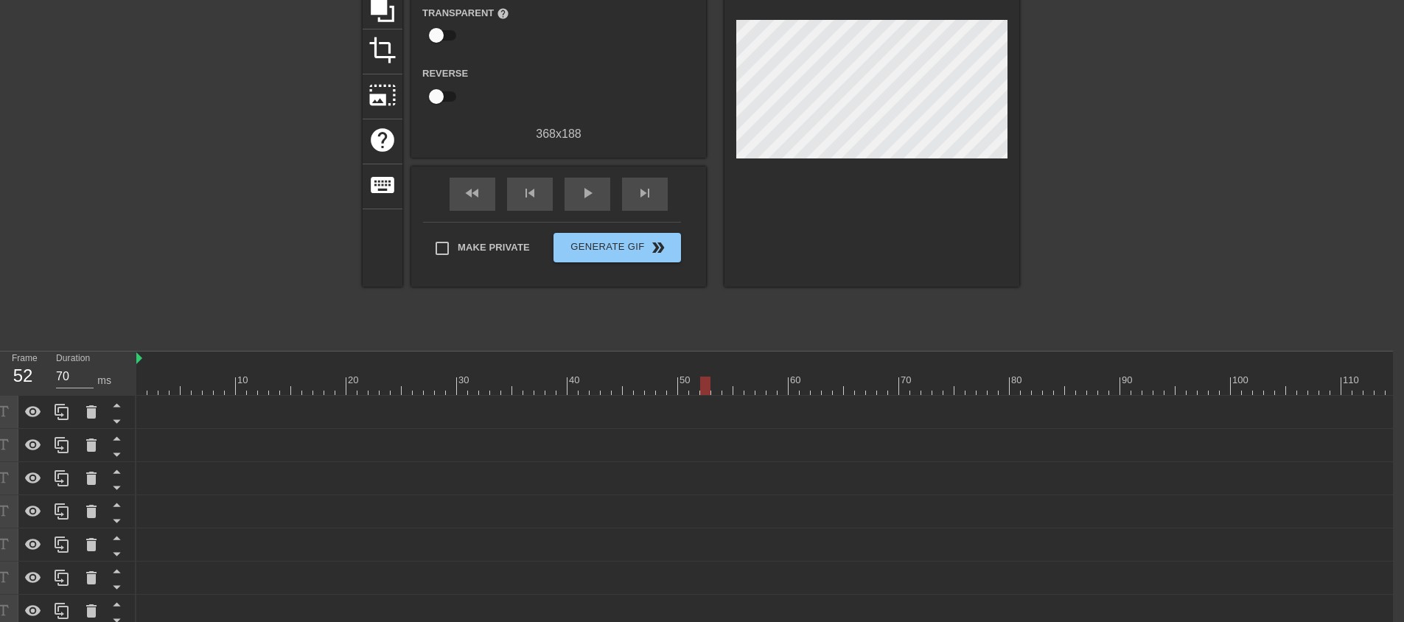
scroll to position [0, 11]
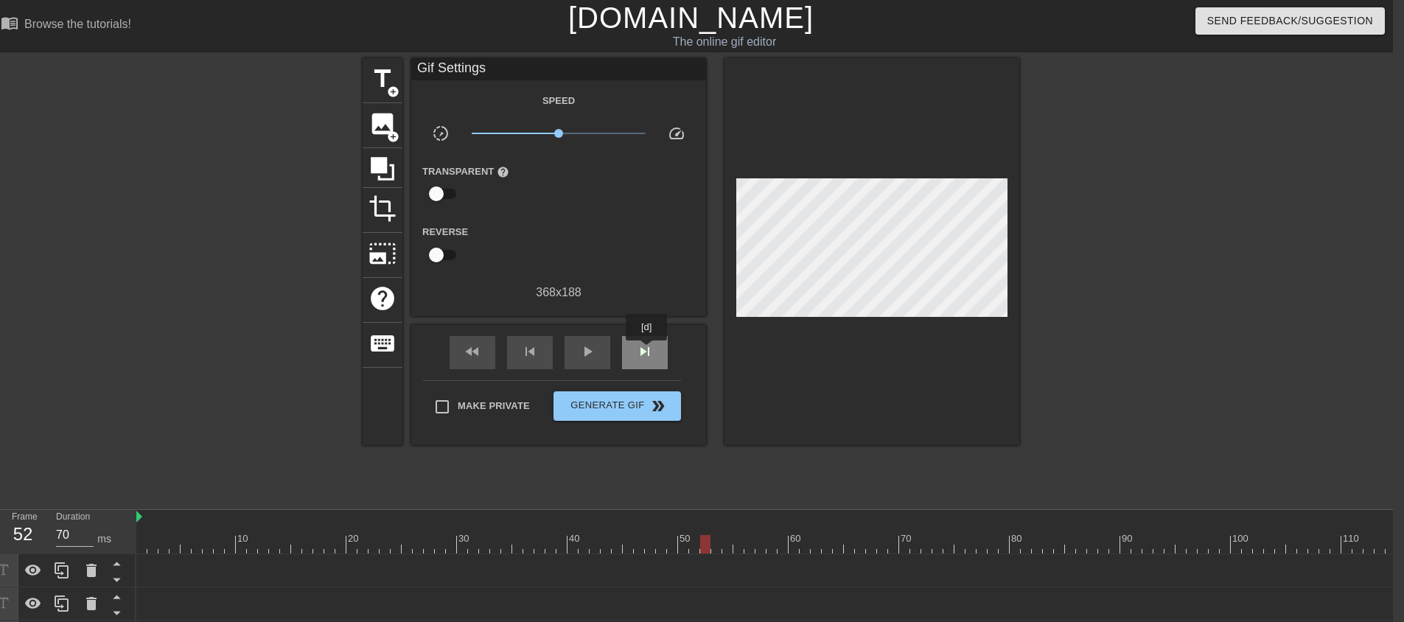
click at [647, 347] on span "skip_next" at bounding box center [645, 352] width 18 height 18
click at [647, 349] on span "skip_next" at bounding box center [645, 352] width 18 height 18
click at [646, 349] on span "skip_next" at bounding box center [645, 352] width 18 height 18
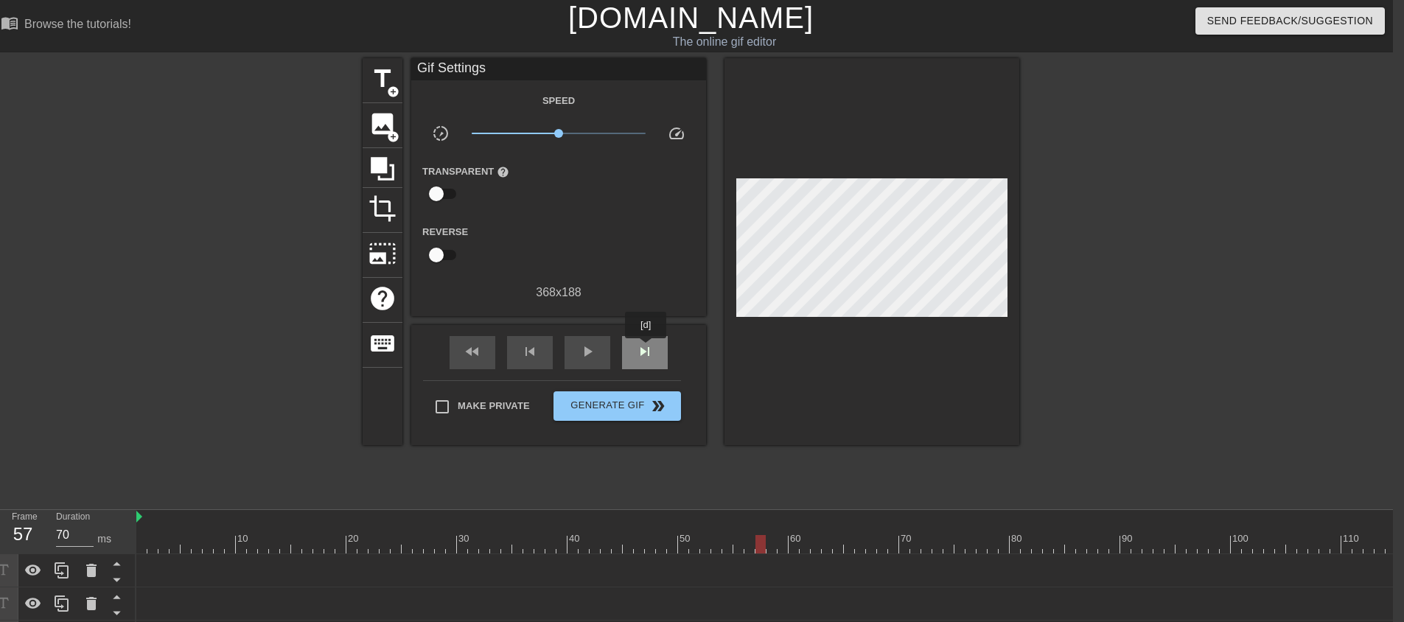
click at [646, 349] on span "skip_next" at bounding box center [645, 352] width 18 height 18
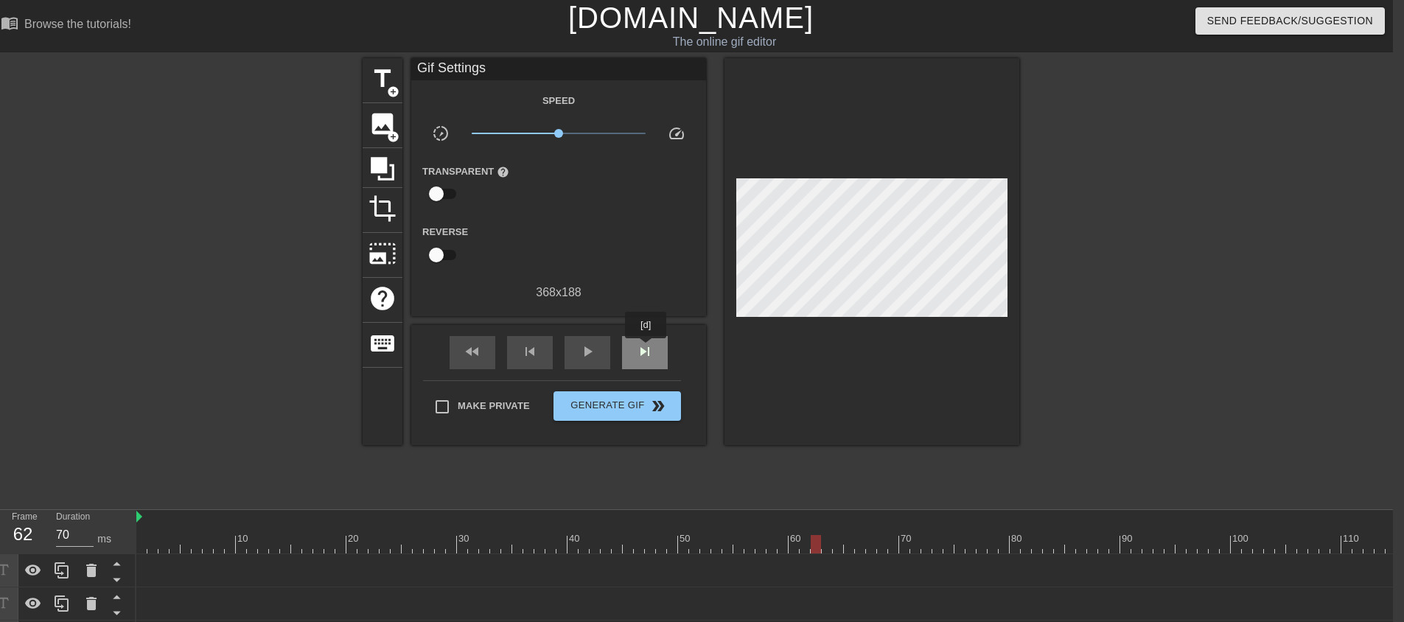
click at [646, 349] on span "skip_next" at bounding box center [645, 352] width 18 height 18
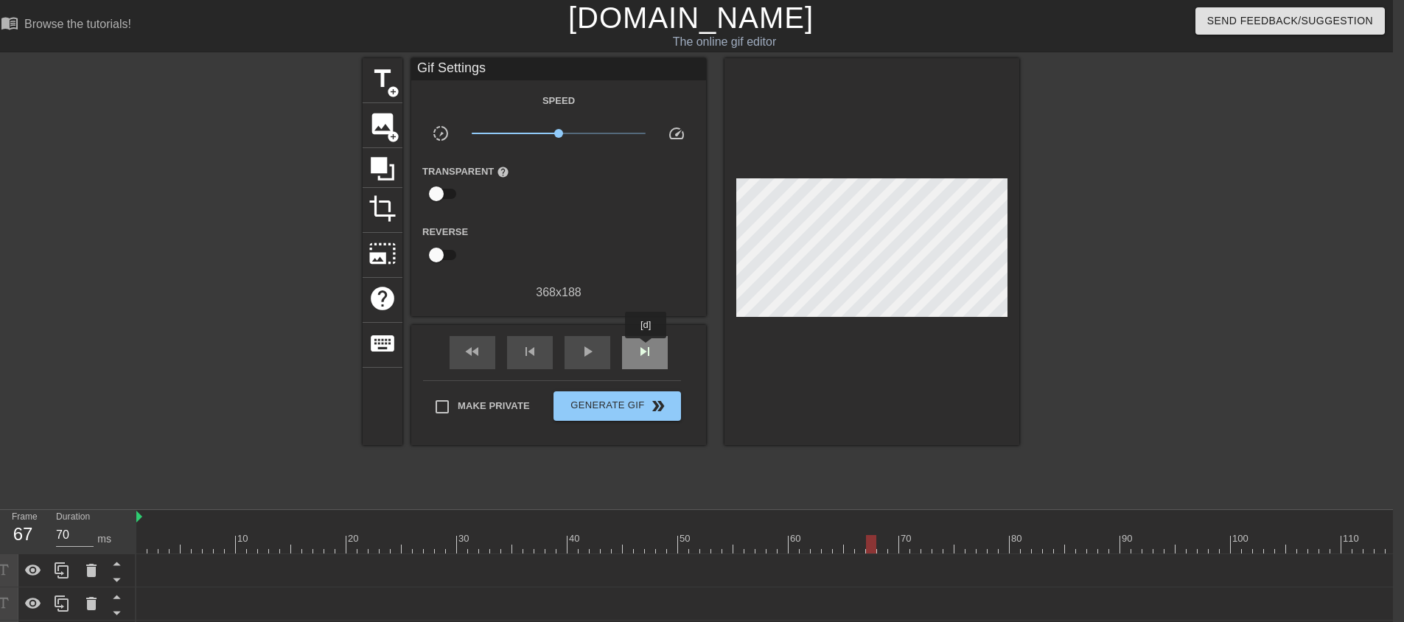
click at [646, 349] on span "skip_next" at bounding box center [645, 352] width 18 height 18
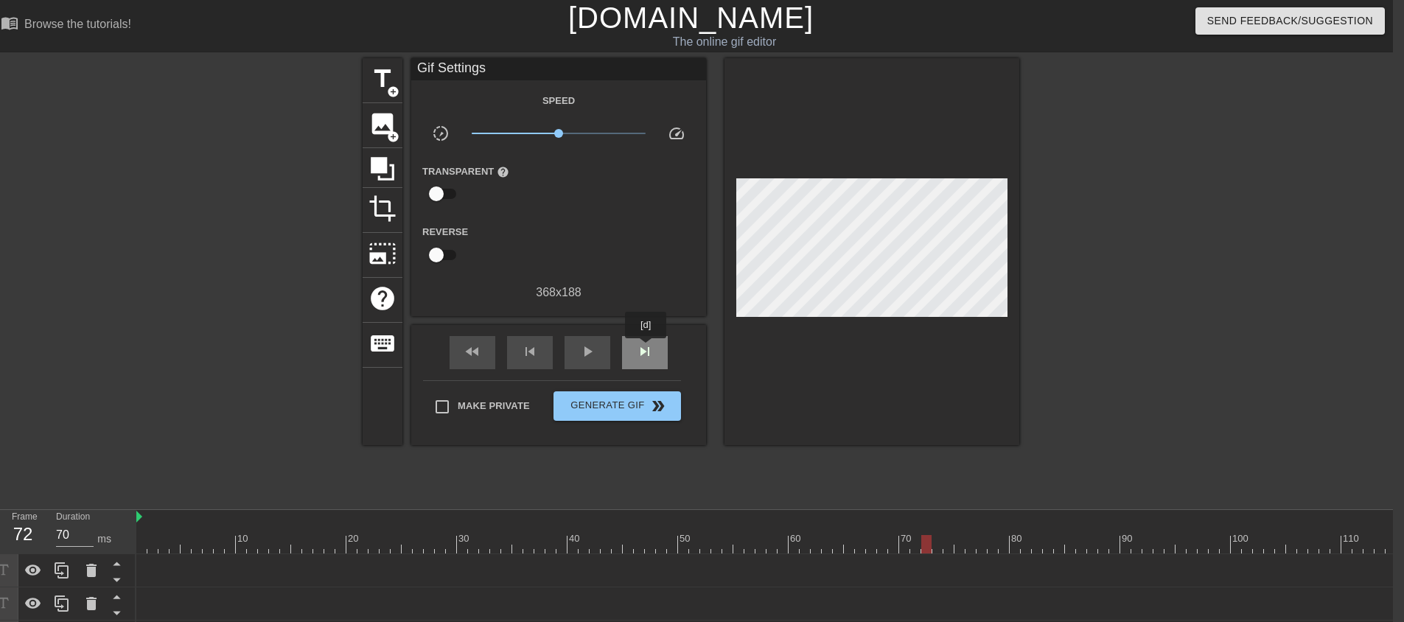
click at [646, 349] on span "skip_next" at bounding box center [645, 352] width 18 height 18
click at [529, 349] on span "skip_previous" at bounding box center [530, 352] width 18 height 18
click at [642, 348] on span "skip_next" at bounding box center [645, 352] width 18 height 18
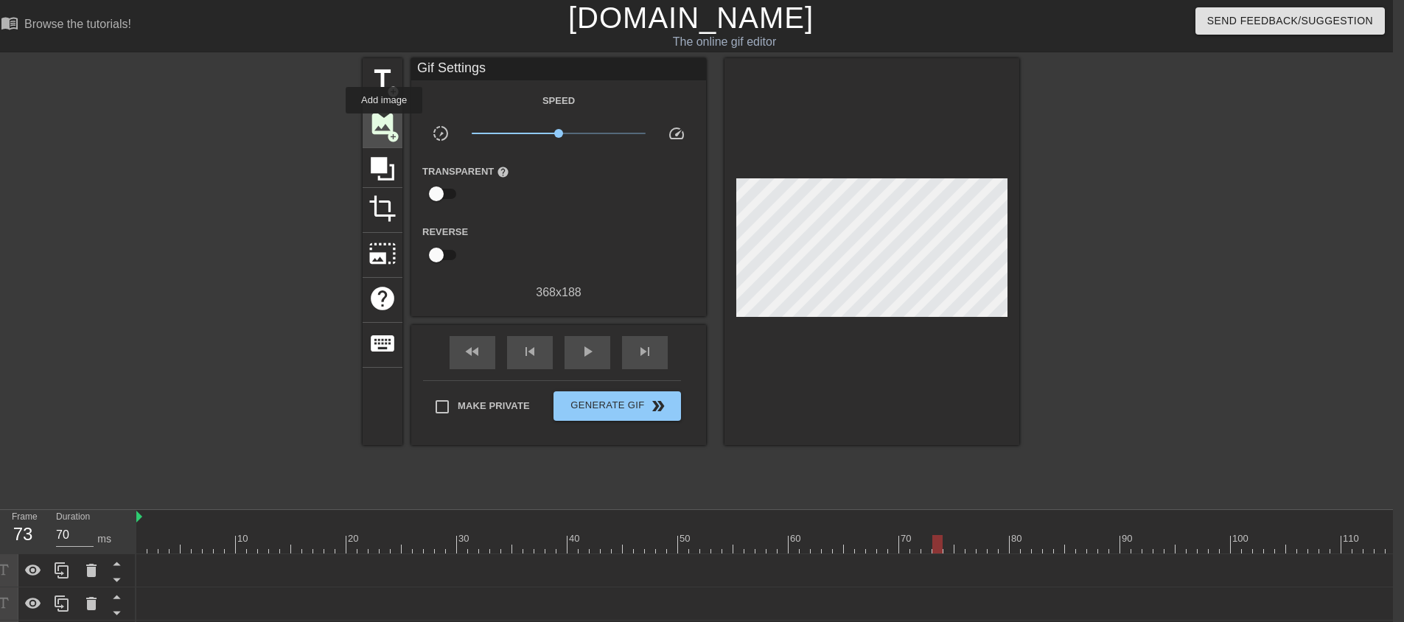
click at [384, 124] on span "image" at bounding box center [382, 124] width 28 height 28
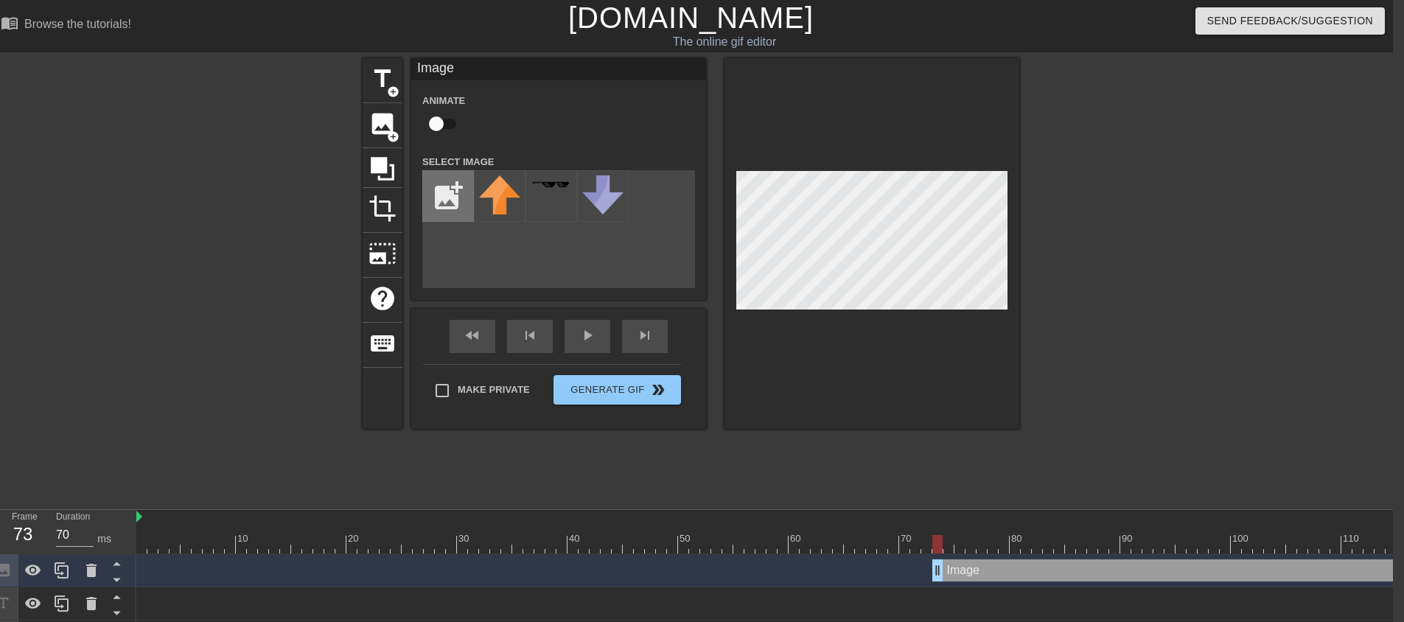
click at [446, 203] on input "file" at bounding box center [448, 196] width 50 height 50
click at [498, 197] on img at bounding box center [499, 195] width 41 height 40
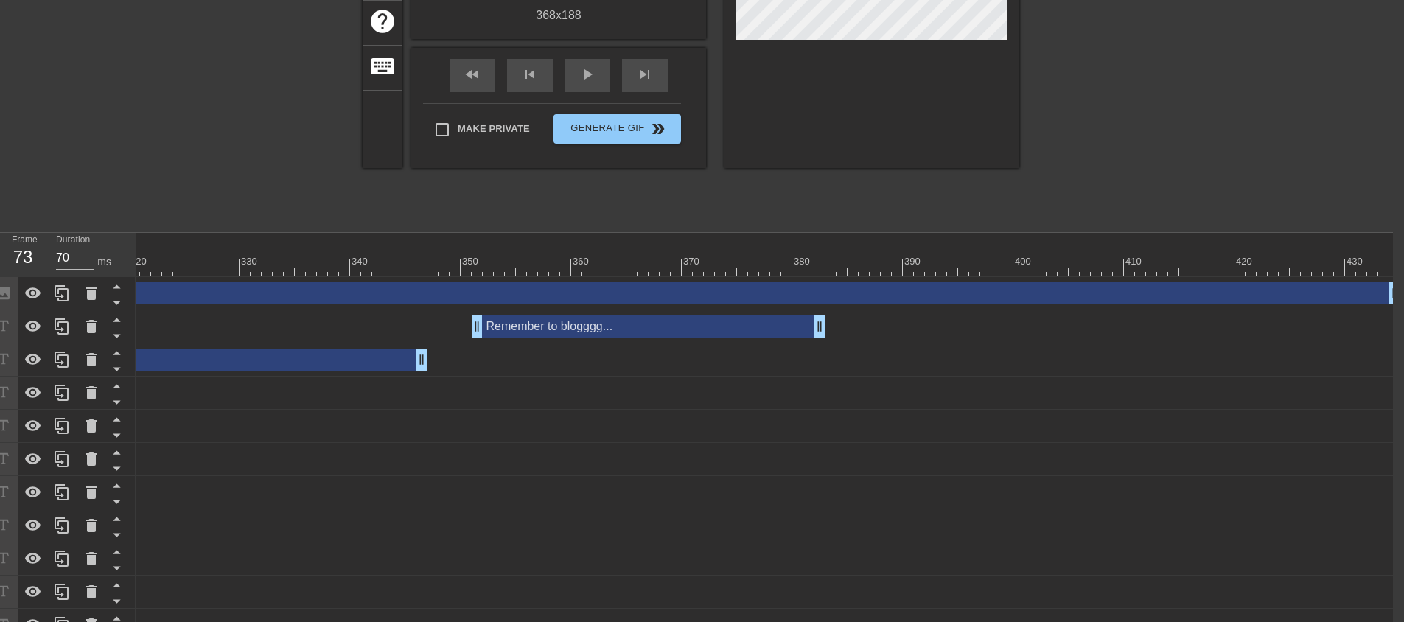
scroll to position [80, 11]
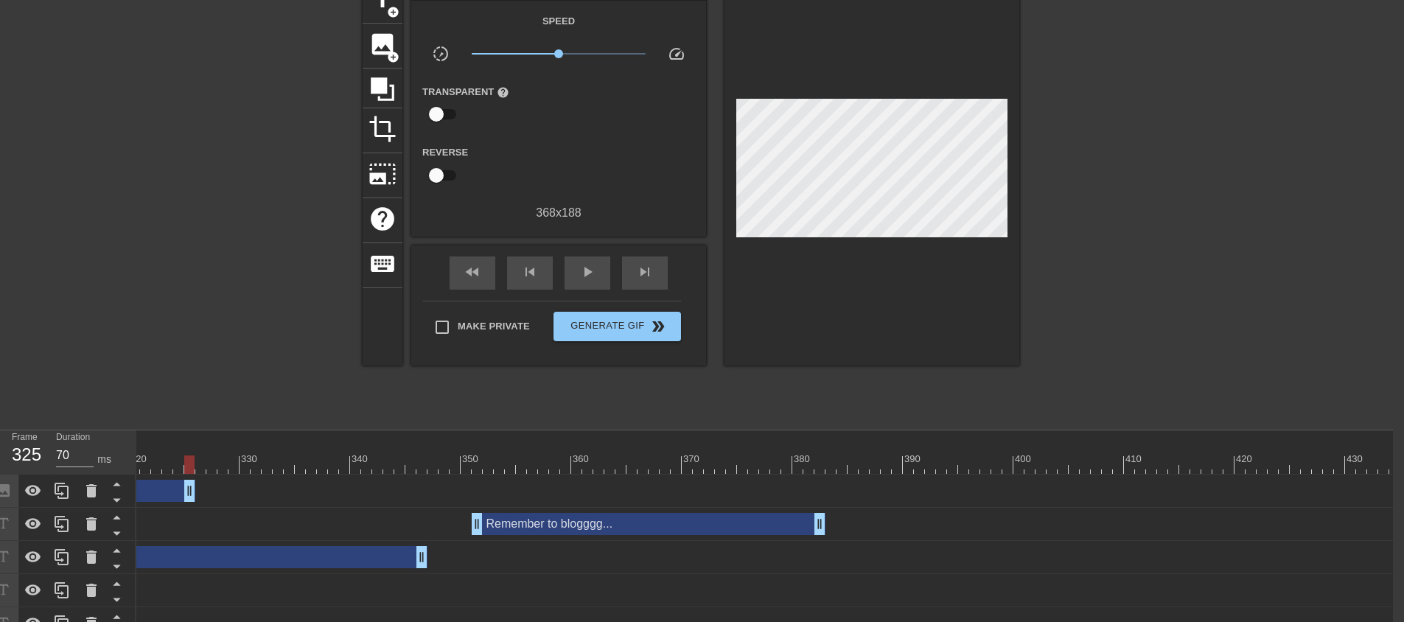
drag, startPoint x: 1393, startPoint y: 485, endPoint x: 114, endPoint y: 426, distance: 1279.7
click at [116, 426] on div "menu_book Browse the tutorials! [DOMAIN_NAME] The online gif editor Send Feedba…" at bounding box center [691, 412] width 1404 height 985
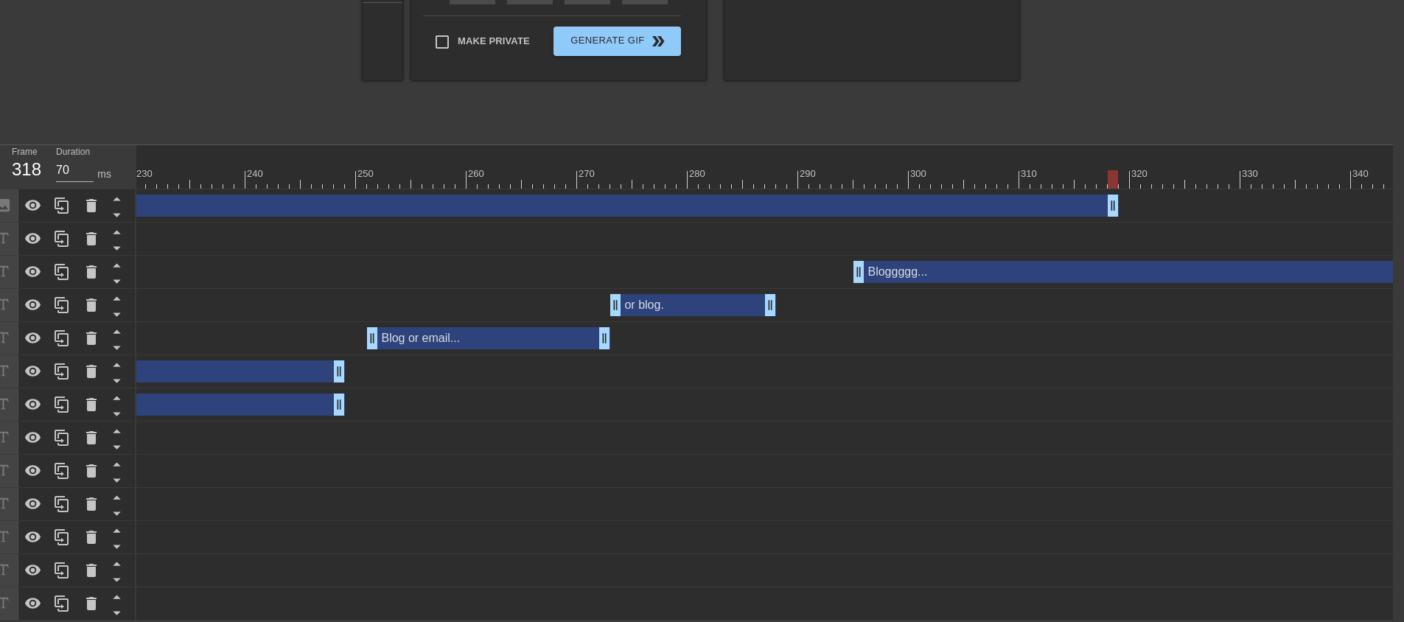
scroll to position [0, 2524]
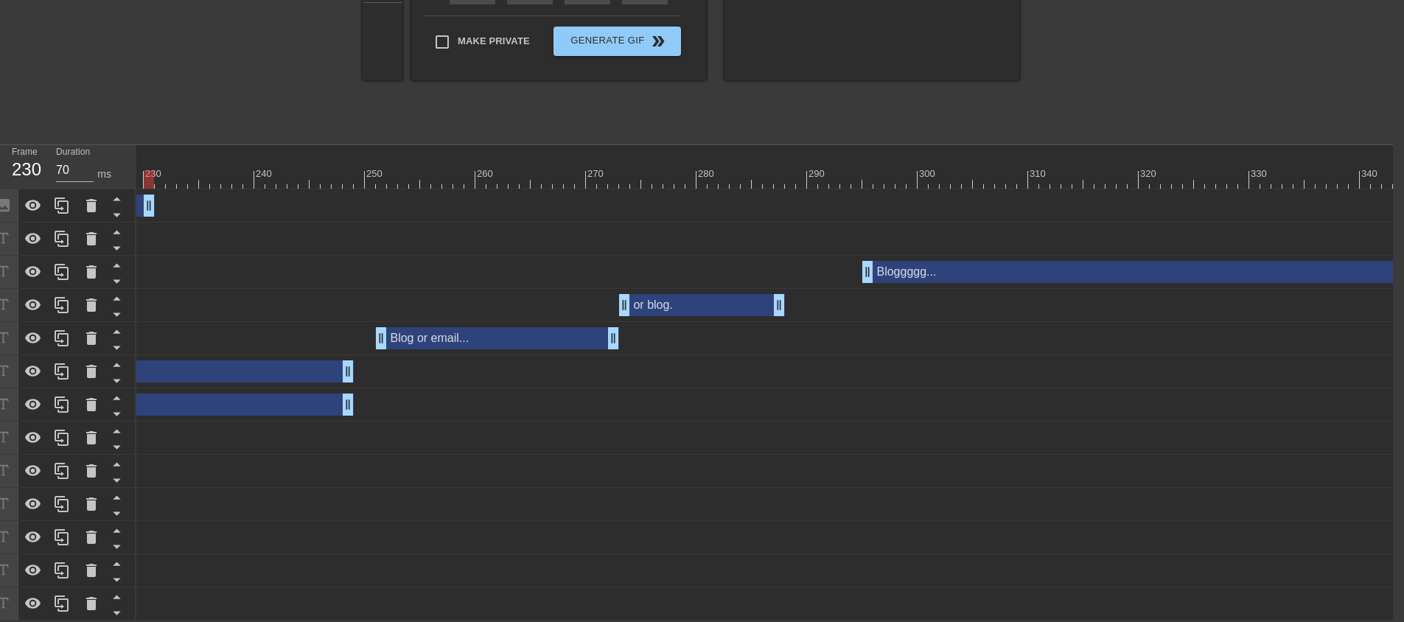
drag, startPoint x: 1122, startPoint y: 195, endPoint x: 122, endPoint y: 169, distance: 1000.9
click at [122, 169] on div "Frame 230 Duration 70 ms 10 20 30 40 50 60 70 80 90 100 110 120 130 140 150" at bounding box center [691, 382] width 1404 height 475
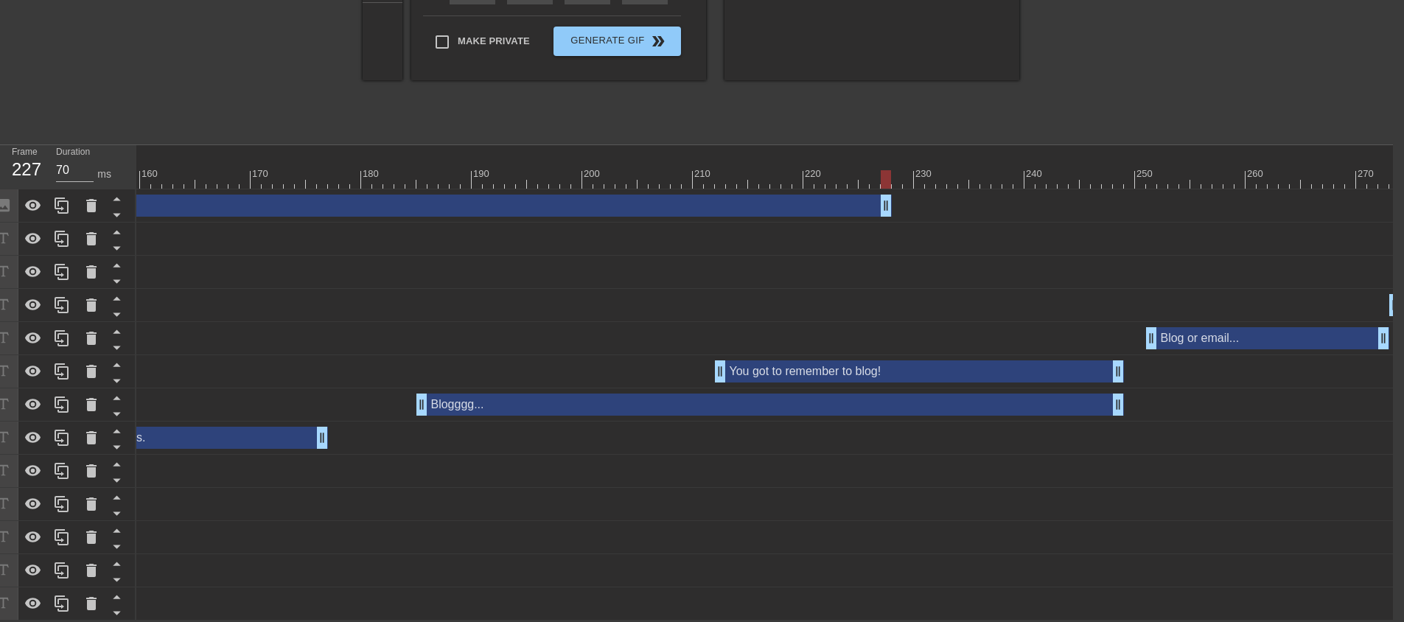
scroll to position [0, 1651]
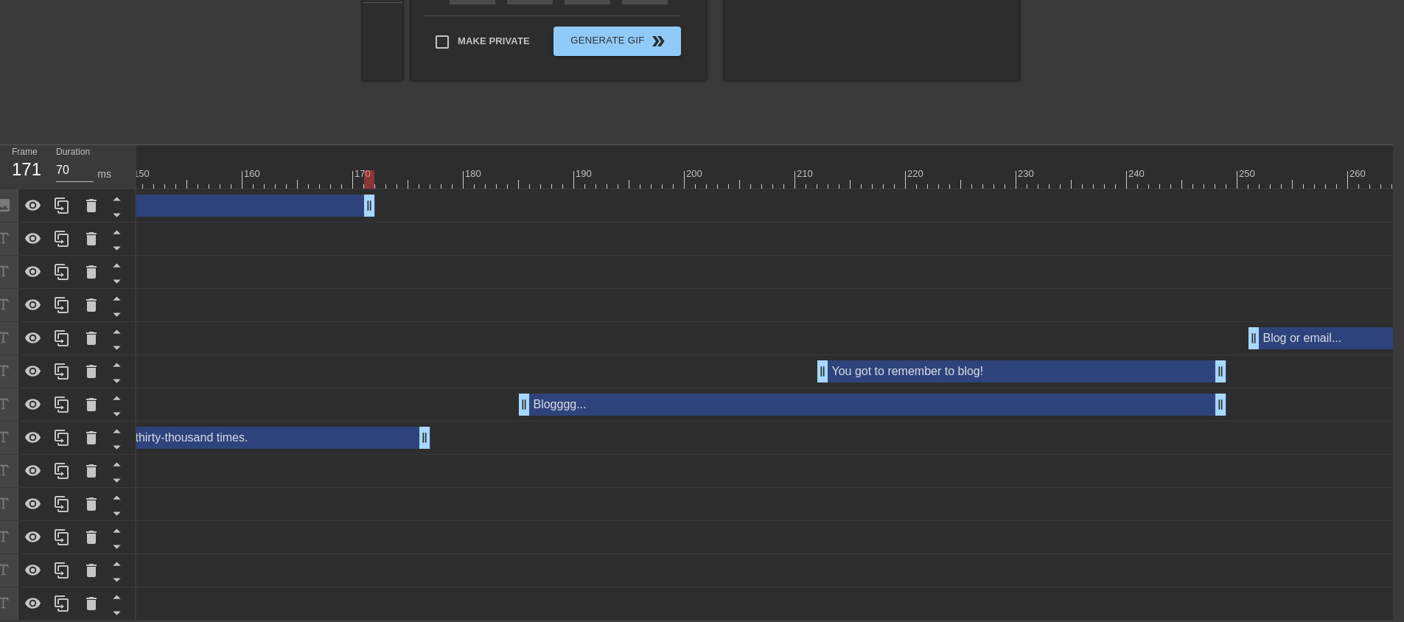
drag, startPoint x: 989, startPoint y: 193, endPoint x: 167, endPoint y: 177, distance: 821.7
click at [172, 176] on div "10 20 30 40 50 60 70 80 90 100 110 120 130 140 150 160" at bounding box center [764, 382] width 1256 height 475
drag, startPoint x: 545, startPoint y: 606, endPoint x: 514, endPoint y: 601, distance: 32.0
click at [514, 601] on div "Six million, three-hundred and 11 minutes. drag_handle drag_handle" at bounding box center [883, 603] width 4797 height 33
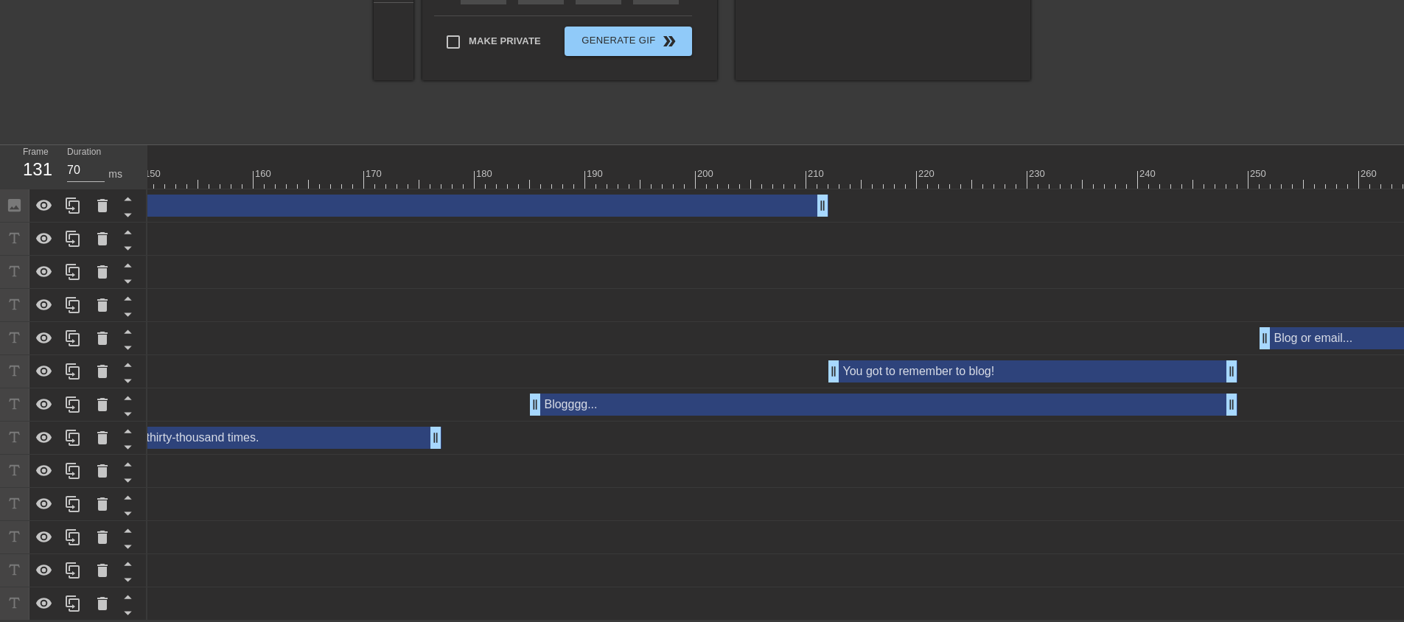
drag, startPoint x: 162, startPoint y: 195, endPoint x: 806, endPoint y: 267, distance: 647.9
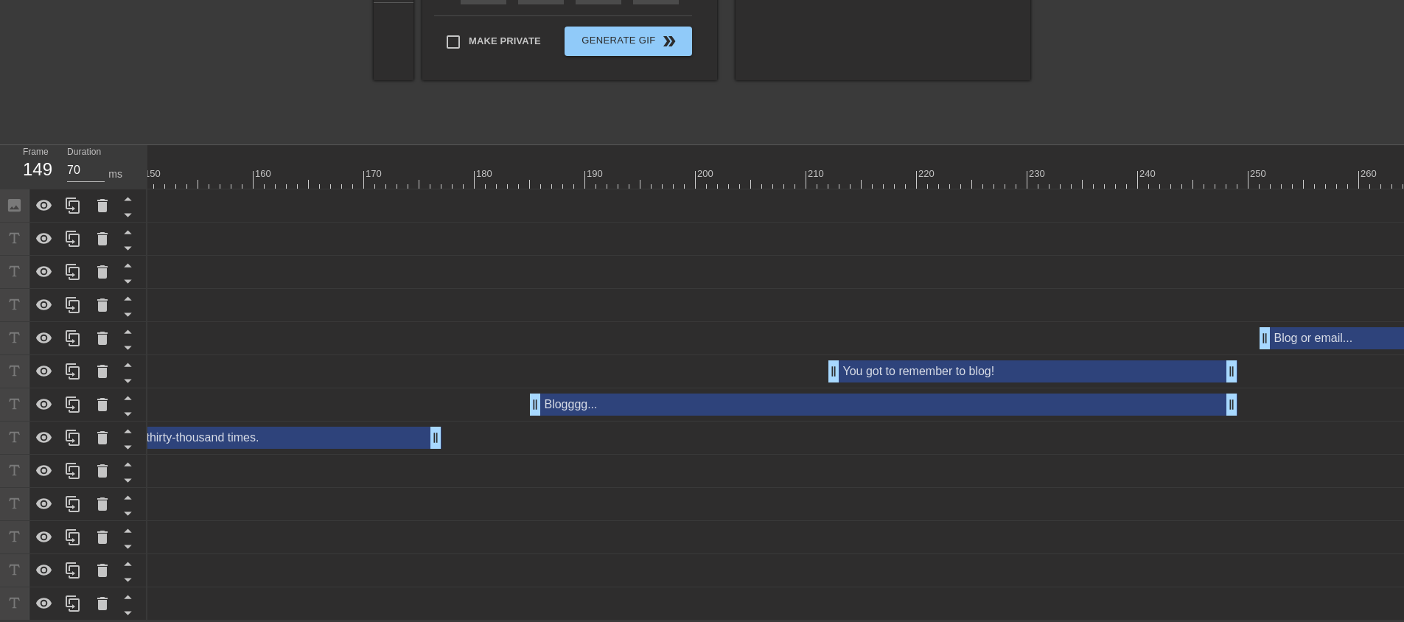
drag, startPoint x: 824, startPoint y: 198, endPoint x: 121, endPoint y: 125, distance: 707.4
click at [123, 125] on div "menu_book Browse the tutorials! [DOMAIN_NAME] The online gif editor Send Feedba…" at bounding box center [702, 127] width 1404 height 985
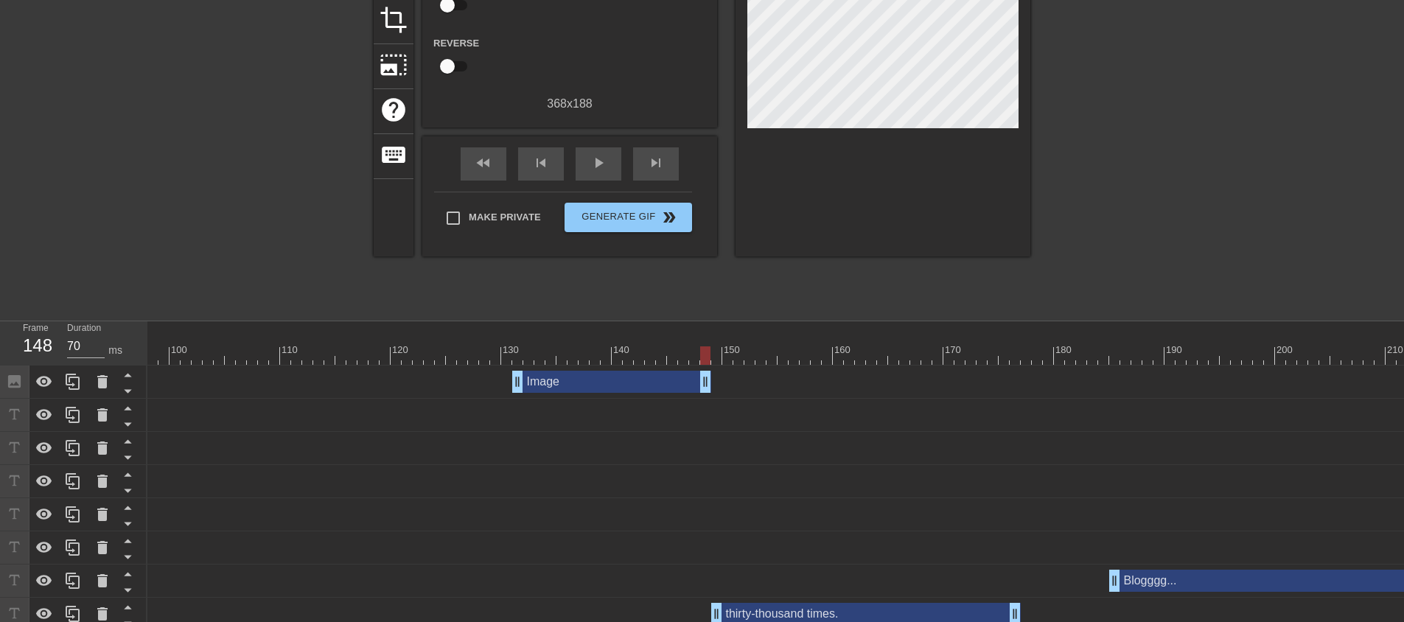
scroll to position [153, 0]
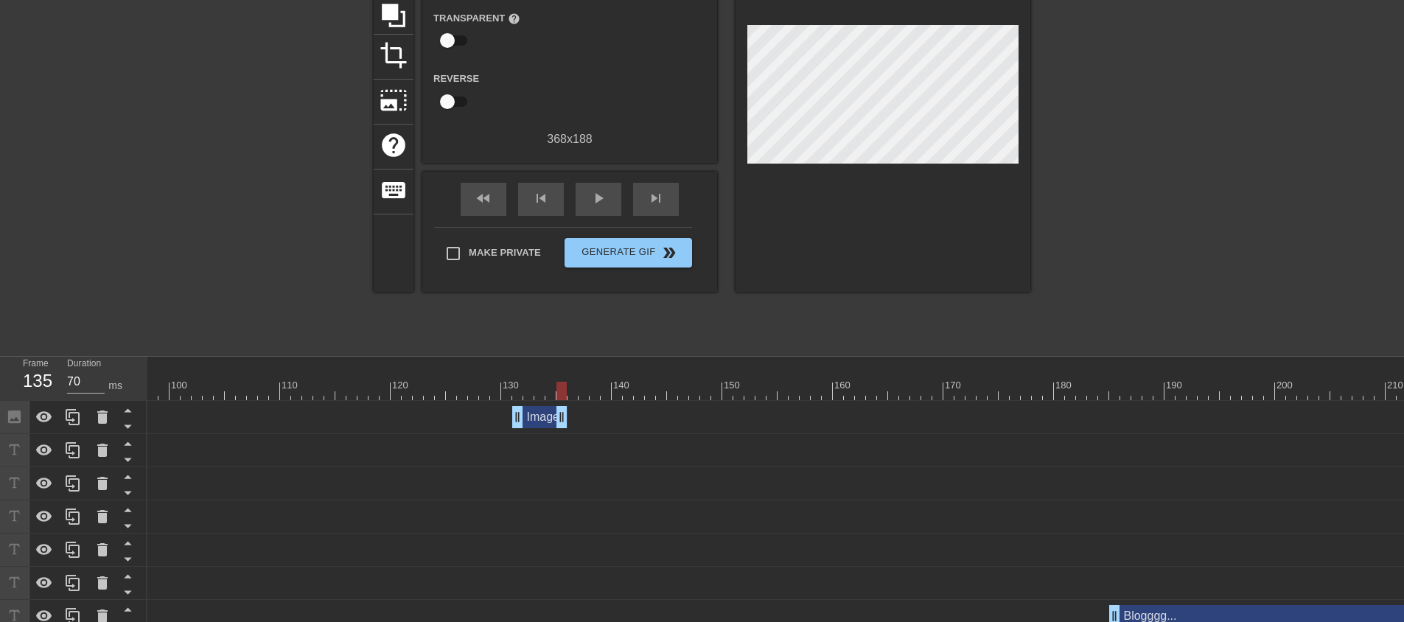
drag, startPoint x: 707, startPoint y: 413, endPoint x: 567, endPoint y: 396, distance: 140.3
click at [567, 396] on div "10 20 30 40 50 60 70 80 90 100 110 120 130 140 150 160" at bounding box center [775, 594] width 1256 height 475
click at [545, 410] on div "Image drag_handle drag_handle" at bounding box center [539, 417] width 55 height 22
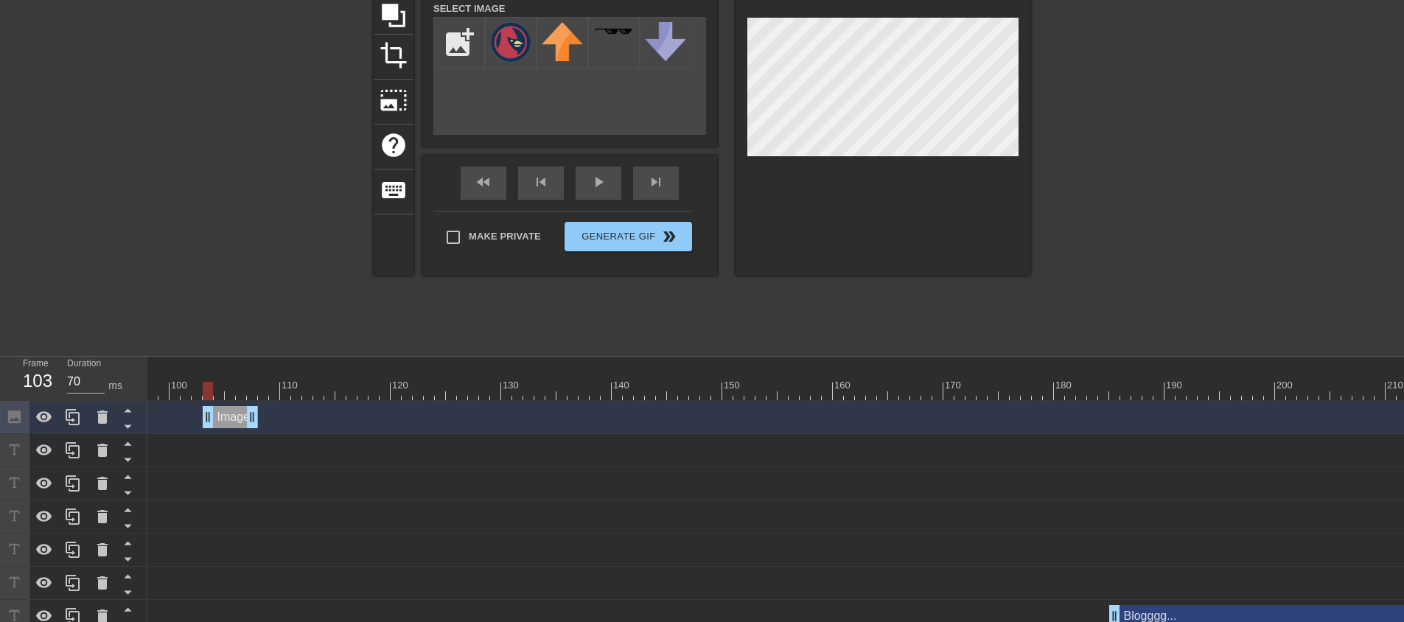
drag, startPoint x: 535, startPoint y: 424, endPoint x: 221, endPoint y: 382, distance: 316.7
click at [221, 382] on div "10 20 30 40 50 60 70 80 90 100 110 120 130 140 150 160" at bounding box center [775, 594] width 1256 height 475
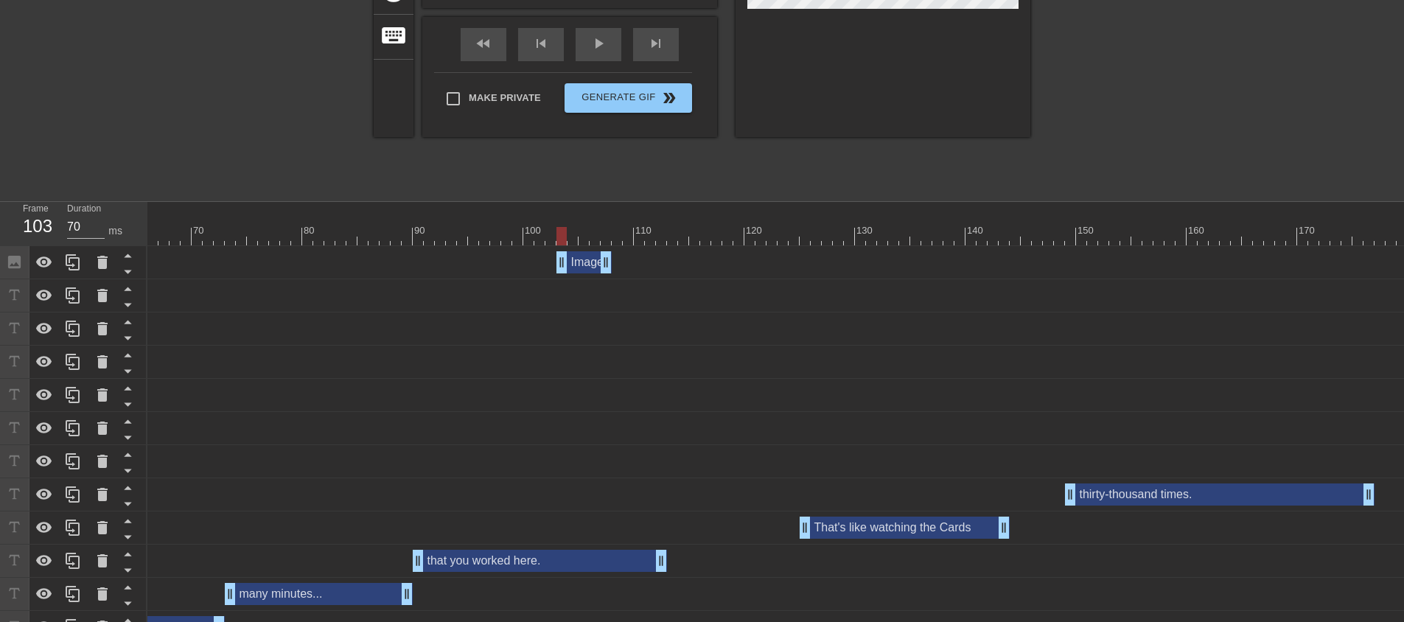
scroll to position [227, 0]
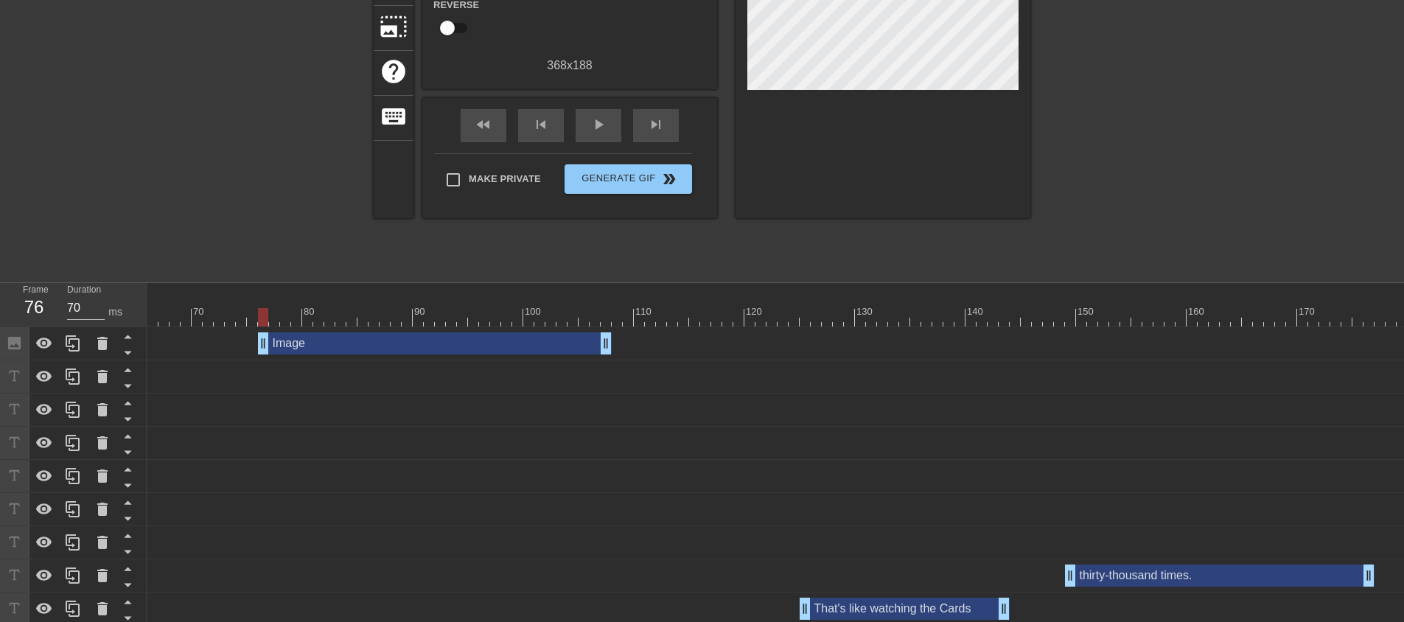
drag, startPoint x: 560, startPoint y: 345, endPoint x: 265, endPoint y: 312, distance: 296.6
click at [265, 312] on div "10 20 30 40 50 60 70 80 90 100 110 120 130 140 150 160" at bounding box center [775, 520] width 1256 height 475
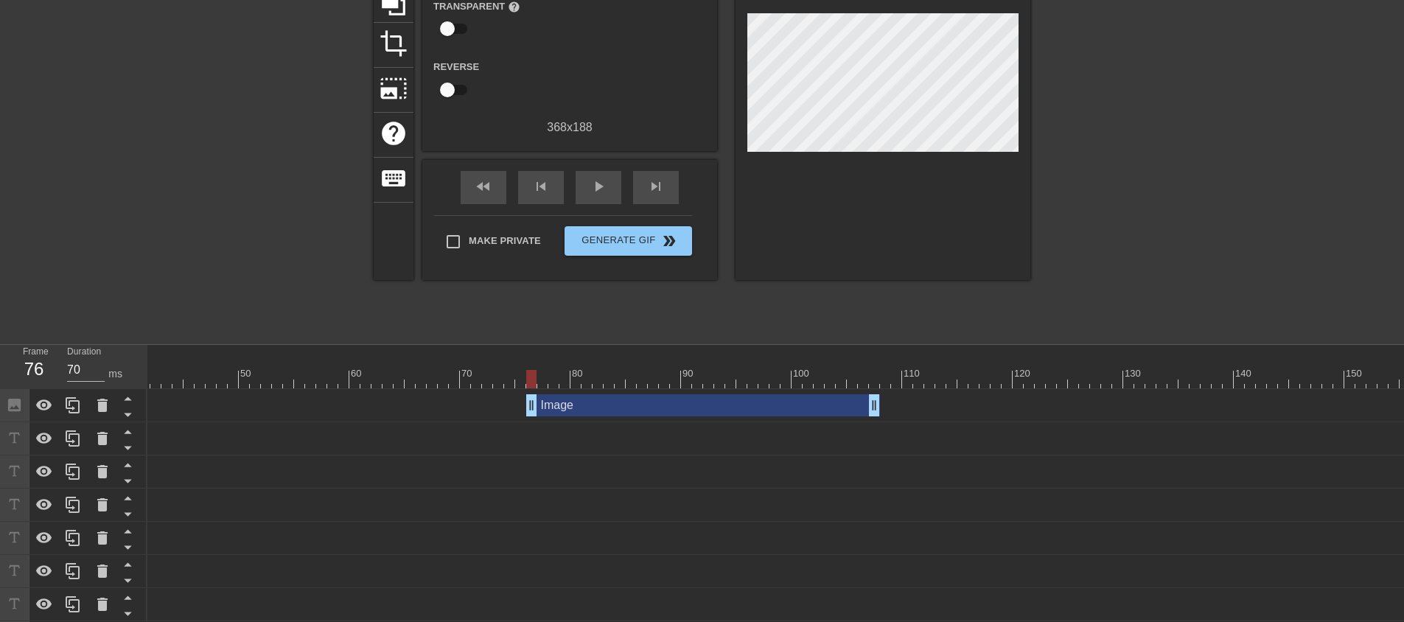
scroll to position [153, 0]
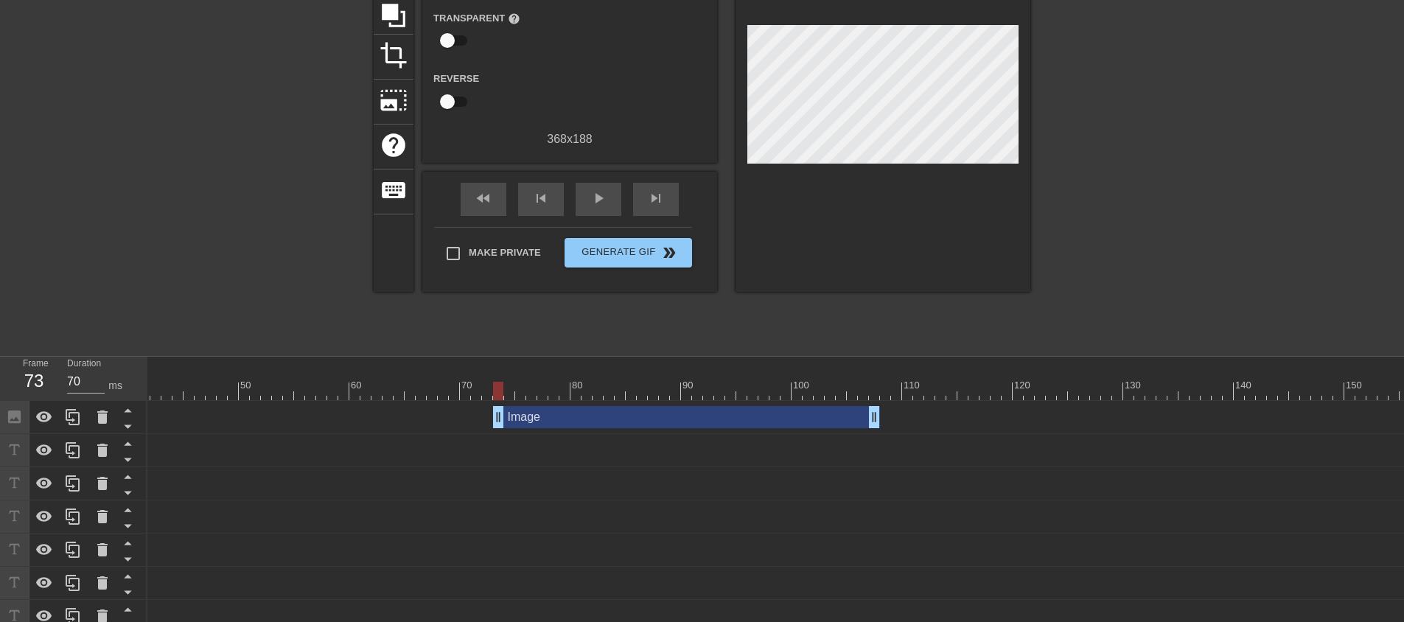
drag, startPoint x: 532, startPoint y: 422, endPoint x: 494, endPoint y: 418, distance: 37.8
drag, startPoint x: 878, startPoint y: 418, endPoint x: 1069, endPoint y: 420, distance: 191.6
click at [473, 372] on div at bounding box center [476, 380] width 11 height 18
click at [608, 199] on div "play_arrow" at bounding box center [598, 199] width 46 height 33
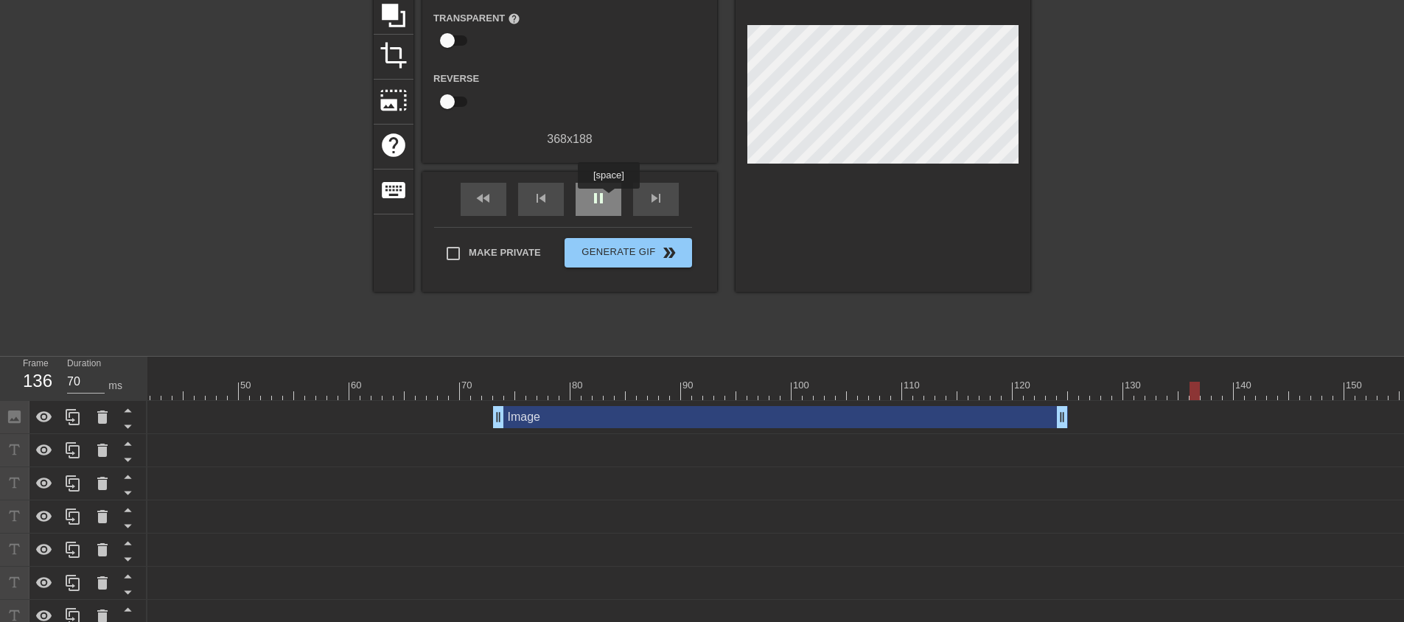
click at [608, 199] on div "pause" at bounding box center [598, 199] width 46 height 33
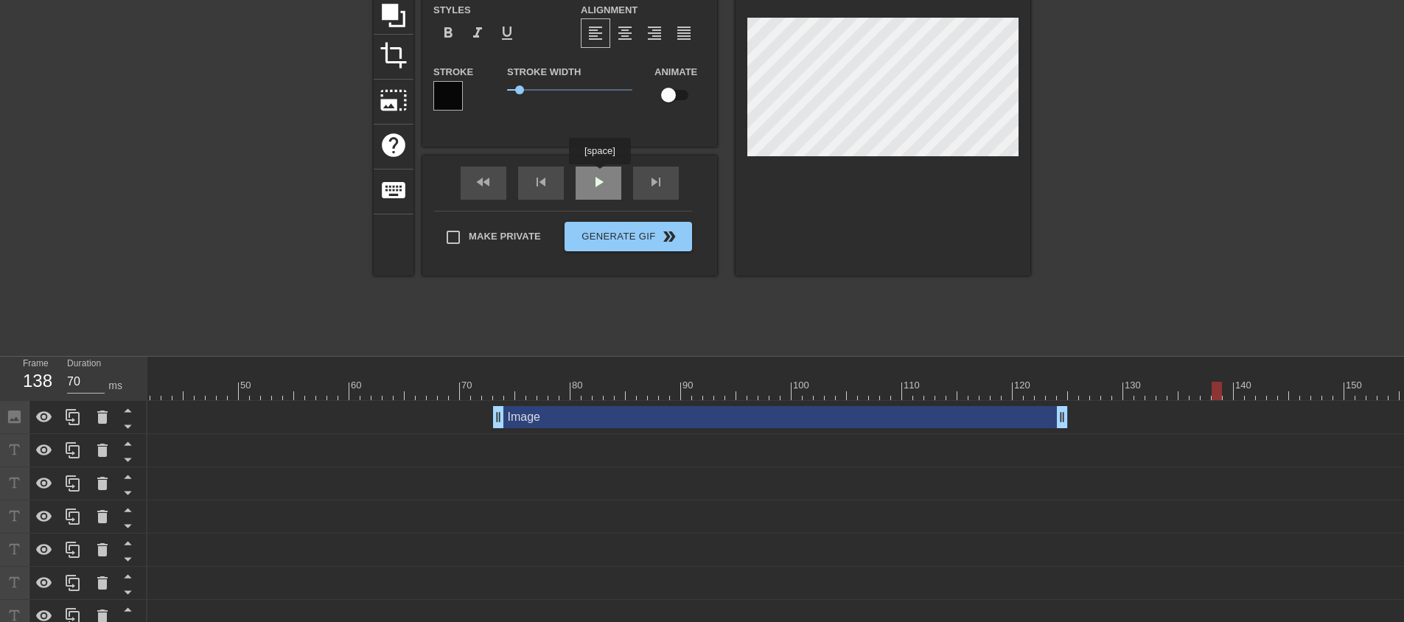
click at [599, 175] on div "fast_rewind skip_previous play_arrow skip_next" at bounding box center [569, 182] width 240 height 55
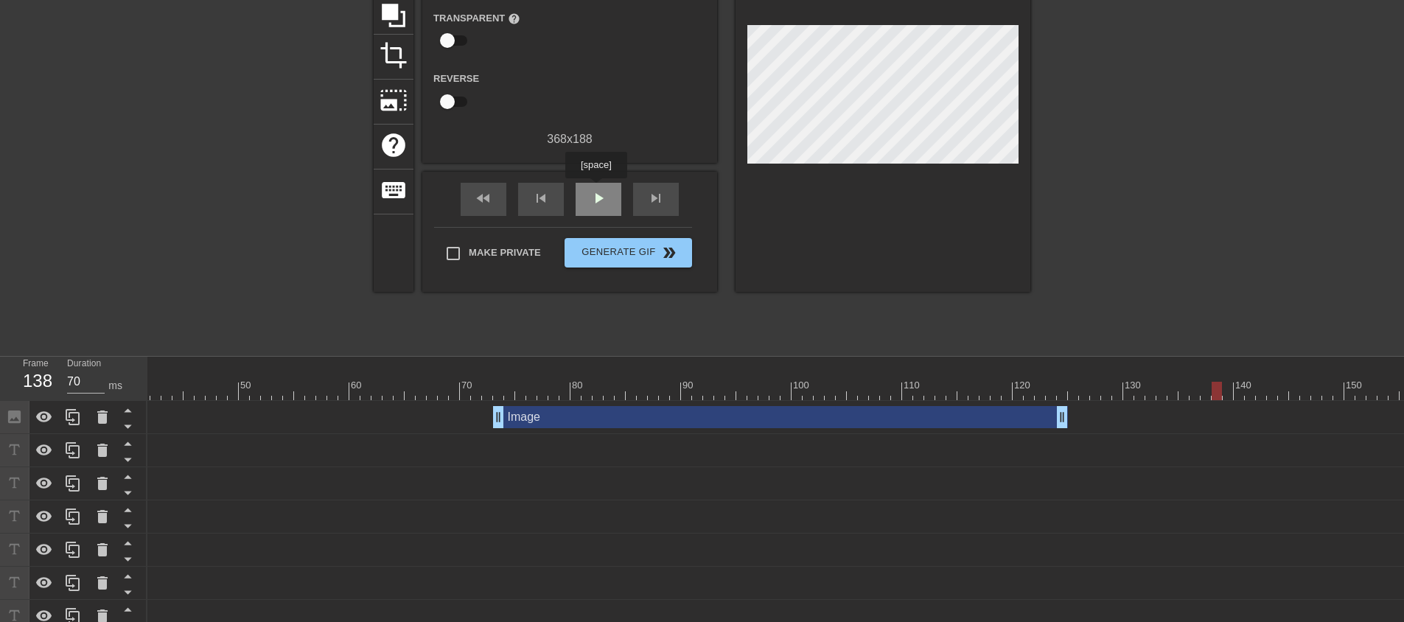
click at [595, 189] on span "play_arrow" at bounding box center [598, 198] width 18 height 18
click at [584, 189] on div "pause" at bounding box center [598, 199] width 46 height 33
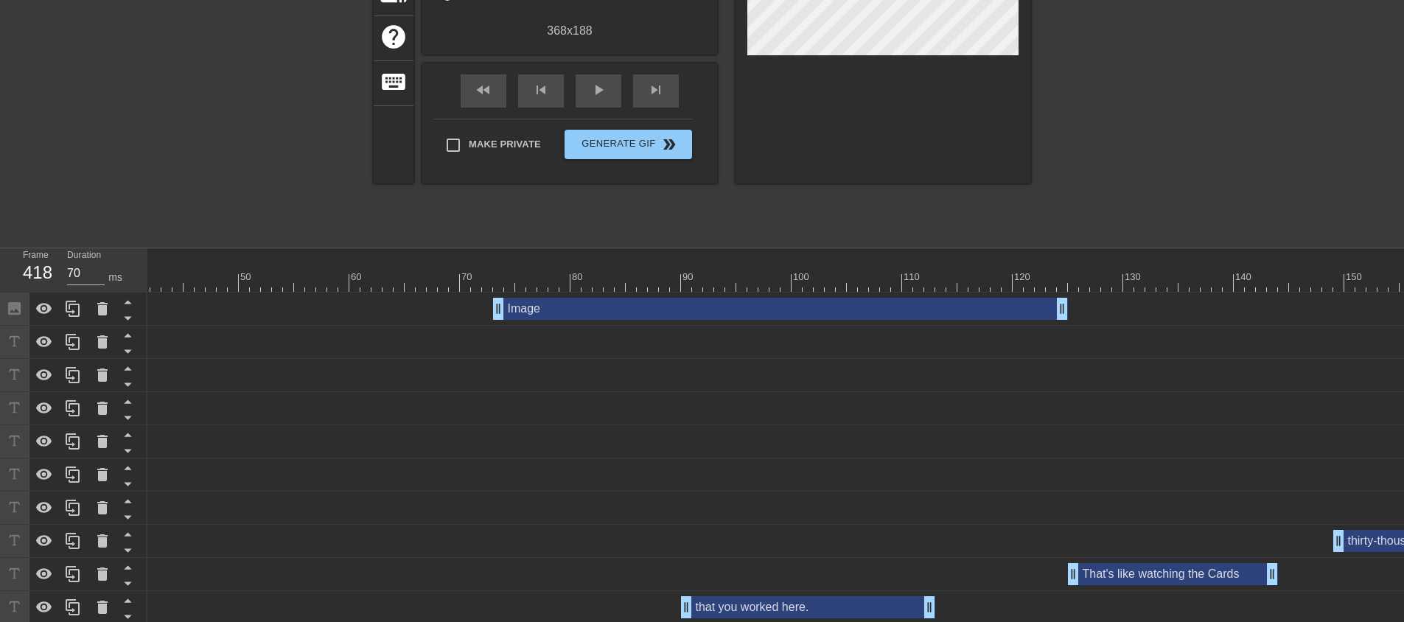
scroll to position [374, 0]
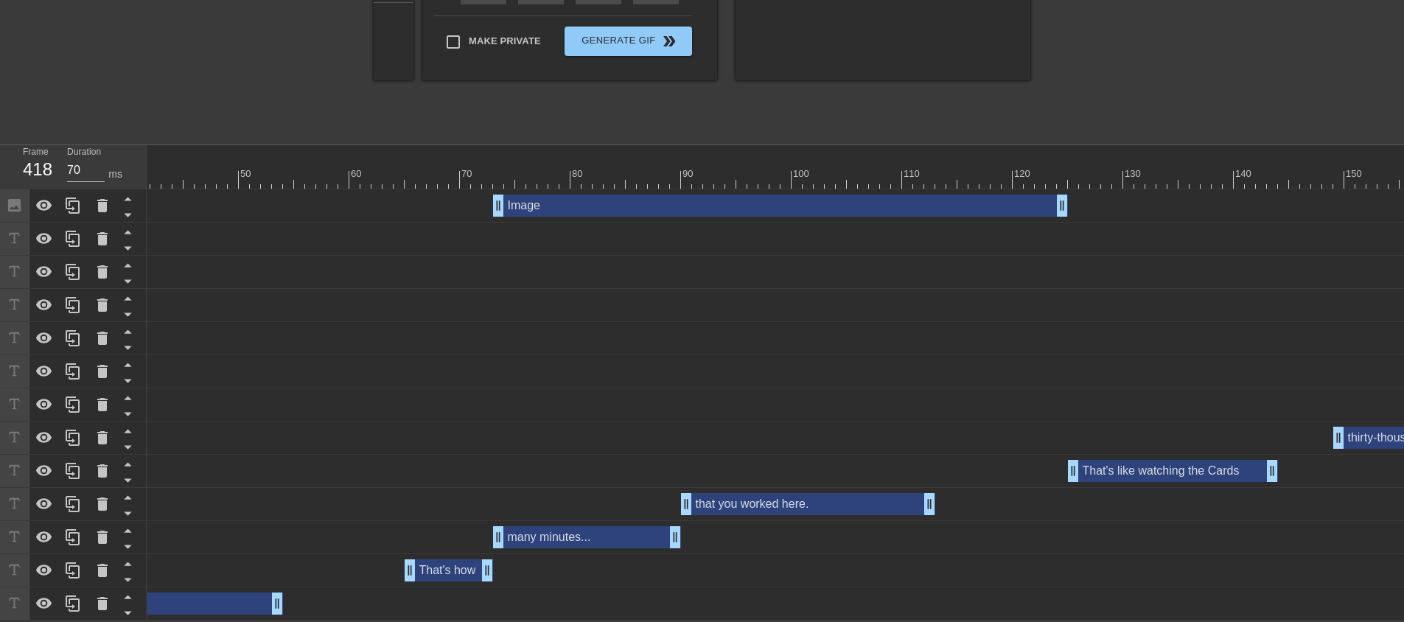
drag, startPoint x: 581, startPoint y: 610, endPoint x: 704, endPoint y: 624, distance: 123.1
click at [704, 620] on html "menu_book Browse the tutorials! [DOMAIN_NAME] The online gif editor Send Feedba…" at bounding box center [702, 127] width 1404 height 985
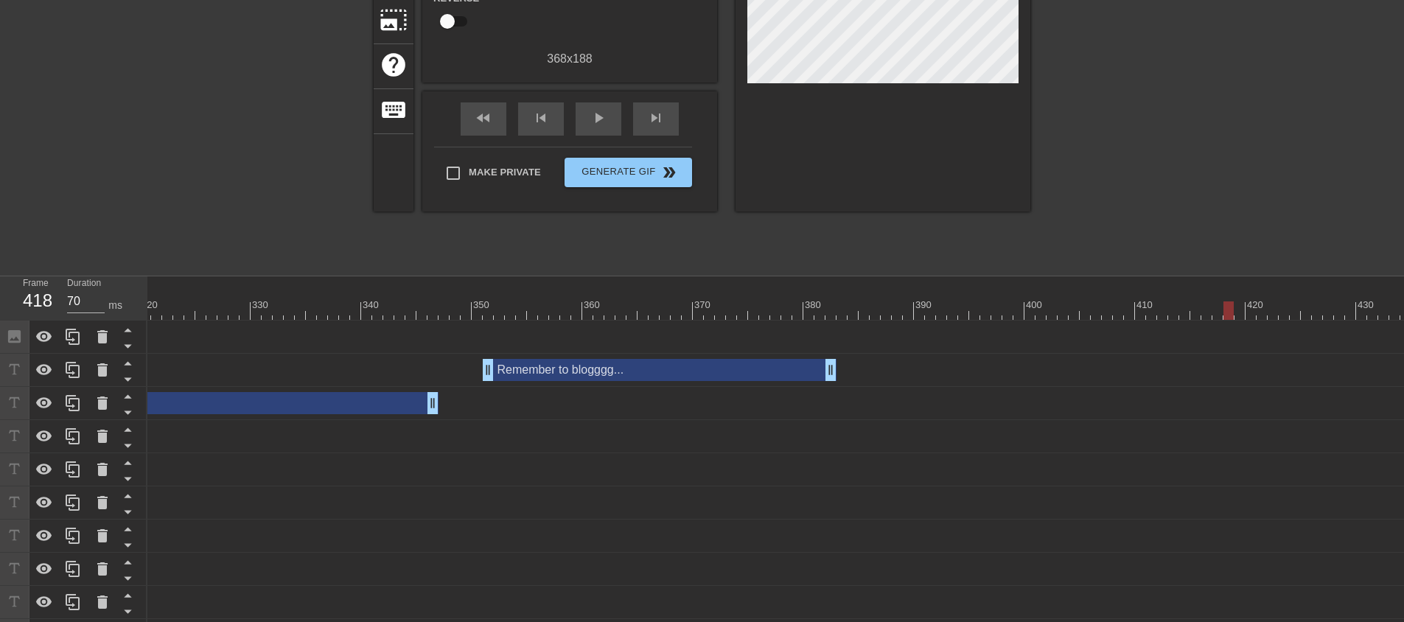
scroll to position [0, 0]
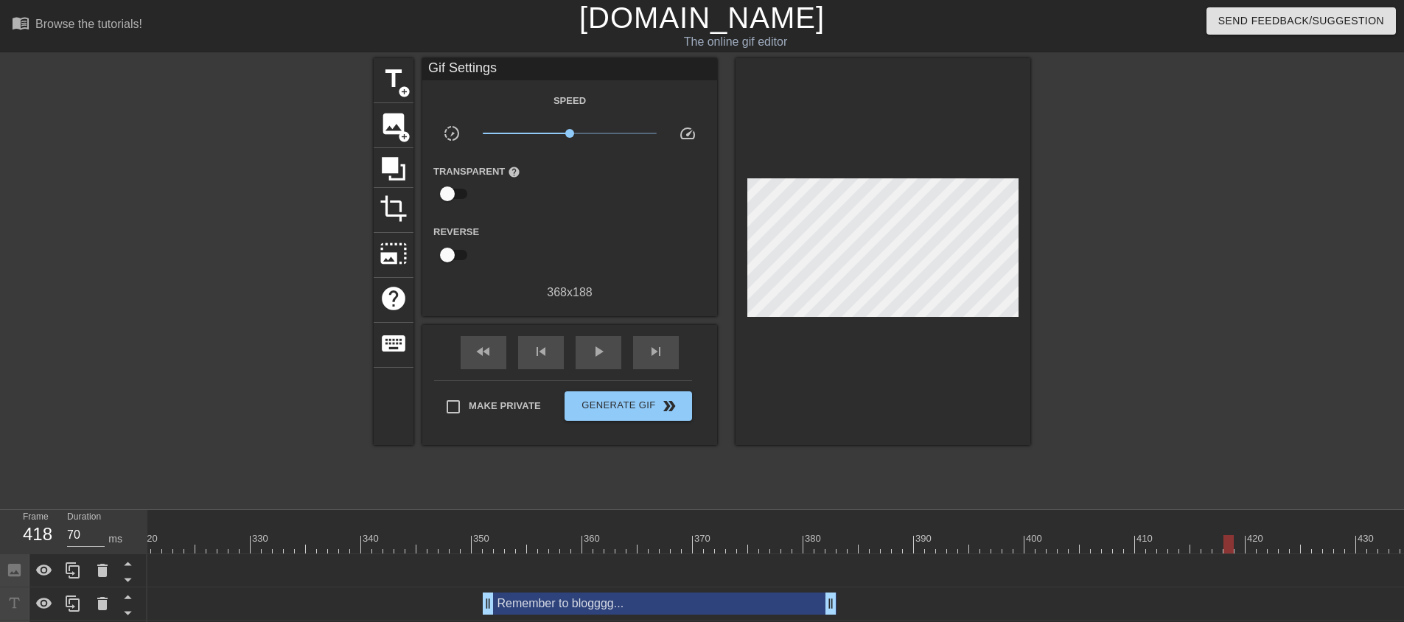
click at [396, 126] on span "image" at bounding box center [393, 124] width 28 height 28
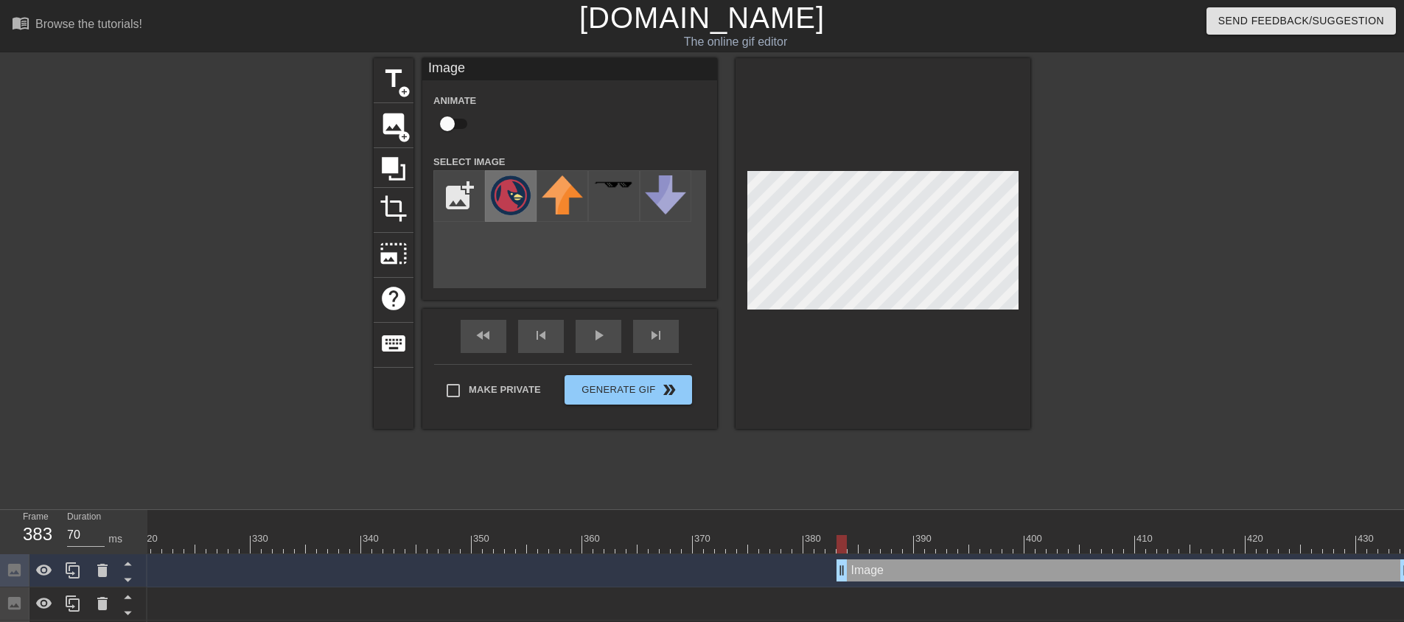
click at [522, 187] on img at bounding box center [510, 195] width 41 height 40
click at [595, 335] on div "play_arrow" at bounding box center [598, 336] width 46 height 33
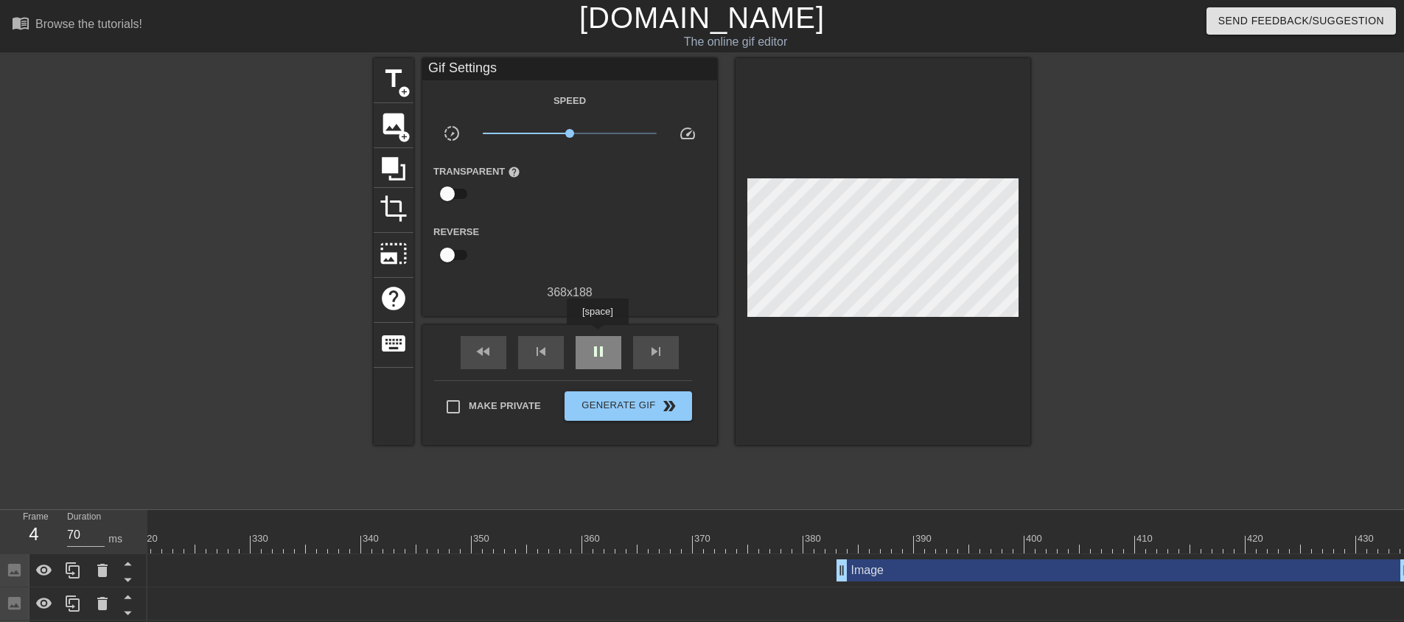
click at [597, 336] on div "pause" at bounding box center [598, 352] width 46 height 33
click at [486, 349] on span "fast_rewind" at bounding box center [484, 352] width 18 height 18
click at [599, 359] on span "play_arrow" at bounding box center [598, 352] width 18 height 18
click at [601, 338] on div "pause" at bounding box center [598, 352] width 46 height 33
click at [507, 343] on div "fast_rewind skip_previous play_arrow skip_next" at bounding box center [569, 352] width 240 height 55
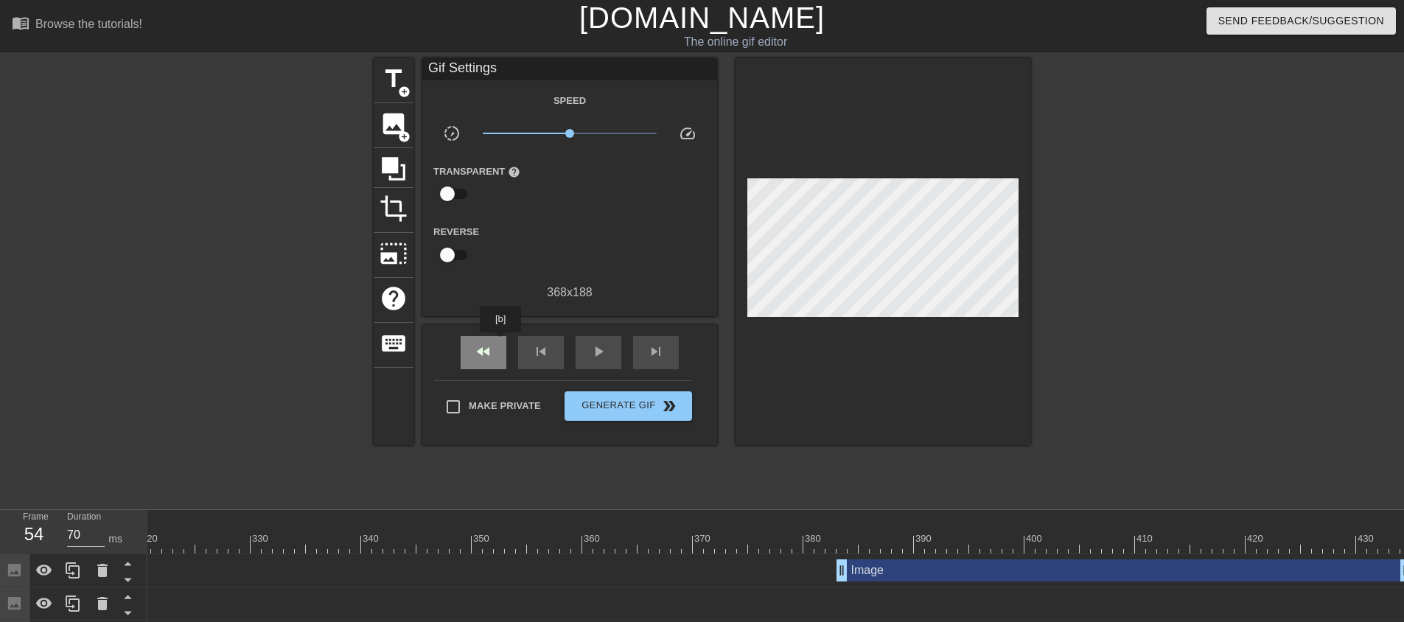
click at [488, 343] on span "fast_rewind" at bounding box center [484, 352] width 18 height 18
click at [604, 343] on span "play_arrow" at bounding box center [598, 352] width 18 height 18
click at [604, 343] on span "pause" at bounding box center [598, 352] width 18 height 18
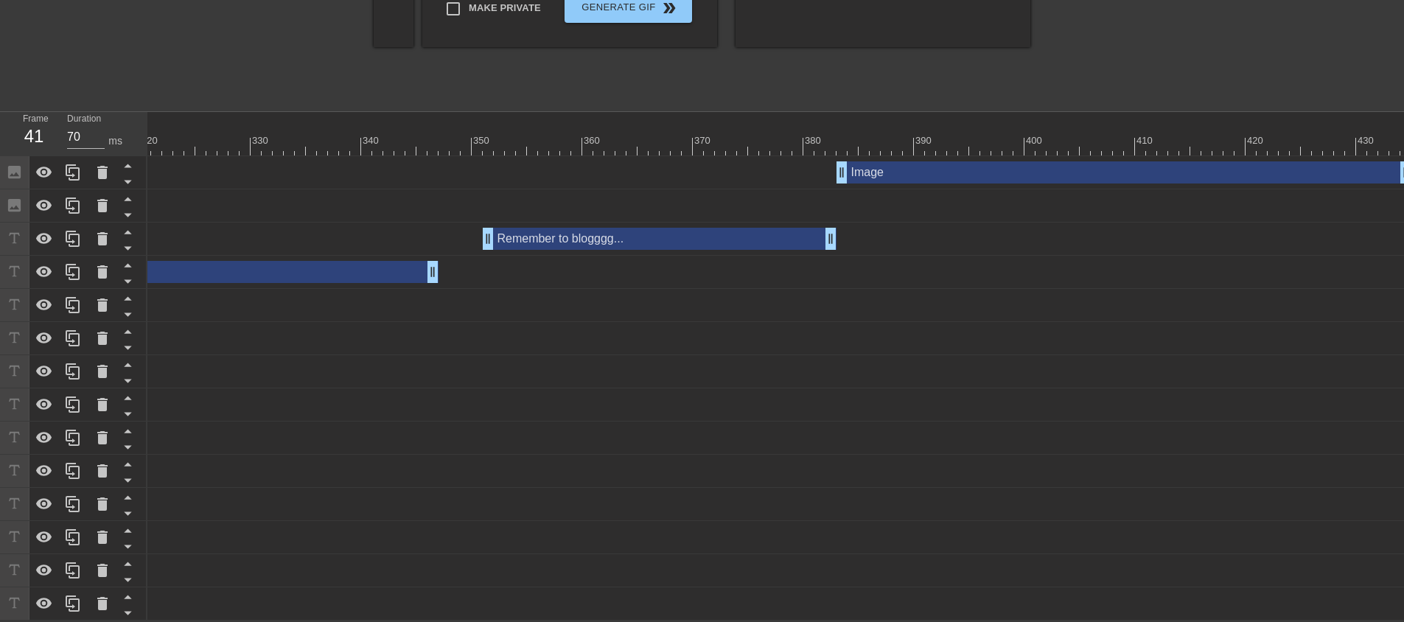
scroll to position [0, 2424]
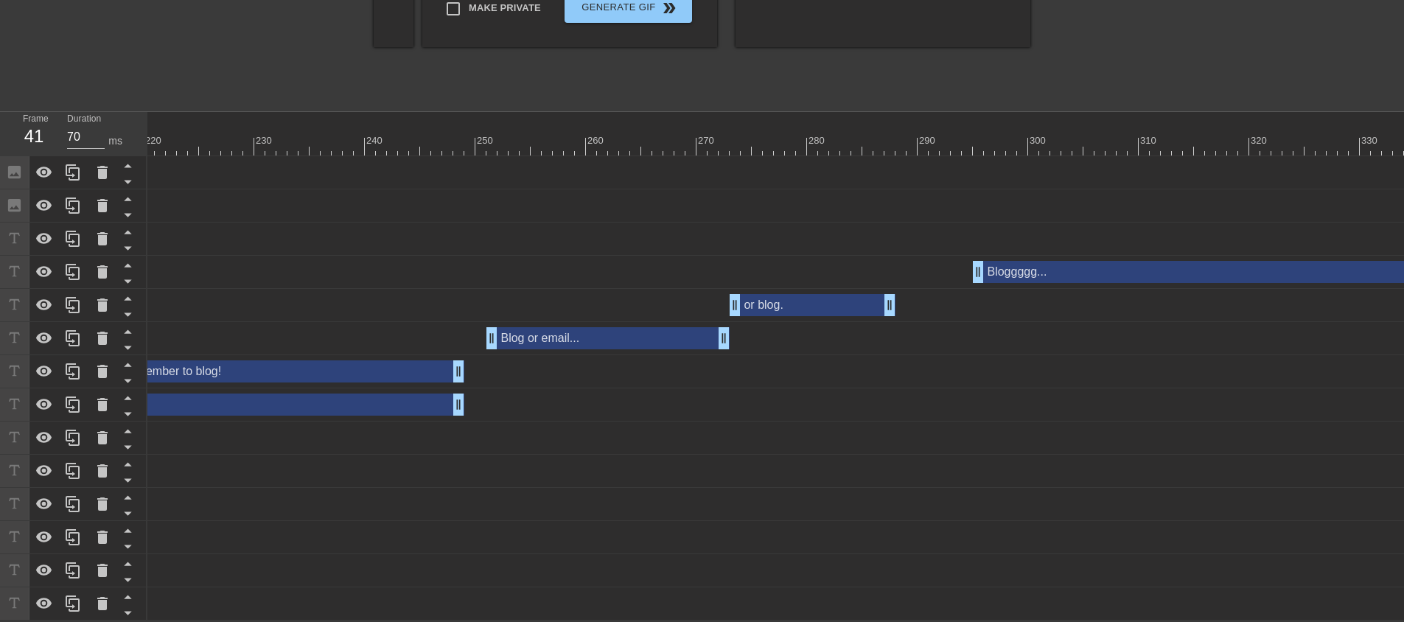
click at [230, 610] on div "Six million, three-hundred and 11 minutes. drag_handle drag_handle" at bounding box center [121, 603] width 4797 height 33
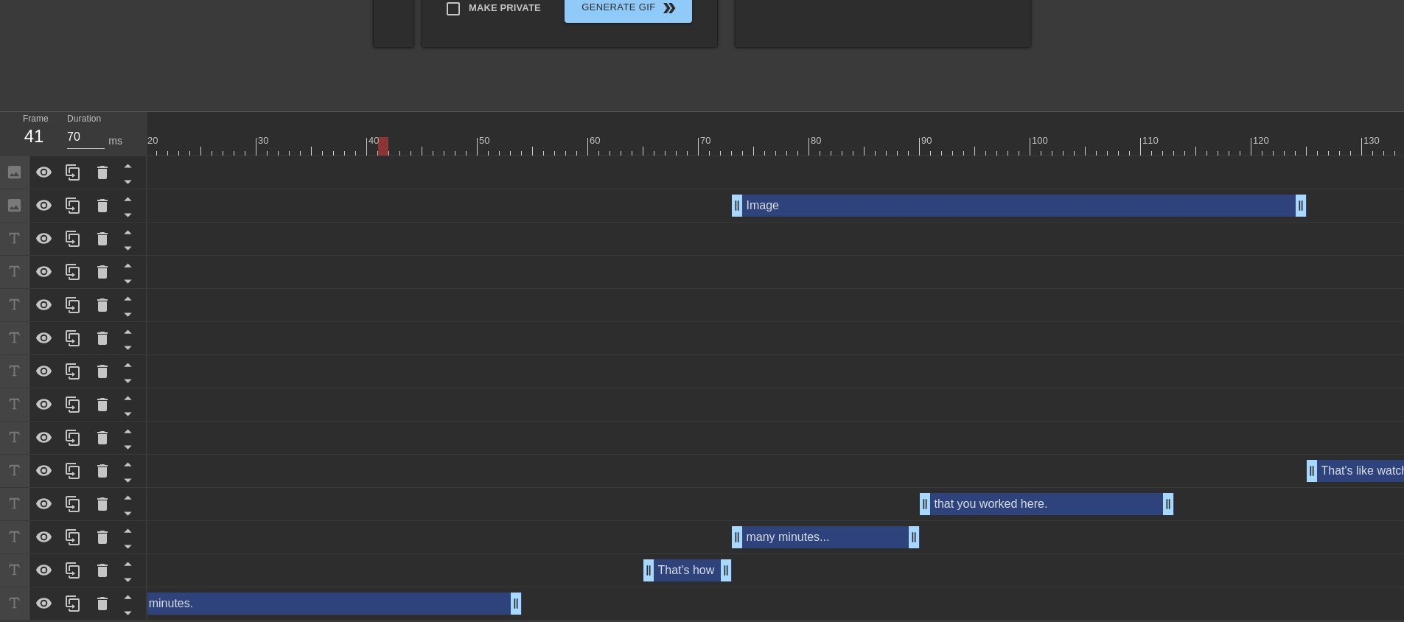
scroll to position [0, 206]
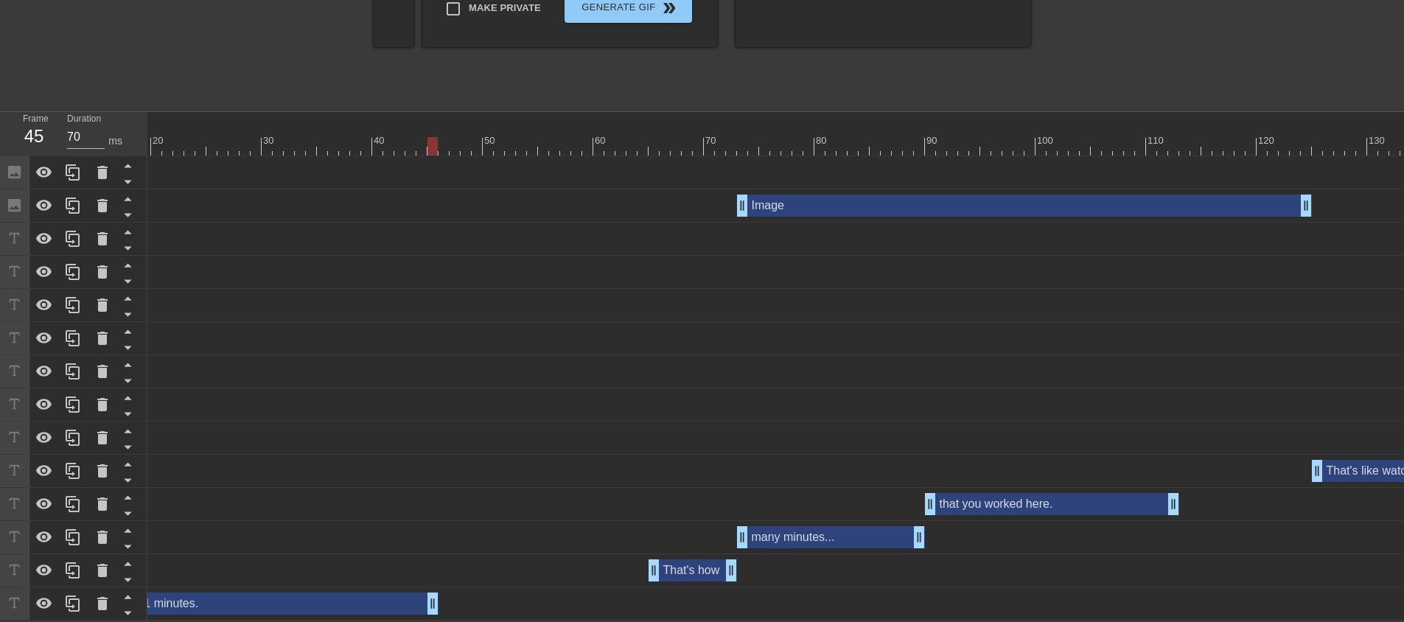
drag, startPoint x: 521, startPoint y: 584, endPoint x: 433, endPoint y: 579, distance: 87.8
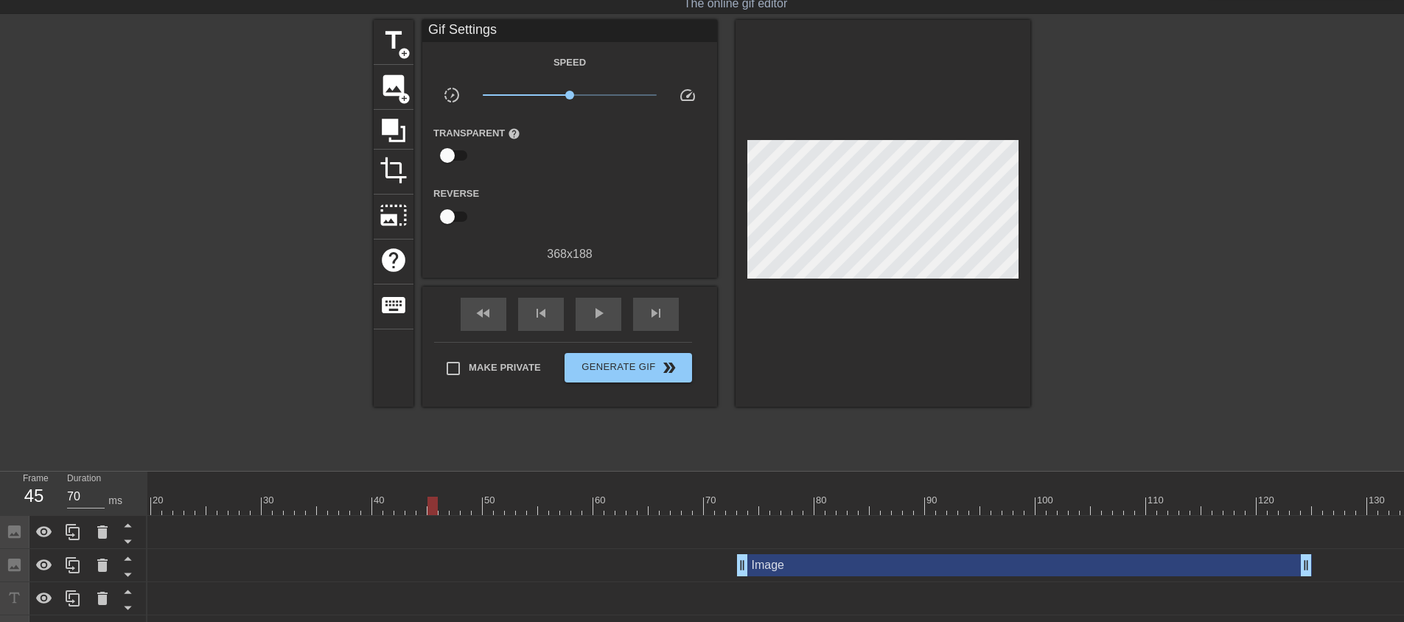
scroll to position [0, 0]
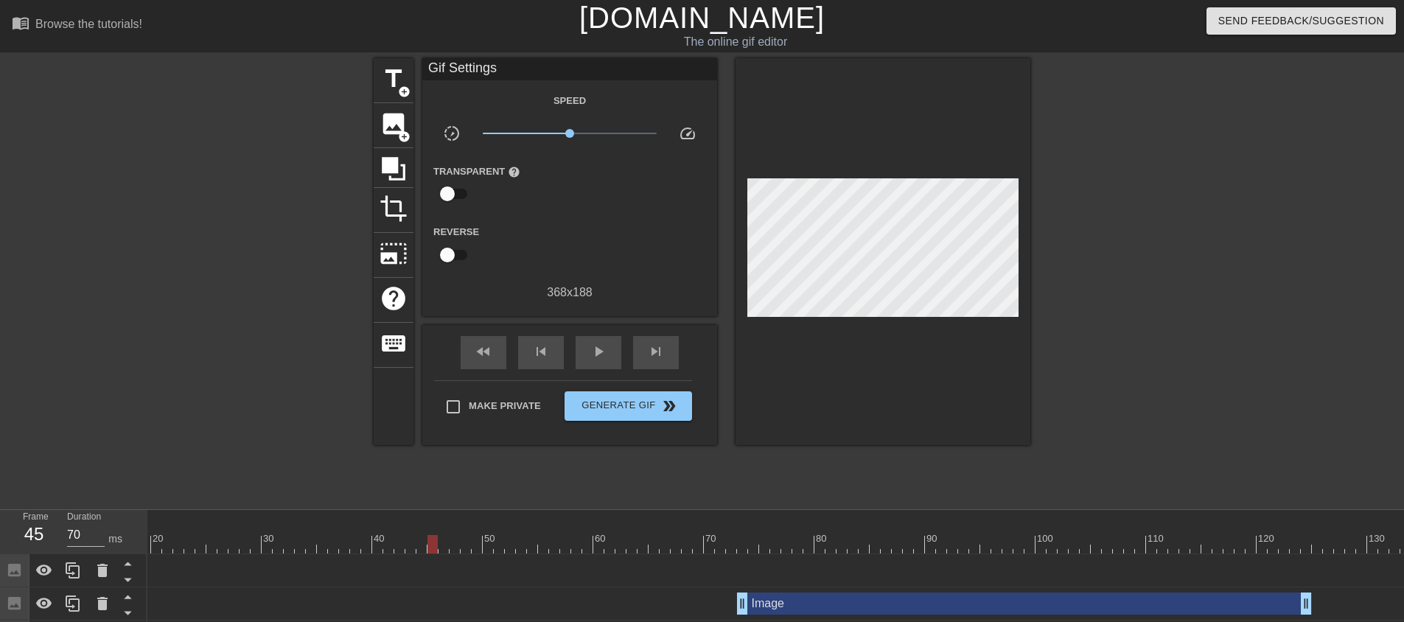
click at [281, 532] on div at bounding box center [278, 534] width 11 height 18
click at [482, 349] on span "fast_rewind" at bounding box center [484, 352] width 18 height 18
click at [605, 348] on span "play_arrow" at bounding box center [598, 352] width 18 height 18
click at [605, 348] on span "pause" at bounding box center [598, 352] width 18 height 18
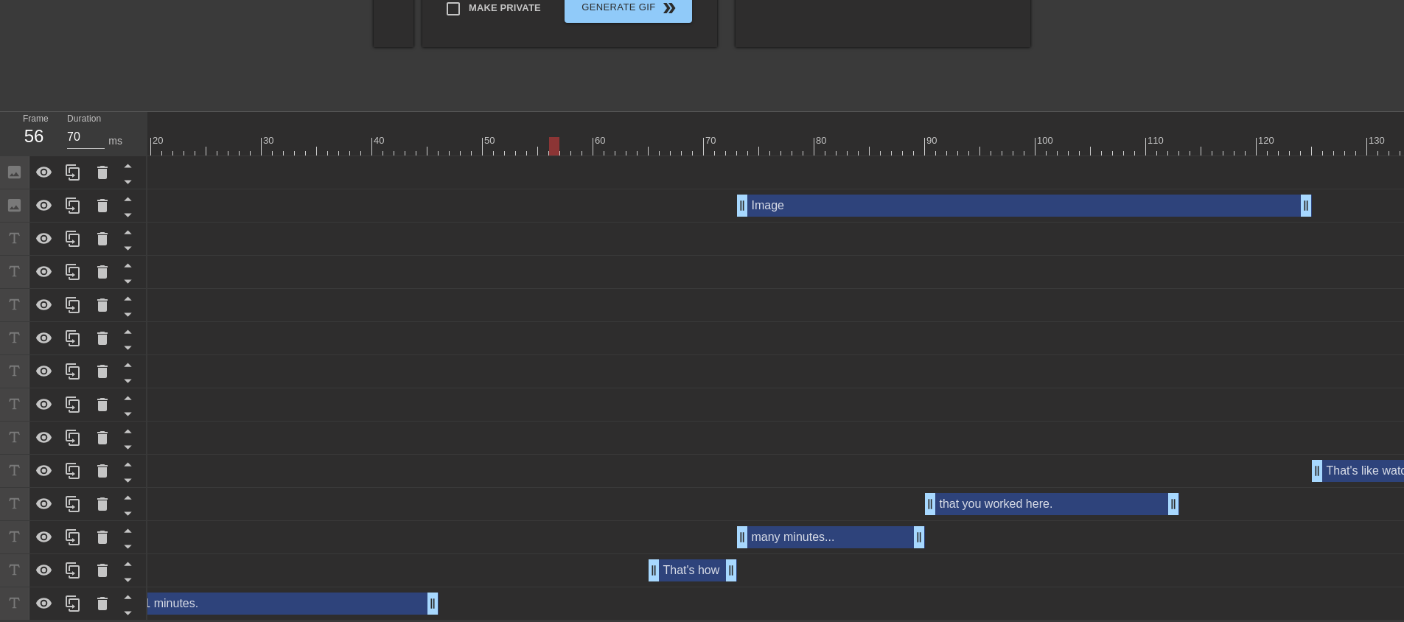
scroll to position [407, 0]
drag, startPoint x: 431, startPoint y: 584, endPoint x: 549, endPoint y: 594, distance: 118.3
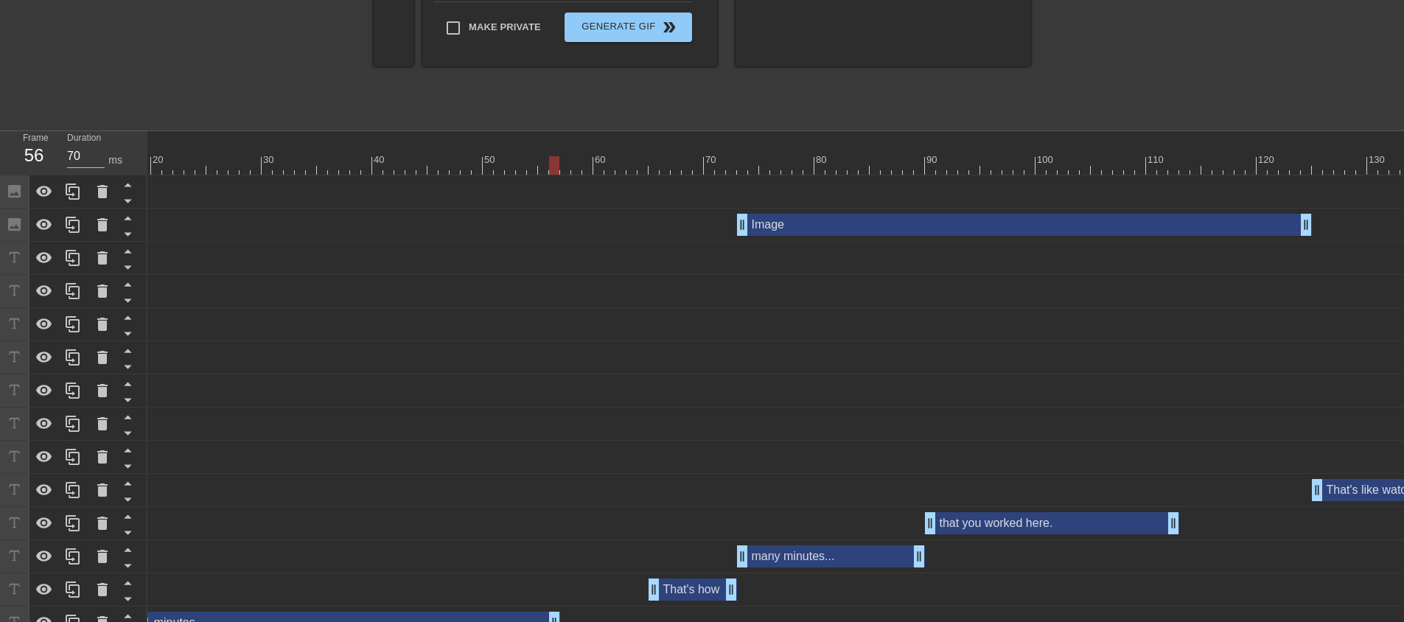
scroll to position [334, 0]
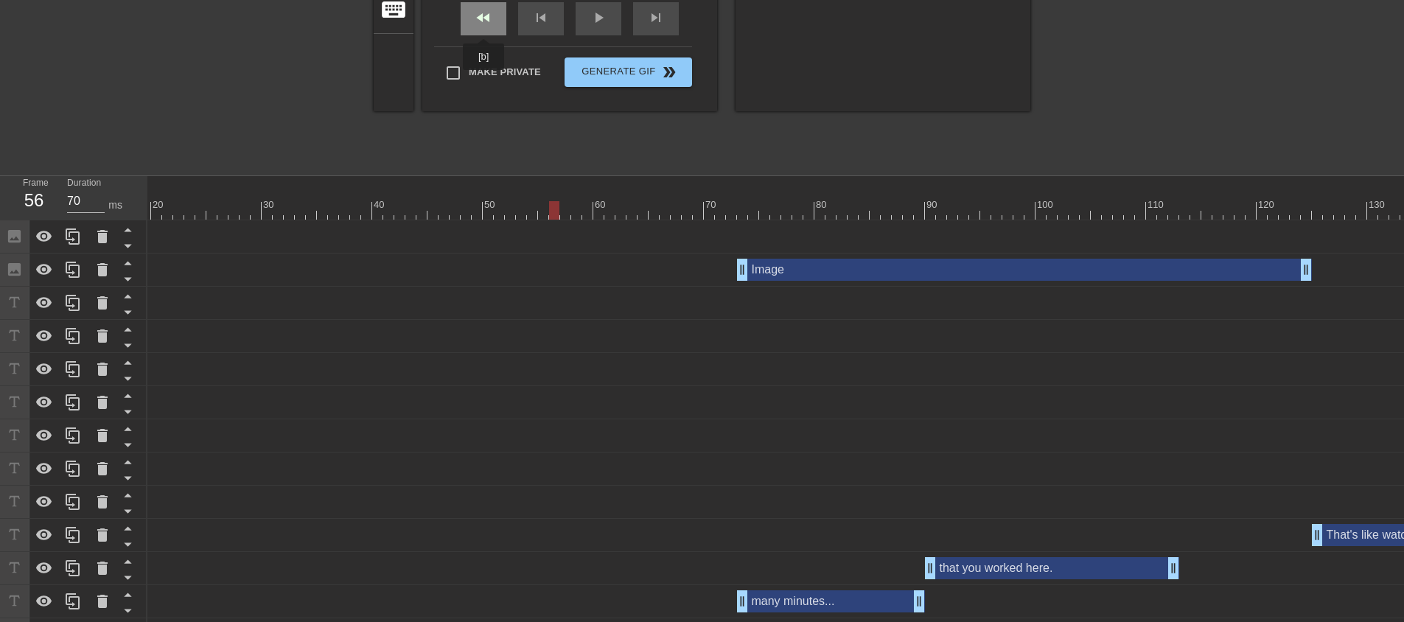
click at [484, 24] on span "fast_rewind" at bounding box center [484, 18] width 18 height 18
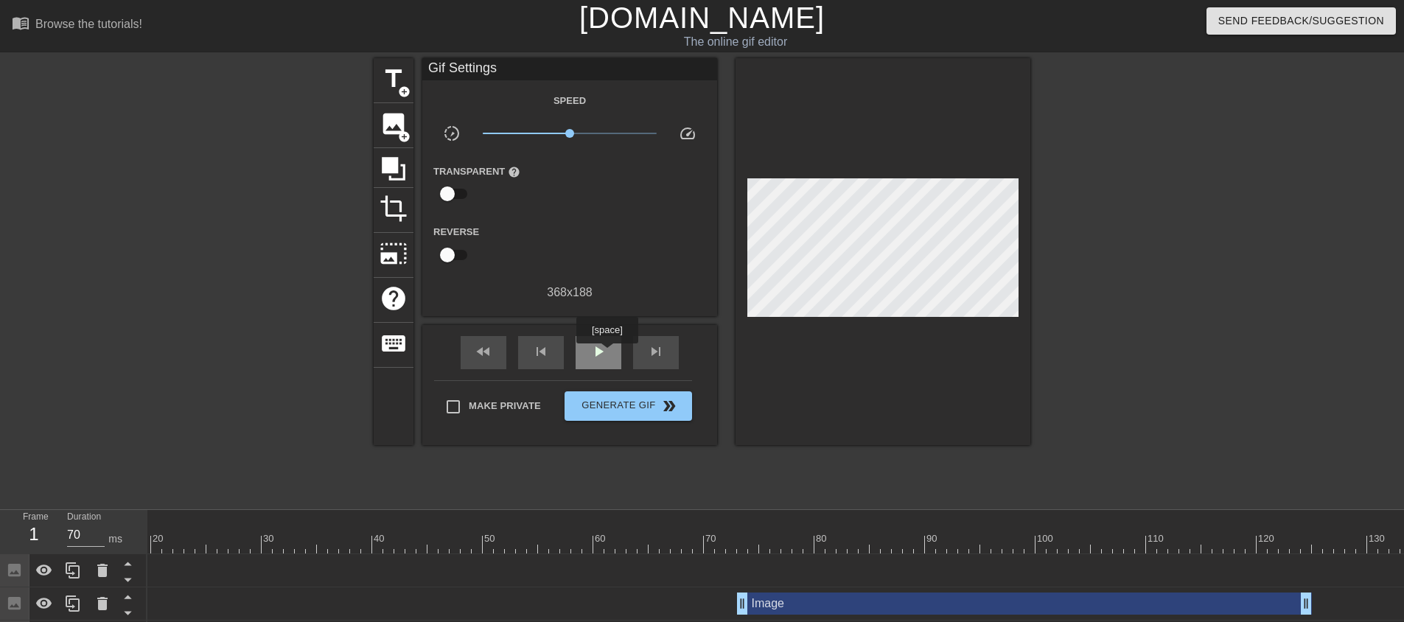
click at [606, 354] on span "play_arrow" at bounding box center [598, 352] width 18 height 18
click at [605, 354] on span "pause" at bounding box center [598, 352] width 18 height 18
click at [605, 354] on span "play_arrow" at bounding box center [598, 352] width 18 height 18
click at [605, 354] on span "pause" at bounding box center [598, 352] width 18 height 18
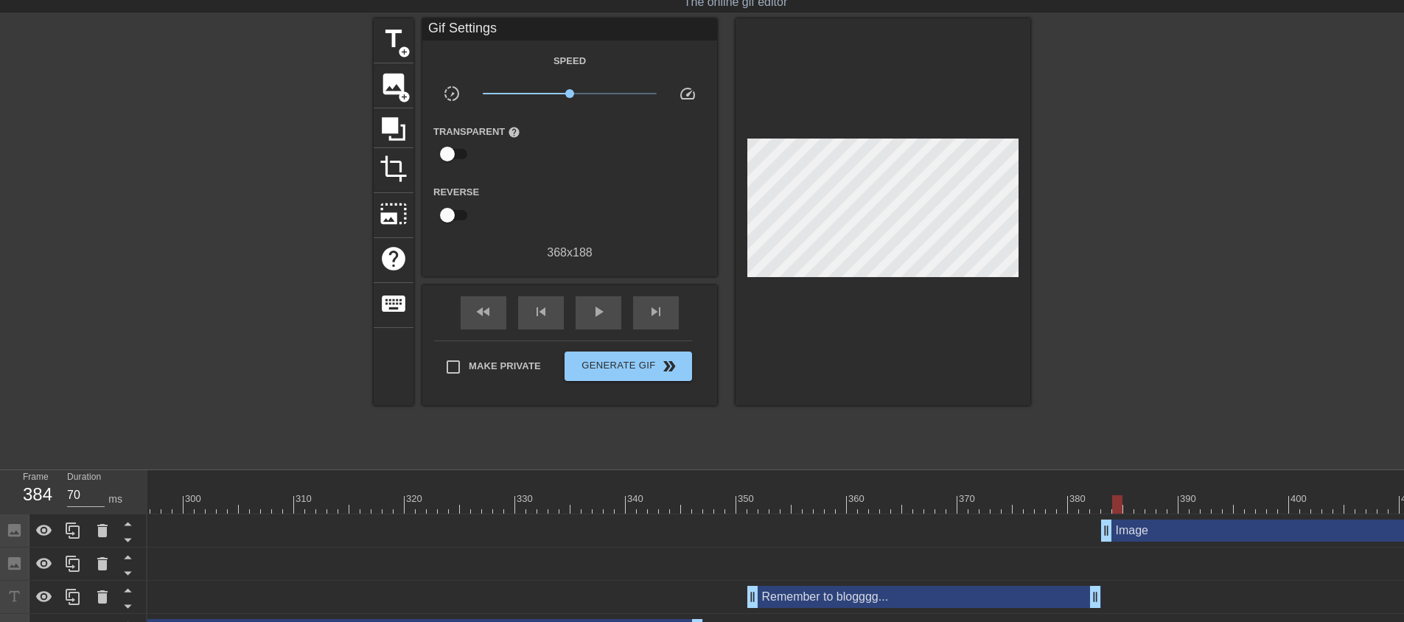
scroll to position [39, 0]
click at [607, 317] on div "play_arrow" at bounding box center [598, 313] width 46 height 33
click at [607, 317] on div "pause" at bounding box center [598, 313] width 46 height 33
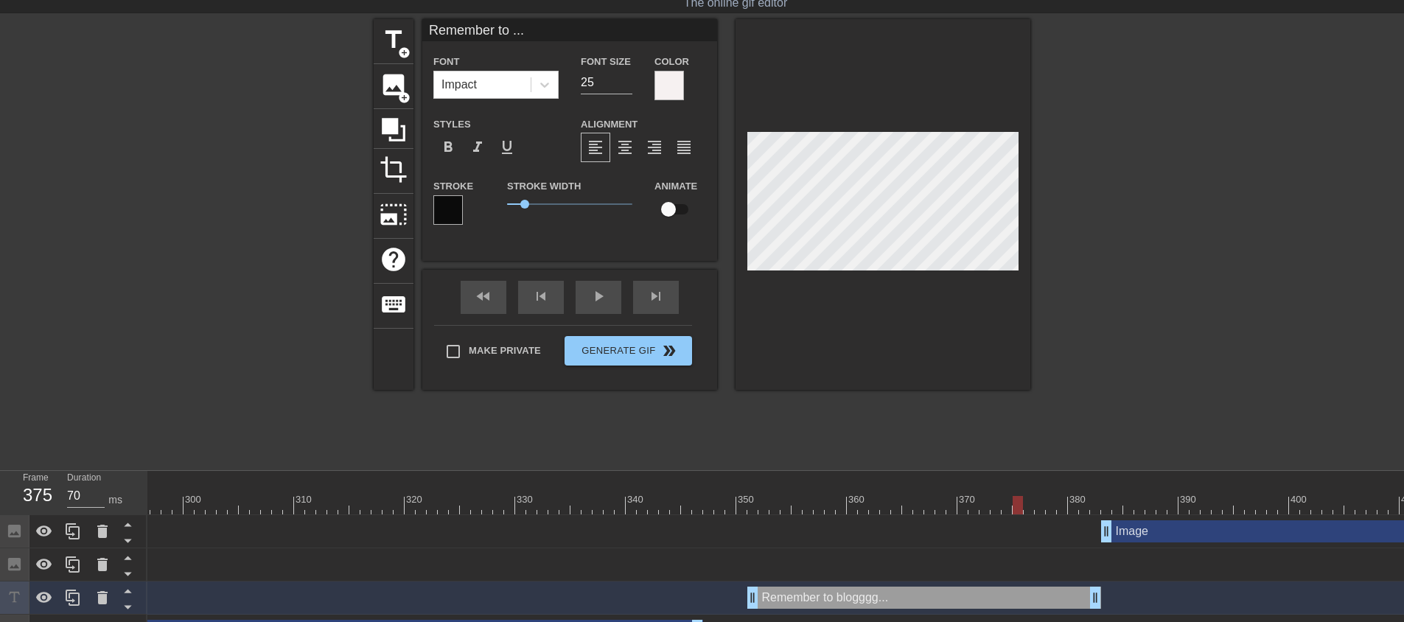
scroll to position [1, 6]
click at [978, 487] on div at bounding box center [973, 495] width 11 height 18
click at [930, 385] on div at bounding box center [882, 204] width 295 height 371
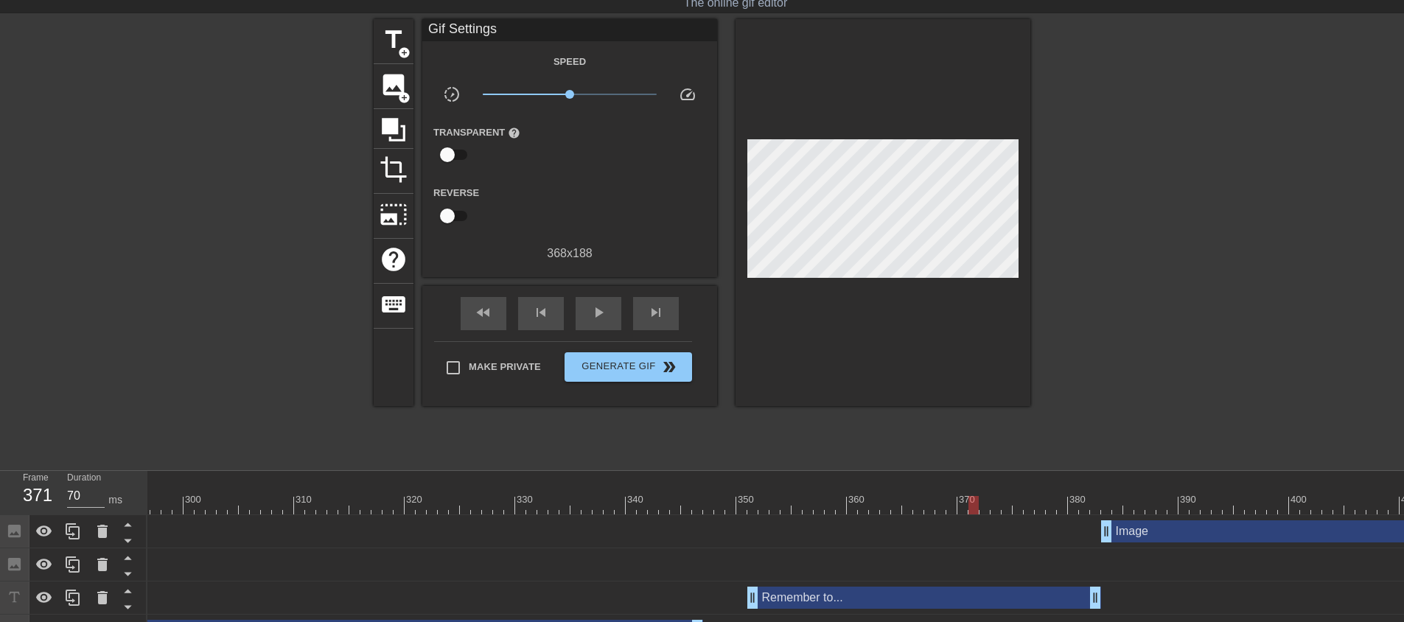
click at [597, 317] on span "play_arrow" at bounding box center [598, 313] width 18 height 18
click at [597, 317] on span "pause" at bounding box center [598, 313] width 18 height 18
drag, startPoint x: 1098, startPoint y: 599, endPoint x: 967, endPoint y: 579, distance: 132.7
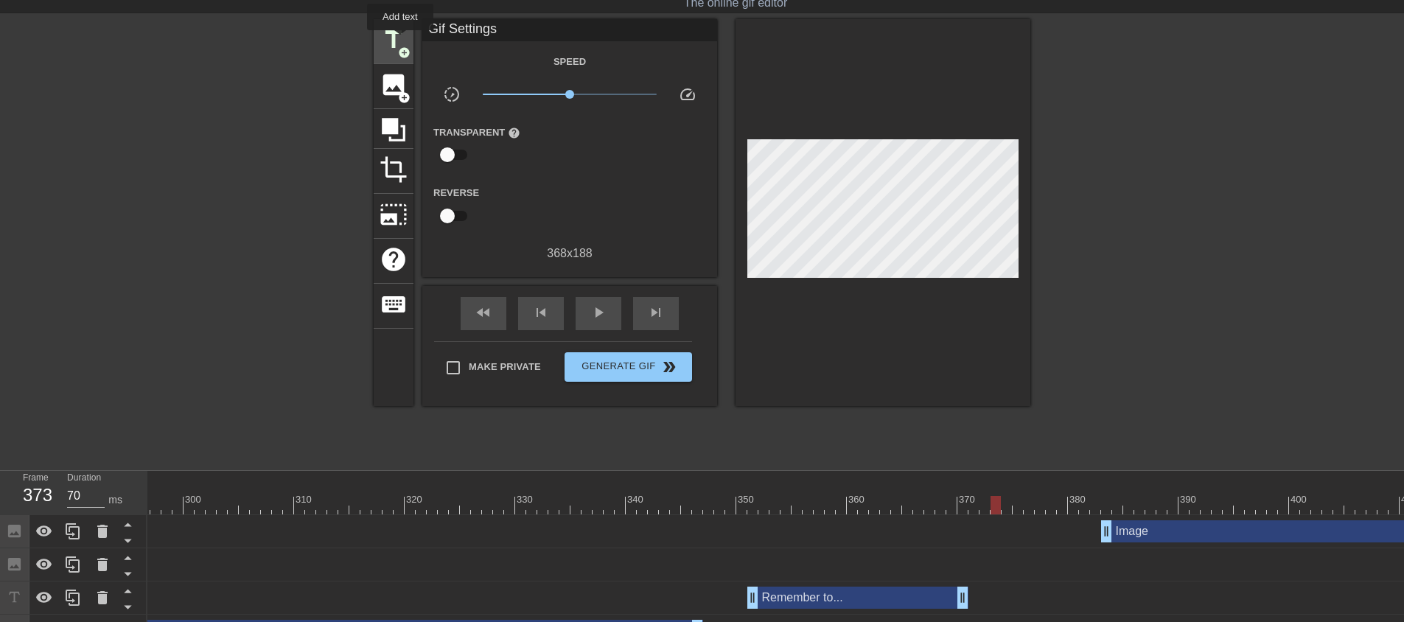
click at [400, 39] on span "title" at bounding box center [393, 40] width 28 height 28
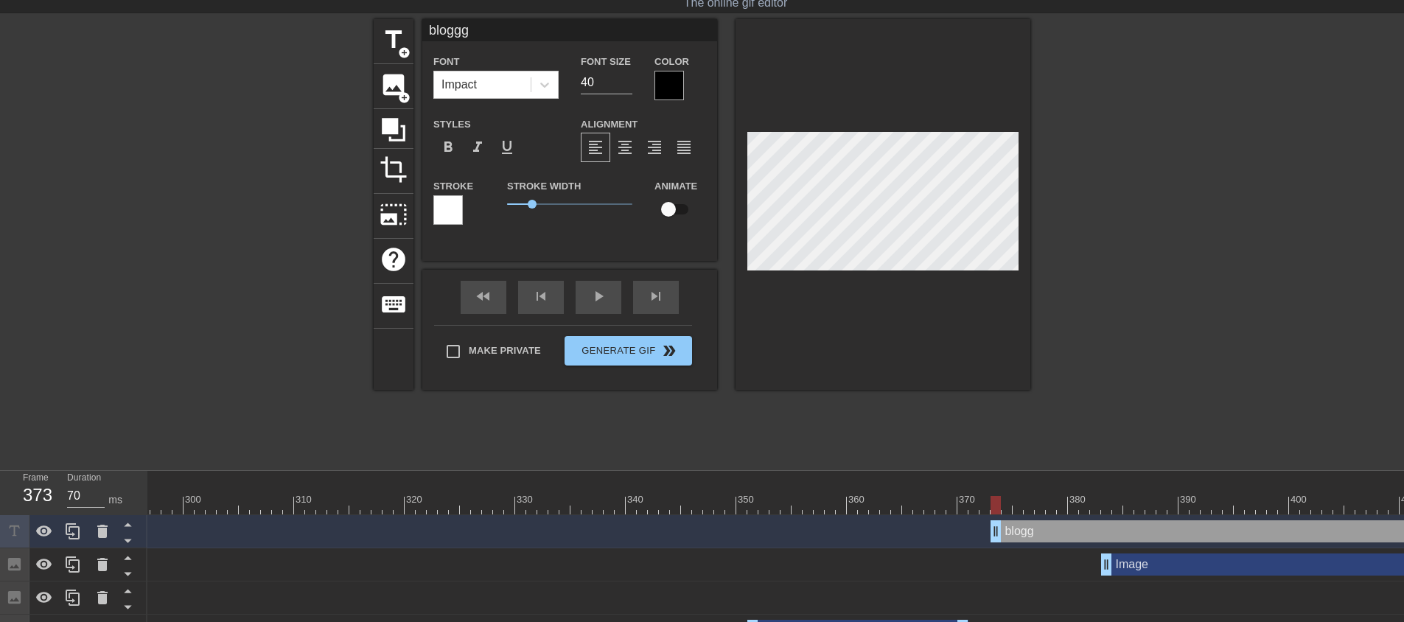
scroll to position [2, 3]
click at [712, 494] on div at bounding box center [708, 495] width 11 height 18
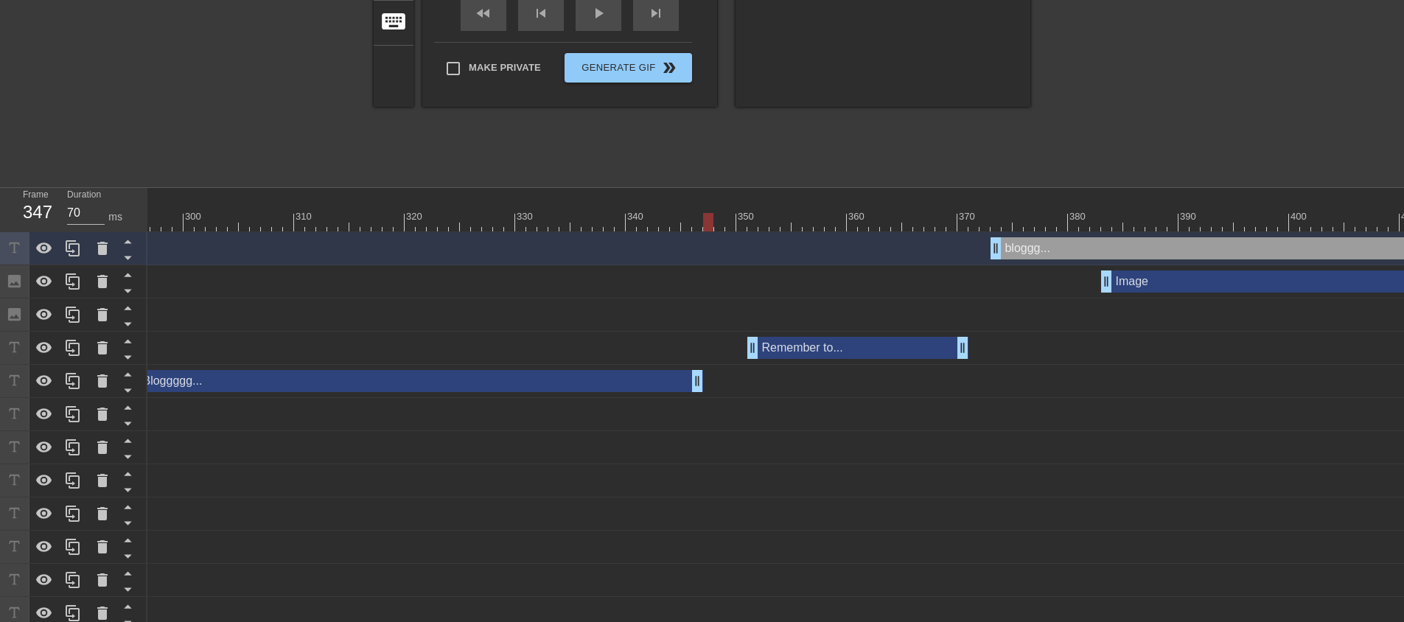
scroll to position [334, 0]
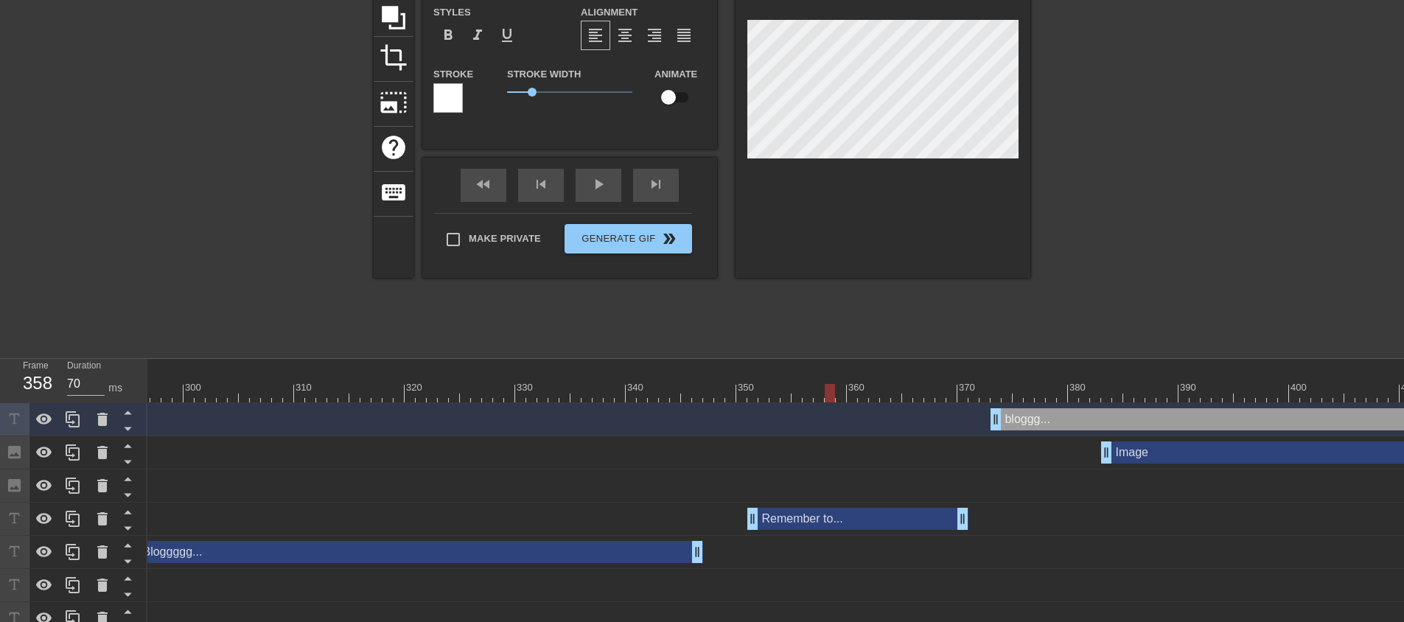
scroll to position [0, 0]
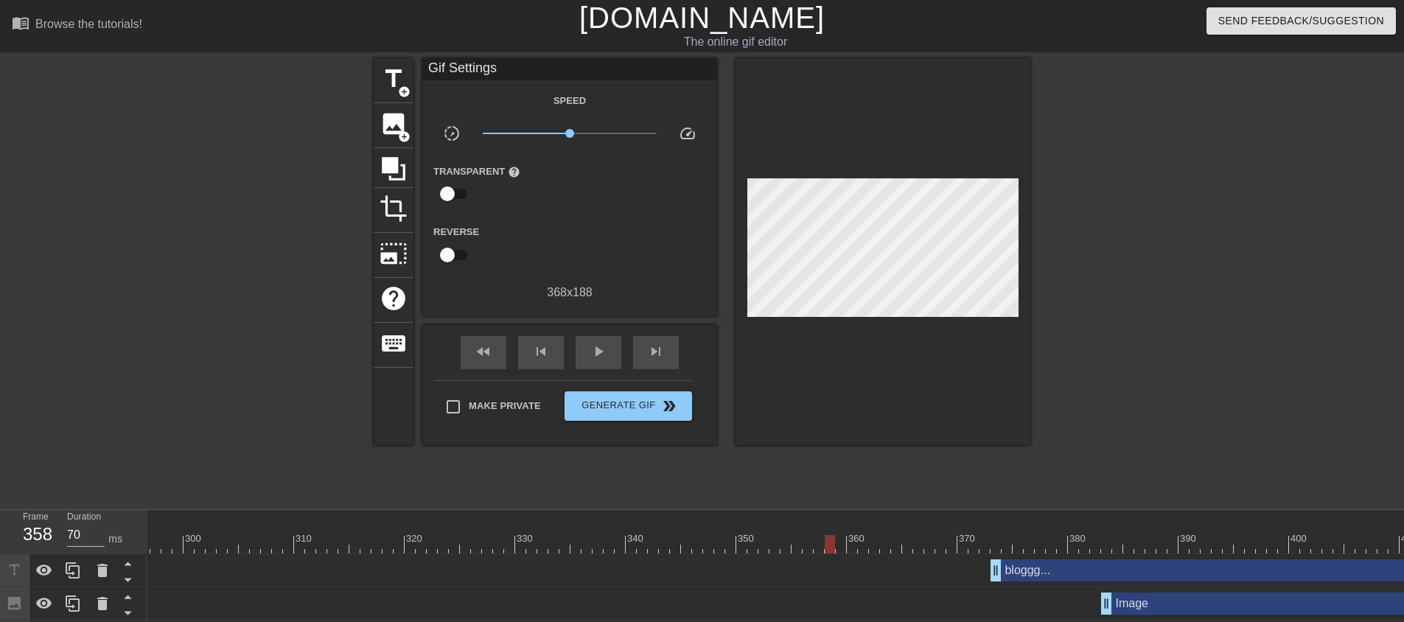
click at [848, 329] on div at bounding box center [882, 251] width 295 height 387
click at [609, 333] on div "fast_rewind skip_previous play_arrow skip_next" at bounding box center [569, 352] width 240 height 55
click at [604, 343] on span "play_arrow" at bounding box center [598, 352] width 18 height 18
click at [604, 343] on span "pause" at bounding box center [598, 352] width 18 height 18
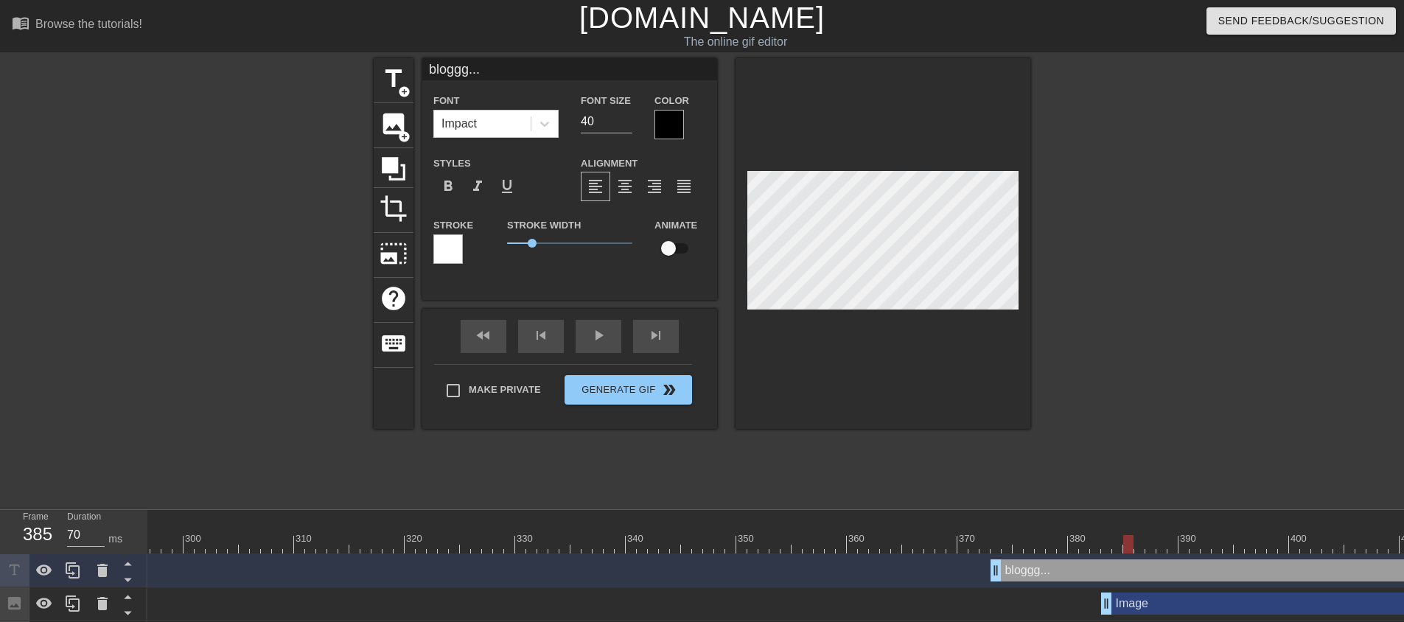
click at [861, 312] on div at bounding box center [882, 243] width 295 height 371
drag, startPoint x: 591, startPoint y: 117, endPoint x: 557, endPoint y: 129, distance: 35.9
click at [559, 123] on div "Font Impact Font Size 40 Color" at bounding box center [569, 115] width 295 height 48
click at [674, 128] on div at bounding box center [668, 124] width 29 height 29
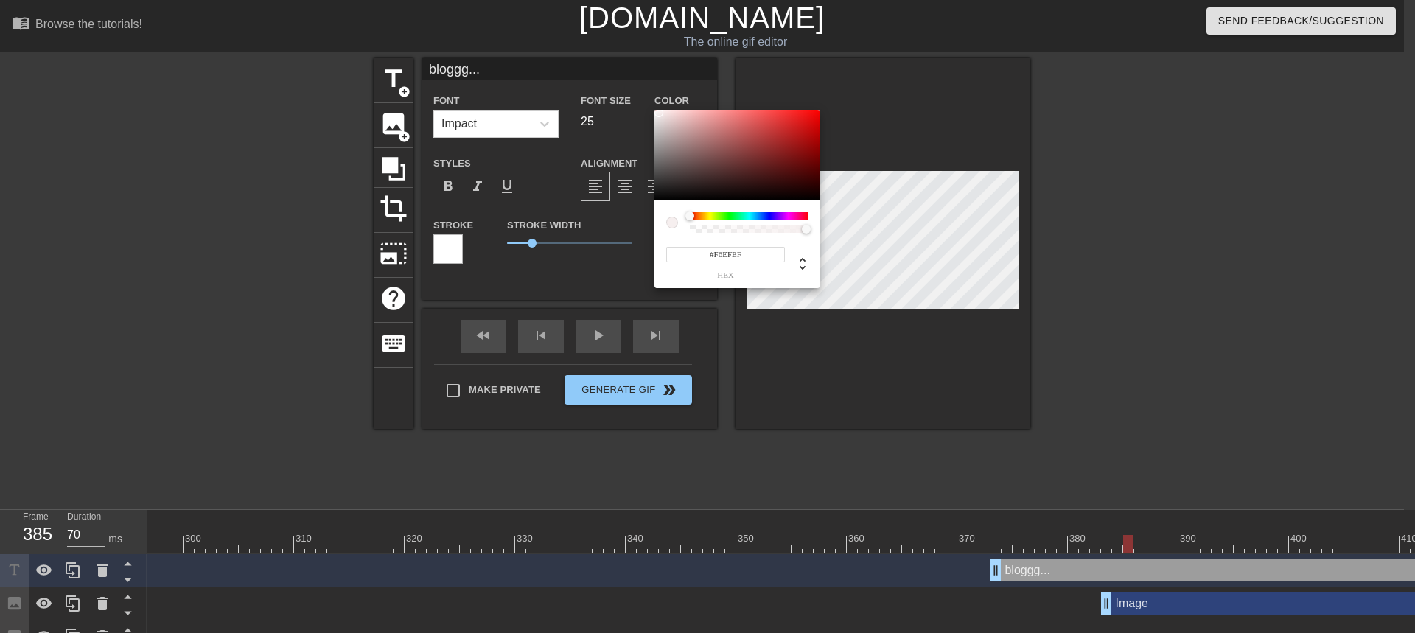
click at [659, 113] on div at bounding box center [737, 155] width 166 height 91
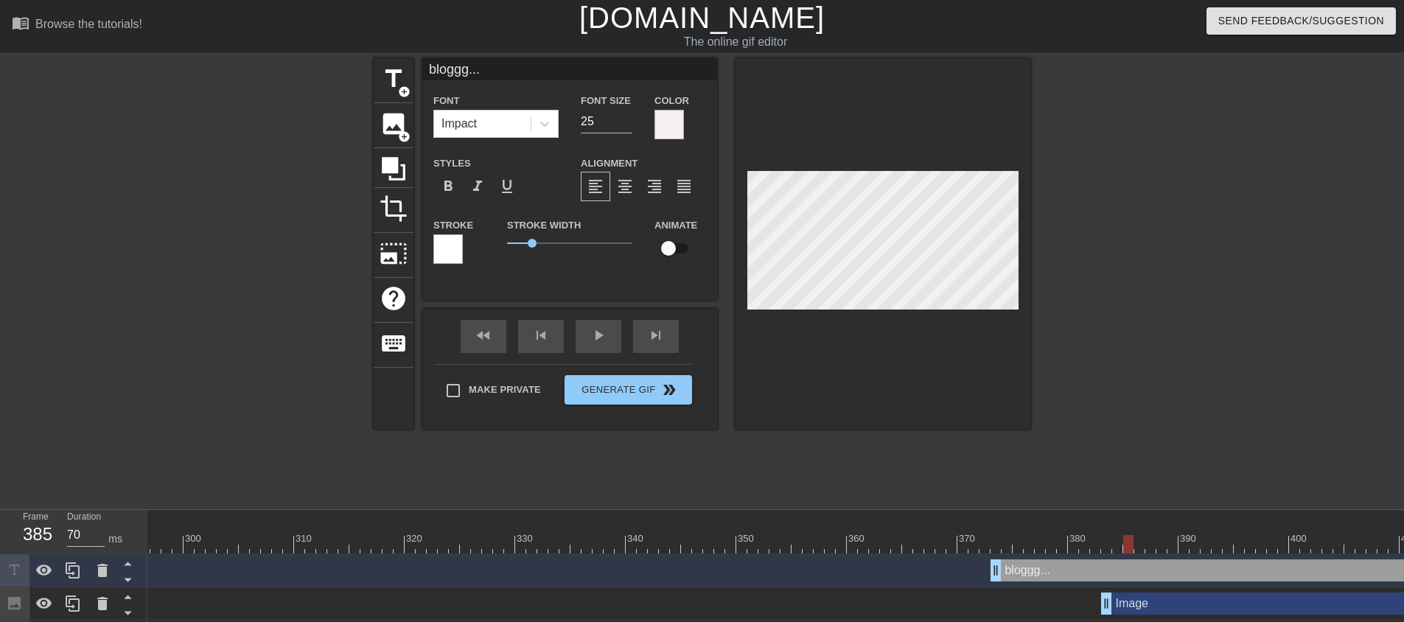
click at [456, 255] on div at bounding box center [447, 248] width 29 height 29
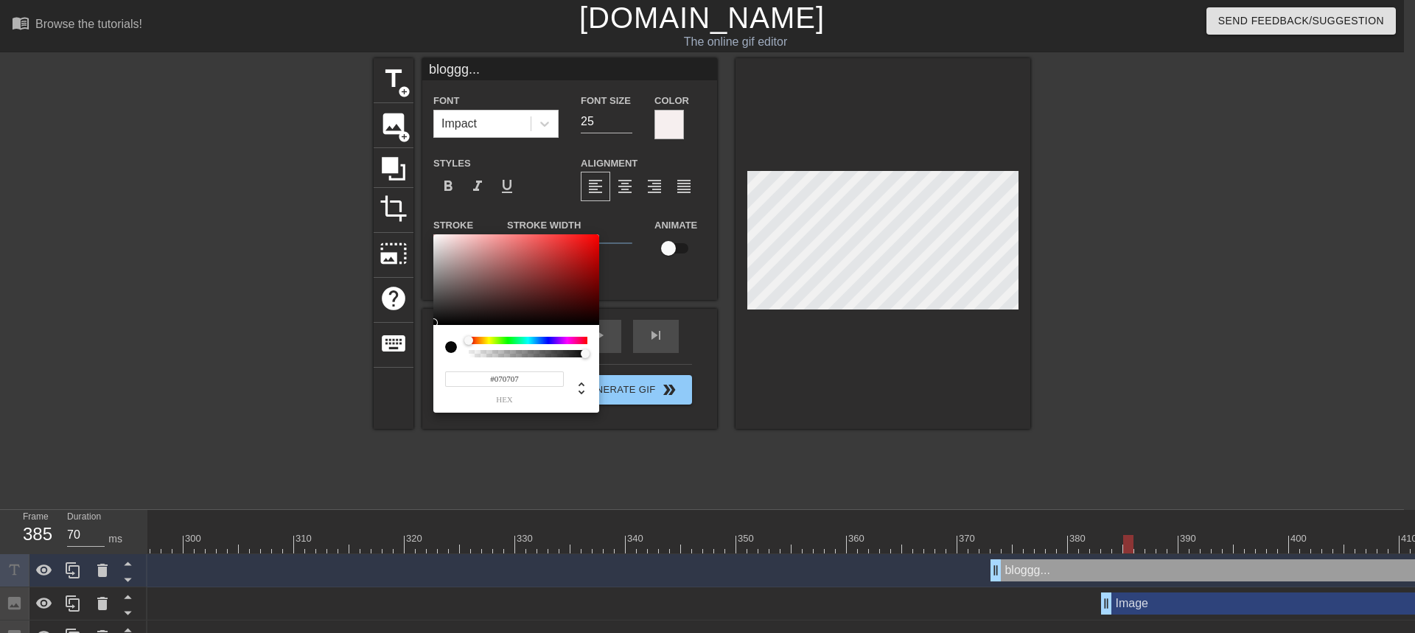
click at [436, 323] on div at bounding box center [516, 279] width 166 height 91
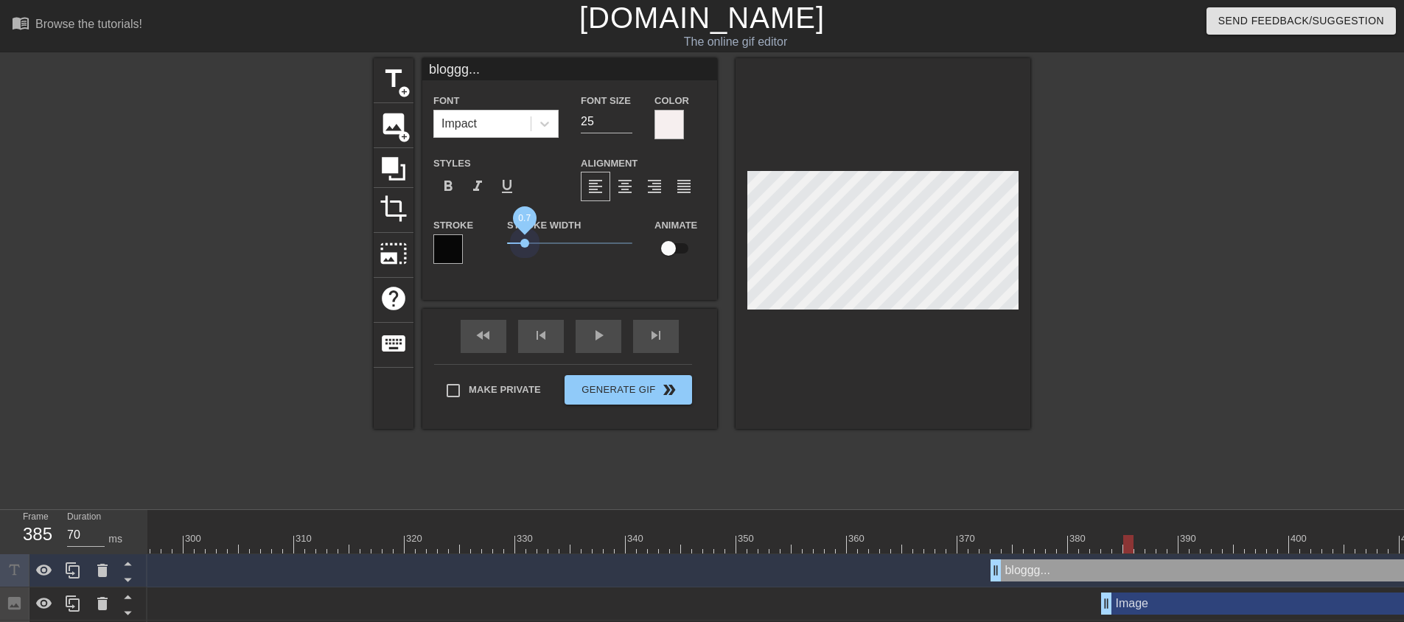
drag, startPoint x: 532, startPoint y: 237, endPoint x: 524, endPoint y: 237, distance: 8.1
click at [524, 237] on span "0.7" at bounding box center [569, 243] width 125 height 18
click at [931, 350] on div at bounding box center [882, 243] width 295 height 371
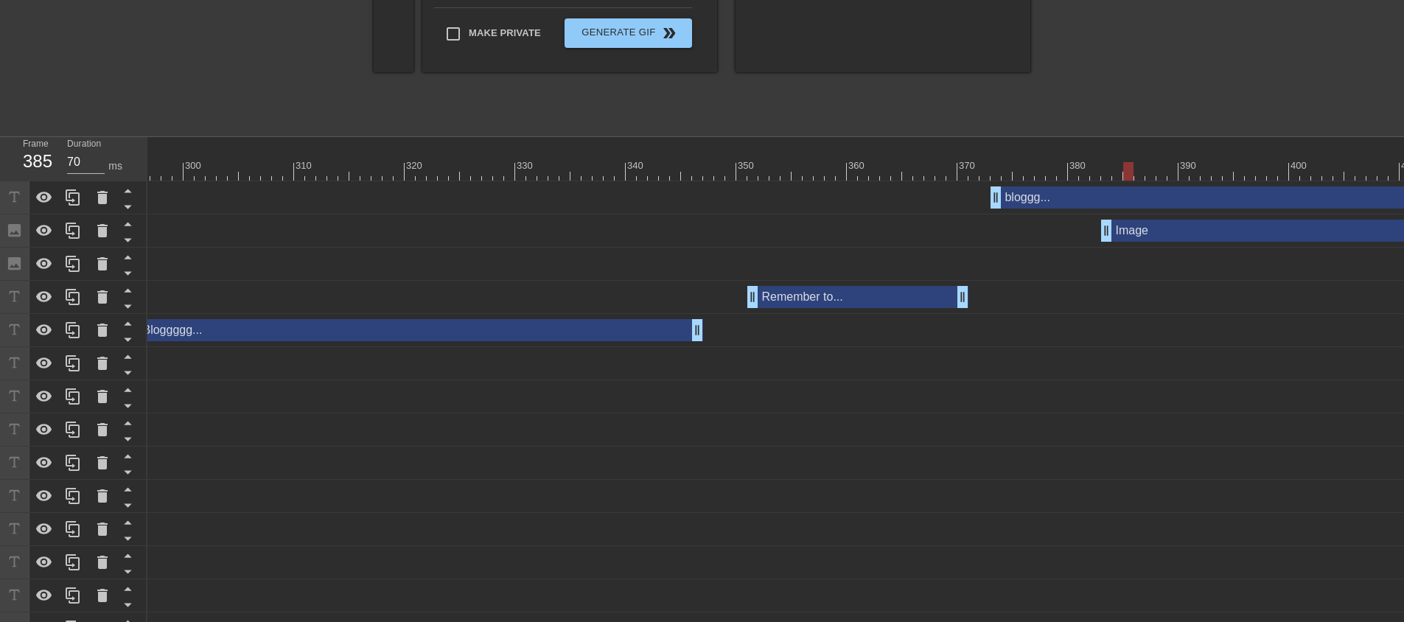
scroll to position [293, 0]
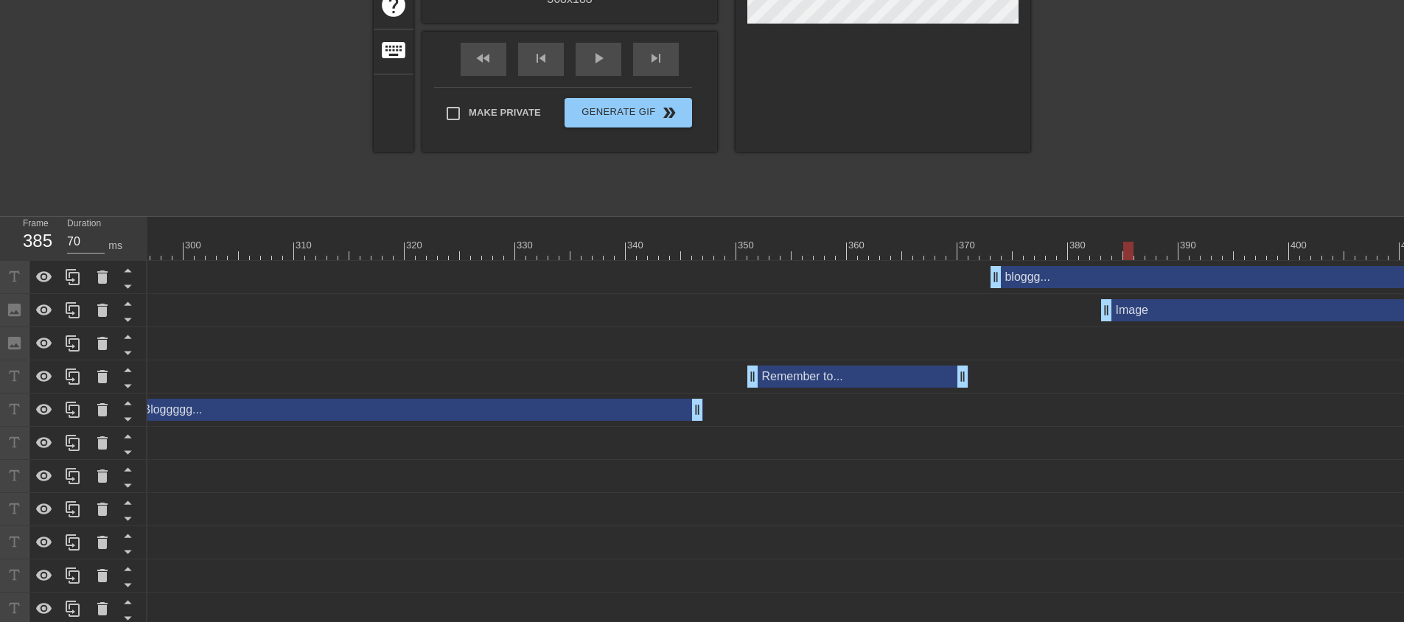
click at [1046, 276] on div "bloggg... drag_handle drag_handle" at bounding box center [1332, 277] width 685 height 22
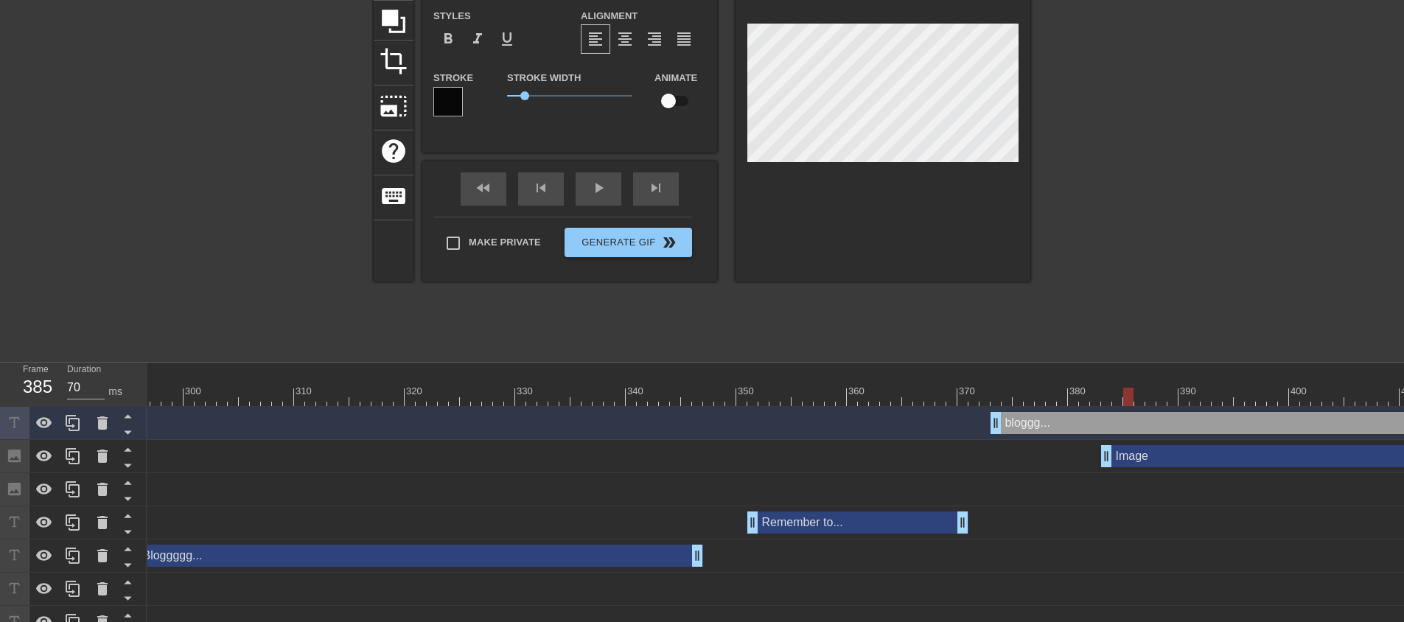
scroll to position [146, 0]
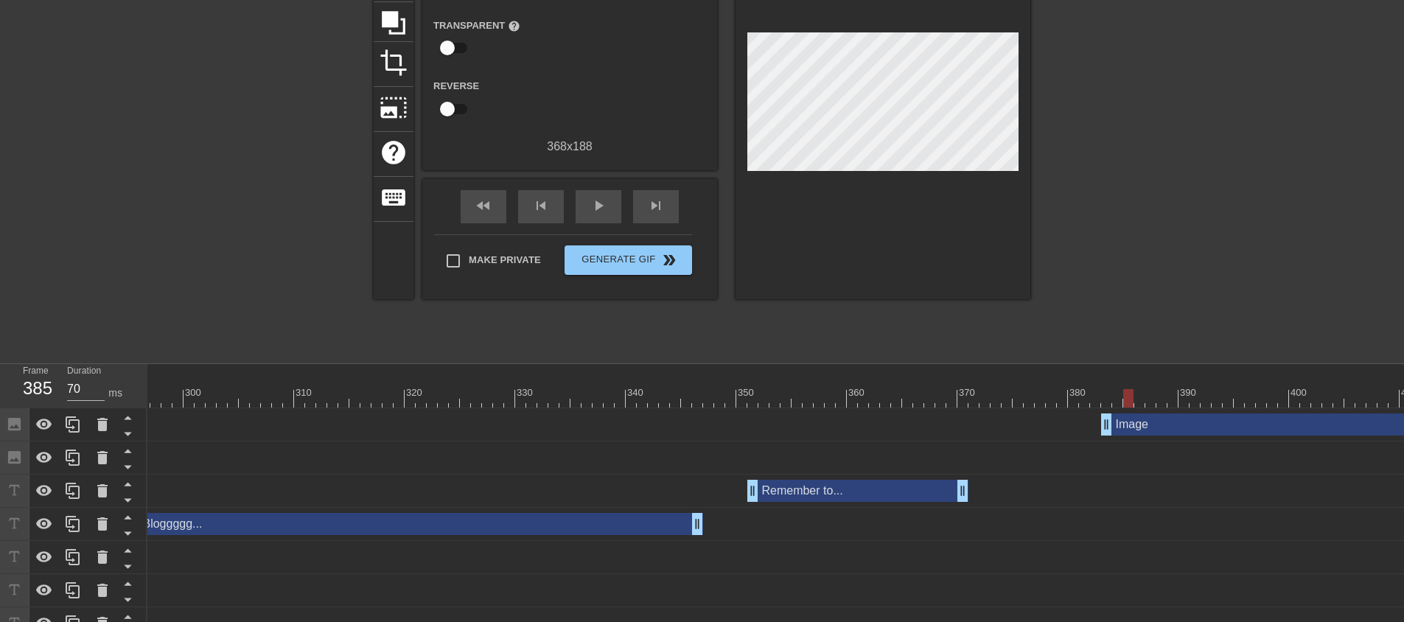
click at [648, 205] on span "skip_next" at bounding box center [656, 206] width 18 height 18
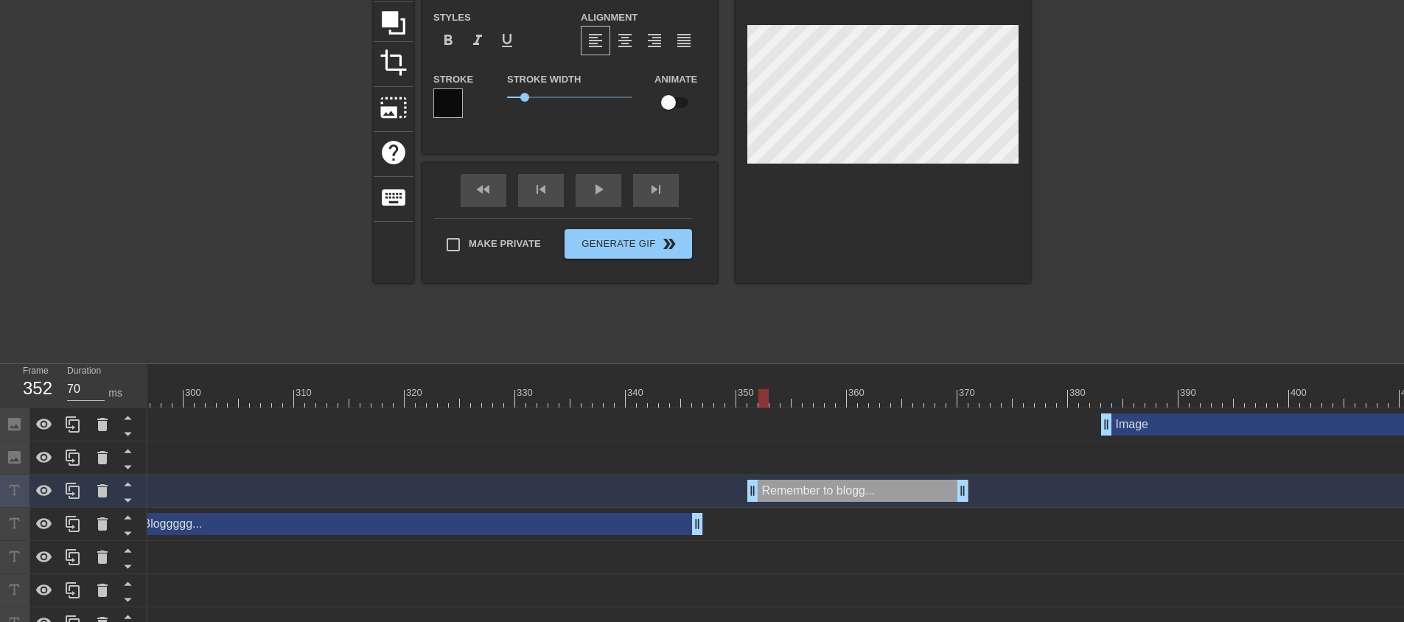
scroll to position [1, 7]
click at [909, 200] on div at bounding box center [882, 97] width 295 height 371
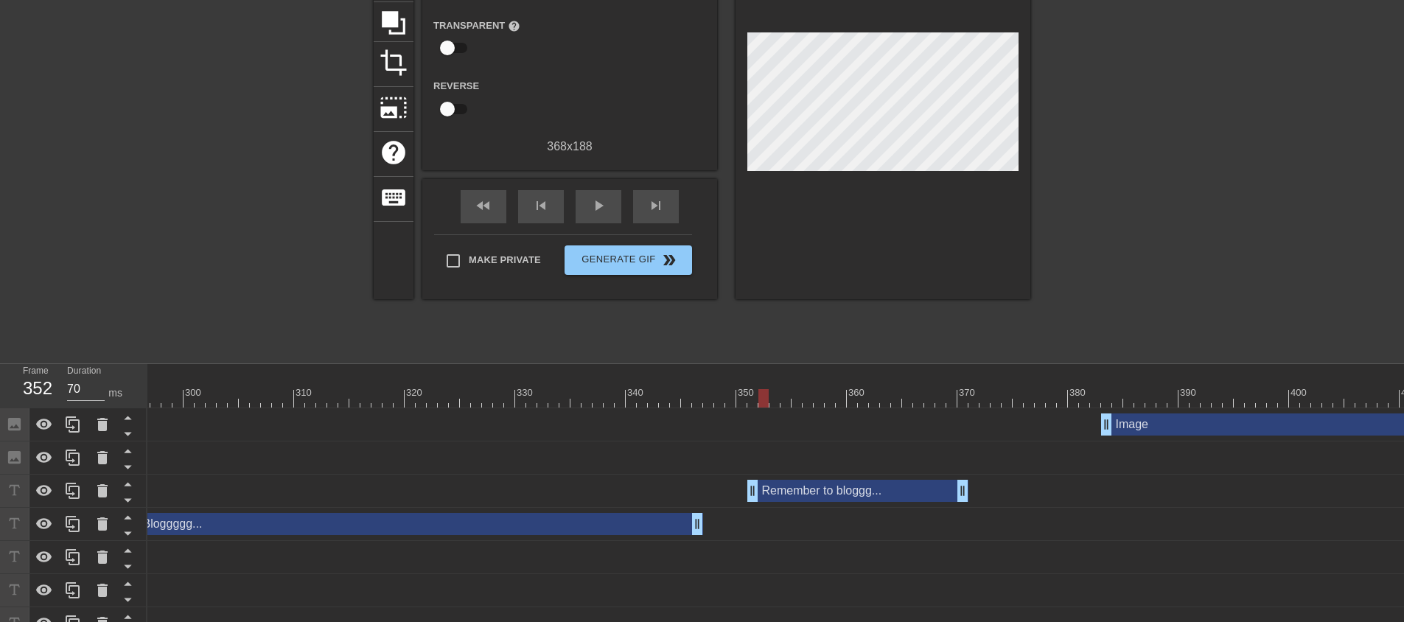
click at [608, 202] on div "play_arrow" at bounding box center [598, 206] width 46 height 33
click at [607, 203] on div "pause" at bounding box center [598, 206] width 46 height 33
drag, startPoint x: 964, startPoint y: 486, endPoint x: 1099, endPoint y: 483, distance: 135.6
click at [732, 383] on div at bounding box center [730, 388] width 11 height 18
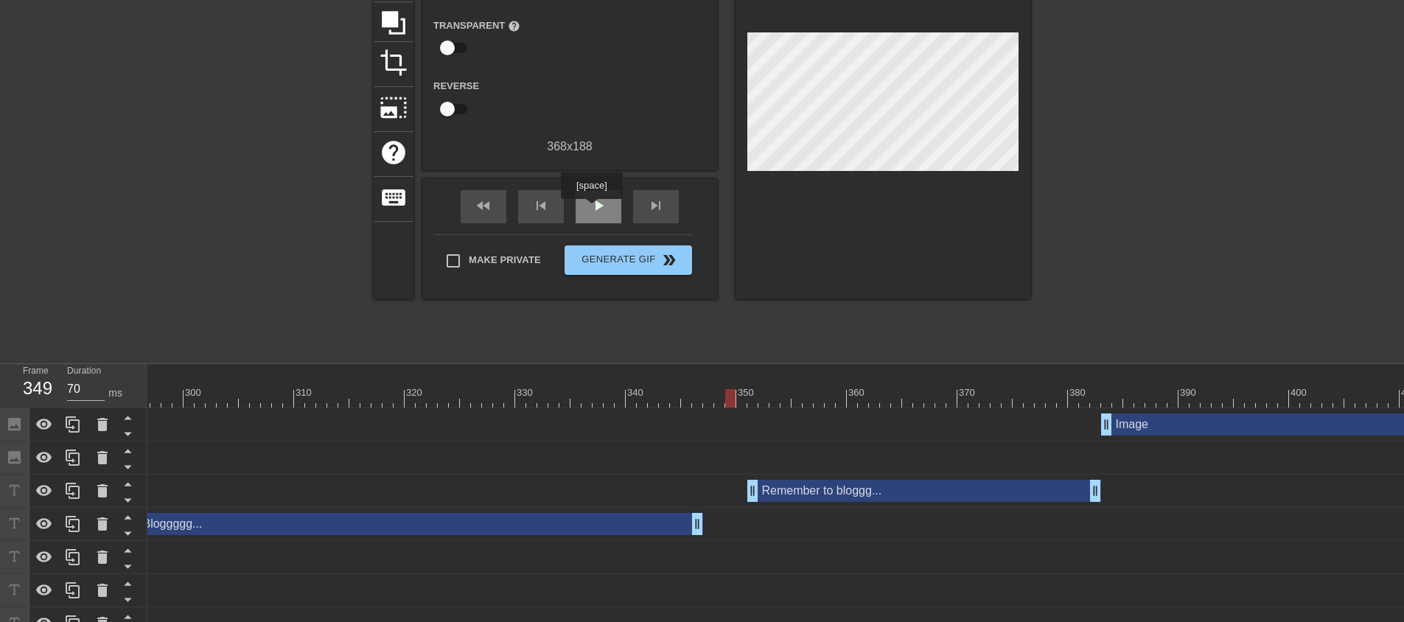
click at [591, 209] on span "play_arrow" at bounding box center [598, 206] width 18 height 18
click at [591, 209] on span "pause" at bounding box center [598, 206] width 18 height 18
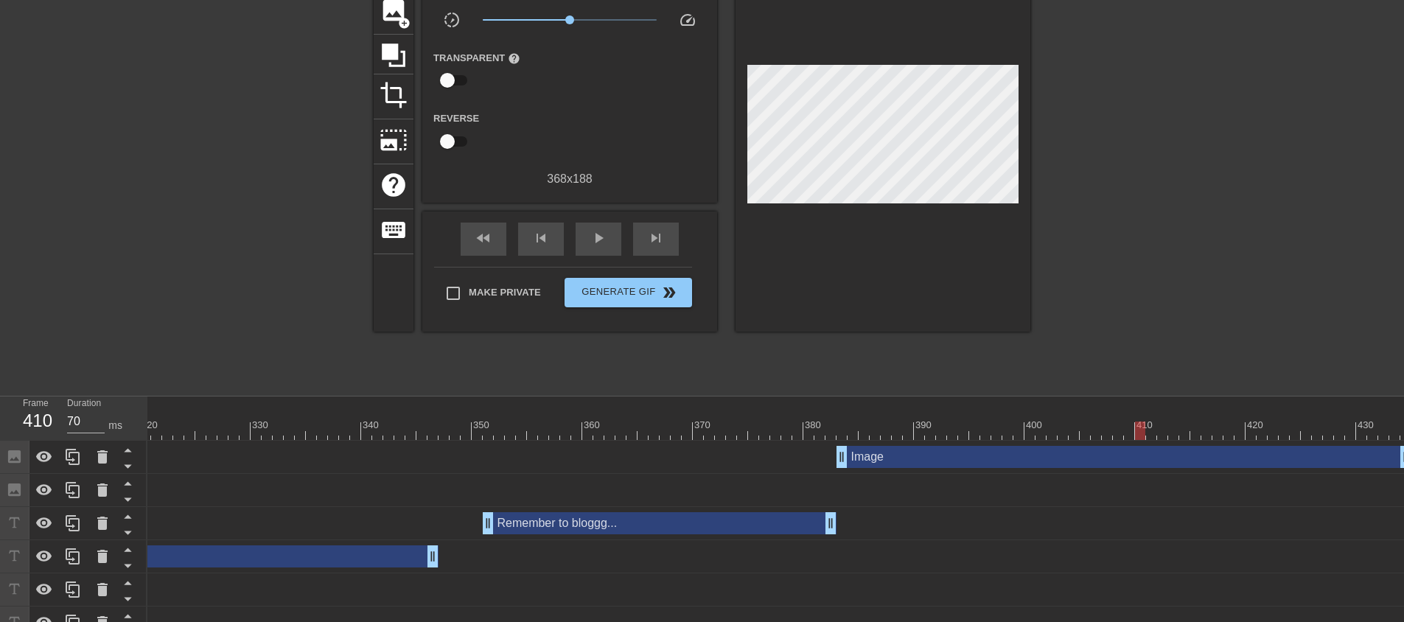
scroll to position [113, 0]
drag, startPoint x: 1401, startPoint y: 454, endPoint x: 1242, endPoint y: 426, distance: 161.6
click at [823, 419] on div at bounding box center [819, 421] width 11 height 18
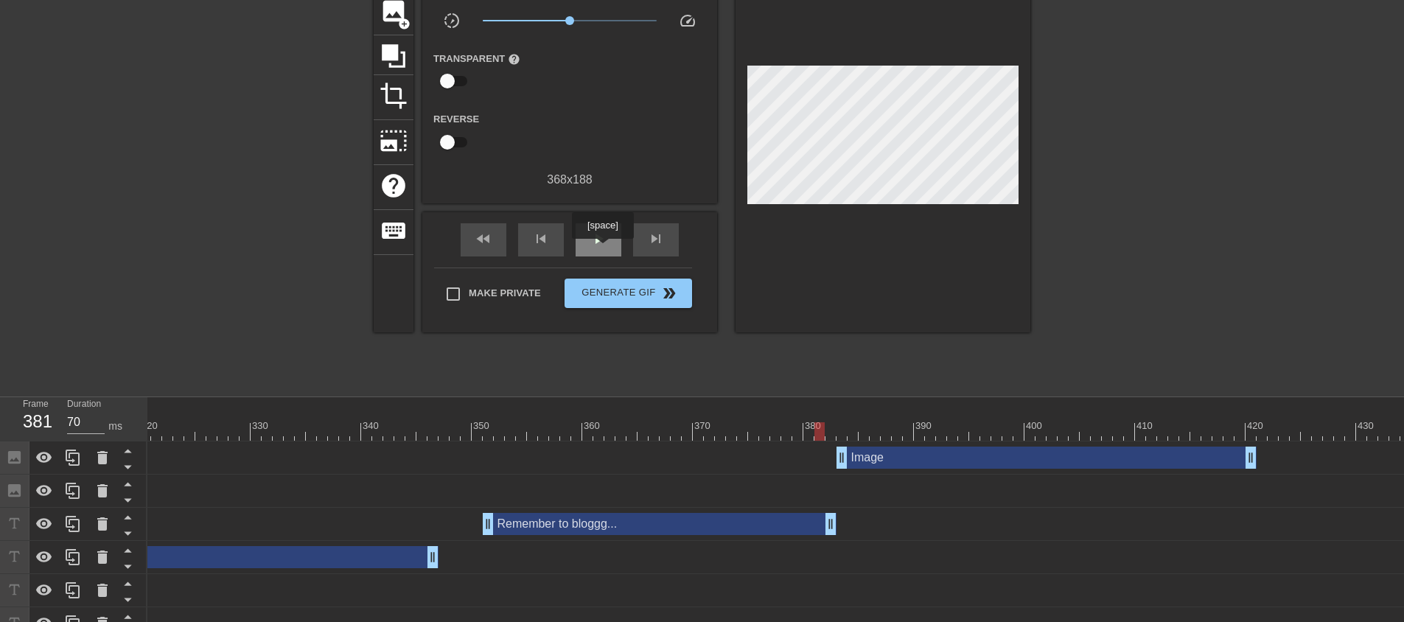
click at [601, 248] on div "play_arrow" at bounding box center [598, 239] width 46 height 33
click at [601, 248] on div "pause" at bounding box center [598, 239] width 46 height 33
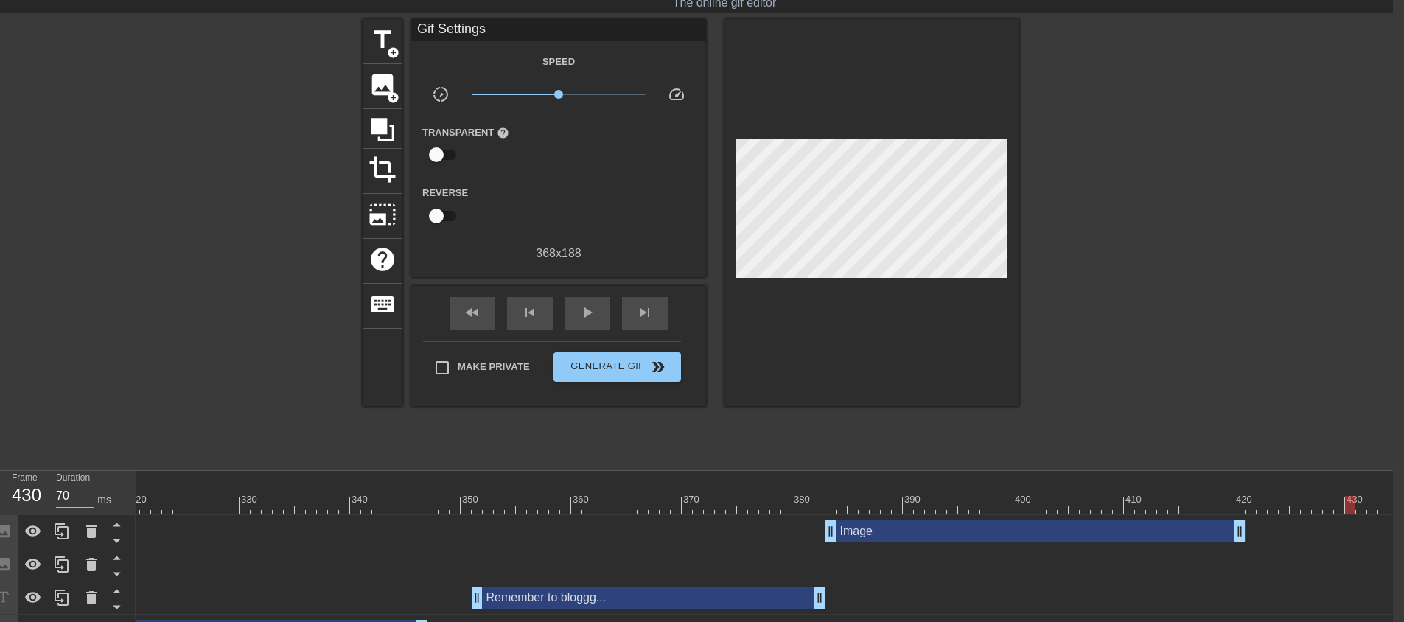
scroll to position [0, 3532]
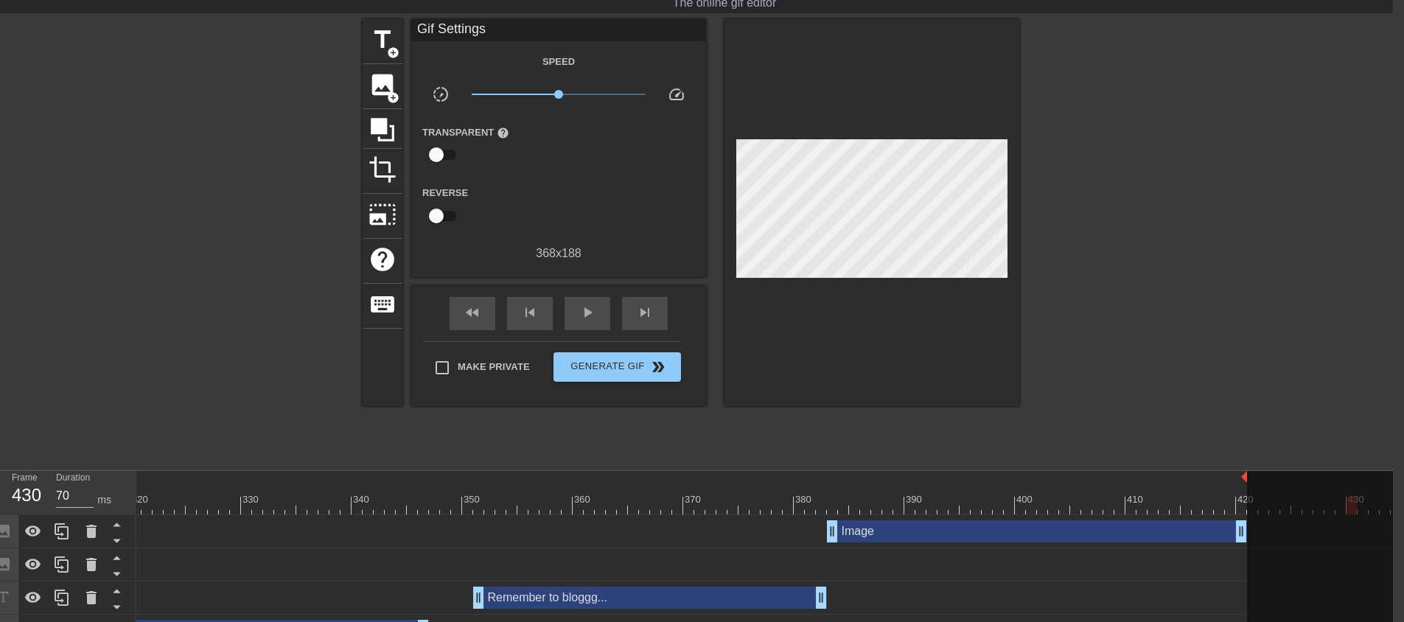
drag, startPoint x: 1399, startPoint y: 476, endPoint x: 1239, endPoint y: 455, distance: 161.2
click at [1239, 455] on div "menu_book Browse the tutorials! [DOMAIN_NAME] The online gif editor Send Feedba…" at bounding box center [691, 470] width 1404 height 1018
click at [926, 491] on div at bounding box center [931, 495] width 11 height 18
click at [601, 309] on div "play_arrow" at bounding box center [587, 313] width 46 height 33
click at [601, 309] on div "pause" at bounding box center [587, 313] width 46 height 33
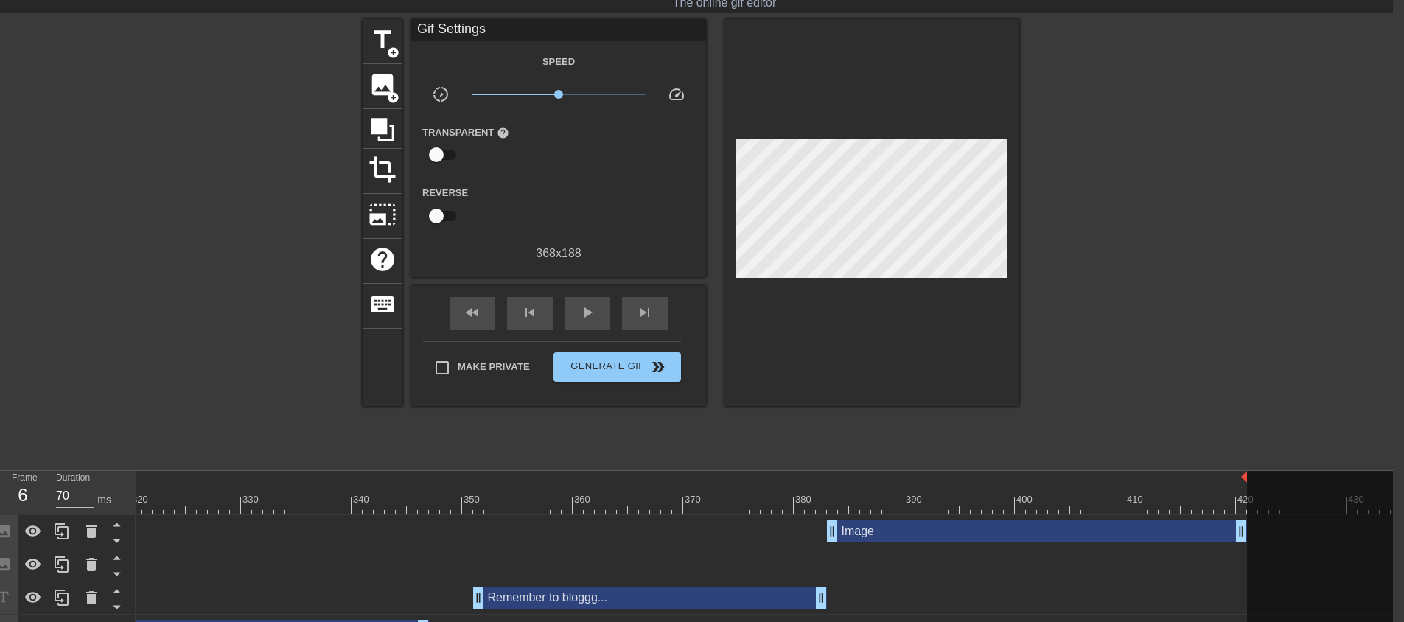
click at [958, 489] on div at bounding box center [953, 495] width 11 height 18
click at [598, 316] on div "play_arrow" at bounding box center [587, 313] width 46 height 33
drag, startPoint x: 1242, startPoint y: 530, endPoint x: 1200, endPoint y: 524, distance: 42.4
click at [589, 312] on span "pause" at bounding box center [587, 313] width 18 height 18
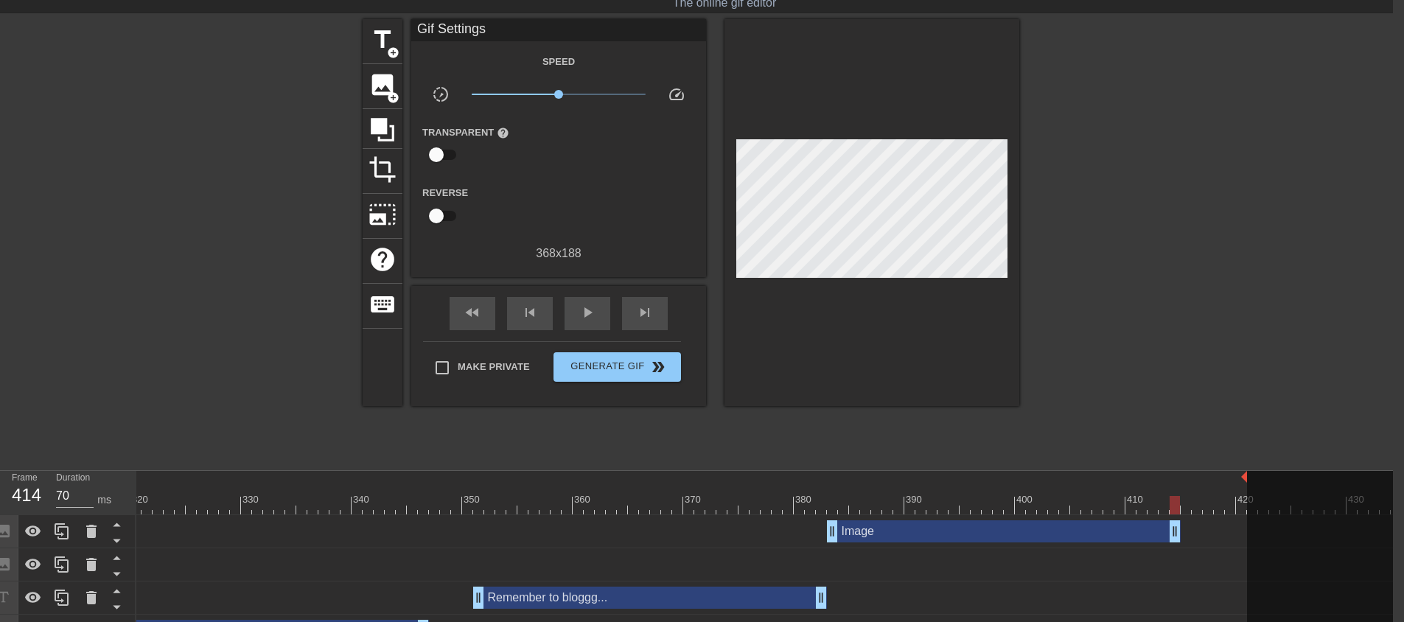
drag, startPoint x: 1197, startPoint y: 531, endPoint x: 1174, endPoint y: 505, distance: 34.0
drag, startPoint x: 1243, startPoint y: 475, endPoint x: 1179, endPoint y: 472, distance: 64.2
click at [805, 490] on div at bounding box center [810, 495] width 11 height 18
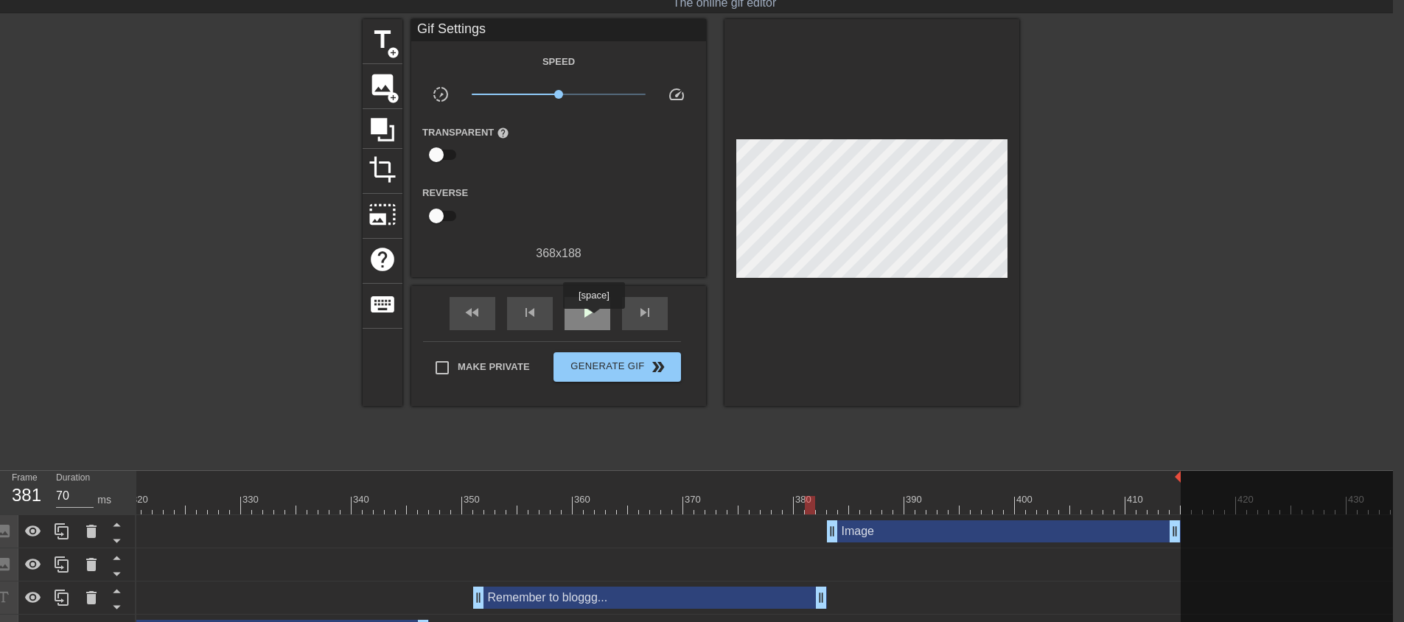
click at [593, 319] on span "play_arrow" at bounding box center [587, 313] width 18 height 18
drag, startPoint x: 1180, startPoint y: 477, endPoint x: 1200, endPoint y: 477, distance: 20.6
drag, startPoint x: 1172, startPoint y: 534, endPoint x: 1200, endPoint y: 535, distance: 27.3
click at [577, 302] on div "play_arrow" at bounding box center [587, 313] width 46 height 33
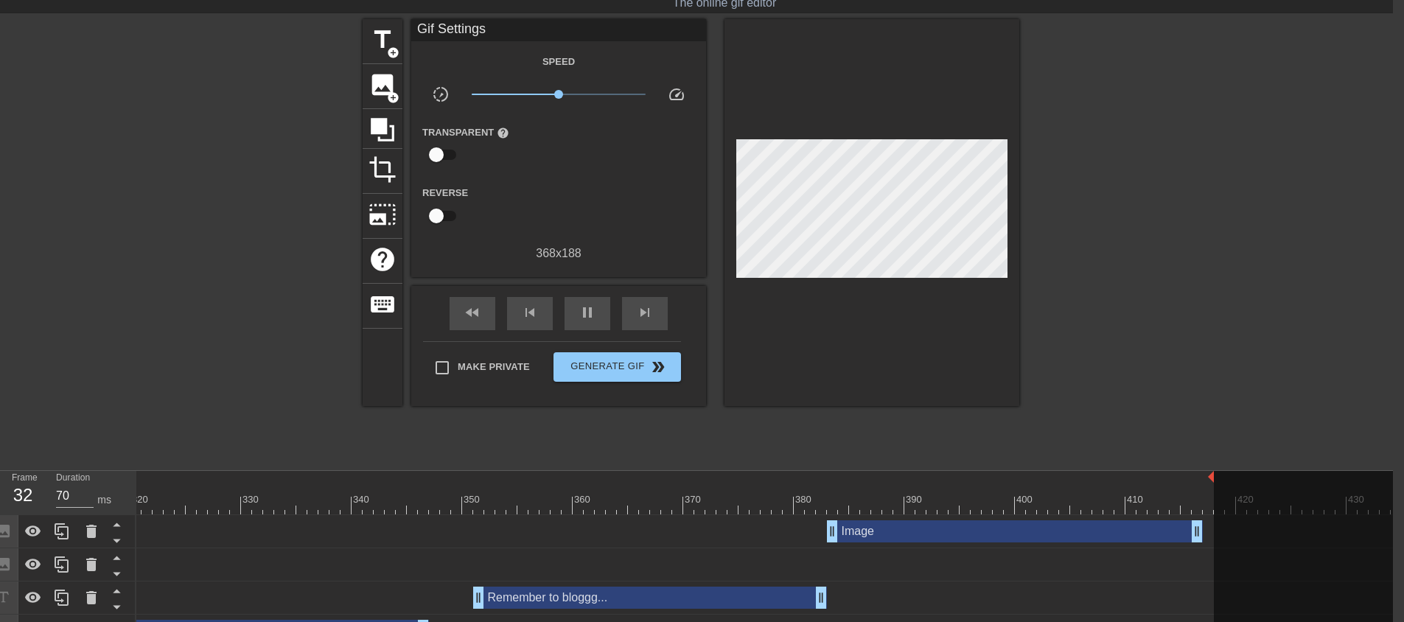
drag, startPoint x: 1200, startPoint y: 478, endPoint x: 1216, endPoint y: 478, distance: 15.5
drag, startPoint x: 1197, startPoint y: 529, endPoint x: 1207, endPoint y: 529, distance: 9.6
click at [594, 304] on span "play_arrow" at bounding box center [587, 313] width 18 height 18
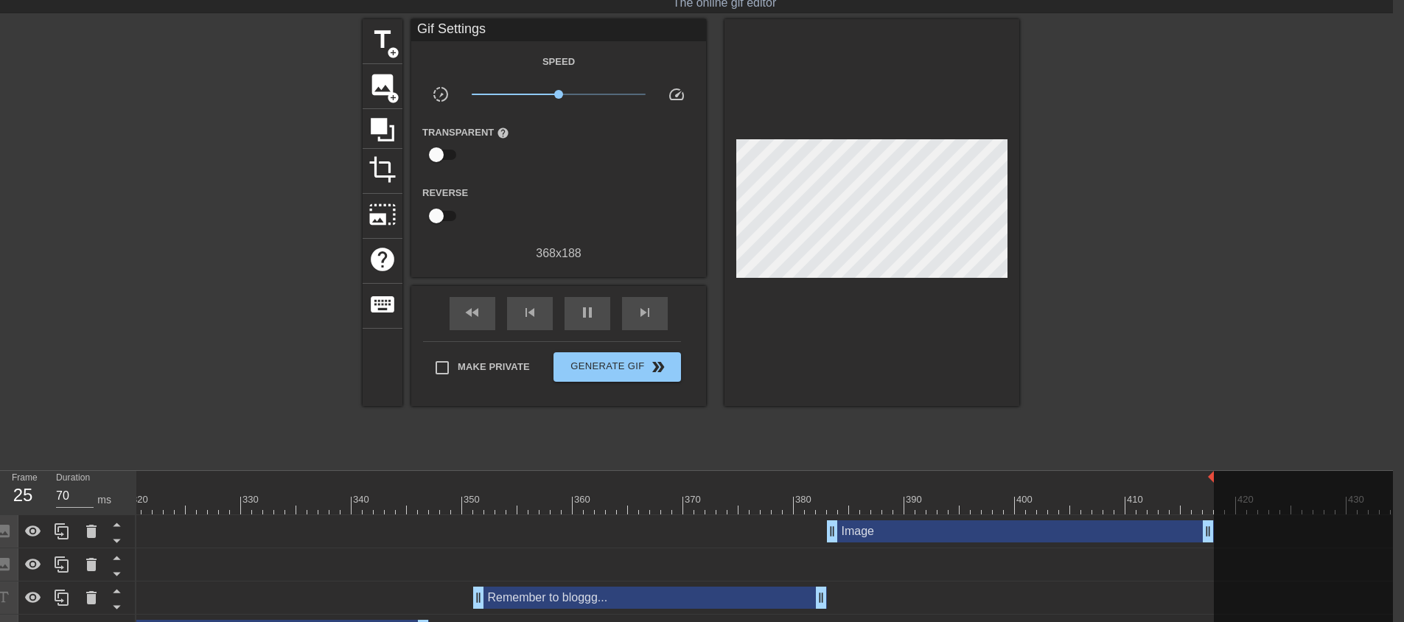
click at [730, 490] on div at bounding box center [732, 495] width 11 height 18
click at [592, 321] on div "play_arrow" at bounding box center [587, 313] width 46 height 33
drag, startPoint x: 1213, startPoint y: 476, endPoint x: 1235, endPoint y: 476, distance: 22.1
drag, startPoint x: 1205, startPoint y: 526, endPoint x: 1225, endPoint y: 526, distance: 19.2
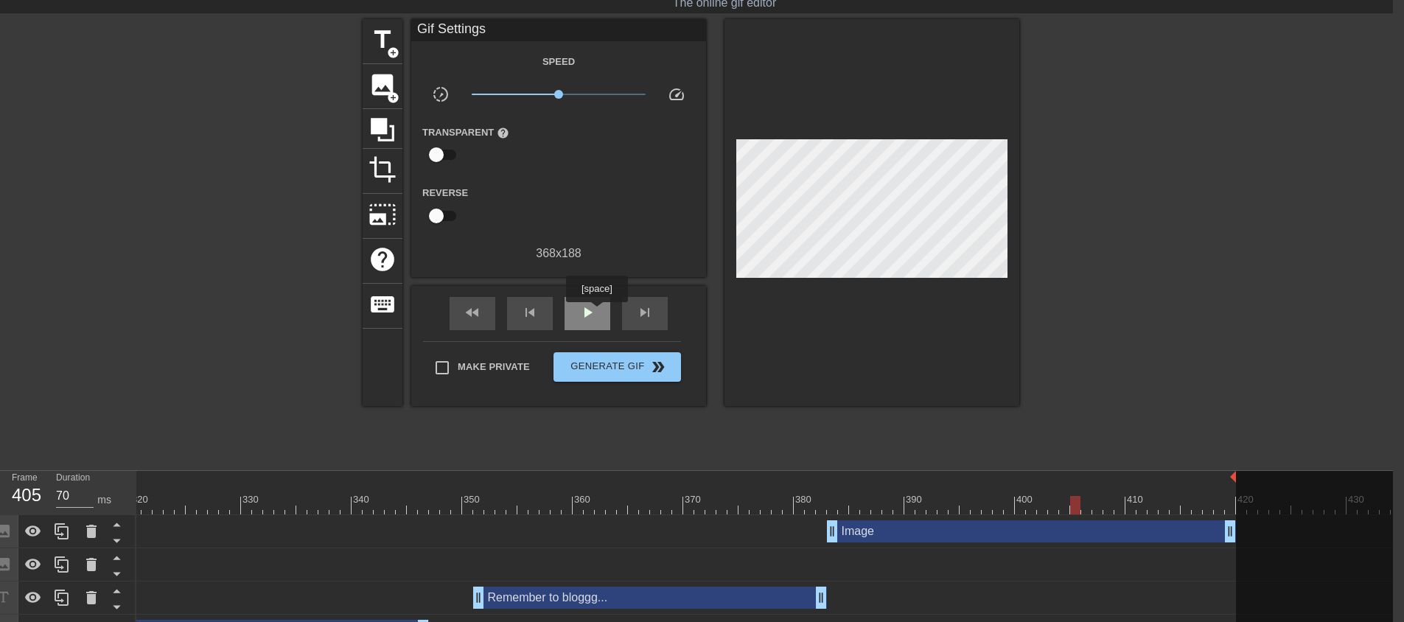
click at [595, 312] on span "play_arrow" at bounding box center [587, 313] width 18 height 18
click at [595, 312] on span "pause" at bounding box center [587, 313] width 18 height 18
click at [595, 312] on span "play_arrow" at bounding box center [587, 313] width 18 height 18
click at [595, 312] on span "pause" at bounding box center [587, 313] width 18 height 18
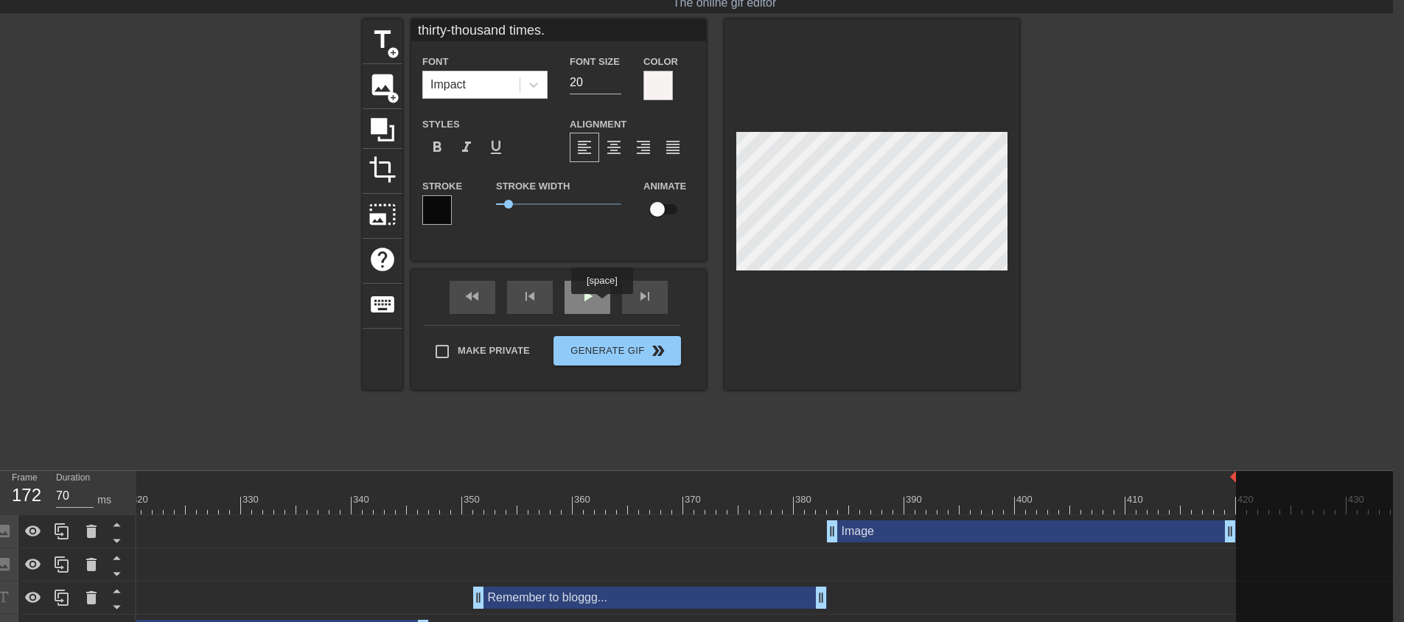
click at [599, 304] on div "play_arrow" at bounding box center [587, 297] width 46 height 33
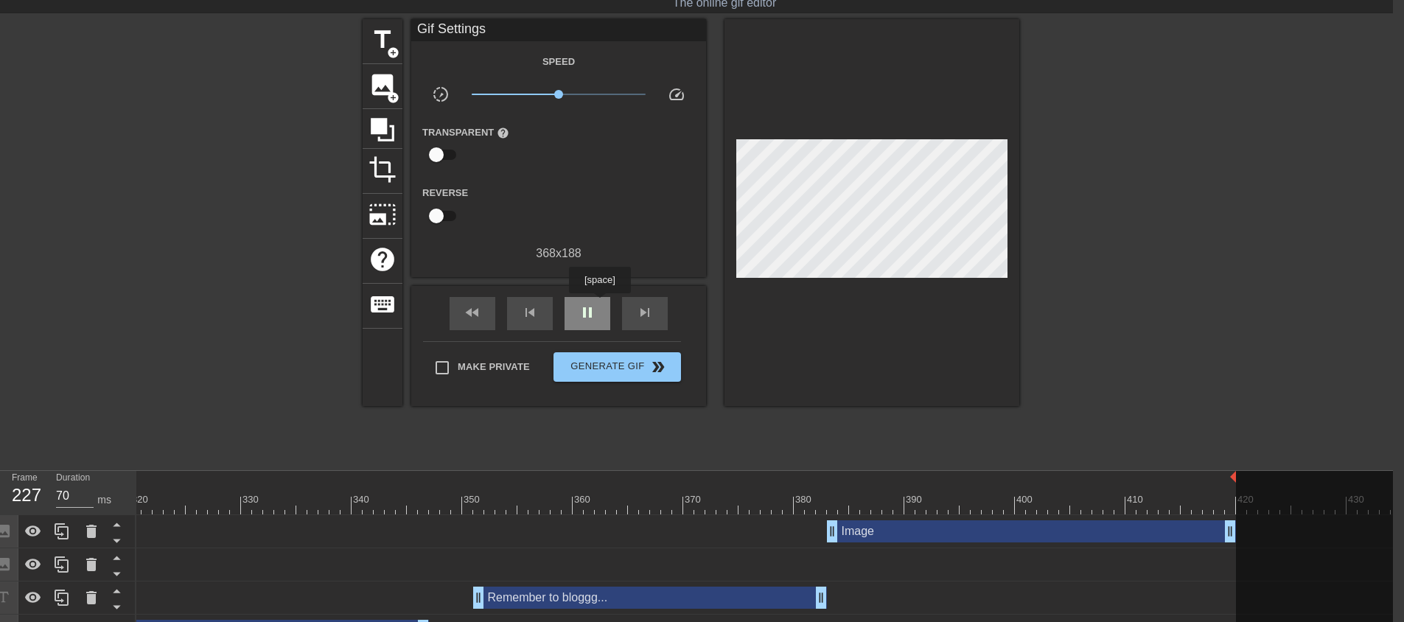
click at [599, 304] on div "pause" at bounding box center [587, 313] width 46 height 33
click at [599, 304] on div "play_arrow" at bounding box center [587, 313] width 46 height 33
click at [596, 304] on div "pause" at bounding box center [587, 313] width 46 height 33
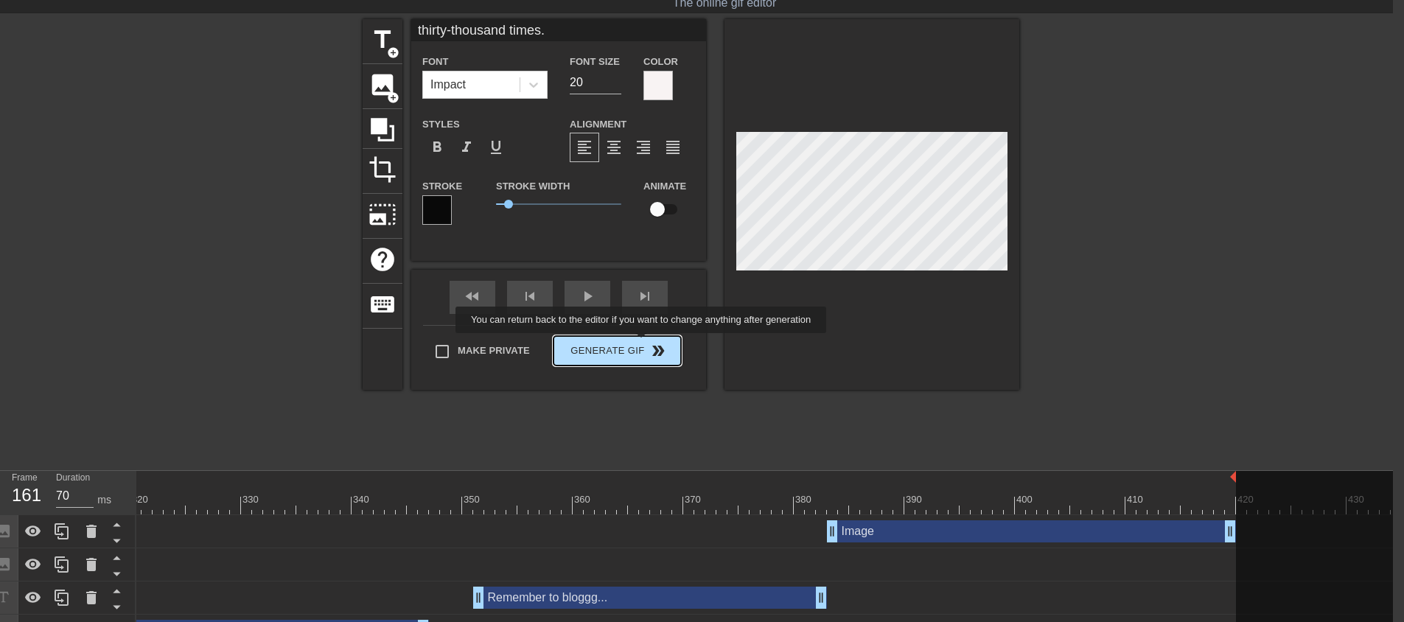
click at [634, 350] on button "Generate Gif double_arrow" at bounding box center [616, 350] width 127 height 29
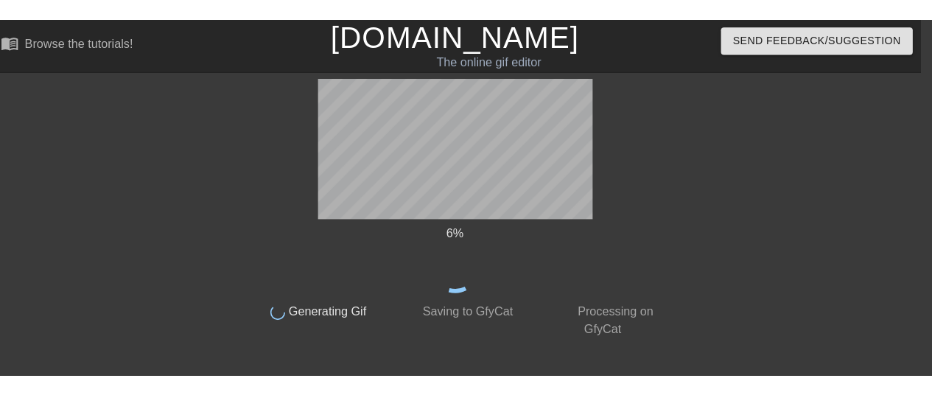
scroll to position [0, 11]
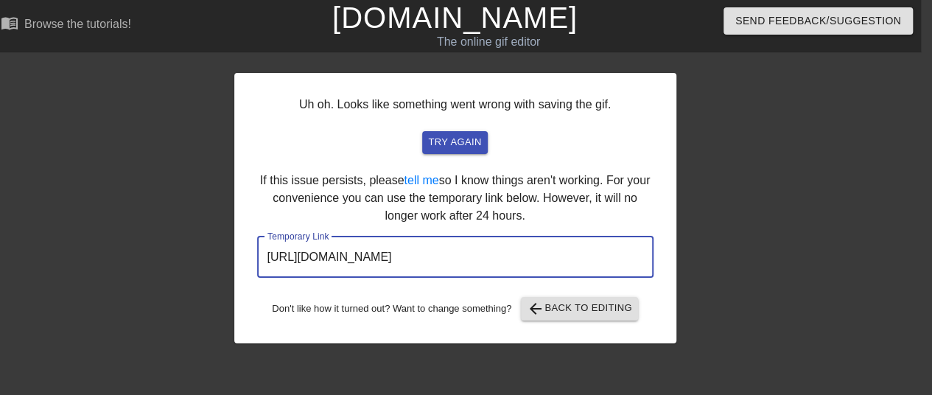
click at [456, 254] on input "[URL][DOMAIN_NAME]" at bounding box center [455, 257] width 396 height 41
click at [472, 254] on input "[URL][DOMAIN_NAME]" at bounding box center [455, 257] width 396 height 41
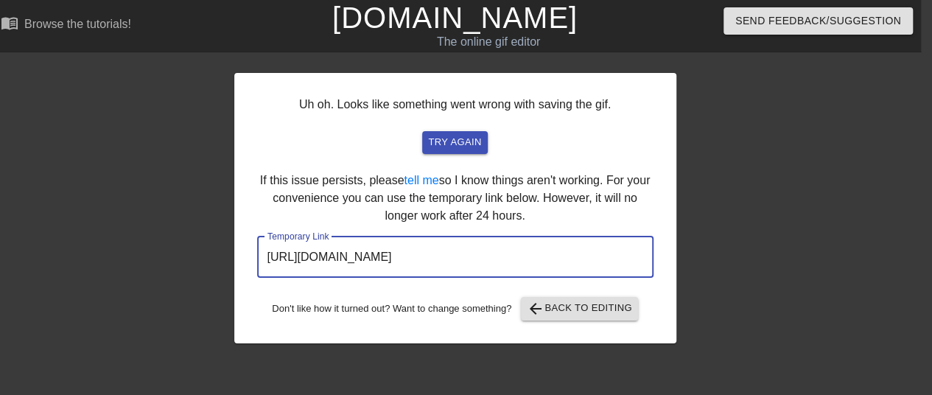
click at [472, 254] on input "[URL][DOMAIN_NAME]" at bounding box center [455, 257] width 396 height 41
